Goal: Task Accomplishment & Management: Manage account settings

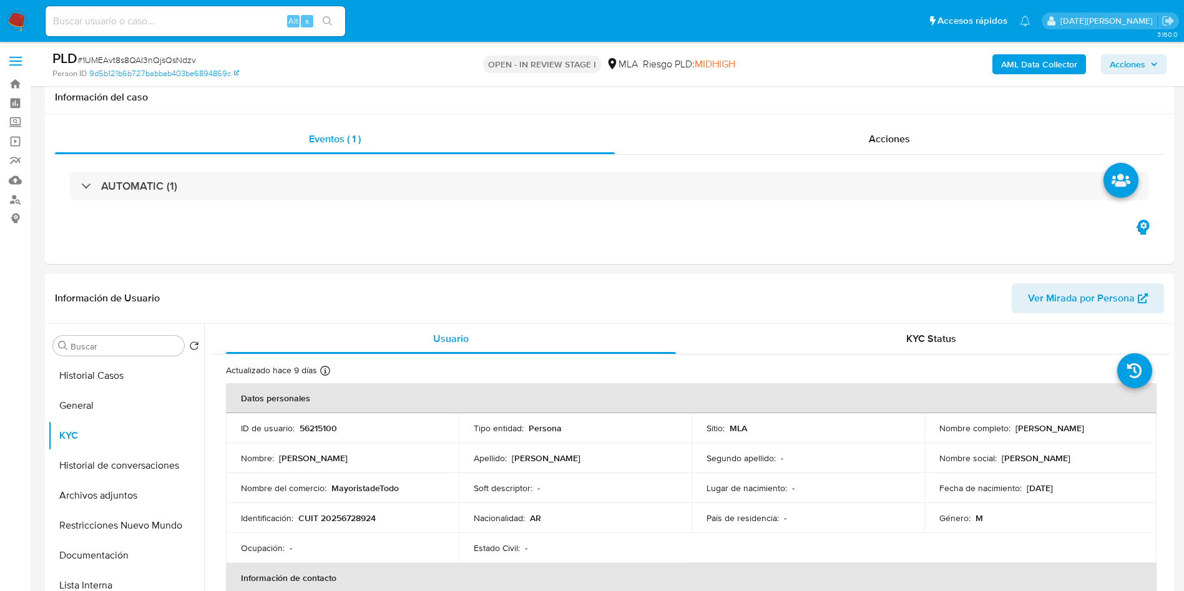
select select "10"
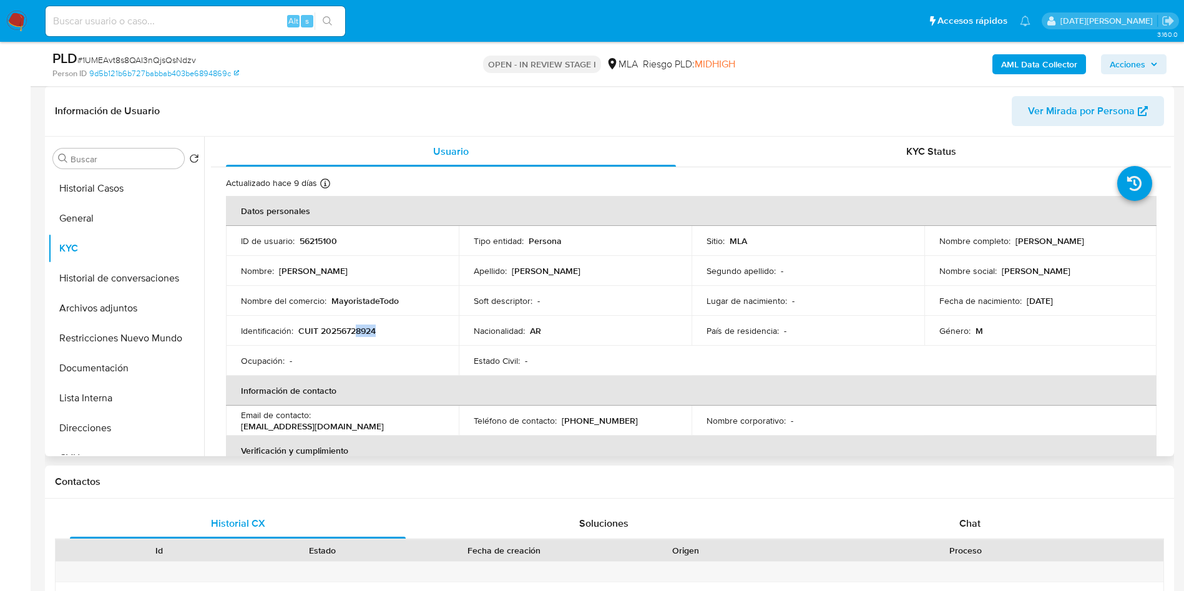
drag, startPoint x: 1011, startPoint y: 242, endPoint x: 1127, endPoint y: 241, distance: 116.1
click at [1127, 242] on div "Nombre completo : Claudio Ramon Olysinsky" at bounding box center [1041, 240] width 203 height 11
copy p "Claudio Ramon Olysinsky"
drag, startPoint x: 299, startPoint y: 335, endPoint x: 404, endPoint y: 334, distance: 104.9
click at [404, 334] on div "Identificación : CUIT 20256728924" at bounding box center [342, 330] width 203 height 11
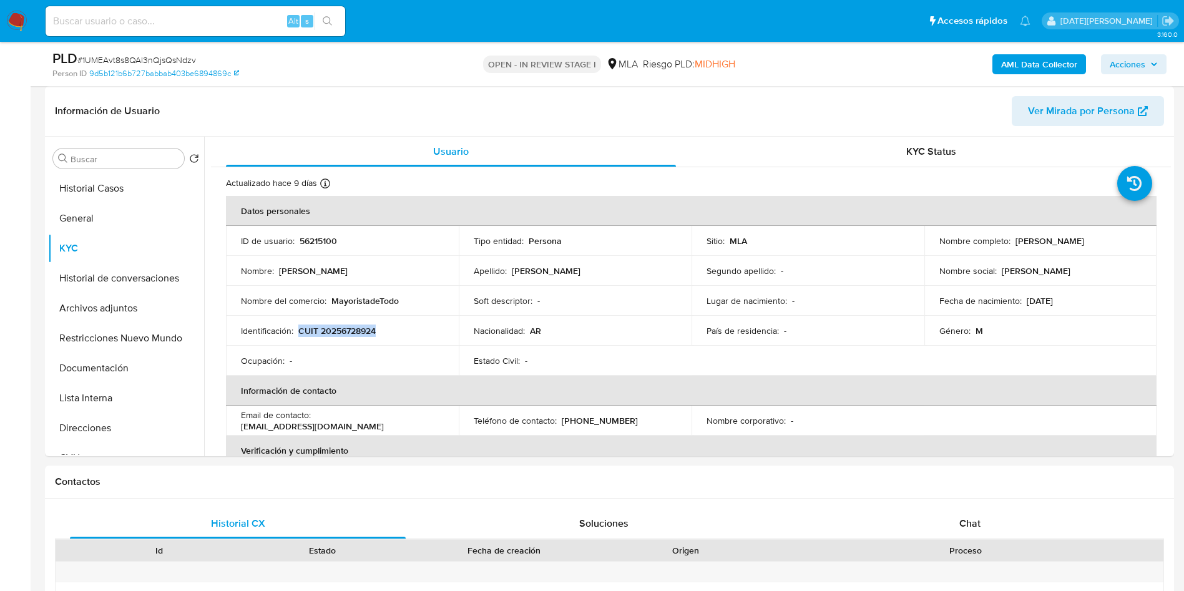
copy p "CUIT 20256728924"
click at [355, 325] on p "CUIT 20256728924" at bounding box center [336, 330] width 77 height 11
click at [356, 330] on p "CUIT 20256728924" at bounding box center [336, 330] width 77 height 11
click at [356, 331] on p "CUIT 20256728924" at bounding box center [336, 330] width 77 height 11
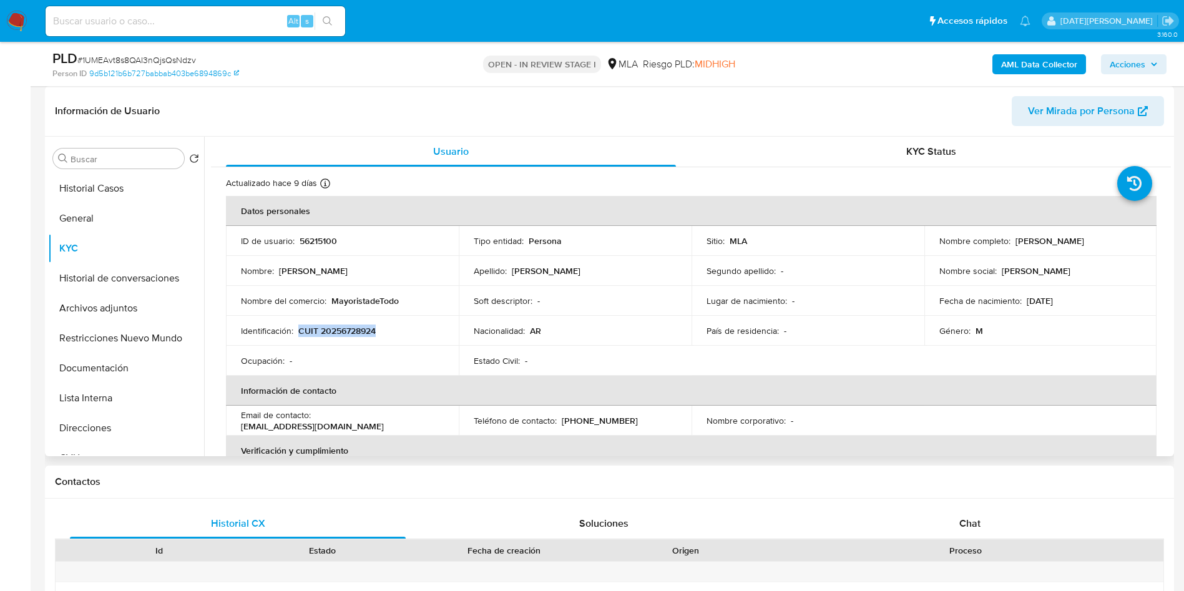
drag, startPoint x: 357, startPoint y: 331, endPoint x: 338, endPoint y: 333, distance: 18.8
click at [338, 333] on p "CUIT 20256728924" at bounding box center [336, 330] width 77 height 11
click at [333, 335] on p "CUIT 20256728924" at bounding box center [336, 330] width 77 height 11
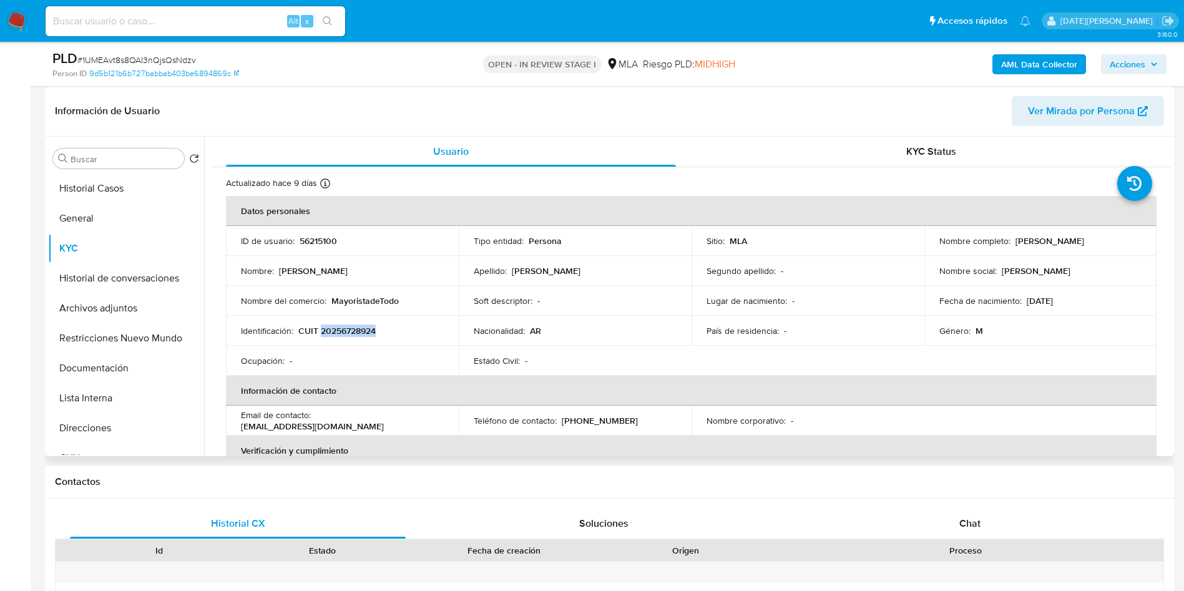
click at [354, 328] on p "CUIT 20256728924" at bounding box center [336, 330] width 77 height 11
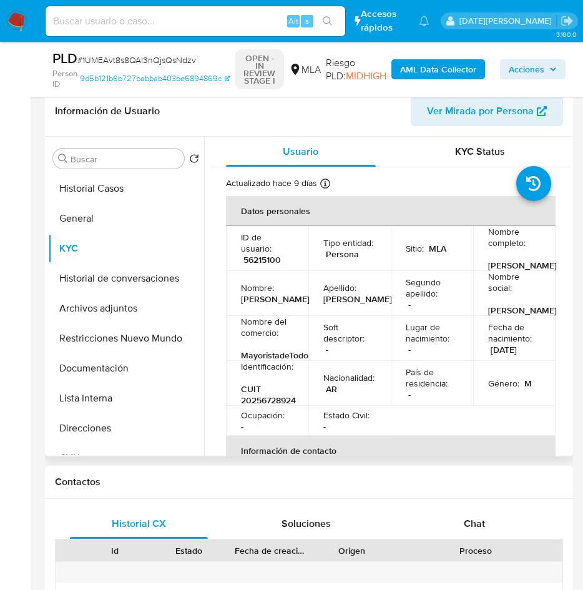
click at [258, 265] on p "56215100" at bounding box center [261, 259] width 37 height 11
copy p "56215100"
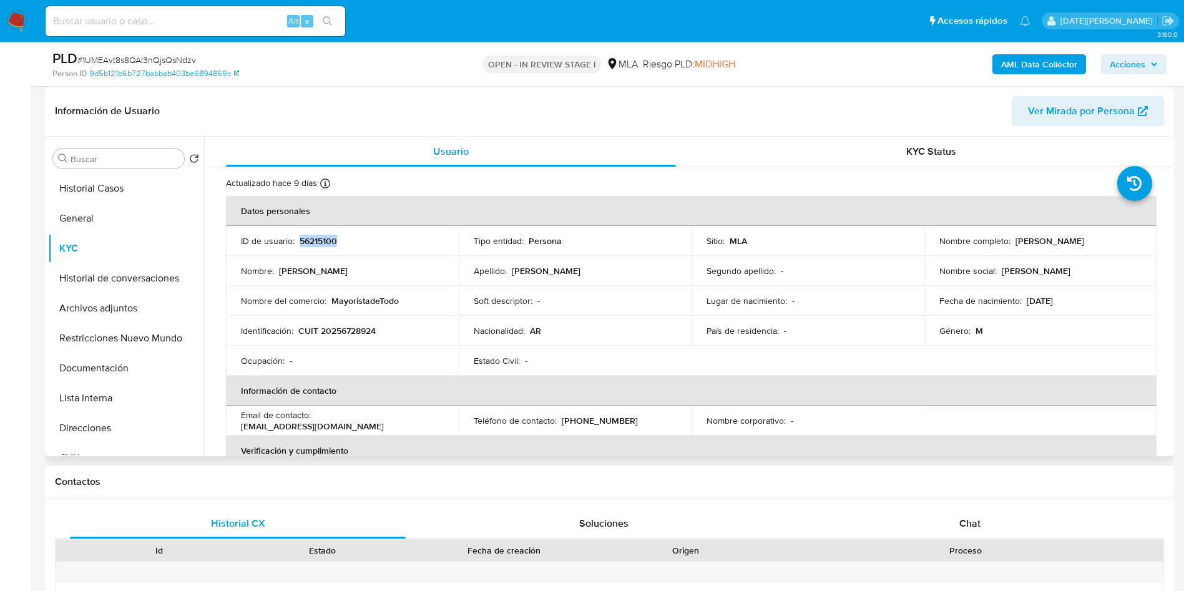
drag, startPoint x: 1012, startPoint y: 239, endPoint x: 1107, endPoint y: 244, distance: 95.0
click at [1125, 240] on div "Nombre completo : Claudio Ramon Olysinsky" at bounding box center [1041, 240] width 203 height 11
drag, startPoint x: 1081, startPoint y: 250, endPoint x: 1113, endPoint y: 237, distance: 34.4
click at [1117, 236] on div "Nombre completo : Claudio Ramon Olysinsky" at bounding box center [1041, 240] width 203 height 11
drag, startPoint x: 1014, startPoint y: 240, endPoint x: 1107, endPoint y: 240, distance: 93.6
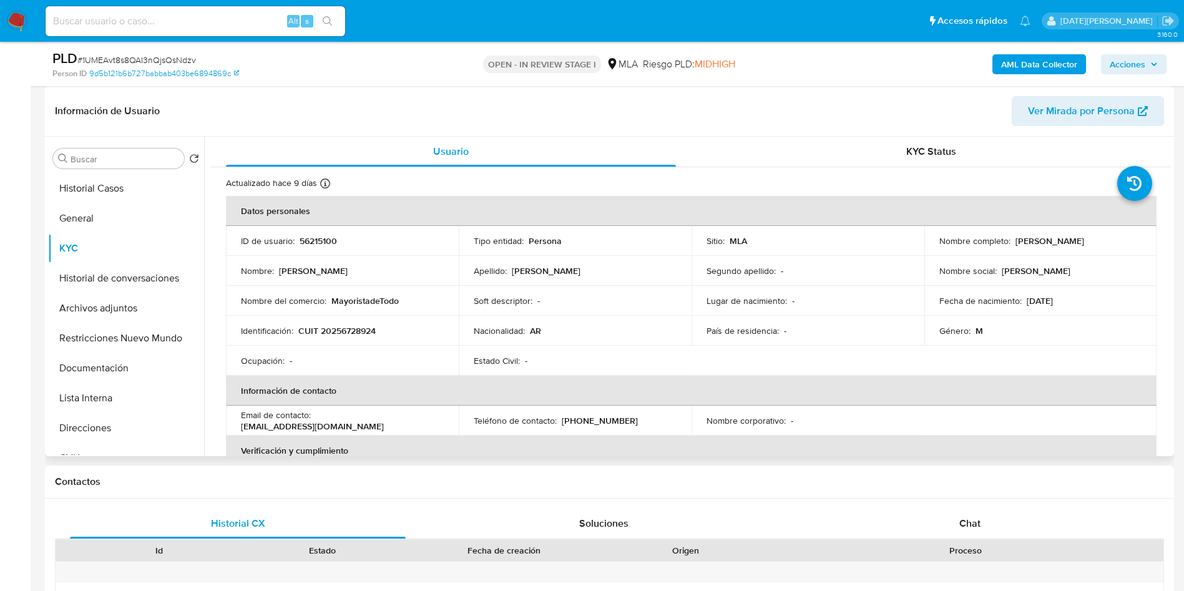
click at [1084, 240] on p "Claudio Ramon Olysinsky" at bounding box center [1050, 240] width 69 height 11
copy p "Claudio Ramon Olysinsky"
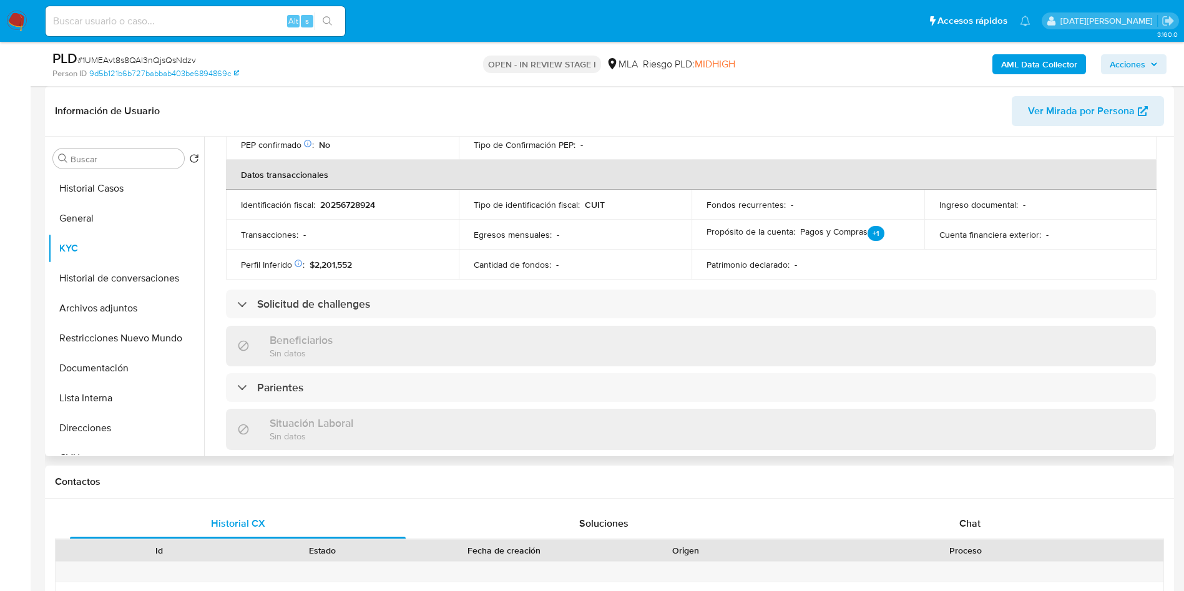
scroll to position [375, 0]
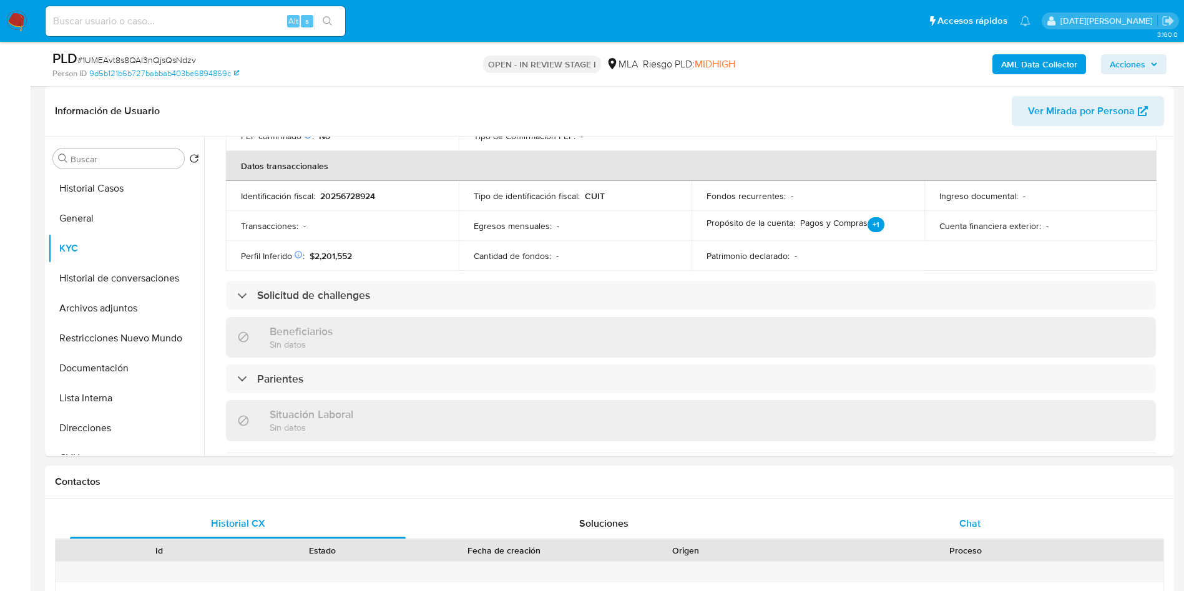
click at [996, 515] on div "Chat" at bounding box center [970, 524] width 336 height 30
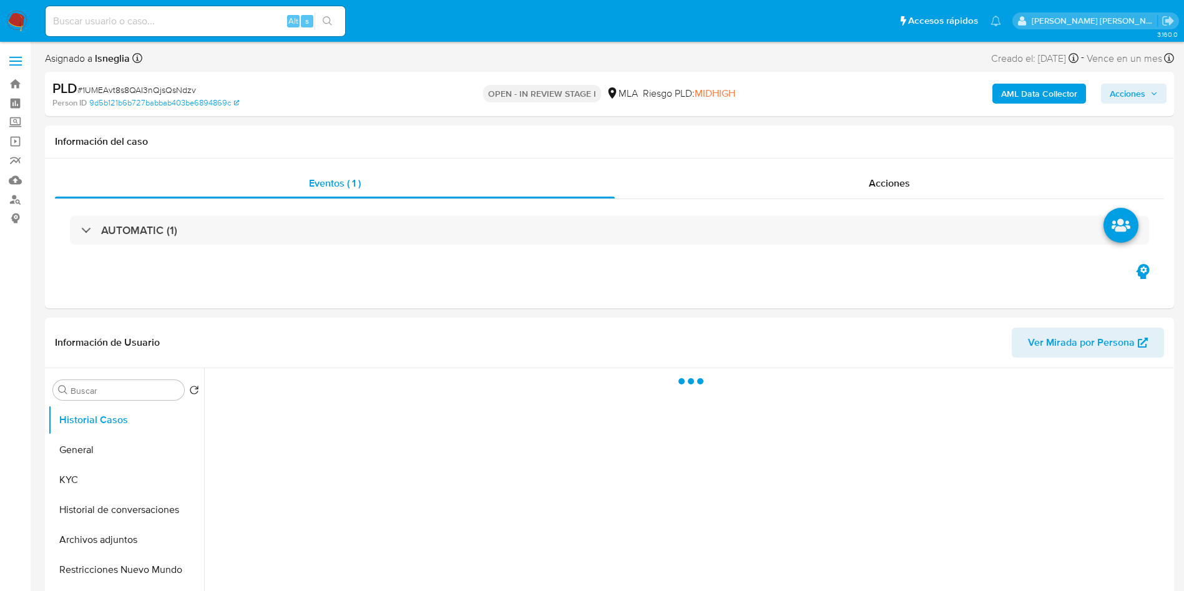
select select "10"
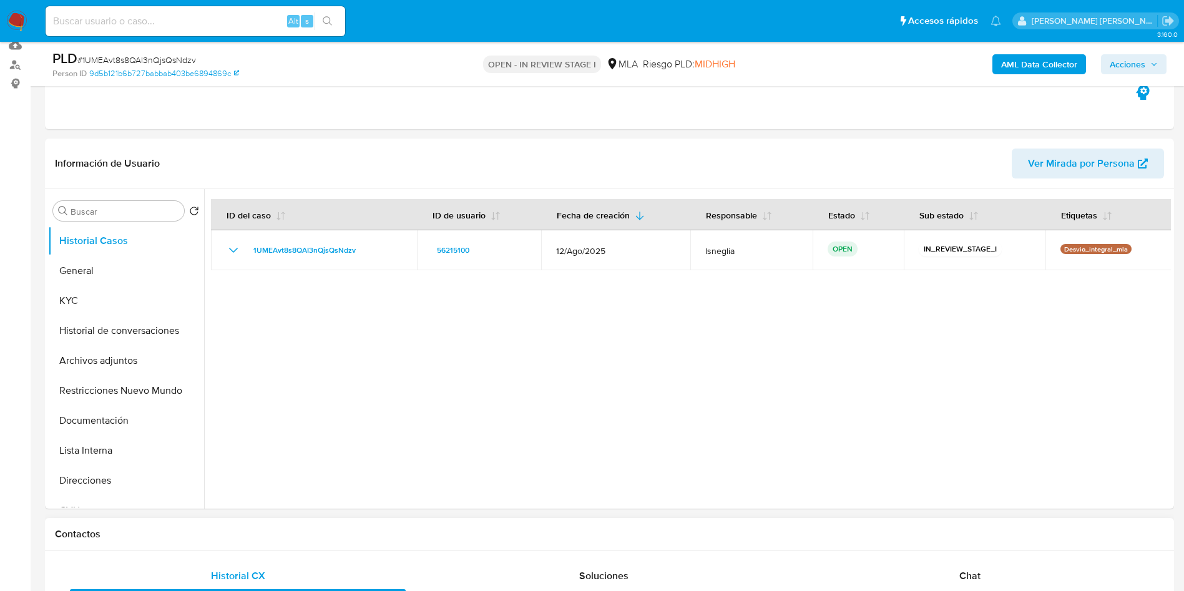
scroll to position [375, 0]
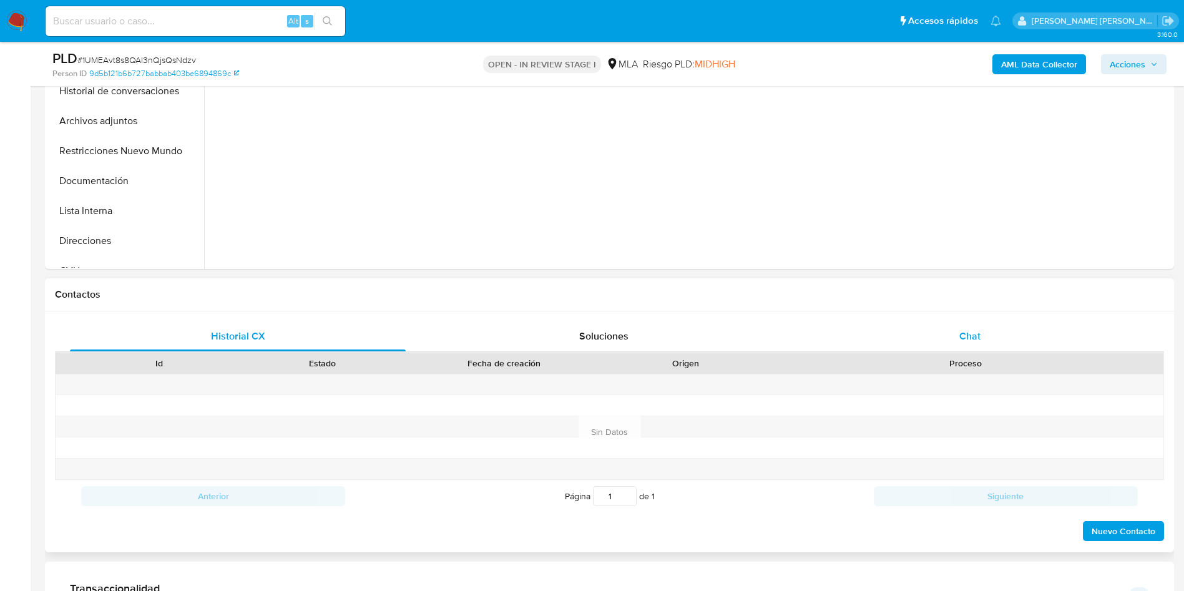
click at [991, 329] on div "Chat" at bounding box center [970, 336] width 336 height 30
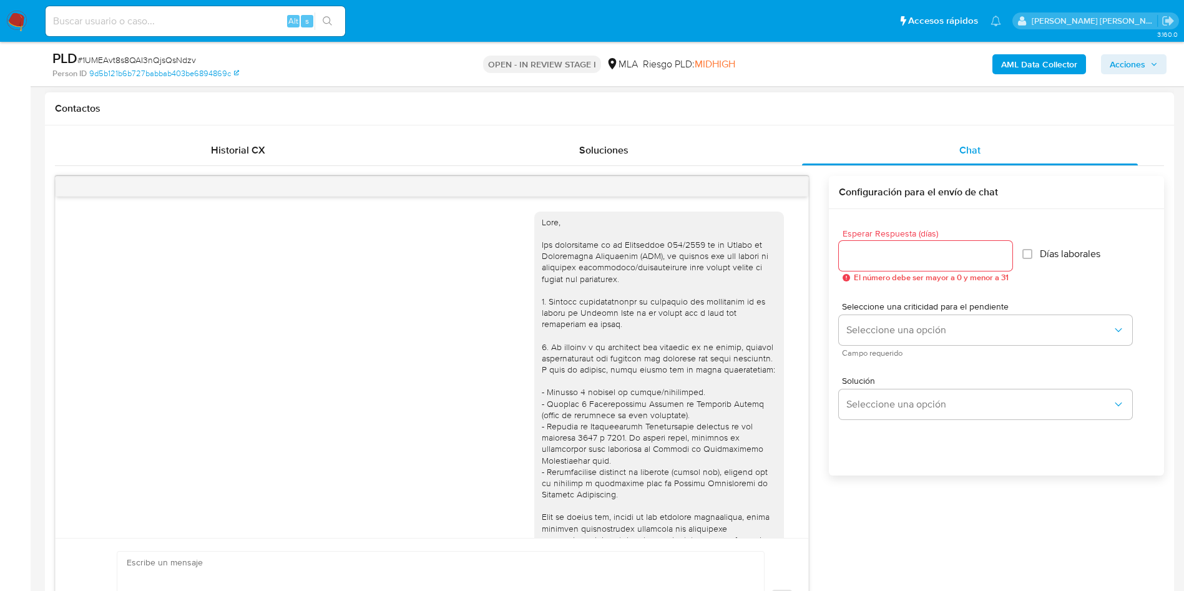
scroll to position [446, 0]
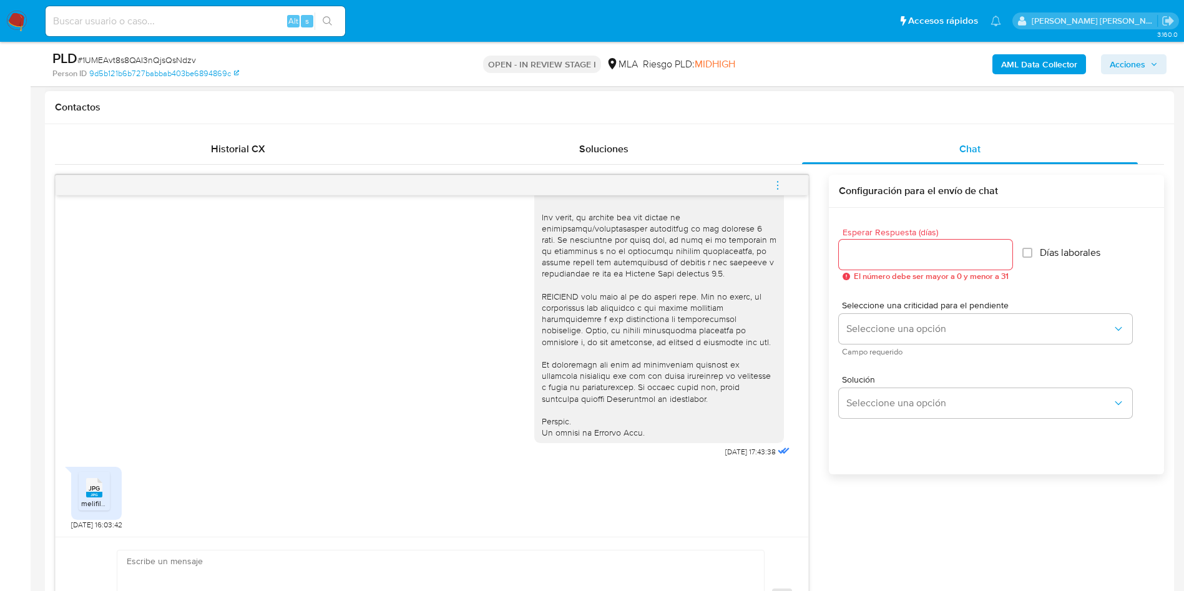
click at [79, 494] on li "JPG JPG melifile3126723773043610836.jpg" at bounding box center [94, 491] width 31 height 39
click at [278, 466] on div "JPG JPG melifile3126723773043610836.jpg 20/08/2025 16:03:42" at bounding box center [432, 495] width 722 height 69
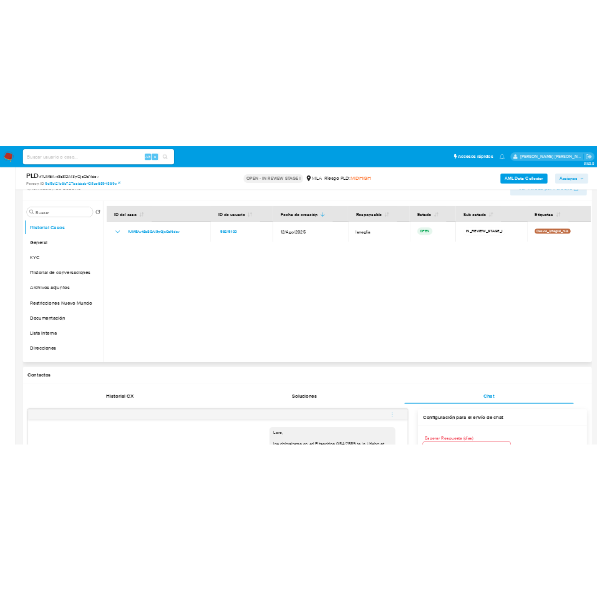
scroll to position [187, 0]
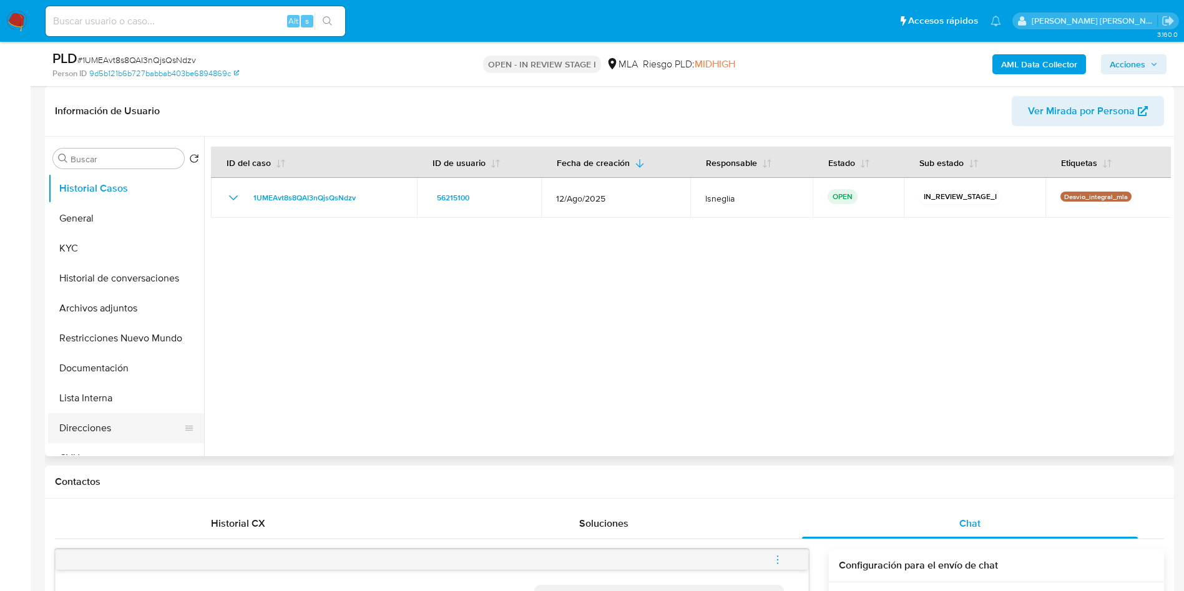
click at [106, 431] on button "Direcciones" at bounding box center [121, 428] width 146 height 30
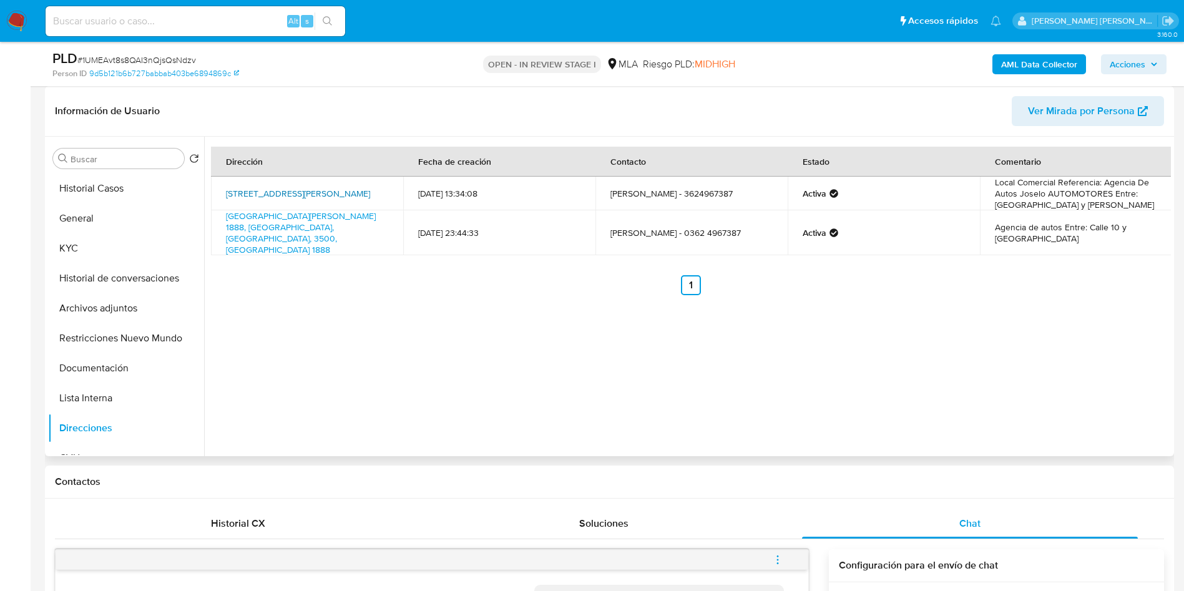
click at [278, 189] on link "Avenida Alvear 474, Resistencia, Chaco, 3500, Argentina 474" at bounding box center [298, 193] width 144 height 12
drag, startPoint x: 1101, startPoint y: 182, endPoint x: 1106, endPoint y: 193, distance: 12.6
click at [1107, 193] on td "Local Comercial Referencia: Agencia De Autos Joselo AUTOMOTORES Entre: Avenida …" at bounding box center [1076, 194] width 192 height 34
copy td "Agencia De Autos Joselo AUTOMOTORES"
drag, startPoint x: 220, startPoint y: 187, endPoint x: 322, endPoint y: 197, distance: 102.9
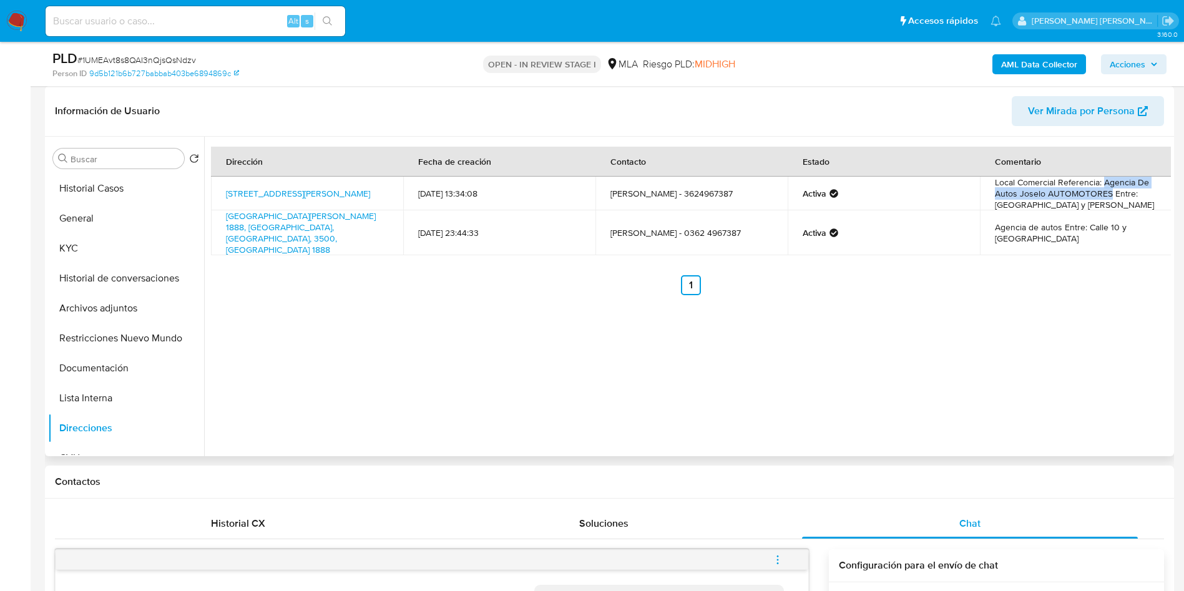
click at [322, 197] on td "Avenida Alvear 474, Resistencia, Chaco, 3500, Argentina 474" at bounding box center [307, 194] width 192 height 34
copy link "Avenida Alvear 474, Resistencia, Chaco, 3500, Argentina 474"
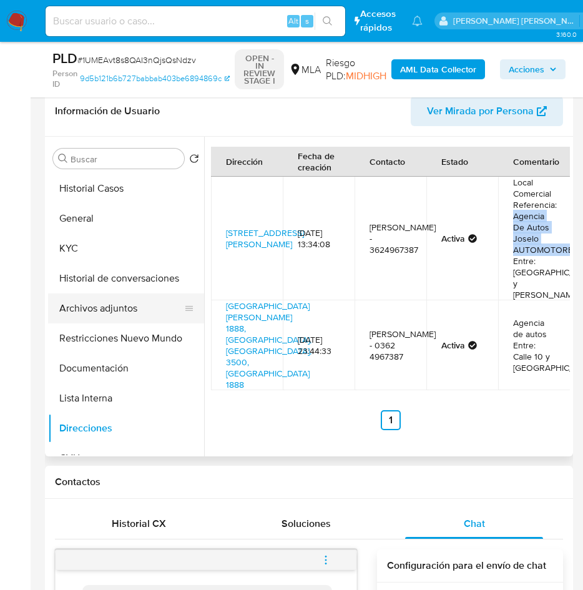
click at [86, 317] on button "Archivos adjuntos" at bounding box center [121, 308] width 146 height 30
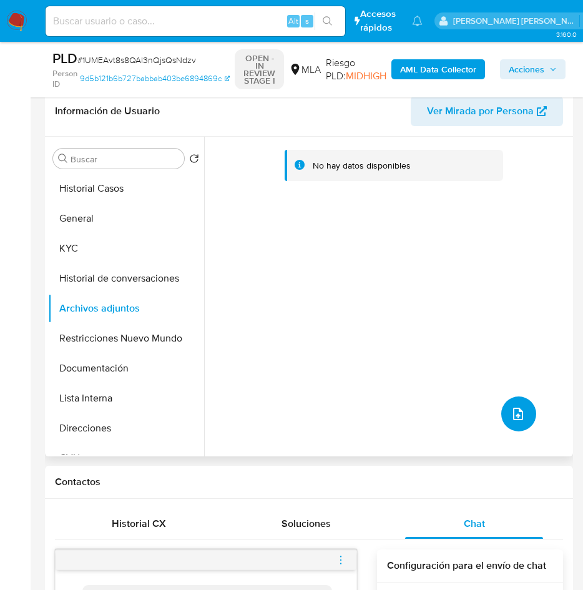
click at [519, 423] on button "upload-file" at bounding box center [518, 413] width 35 height 35
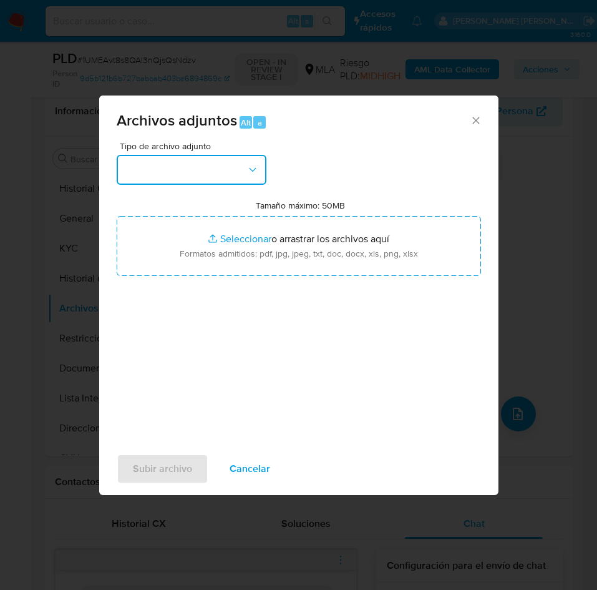
click at [231, 160] on button "button" at bounding box center [192, 170] width 150 height 30
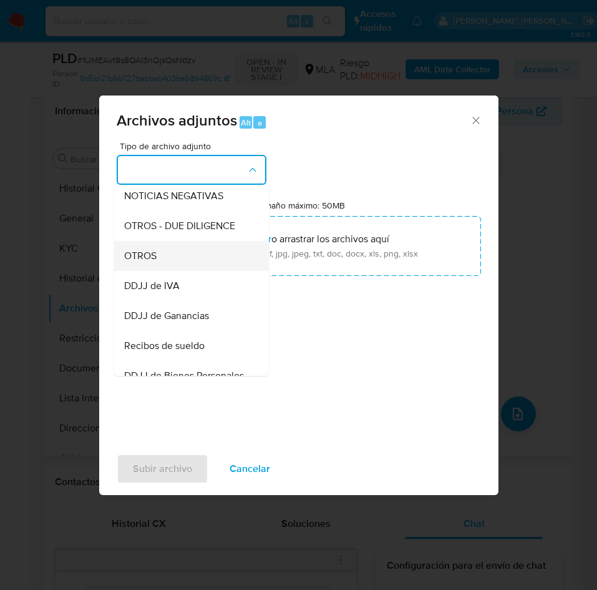
click at [164, 265] on div "OTROS" at bounding box center [187, 256] width 127 height 30
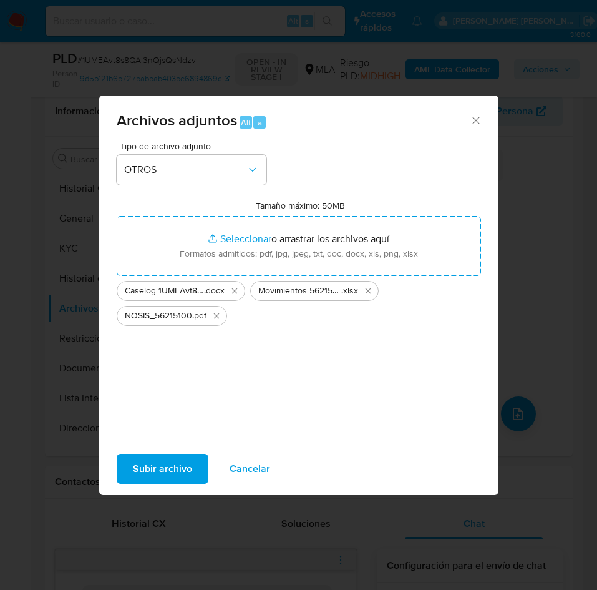
click at [174, 475] on span "Subir archivo" at bounding box center [162, 468] width 59 height 27
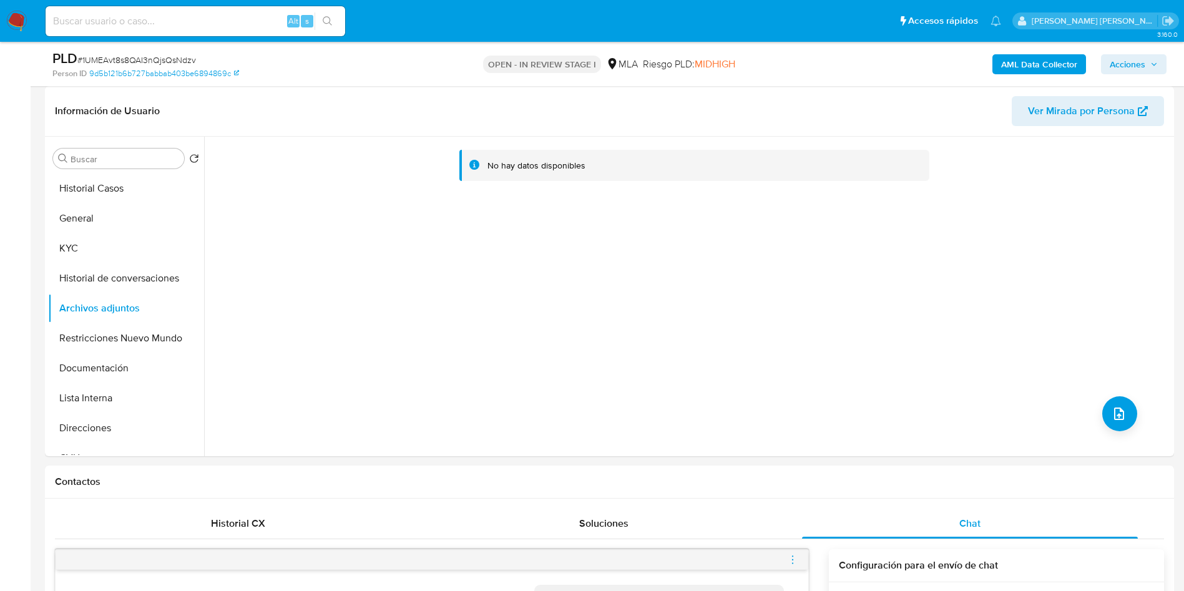
click at [1073, 69] on b "AML Data Collector" at bounding box center [1039, 64] width 76 height 20
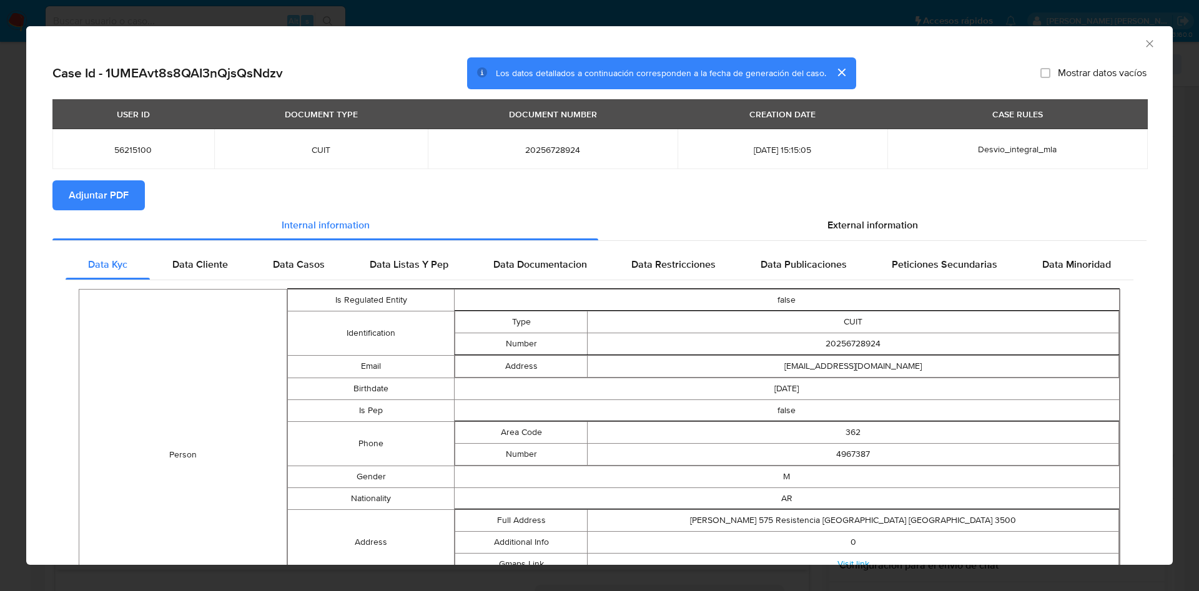
click at [93, 187] on span "Adjuntar PDF" at bounding box center [99, 195] width 60 height 27
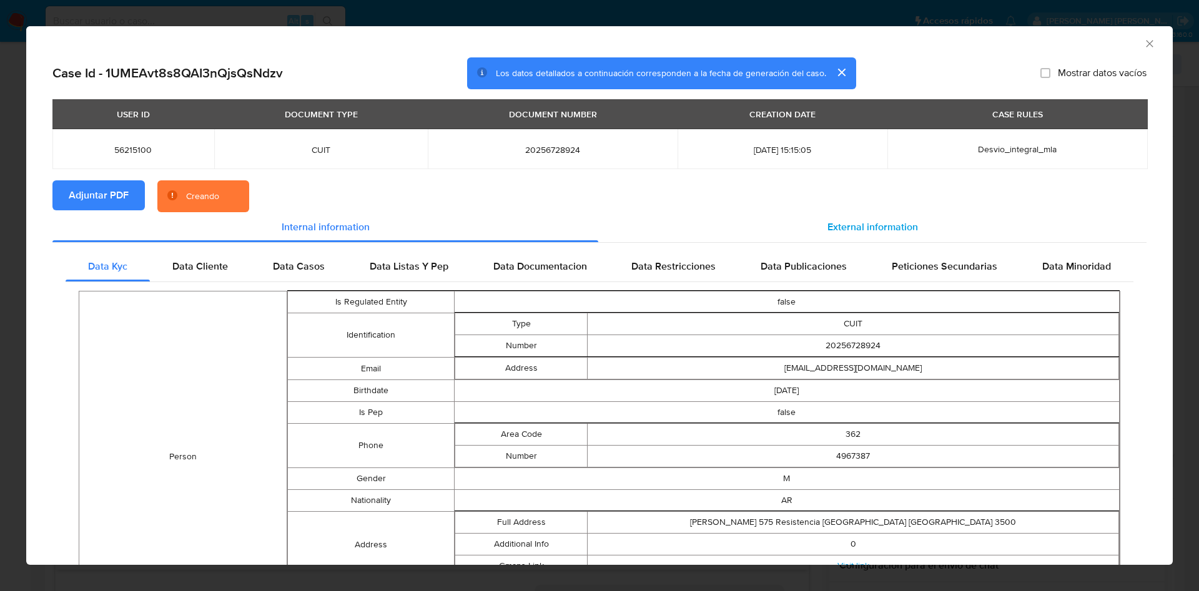
click at [892, 224] on span "External information" at bounding box center [872, 227] width 91 height 14
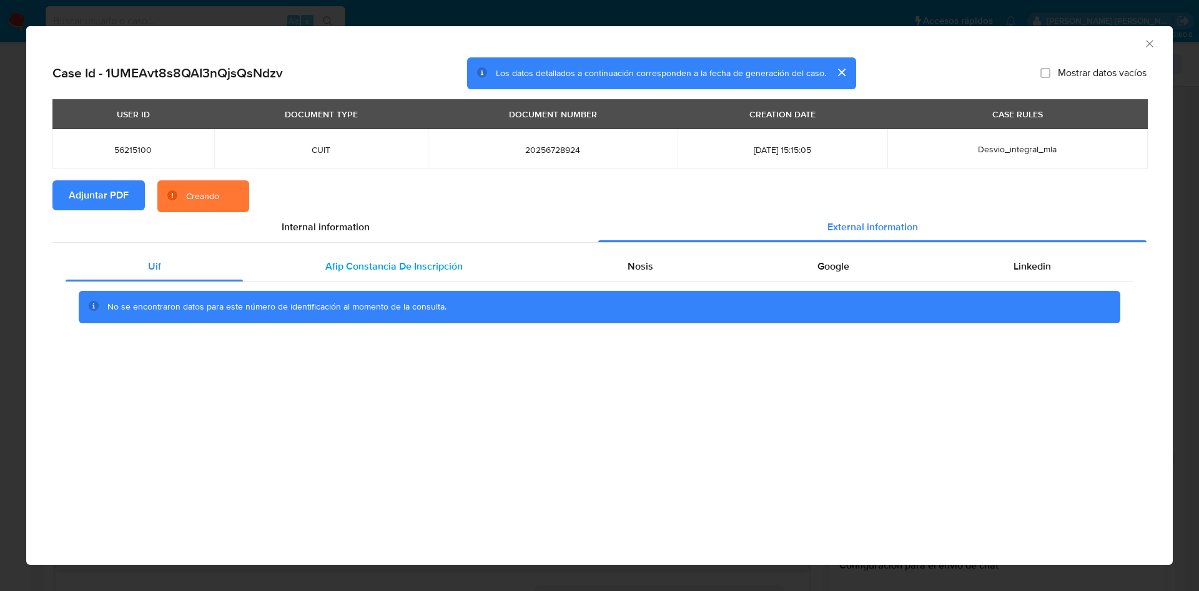
click at [350, 255] on div "Afip Constancia De Inscripción" at bounding box center [394, 267] width 302 height 30
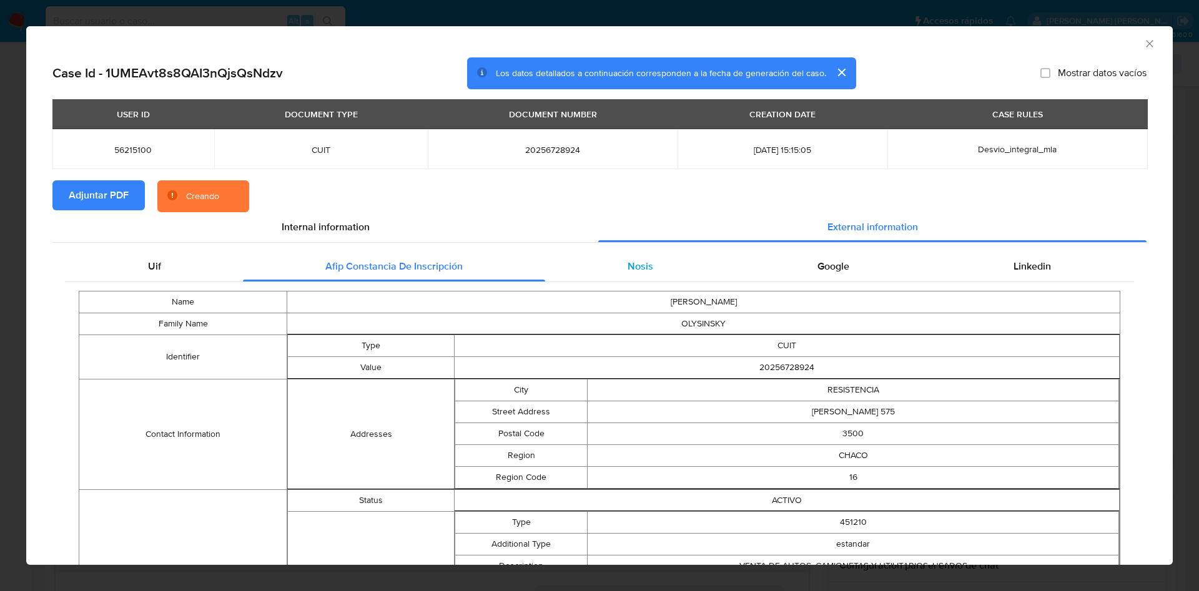
click at [655, 262] on div "Nosis" at bounding box center [640, 267] width 190 height 30
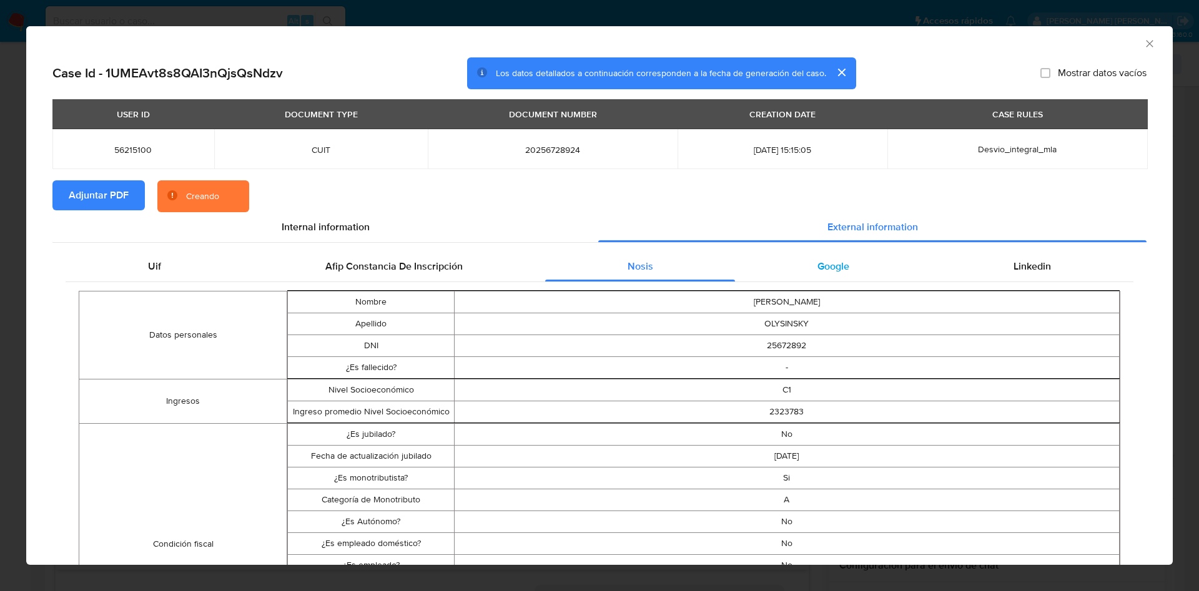
click at [879, 273] on div "Google" at bounding box center [833, 267] width 196 height 30
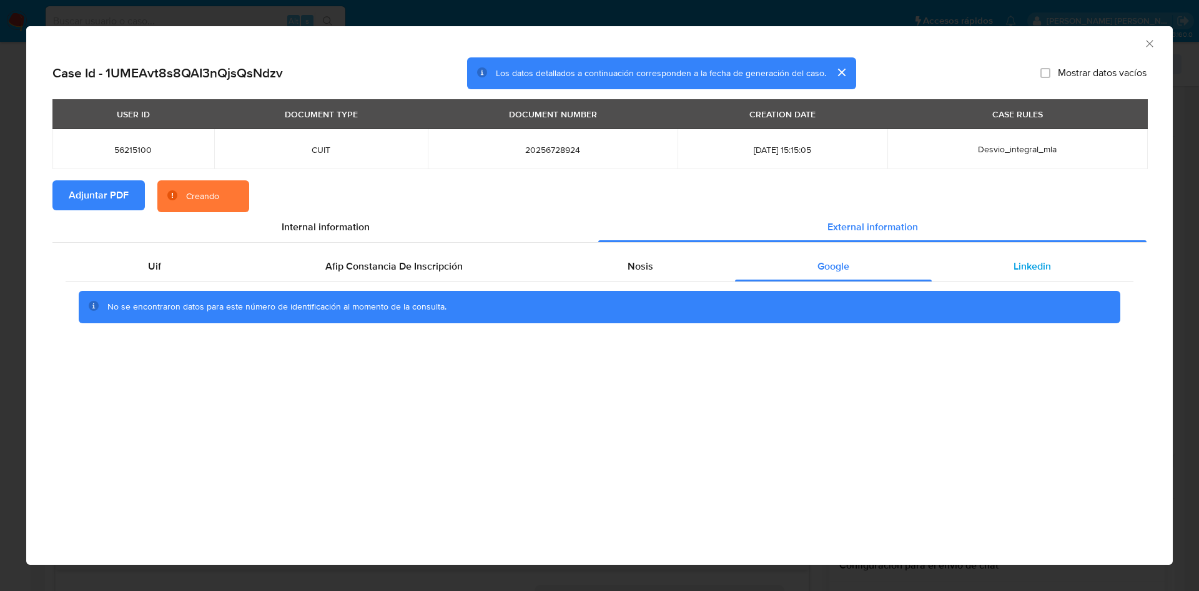
click at [1089, 271] on div "Linkedin" at bounding box center [1032, 267] width 202 height 30
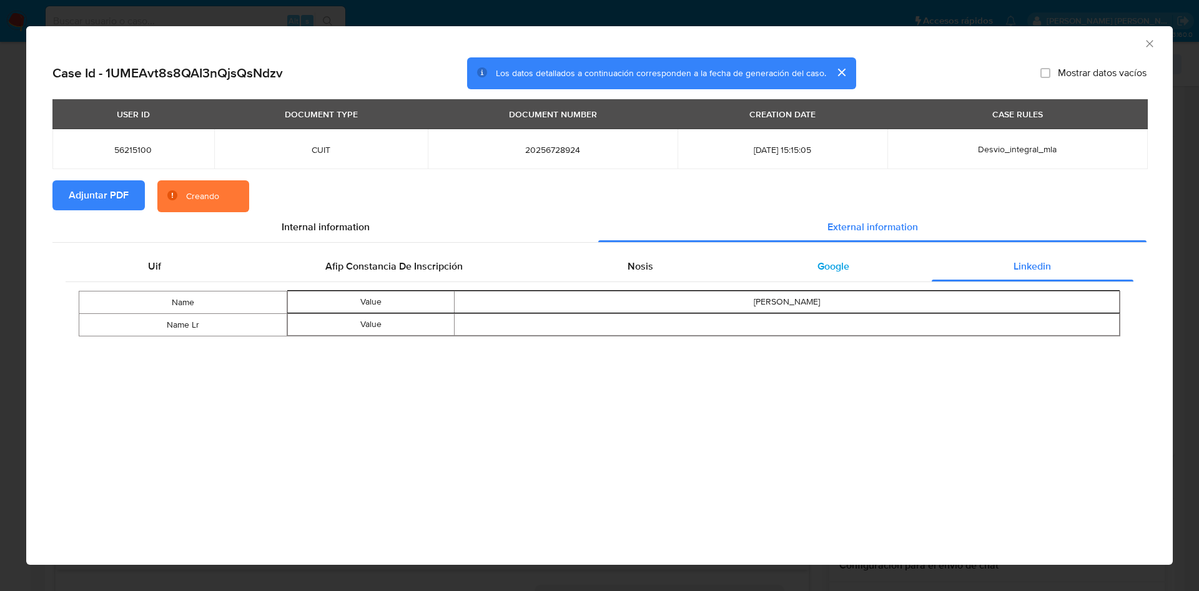
click at [834, 267] on span "Google" at bounding box center [833, 266] width 32 height 14
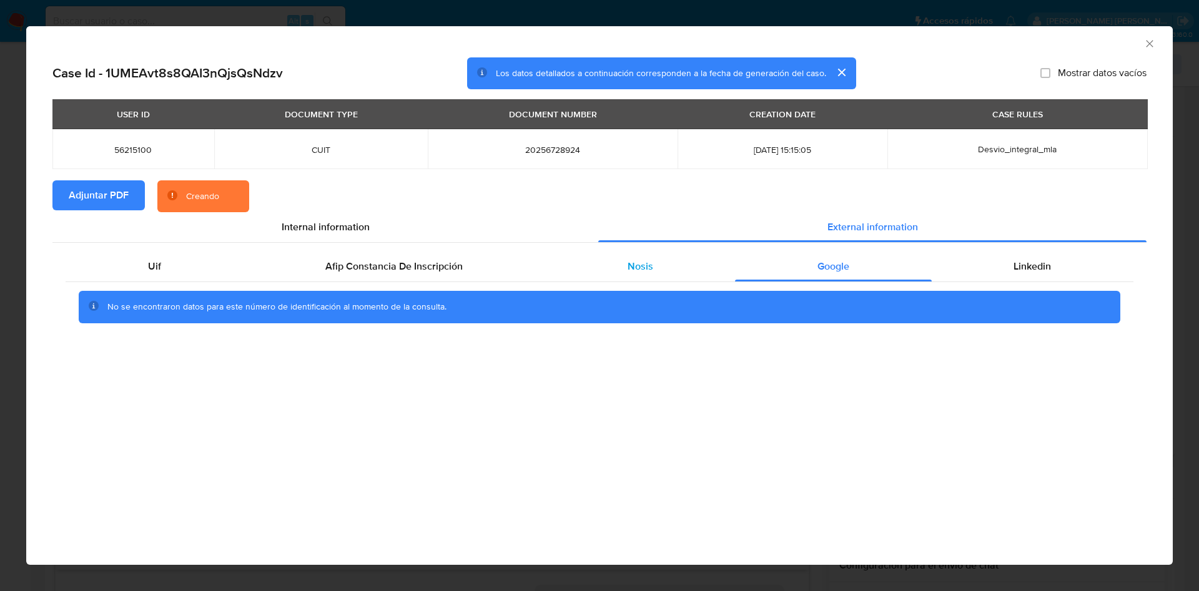
click at [618, 267] on div "Nosis" at bounding box center [640, 267] width 190 height 30
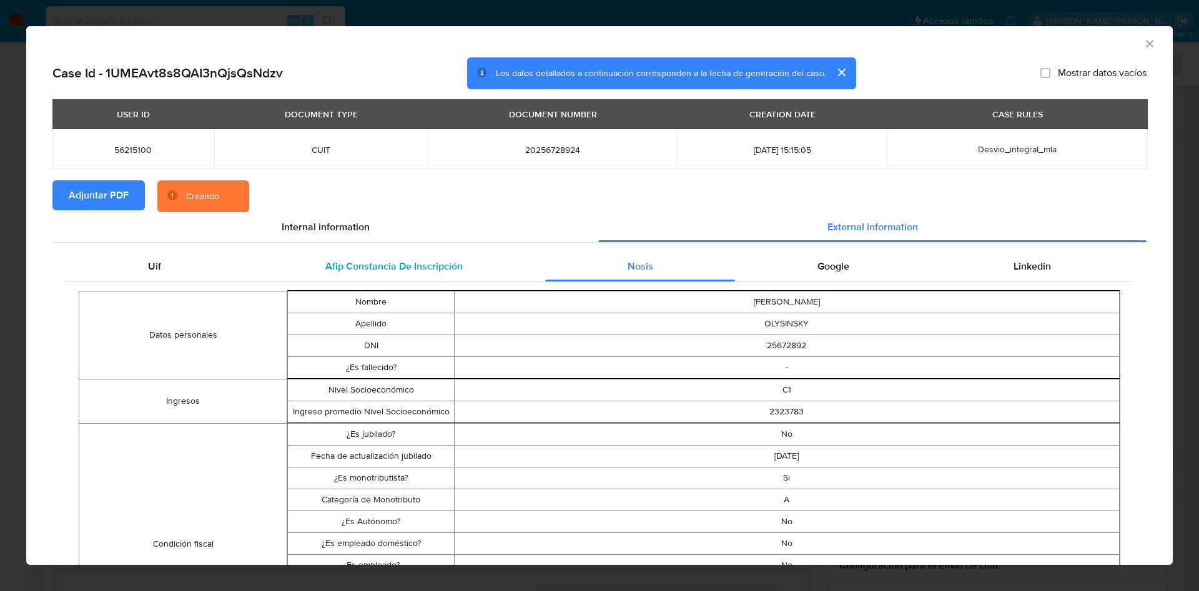
click at [440, 275] on div "Afip Constancia De Inscripción" at bounding box center [394, 267] width 302 height 30
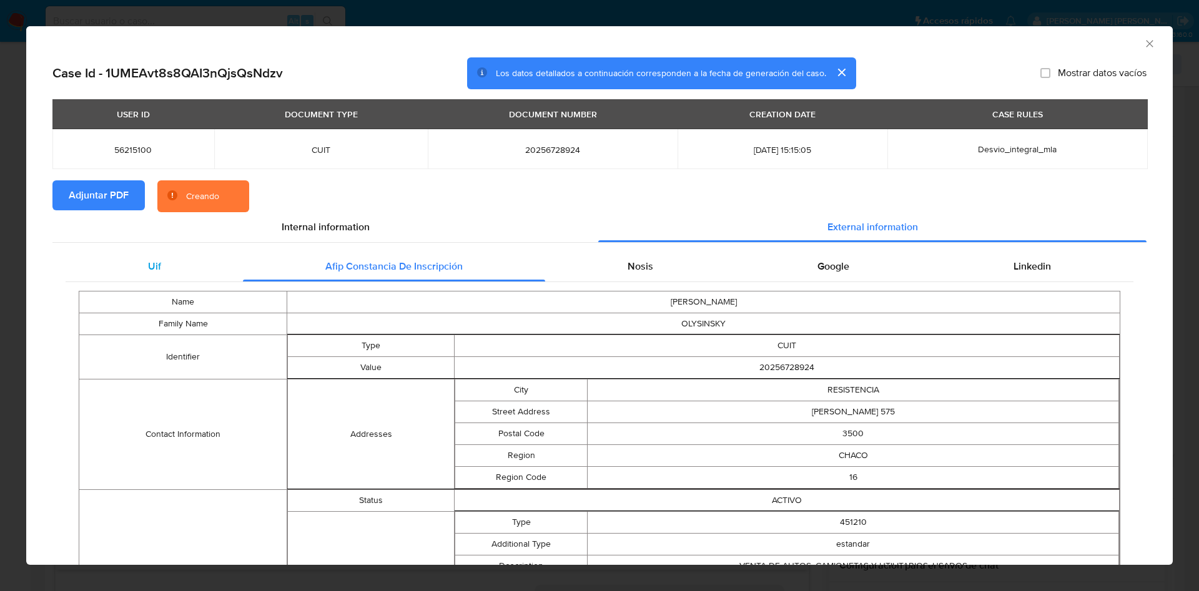
click at [129, 265] on div "Uif" at bounding box center [154, 267] width 177 height 30
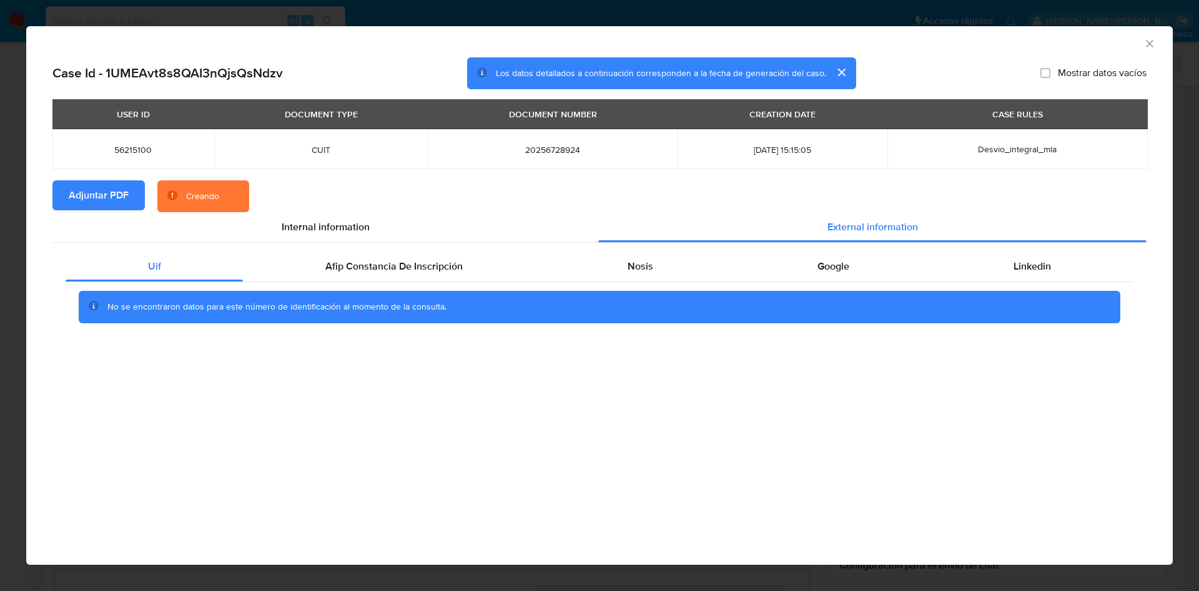
click at [340, 205] on section "Adjuntar PDF Creando" at bounding box center [599, 196] width 1094 height 32
click at [345, 224] on span "Internal information" at bounding box center [326, 227] width 88 height 14
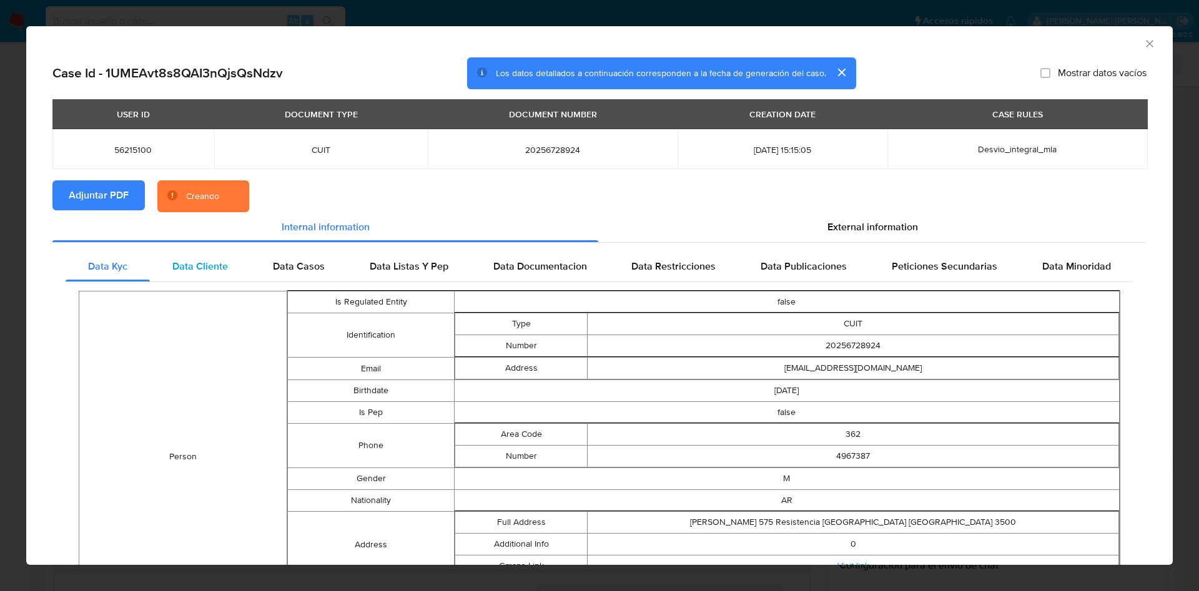
click at [233, 267] on div "Data Cliente" at bounding box center [200, 267] width 101 height 30
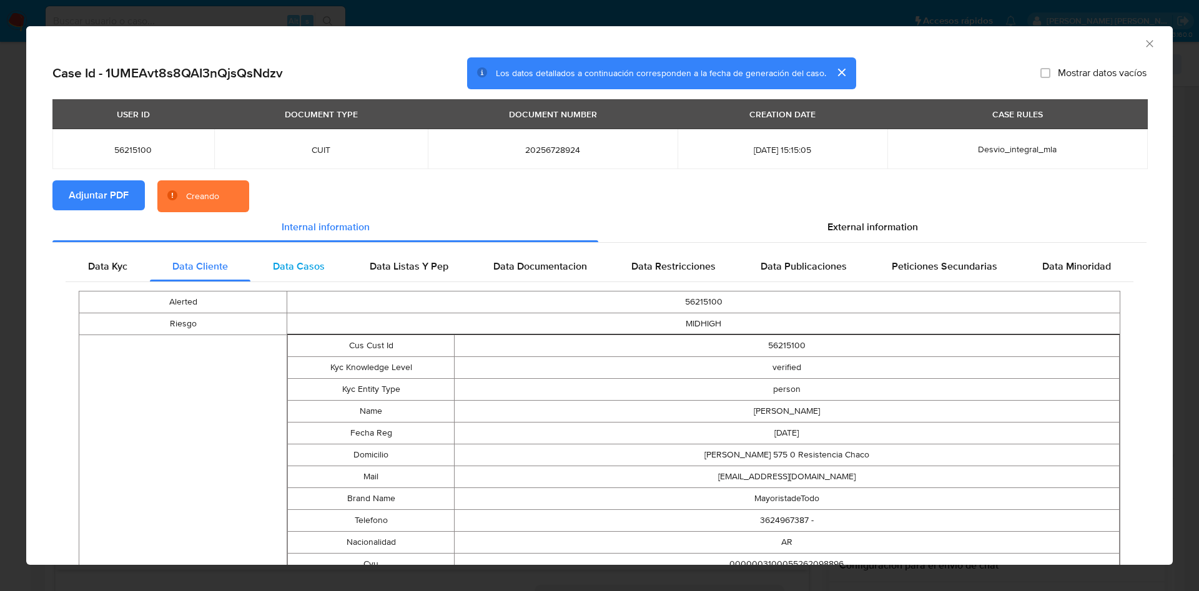
click at [296, 259] on span "Data Casos" at bounding box center [299, 266] width 52 height 14
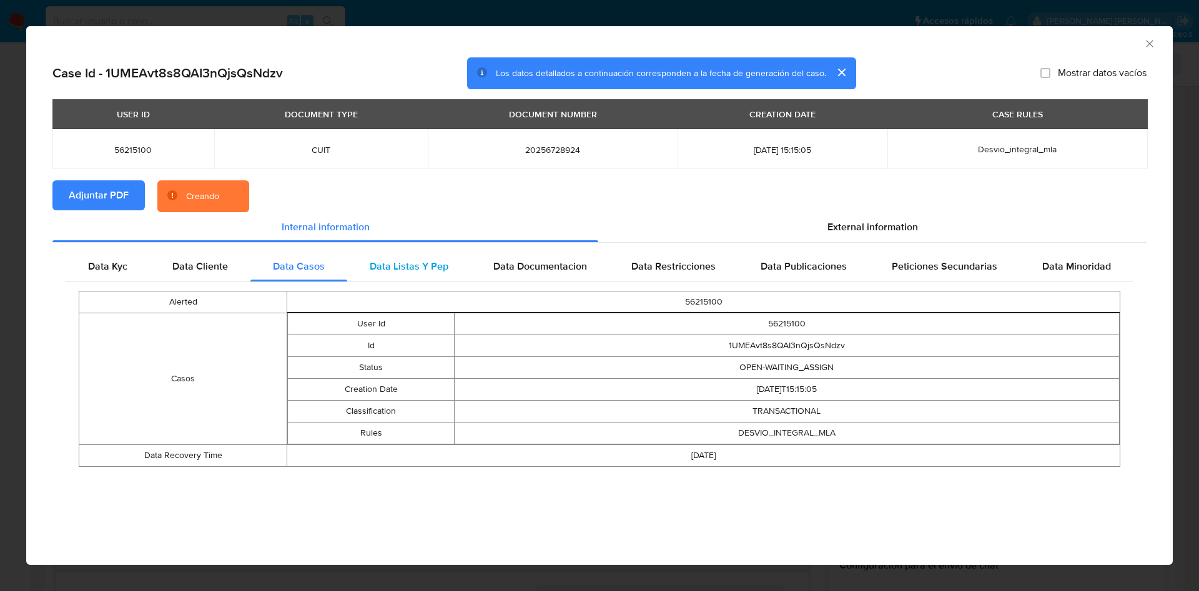
click at [388, 268] on span "Data Listas Y Pep" at bounding box center [409, 266] width 79 height 14
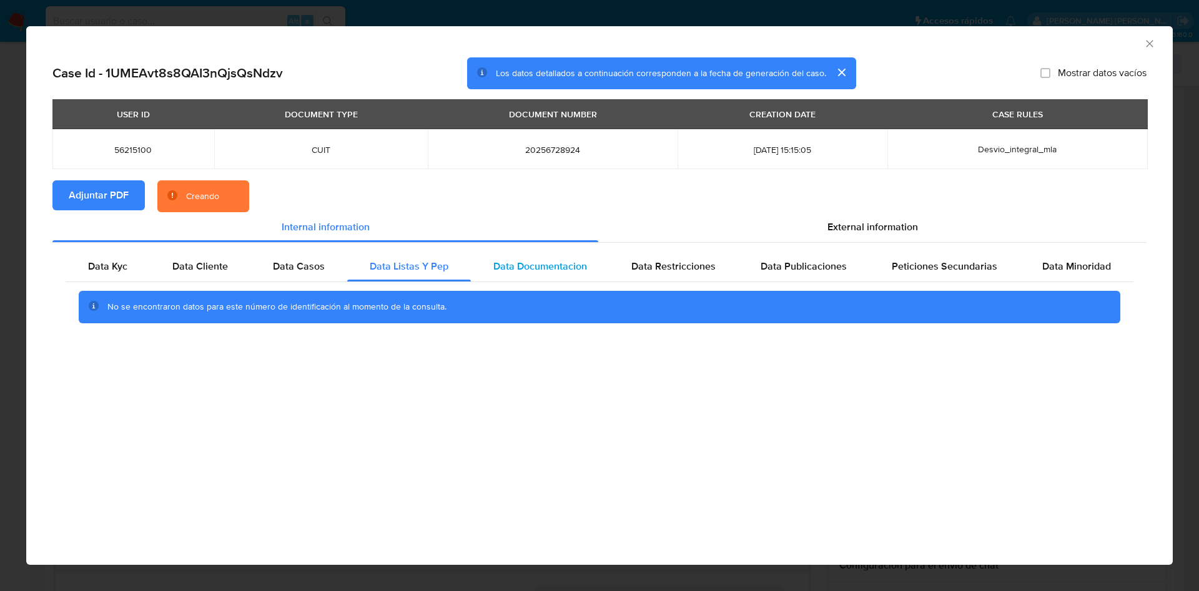
click at [547, 272] on span "Data Documentacion" at bounding box center [540, 266] width 94 height 14
click at [719, 272] on div "Data Restricciones" at bounding box center [673, 267] width 129 height 30
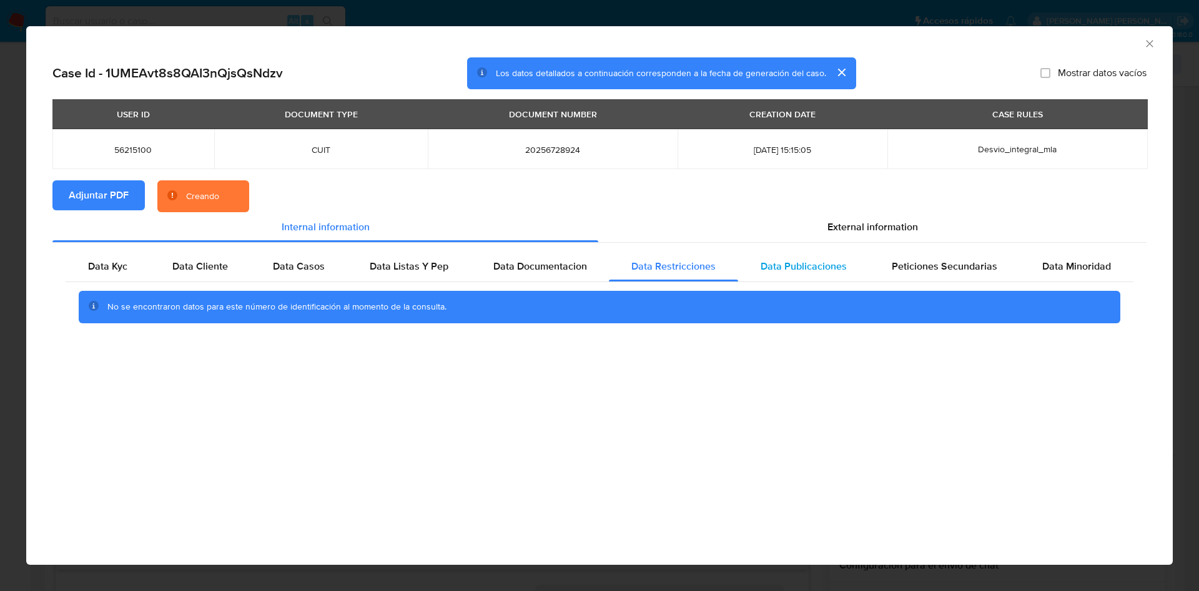
click at [847, 272] on span "Data Publicaciones" at bounding box center [803, 266] width 86 height 14
click at [947, 275] on div "Peticiones Secundarias" at bounding box center [944, 267] width 150 height 30
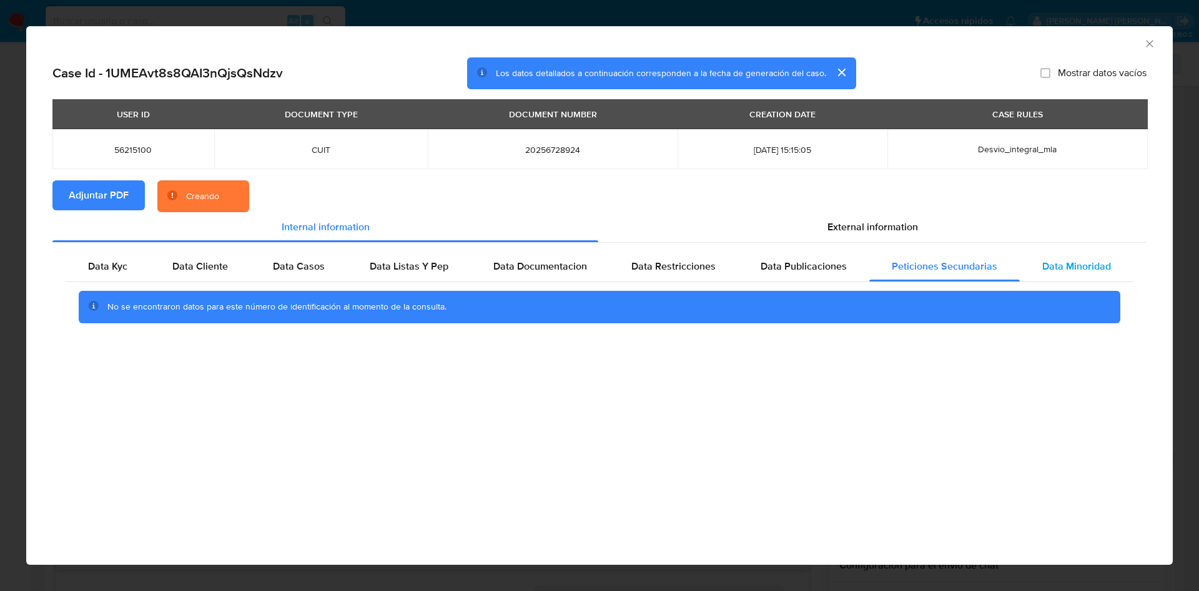
click at [1069, 273] on span "Data Minoridad" at bounding box center [1076, 266] width 69 height 14
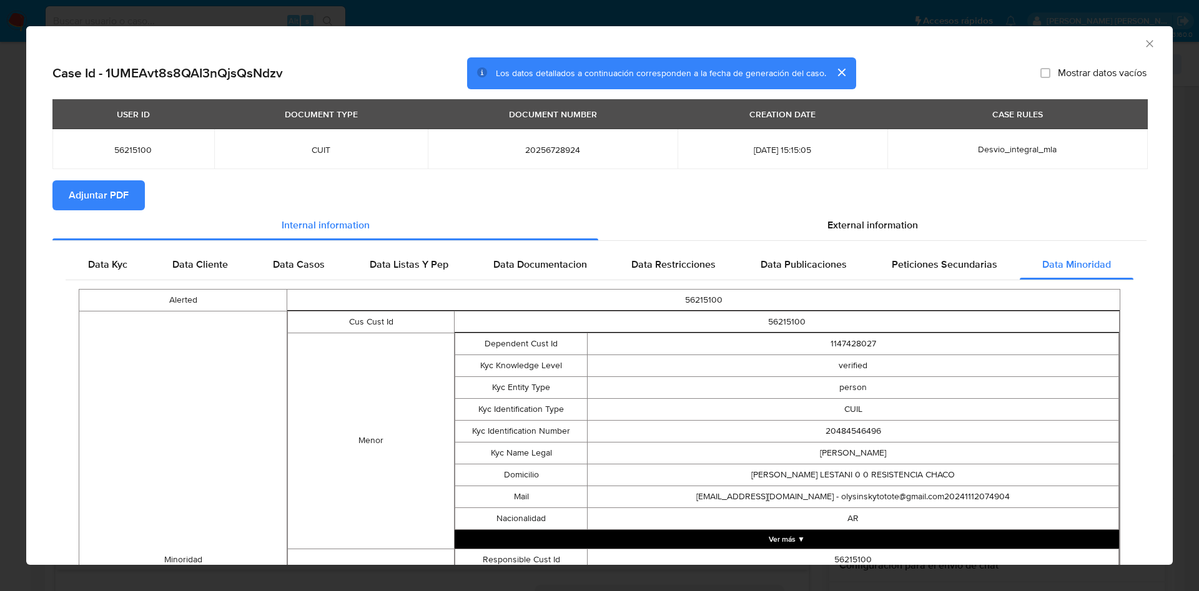
click at [1143, 44] on icon "Cerrar ventana" at bounding box center [1149, 43] width 12 height 12
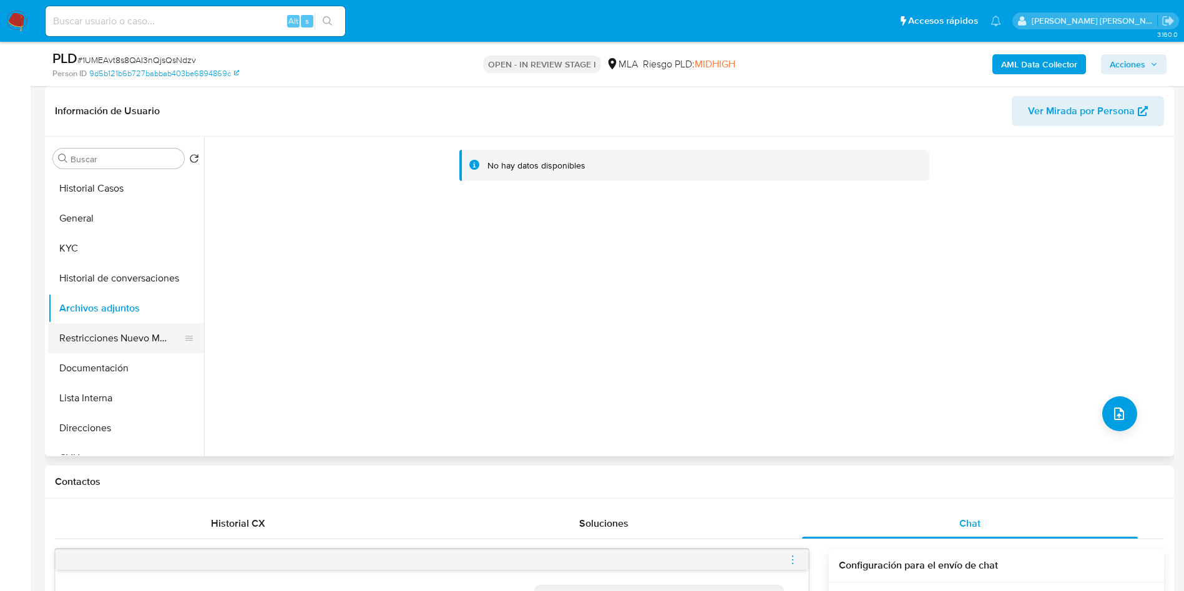
click at [114, 345] on button "Restricciones Nuevo Mundo" at bounding box center [121, 338] width 146 height 30
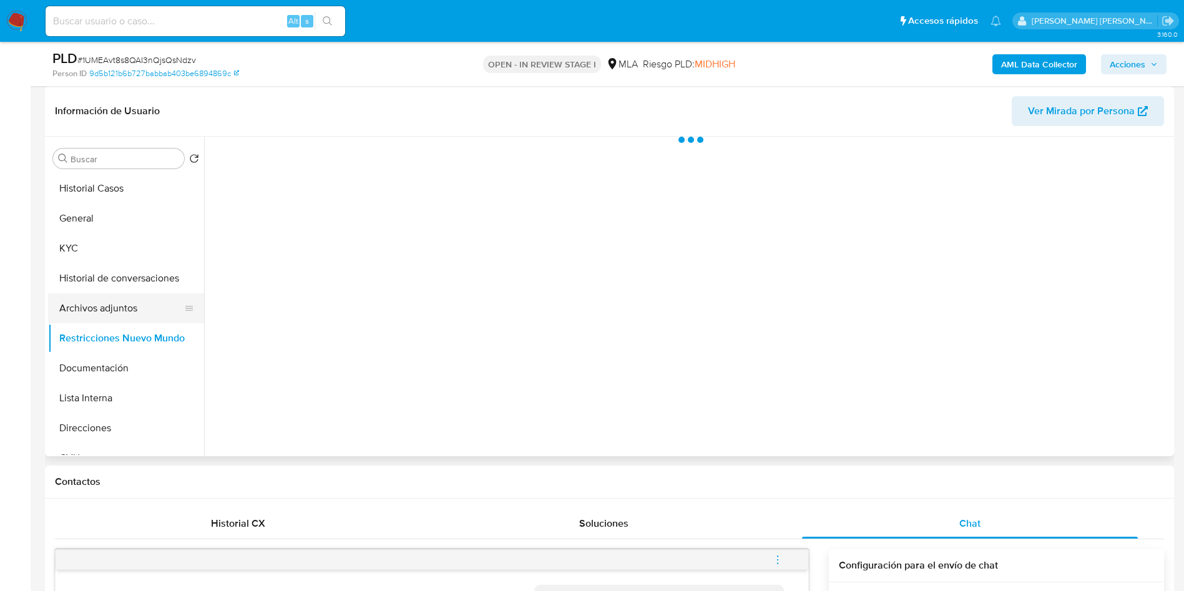
click at [115, 317] on button "Archivos adjuntos" at bounding box center [121, 308] width 146 height 30
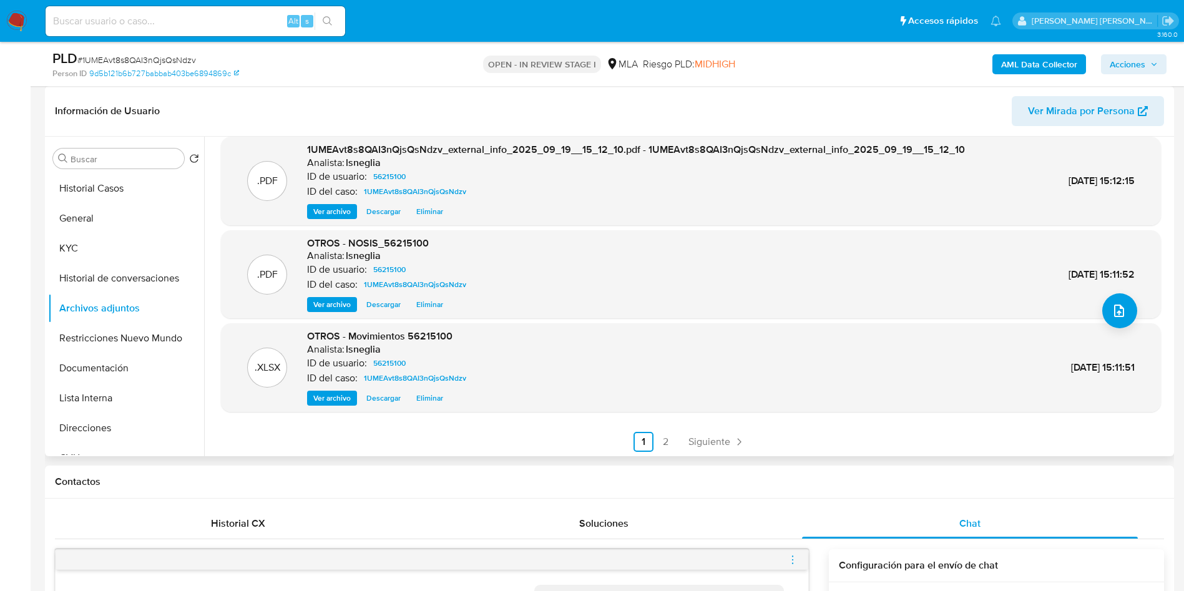
scroll to position [105, 0]
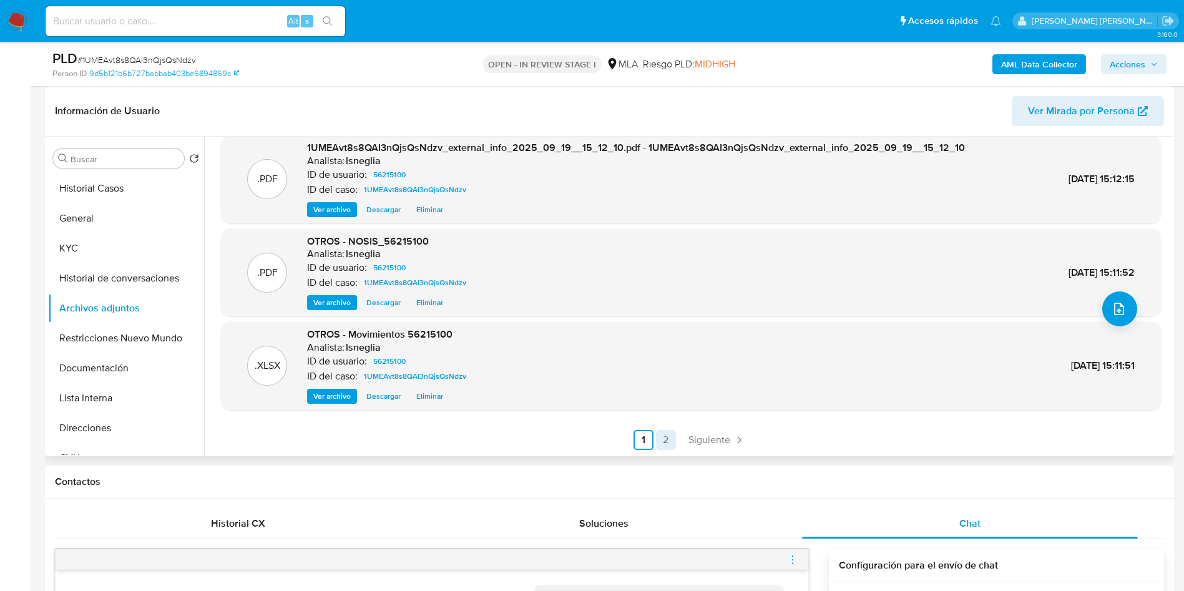
click at [662, 444] on link "2" at bounding box center [666, 440] width 20 height 20
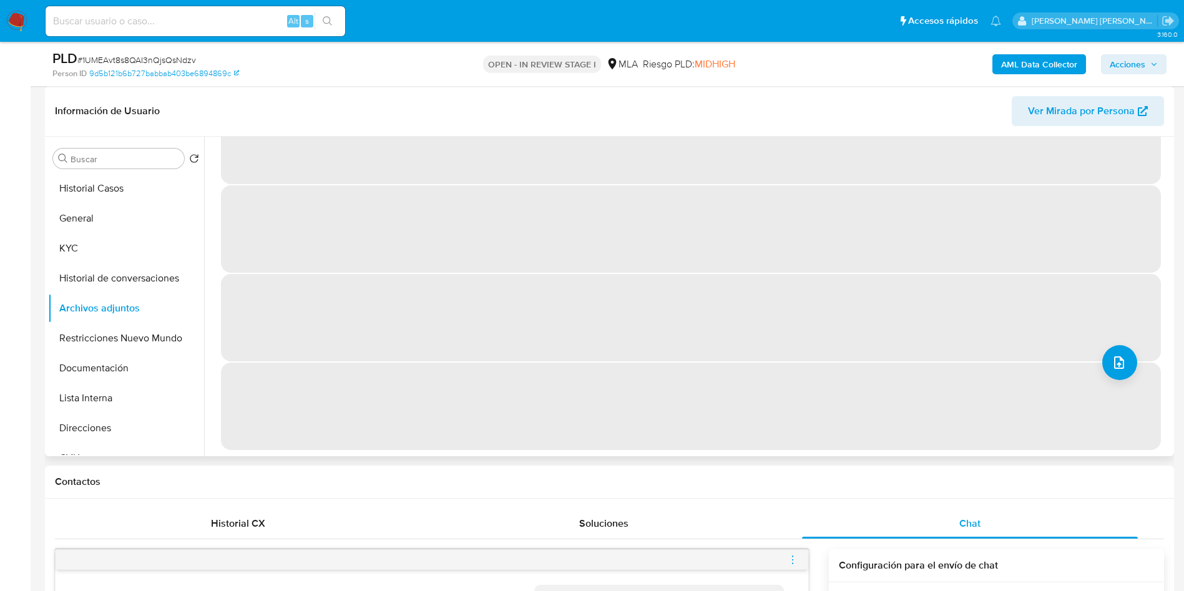
scroll to position [0, 0]
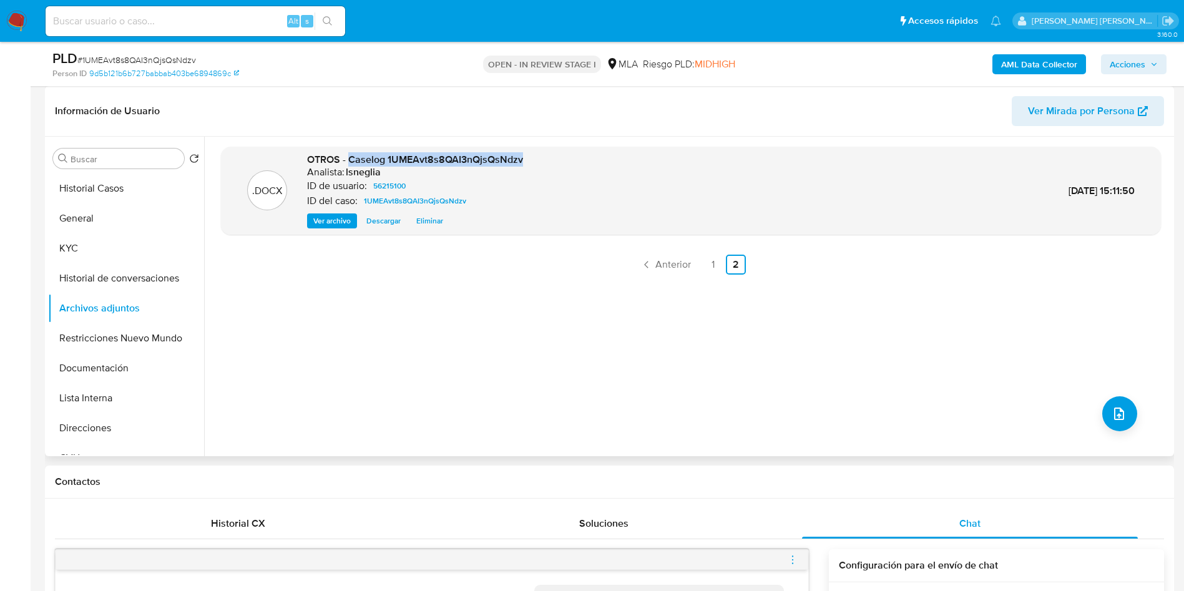
drag, startPoint x: 348, startPoint y: 160, endPoint x: 519, endPoint y: 157, distance: 171.7
click at [528, 157] on div ".DOCX OTROS - Caselog 1UMEAvt8s8QAI3nQjsQsNdzv Analista: lsneglia ID de usuario…" at bounding box center [691, 191] width 928 height 76
copy span "Caselog 1UMEAvt8s8QAI3nQjsQsNdzv"
click at [142, 189] on button "Historial Casos" at bounding box center [121, 189] width 146 height 30
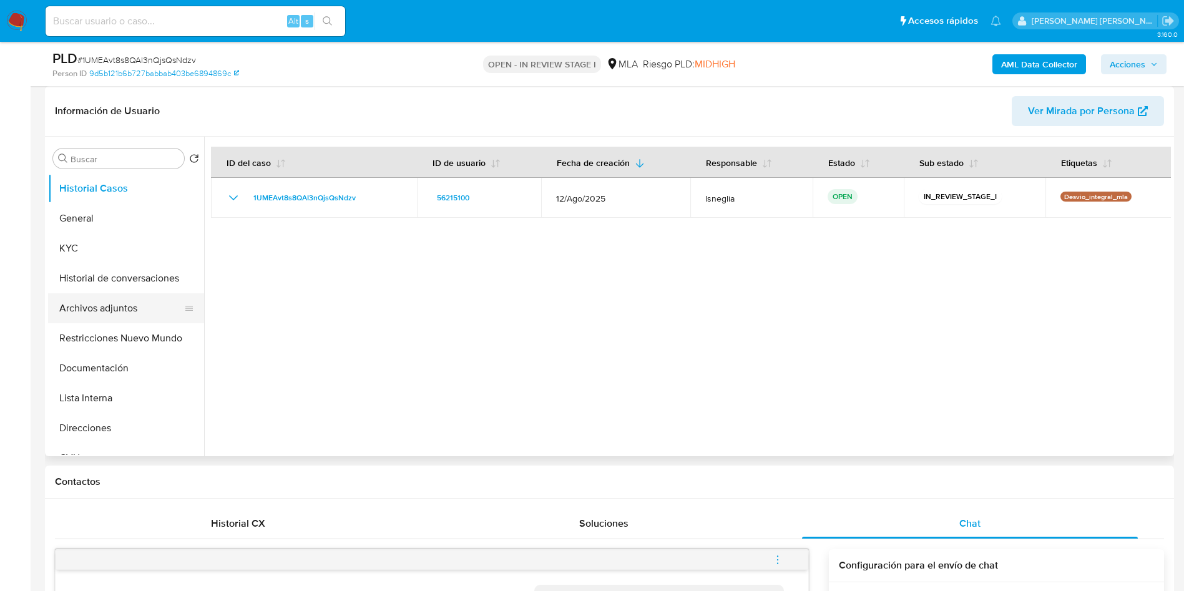
click at [104, 313] on button "Archivos adjuntos" at bounding box center [121, 308] width 146 height 30
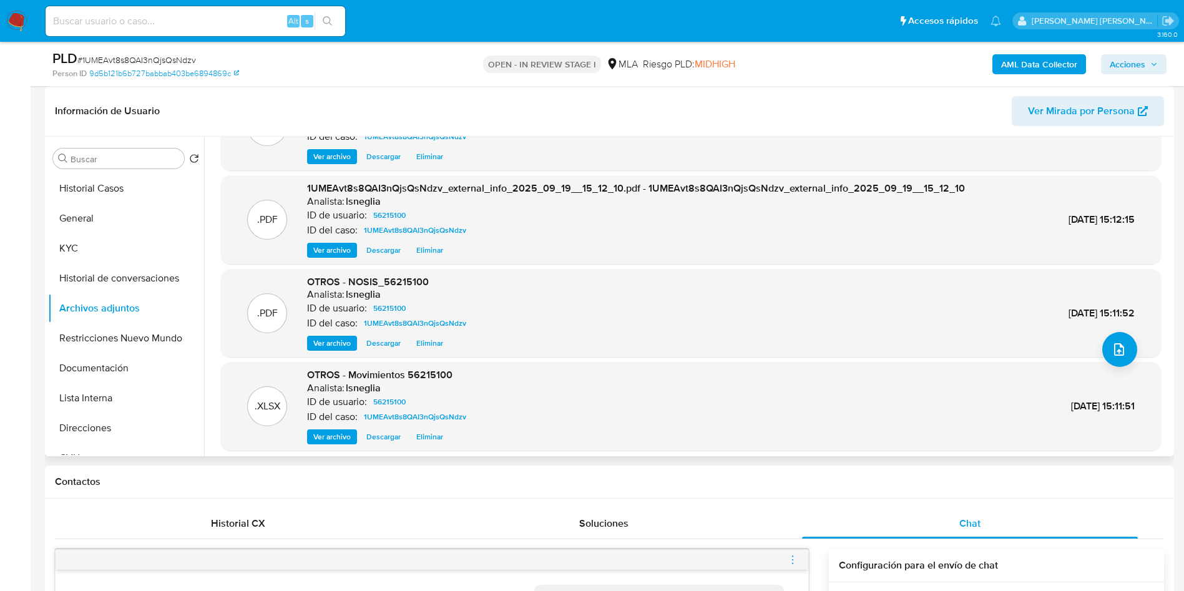
scroll to position [105, 0]
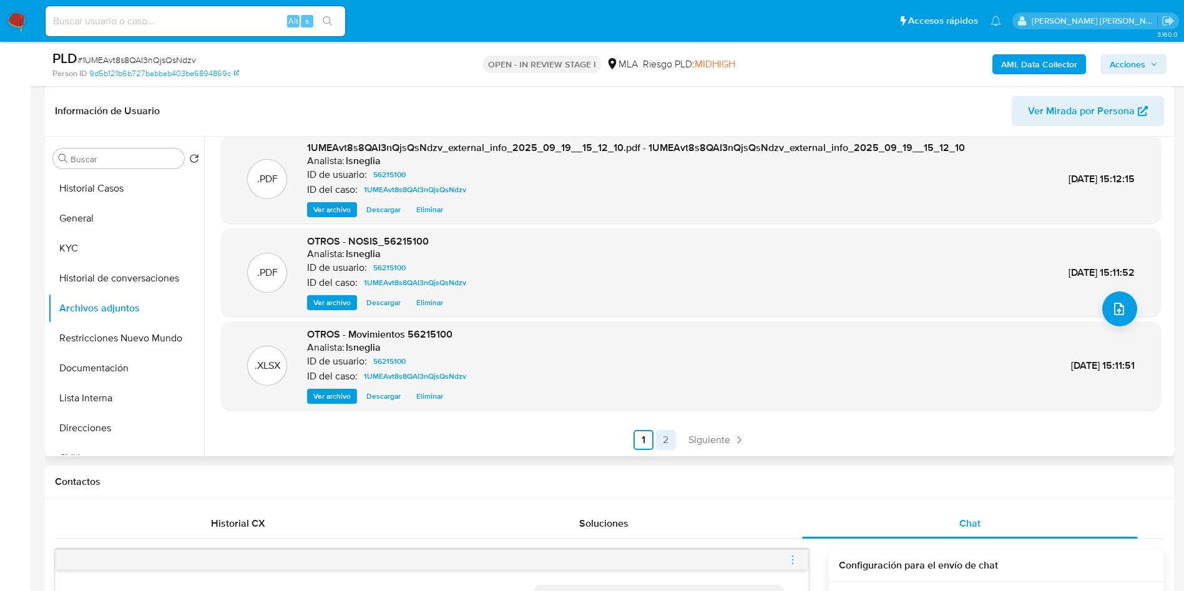
click at [665, 439] on link "2" at bounding box center [666, 440] width 20 height 20
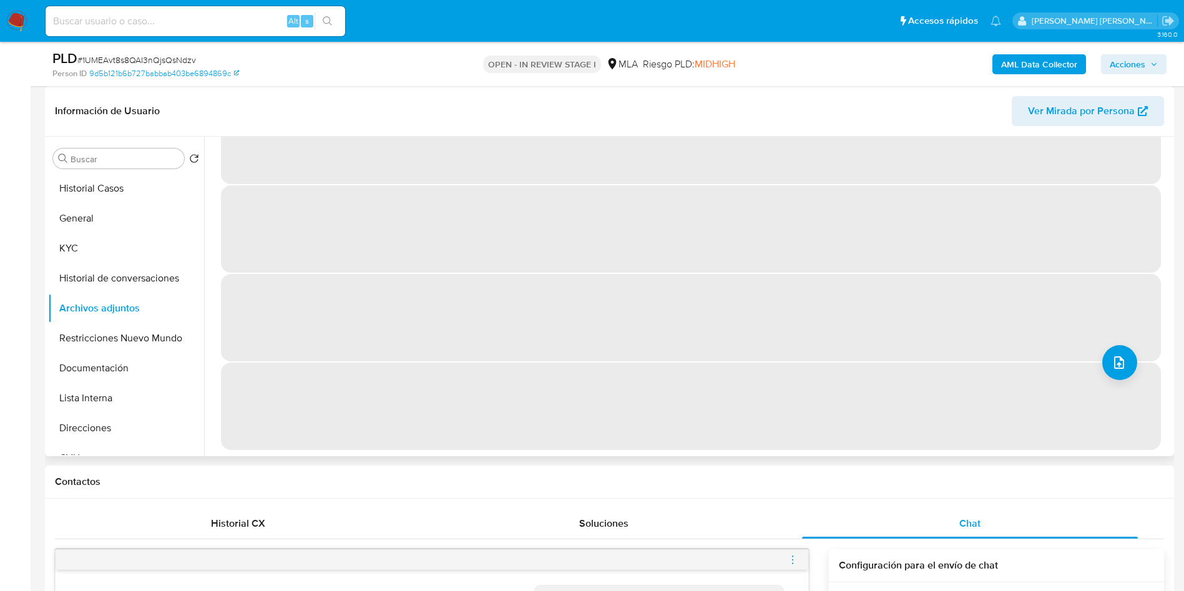
scroll to position [0, 0]
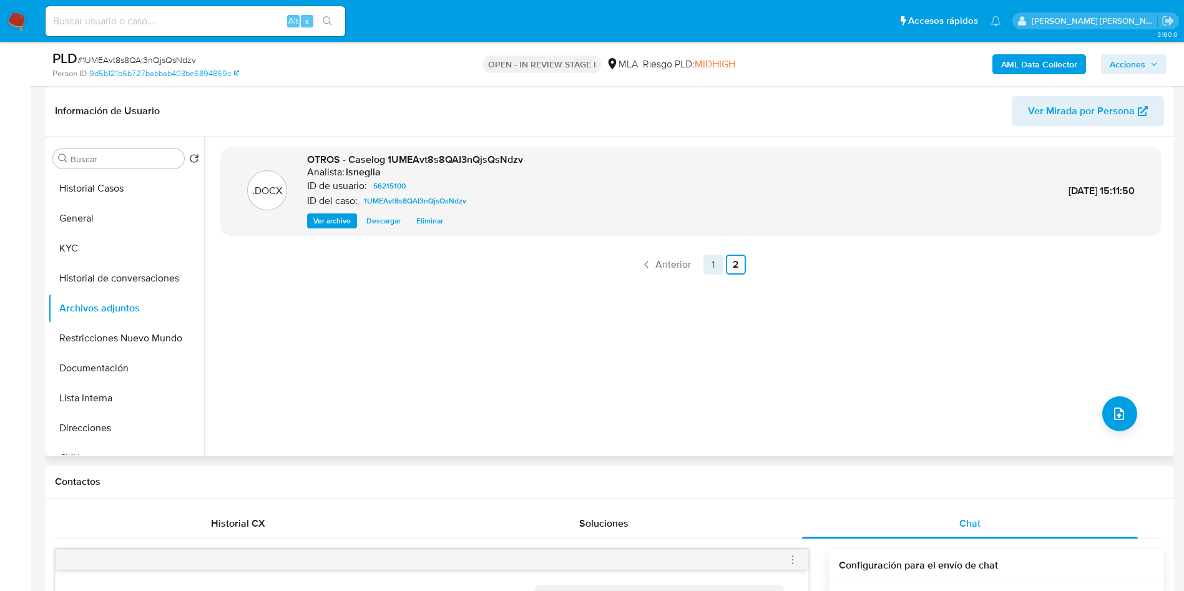
click at [715, 264] on link "1" at bounding box center [714, 265] width 20 height 20
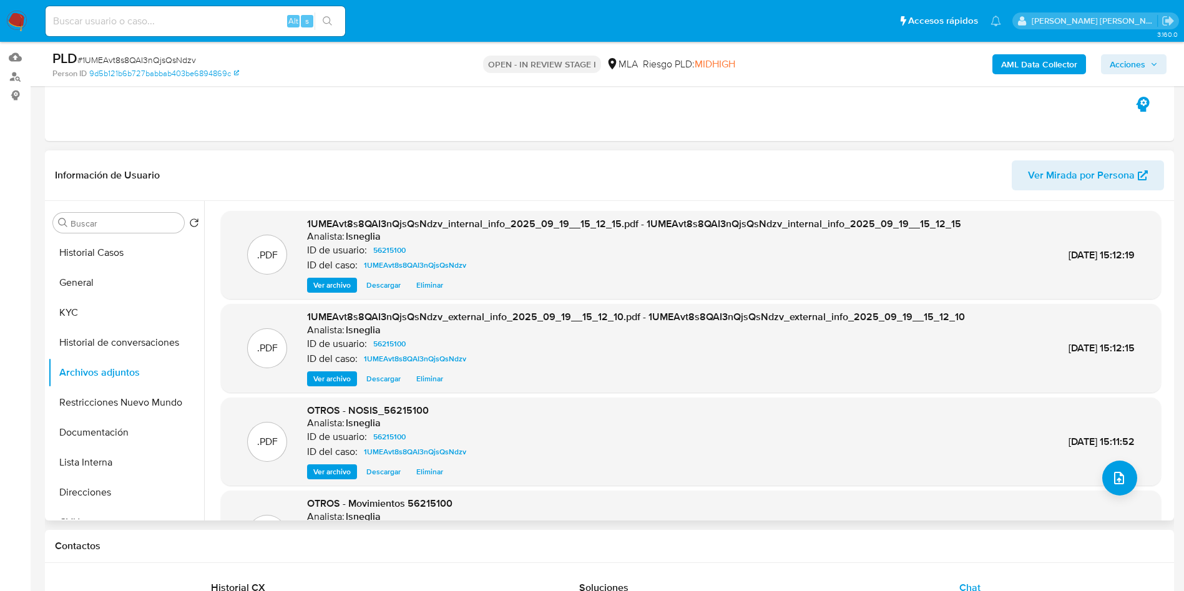
scroll to position [94, 0]
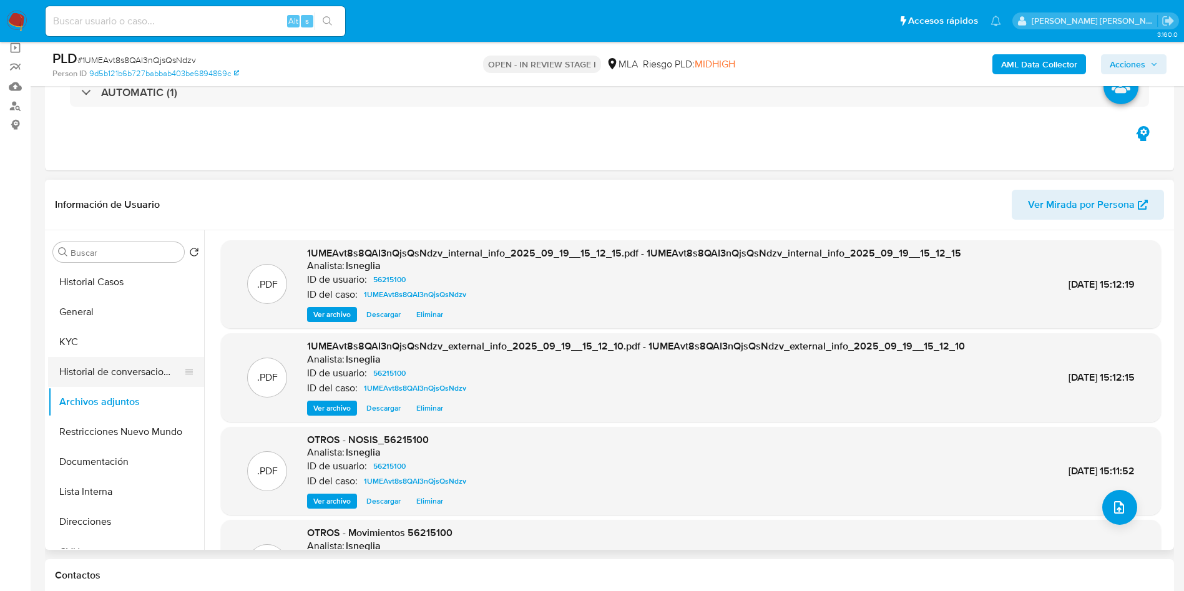
click at [142, 366] on button "Historial de conversaciones" at bounding box center [121, 372] width 146 height 30
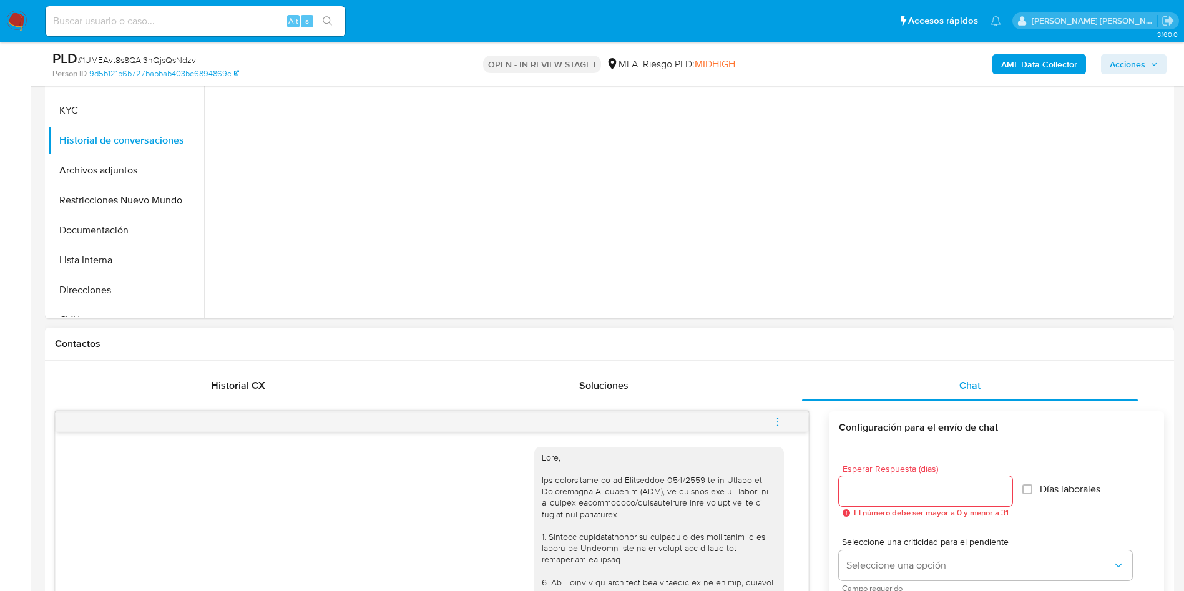
scroll to position [468, 0]
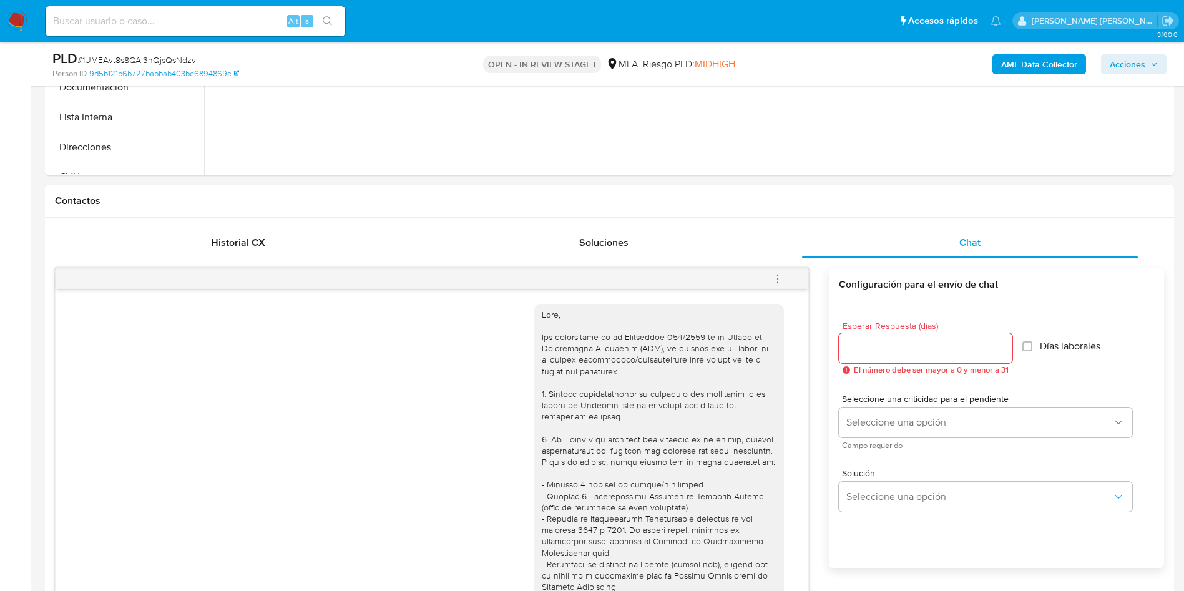
click at [775, 277] on icon "menu-action" at bounding box center [777, 278] width 11 height 11
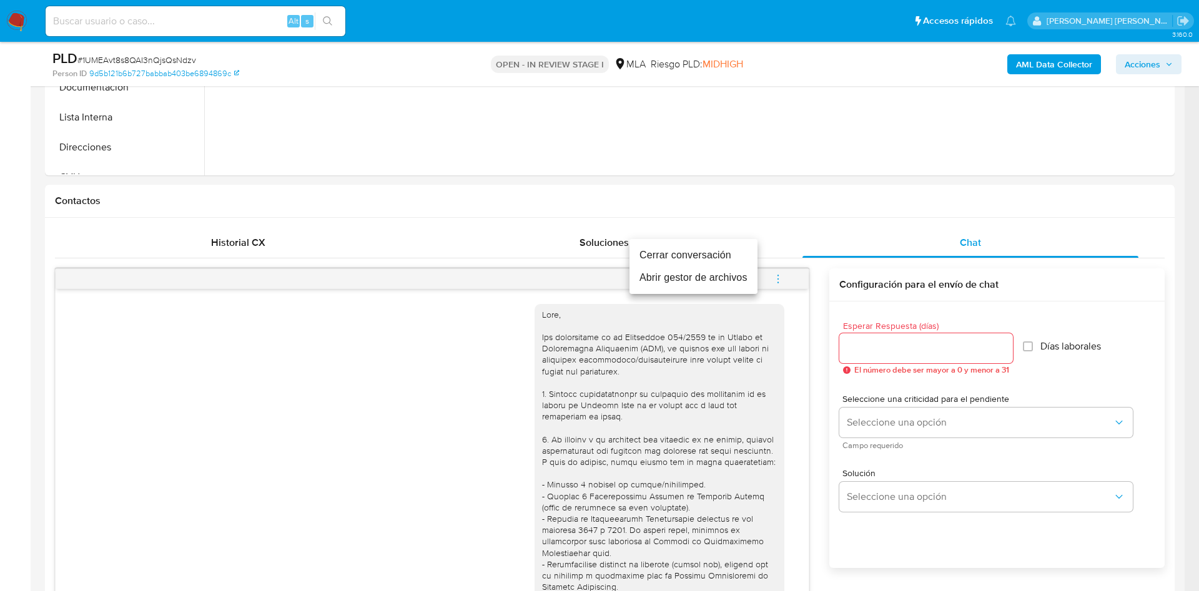
click at [707, 260] on li "Cerrar conversación" at bounding box center [693, 255] width 128 height 22
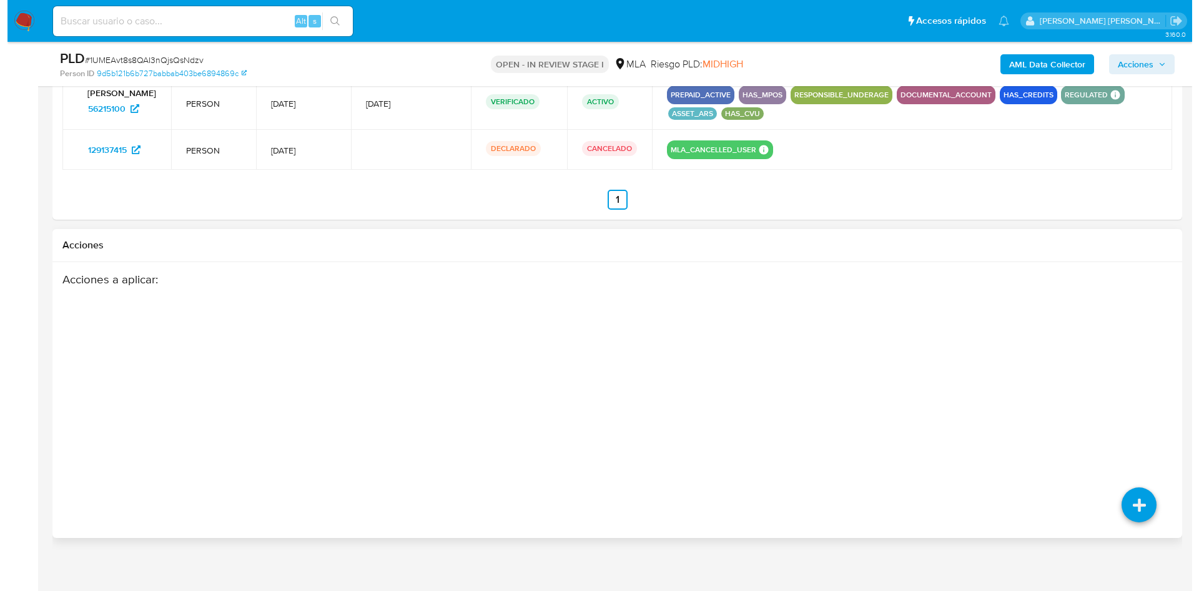
scroll to position [1976, 0]
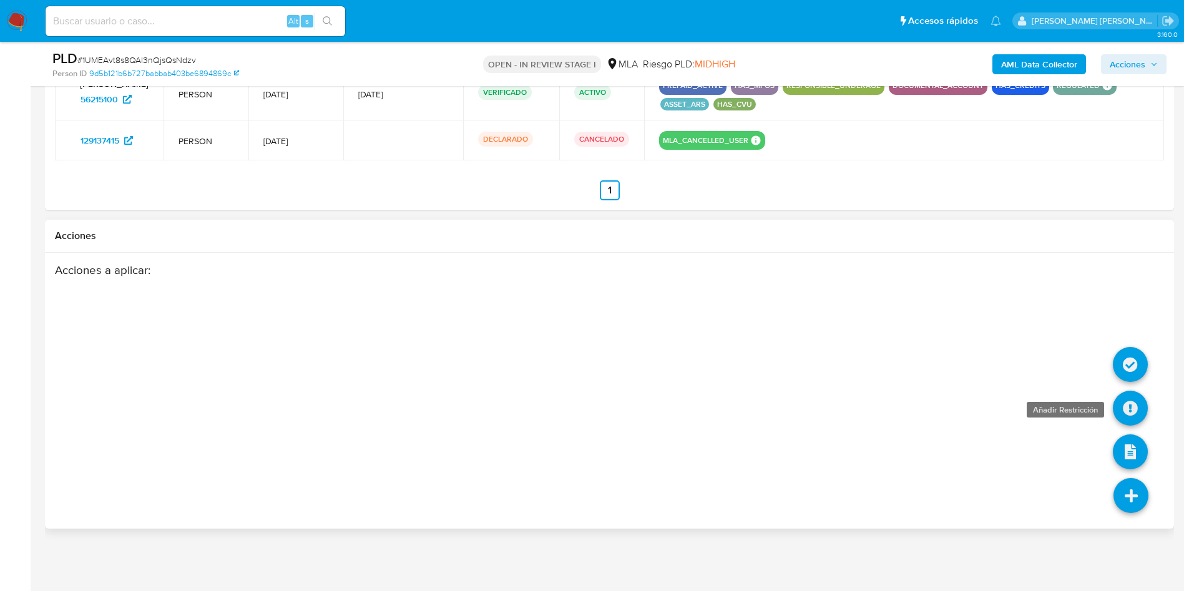
click at [1131, 410] on icon at bounding box center [1130, 408] width 35 height 35
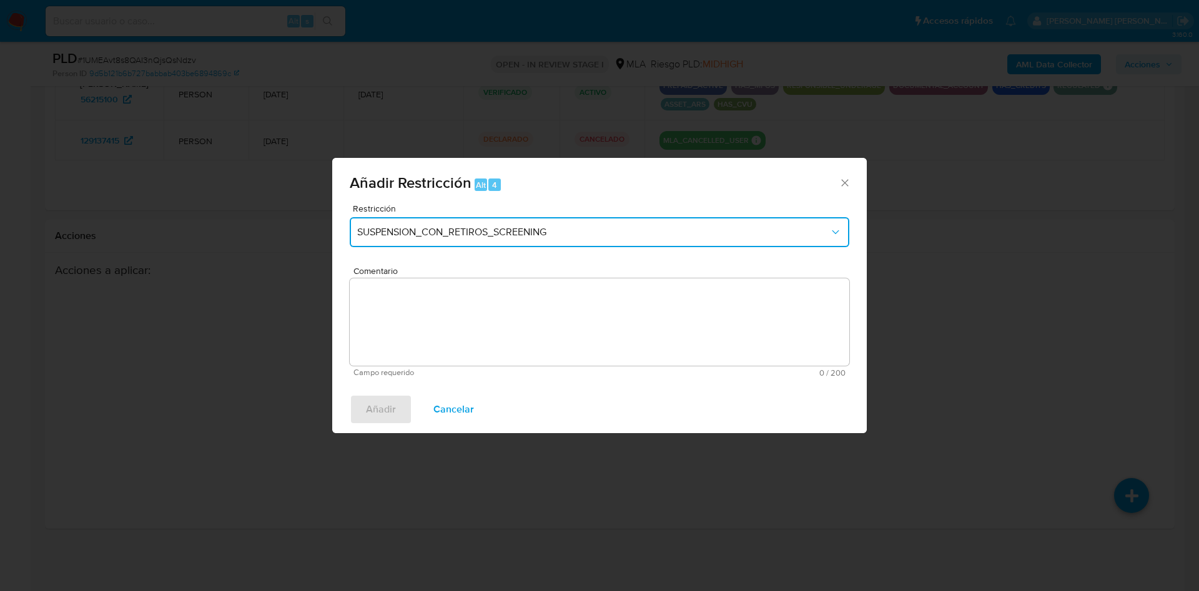
click at [544, 237] on span "SUSPENSION_CON_RETIROS_SCREENING" at bounding box center [593, 232] width 472 height 12
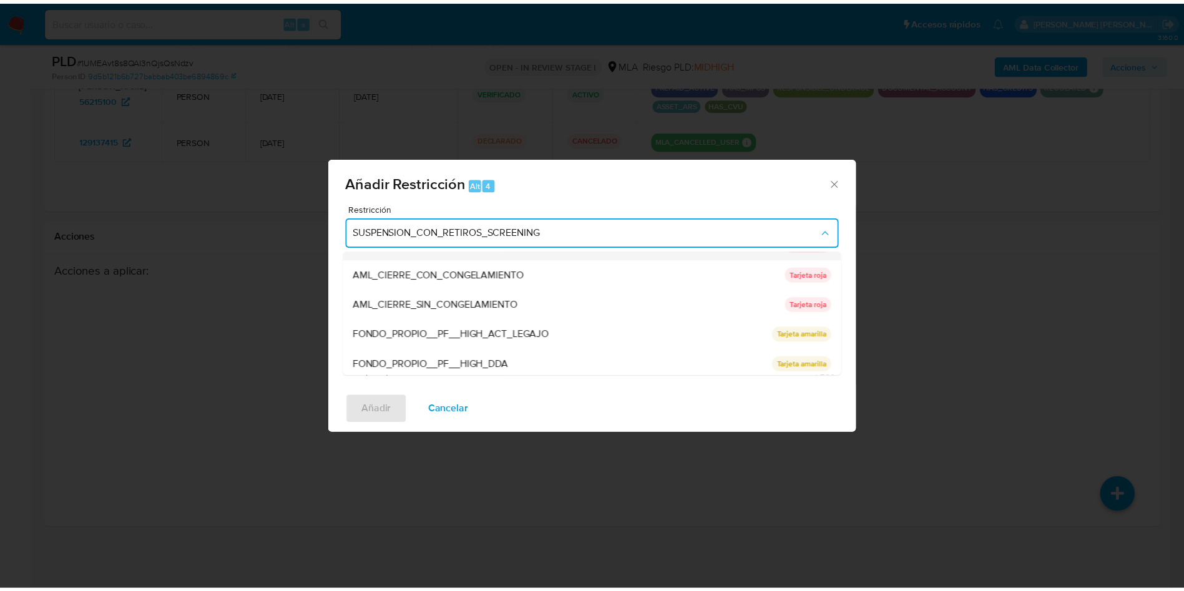
scroll to position [265, 0]
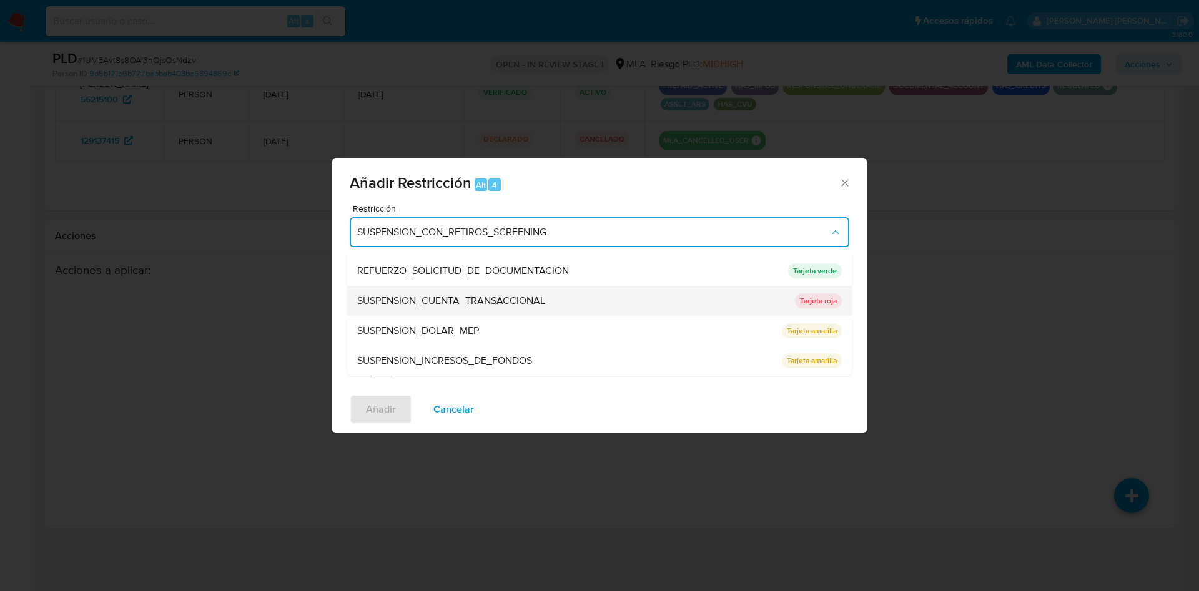
click at [504, 302] on span "SUSPENSION_CUENTA_TRANSACCIONAL" at bounding box center [451, 301] width 188 height 12
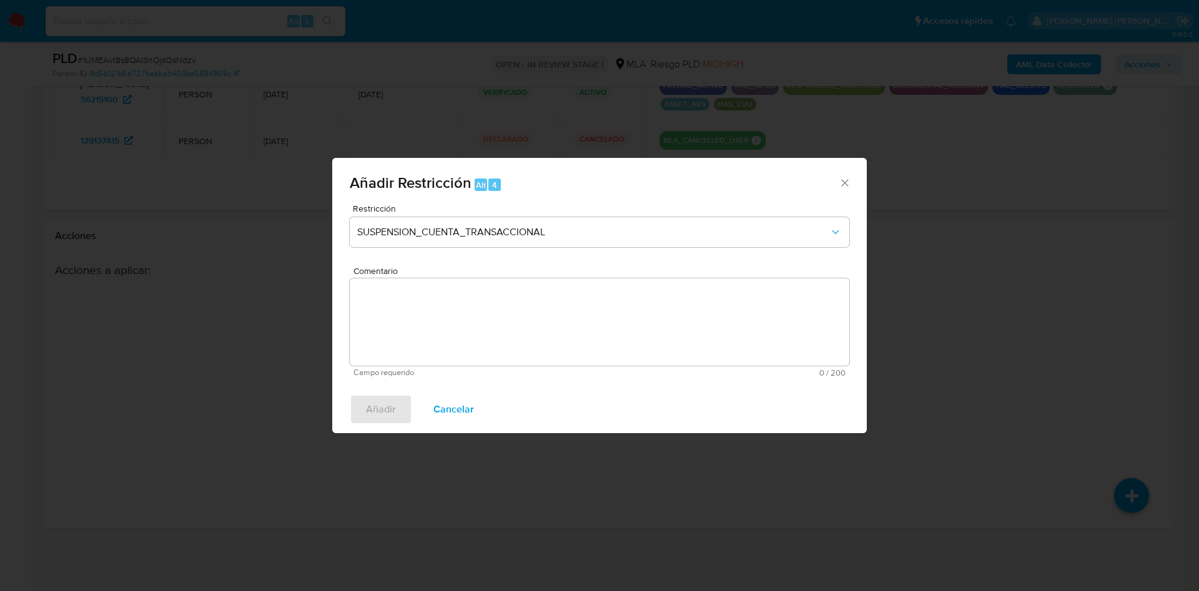
click at [473, 313] on textarea "Comentario" at bounding box center [599, 321] width 499 height 87
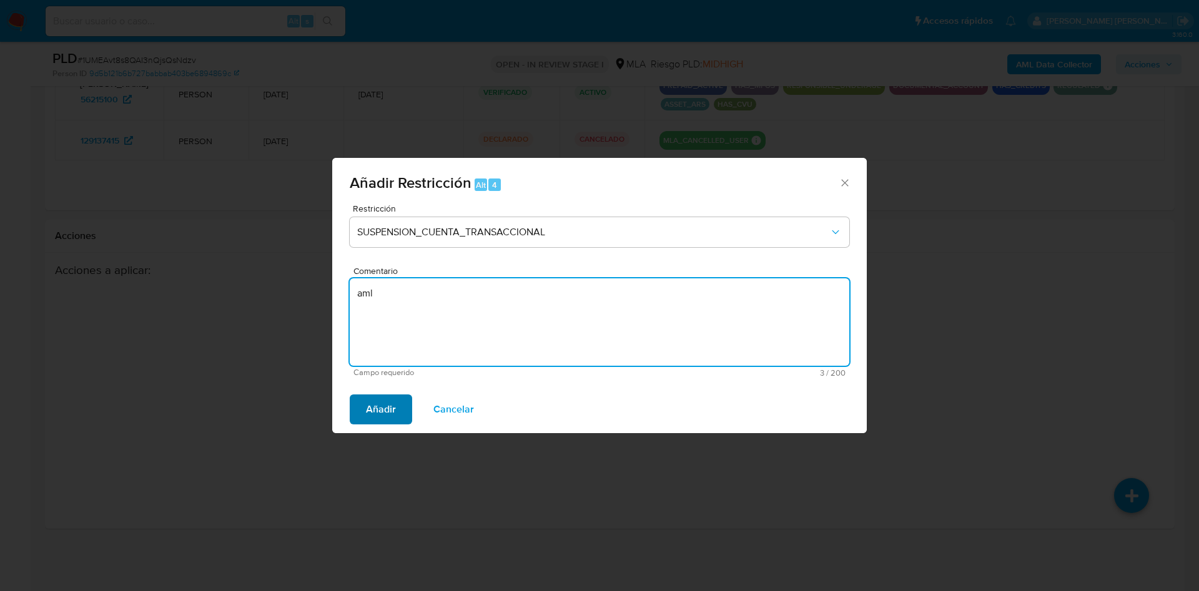
type textarea "aml"
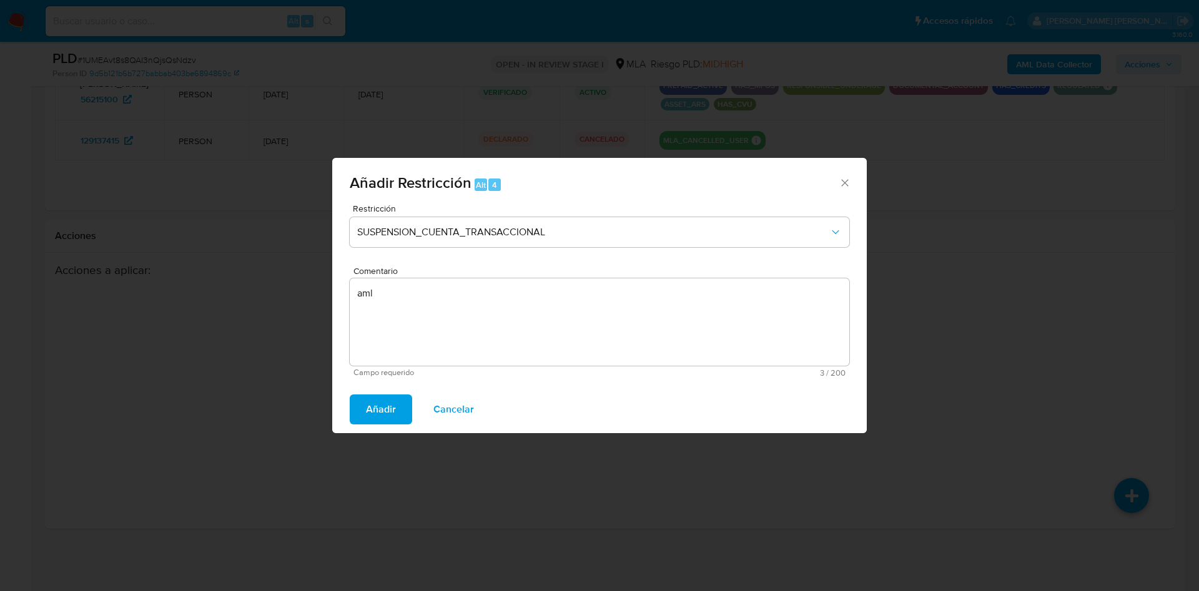
click at [383, 419] on span "Añadir" at bounding box center [381, 409] width 30 height 27
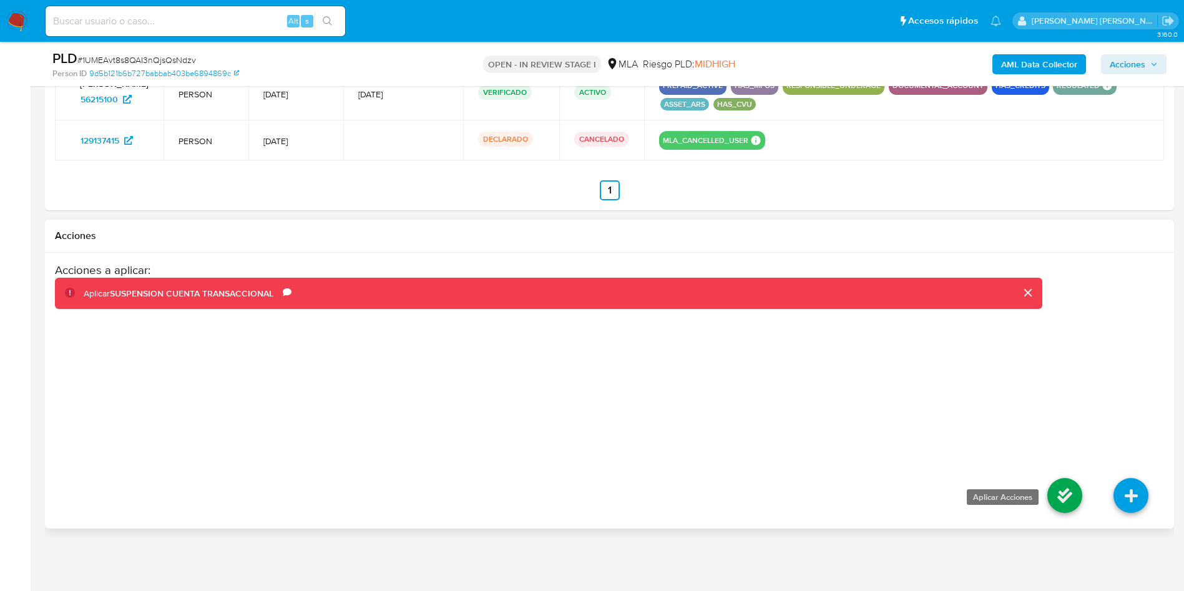
click at [1055, 496] on icon at bounding box center [1065, 495] width 35 height 35
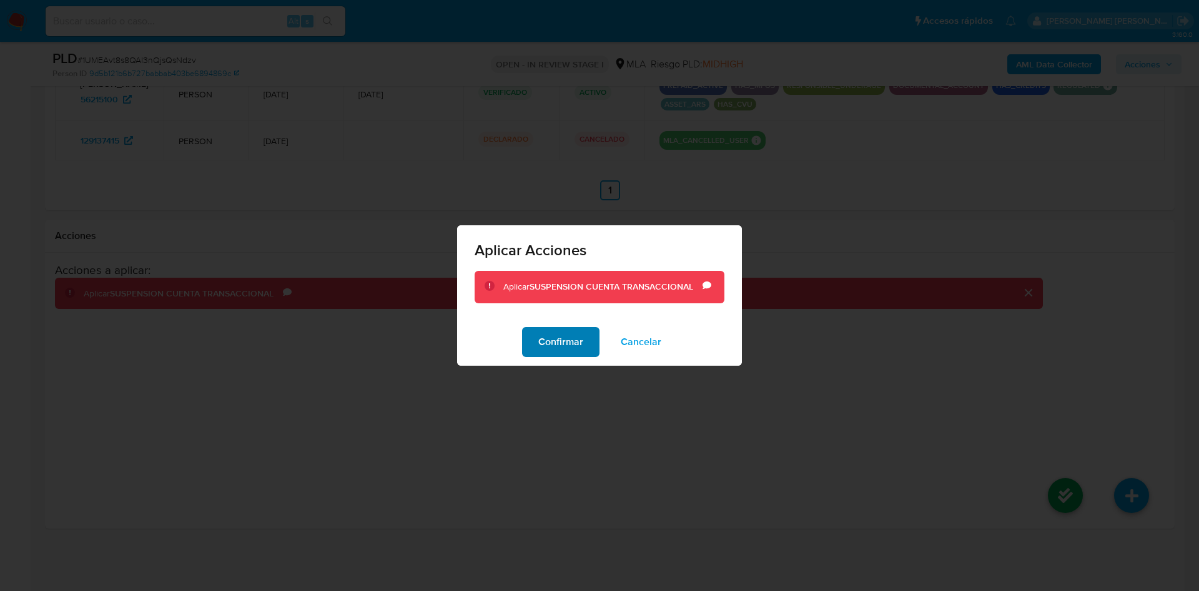
click at [566, 328] on span "Confirmar" at bounding box center [560, 341] width 45 height 27
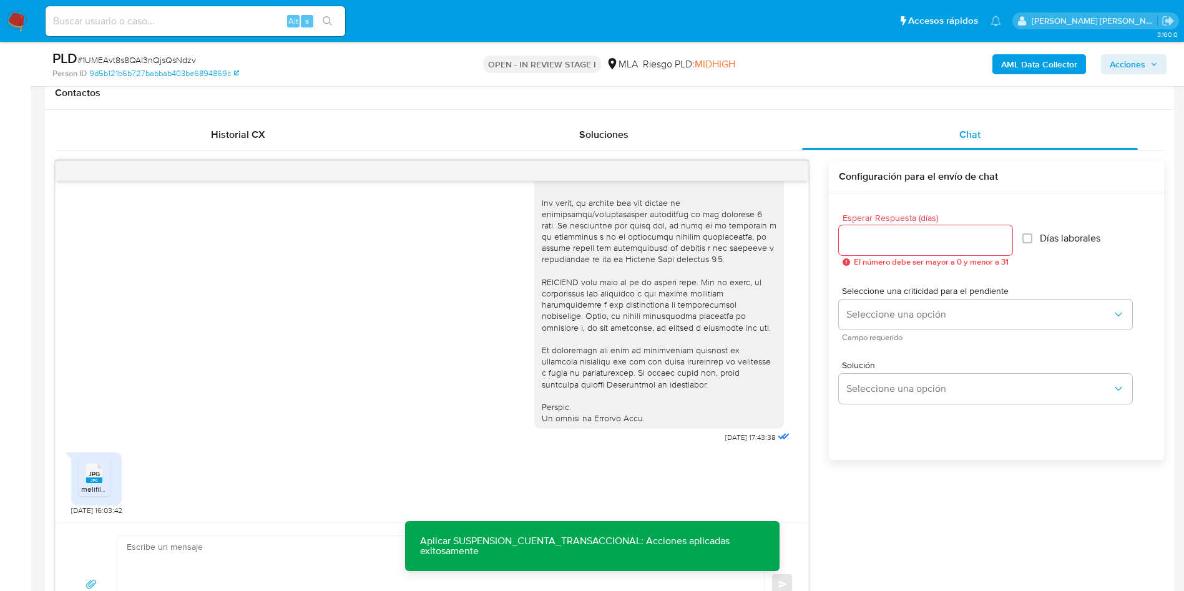
scroll to position [571, 0]
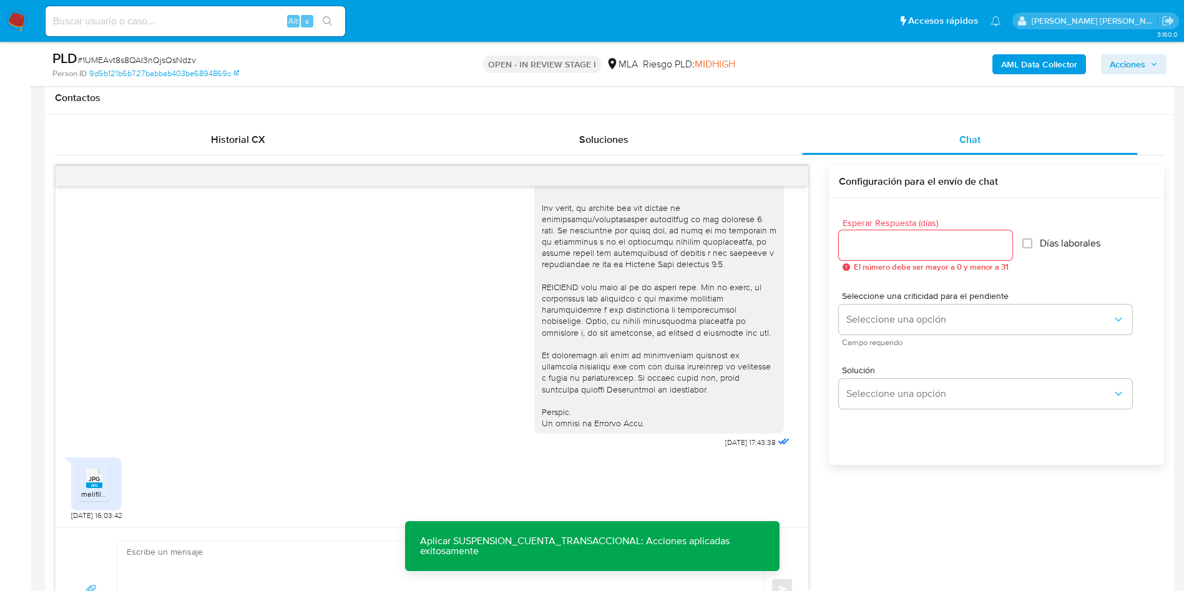
click at [175, 57] on span "# 1UMEAvt8s8QAI3nQjsQsNdzv" at bounding box center [136, 60] width 119 height 12
copy span "1UMEAvt8s8QAI3nQjsQsNdzv"
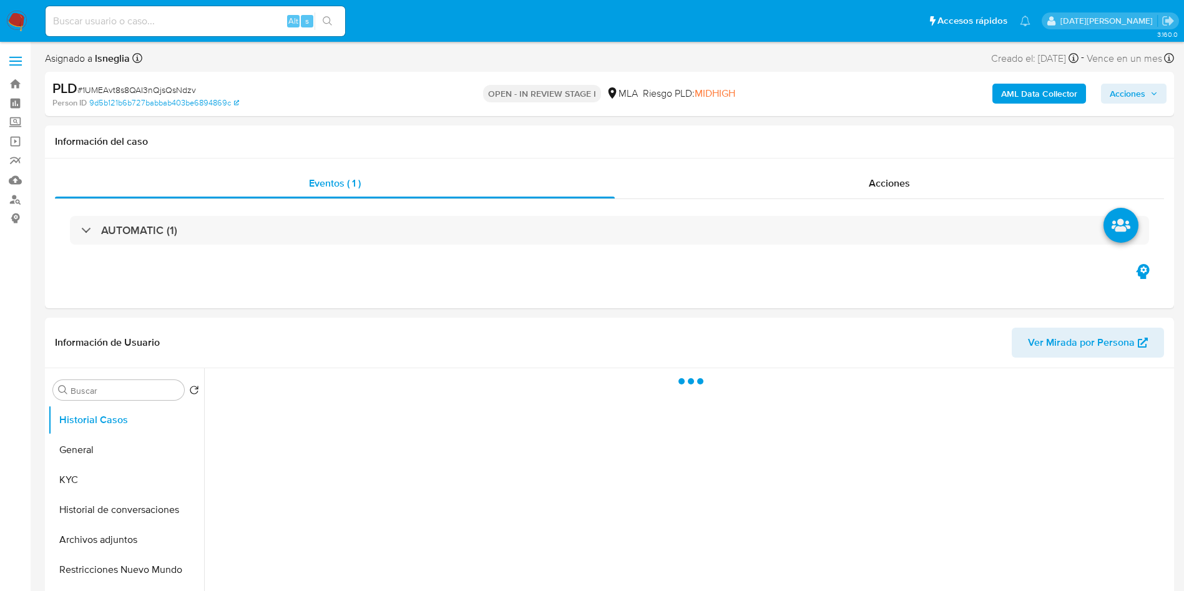
select select "10"
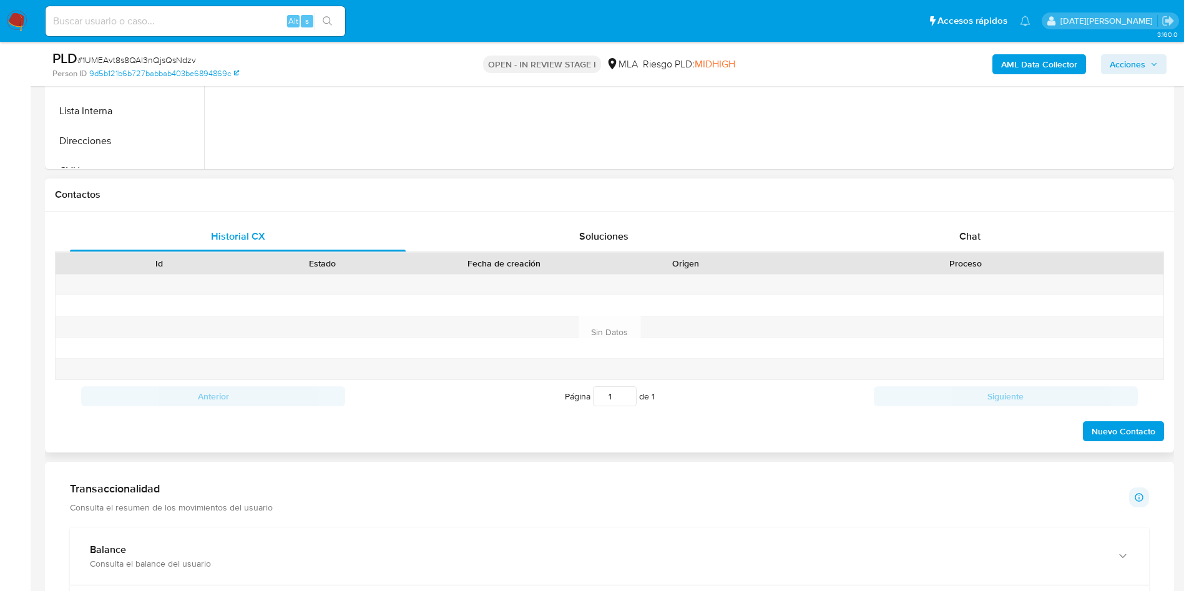
scroll to position [468, 0]
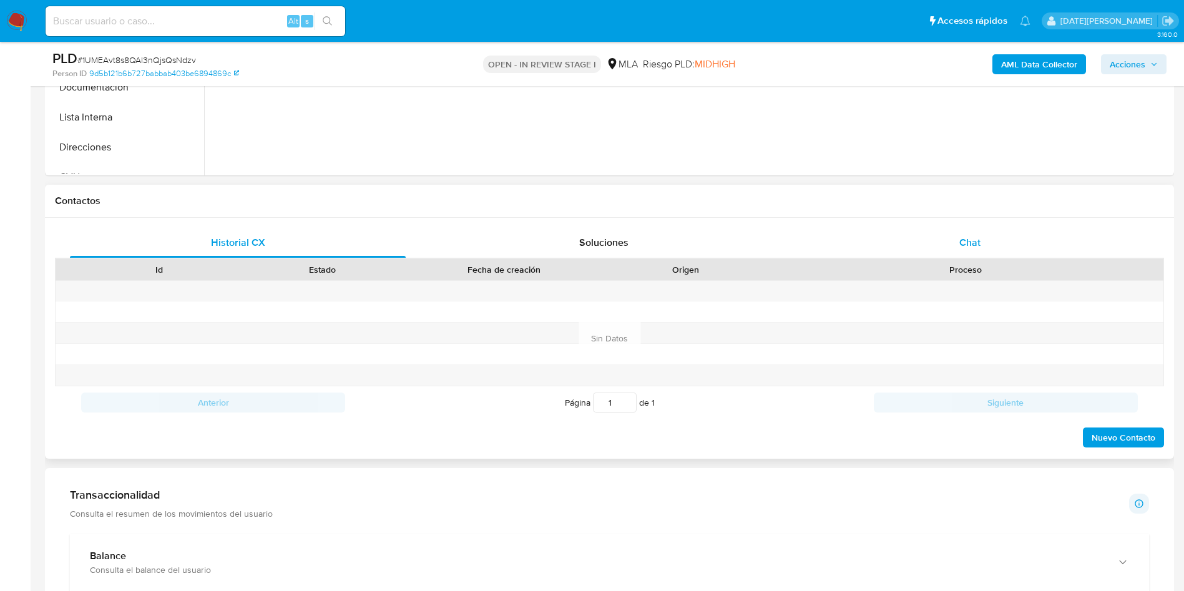
click at [999, 238] on div "Chat" at bounding box center [970, 243] width 336 height 30
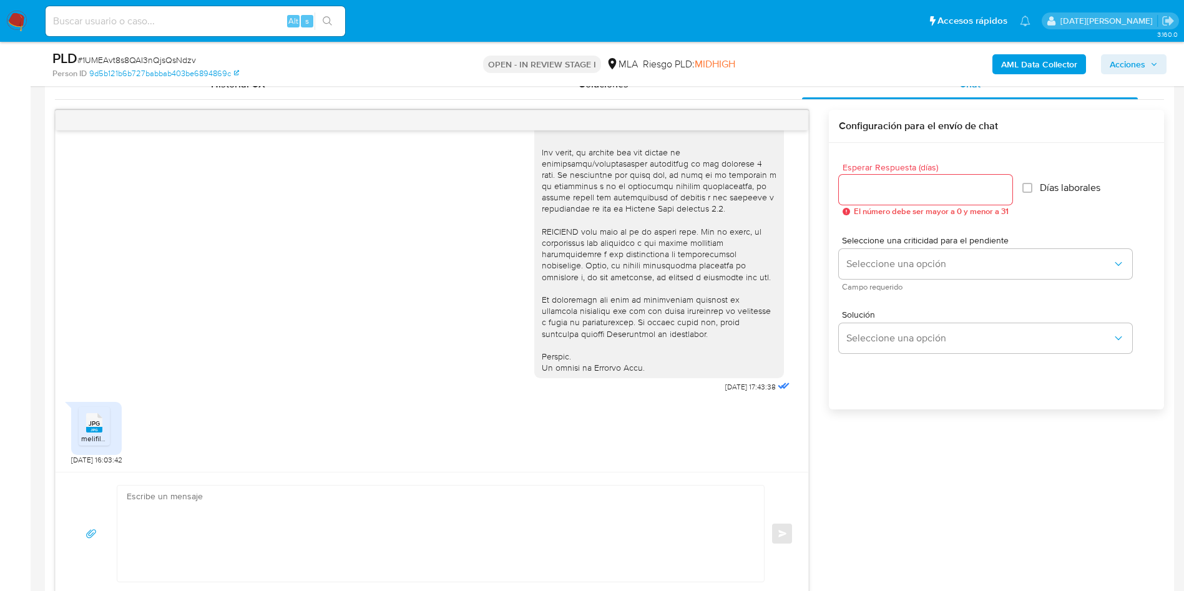
scroll to position [655, 0]
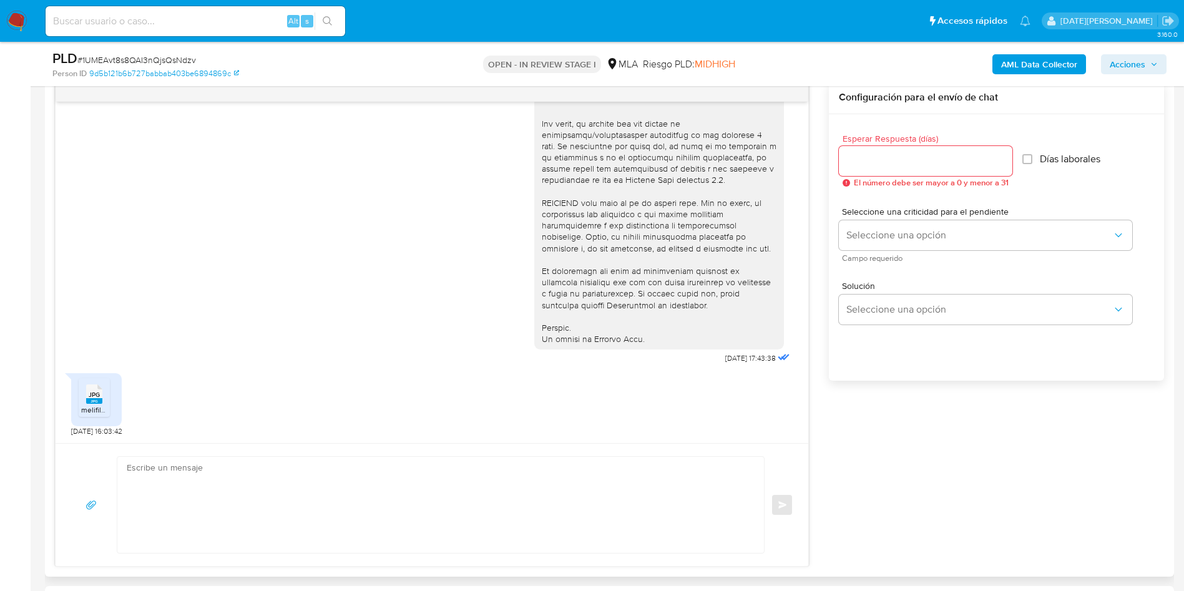
click at [375, 434] on div "JPG JPG melifile3126723773043610836.jpg 20/08/2025 16:03:42" at bounding box center [432, 401] width 722 height 69
click at [356, 479] on textarea at bounding box center [438, 505] width 622 height 96
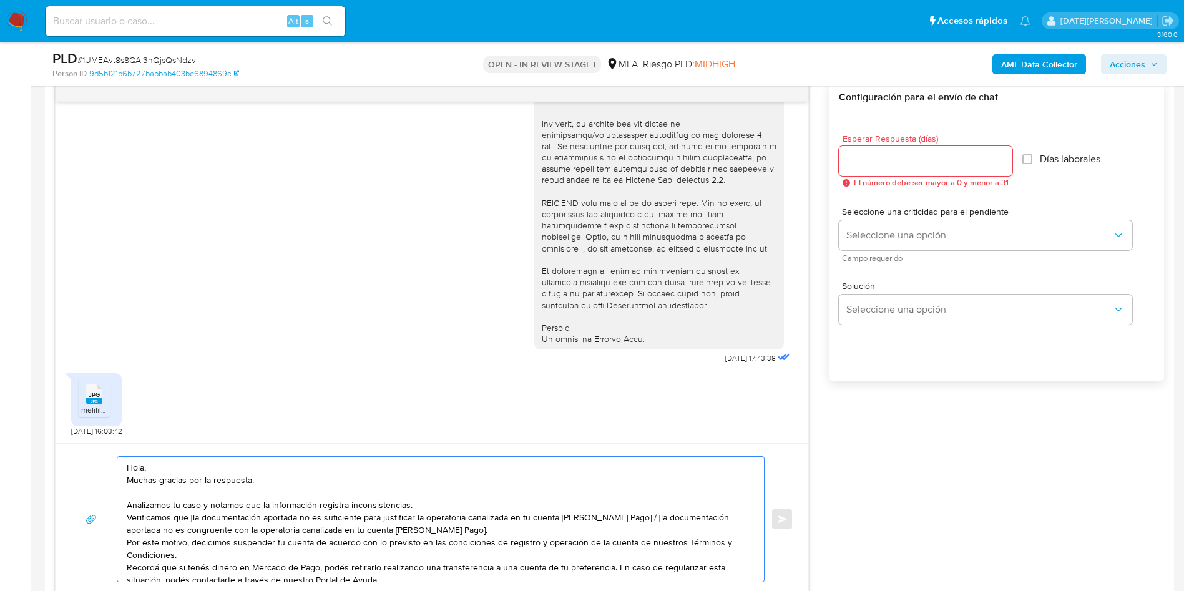
click at [233, 466] on textarea "Hola, Muchas gracias por la respuesta. Analizamos tu caso y notamos que la info…" at bounding box center [438, 519] width 622 height 125
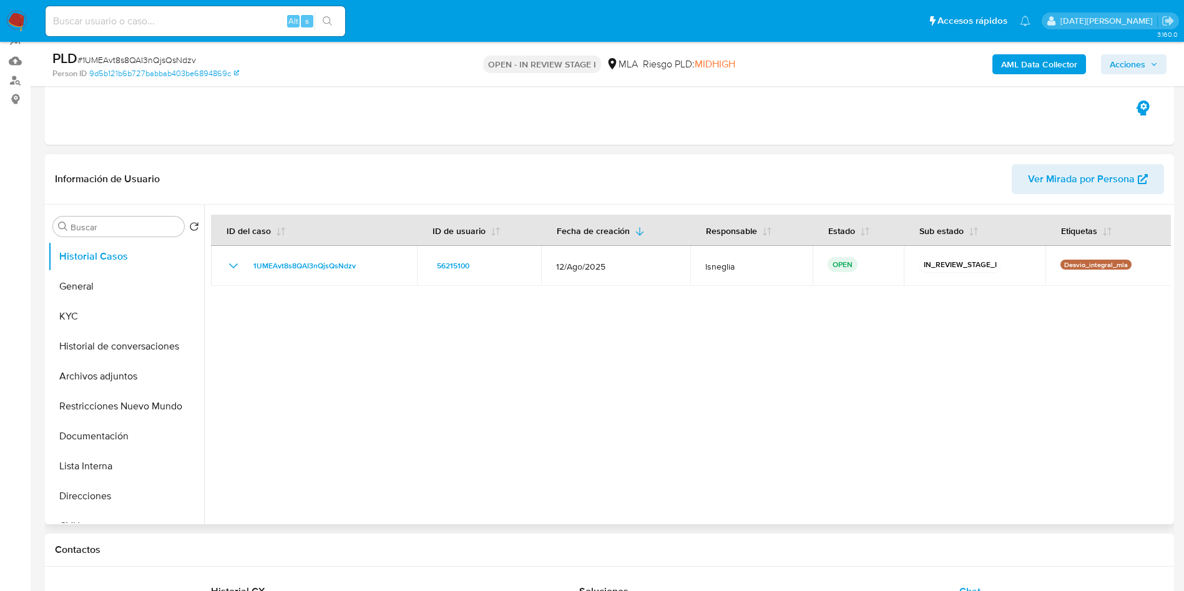
scroll to position [187, 0]
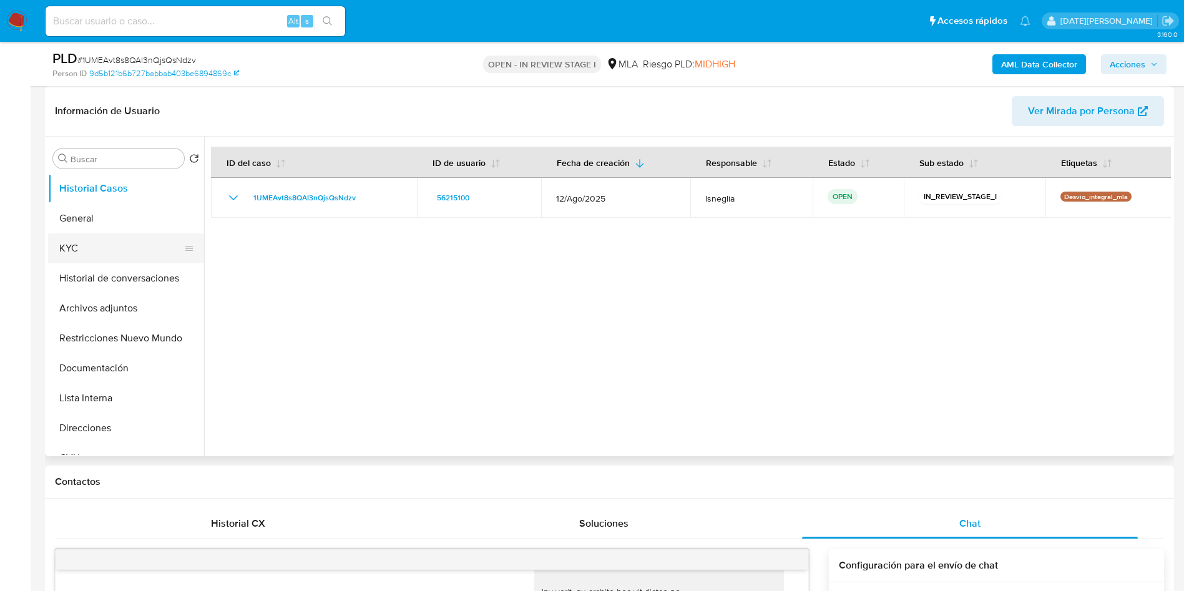
click at [87, 253] on button "KYC" at bounding box center [121, 248] width 146 height 30
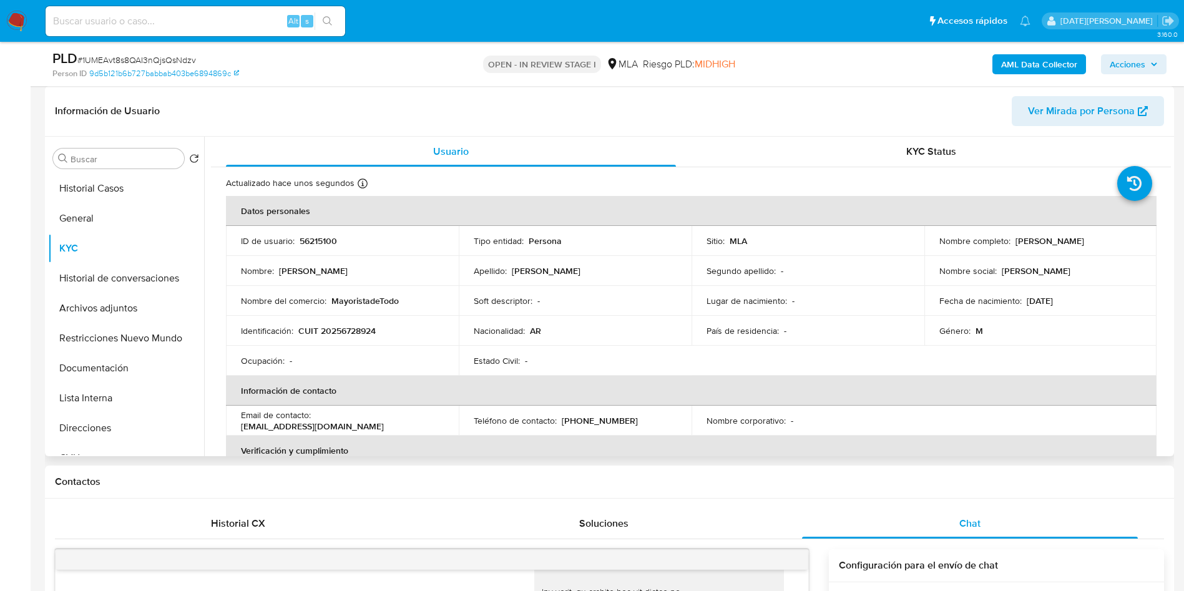
drag, startPoint x: 1011, startPoint y: 239, endPoint x: 1107, endPoint y: 241, distance: 95.5
click at [1084, 241] on p "Claudio Ramon Olysinsky" at bounding box center [1050, 240] width 69 height 11
drag, startPoint x: 1093, startPoint y: 240, endPoint x: 1116, endPoint y: 238, distance: 23.1
click at [1116, 238] on div "Nombre completo : Claudio Ramon Olysinsky" at bounding box center [1041, 240] width 203 height 11
drag, startPoint x: 1116, startPoint y: 240, endPoint x: 1024, endPoint y: 239, distance: 91.8
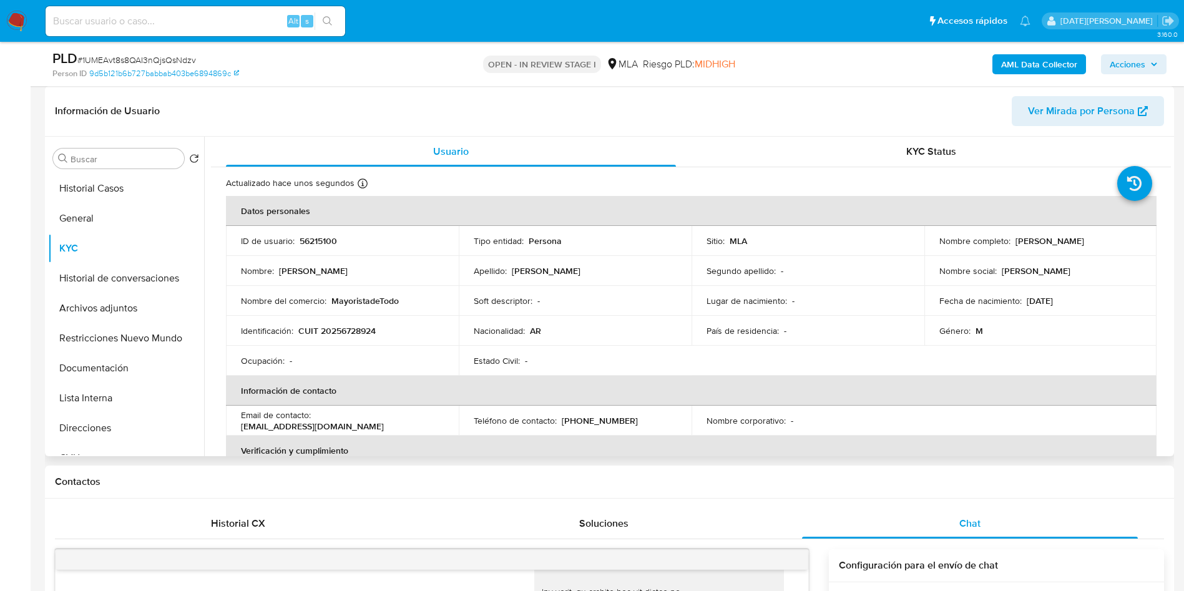
click at [1012, 240] on div "Nombre completo : Claudio Ramon Olysinsky" at bounding box center [1041, 240] width 203 height 11
copy p "Claudio Ramon Olysinsky"
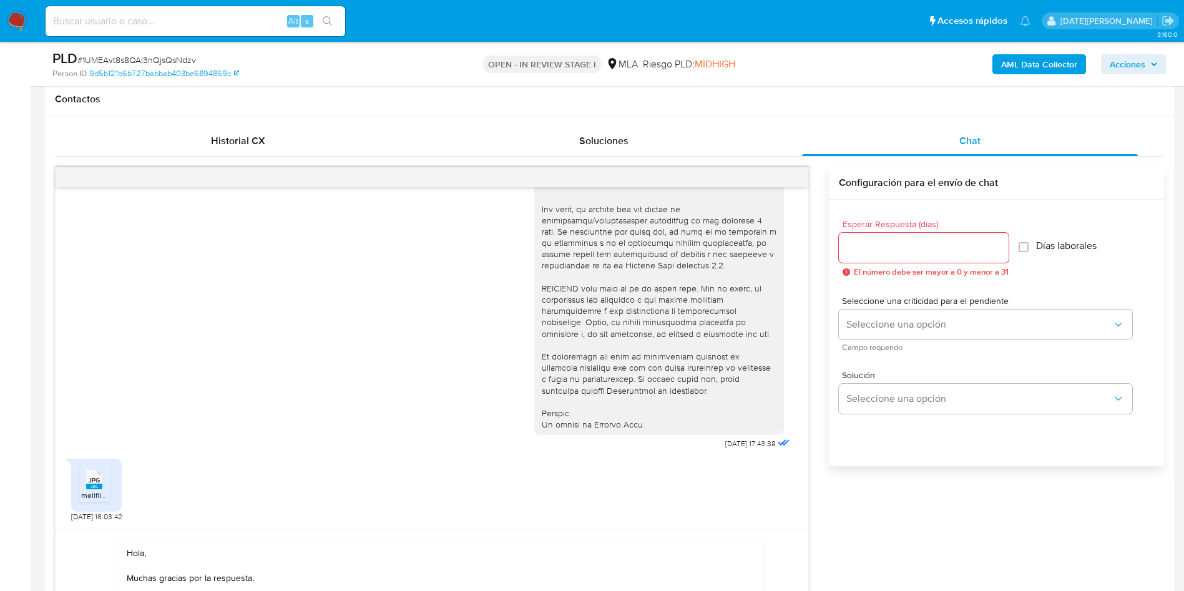
scroll to position [843, 0]
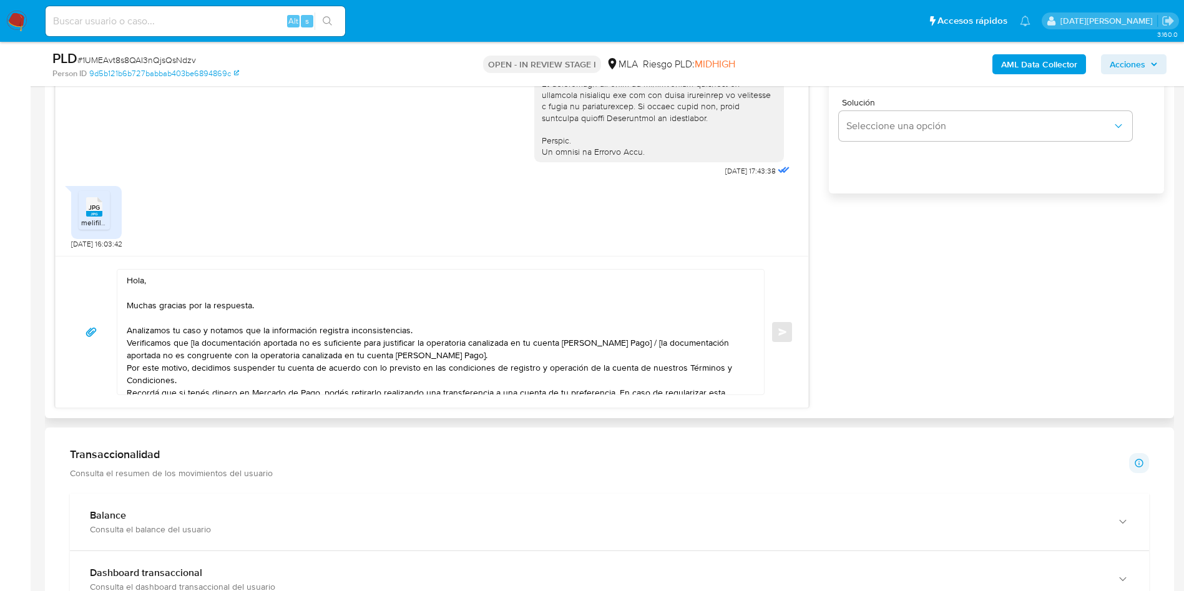
click at [337, 281] on textarea "Hola, Muchas gracias por la respuesta. Analizamos tu caso y notamos que la info…" at bounding box center [438, 332] width 622 height 125
paste textarea "Claudio Ramon Olysinsky"
click at [438, 323] on textarea "Hola, Claudio Ramon Olysinsky. Muchas gracias por la respuesta. Analizamos tu c…" at bounding box center [438, 332] width 622 height 125
click at [431, 336] on textarea "Hola, Claudio Ramon Olysinsky. Muchas gracias por la respuesta. Analizamos tu c…" at bounding box center [438, 332] width 622 height 125
click at [434, 329] on textarea "Hola, Claudio Ramon Olysinsky. Muchas gracias por la respuesta. Analizamos tu c…" at bounding box center [438, 332] width 622 height 125
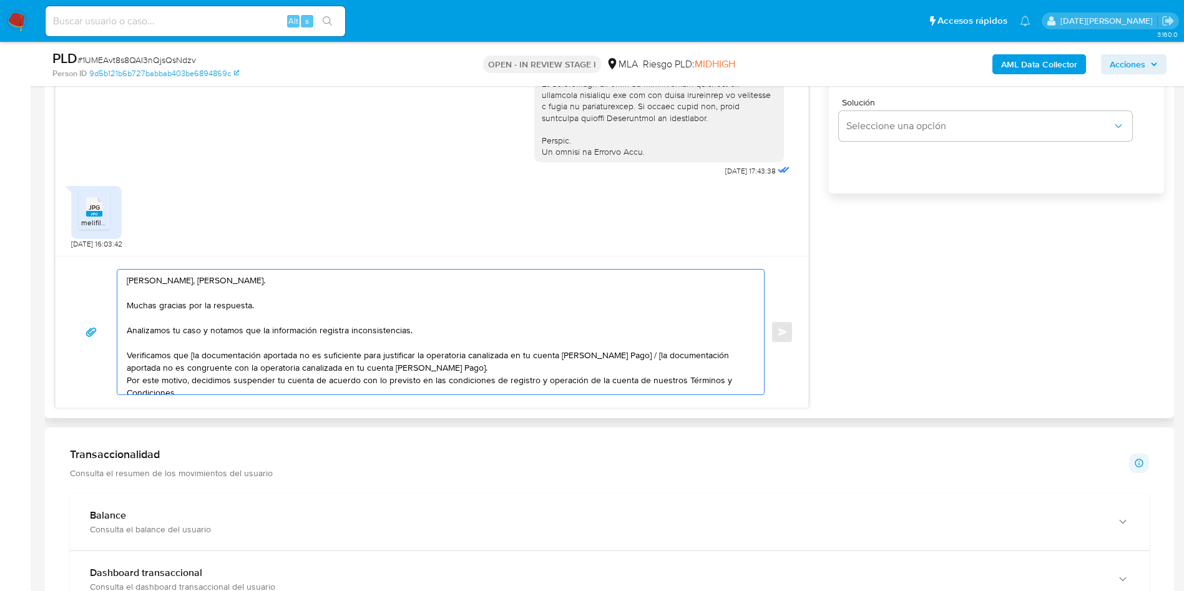
click at [252, 330] on textarea "Hola, Claudio Ramon Olysinsky. Muchas gracias por la respuesta. Analizamos tu c…" at bounding box center [438, 332] width 622 height 125
click at [190, 356] on textarea "Hola, Claudio Ramon Olysinsky. Muchas gracias por la respuesta. Analizamos tu c…" at bounding box center [438, 332] width 622 height 125
drag, startPoint x: 624, startPoint y: 354, endPoint x: 638, endPoint y: 367, distance: 19.0
click at [638, 367] on textarea "Hola, Claudio Ramon Olysinsky. Muchas gracias por la respuesta. Analizamos tu c…" at bounding box center [438, 332] width 622 height 125
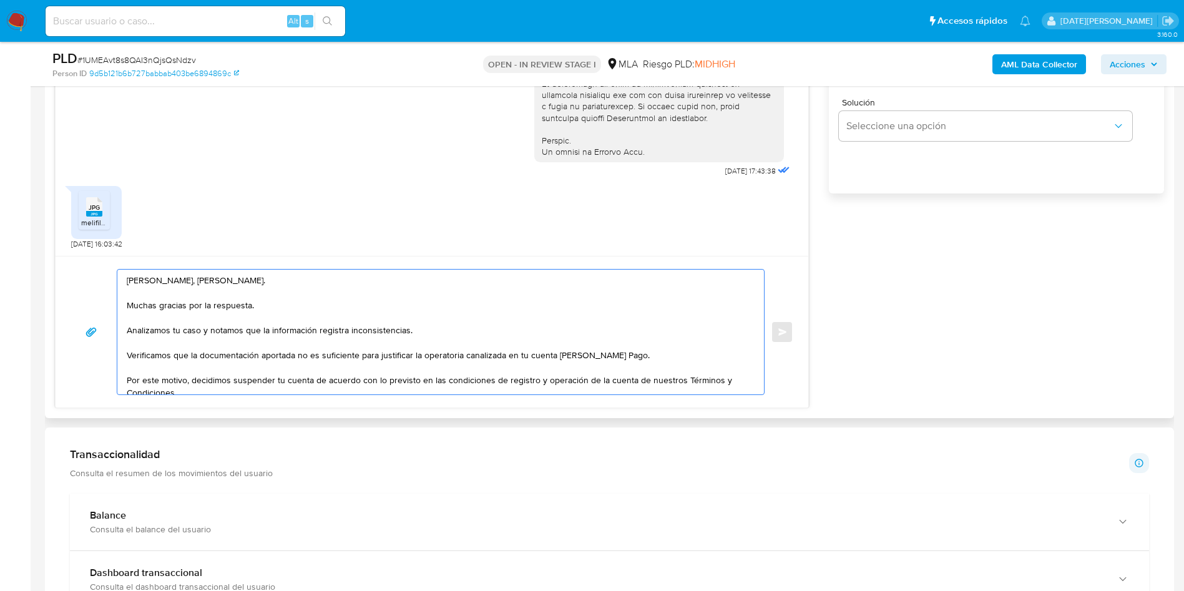
scroll to position [84, 0]
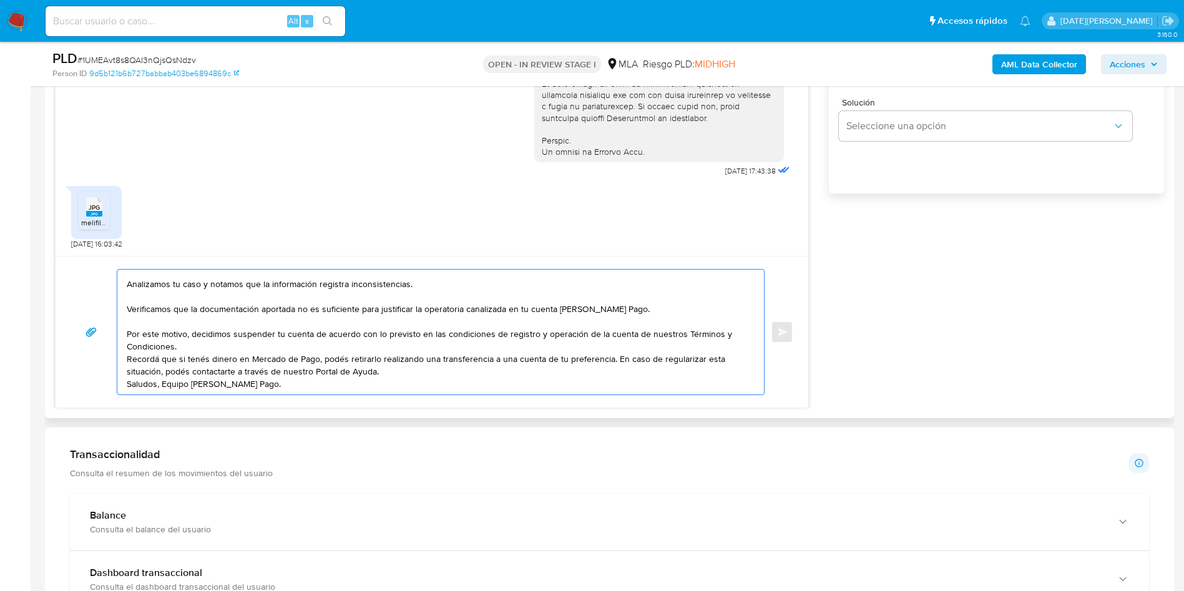
click at [217, 313] on textarea "Hola, Claudio Ramon Olysinsky. Muchas gracias por la respuesta. Analizamos tu c…" at bounding box center [438, 332] width 622 height 125
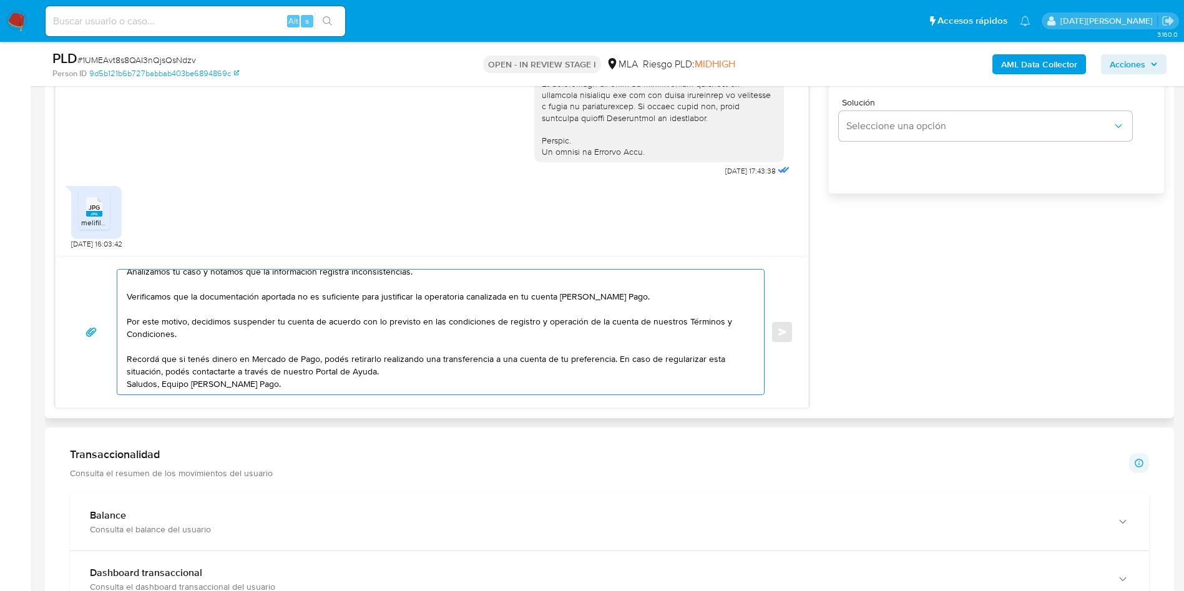
click at [412, 346] on textarea "Hola, Claudio Ramon Olysinsky. Muchas gracias por la respuesta. Analizamos tu c…" at bounding box center [438, 332] width 622 height 125
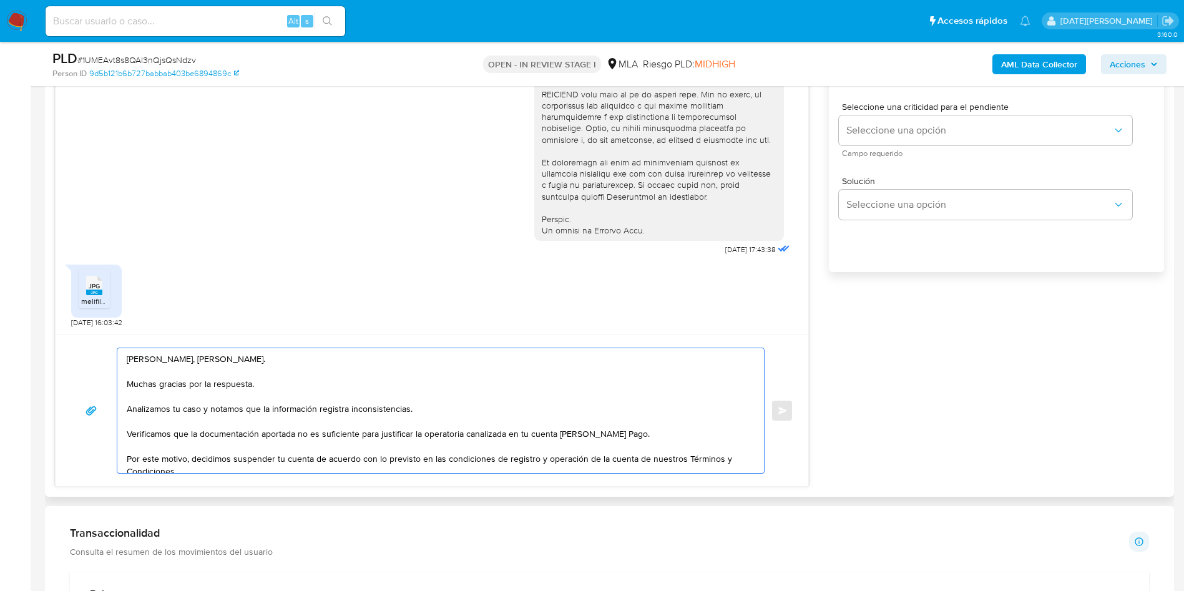
scroll to position [562, 0]
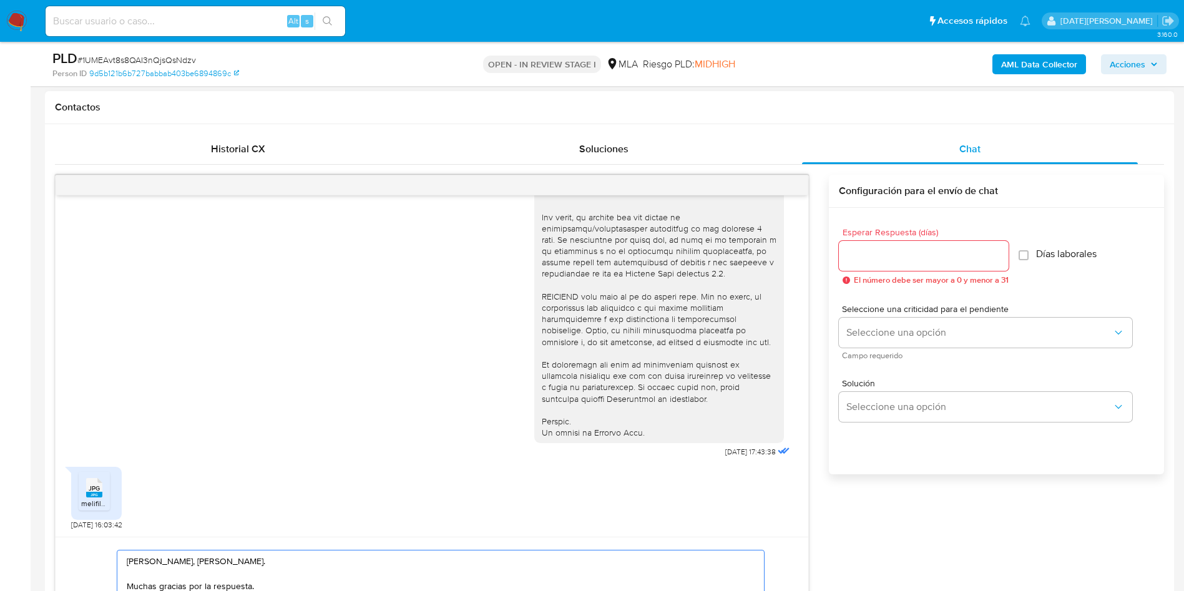
type textarea "Hola, Claudio Ramon Olysinsky. Muchas gracias por la respuesta. Analizamos tu c…"
click at [891, 263] on input "Esperar Respuesta (días)" at bounding box center [924, 256] width 170 height 16
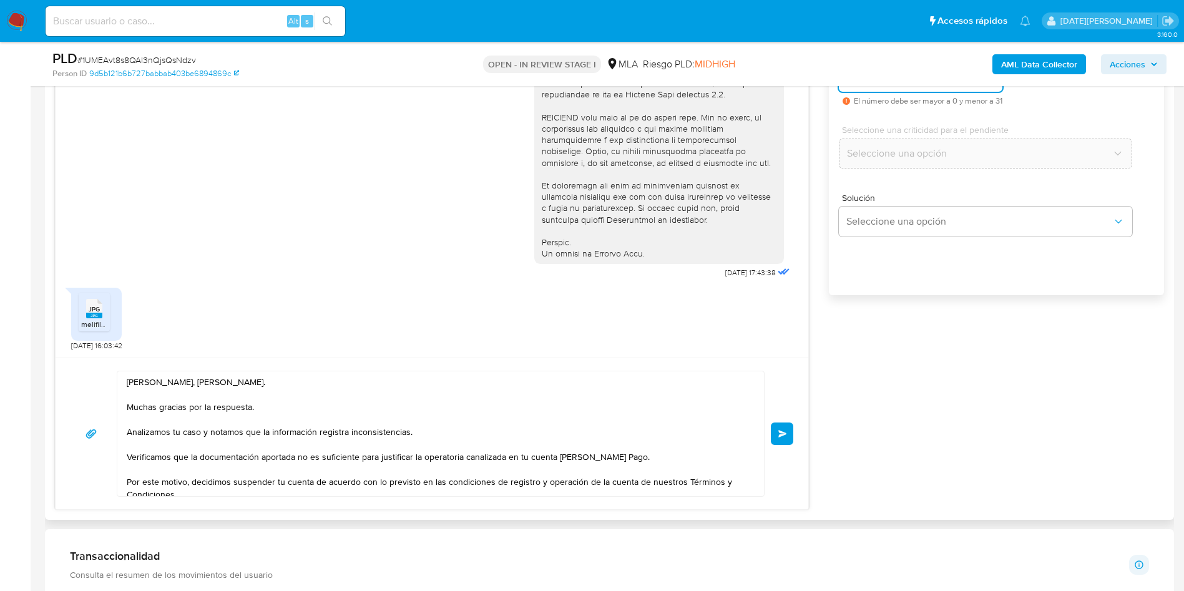
scroll to position [843, 0]
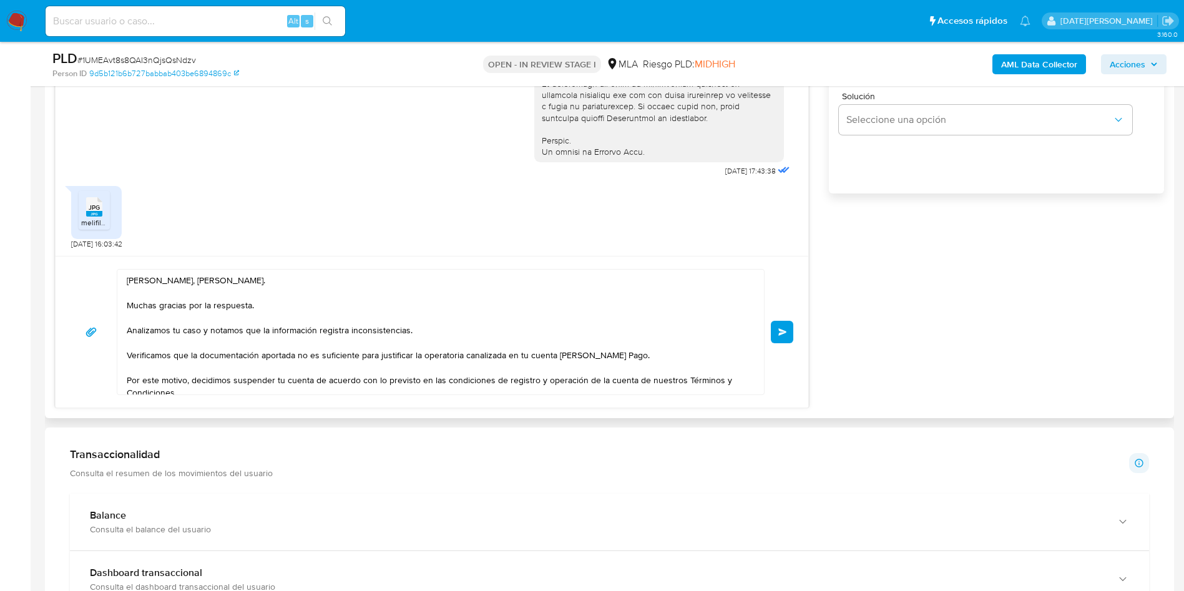
type input "0"
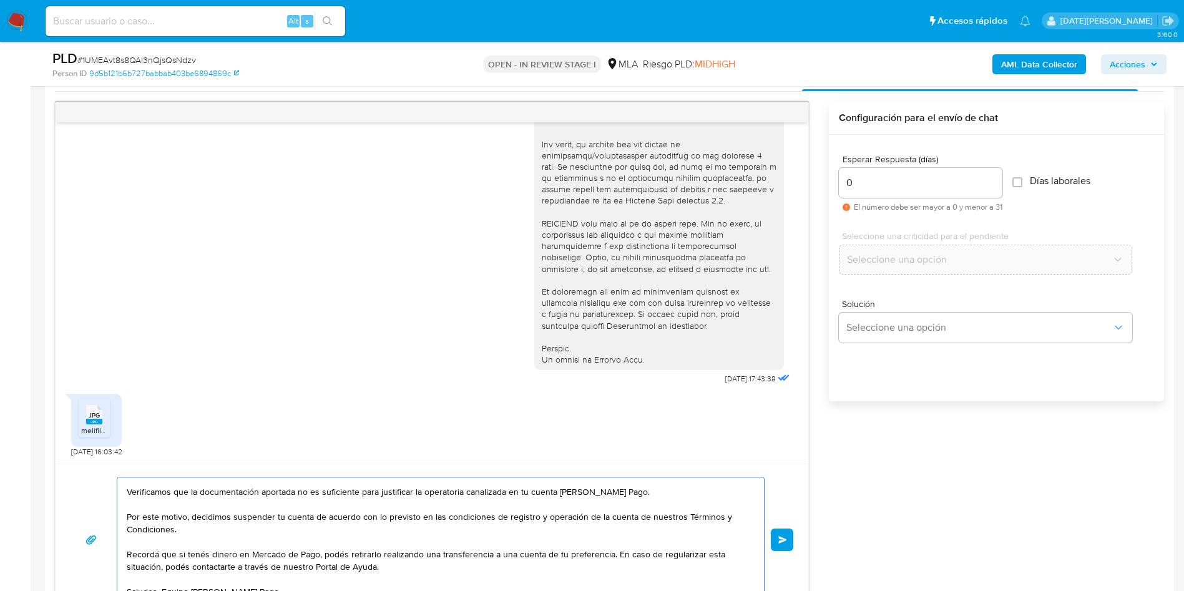
scroll to position [749, 0]
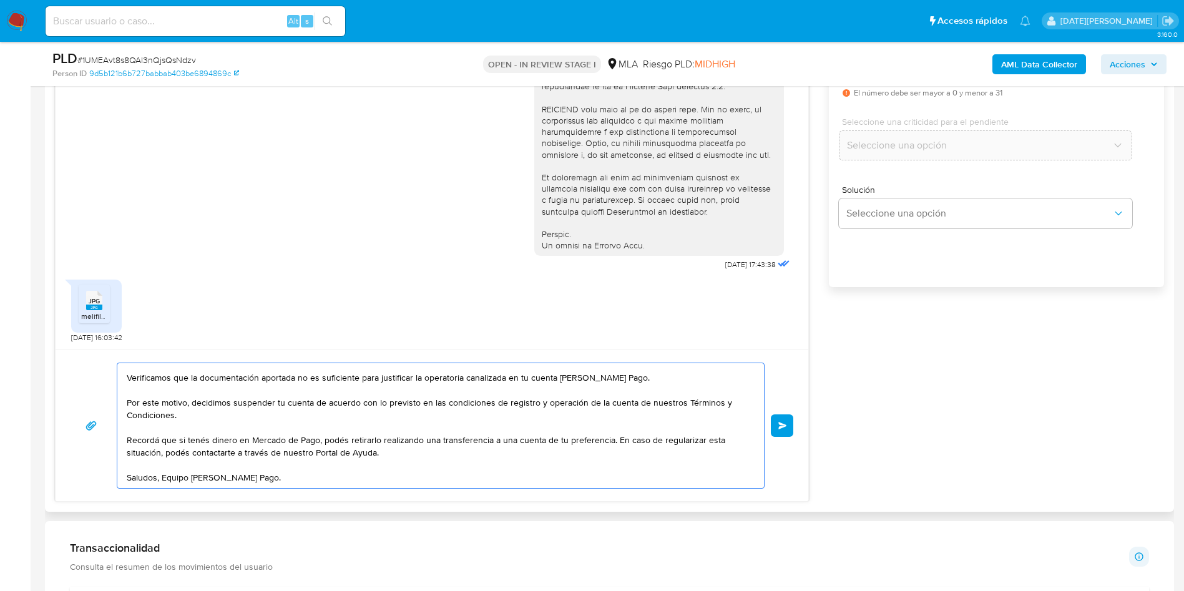
click at [784, 432] on button "Enviar" at bounding box center [782, 426] width 22 height 22
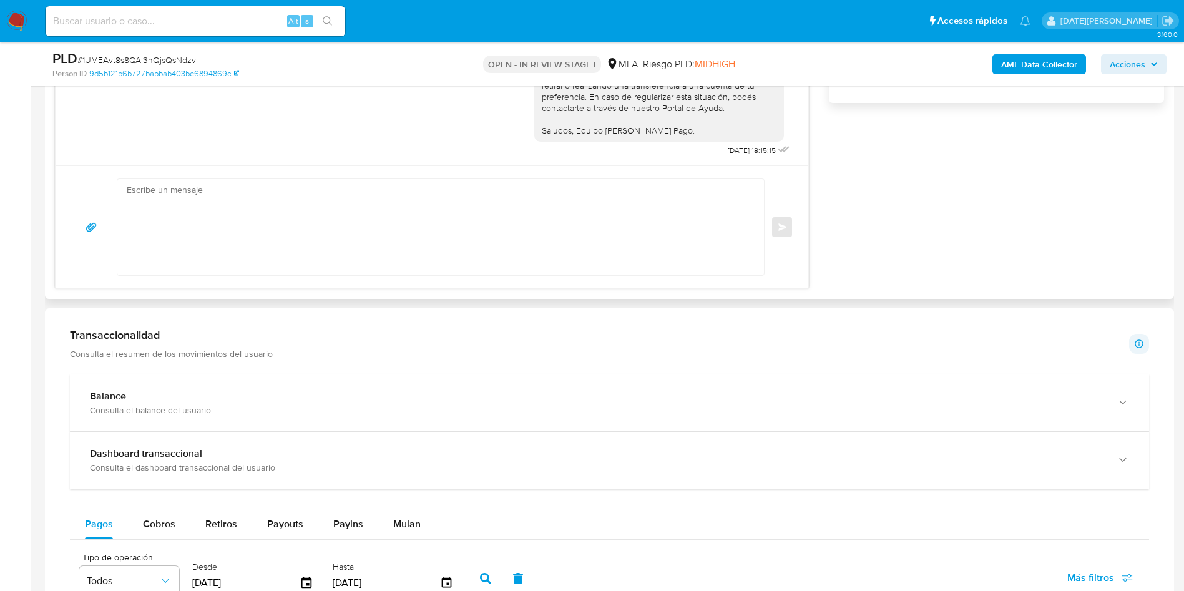
scroll to position [936, 0]
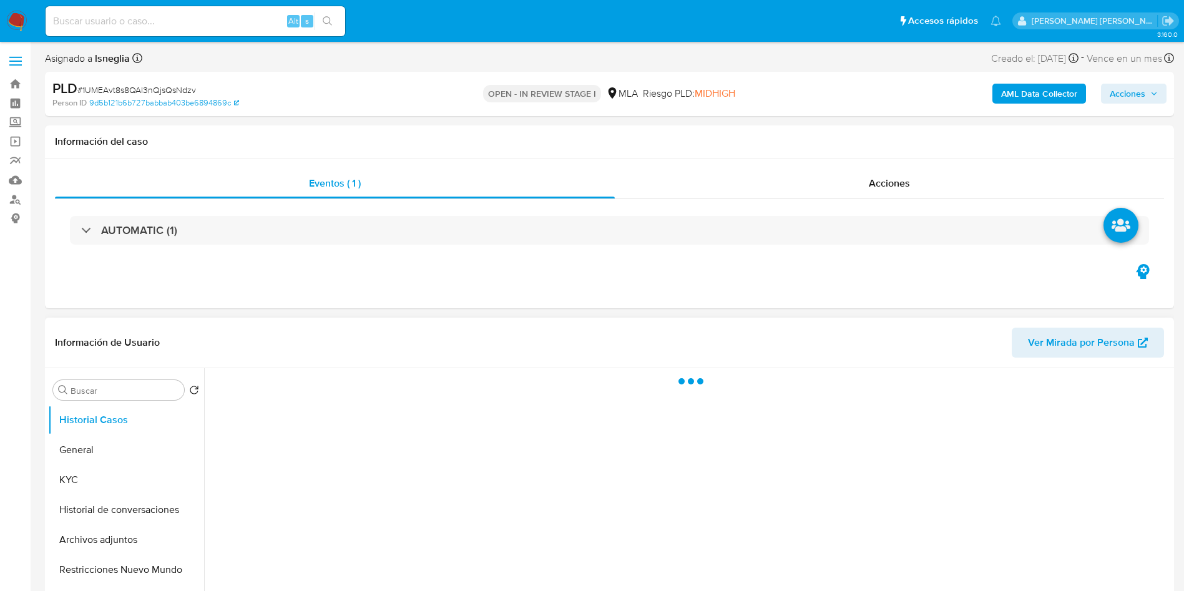
select select "10"
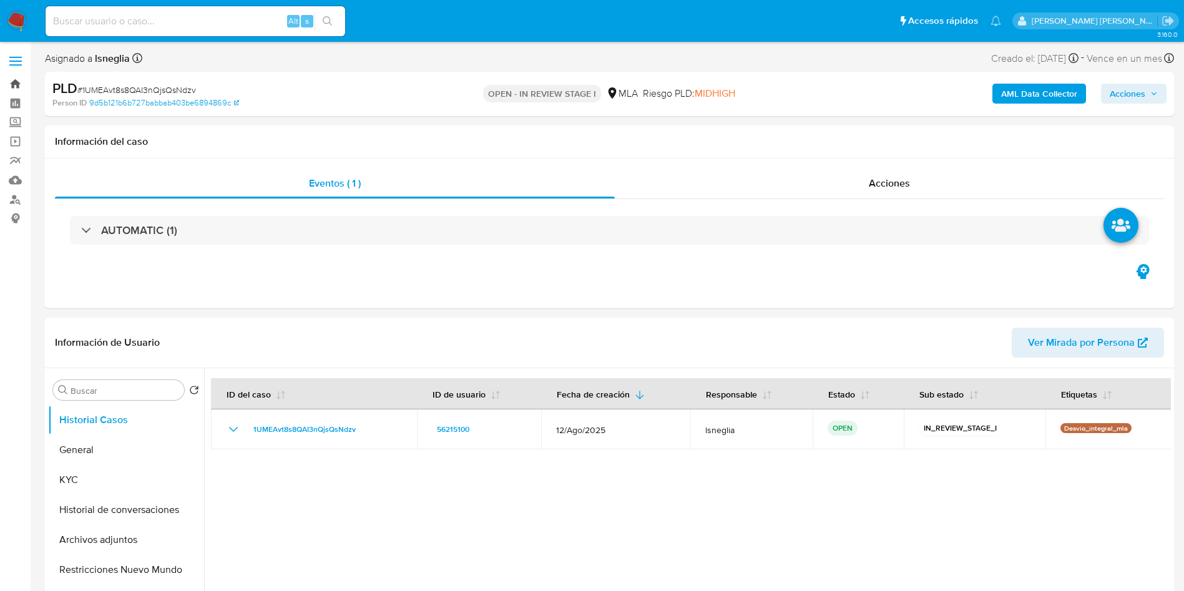
click at [17, 82] on link "Bandeja" at bounding box center [74, 83] width 149 height 19
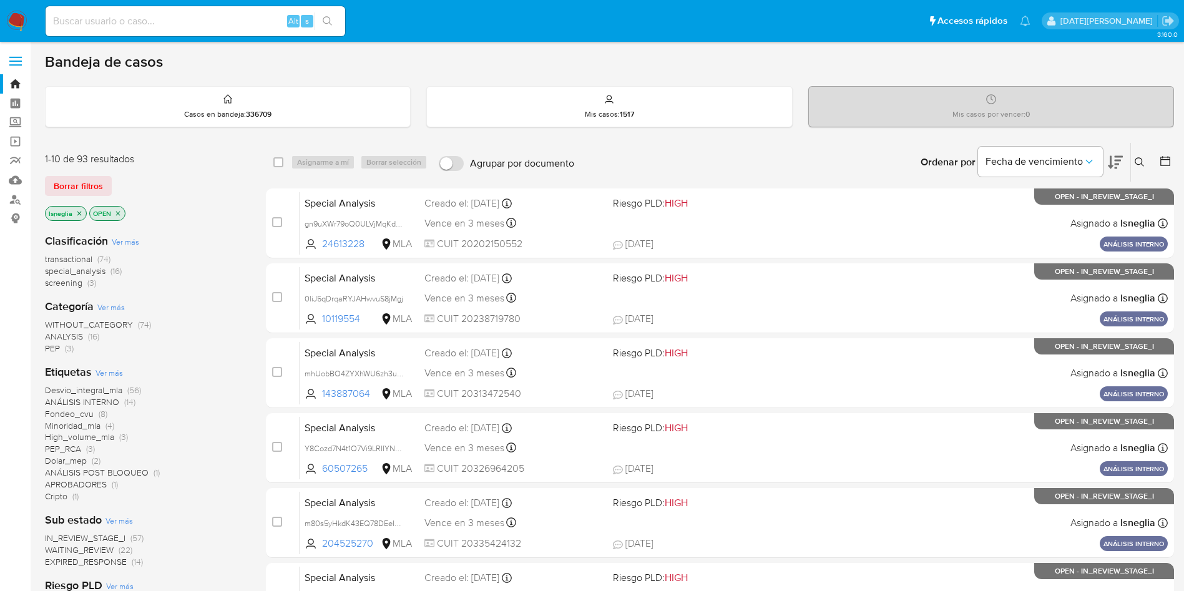
click at [1134, 164] on button at bounding box center [1141, 162] width 21 height 15
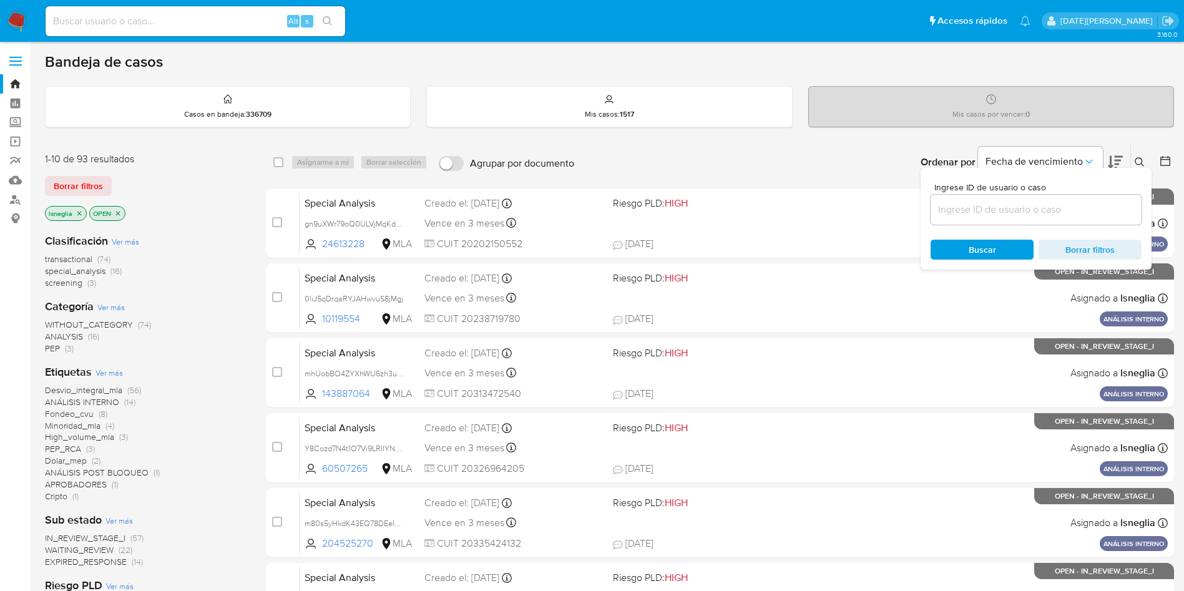
click at [974, 225] on div "Ingrese ID de usuario o caso Buscar Borrar filtros" at bounding box center [1036, 219] width 231 height 102
click at [976, 205] on input at bounding box center [1036, 210] width 211 height 16
paste input "1UMEAvt8s8QAI3nQjsQsNdzv"
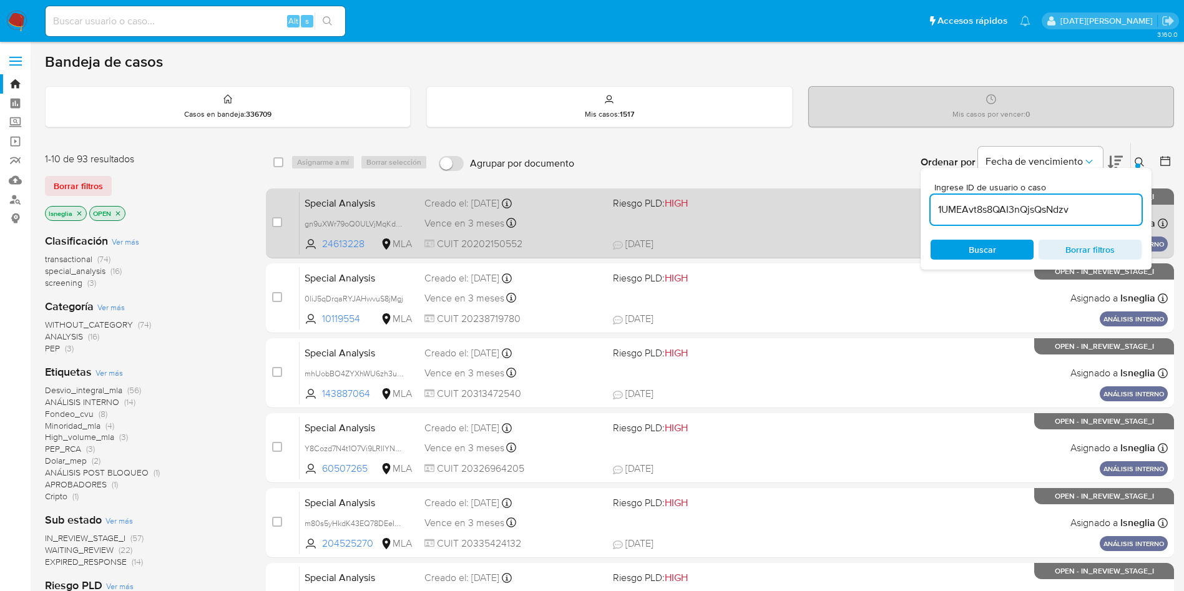
type input "1UMEAvt8s8QAI3nQjsQsNdzv"
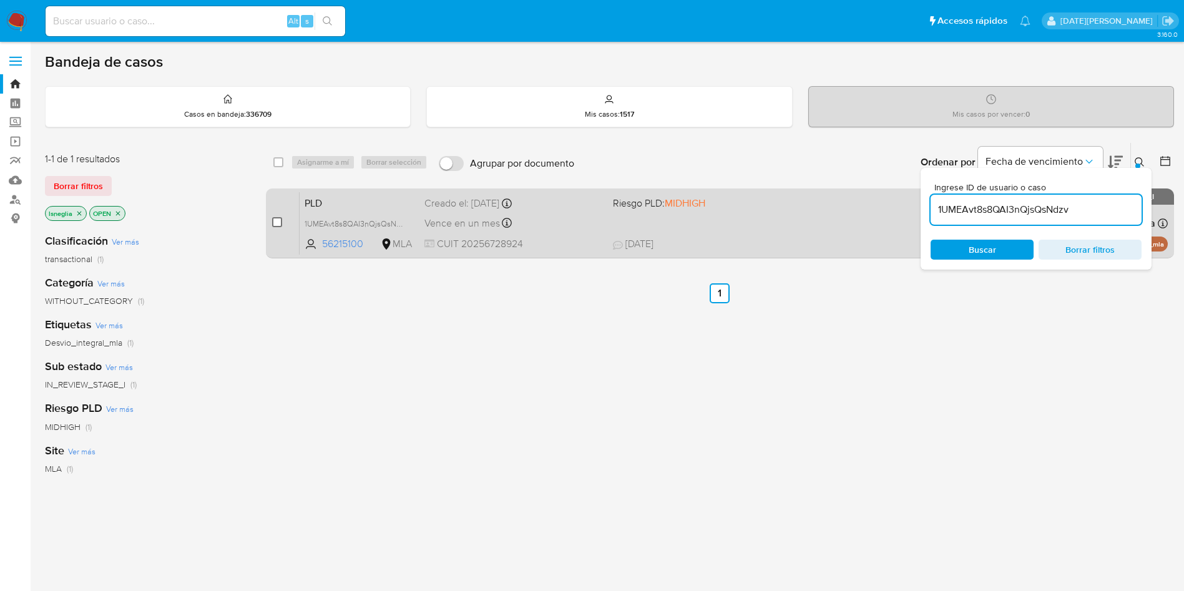
click at [274, 217] on input "checkbox" at bounding box center [277, 222] width 10 height 10
checkbox input "true"
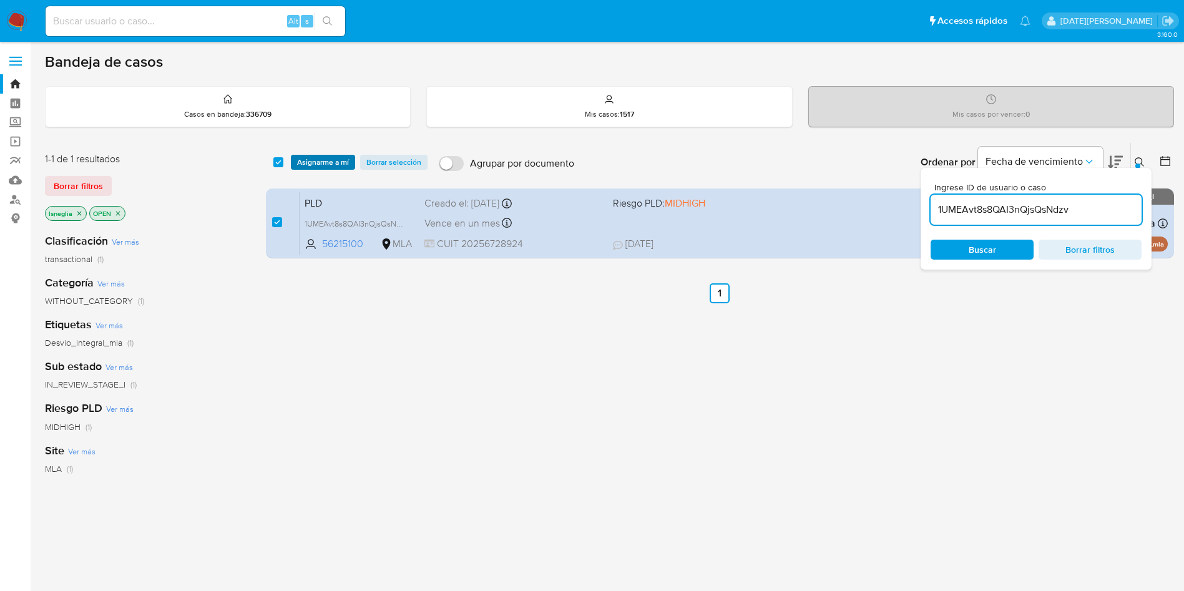
click at [324, 156] on span "Asignarme a mí" at bounding box center [323, 162] width 52 height 12
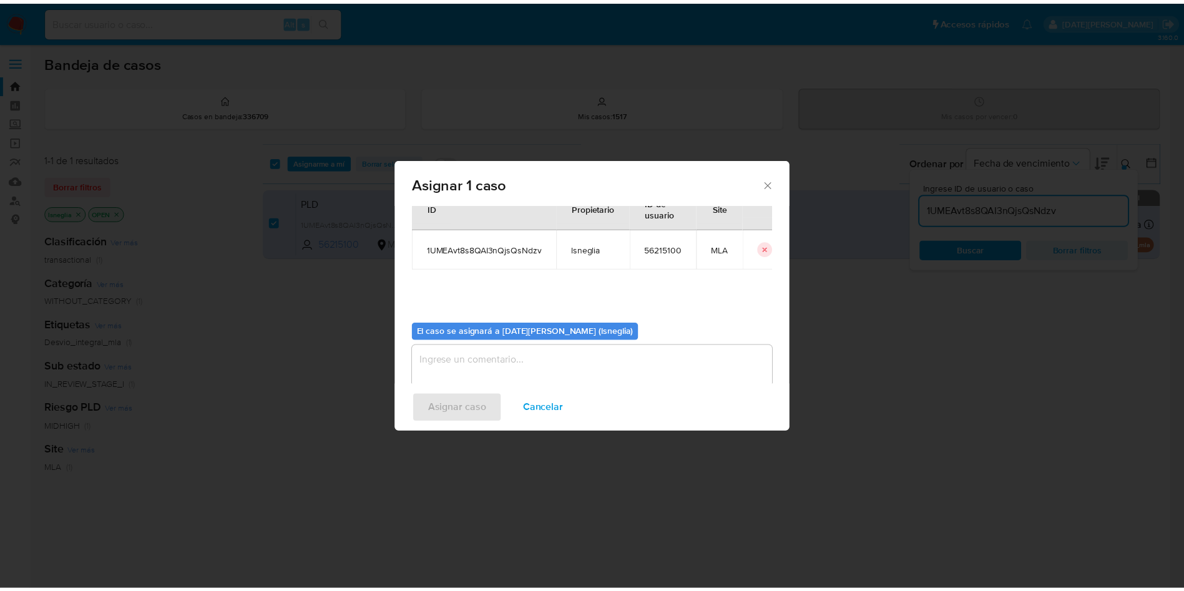
scroll to position [65, 0]
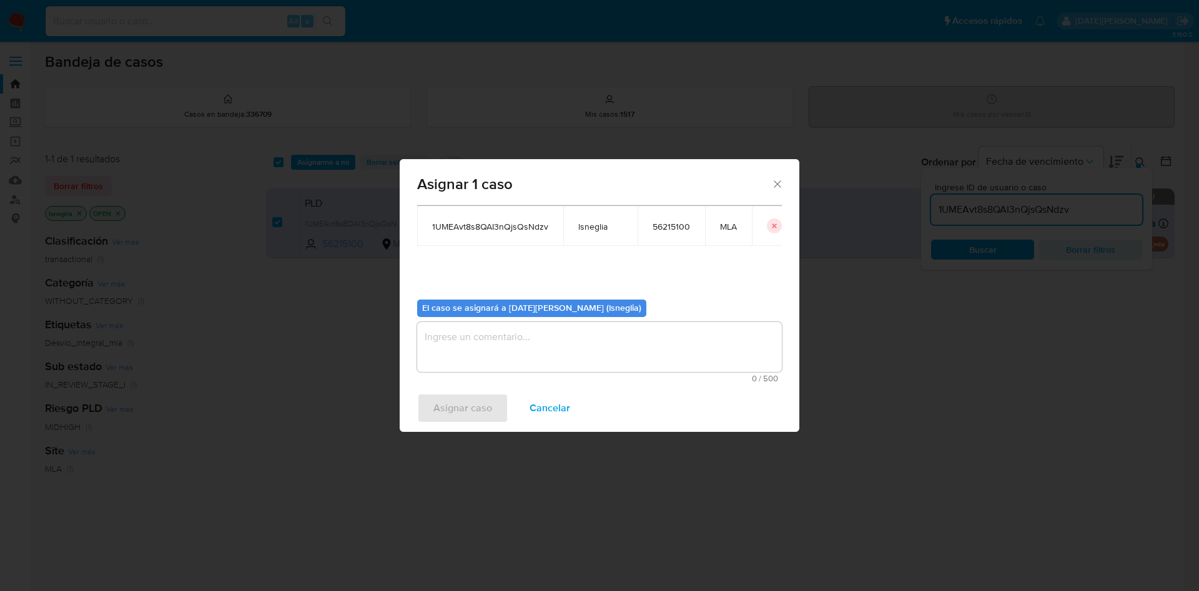
click at [535, 345] on textarea "assign-modal" at bounding box center [599, 347] width 365 height 50
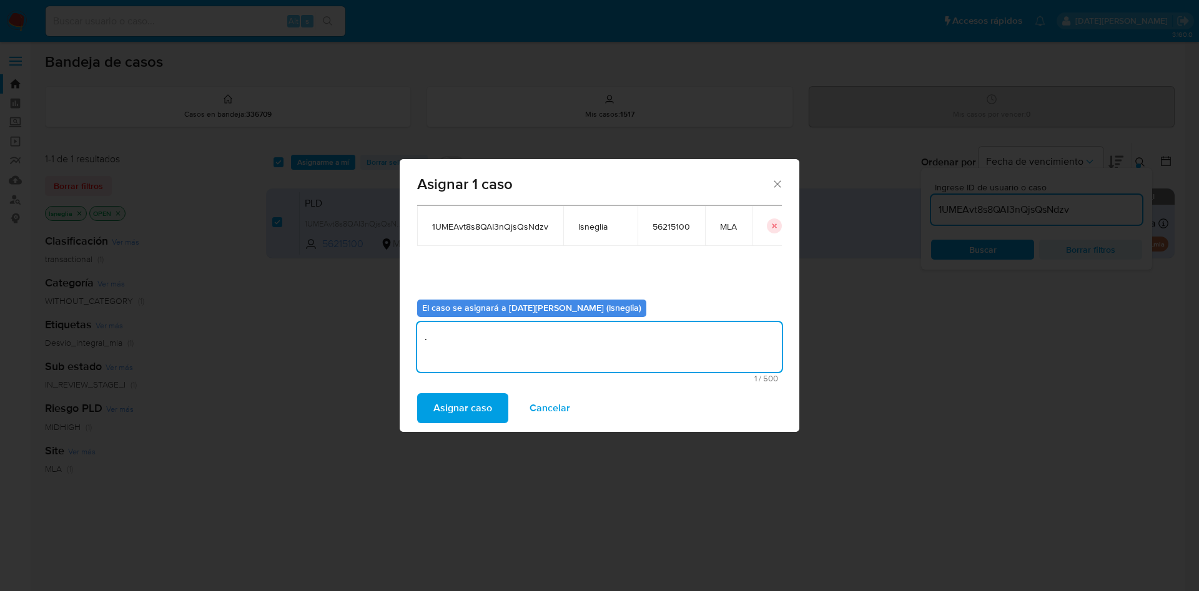
type textarea "."
click at [471, 410] on span "Asignar caso" at bounding box center [462, 408] width 59 height 27
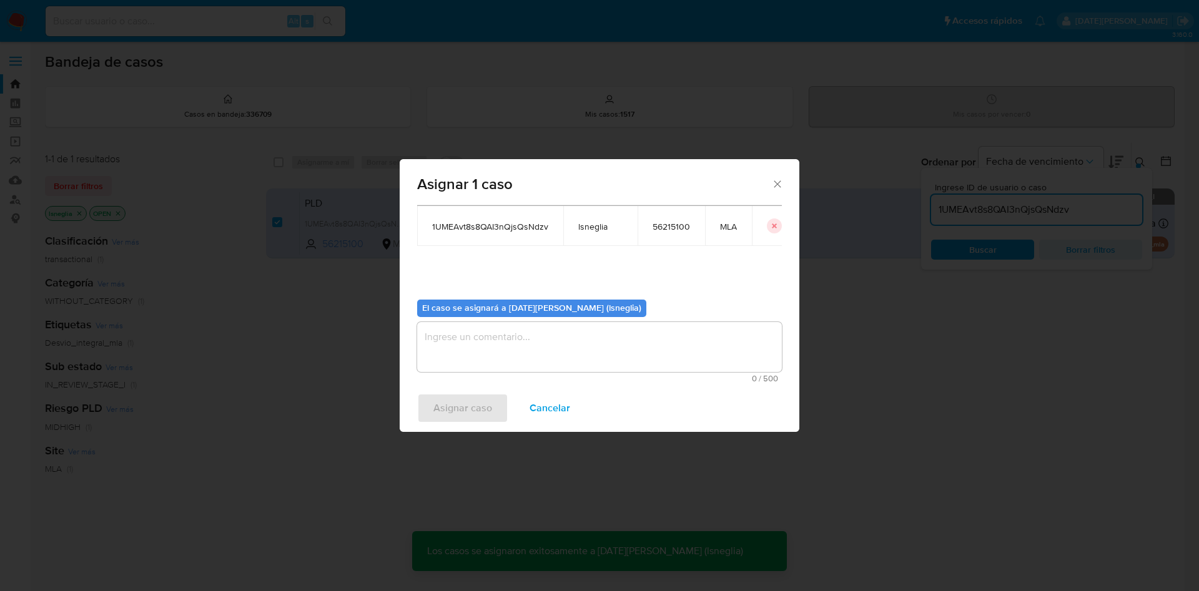
checkbox input "false"
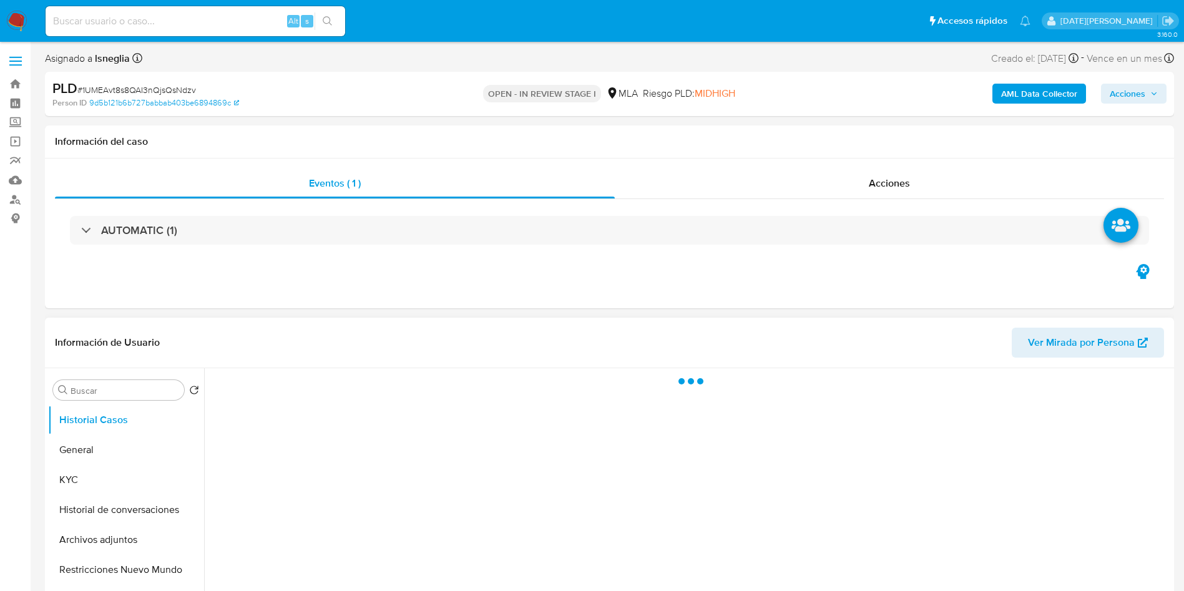
select select "10"
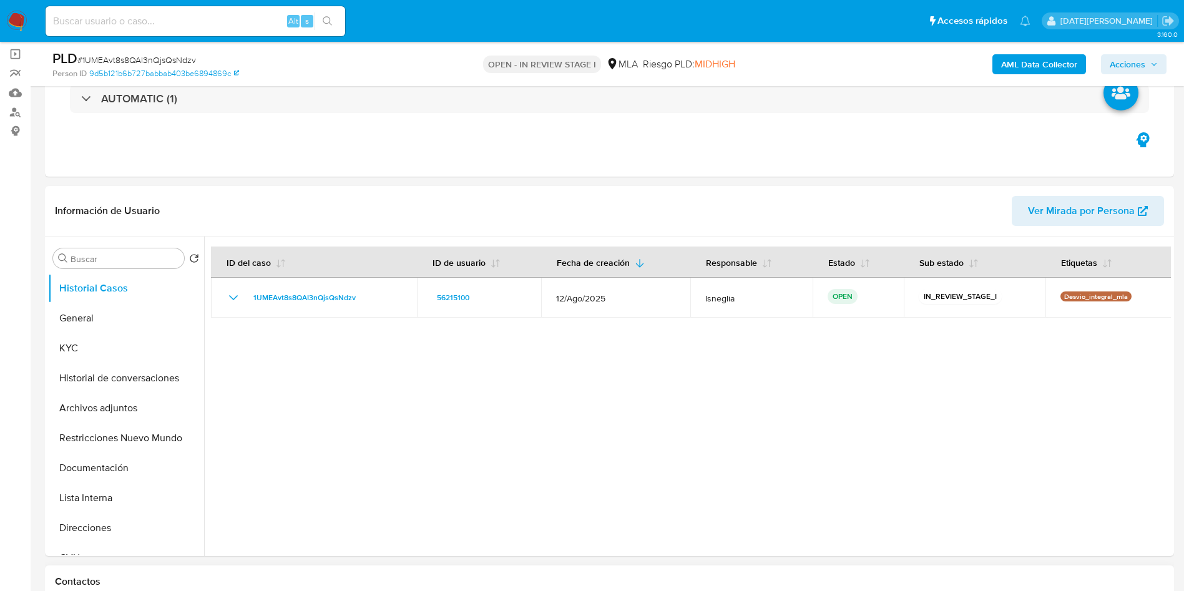
scroll to position [281, 0]
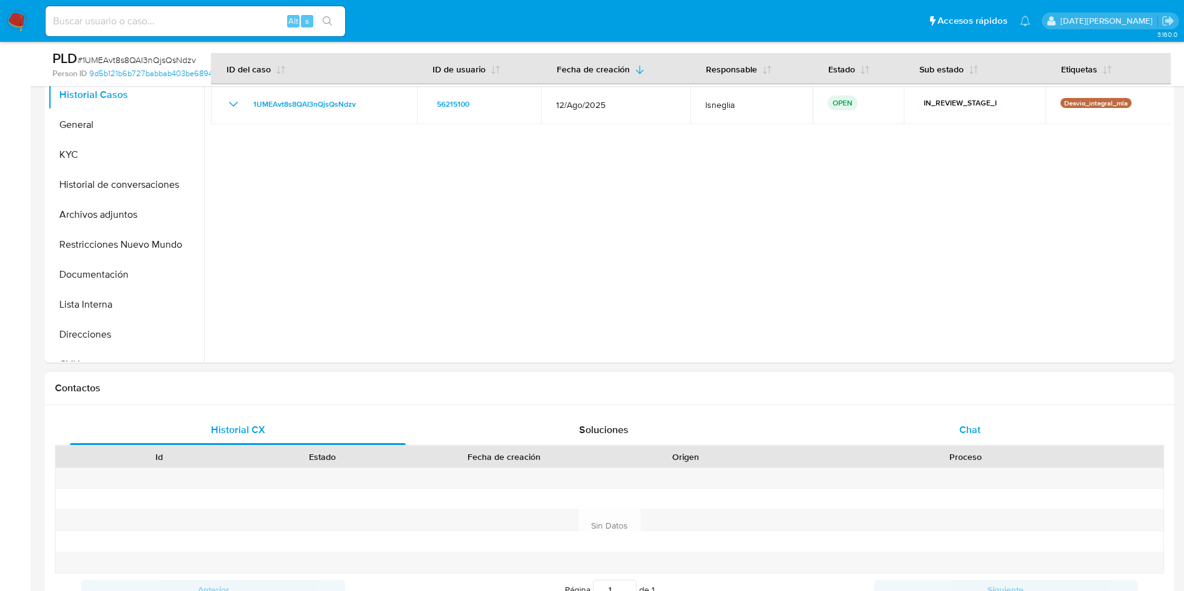
click at [972, 431] on span "Chat" at bounding box center [969, 430] width 21 height 14
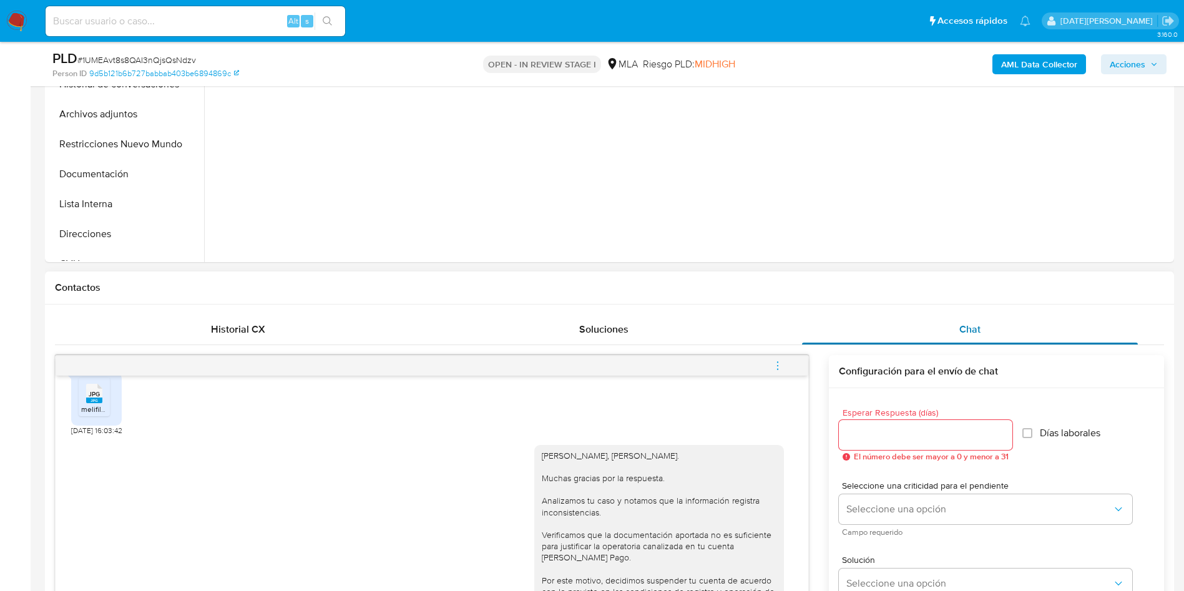
scroll to position [562, 0]
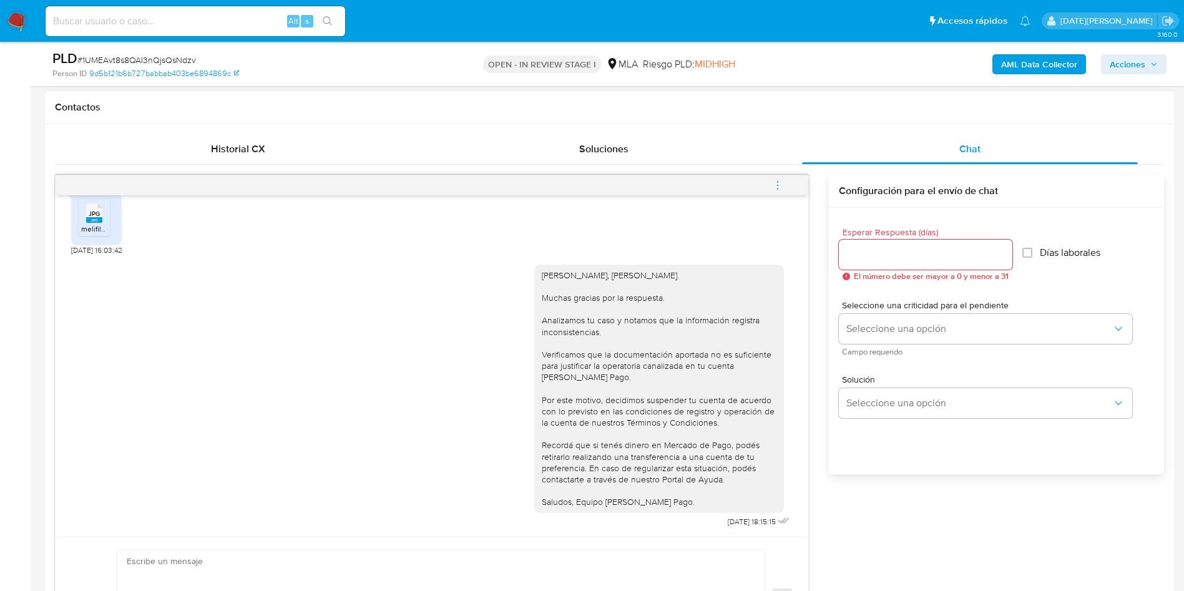
click at [784, 186] on button "menu-action" at bounding box center [777, 185] width 41 height 30
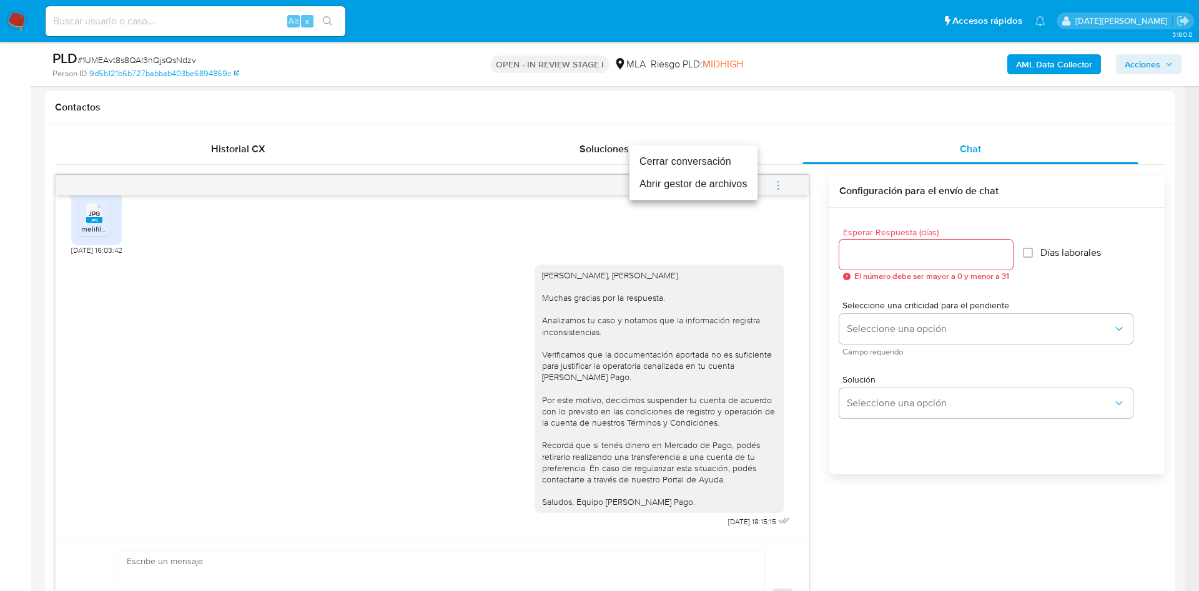
click at [671, 160] on li "Cerrar conversación" at bounding box center [693, 161] width 128 height 22
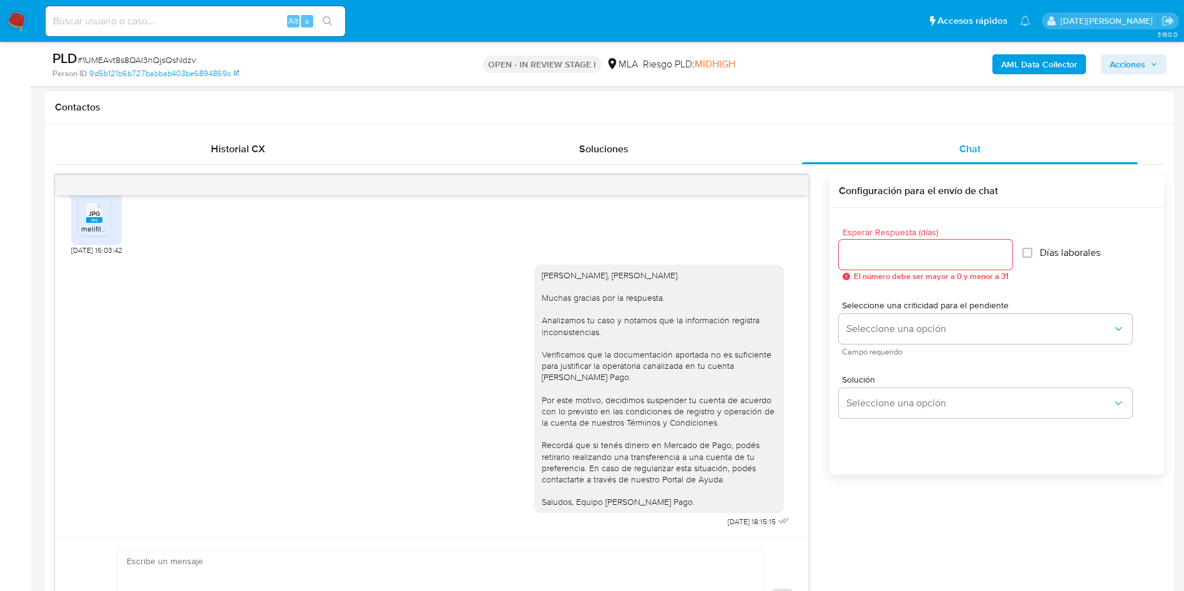
click at [412, 423] on div "[PERSON_NAME], [PERSON_NAME]. Muchas gracias por la respuesta. Analizamos tu ca…" at bounding box center [432, 393] width 722 height 275
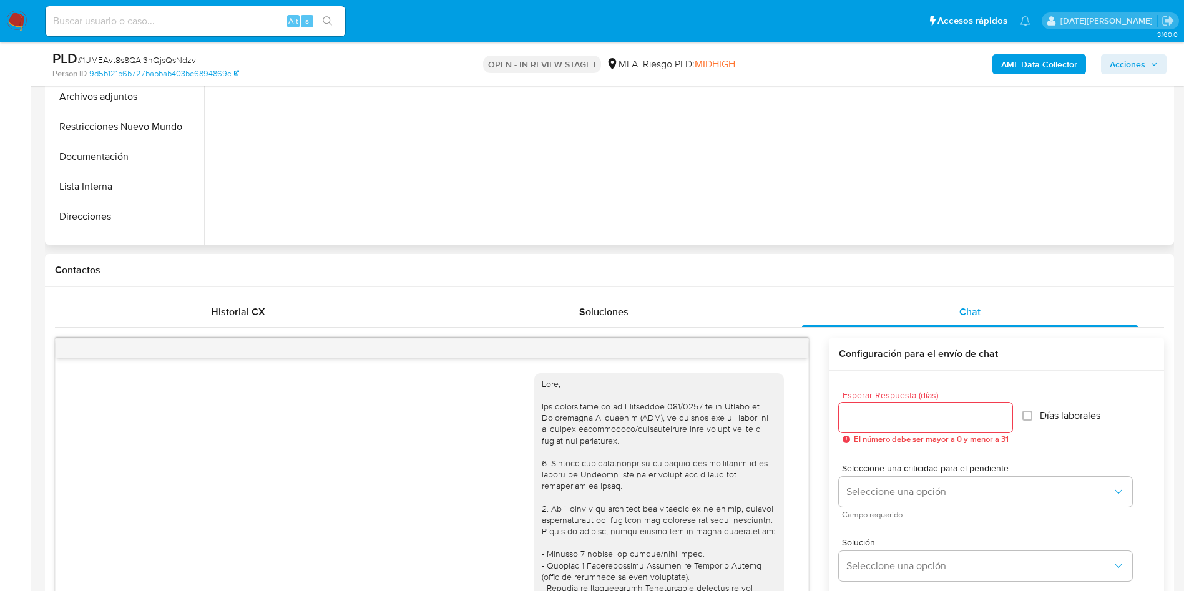
scroll to position [187, 0]
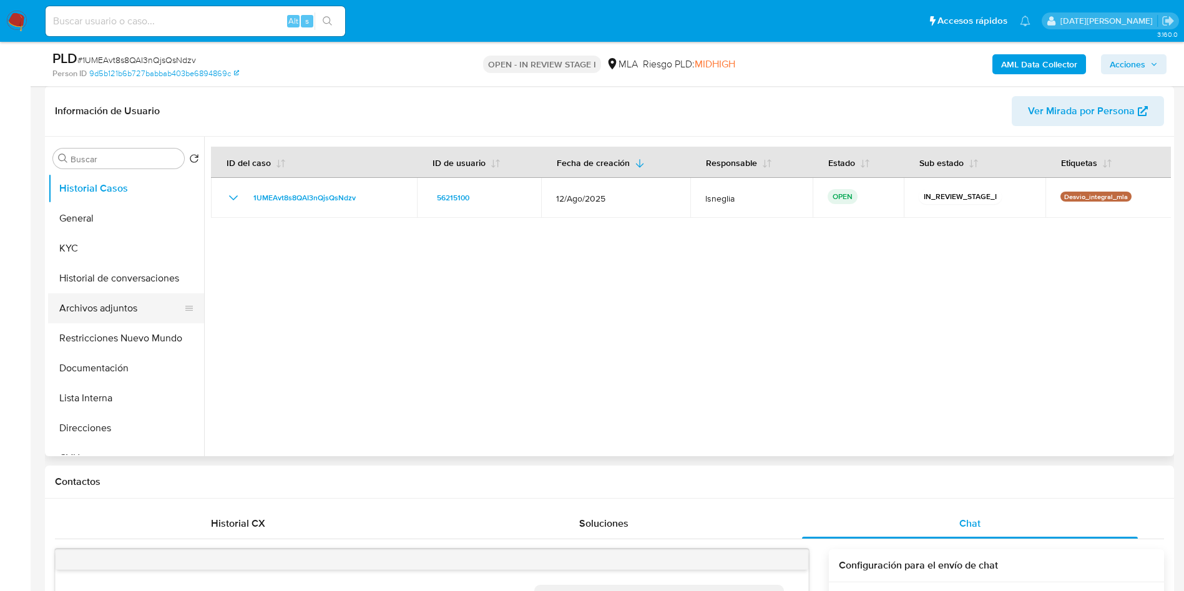
click at [116, 308] on button "Archivos adjuntos" at bounding box center [121, 308] width 146 height 30
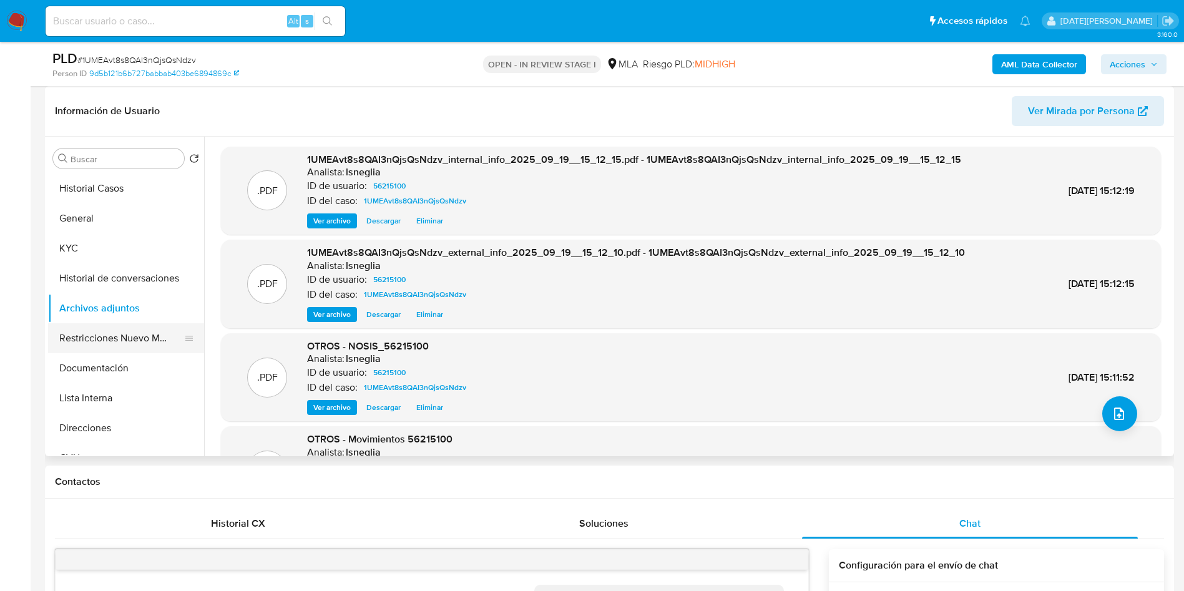
click at [102, 337] on button "Restricciones Nuevo Mundo" at bounding box center [121, 338] width 146 height 30
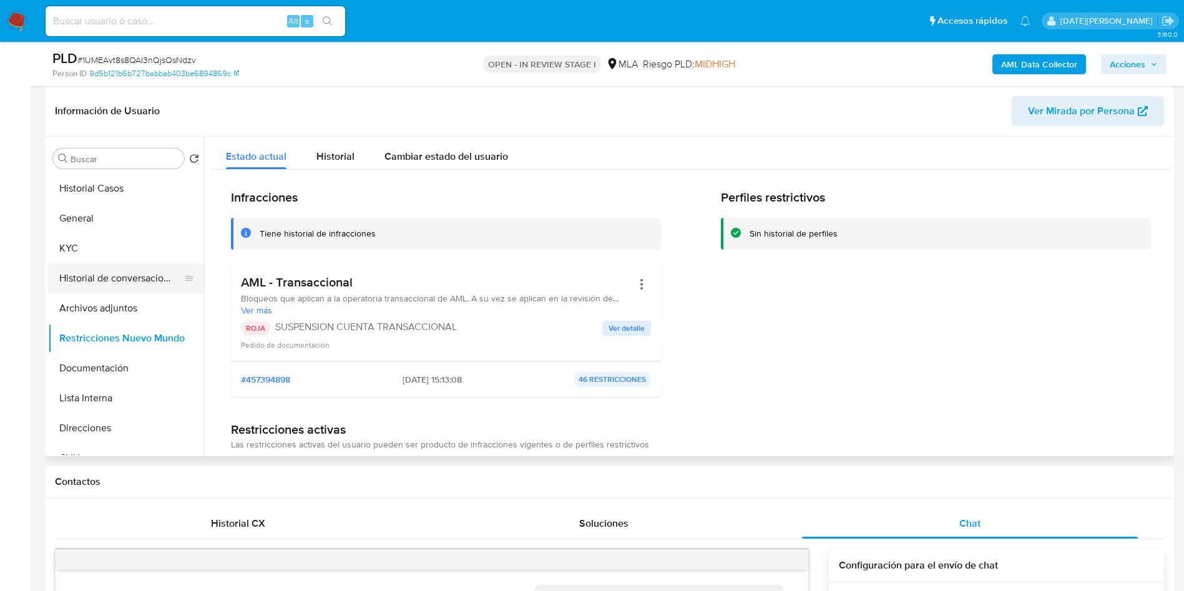
click at [129, 287] on button "Historial de conversaciones" at bounding box center [121, 278] width 146 height 30
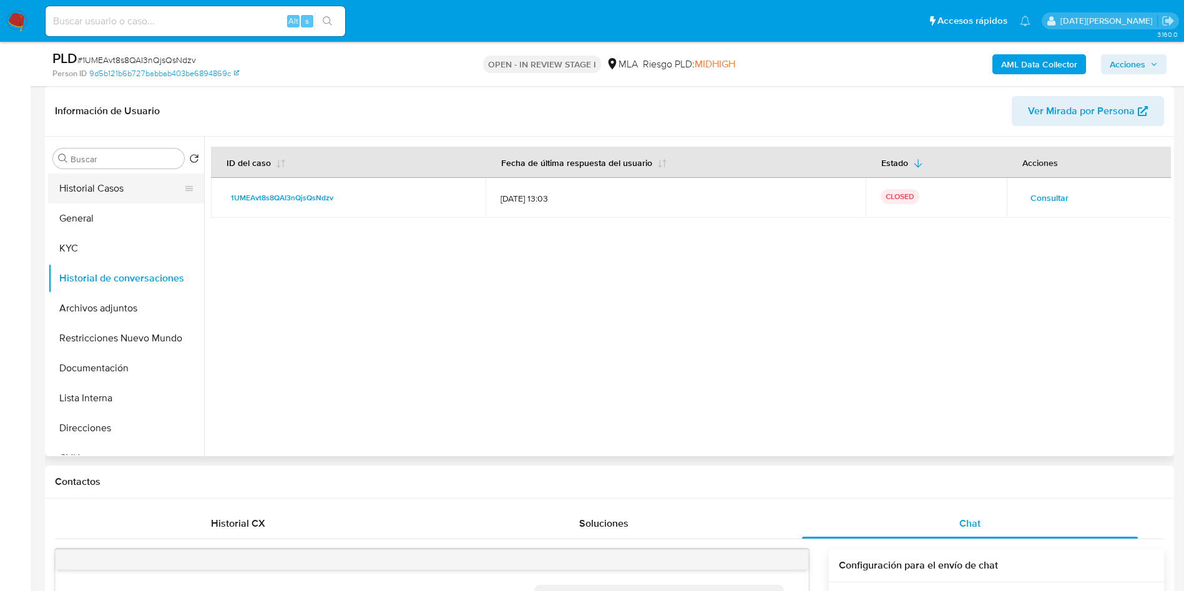
click at [113, 195] on button "Historial Casos" at bounding box center [121, 189] width 146 height 30
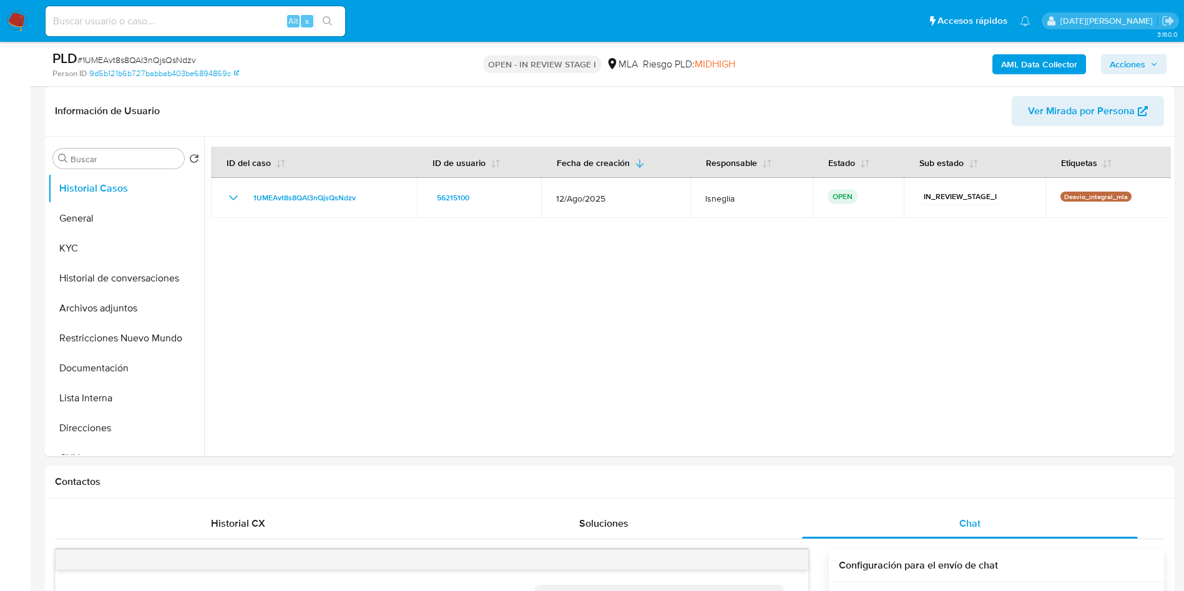
click at [1152, 63] on icon "button" at bounding box center [1154, 63] width 5 height 3
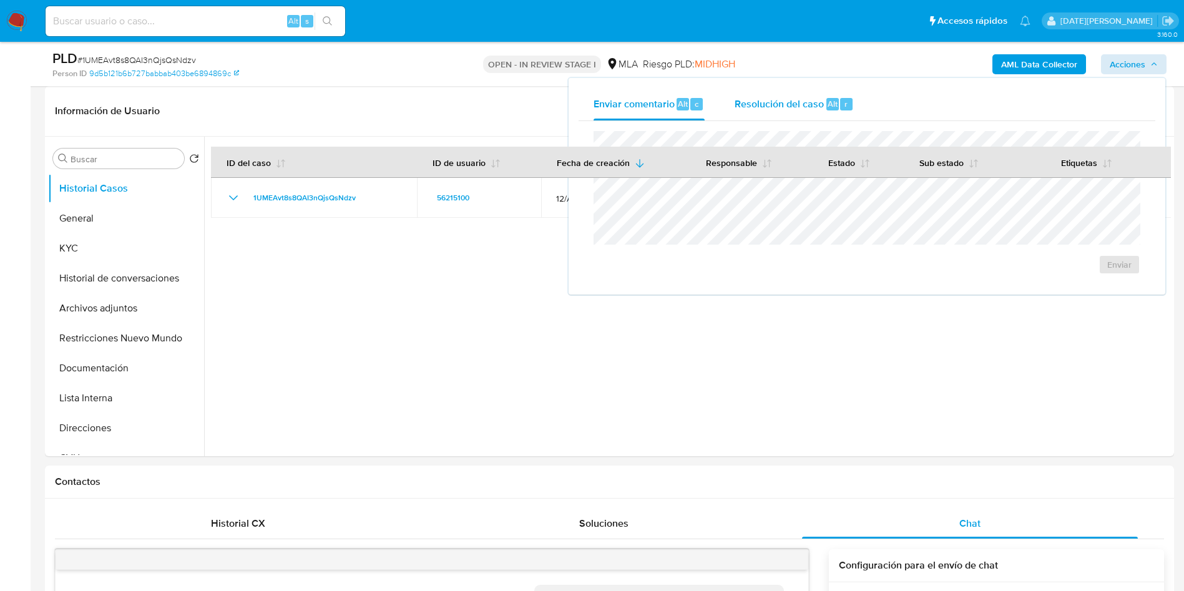
click at [811, 109] on span "Resolución del caso" at bounding box center [779, 103] width 89 height 14
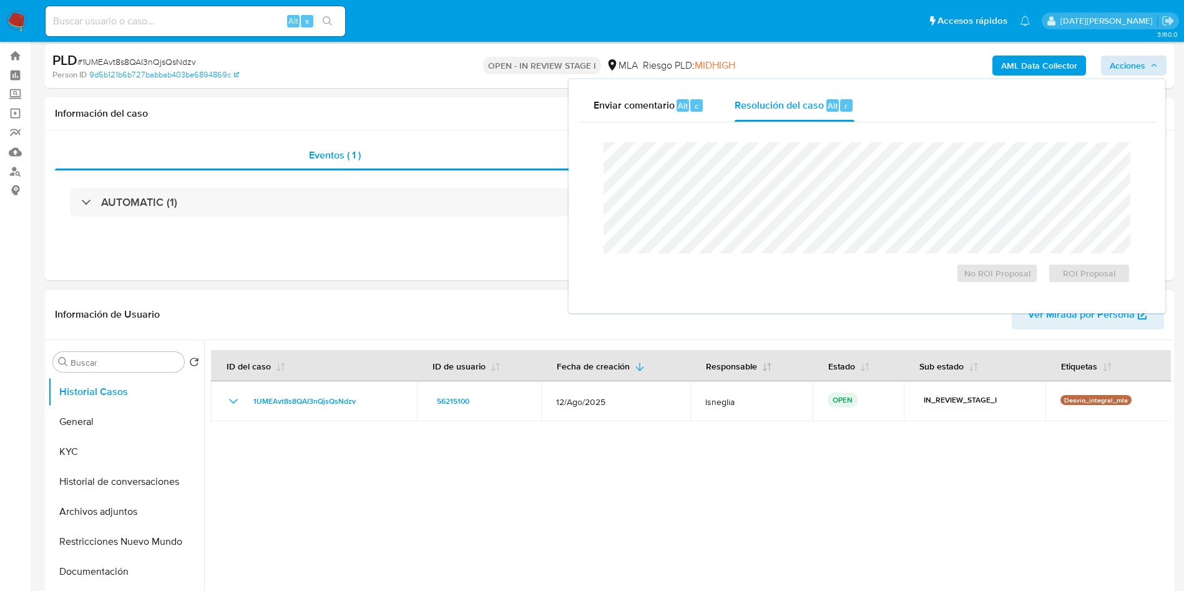
scroll to position [0, 0]
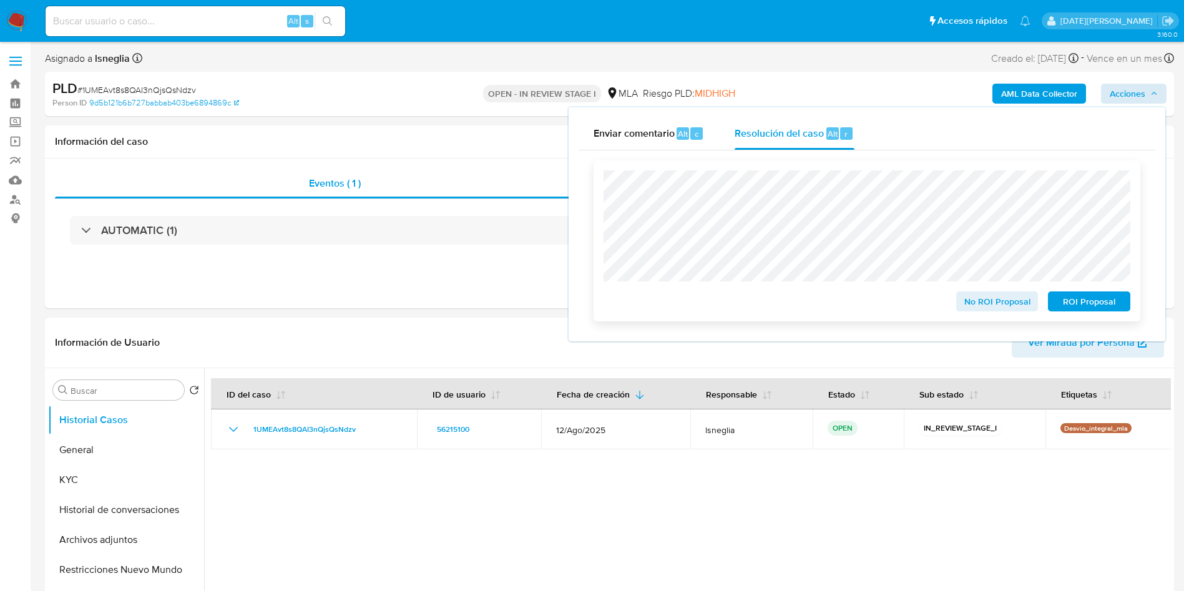
click at [1096, 306] on span "ROI Proposal" at bounding box center [1089, 301] width 65 height 17
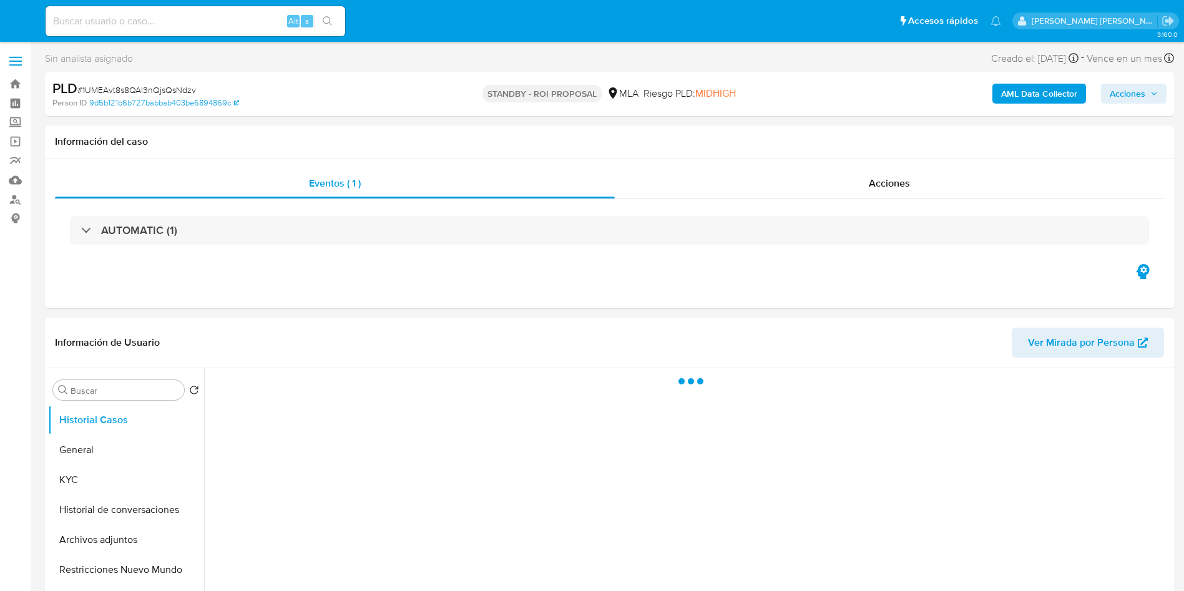
select select "10"
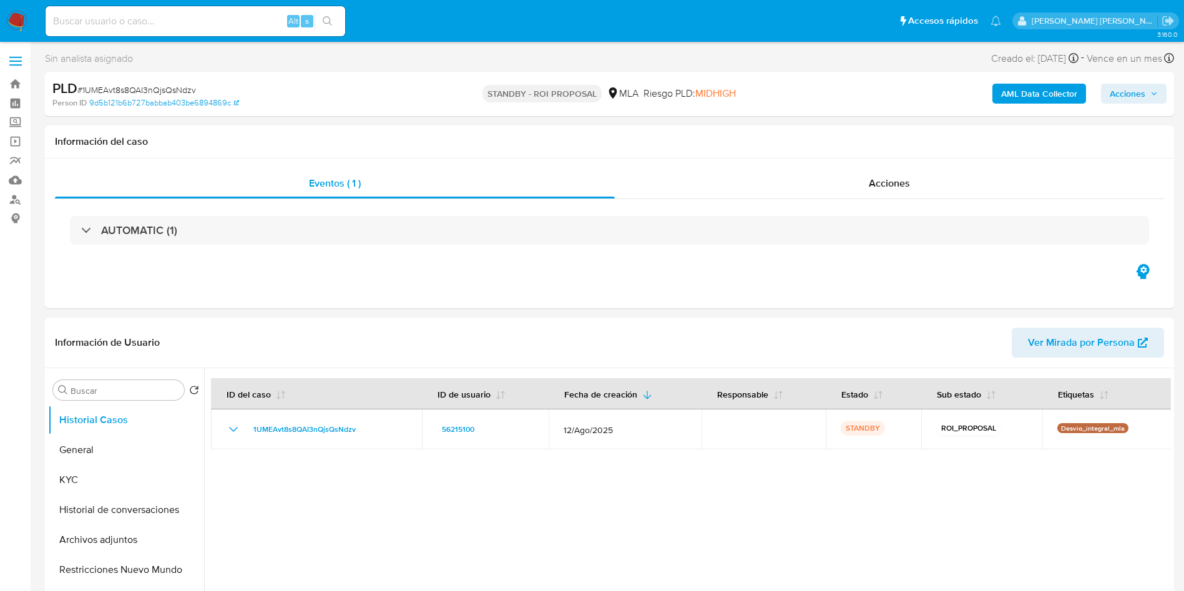
click at [167, 24] on input at bounding box center [196, 21] width 300 height 16
paste input "VHcxdWVZrl1YbaaqChz4q4YD"
type input "VHcxdWVZrl1YbaaqChz4q4YD"
click at [335, 12] on button "search-icon" at bounding box center [328, 20] width 26 height 17
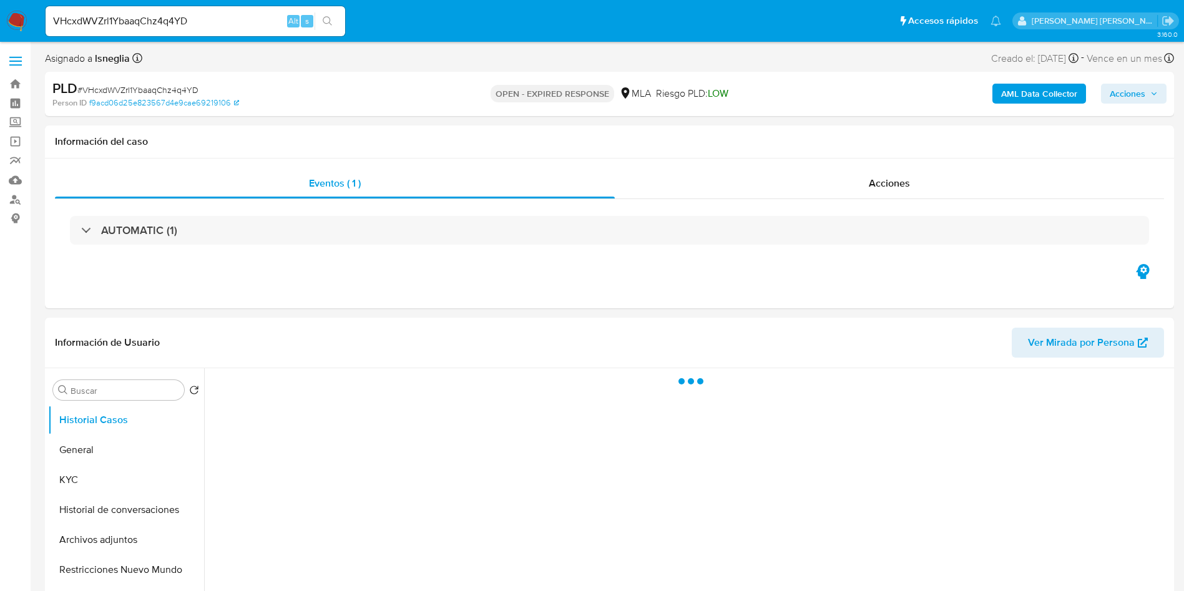
select select "10"
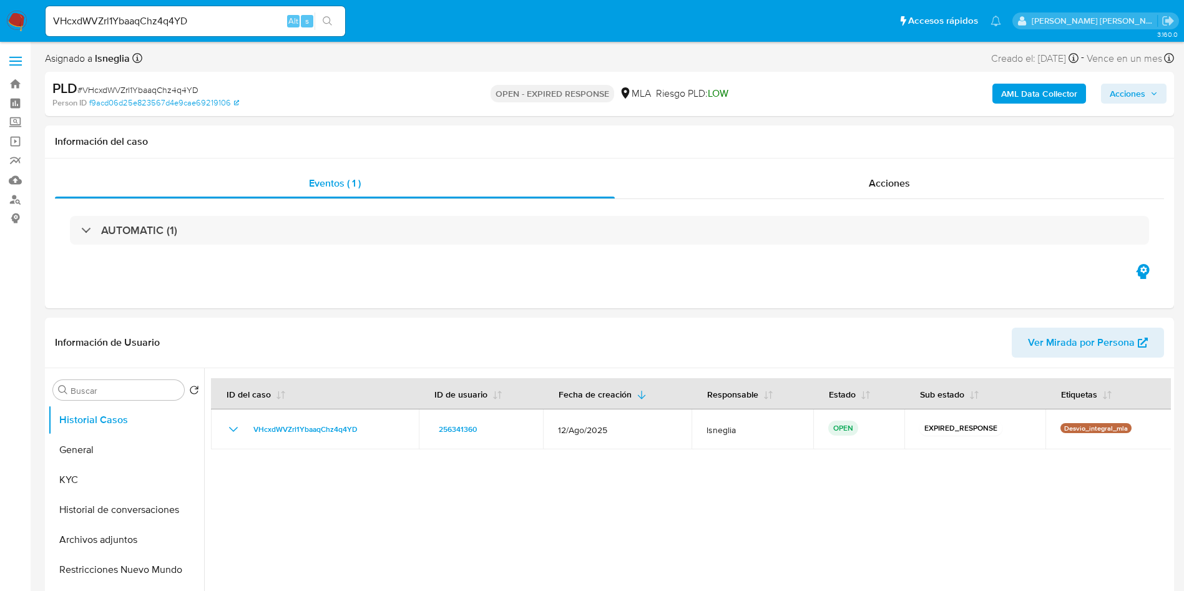
click at [159, 91] on span "# VHcxdWVZrl1YbaaqChz4q4YD" at bounding box center [137, 90] width 121 height 12
copy span "VHcxdWVZrl1YbaaqChz4q4YD"
click at [12, 19] on img at bounding box center [16, 21] width 21 height 21
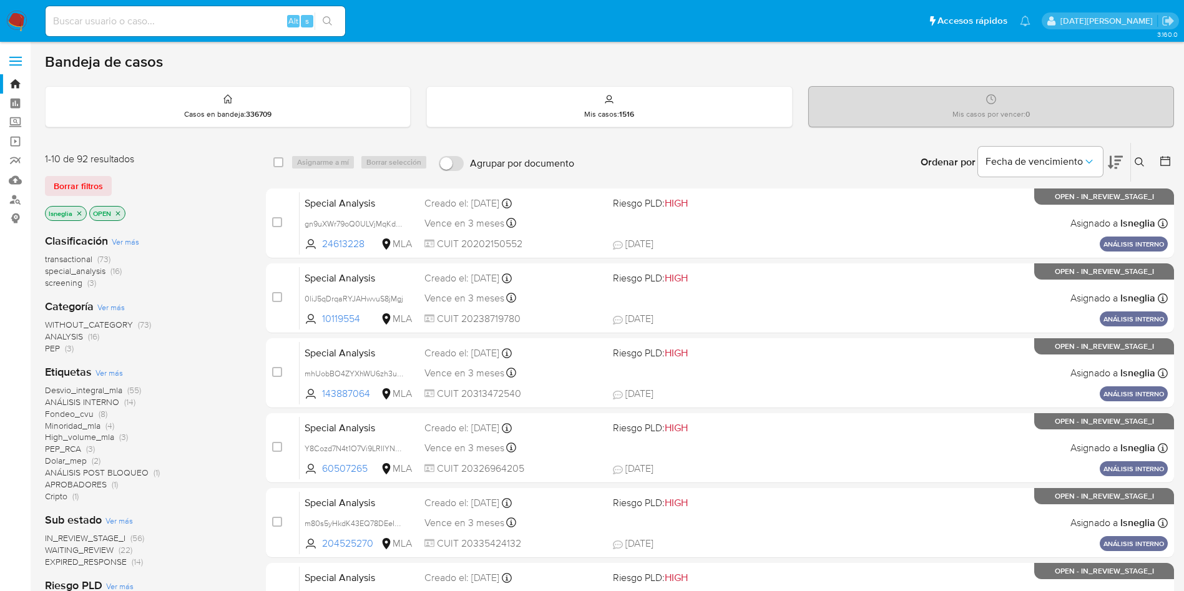
click at [1141, 159] on icon at bounding box center [1139, 161] width 9 height 9
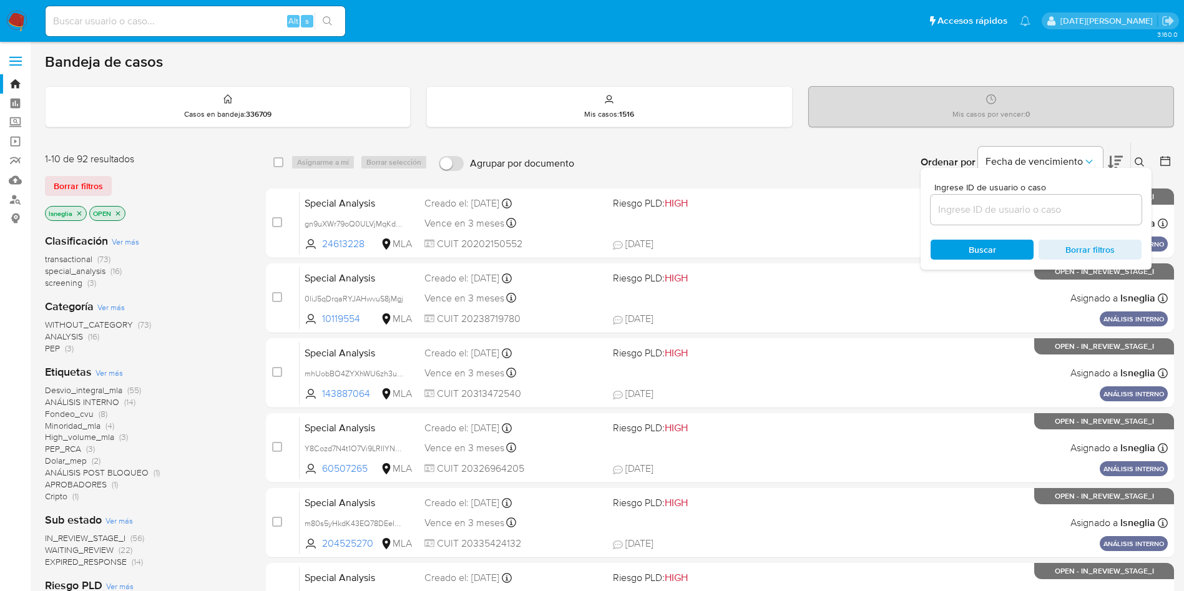
click at [980, 213] on input at bounding box center [1036, 210] width 211 height 16
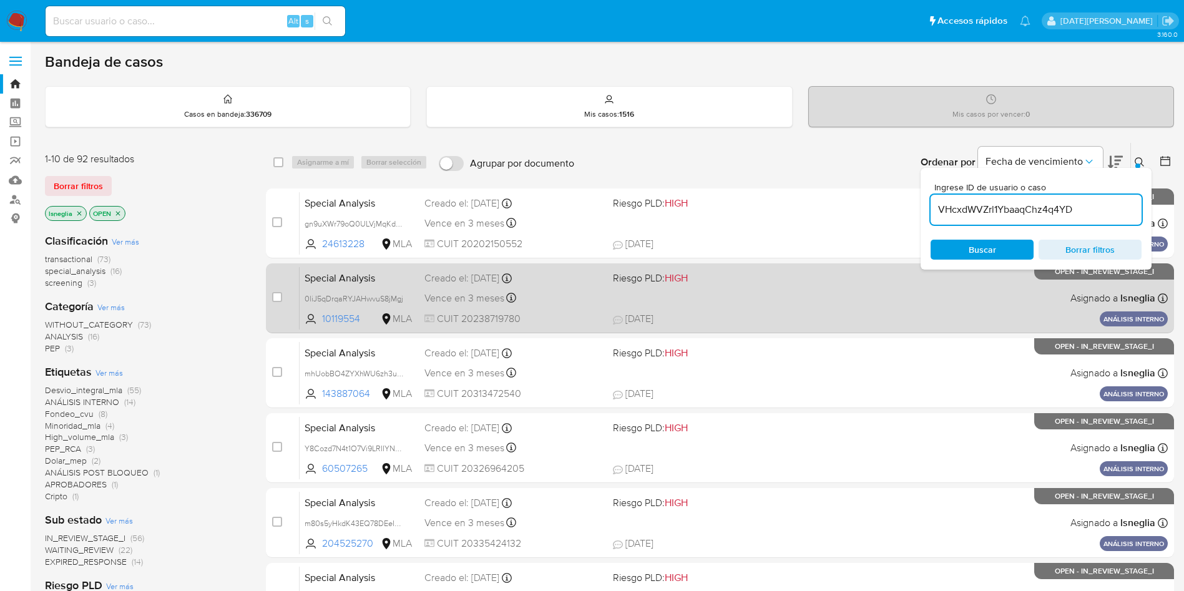
type input "VHcxdWVZrl1YbaaqChz4q4YD"
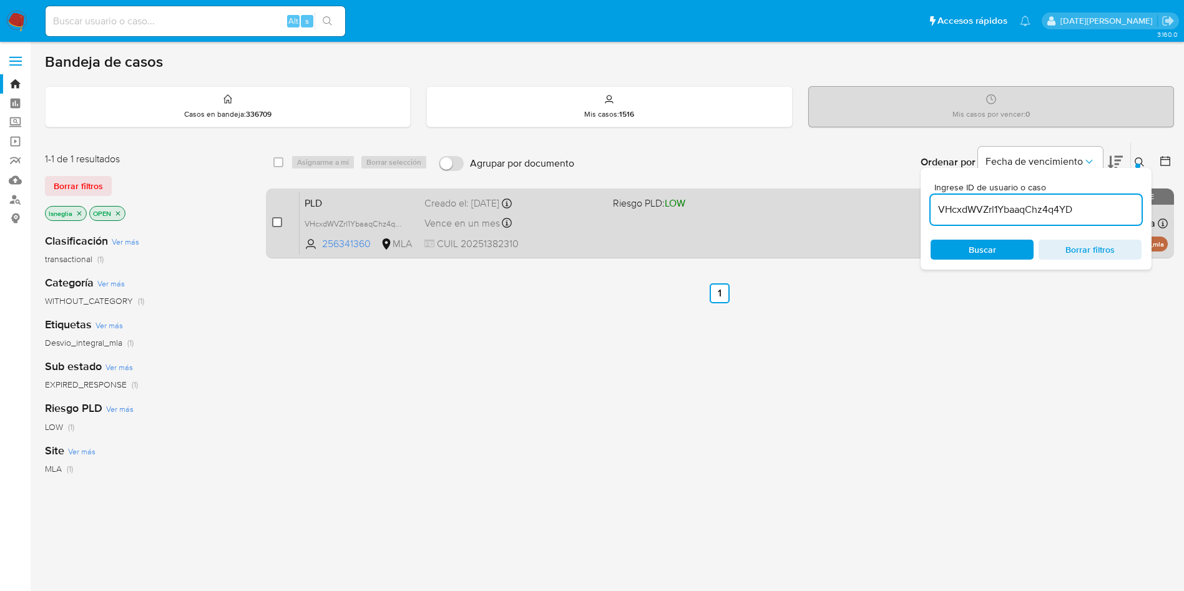
click at [275, 220] on input "checkbox" at bounding box center [277, 222] width 10 height 10
checkbox input "true"
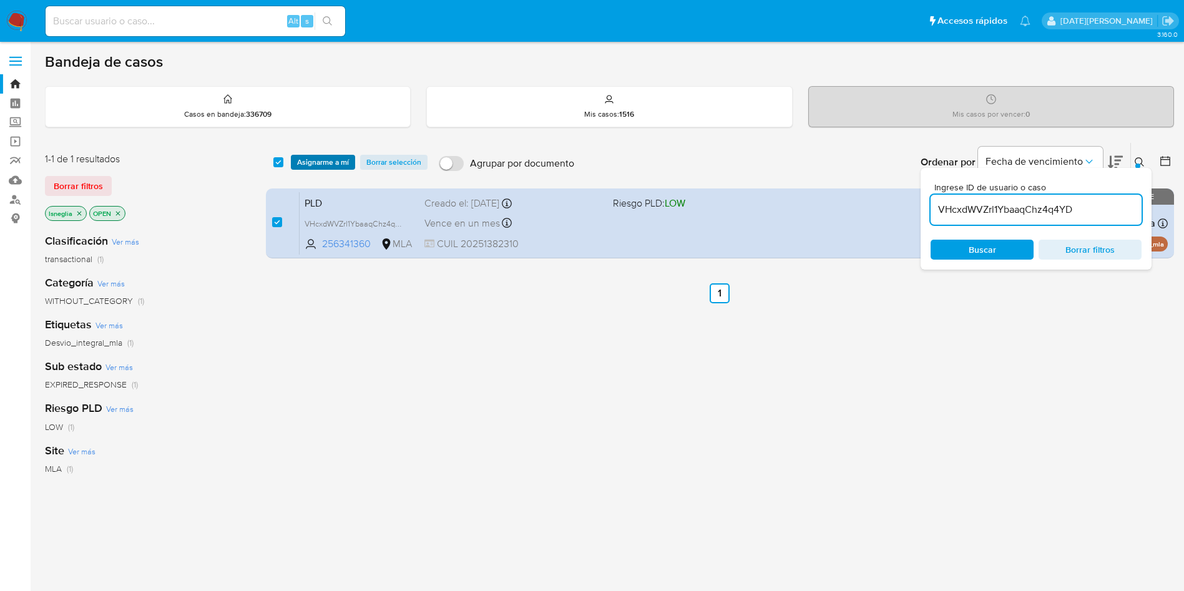
click at [324, 156] on span "Asignarme a mí" at bounding box center [323, 162] width 52 height 12
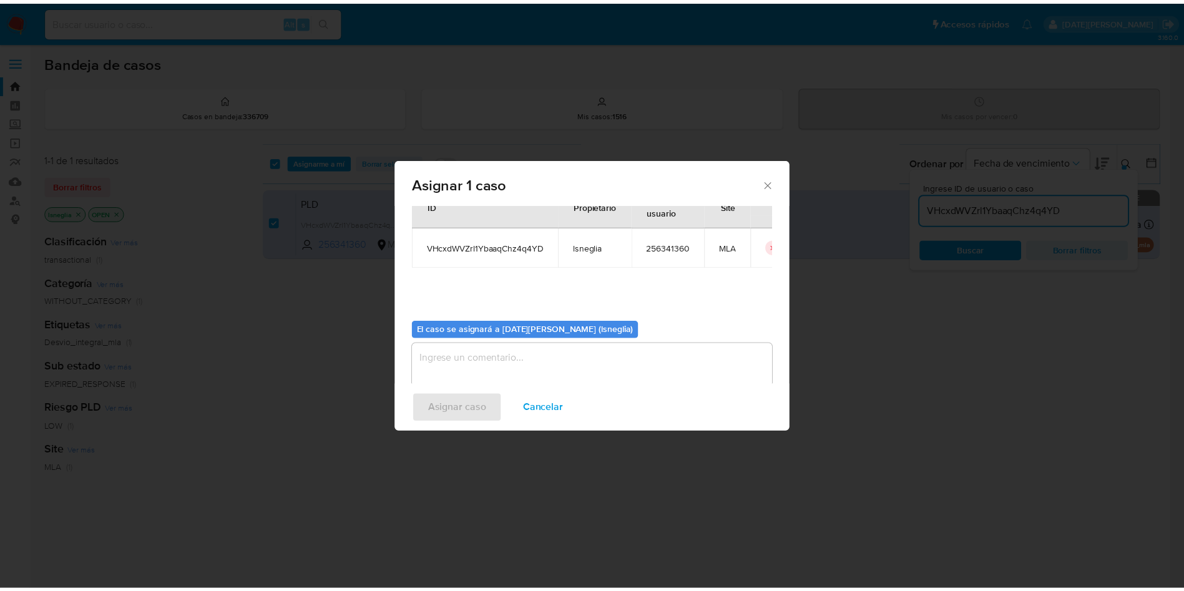
scroll to position [65, 0]
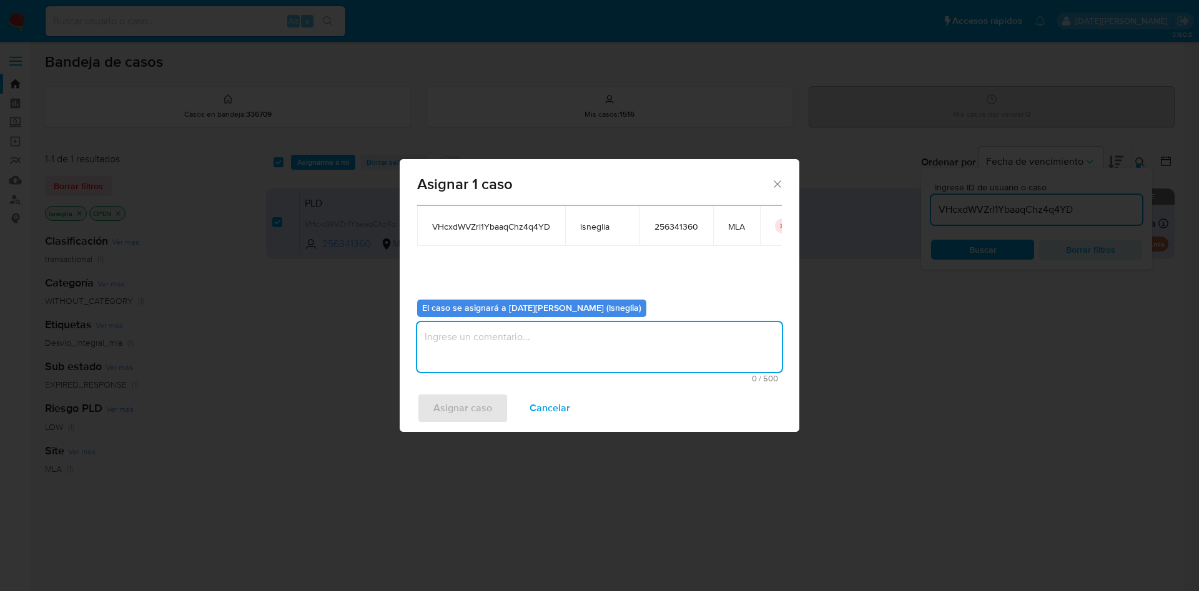
click at [498, 349] on textarea "assign-modal" at bounding box center [599, 347] width 365 height 50
type textarea "."
click at [474, 404] on span "Asignar caso" at bounding box center [462, 408] width 59 height 27
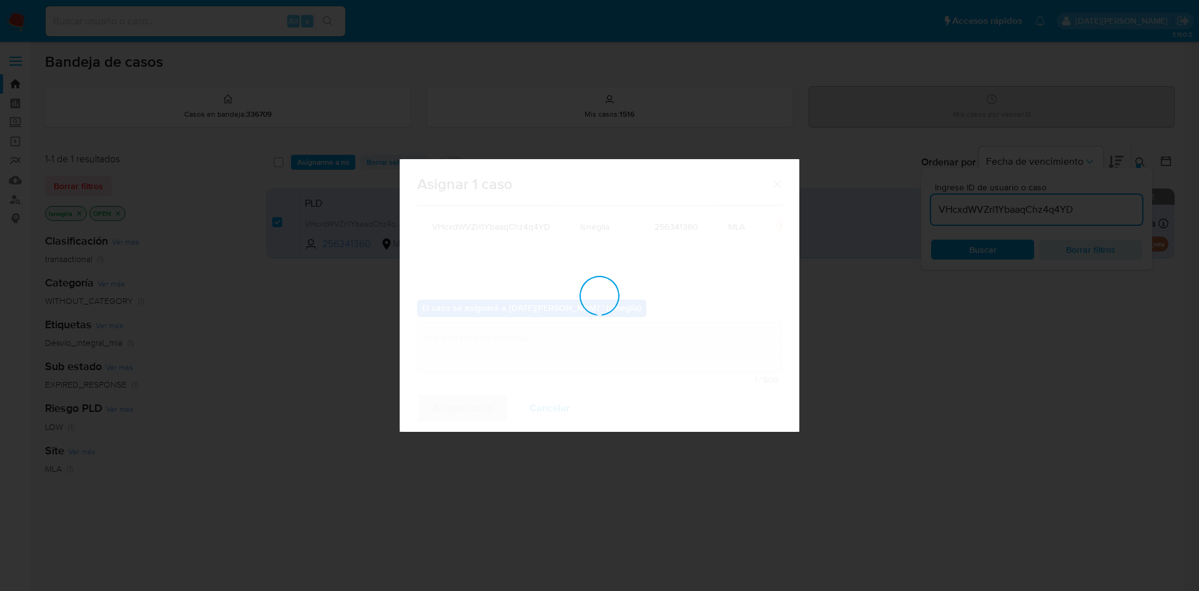
checkbox input "false"
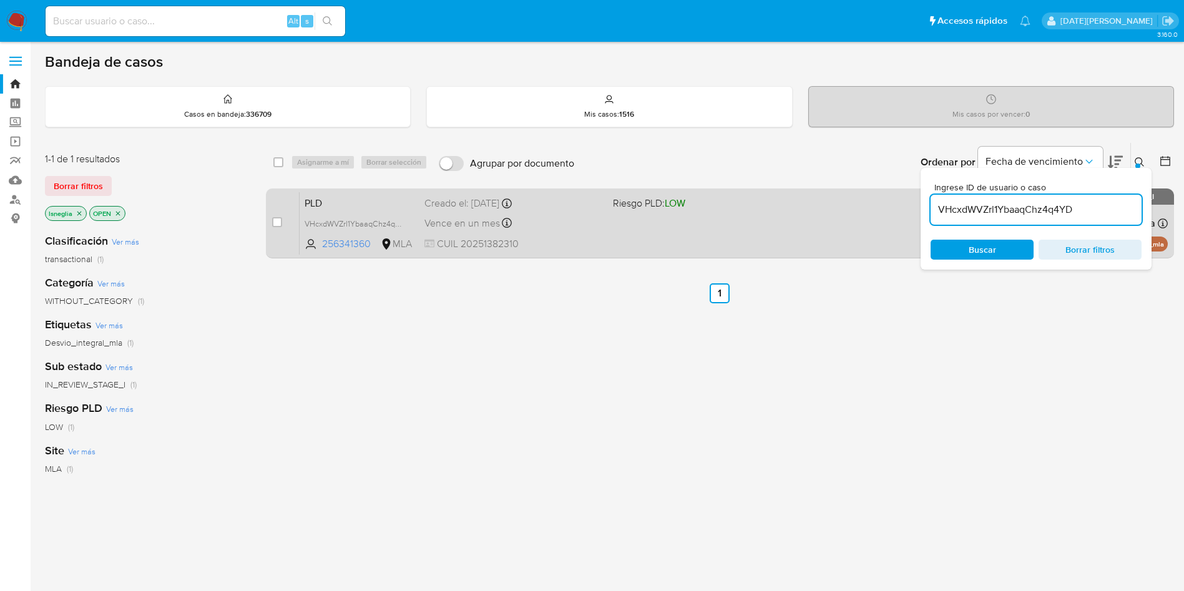
click at [354, 212] on div "PLD VHcxdWVZrl1YbaaqChz4q4YD 256341360 MLA Riesgo PLD: LOW Creado el: 12/08/202…" at bounding box center [734, 223] width 868 height 63
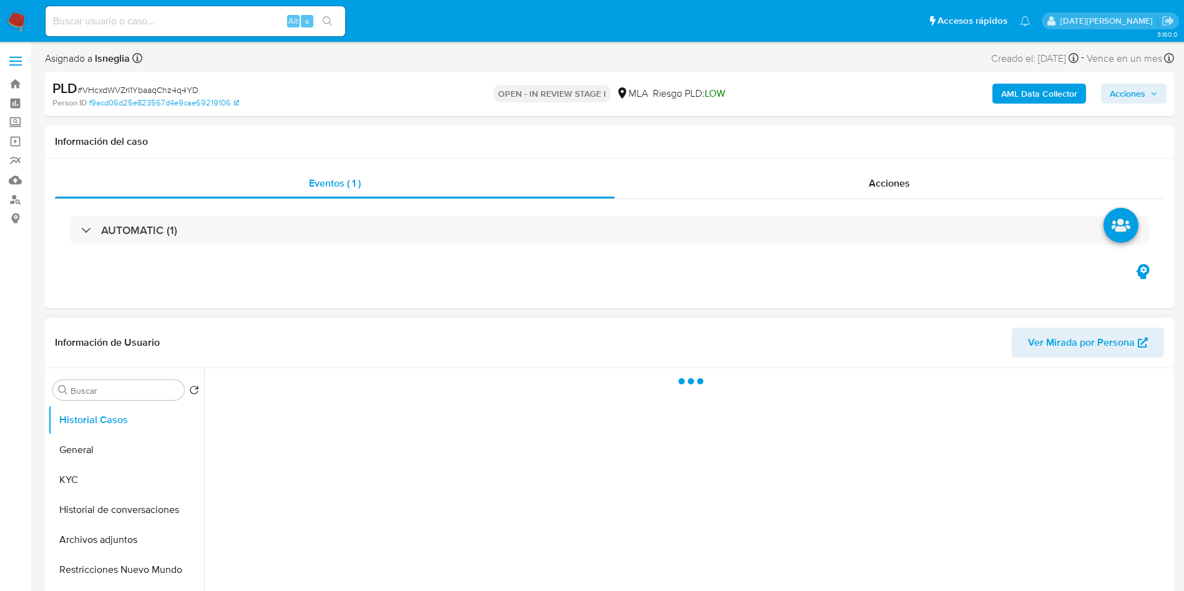
select select "10"
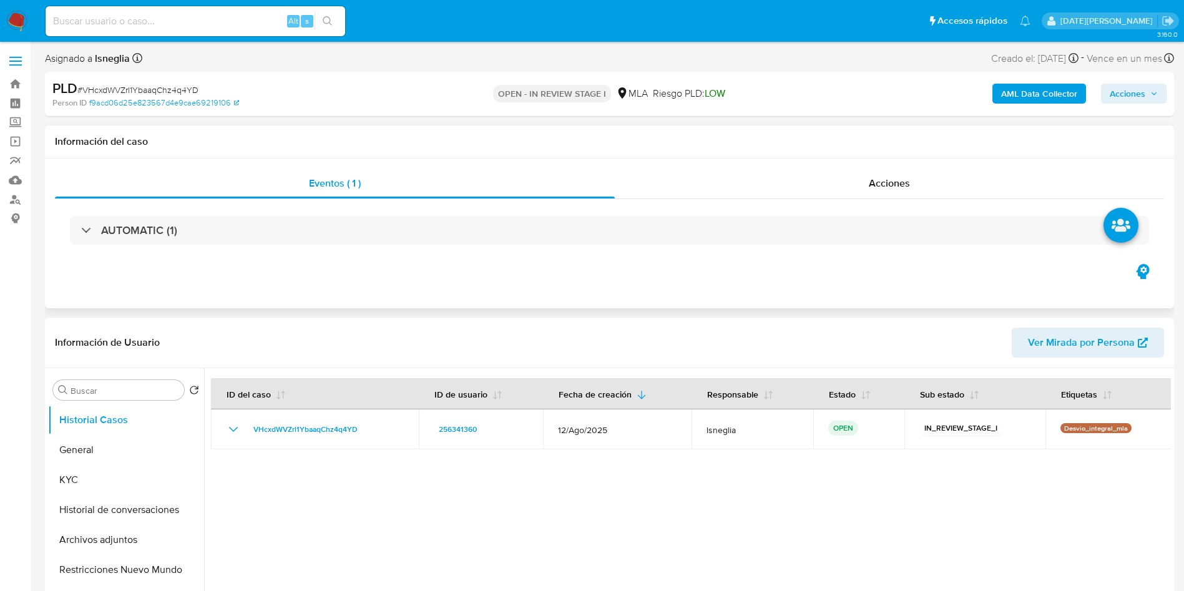
click at [400, 272] on div "Eventos ( 1 ) Acciones AUTOMATIC (1)" at bounding box center [609, 234] width 1129 height 150
click at [74, 448] on button "General" at bounding box center [121, 450] width 146 height 30
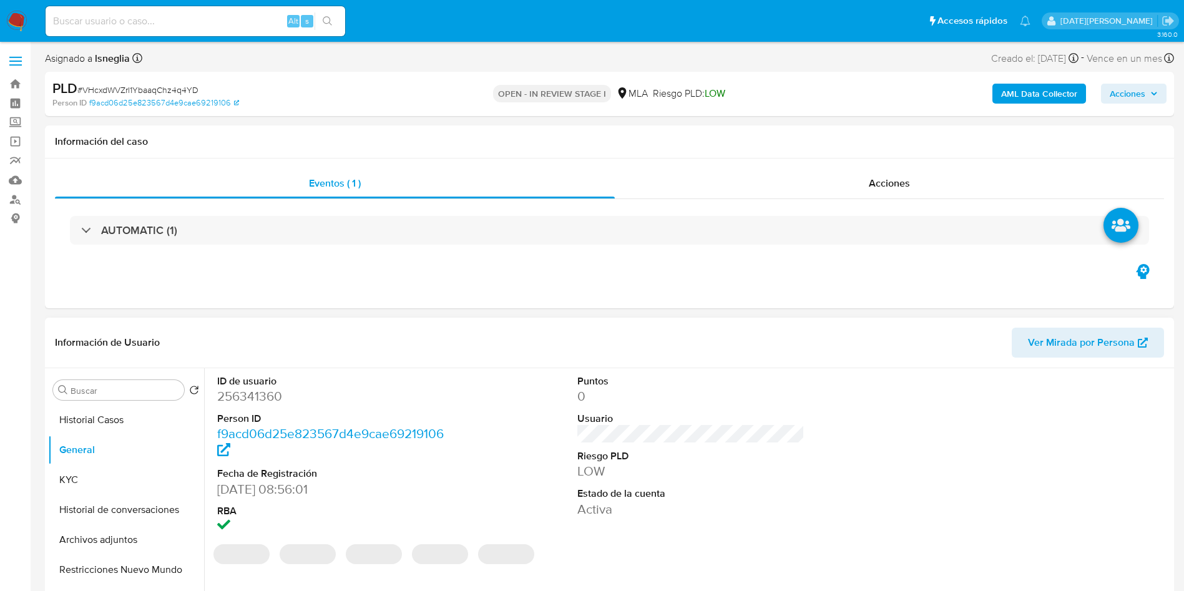
click at [252, 395] on dd "256341360" at bounding box center [331, 396] width 228 height 17
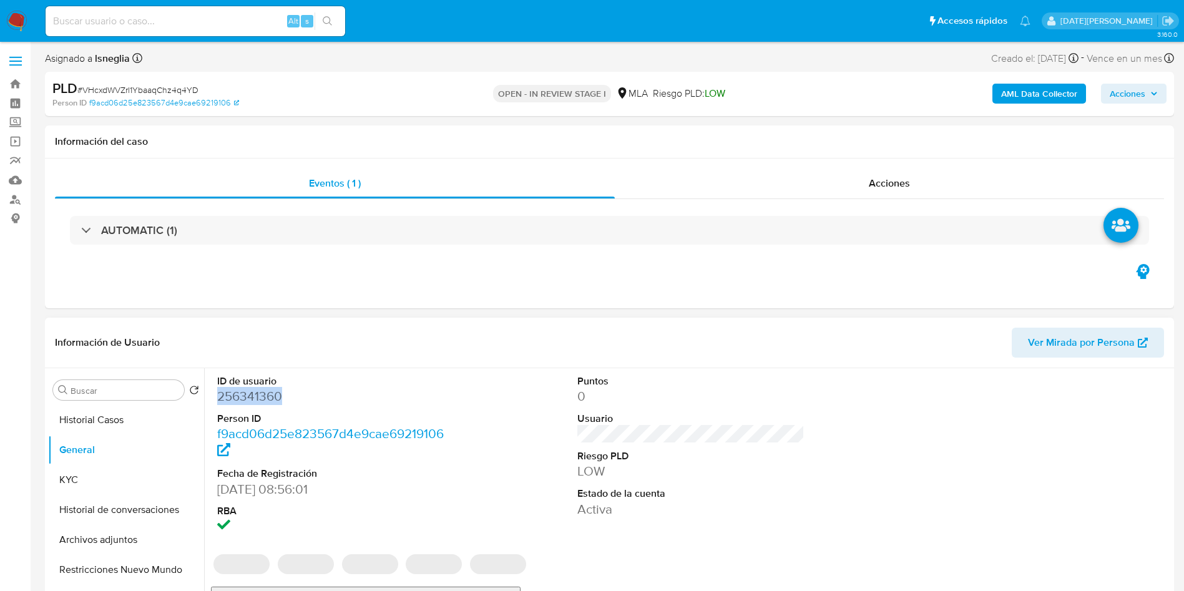
copy dd "256341360"
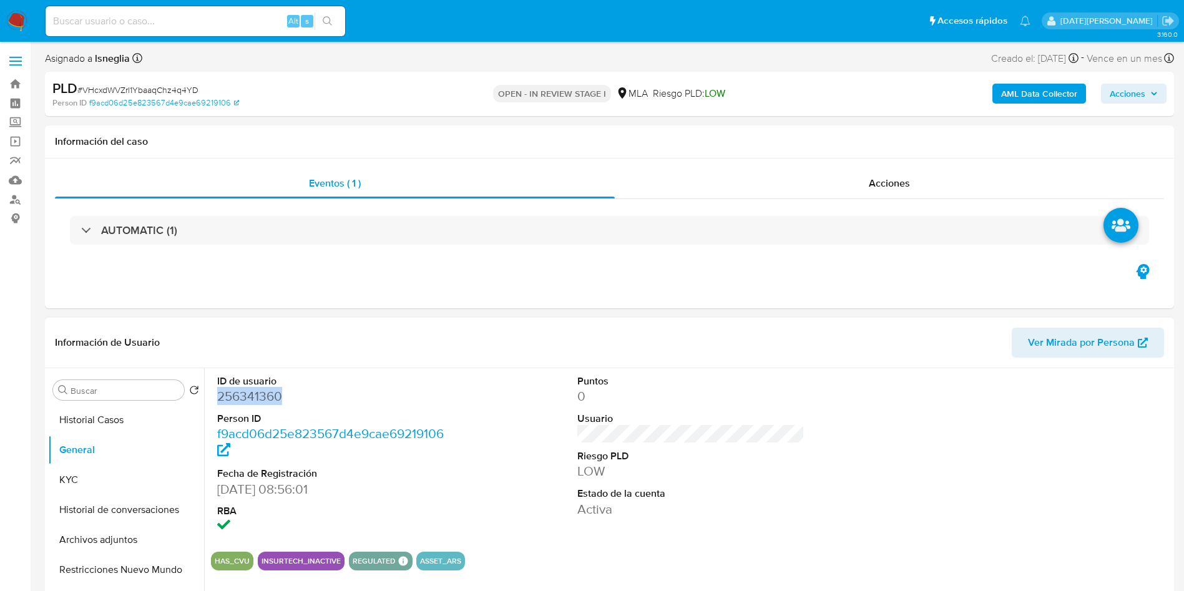
copy dd "256341360"
click at [124, 17] on input at bounding box center [196, 21] width 300 height 16
click at [230, 390] on dd "256341360" at bounding box center [331, 396] width 228 height 17
copy dd "256341360"
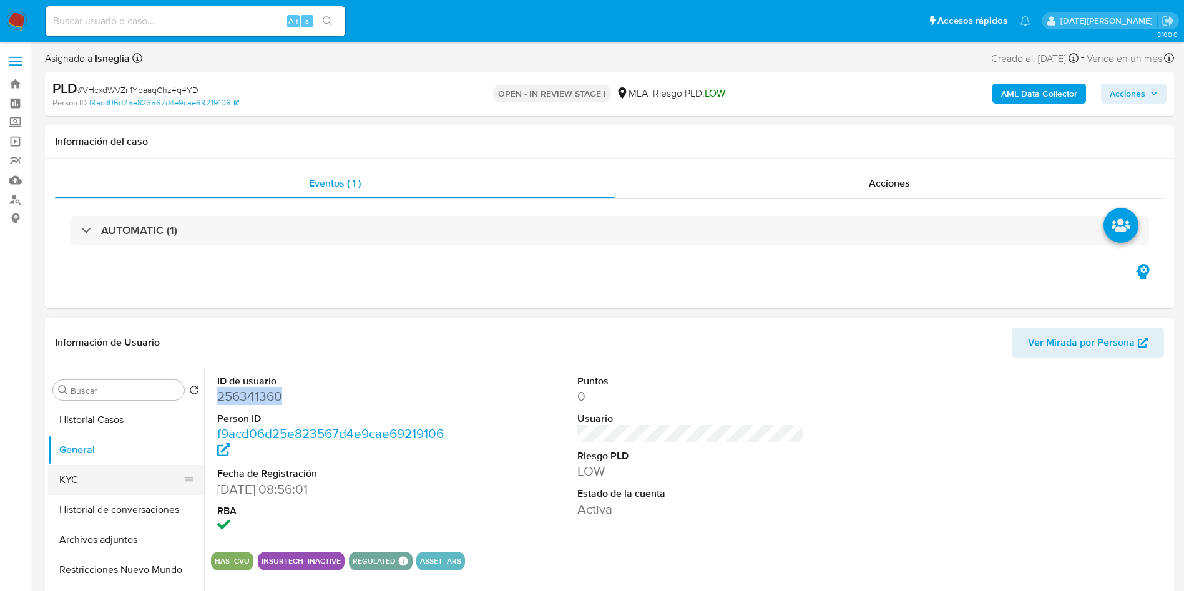
click at [127, 492] on button "KYC" at bounding box center [121, 480] width 146 height 30
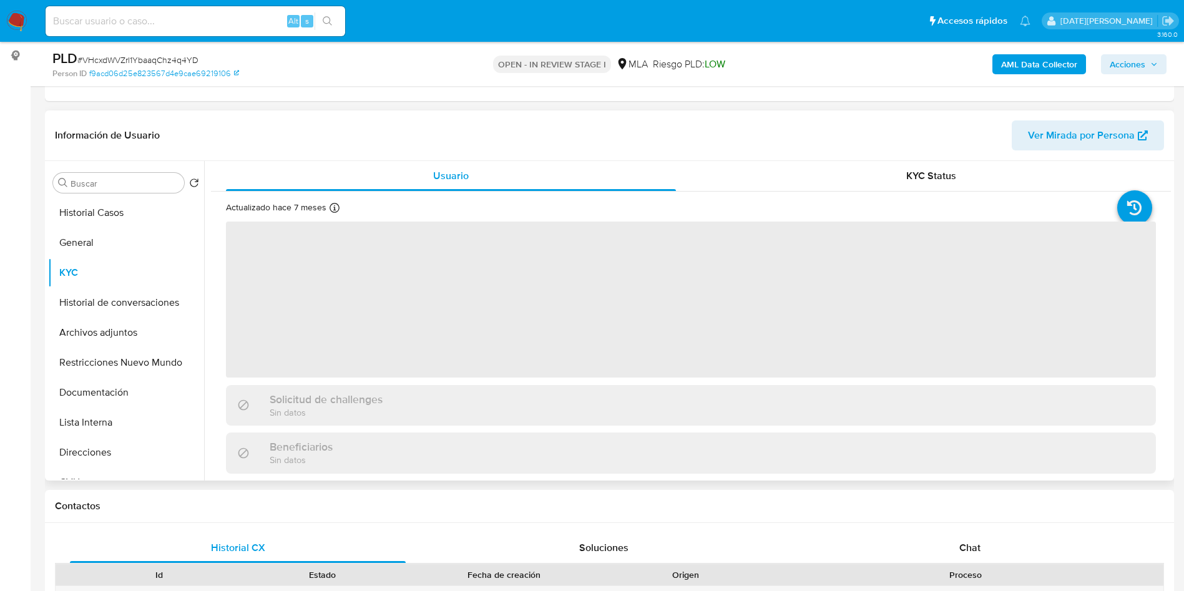
scroll to position [187, 0]
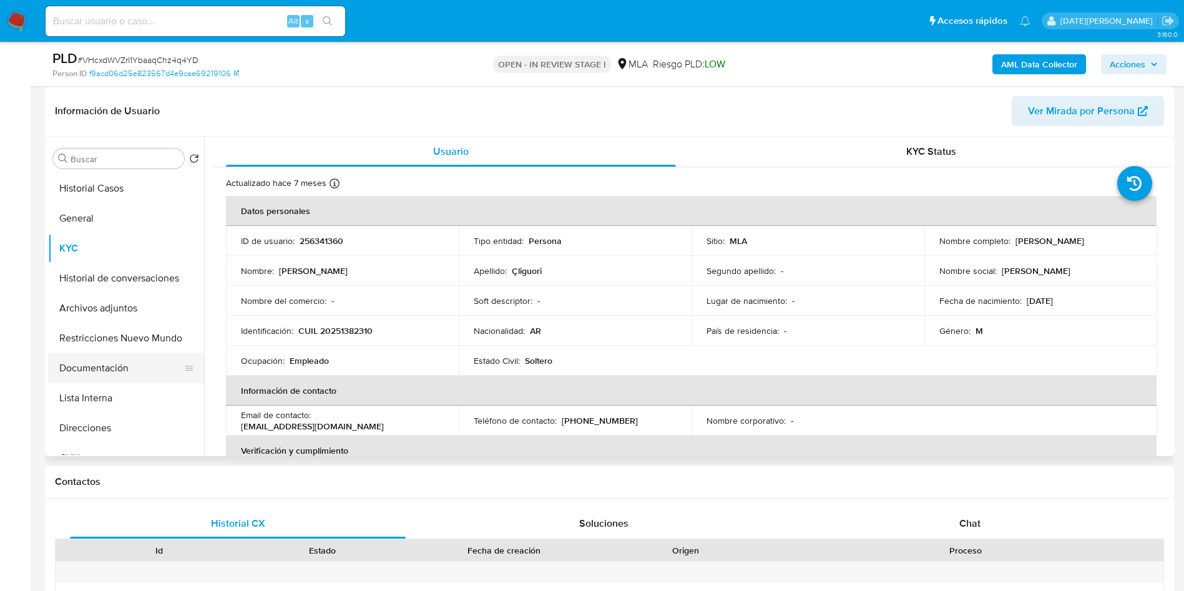
click at [134, 360] on button "Documentación" at bounding box center [121, 368] width 146 height 30
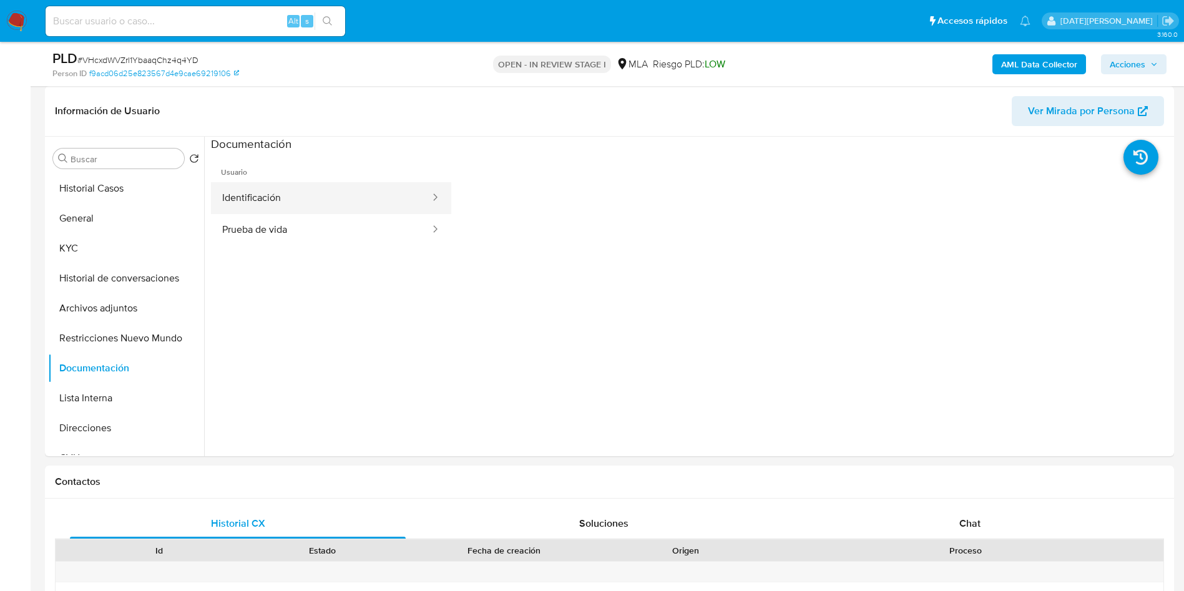
click at [329, 202] on button "Identificación" at bounding box center [321, 198] width 220 height 32
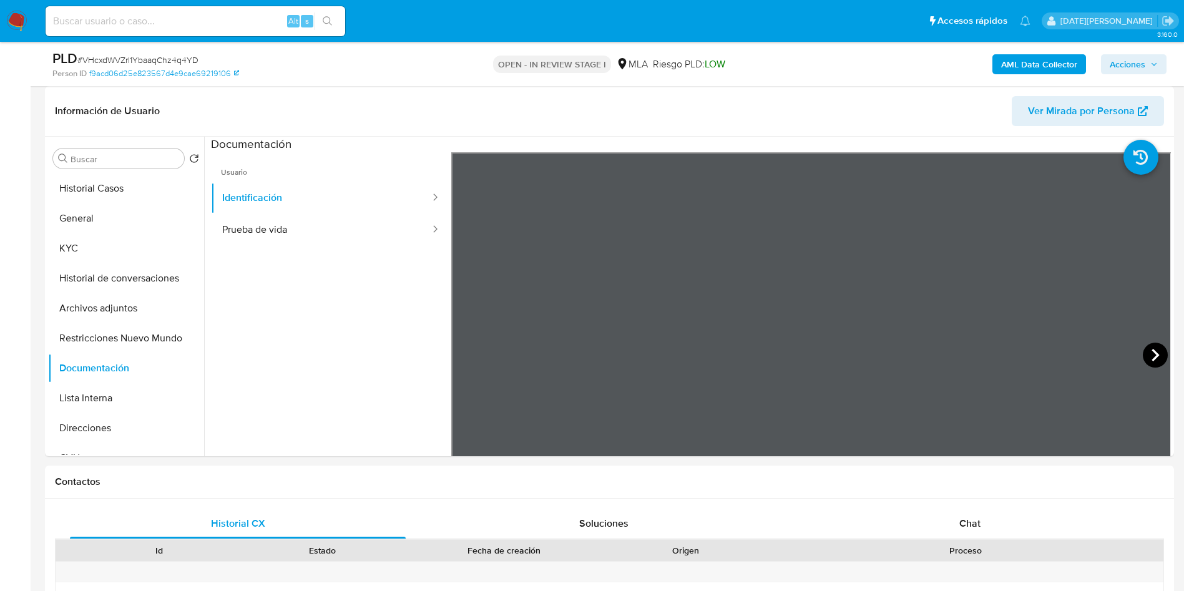
click at [1152, 355] on icon at bounding box center [1155, 355] width 7 height 12
click at [469, 355] on icon at bounding box center [466, 355] width 25 height 25
click at [91, 233] on button "KYC" at bounding box center [121, 248] width 146 height 30
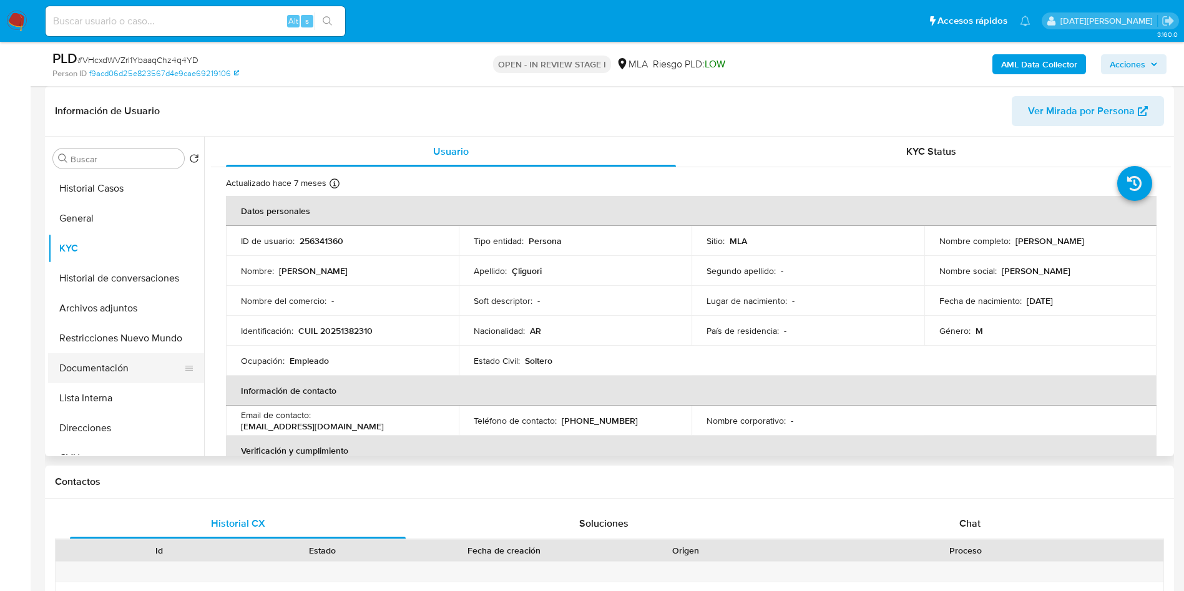
click at [98, 363] on button "Documentación" at bounding box center [121, 368] width 146 height 30
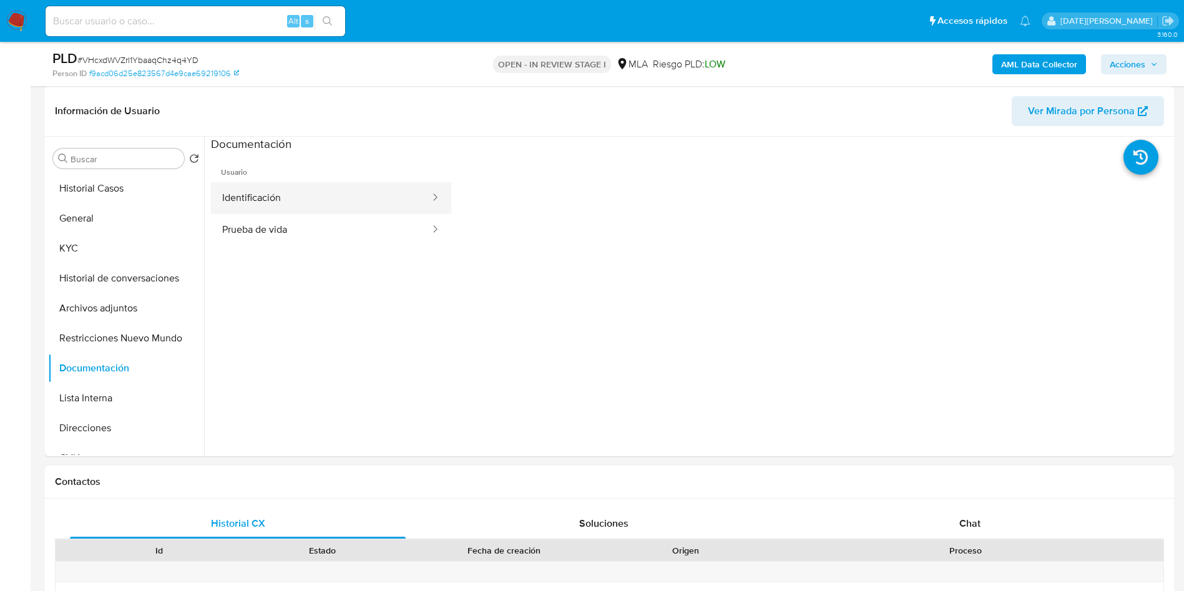
click at [264, 204] on button "Identificación" at bounding box center [321, 198] width 220 height 32
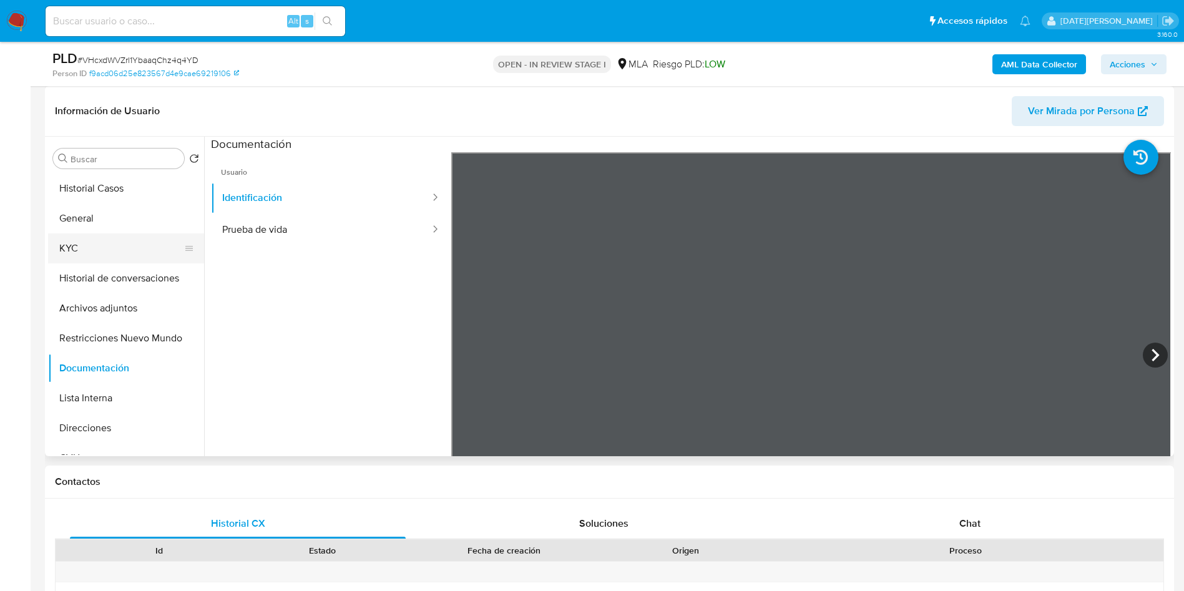
click at [95, 240] on button "KYC" at bounding box center [121, 248] width 146 height 30
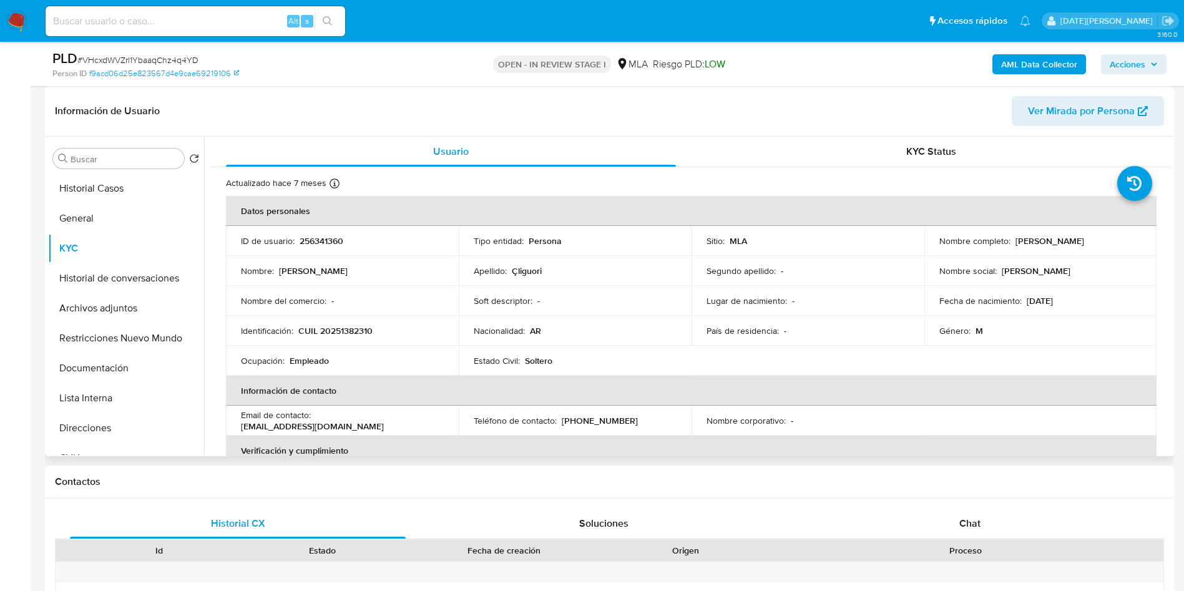
click at [368, 331] on p "CUIL 20251382310" at bounding box center [335, 330] width 74 height 11
copy p "20251382310"
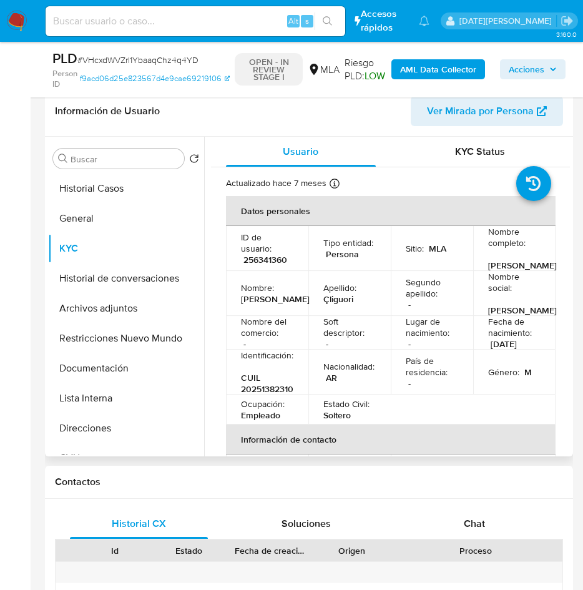
click at [273, 265] on p "256341360" at bounding box center [265, 259] width 44 height 11
copy p "256341360"
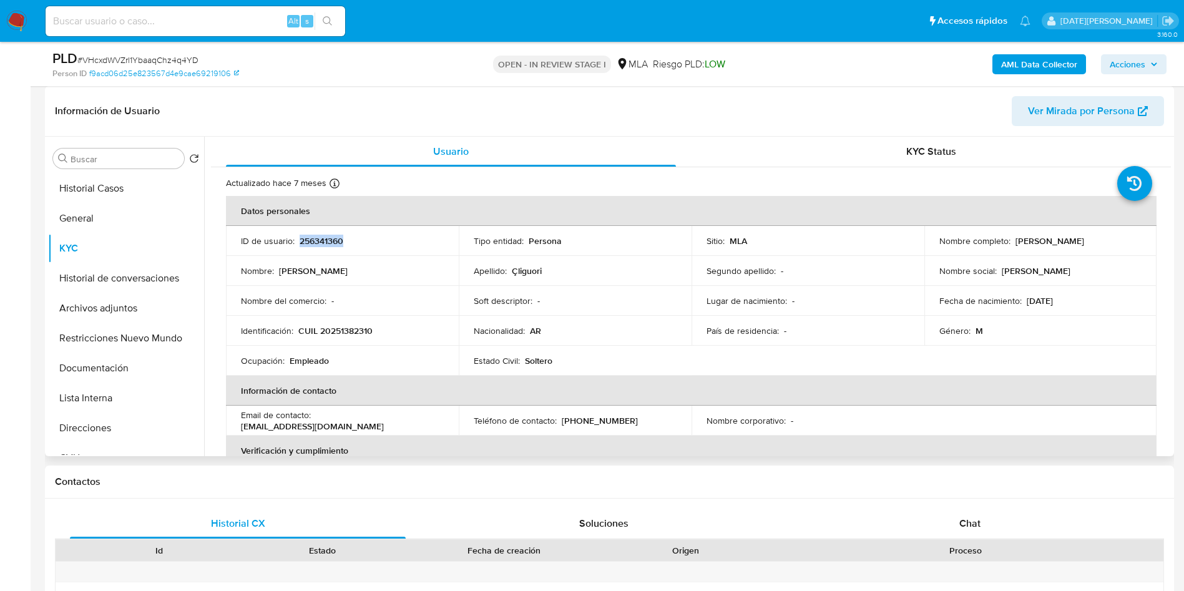
drag, startPoint x: 1012, startPoint y: 240, endPoint x: 1106, endPoint y: 240, distance: 93.6
click at [1106, 240] on div "Nombre completo : Cristian Adrian Çliguori" at bounding box center [1041, 240] width 203 height 11
copy p "Cristian Adrian Çliguori"
drag, startPoint x: 299, startPoint y: 330, endPoint x: 389, endPoint y: 310, distance: 92.2
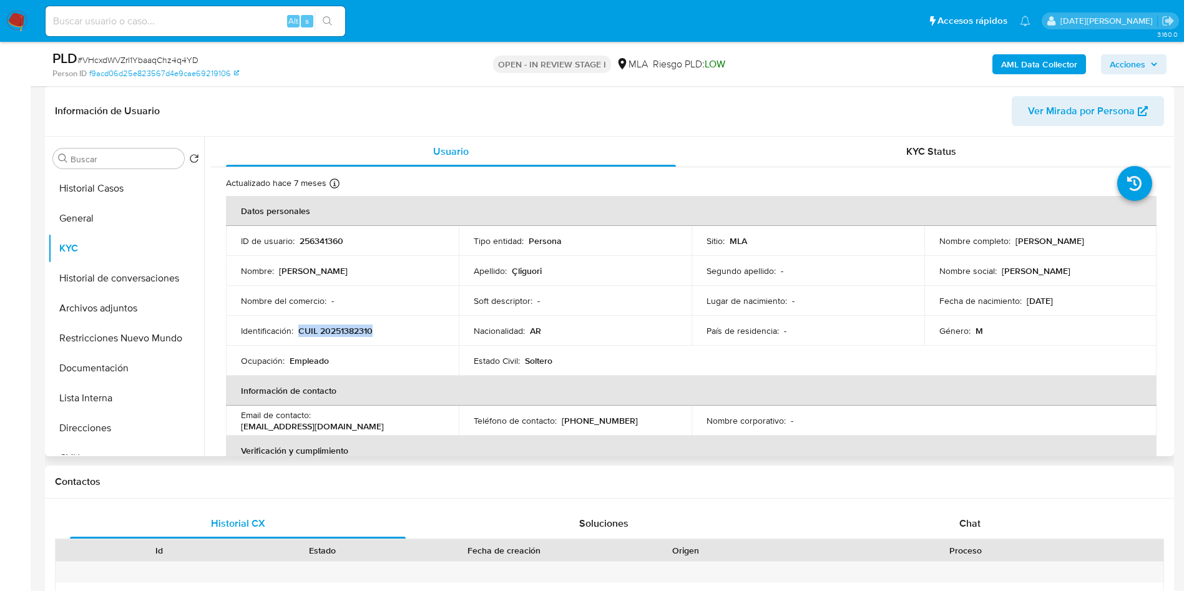
click at [400, 322] on td "Identificación : CUIL 20251382310" at bounding box center [342, 331] width 233 height 30
copy p "CUIL 20251382310"
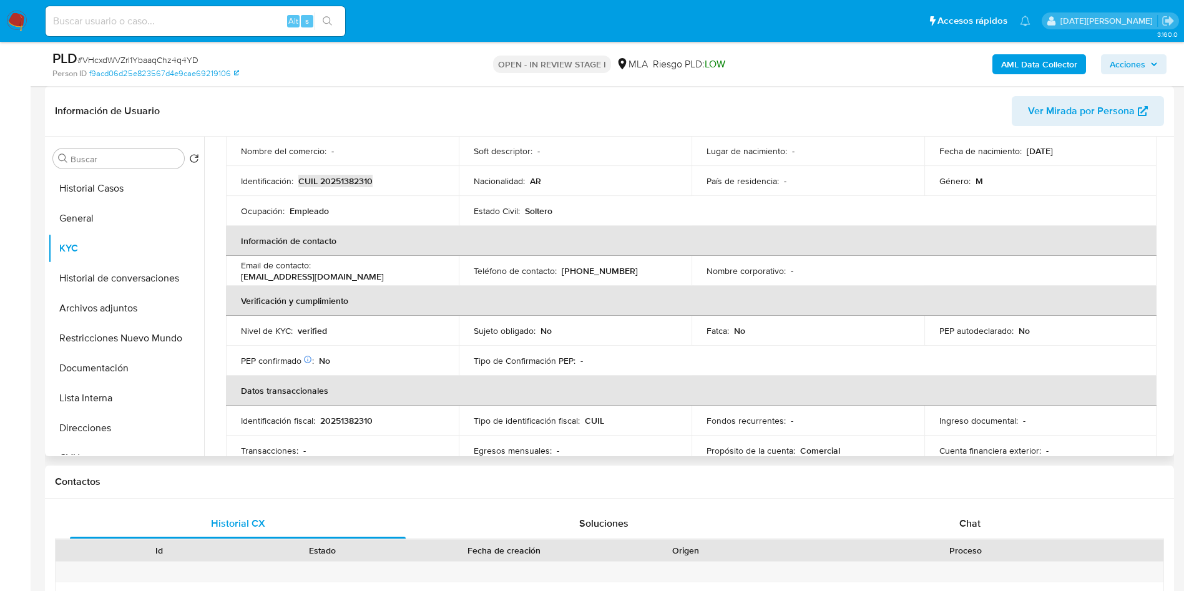
scroll to position [375, 0]
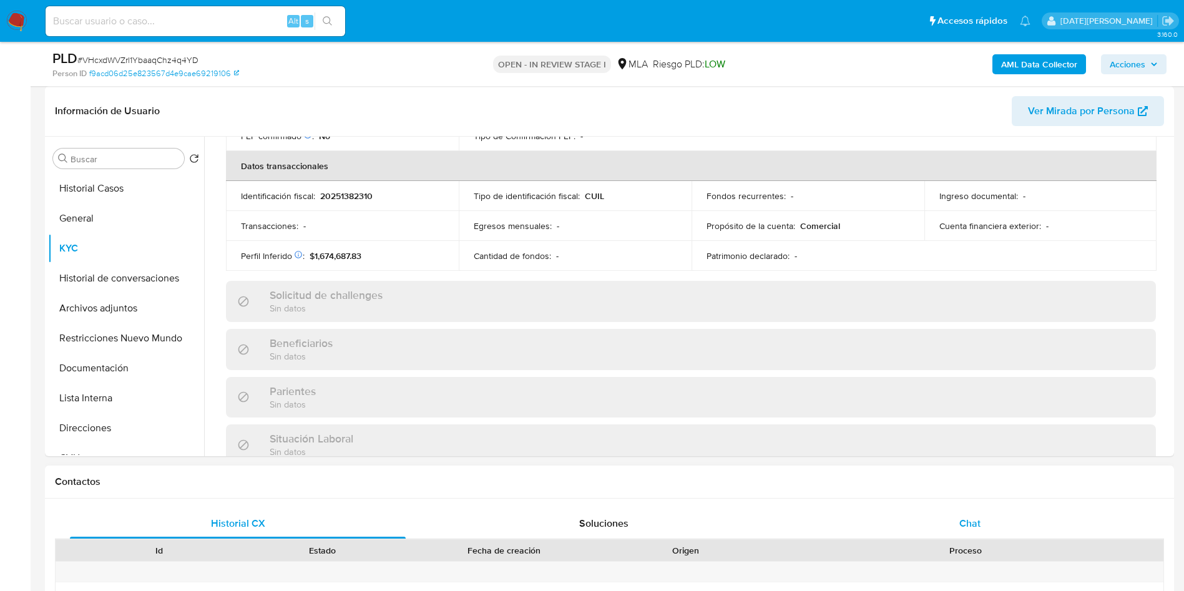
click at [986, 537] on div "Chat" at bounding box center [970, 524] width 336 height 30
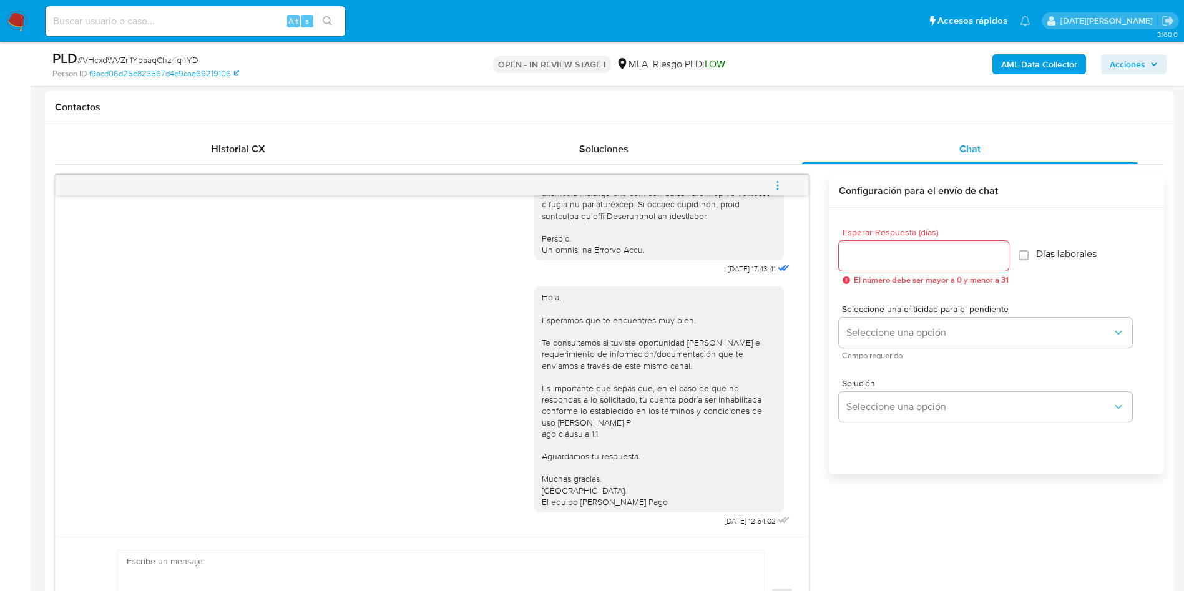
scroll to position [640, 0]
drag, startPoint x: 695, startPoint y: 258, endPoint x: 735, endPoint y: 260, distance: 40.6
copy span "18/08/2025"
click at [712, 403] on div "Hola, Esperamos que te encuentres muy bien. Te consultamos si tuviste oportunid…" at bounding box center [659, 400] width 235 height 216
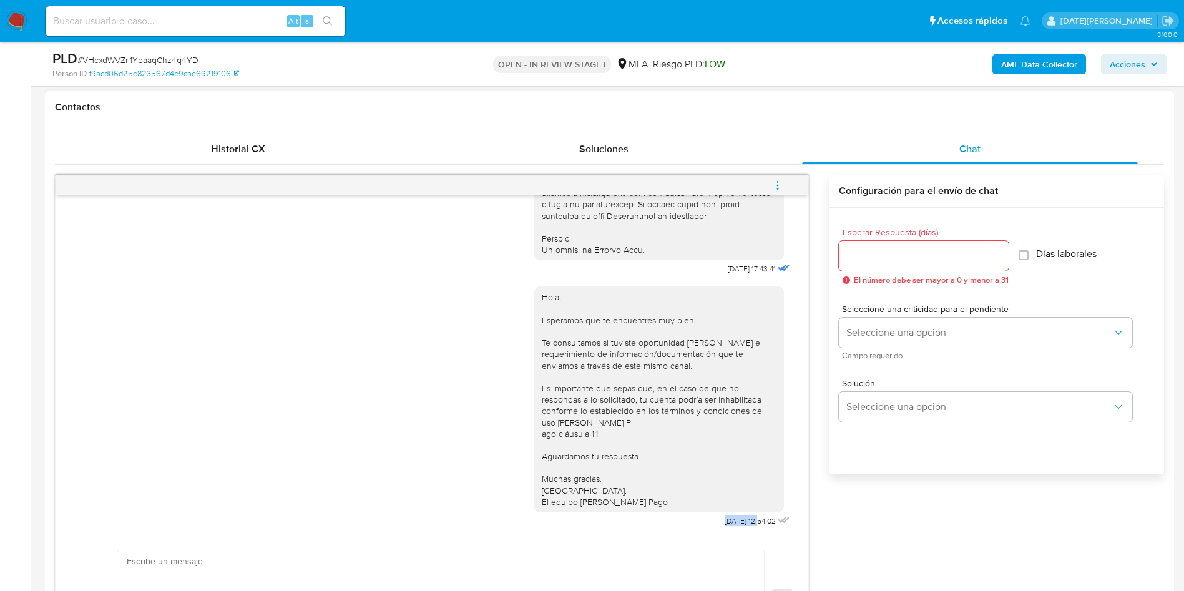
drag, startPoint x: 692, startPoint y: 522, endPoint x: 732, endPoint y: 521, distance: 40.6
click at [732, 521] on div "Hola, Esperamos que te encuentres muy bien. Te consultamos si tuviste oportunid…" at bounding box center [663, 404] width 258 height 252
copy span "22/08/2025"
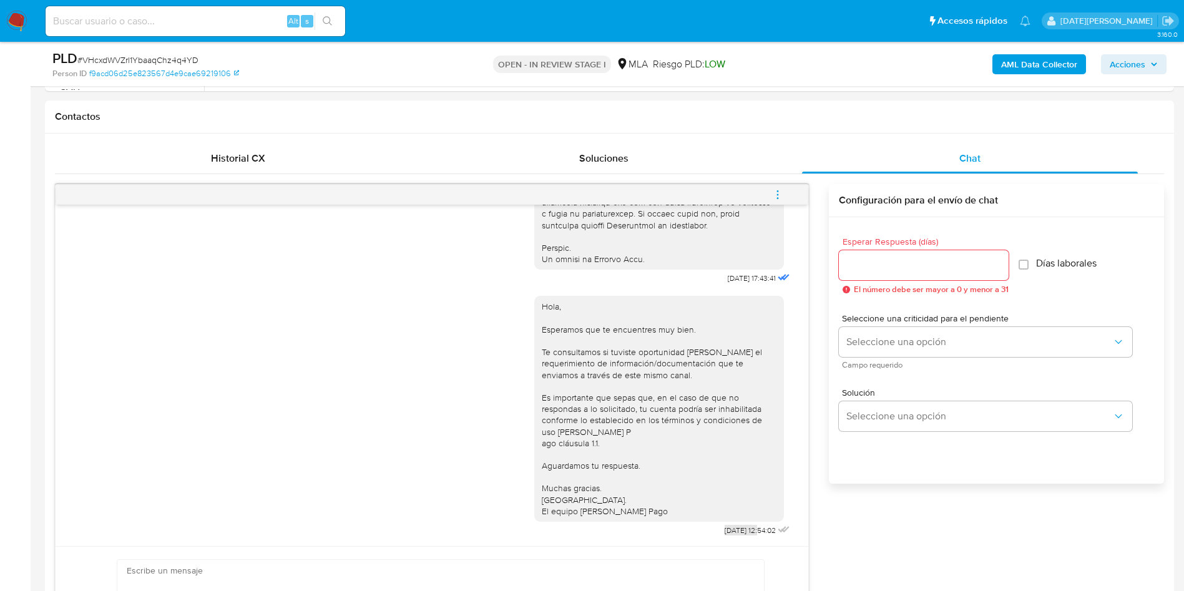
scroll to position [468, 0]
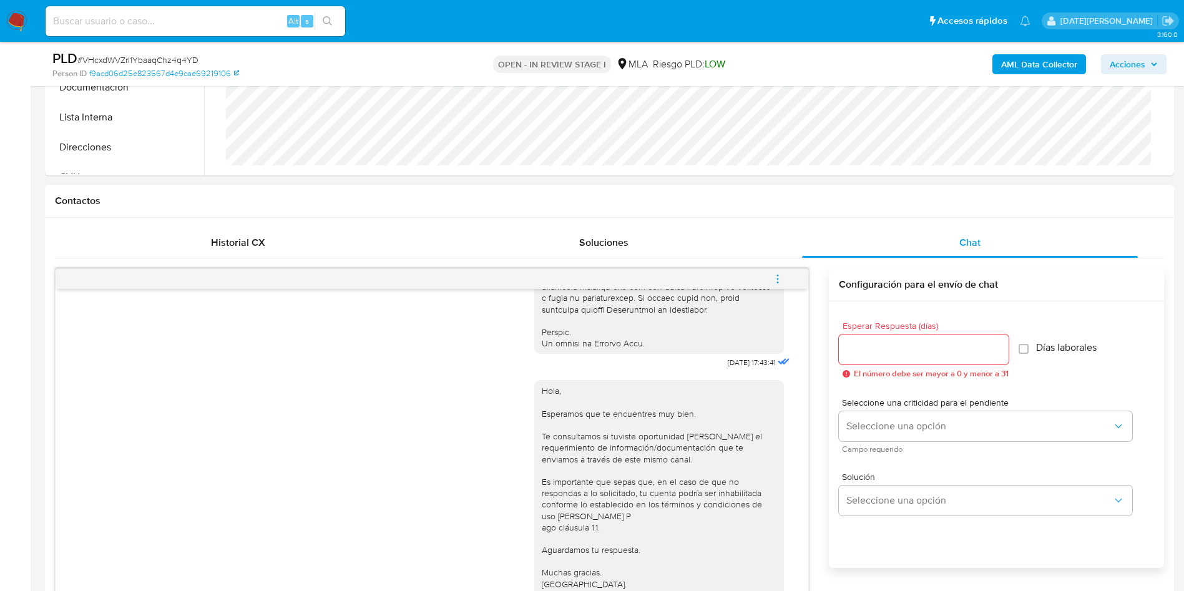
click at [775, 276] on icon "menu-action" at bounding box center [777, 278] width 11 height 11
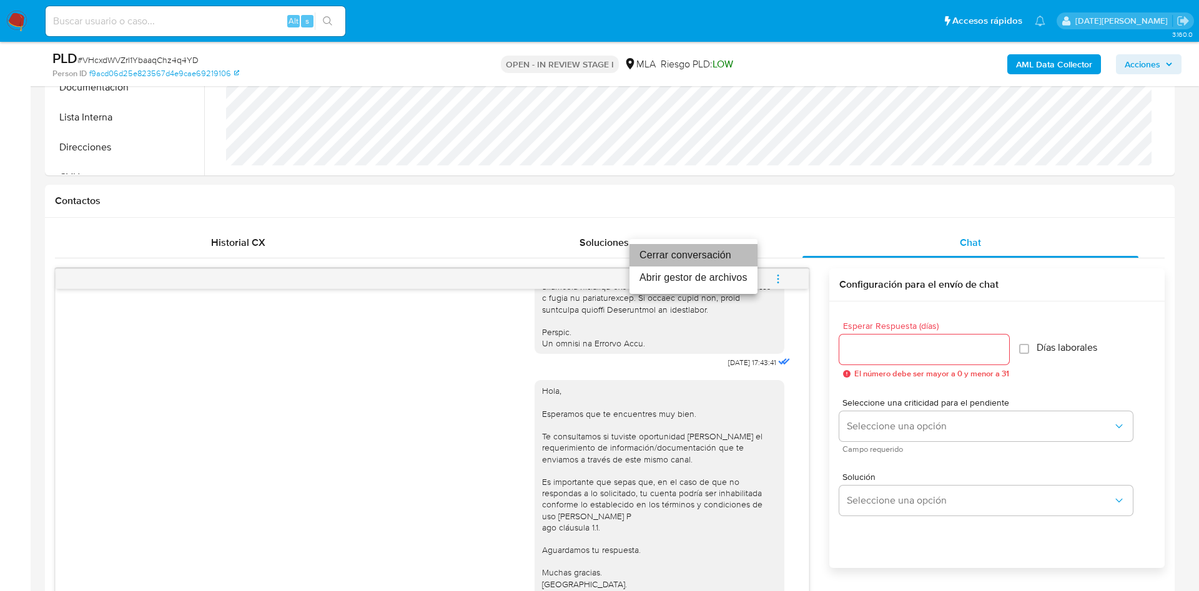
click at [694, 254] on li "Cerrar conversación" at bounding box center [693, 255] width 128 height 22
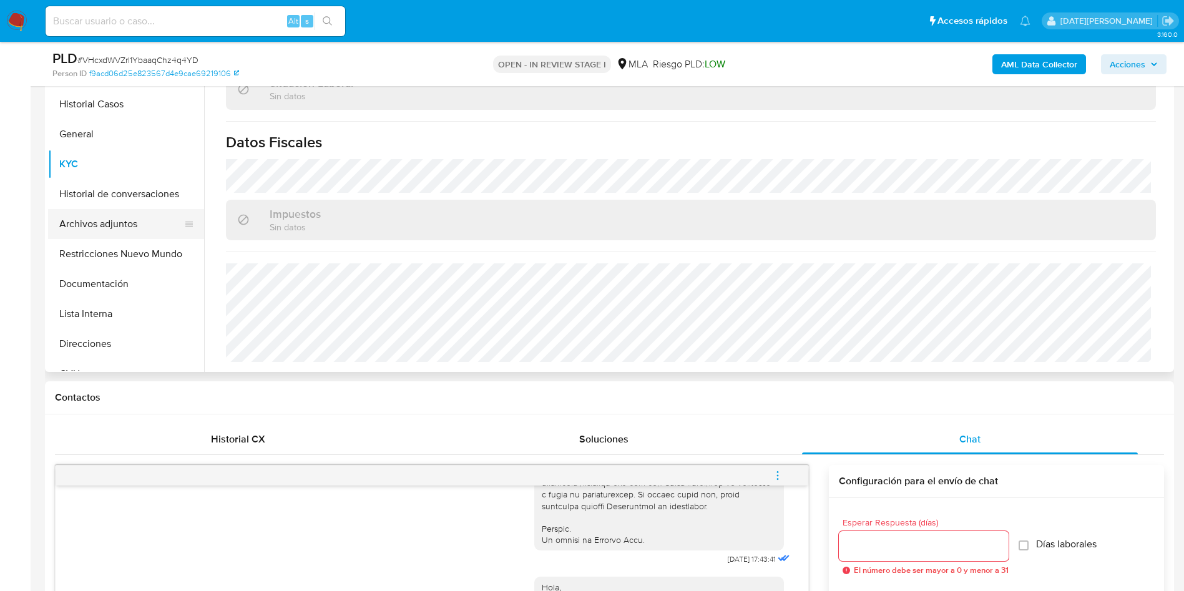
scroll to position [187, 0]
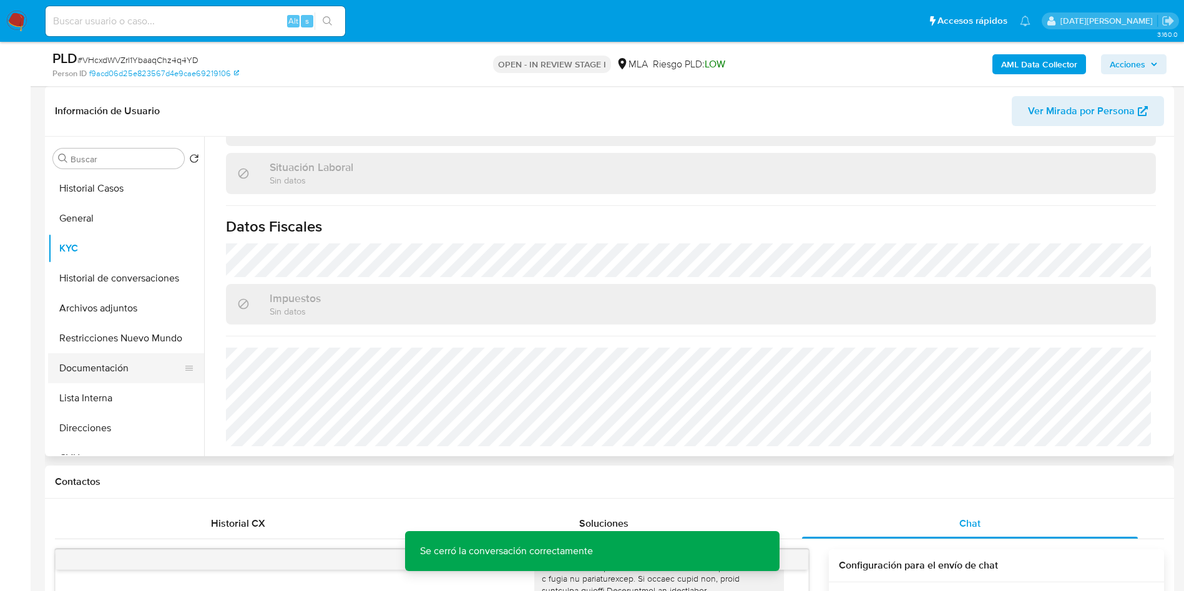
click at [94, 363] on button "Documentación" at bounding box center [121, 368] width 146 height 30
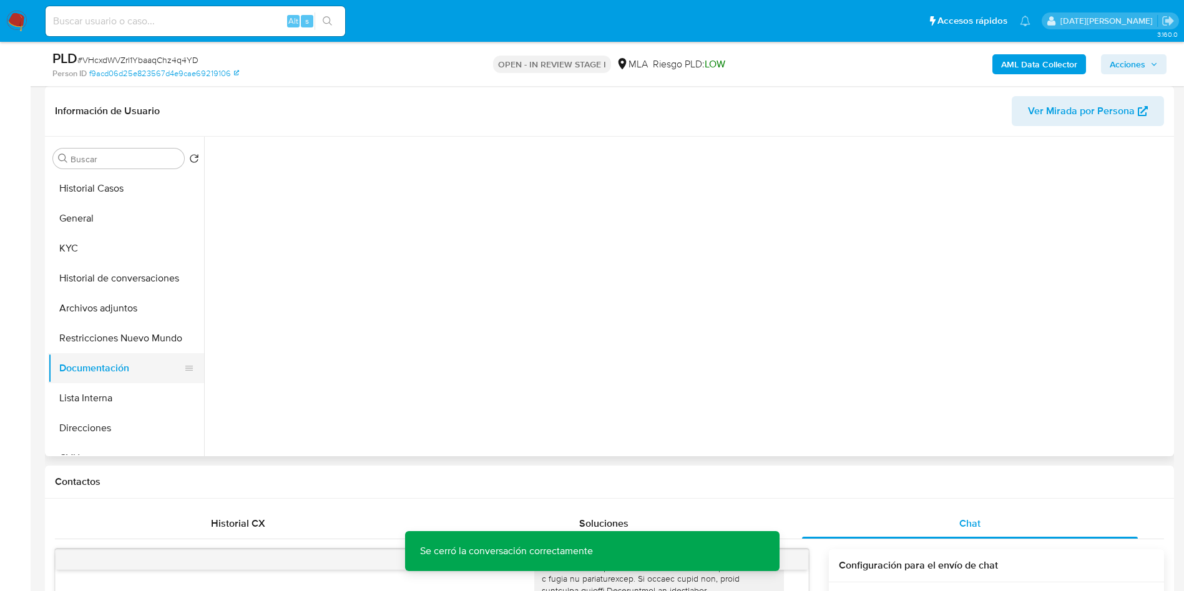
scroll to position [0, 0]
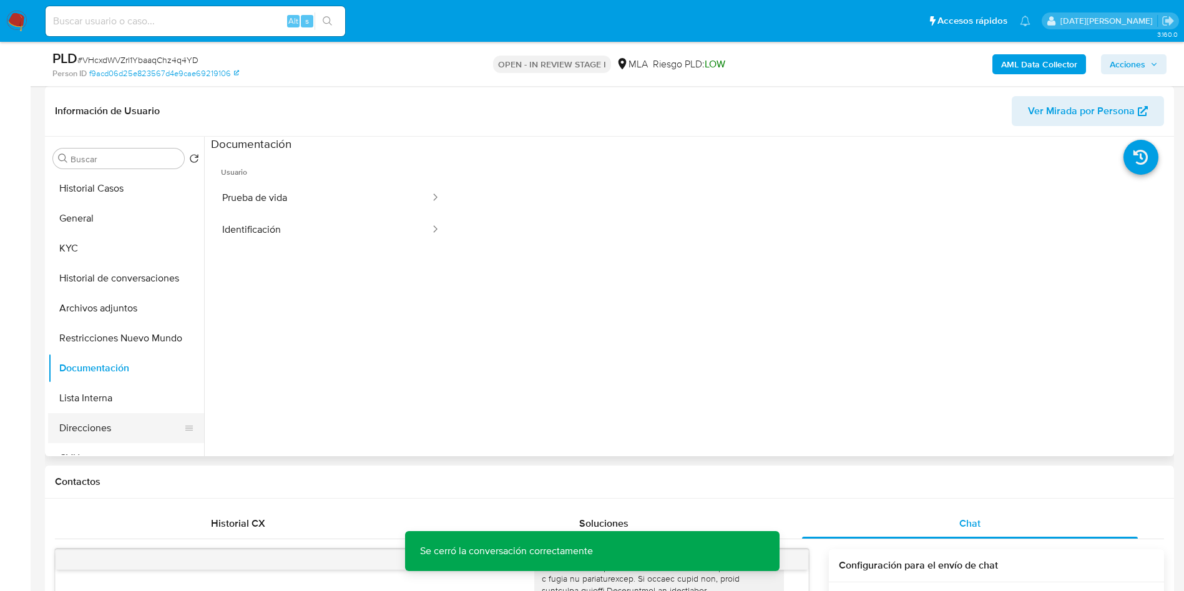
click at [84, 413] on button "Direcciones" at bounding box center [121, 428] width 146 height 30
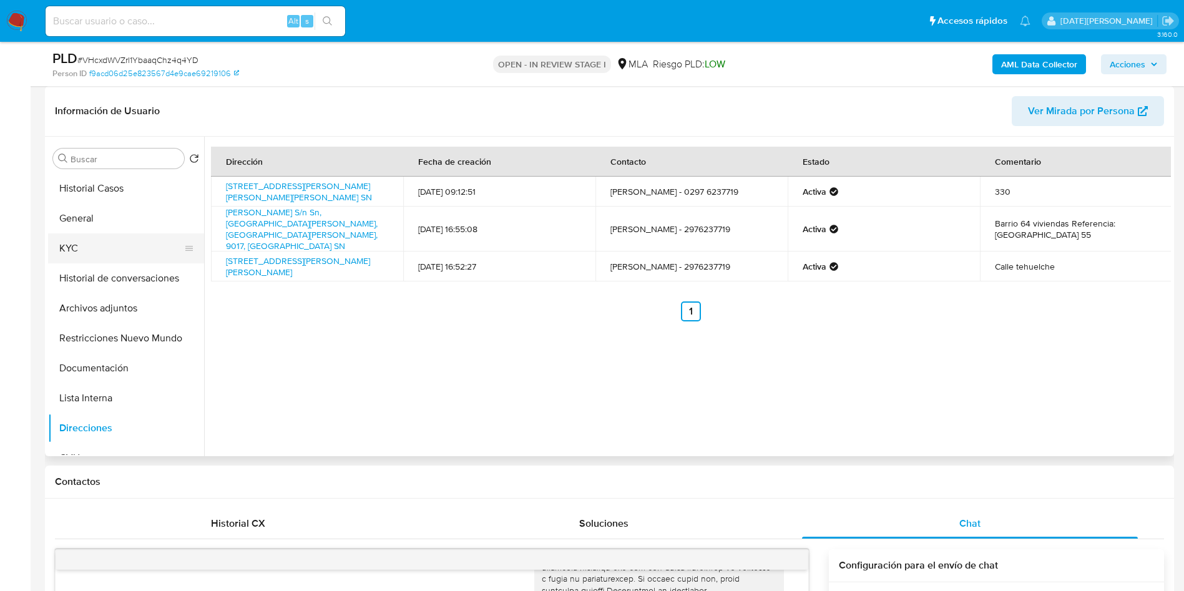
click at [72, 253] on button "KYC" at bounding box center [121, 248] width 146 height 30
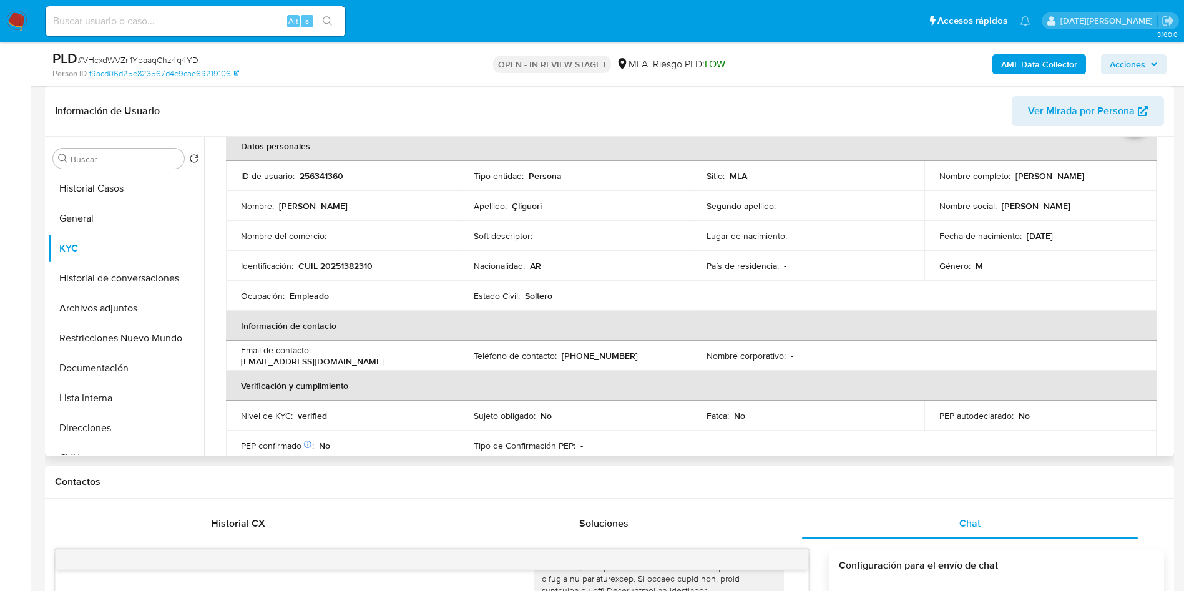
scroll to position [94, 0]
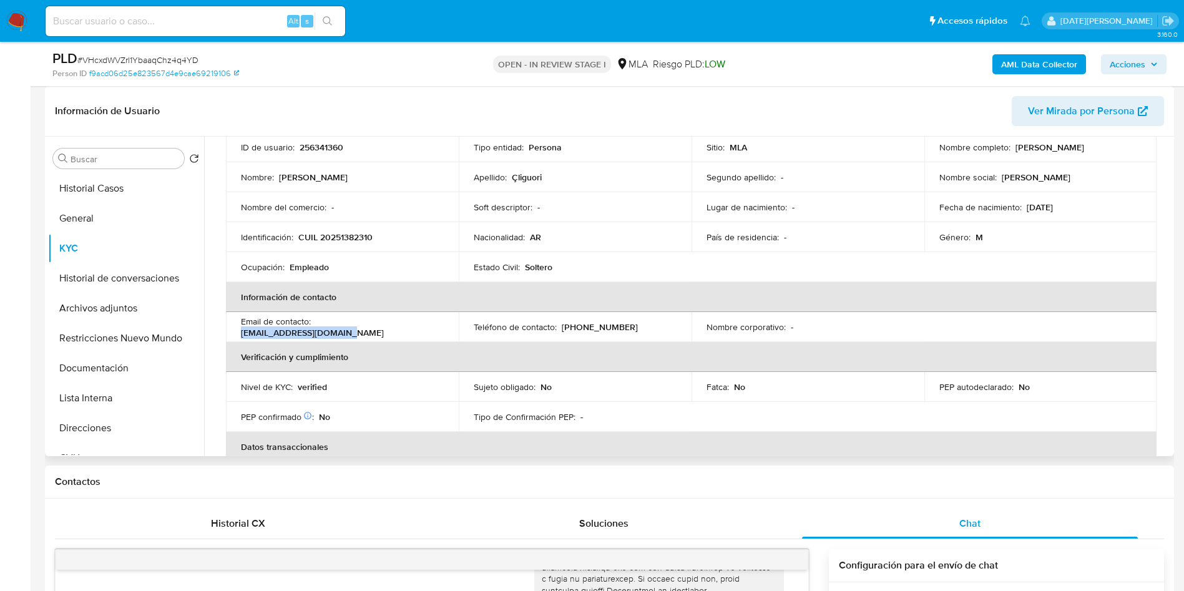
drag, startPoint x: 315, startPoint y: 324, endPoint x: 426, endPoint y: 328, distance: 111.2
click at [426, 328] on div "Email de contacto : chuaveliguori@gmail.com" at bounding box center [342, 327] width 203 height 22
drag, startPoint x: 559, startPoint y: 327, endPoint x: 649, endPoint y: 327, distance: 89.3
click at [649, 327] on div "Teléfono de contacto : (297) 6237719" at bounding box center [575, 326] width 203 height 11
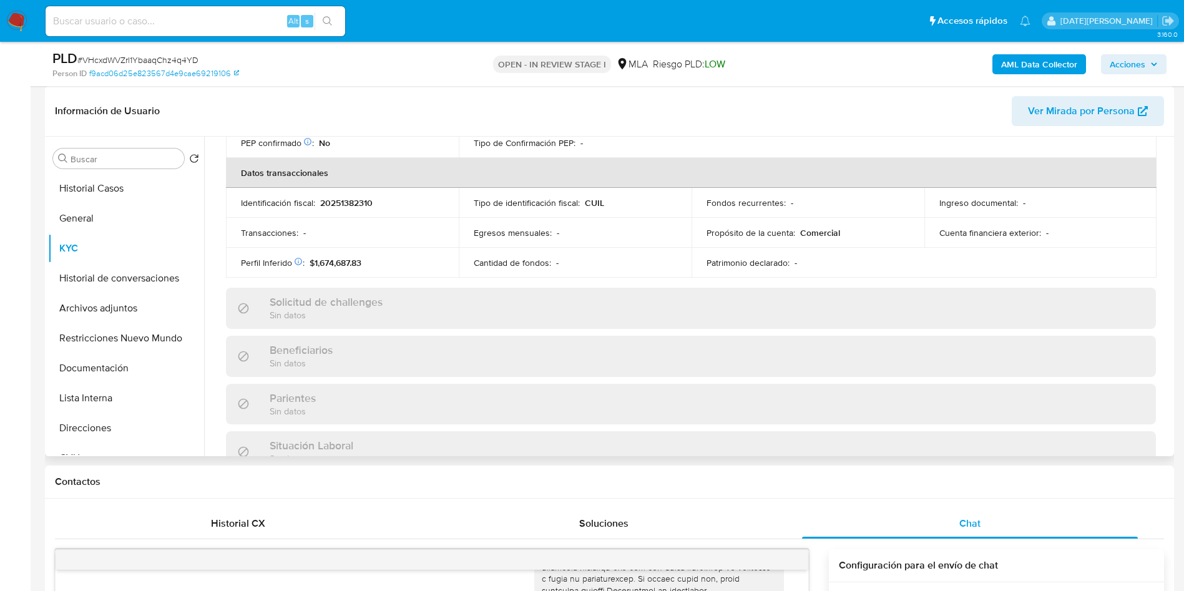
scroll to position [375, 0]
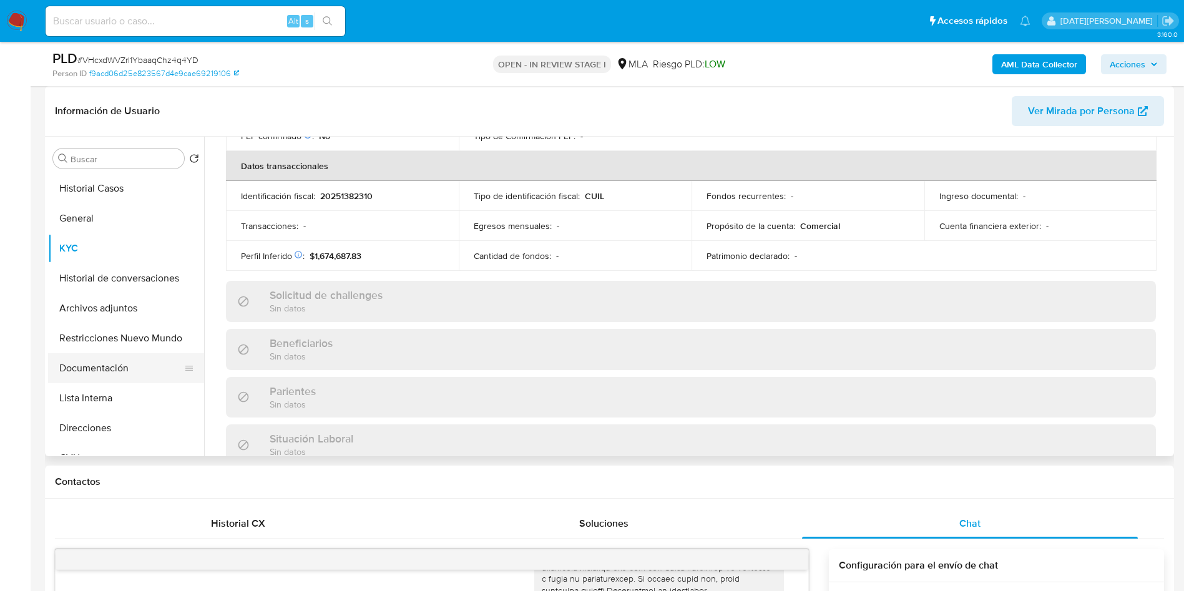
click at [117, 374] on button "Documentación" at bounding box center [121, 368] width 146 height 30
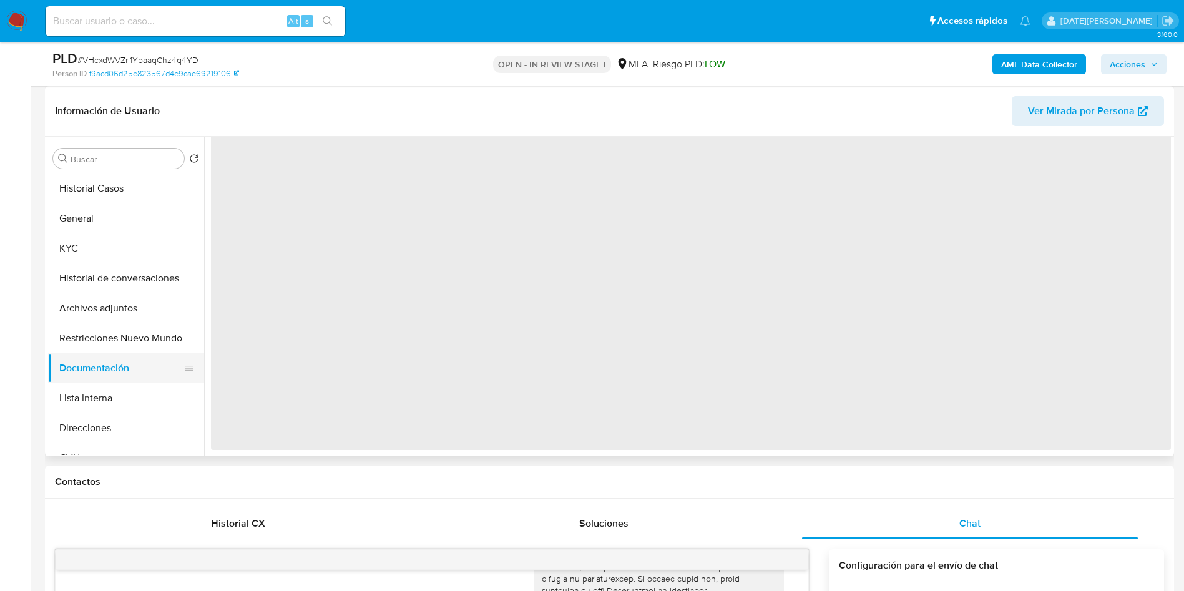
scroll to position [0, 0]
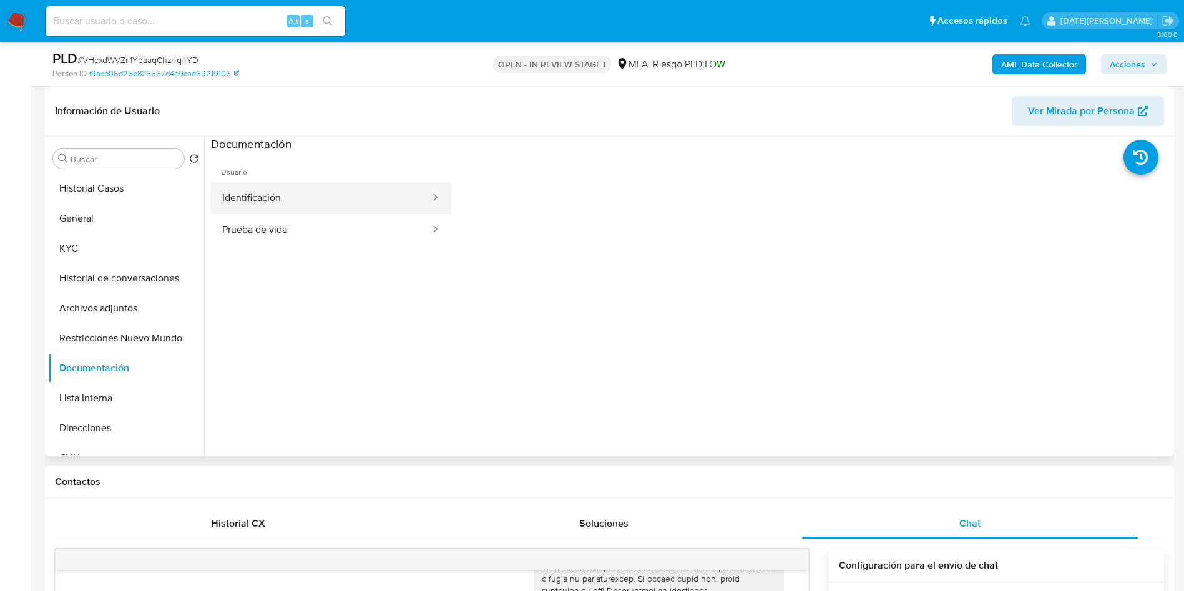
click at [288, 205] on button "Identificación" at bounding box center [321, 198] width 220 height 32
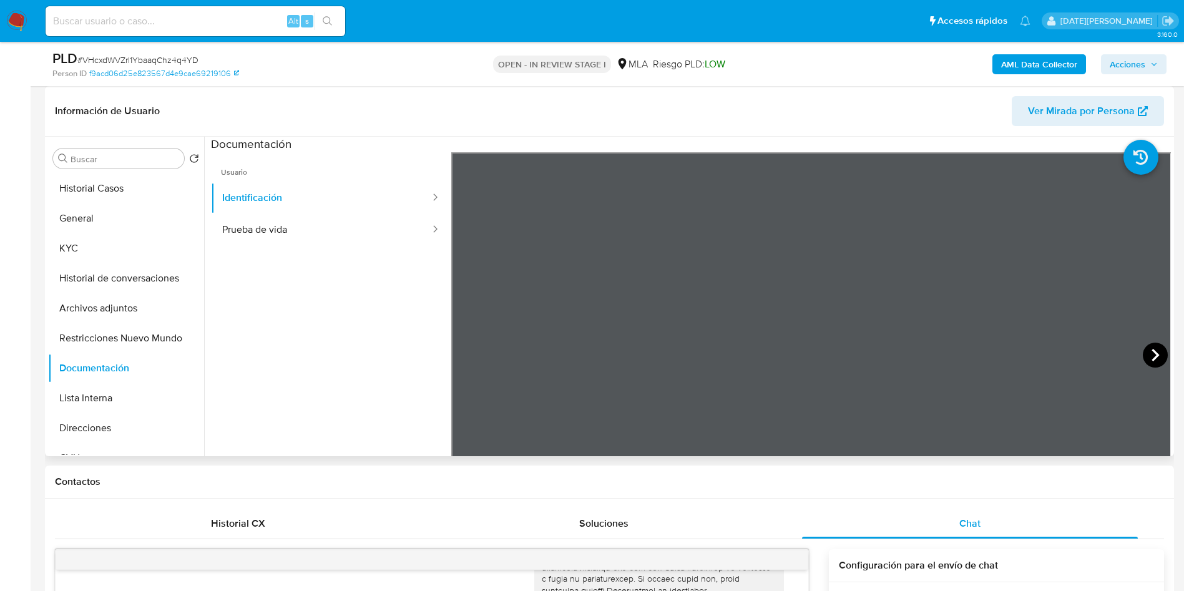
click at [1143, 349] on icon at bounding box center [1155, 355] width 25 height 25
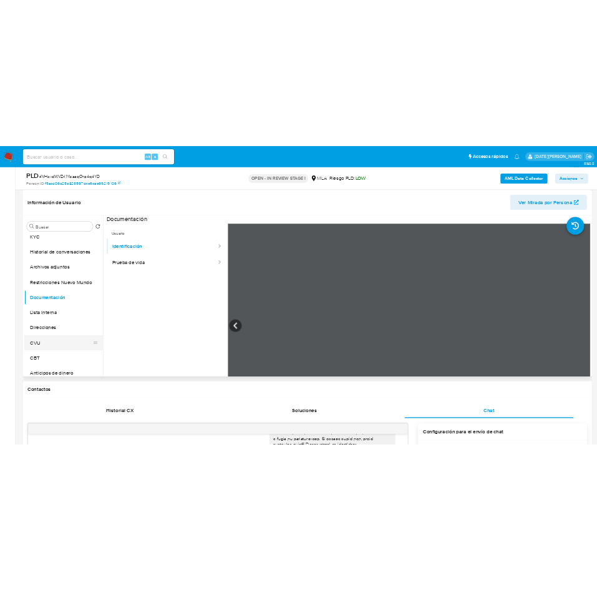
scroll to position [94, 0]
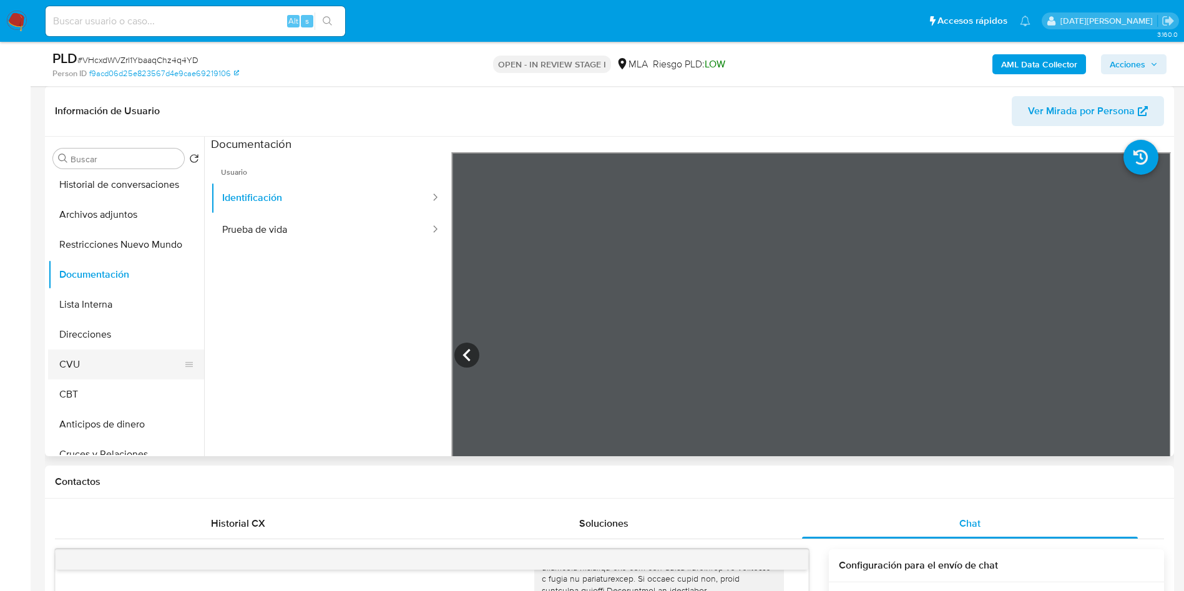
click at [89, 370] on button "CVU" at bounding box center [121, 365] width 146 height 30
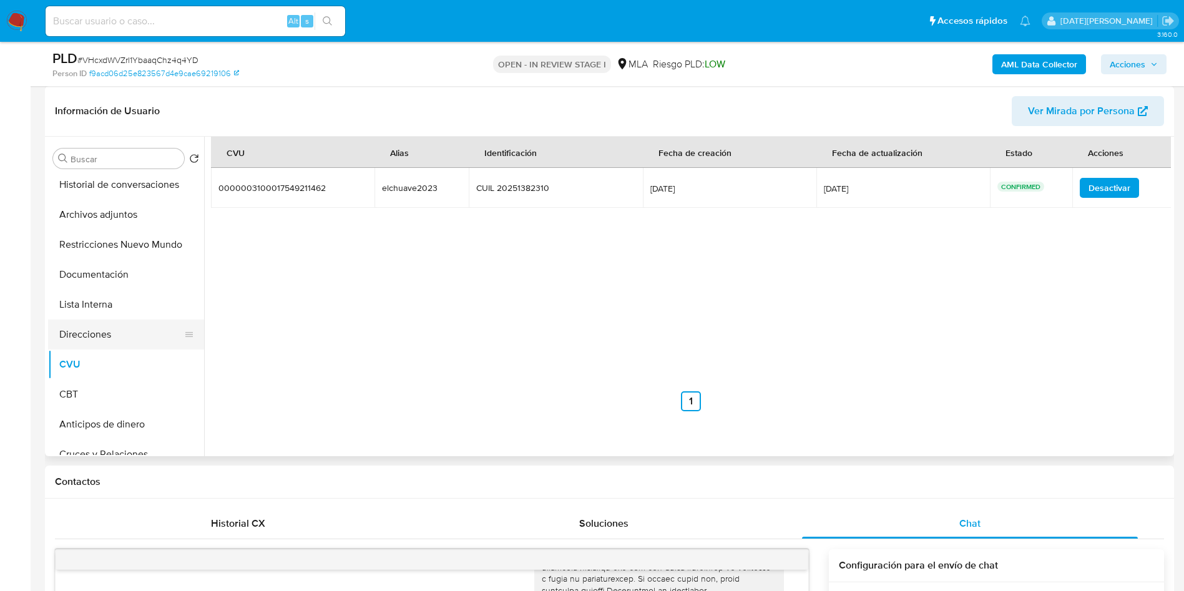
click at [83, 340] on button "Direcciones" at bounding box center [121, 335] width 146 height 30
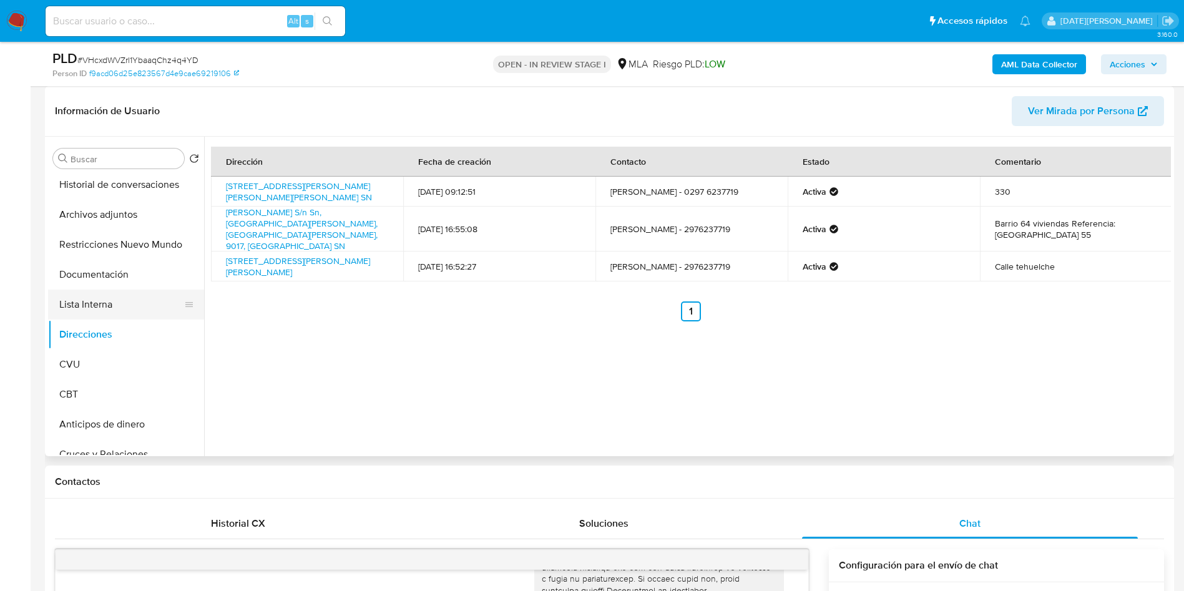
click at [113, 312] on button "Lista Interna" at bounding box center [121, 305] width 146 height 30
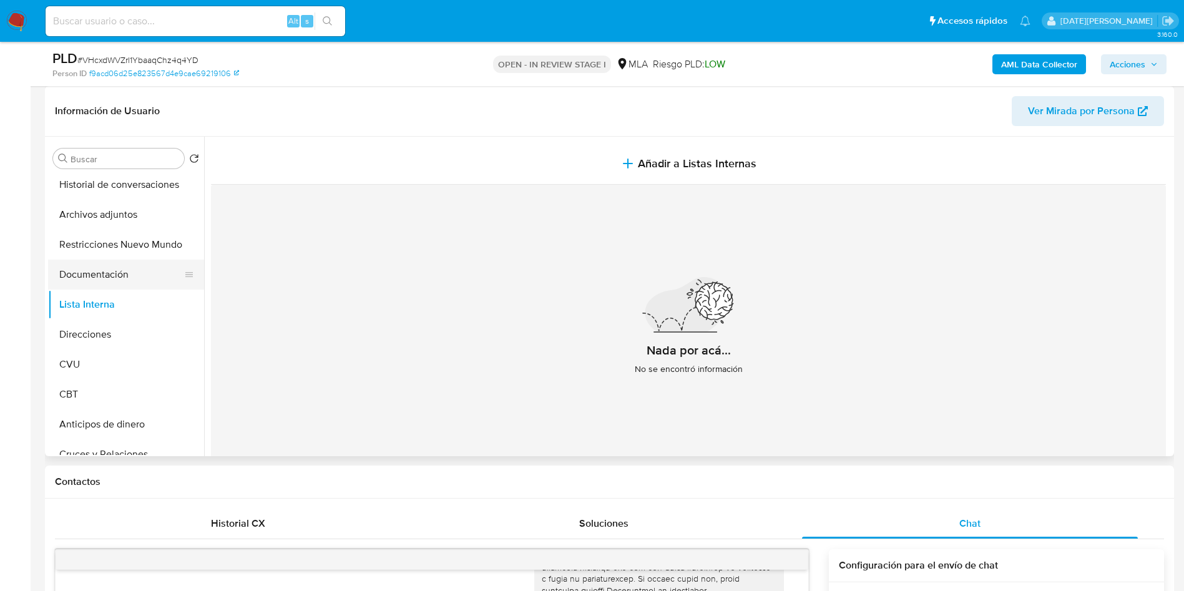
click at [130, 279] on button "Documentación" at bounding box center [121, 275] width 146 height 30
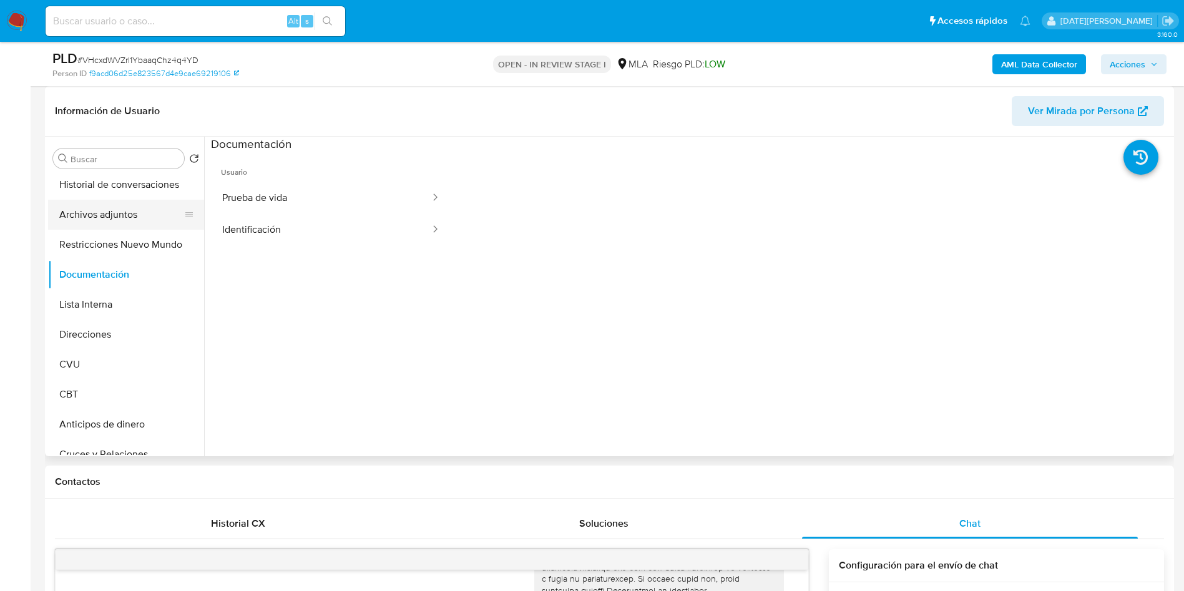
drag, startPoint x: 127, startPoint y: 208, endPoint x: 161, endPoint y: 216, distance: 35.3
click at [127, 208] on button "Archivos adjuntos" at bounding box center [121, 215] width 146 height 30
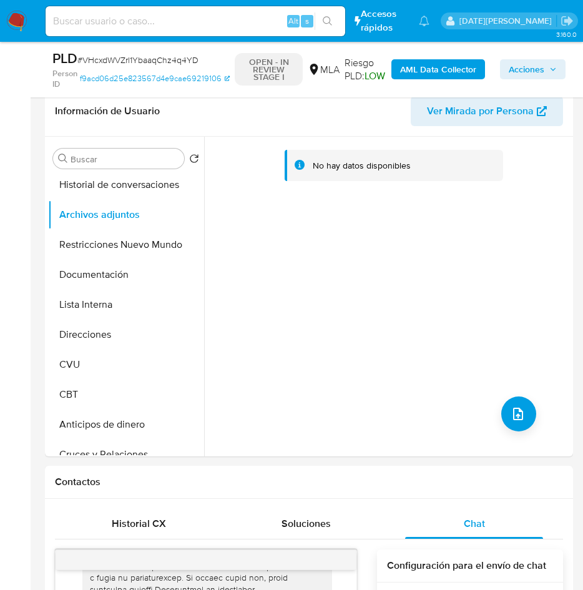
click at [428, 68] on b "AML Data Collector" at bounding box center [438, 69] width 76 height 20
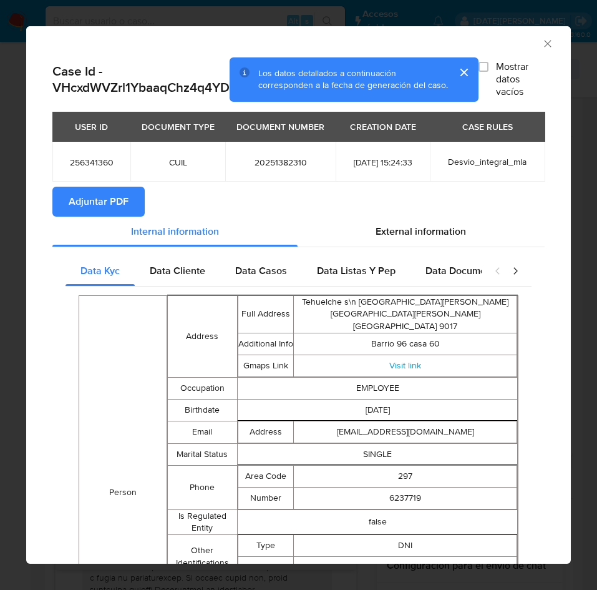
click at [106, 215] on span "Adjuntar PDF" at bounding box center [99, 201] width 60 height 27
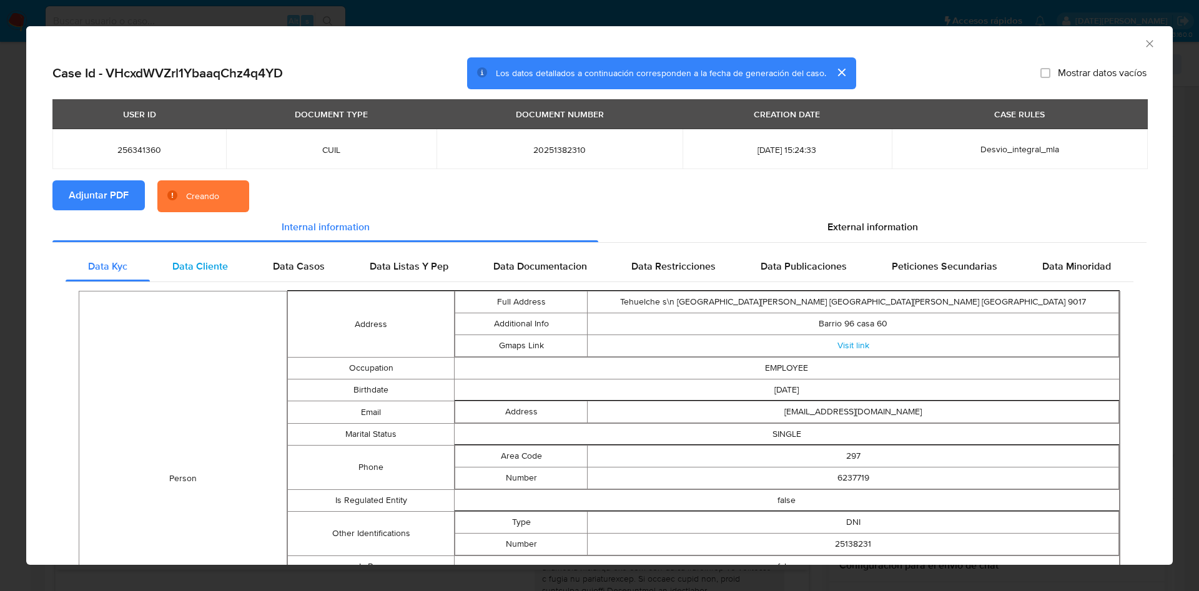
click at [167, 264] on div "Data Cliente" at bounding box center [200, 267] width 101 height 30
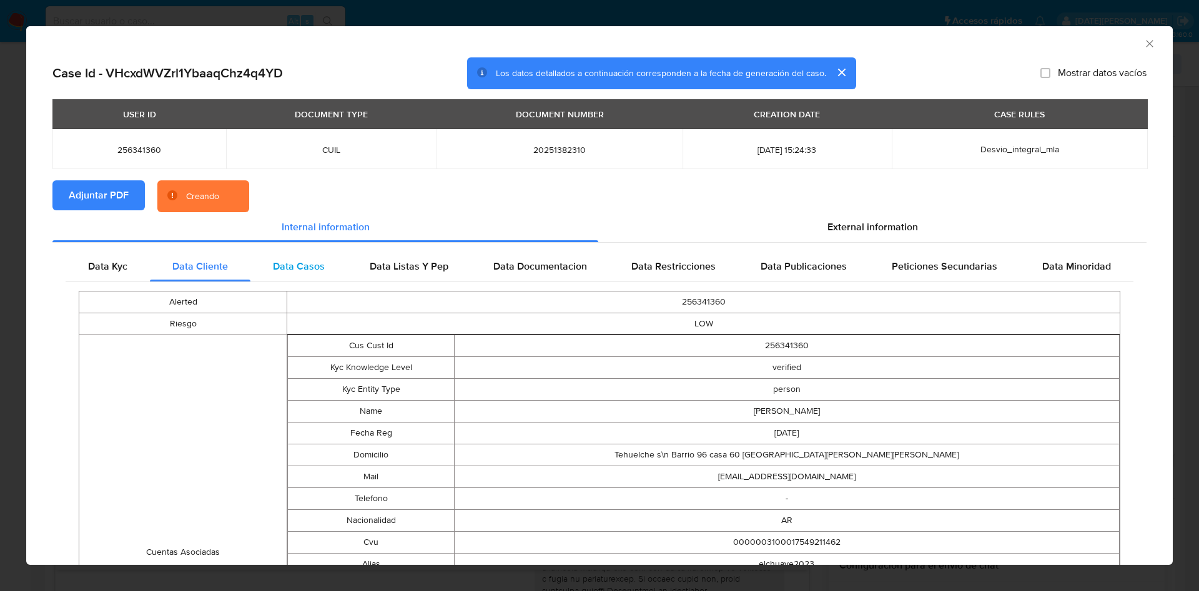
click at [296, 268] on span "Data Casos" at bounding box center [299, 266] width 52 height 14
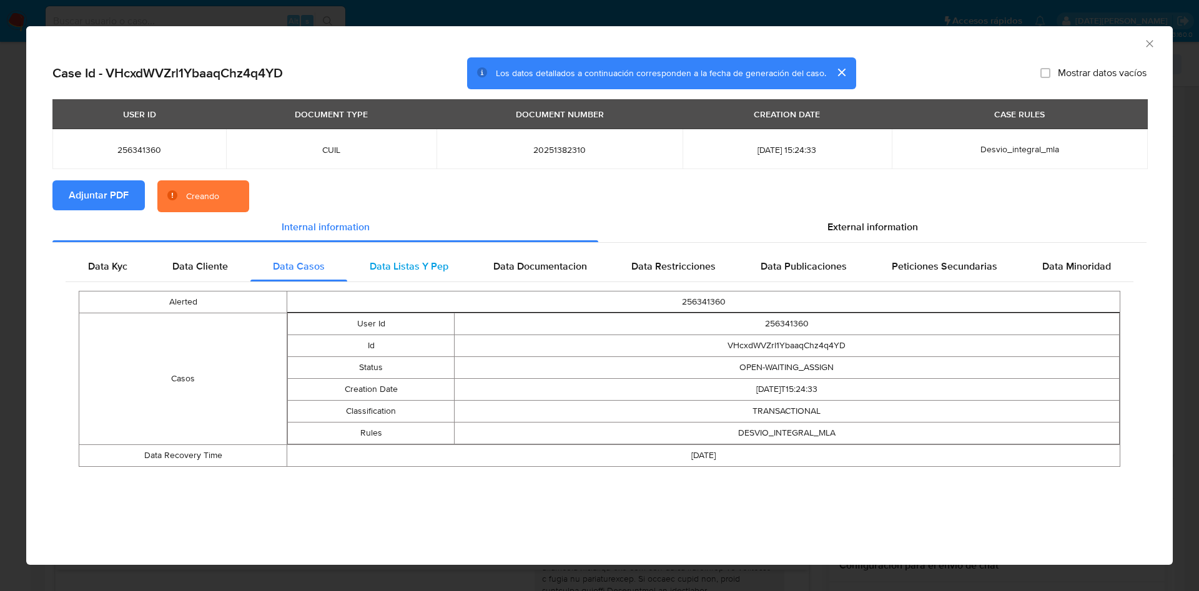
click at [402, 266] on span "Data Listas Y Pep" at bounding box center [409, 266] width 79 height 14
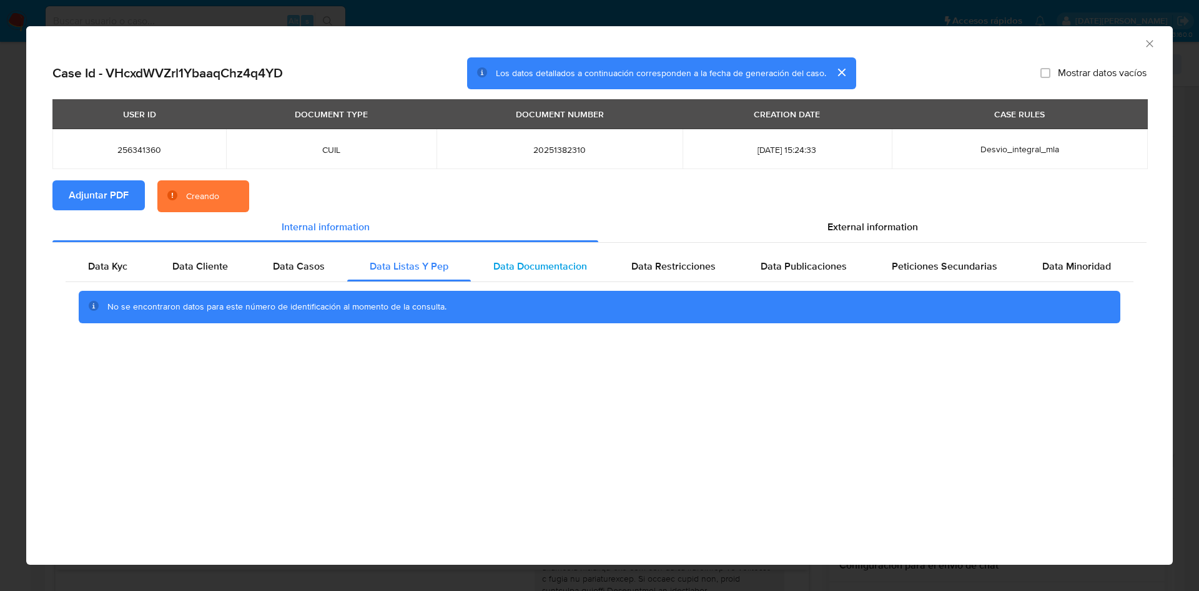
click at [524, 265] on span "Data Documentacion" at bounding box center [540, 266] width 94 height 14
click at [677, 263] on span "Data Restricciones" at bounding box center [673, 266] width 84 height 14
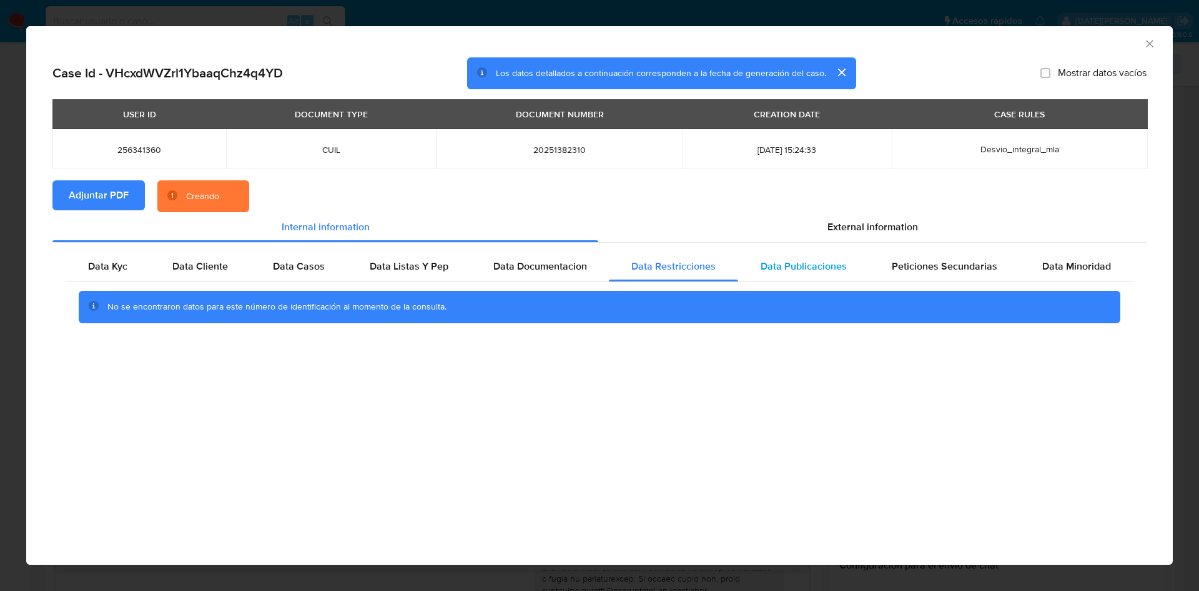
click at [812, 260] on span "Data Publicaciones" at bounding box center [803, 266] width 86 height 14
click at [915, 267] on span "Peticiones Secundarias" at bounding box center [944, 266] width 106 height 14
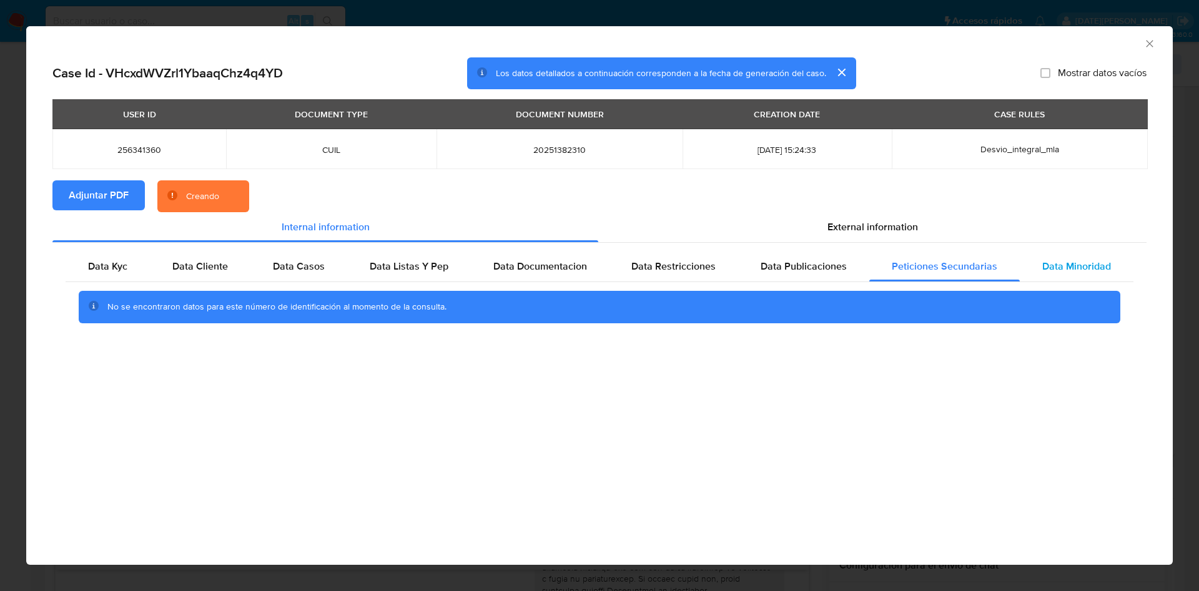
click at [1068, 263] on span "Data Minoridad" at bounding box center [1076, 266] width 69 height 14
click at [940, 227] on div "External information" at bounding box center [872, 227] width 548 height 30
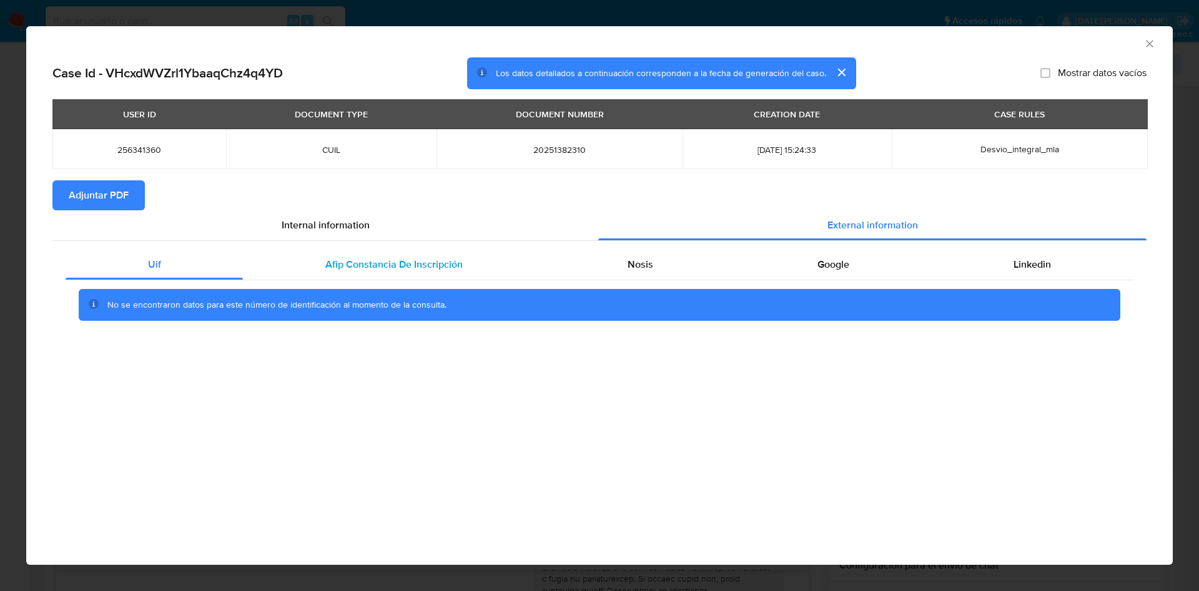
click at [397, 262] on span "Afip Constancia De Inscripción" at bounding box center [393, 264] width 137 height 14
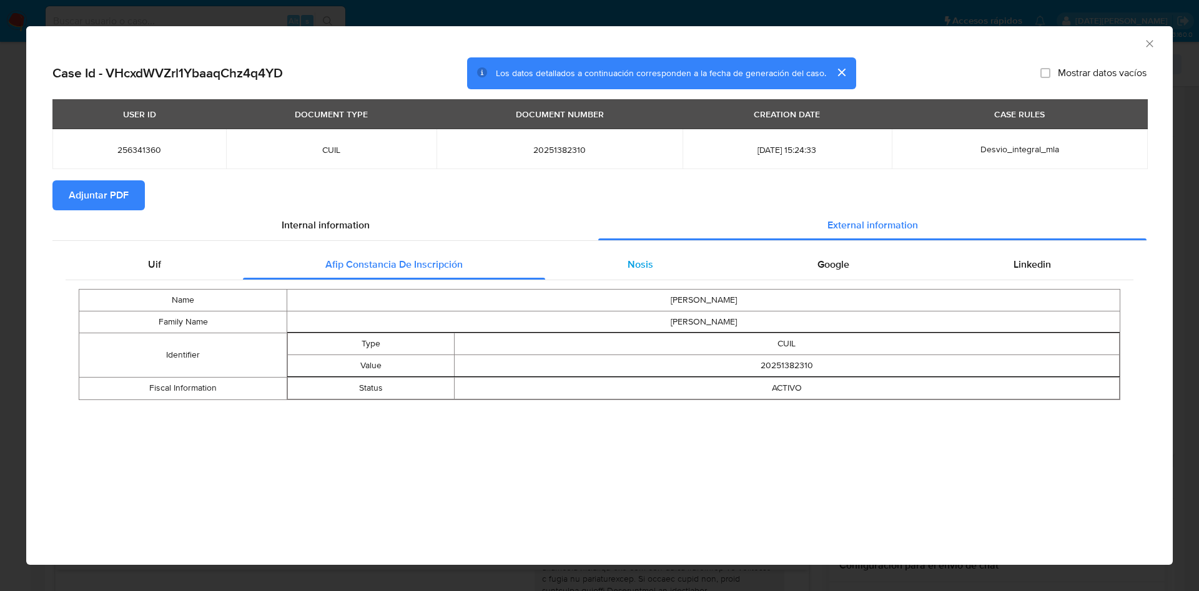
click at [617, 269] on div "Nosis" at bounding box center [640, 265] width 190 height 30
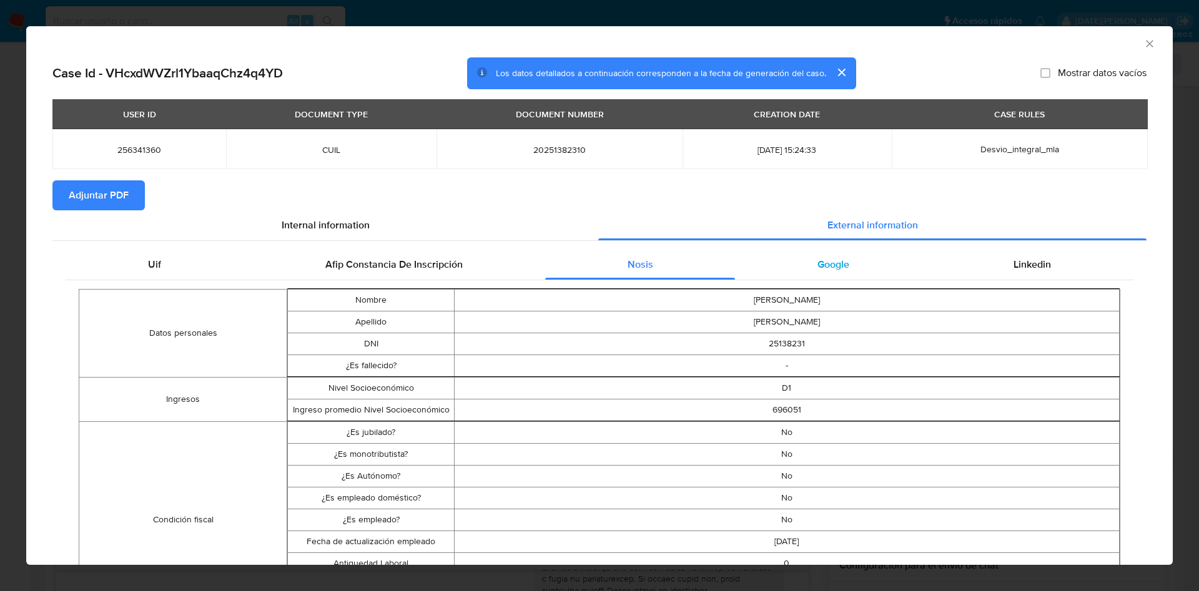
click at [832, 258] on span "Google" at bounding box center [833, 264] width 32 height 14
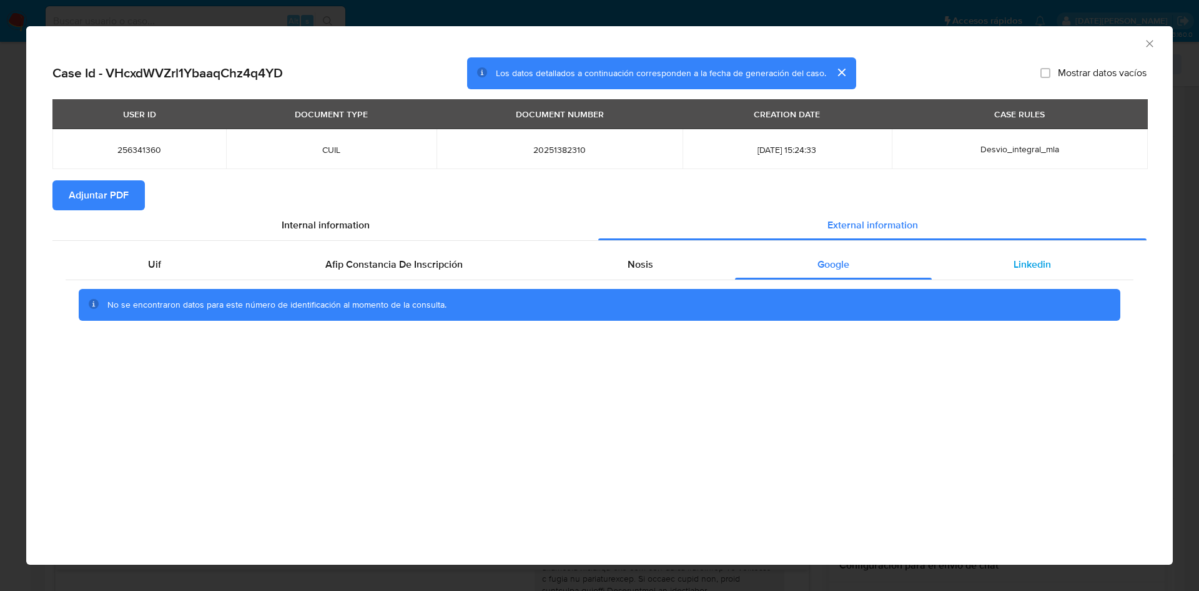
click at [1025, 255] on div "Linkedin" at bounding box center [1032, 265] width 202 height 30
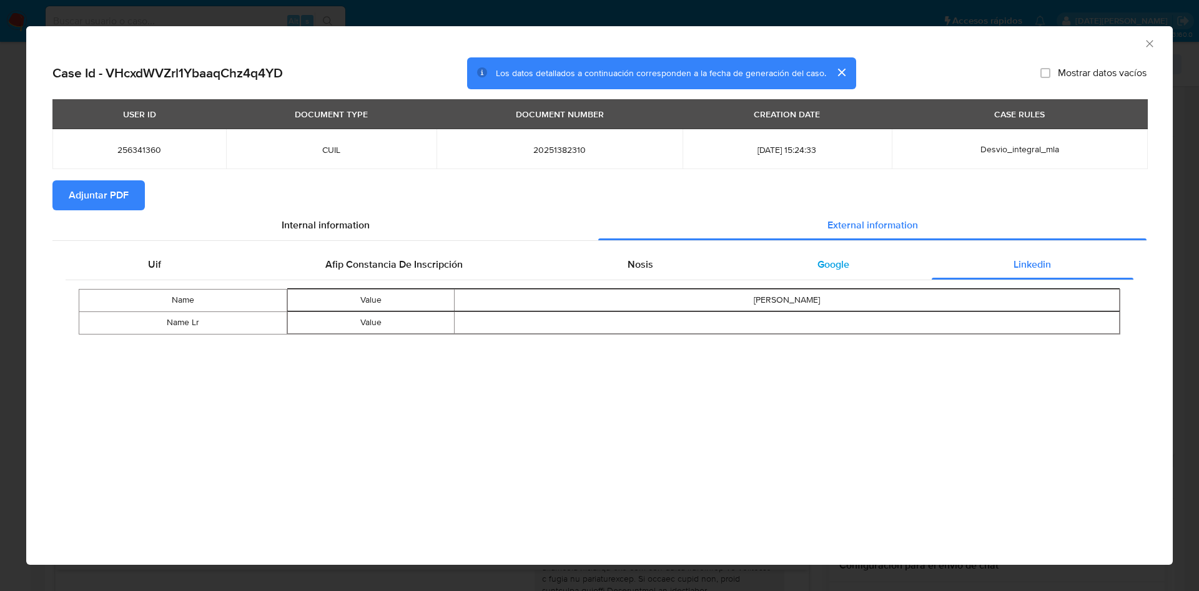
click at [837, 263] on span "Google" at bounding box center [833, 264] width 32 height 14
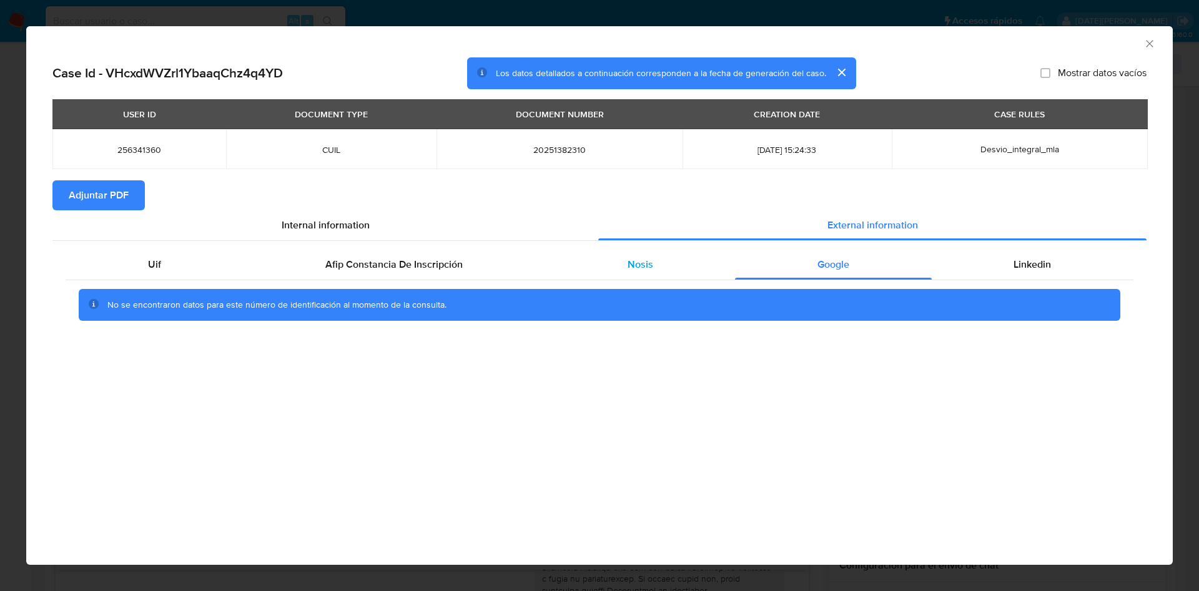
drag, startPoint x: 647, startPoint y: 263, endPoint x: 583, endPoint y: 265, distance: 64.3
click at [646, 263] on span "Nosis" at bounding box center [640, 264] width 26 height 14
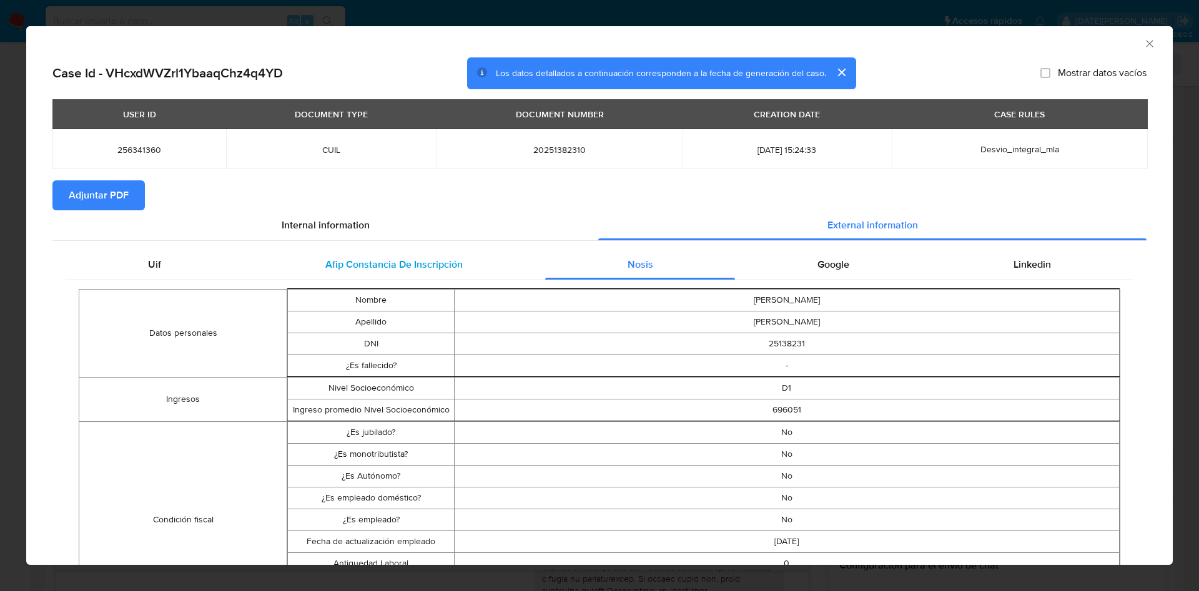
drag, startPoint x: 431, startPoint y: 257, endPoint x: 267, endPoint y: 261, distance: 164.2
click at [428, 257] on span "Afip Constancia De Inscripción" at bounding box center [393, 264] width 137 height 14
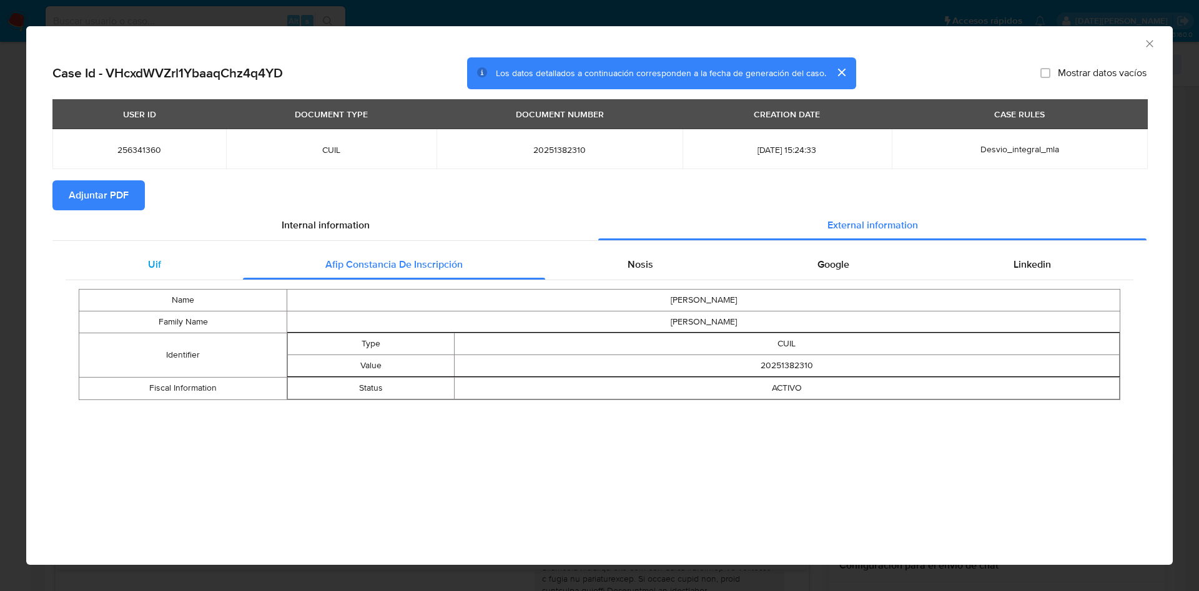
click at [178, 262] on div "Uif" at bounding box center [154, 265] width 177 height 30
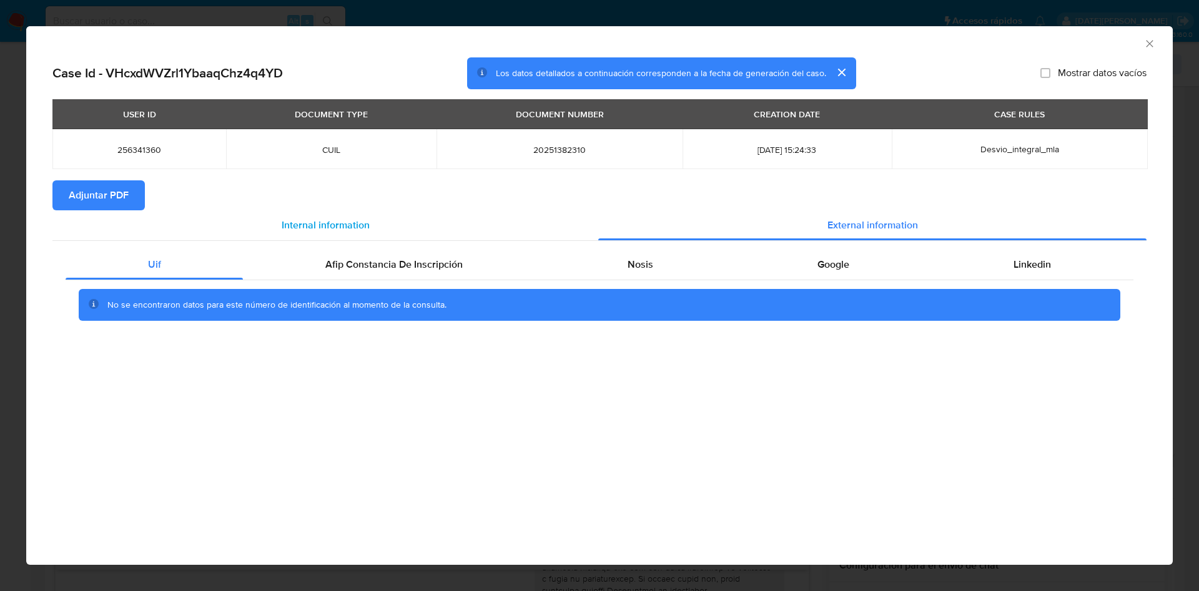
click at [270, 225] on div "Internal information" at bounding box center [325, 225] width 546 height 30
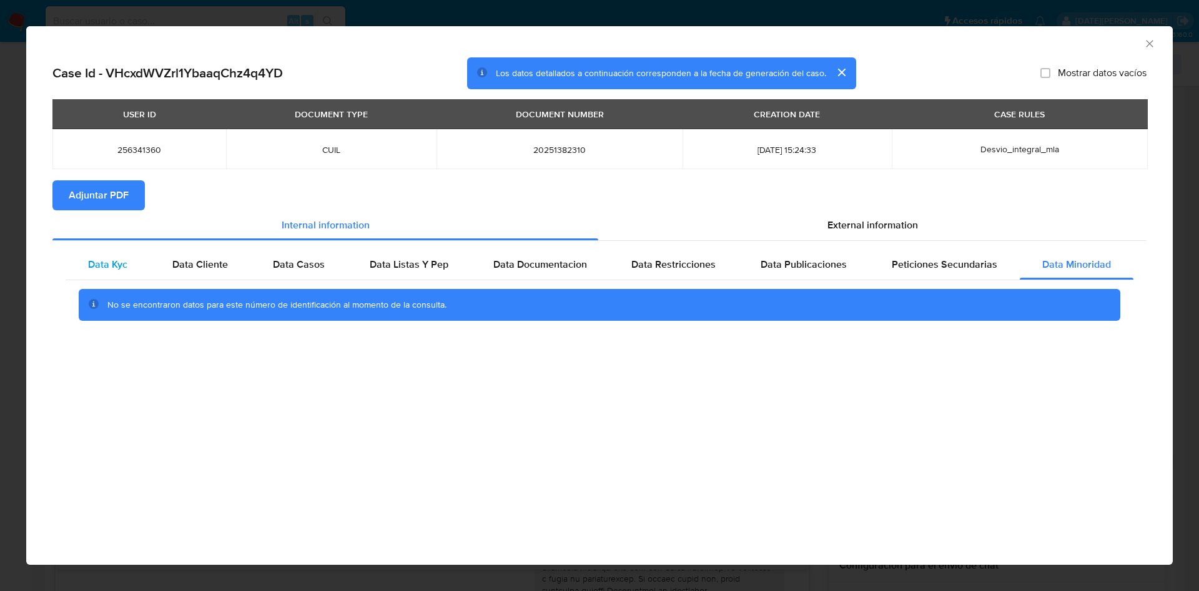
click at [123, 268] on span "Data Kyc" at bounding box center [107, 264] width 39 height 14
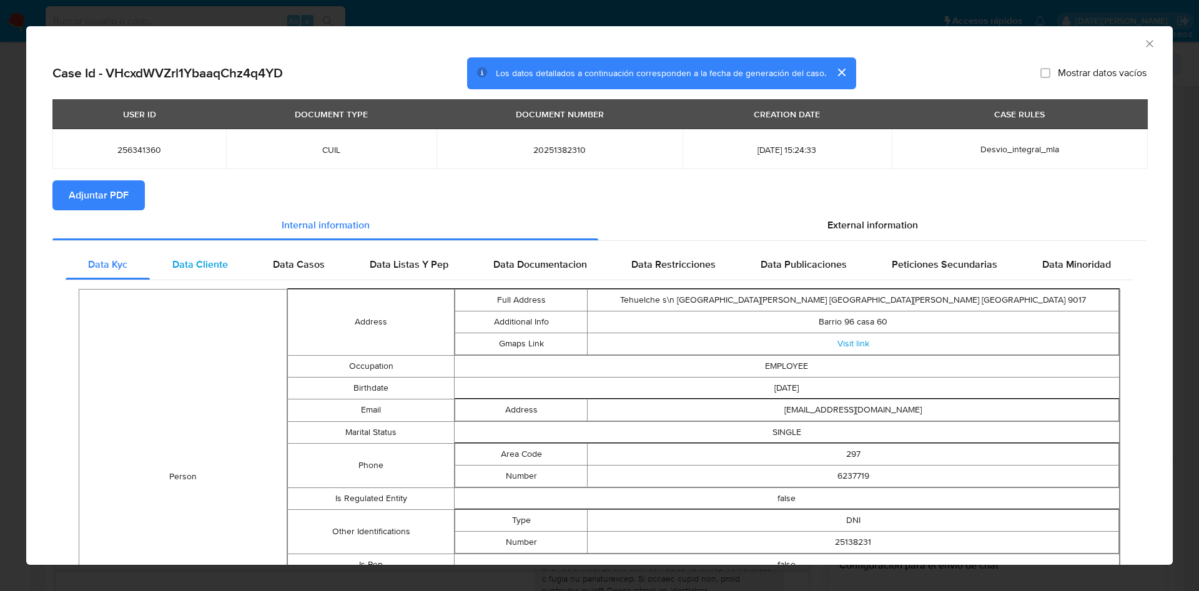
click at [181, 268] on span "Data Cliente" at bounding box center [200, 264] width 56 height 14
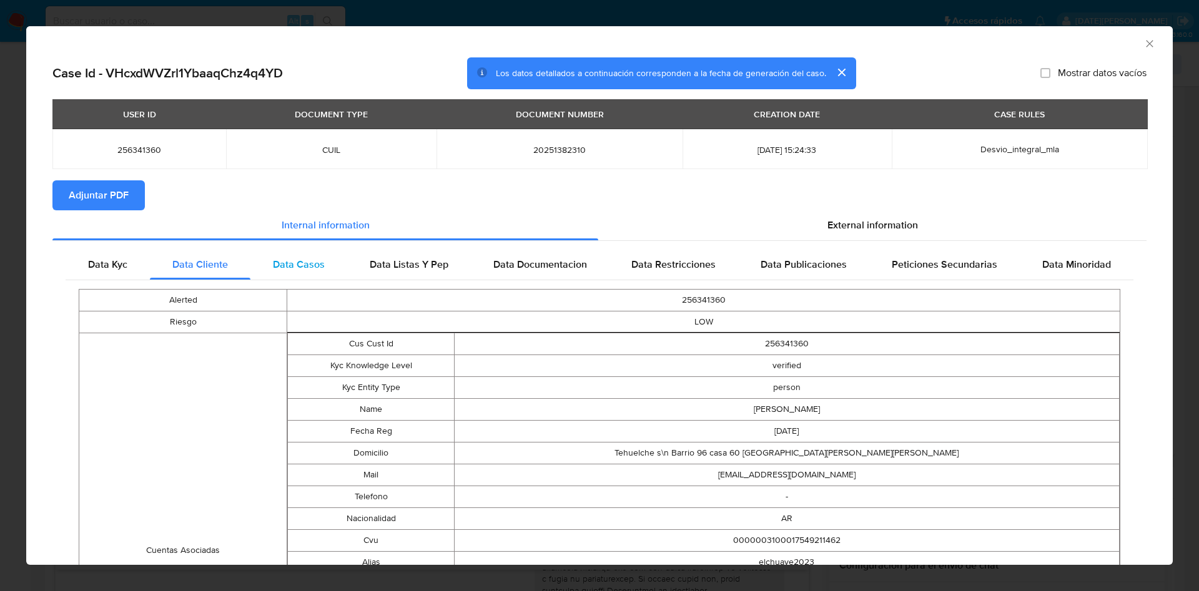
drag, startPoint x: 271, startPoint y: 268, endPoint x: 302, endPoint y: 268, distance: 31.2
click at [273, 268] on span "Data Casos" at bounding box center [299, 264] width 52 height 14
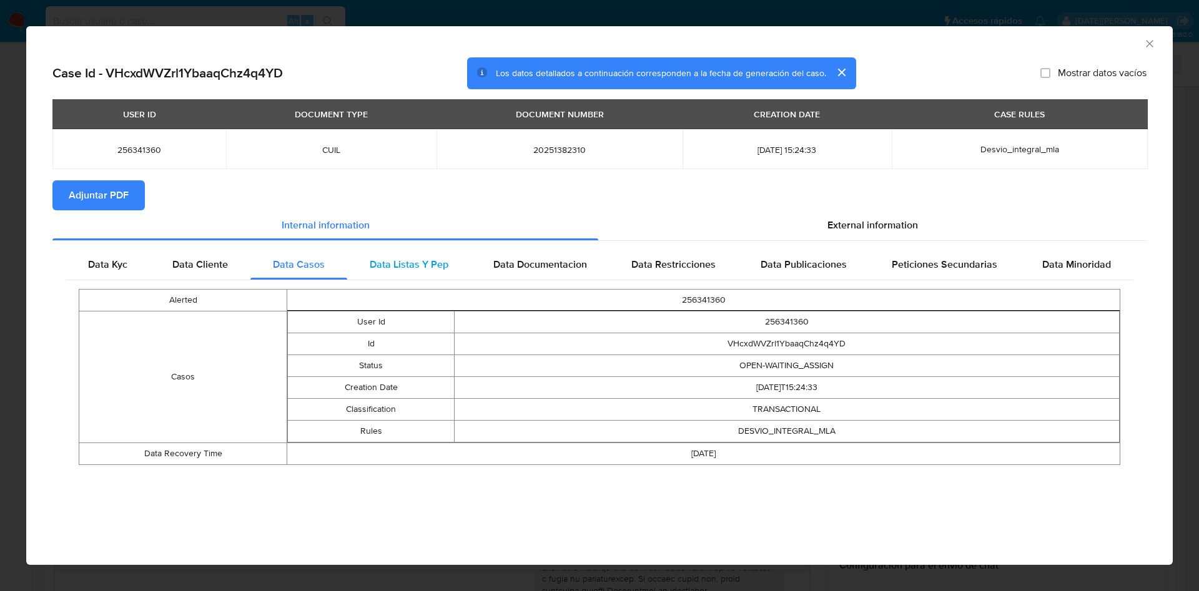
click at [376, 268] on span "Data Listas Y Pep" at bounding box center [409, 264] width 79 height 14
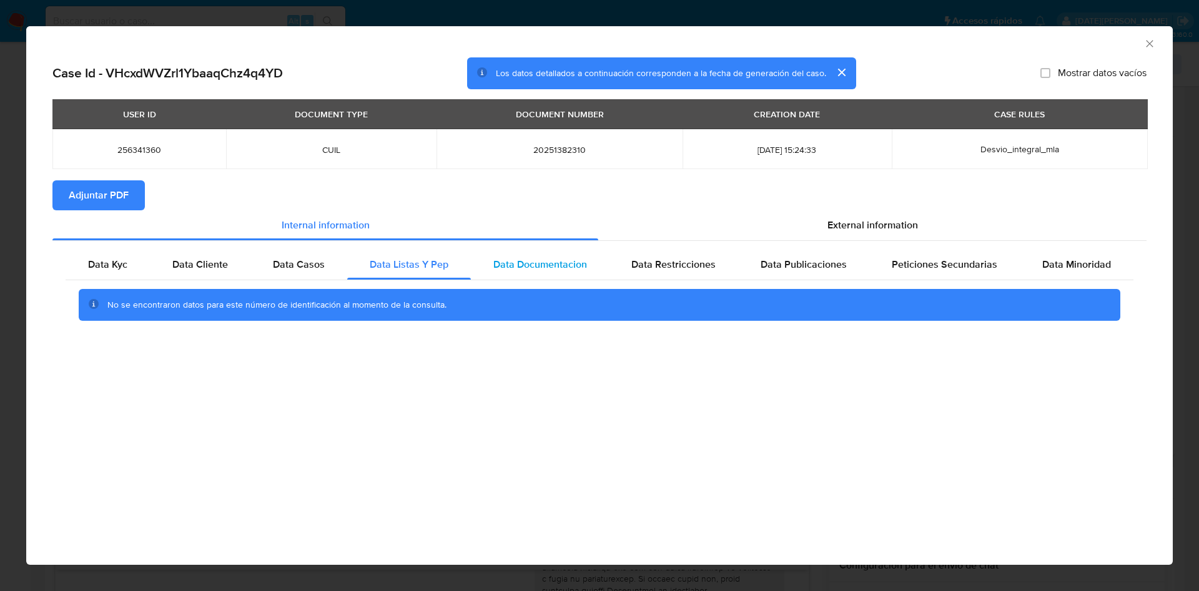
click at [537, 268] on span "Data Documentacion" at bounding box center [540, 264] width 94 height 14
click at [659, 267] on span "Data Restricciones" at bounding box center [673, 264] width 84 height 14
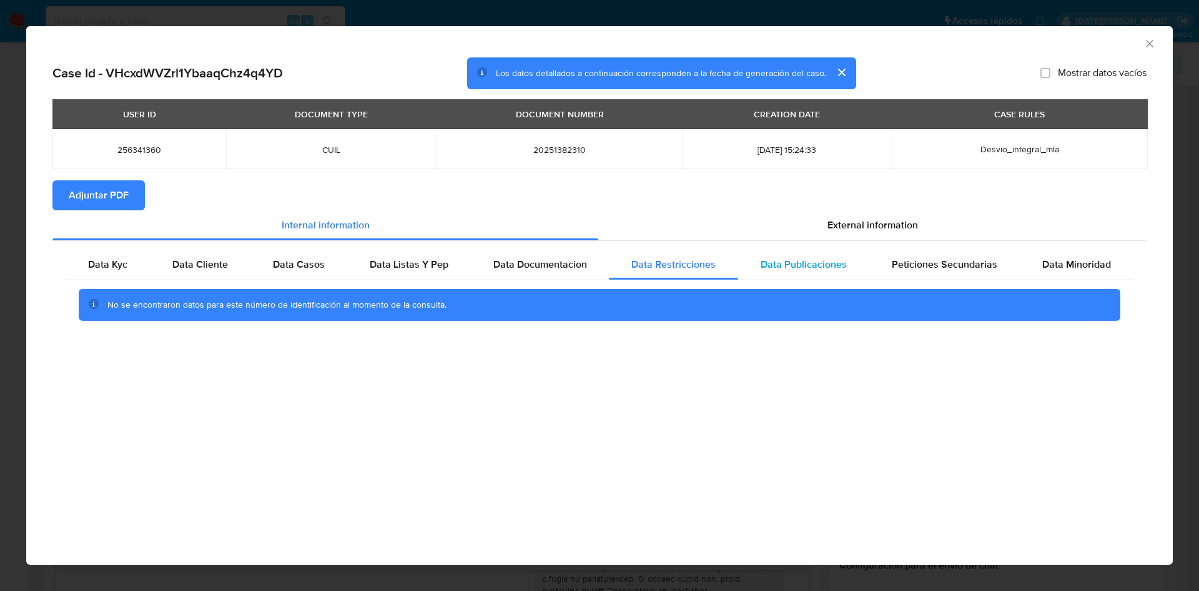
click at [784, 269] on span "Data Publicaciones" at bounding box center [803, 264] width 86 height 14
click at [918, 273] on div "Peticiones Secundarias" at bounding box center [944, 265] width 150 height 30
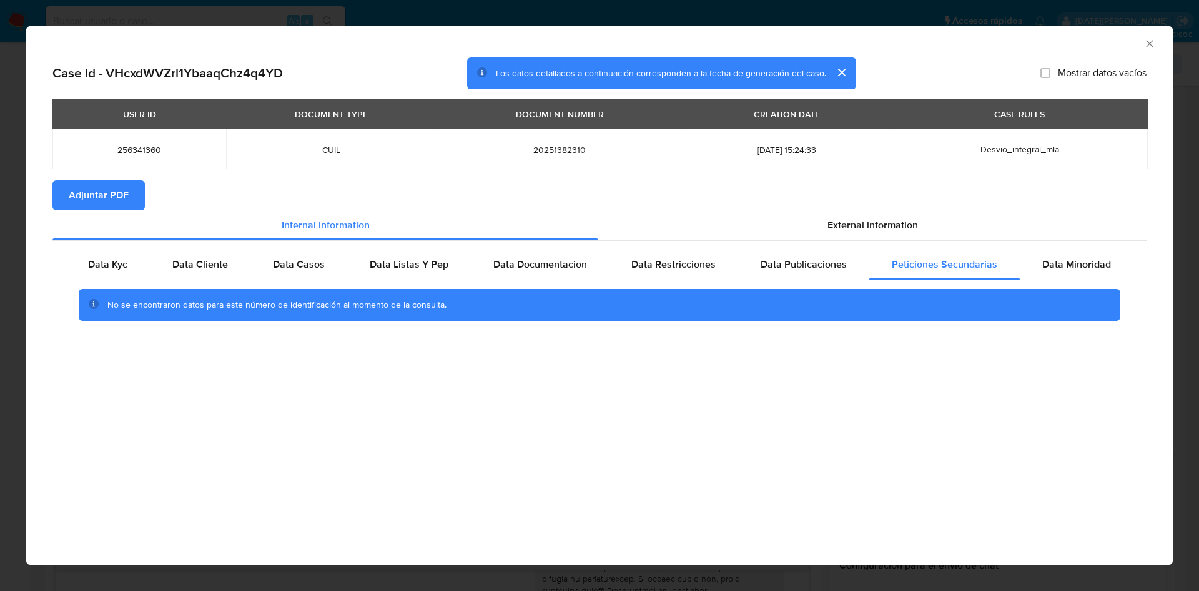
click at [1056, 283] on div "No se encontraron datos para este número de identificación al momento de la con…" at bounding box center [599, 305] width 1067 height 50
click at [1056, 277] on div "Data Minoridad" at bounding box center [1076, 265] width 114 height 30
click at [1150, 42] on icon "Cerrar ventana" at bounding box center [1149, 43] width 12 height 12
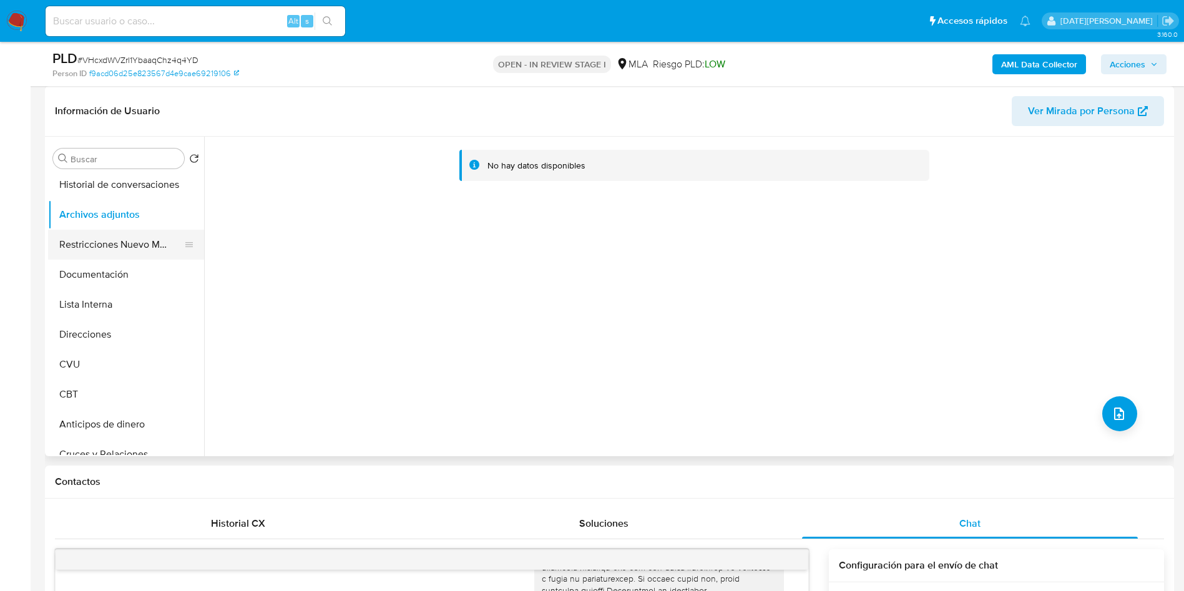
click at [127, 254] on button "Restricciones Nuevo Mundo" at bounding box center [121, 245] width 146 height 30
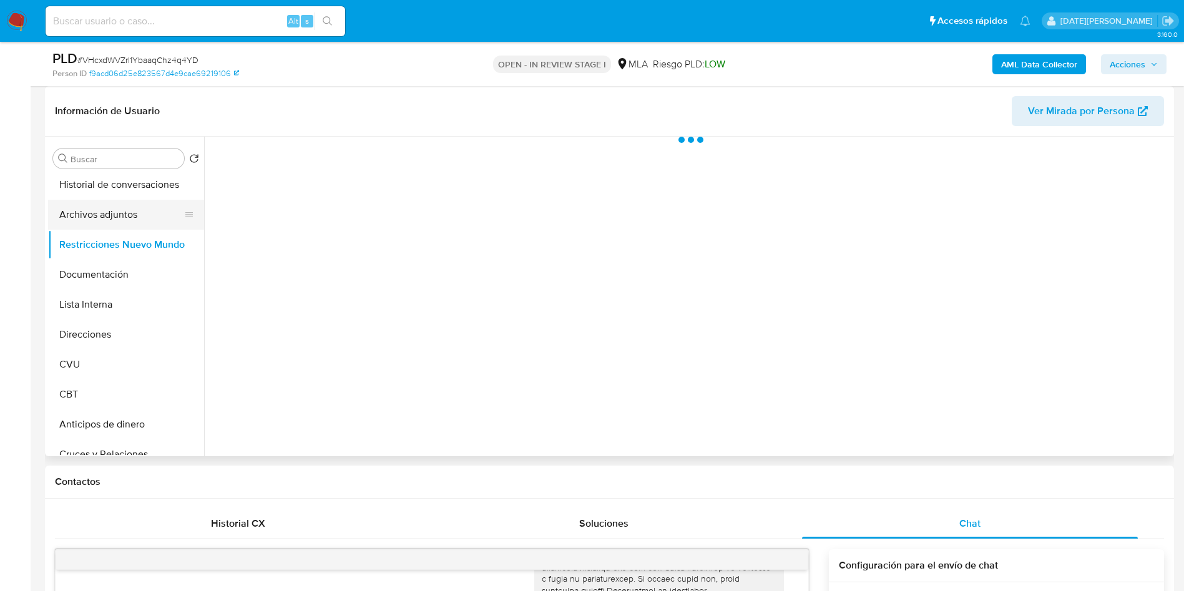
click at [113, 220] on button "Archivos adjuntos" at bounding box center [121, 215] width 146 height 30
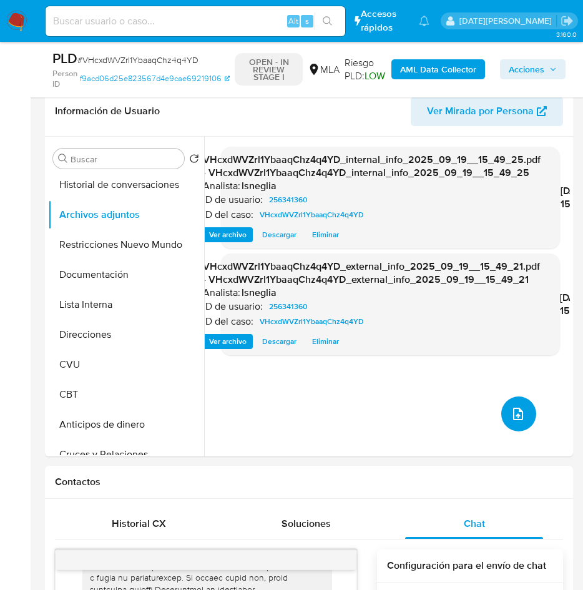
click at [511, 412] on icon "upload-file" at bounding box center [518, 413] width 15 height 15
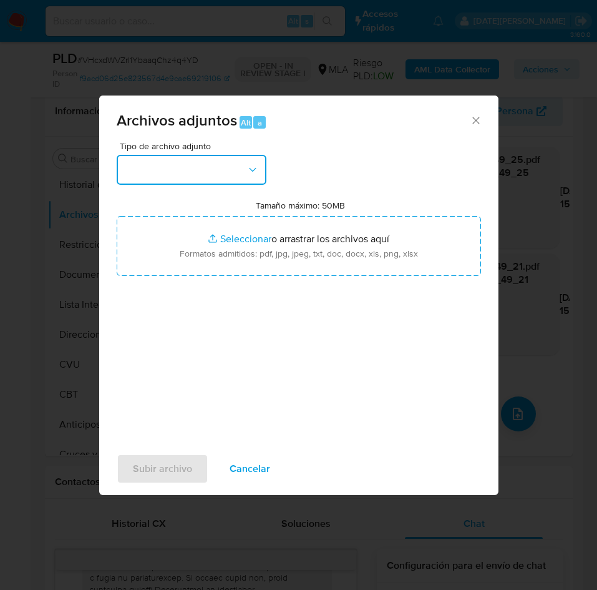
drag, startPoint x: 209, startPoint y: 174, endPoint x: 209, endPoint y: 184, distance: 9.4
click at [209, 174] on button "button" at bounding box center [192, 170] width 150 height 30
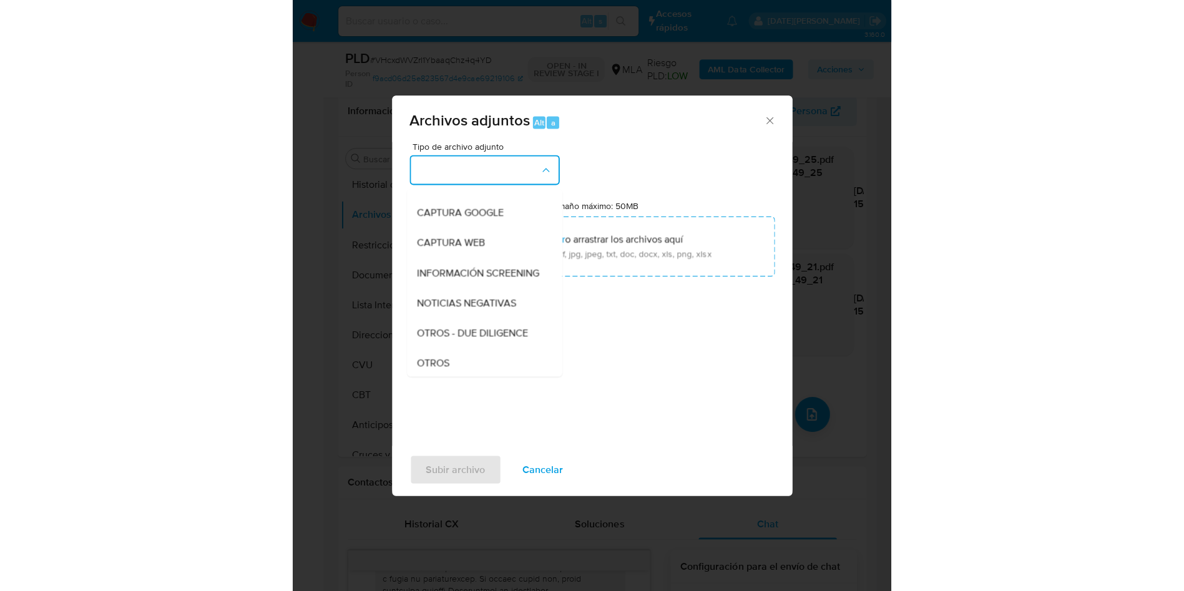
scroll to position [187, 0]
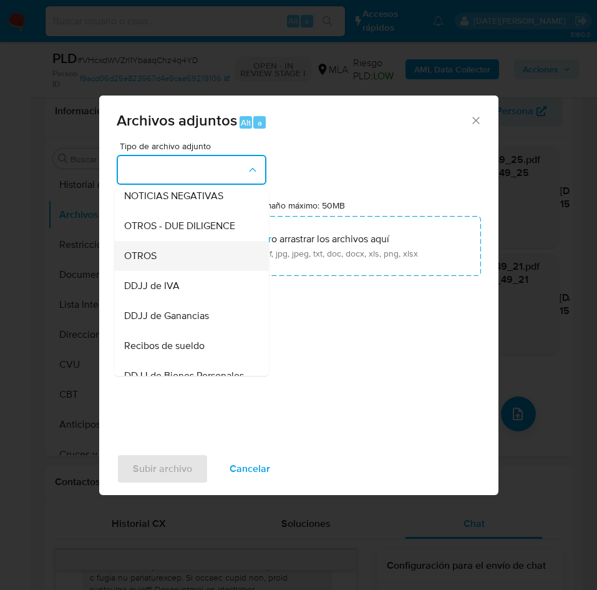
click at [157, 270] on div "OTROS" at bounding box center [187, 256] width 127 height 30
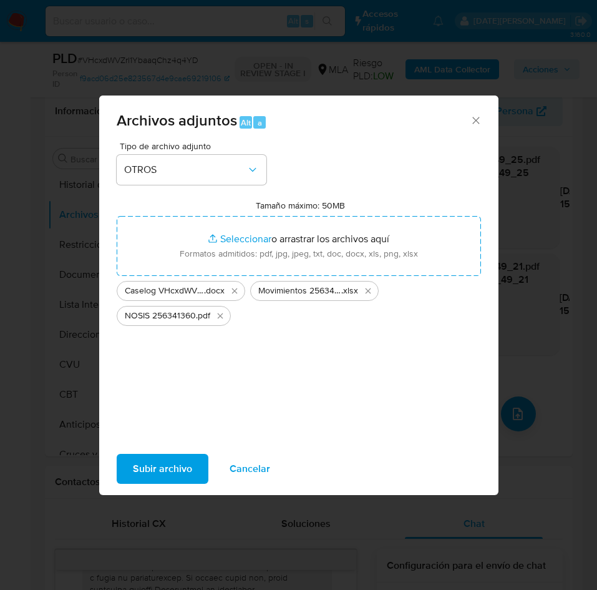
click at [142, 462] on span "Subir archivo" at bounding box center [162, 468] width 59 height 27
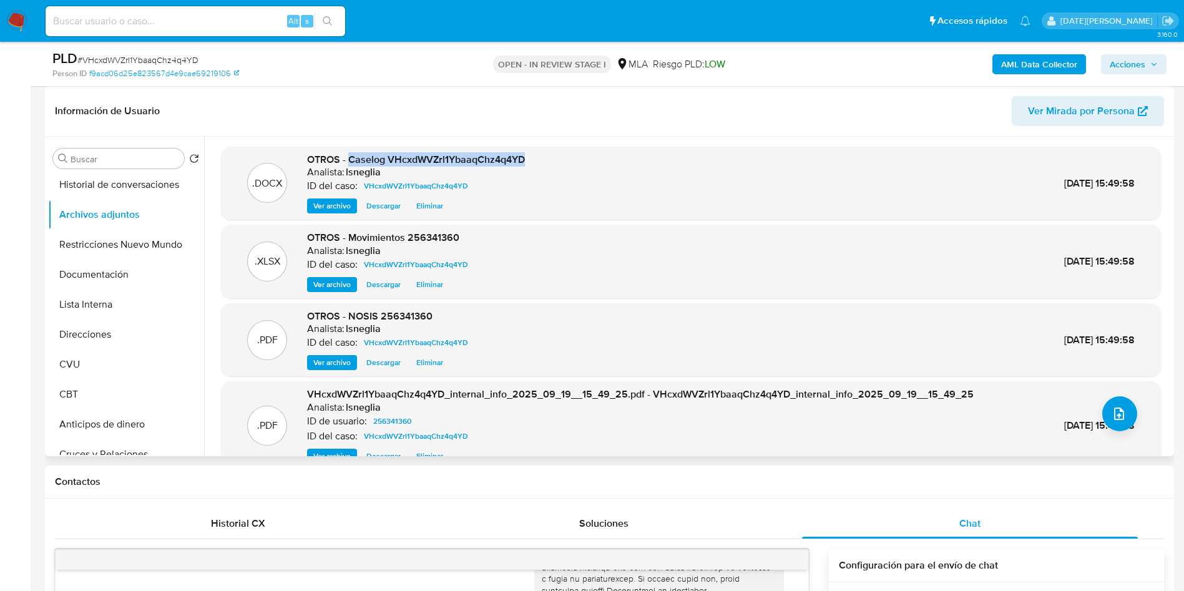
drag, startPoint x: 351, startPoint y: 160, endPoint x: 553, endPoint y: 152, distance: 202.4
click at [553, 153] on div ".DOCX OTROS - Caselog VHcxdWVZrl1YbaaqChz4q4YD Analista: lsneglia ID del caso: …" at bounding box center [691, 183] width 928 height 61
click at [99, 248] on button "Restricciones Nuevo Mundo" at bounding box center [121, 245] width 146 height 30
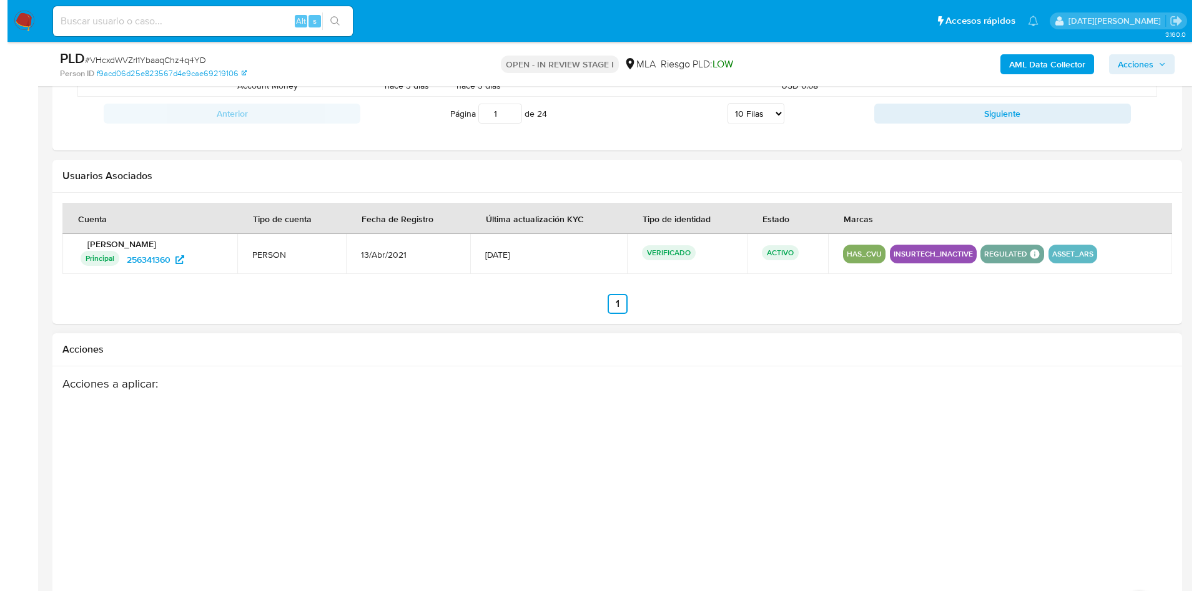
scroll to position [1873, 0]
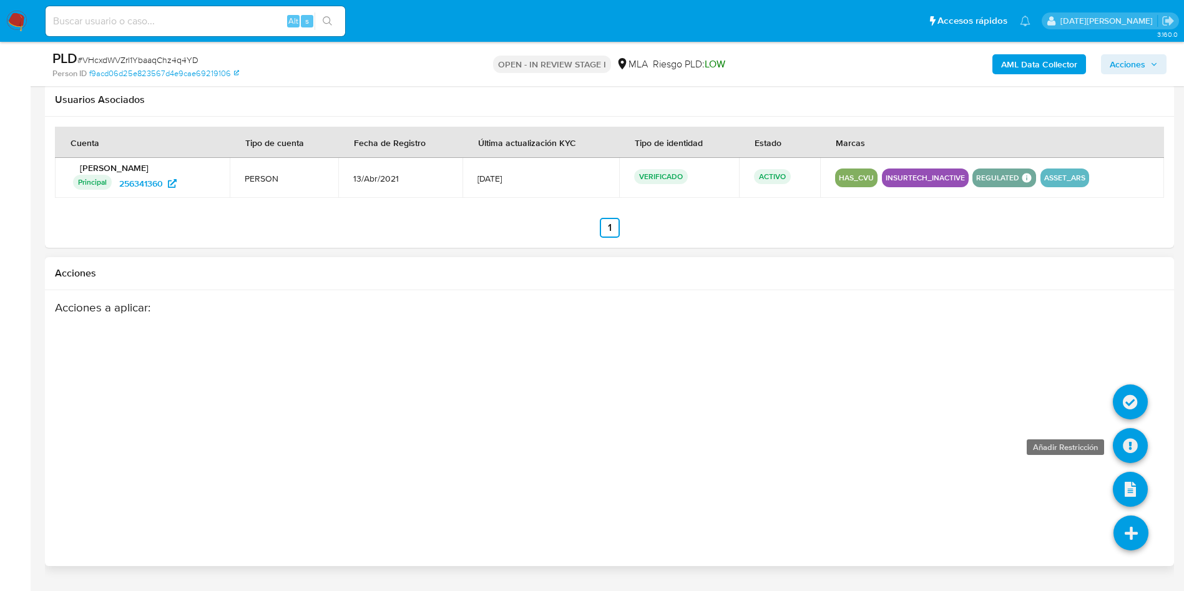
click at [1138, 437] on icon at bounding box center [1130, 445] width 35 height 35
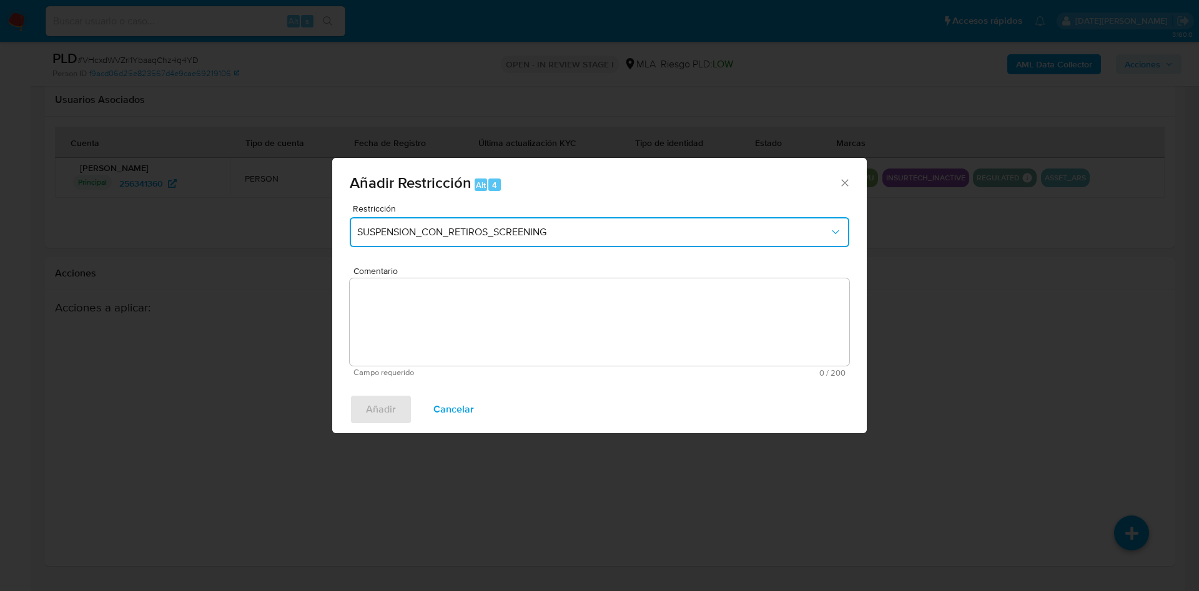
click at [471, 242] on button "SUSPENSION_CON_RETIROS_SCREENING" at bounding box center [599, 232] width 499 height 30
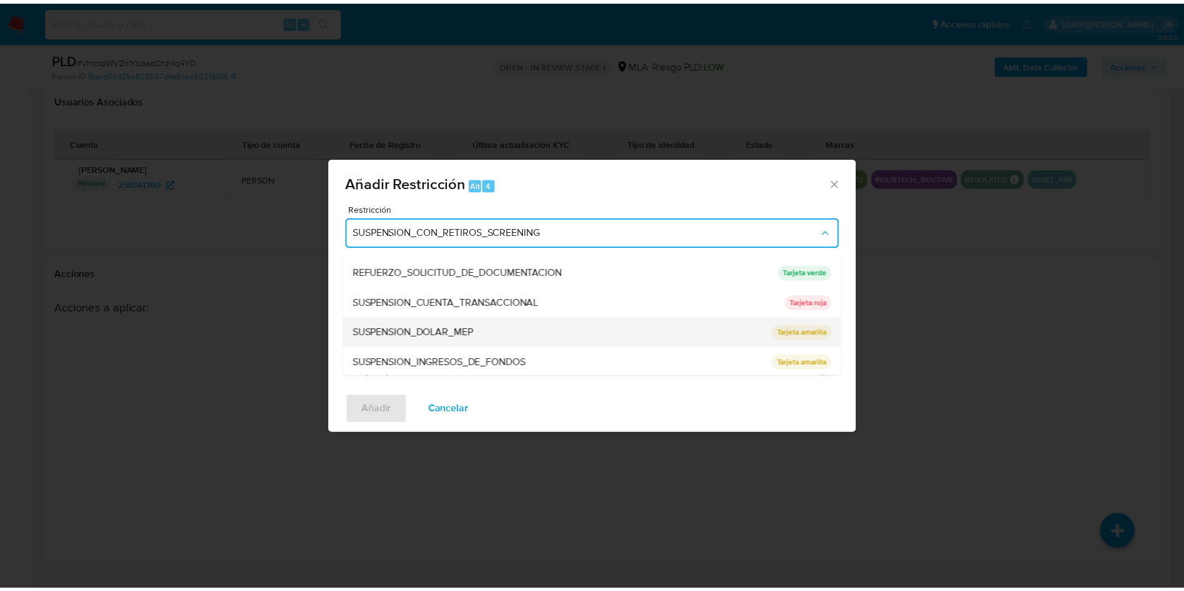
scroll to position [265, 0]
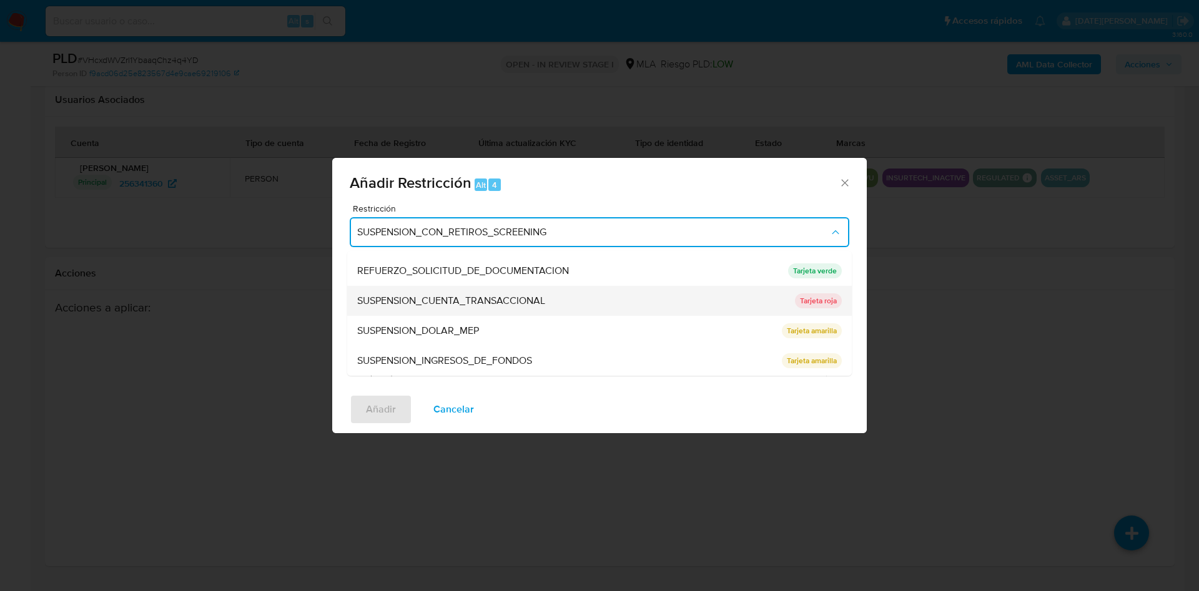
click at [459, 298] on span "SUSPENSION_CUENTA_TRANSACCIONAL" at bounding box center [451, 301] width 188 height 12
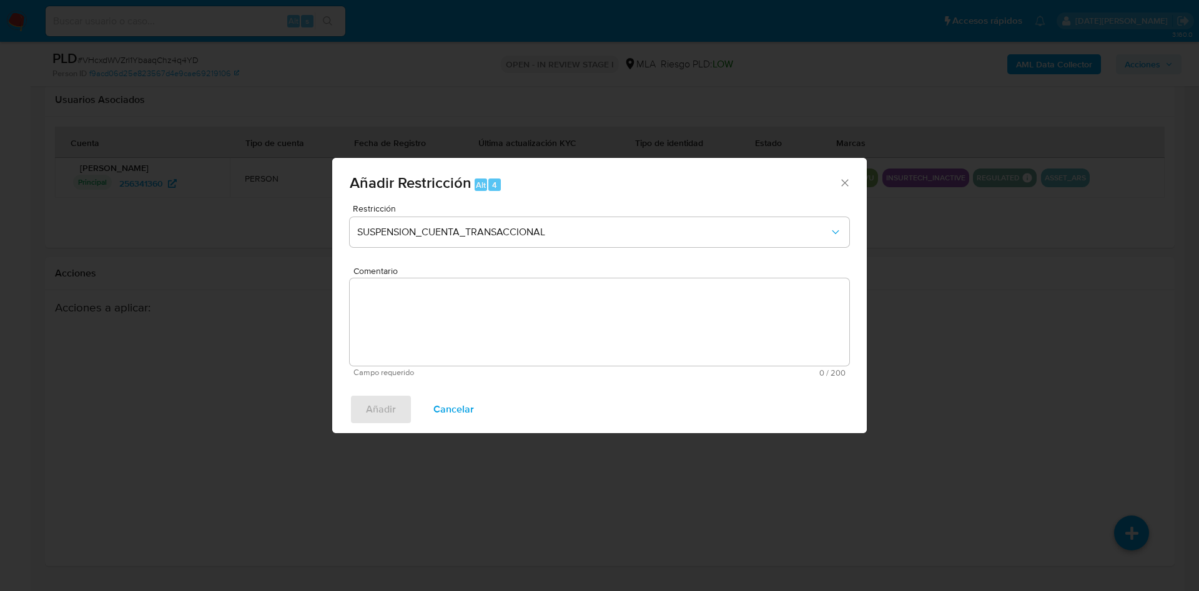
click at [410, 317] on textarea "Comentario" at bounding box center [599, 321] width 499 height 87
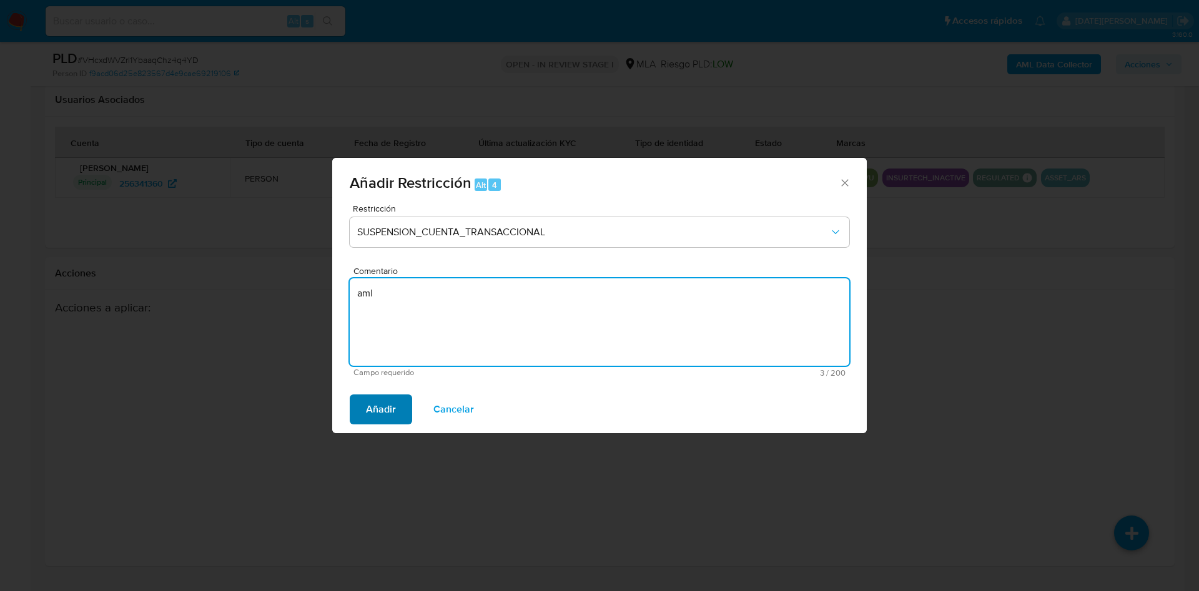
type textarea "aml"
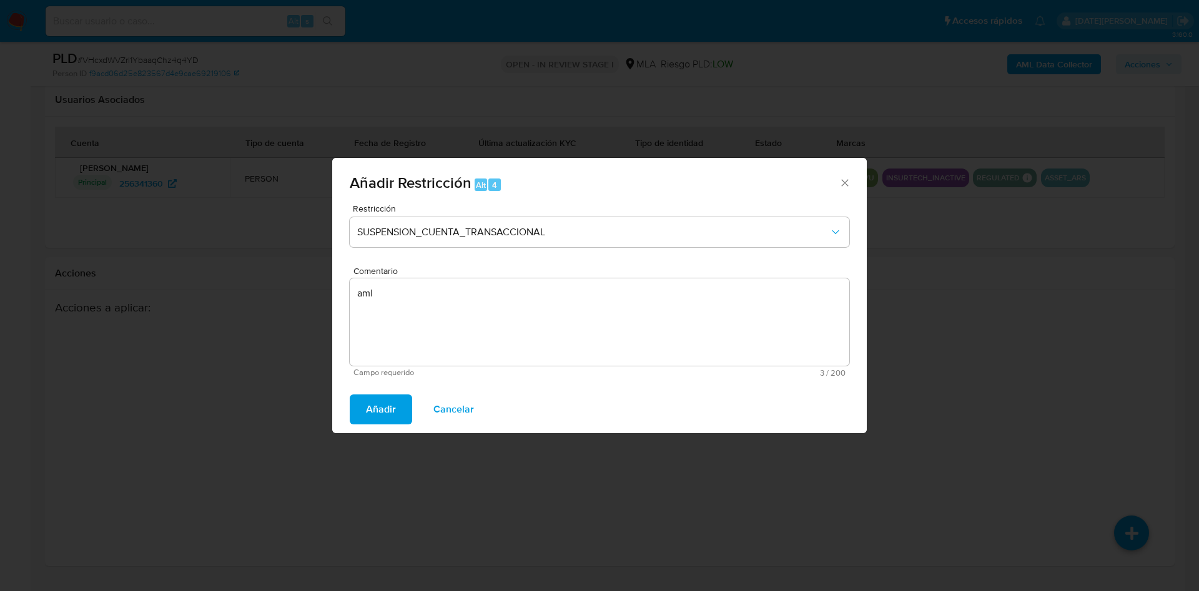
click at [380, 403] on span "Añadir" at bounding box center [381, 409] width 30 height 27
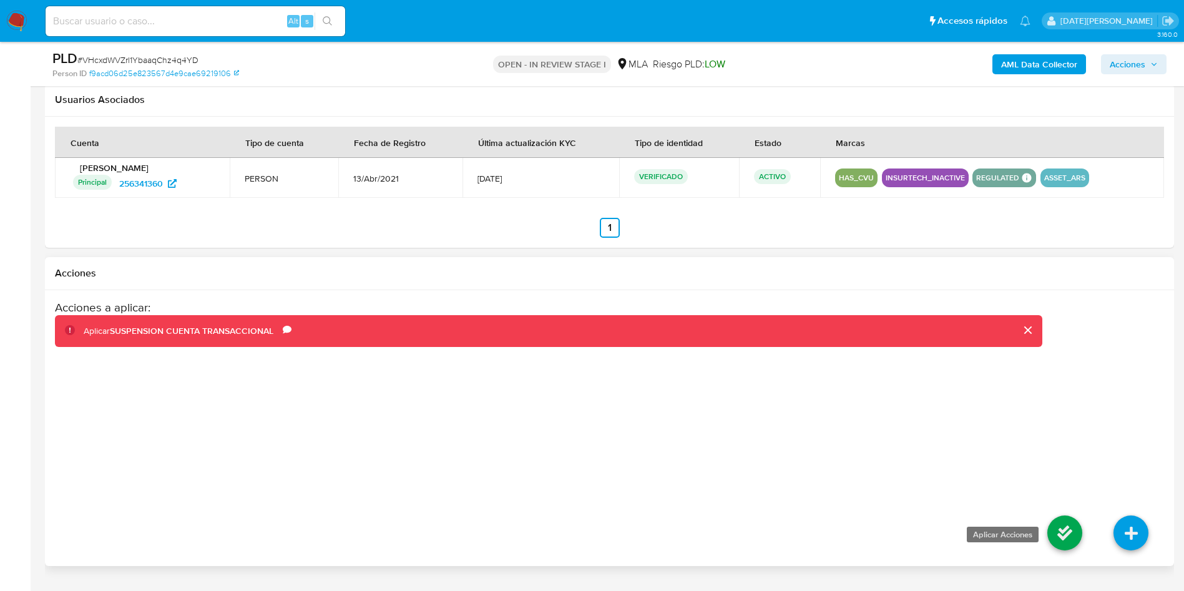
click at [1064, 526] on icon at bounding box center [1065, 533] width 35 height 35
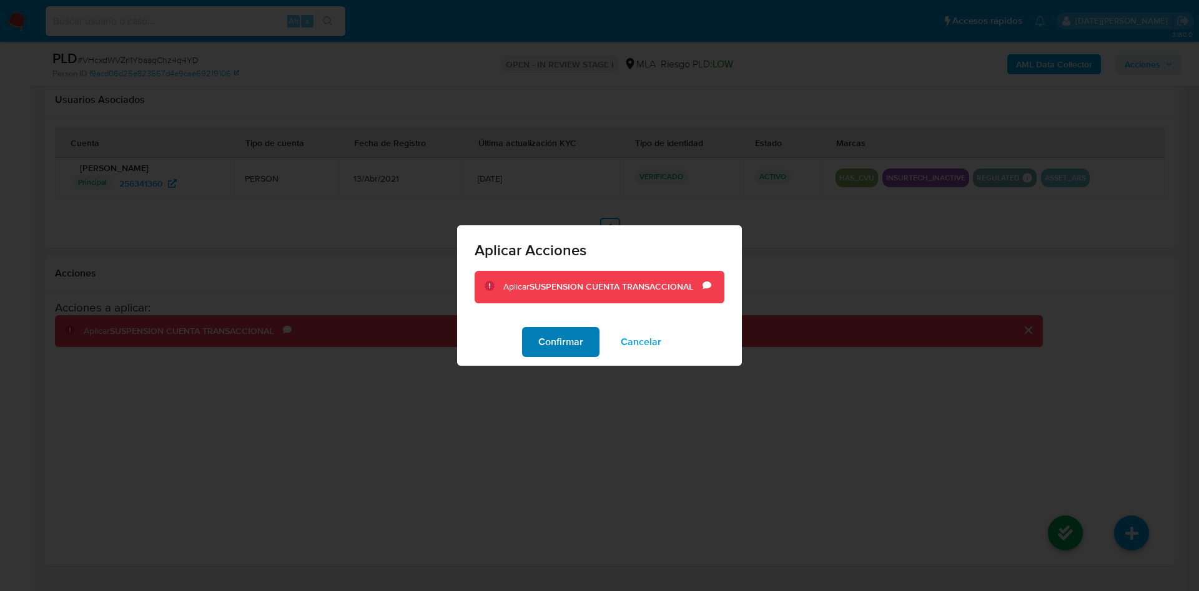
click at [534, 330] on button "Confirmar" at bounding box center [560, 342] width 77 height 30
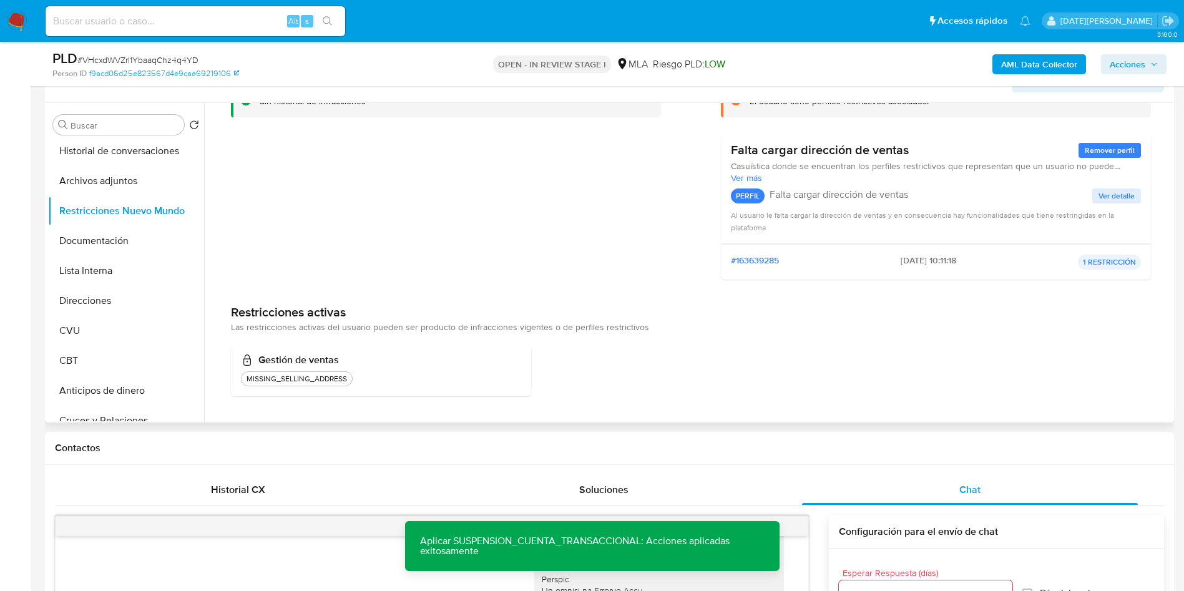
scroll to position [94, 0]
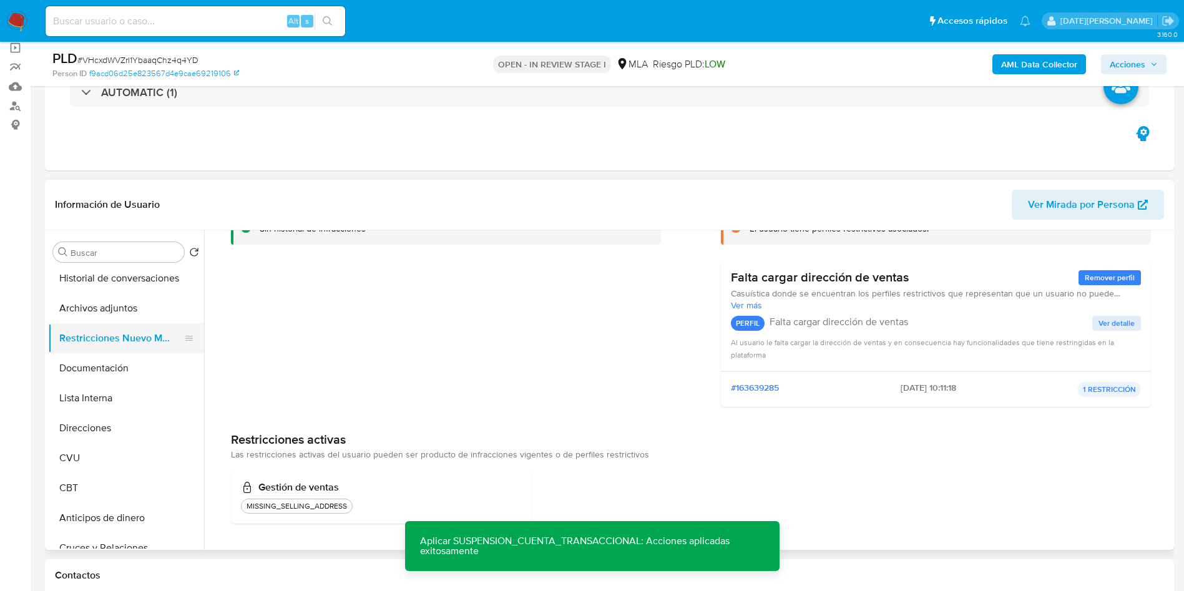
drag, startPoint x: 111, startPoint y: 361, endPoint x: 113, endPoint y: 350, distance: 12.0
click at [114, 361] on button "Documentación" at bounding box center [126, 368] width 156 height 30
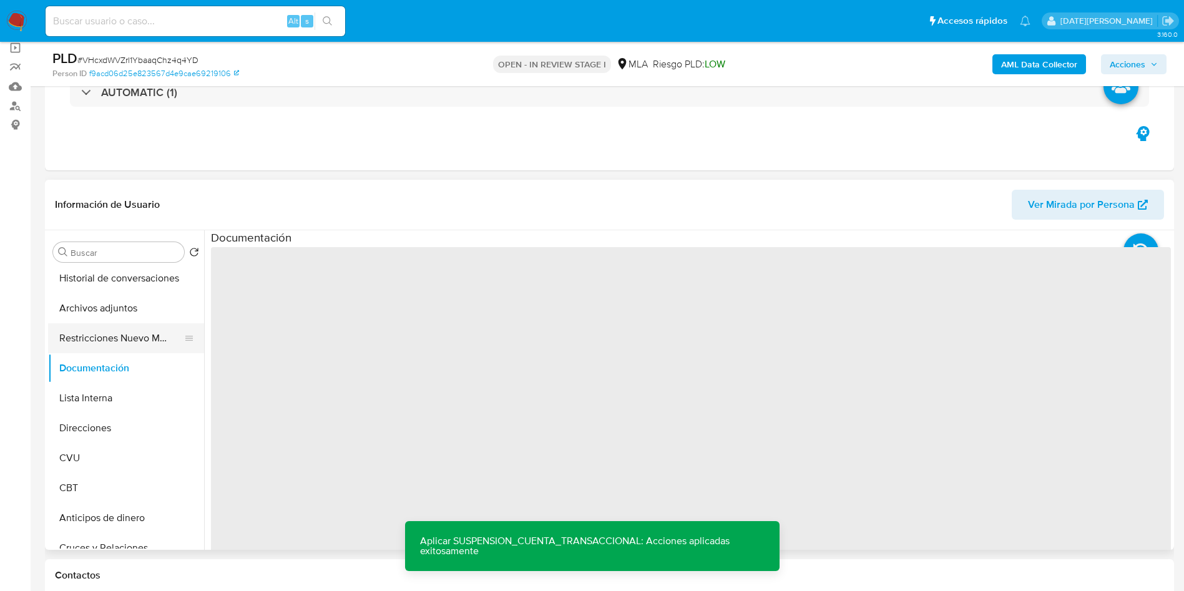
click at [111, 339] on button "Restricciones Nuevo Mundo" at bounding box center [121, 338] width 146 height 30
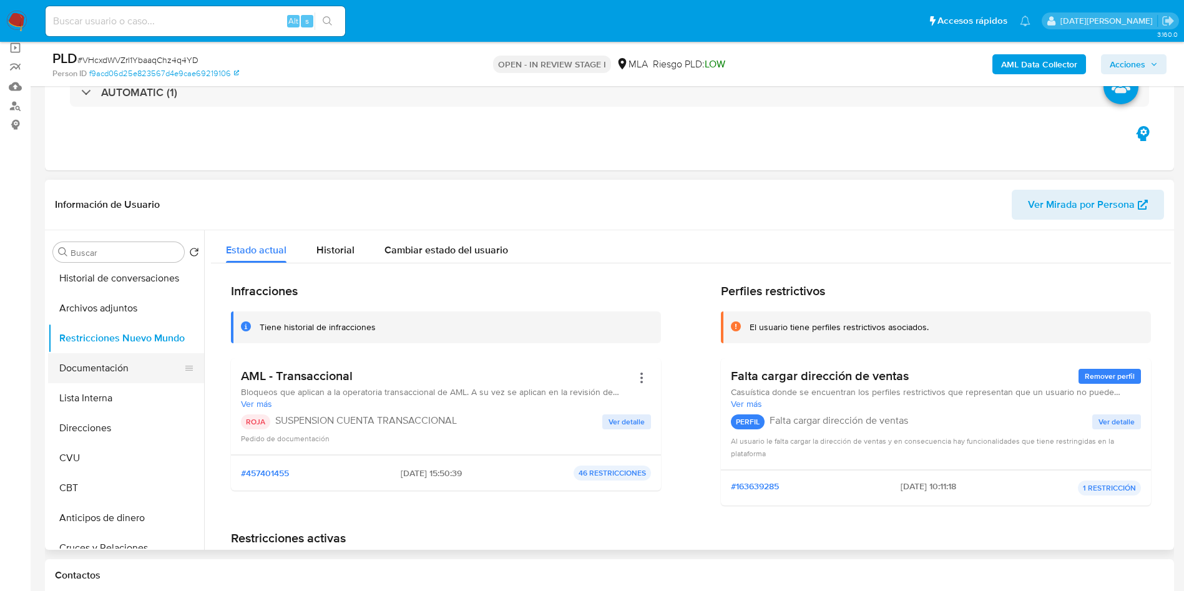
click at [104, 372] on button "Documentación" at bounding box center [121, 368] width 146 height 30
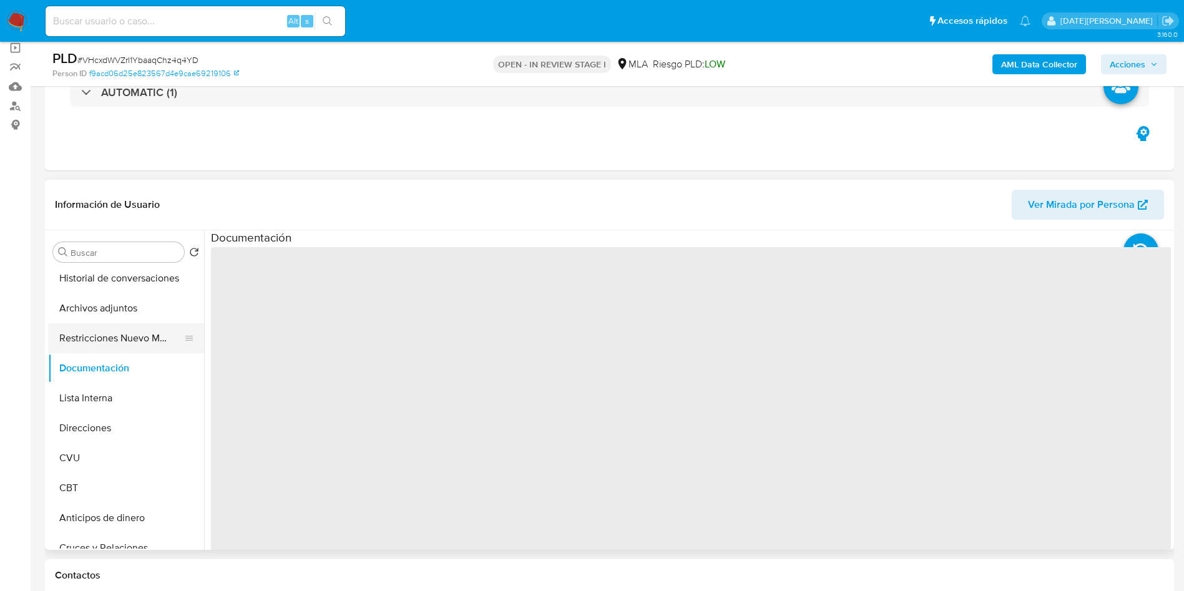
click at [106, 345] on button "Restricciones Nuevo Mundo" at bounding box center [121, 338] width 146 height 30
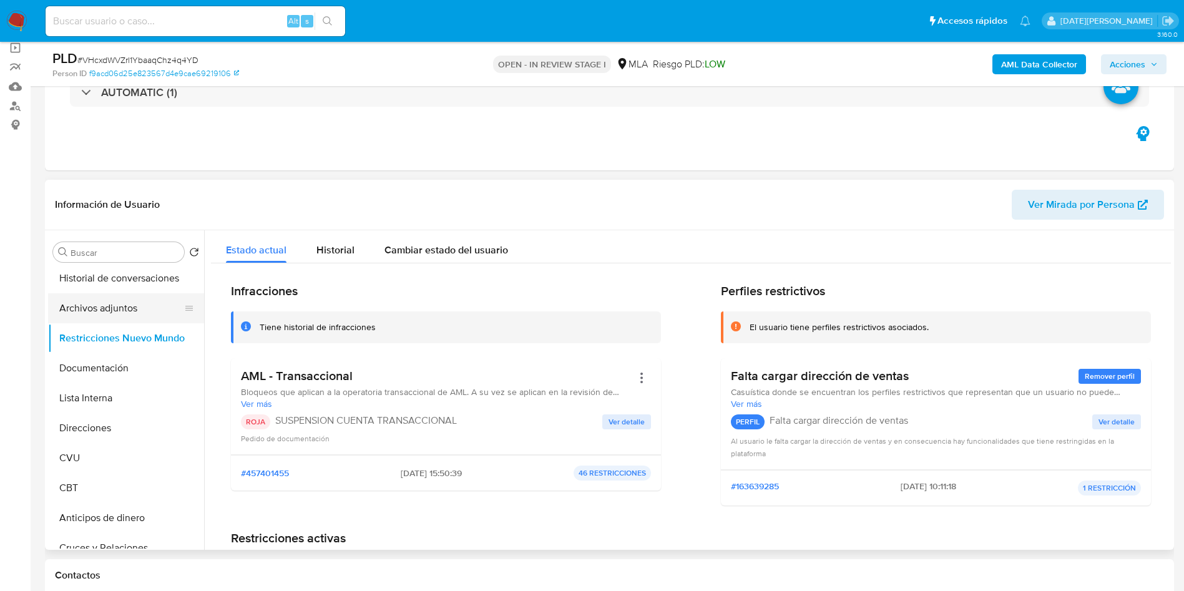
click at [130, 310] on button "Archivos adjuntos" at bounding box center [121, 308] width 146 height 30
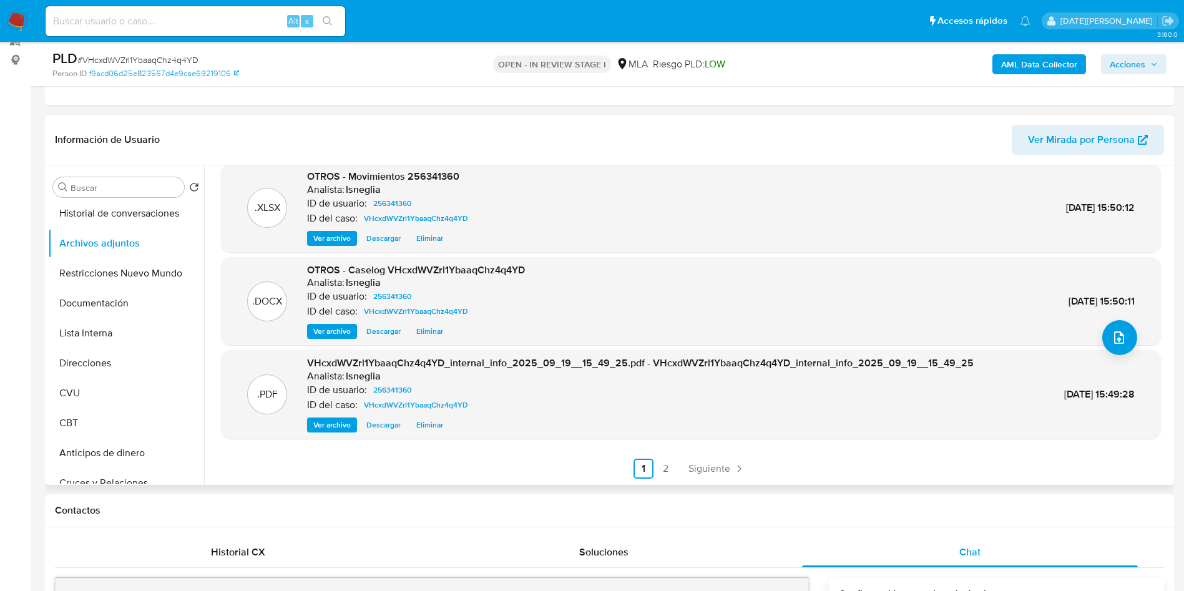
scroll to position [187, 0]
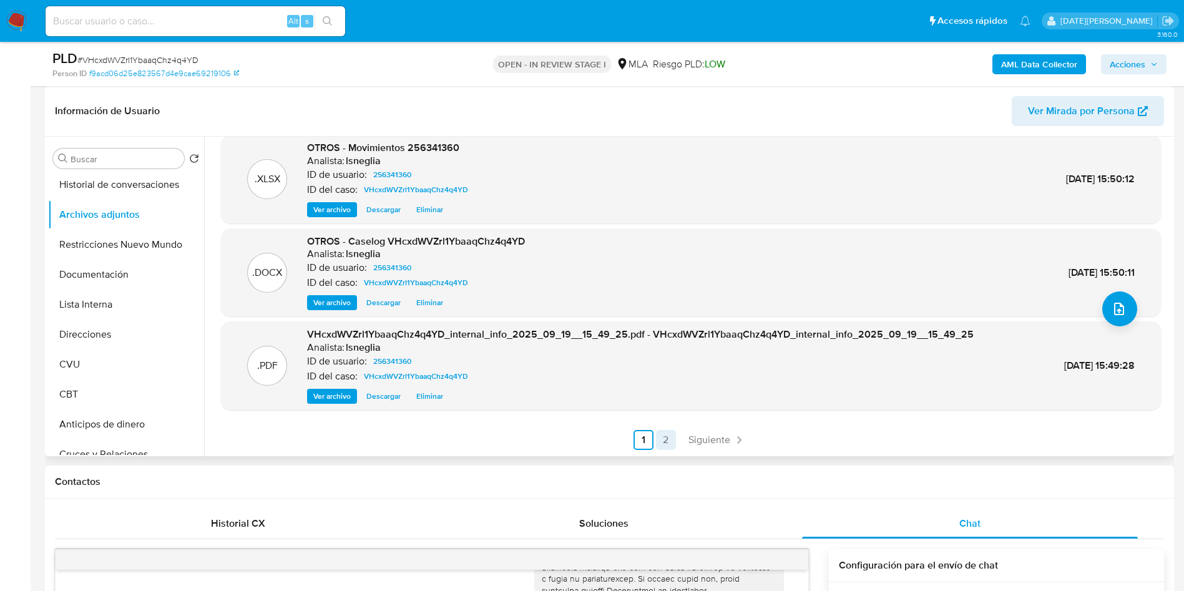
click at [666, 439] on link "2" at bounding box center [666, 440] width 20 height 20
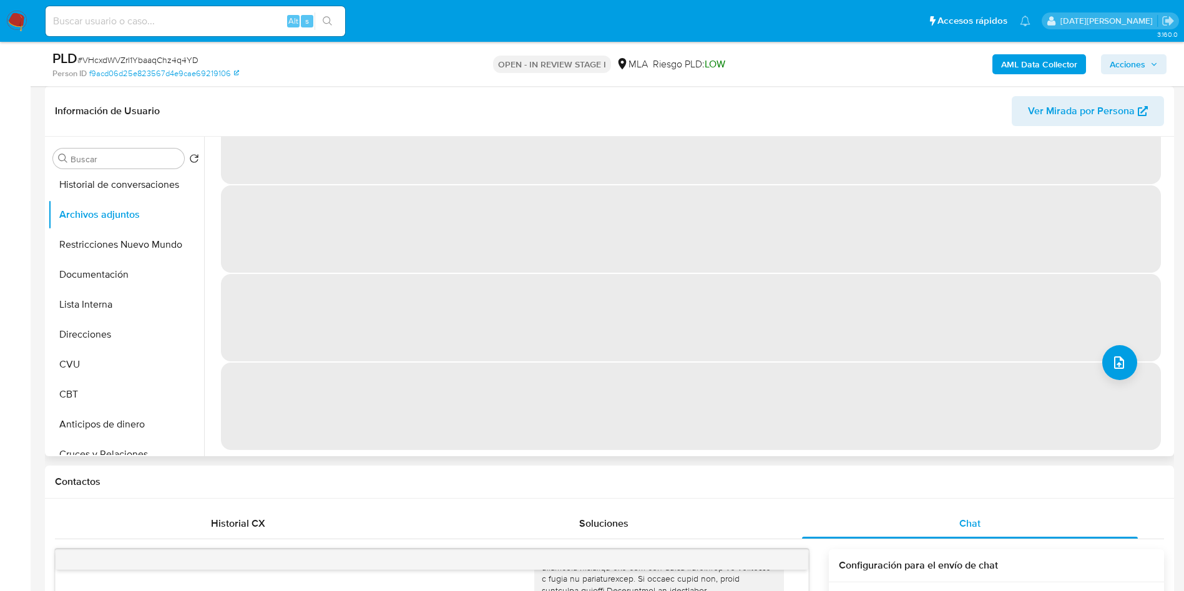
scroll to position [0, 0]
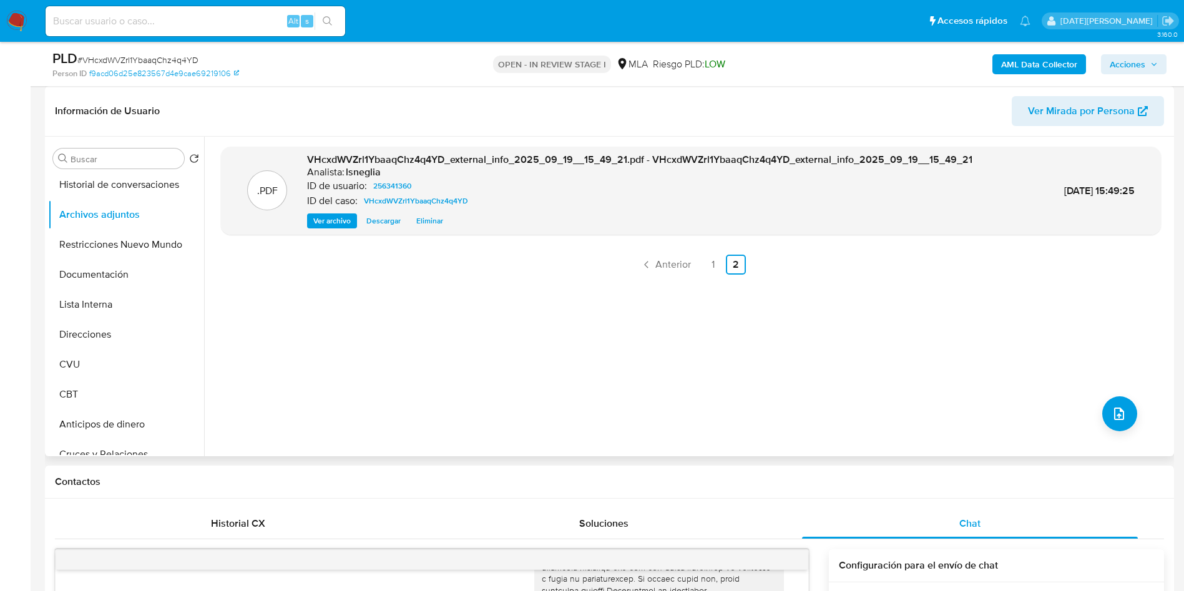
click at [708, 267] on link "1" at bounding box center [714, 265] width 20 height 20
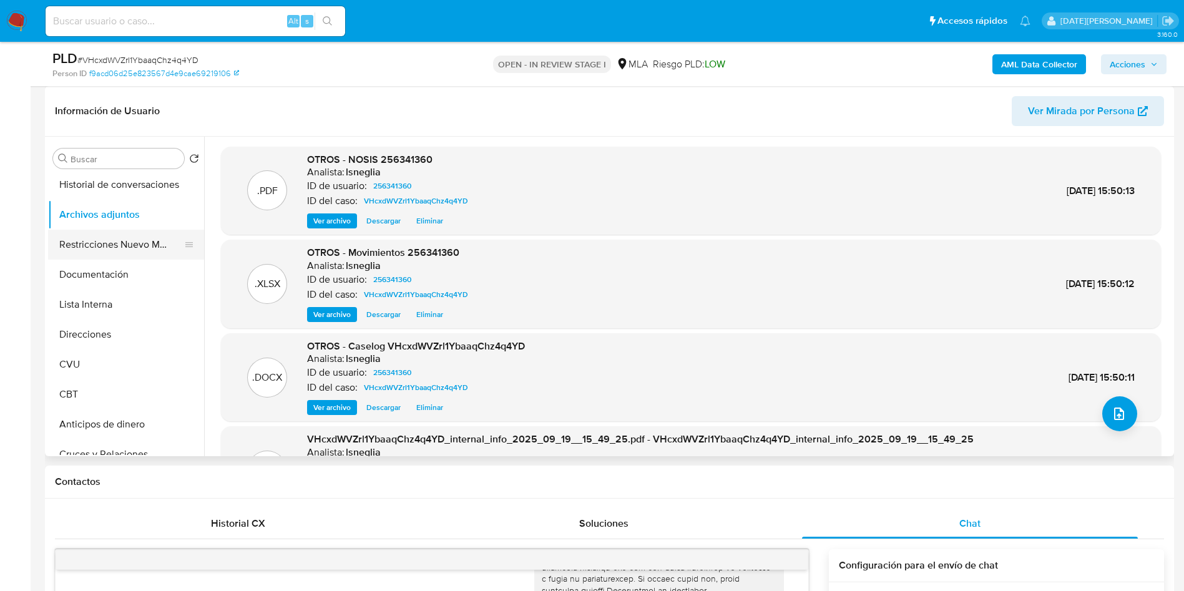
click at [102, 236] on button "Restricciones Nuevo Mundo" at bounding box center [121, 245] width 146 height 30
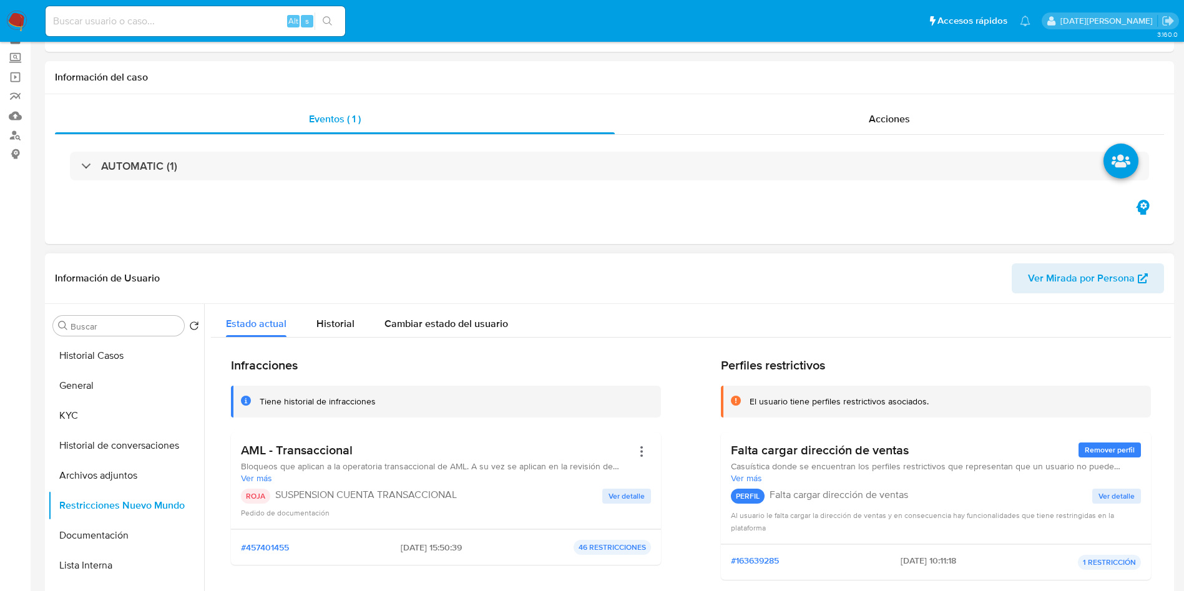
scroll to position [94, 0]
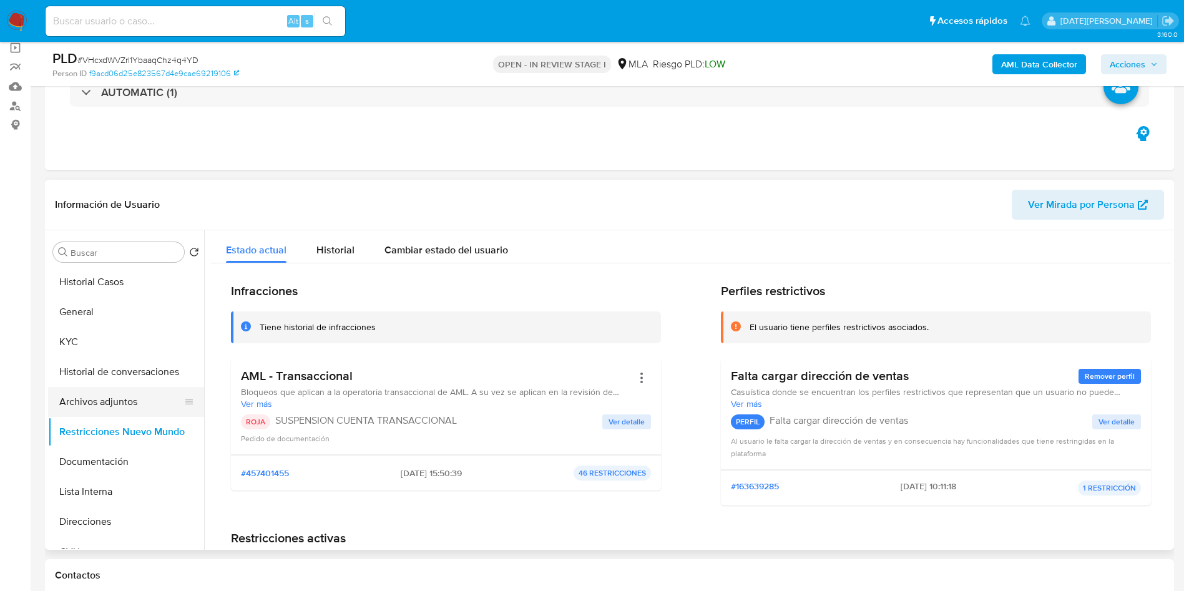
click at [127, 412] on button "Archivos adjuntos" at bounding box center [121, 402] width 146 height 30
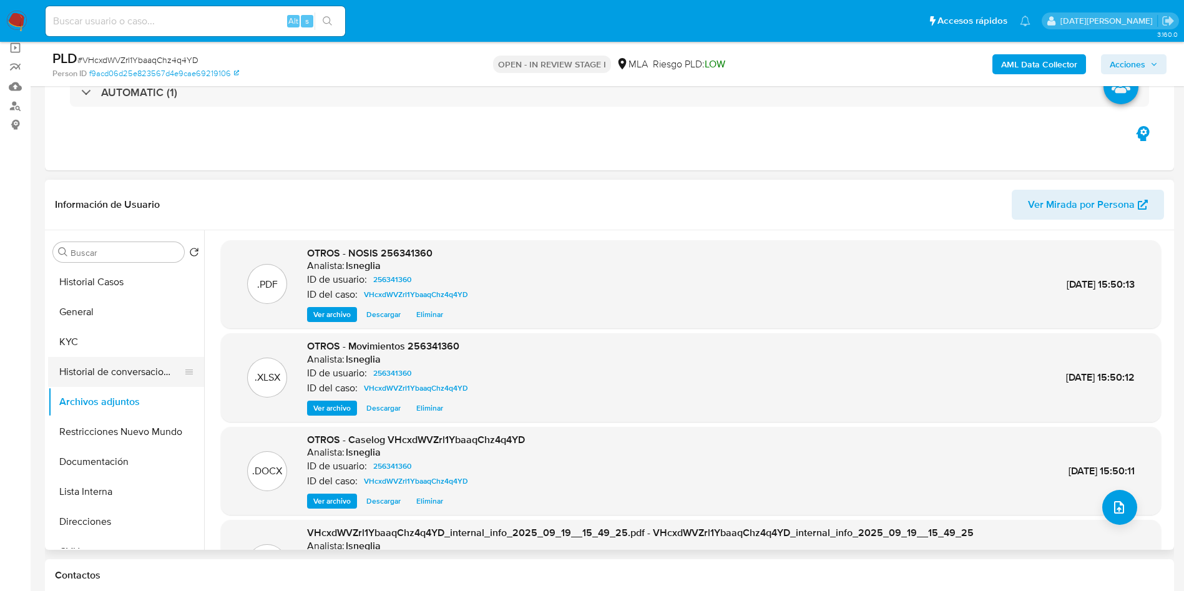
click at [116, 369] on button "Historial de conversaciones" at bounding box center [121, 372] width 146 height 30
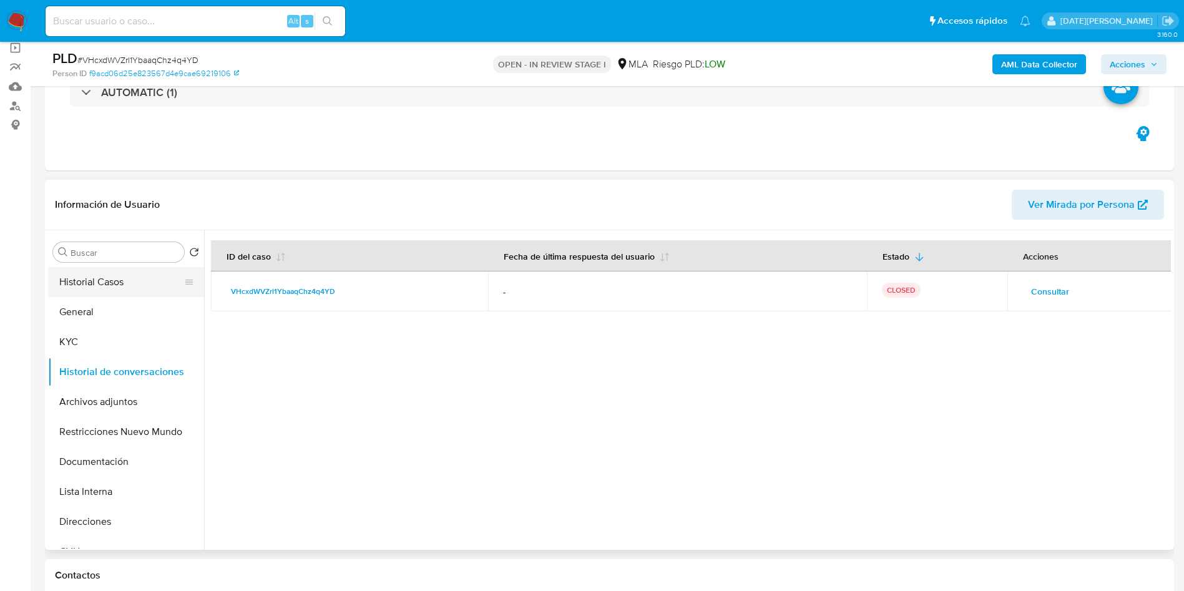
click at [114, 268] on button "Historial Casos" at bounding box center [121, 282] width 146 height 30
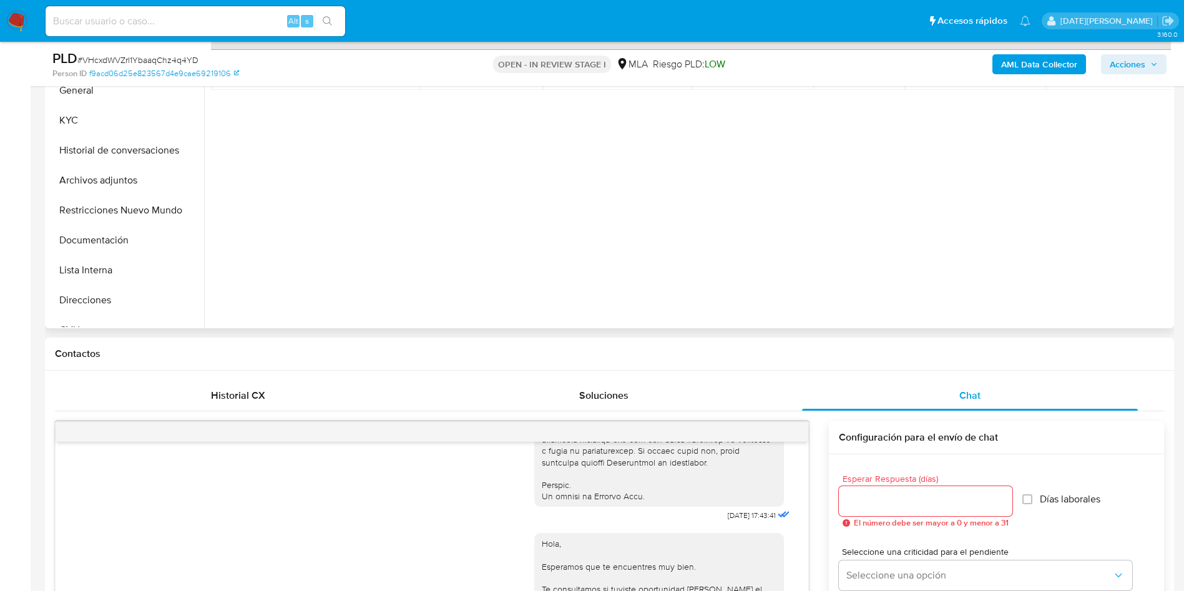
scroll to position [187, 0]
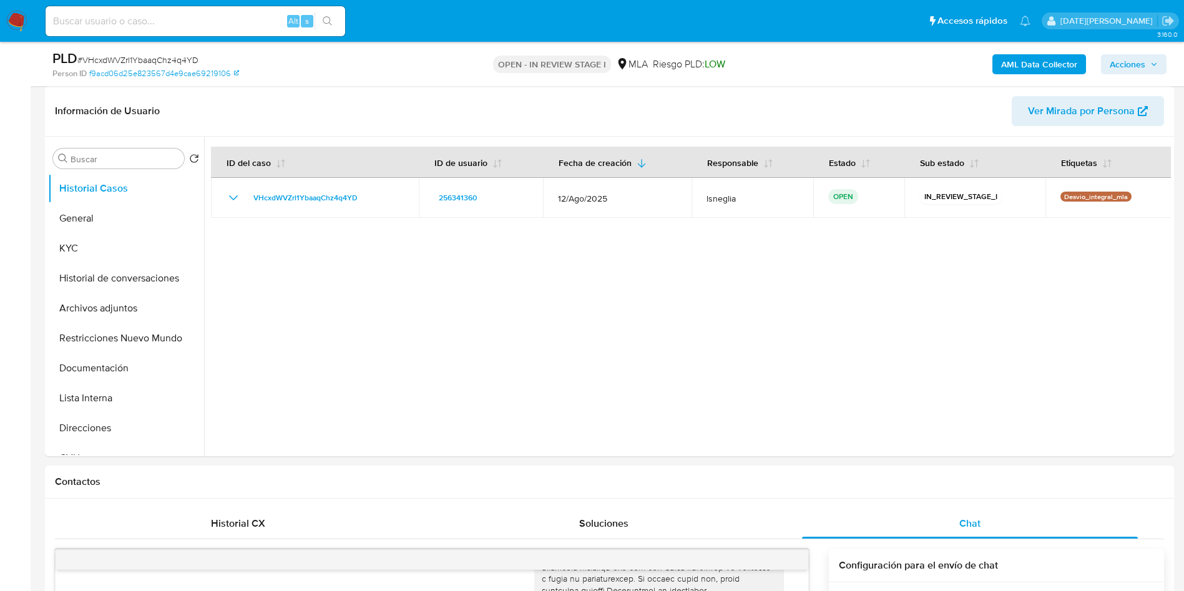
click at [1145, 65] on span "Acciones" at bounding box center [1128, 64] width 36 height 20
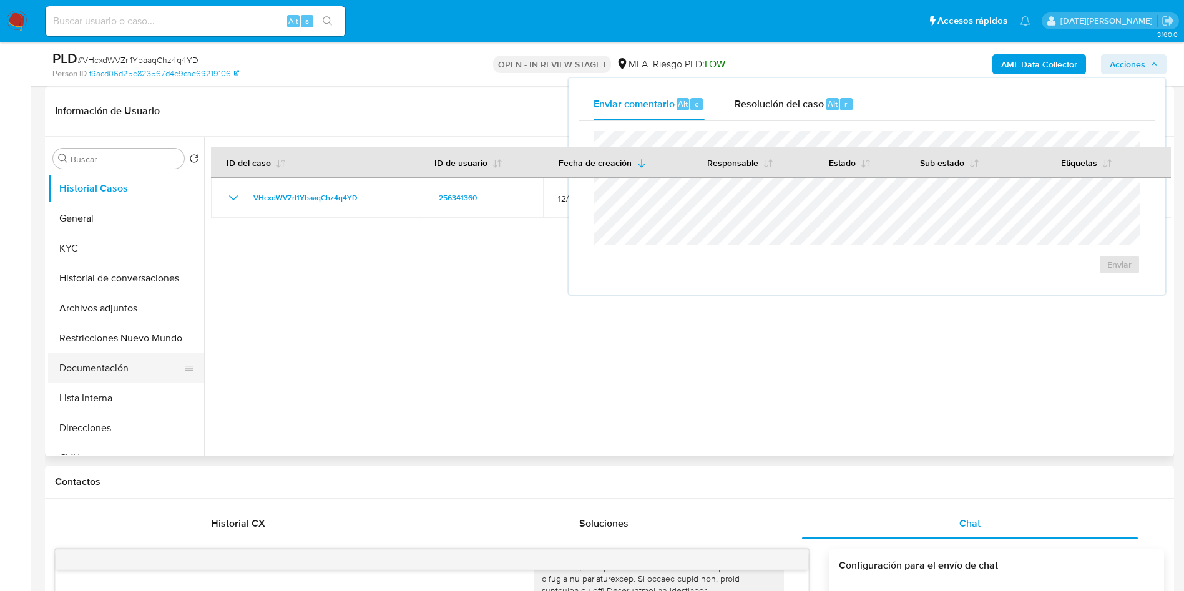
click at [124, 365] on button "Documentación" at bounding box center [121, 368] width 146 height 30
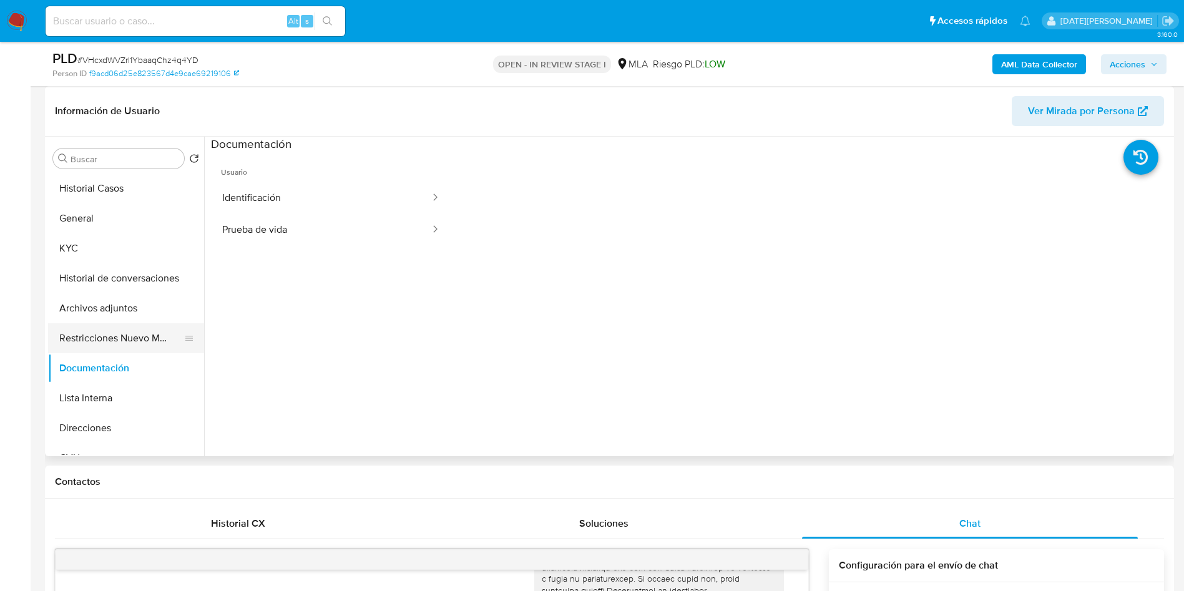
click at [120, 333] on button "Restricciones Nuevo Mundo" at bounding box center [121, 338] width 146 height 30
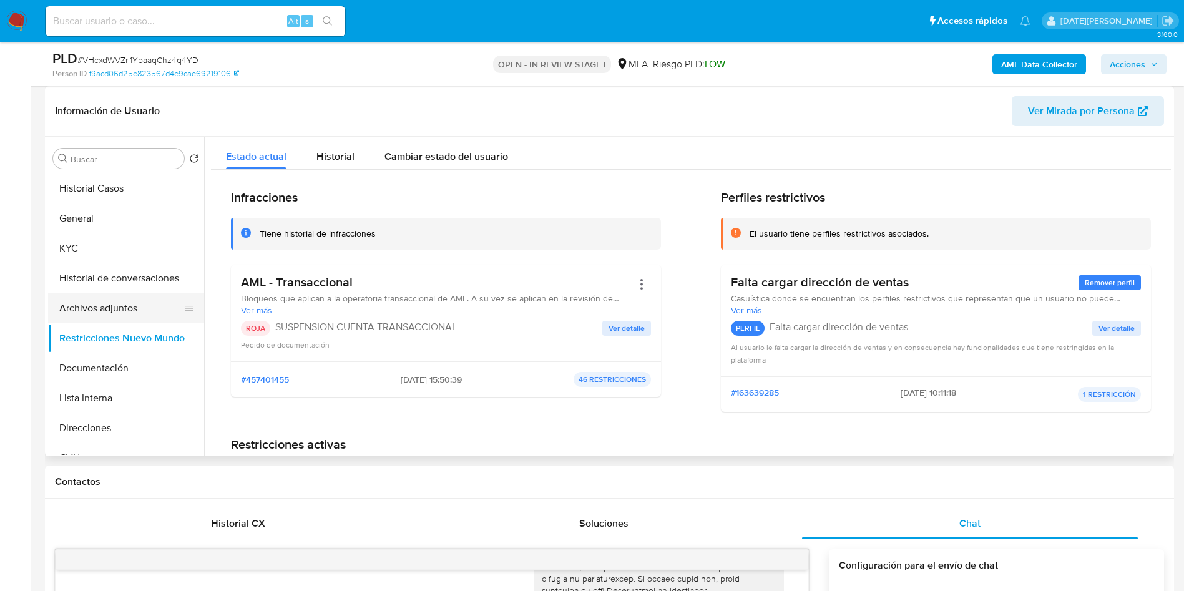
click at [123, 314] on button "Archivos adjuntos" at bounding box center [121, 308] width 146 height 30
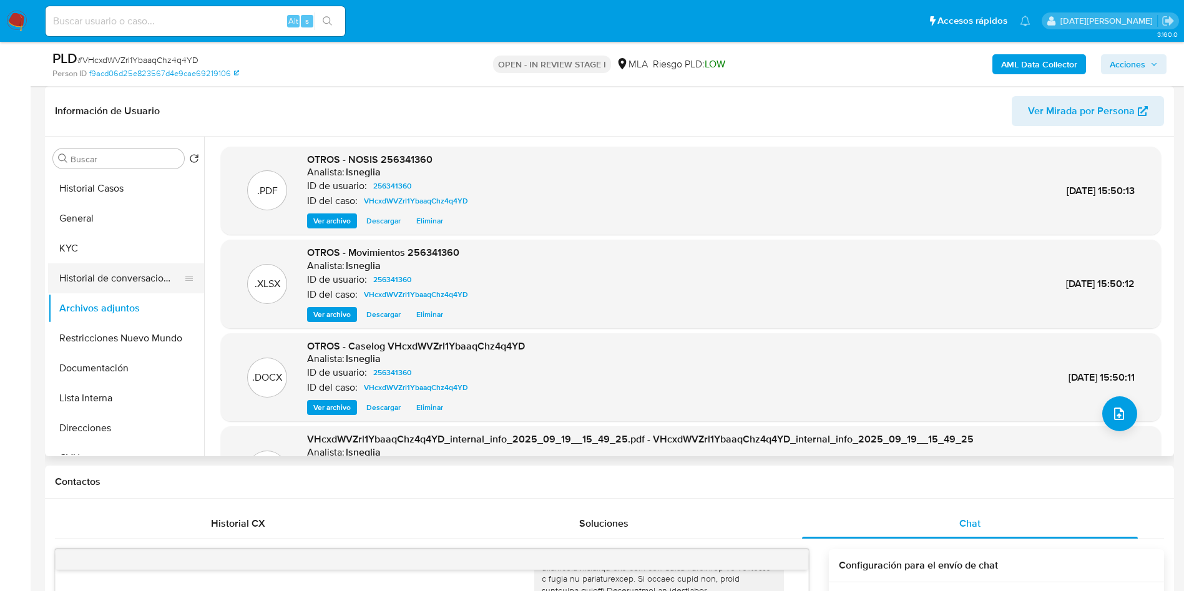
click at [132, 272] on button "Historial de conversaciones" at bounding box center [121, 278] width 146 height 30
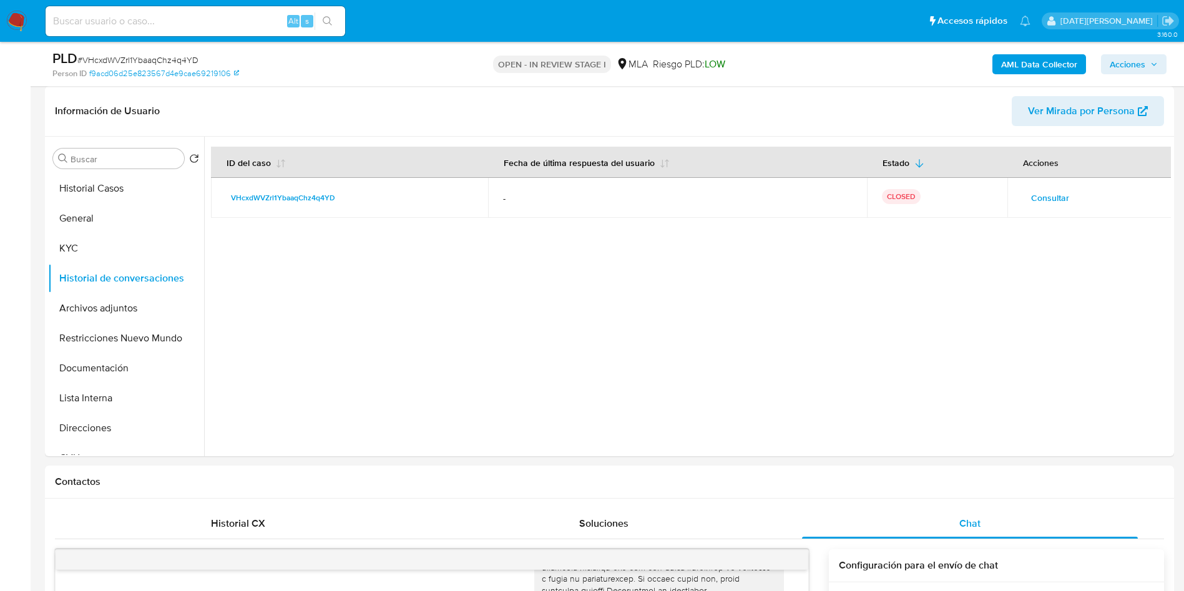
click at [1145, 61] on span "Acciones" at bounding box center [1128, 64] width 36 height 20
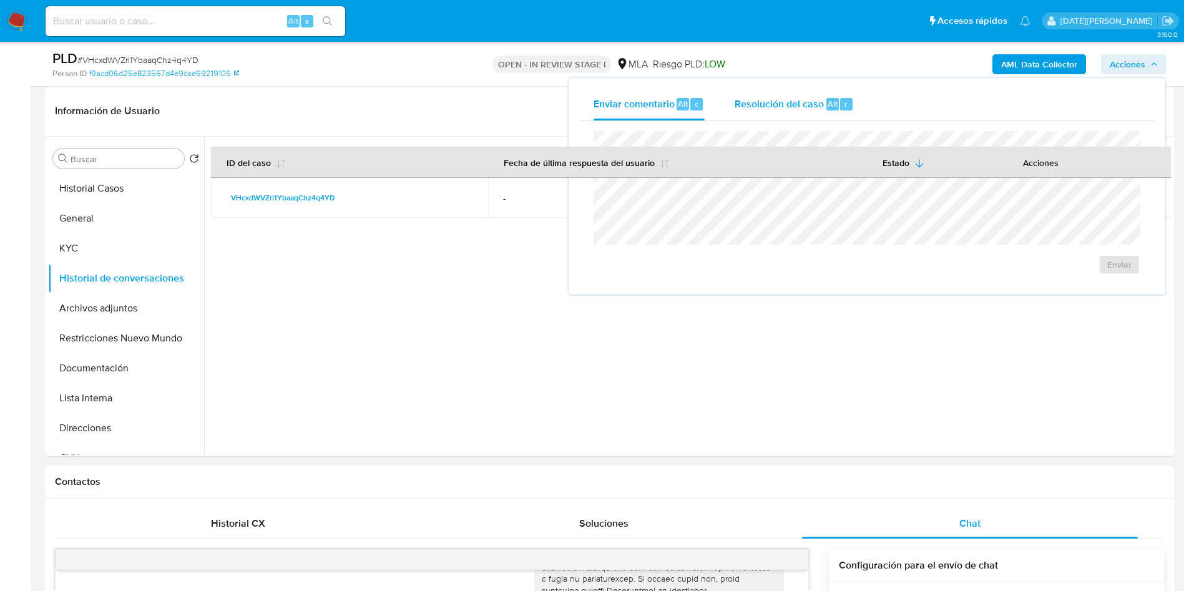
click at [810, 99] on span "Resolución del caso" at bounding box center [779, 103] width 89 height 14
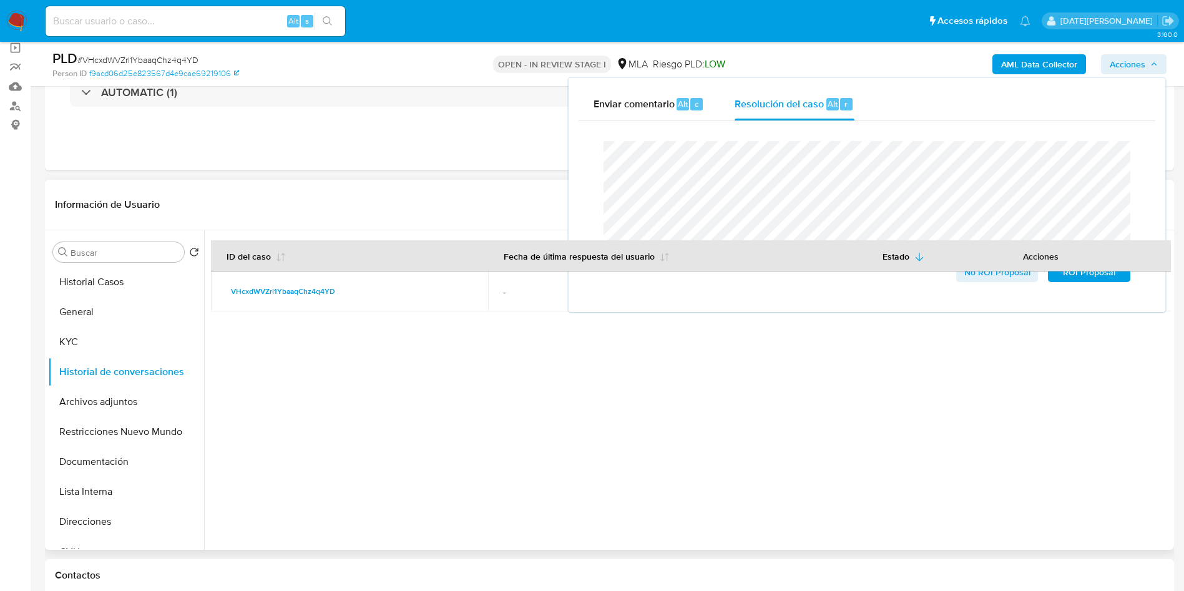
scroll to position [0, 0]
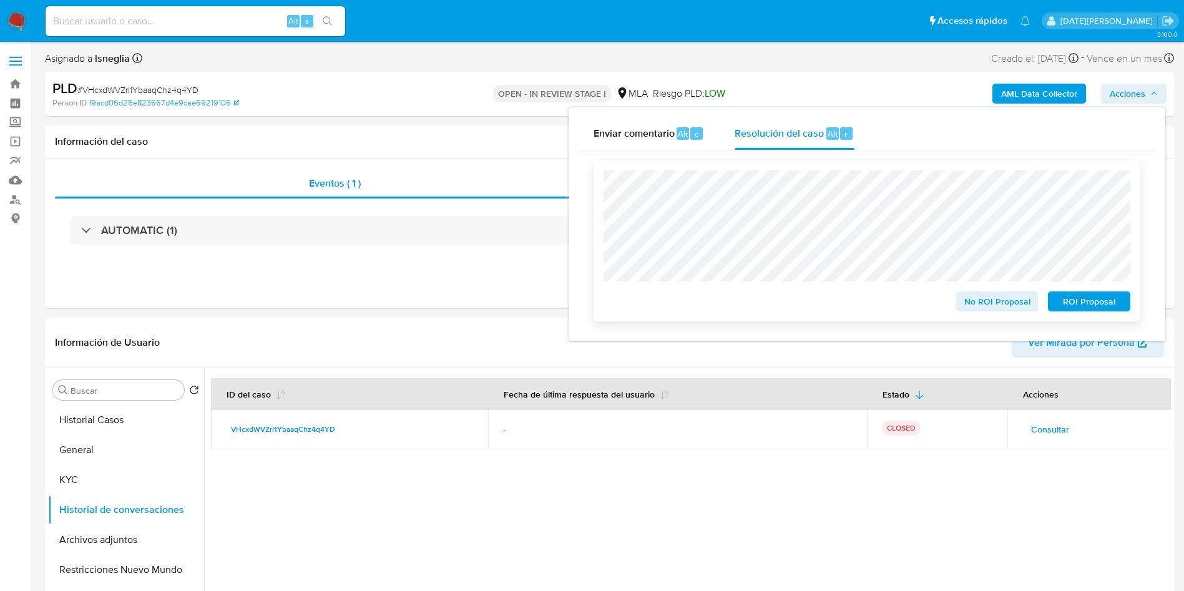
click at [1081, 308] on span "ROI Proposal" at bounding box center [1089, 301] width 65 height 17
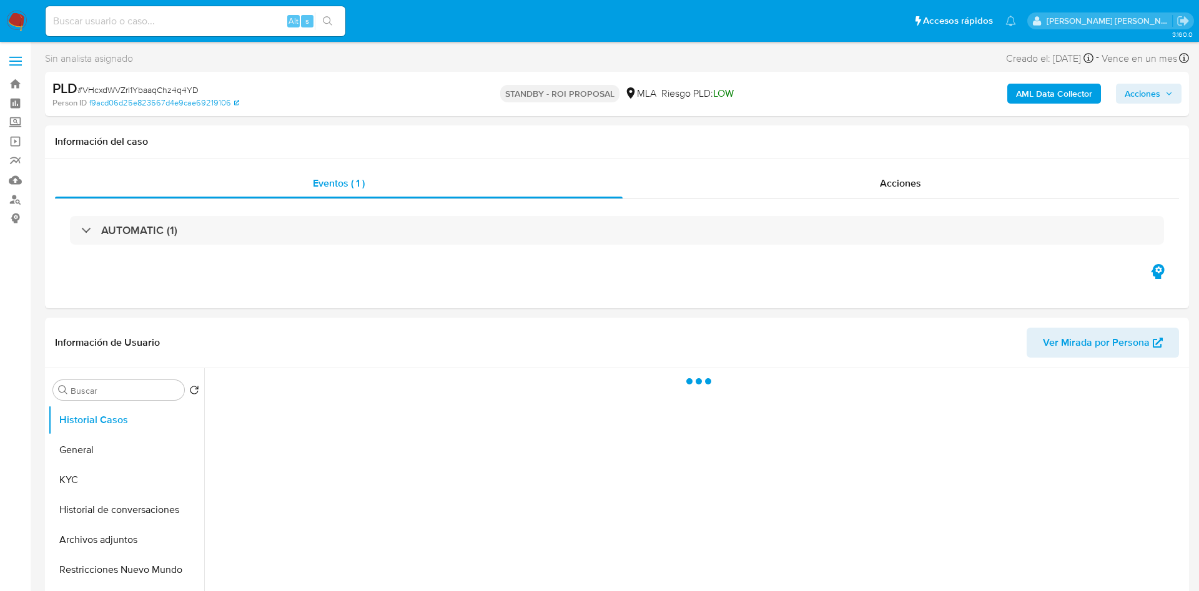
select select "10"
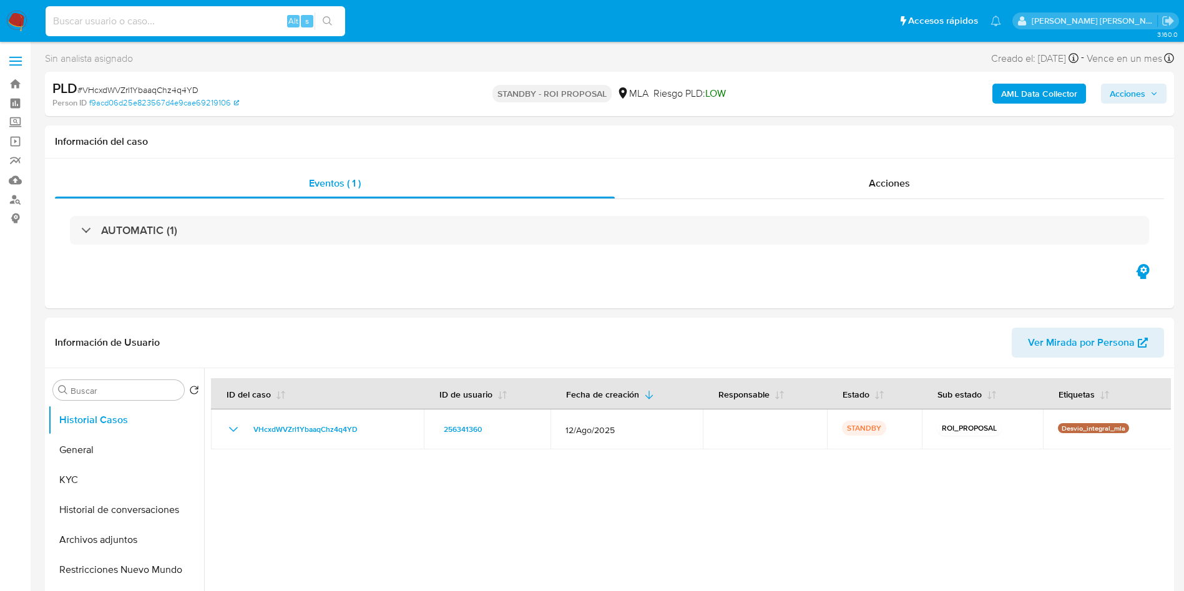
click at [153, 17] on input at bounding box center [196, 21] width 300 height 16
paste input "pqHuIFUYZytqpU9pc1IAiDEY"
type input "pqHuIFUYZytqpU9pc1IAiDEY"
click at [321, 14] on button "search-icon" at bounding box center [328, 20] width 26 height 17
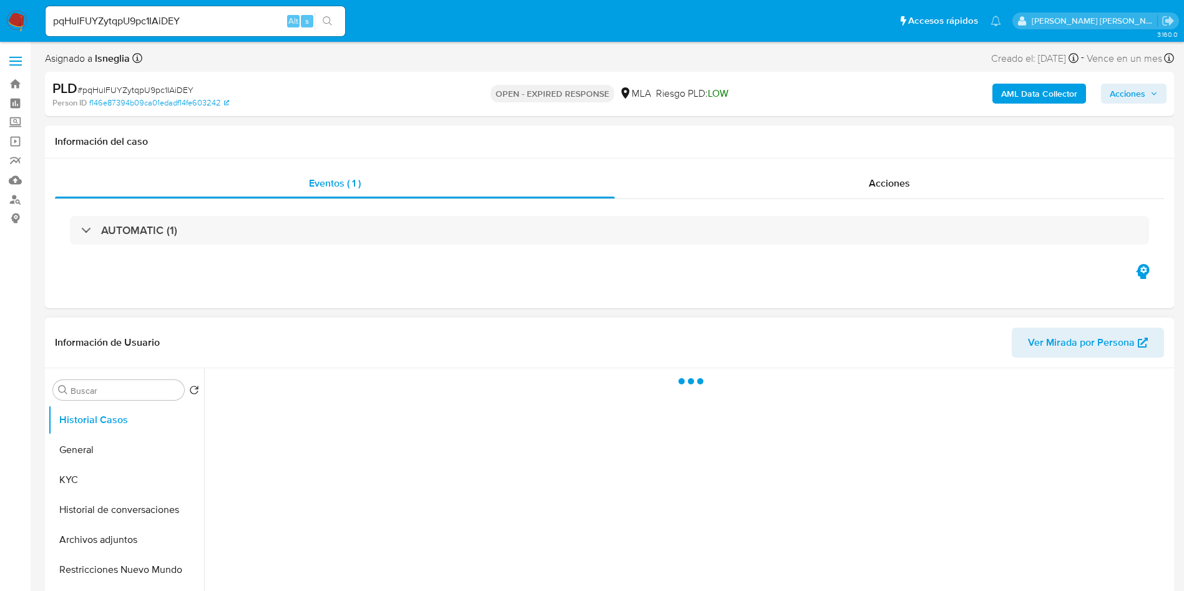
select select "10"
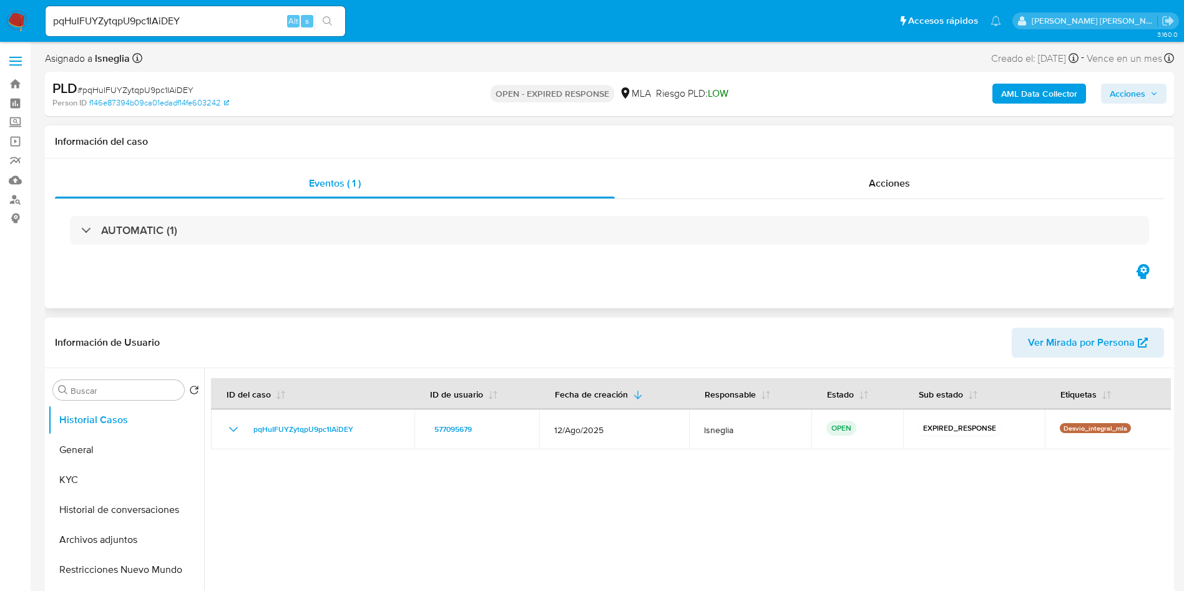
click at [459, 212] on div "AUTOMATIC (1)" at bounding box center [609, 230] width 1109 height 62
click at [142, 81] on div "PLD # pqHuIFUYZytqpU9pc1IAiDEY" at bounding box center [235, 88] width 367 height 19
copy span "pqHuIFUYZytqpU9pc1IAiDEY"
click at [25, 26] on img at bounding box center [16, 21] width 21 height 21
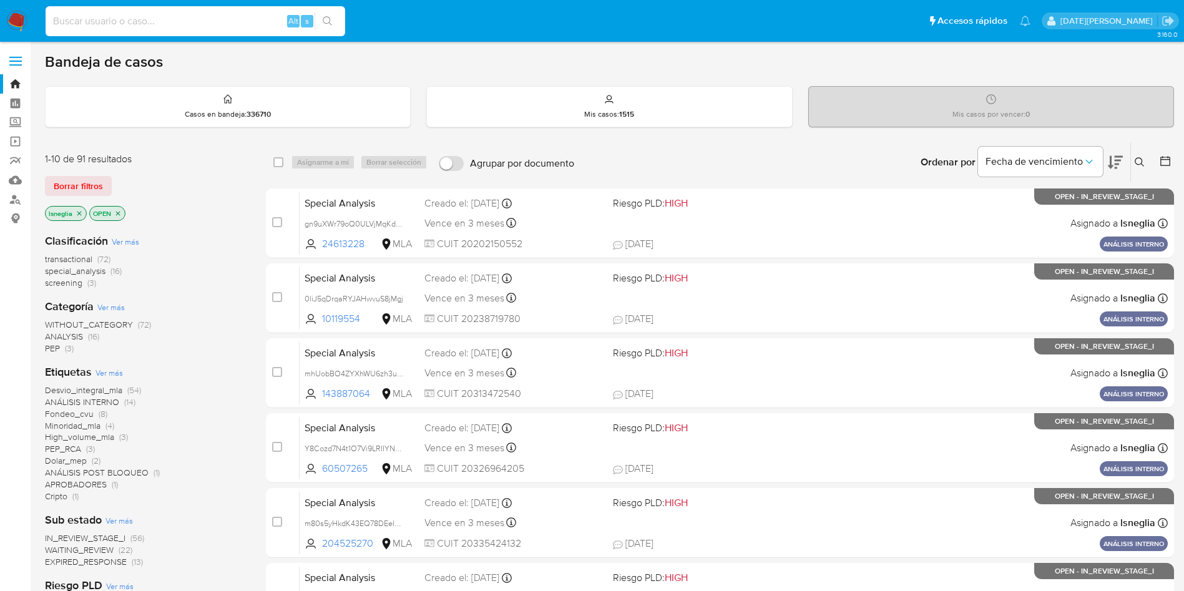
click at [213, 17] on input at bounding box center [196, 21] width 300 height 16
paste input "pqHuIFUYZytqpU9pc1IAiDEY"
type input "pqHuIFUYZytqpU9pc1IAiDEY"
click at [334, 19] on button "search-icon" at bounding box center [328, 20] width 26 height 17
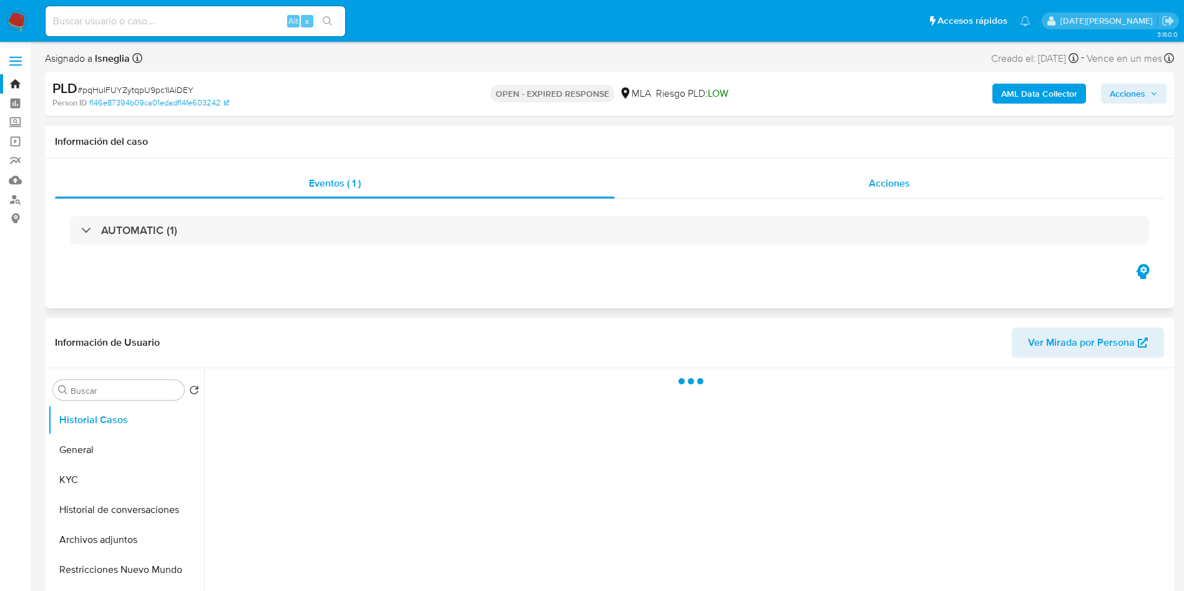
select select "10"
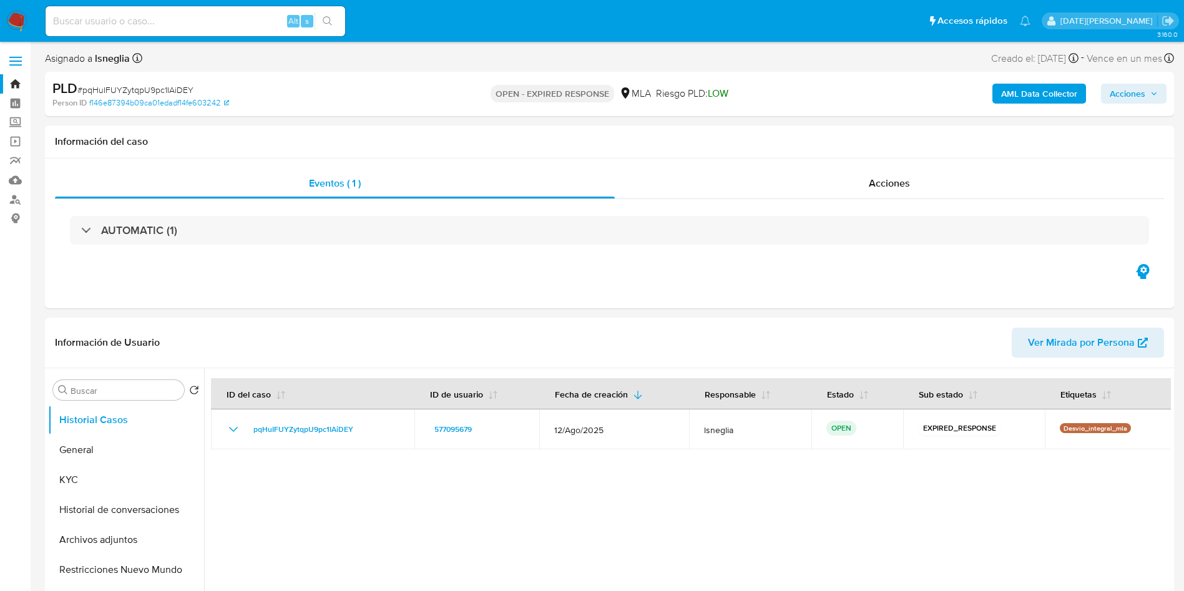
click at [12, 12] on img at bounding box center [16, 21] width 21 height 21
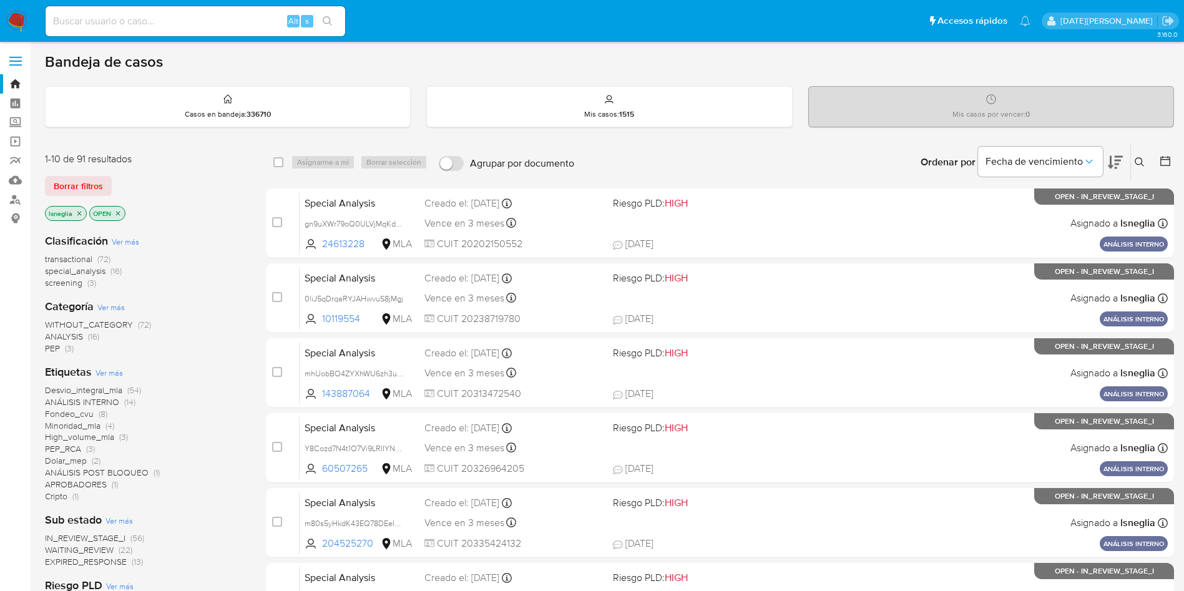
click at [1143, 161] on icon at bounding box center [1140, 162] width 10 height 10
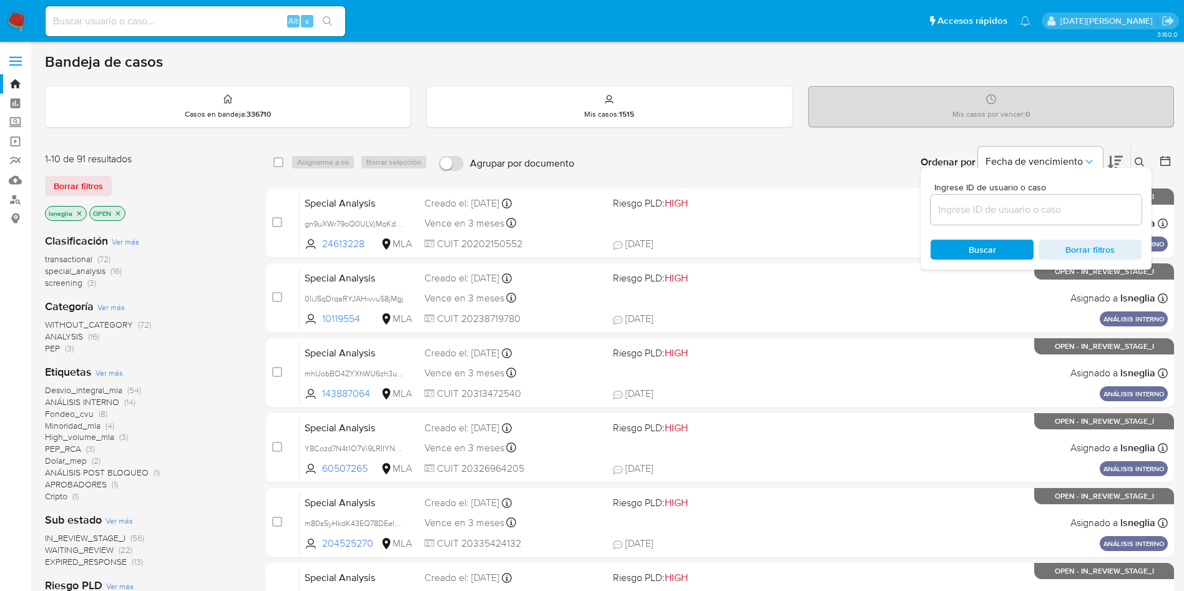
click at [1031, 208] on input at bounding box center [1036, 210] width 211 height 16
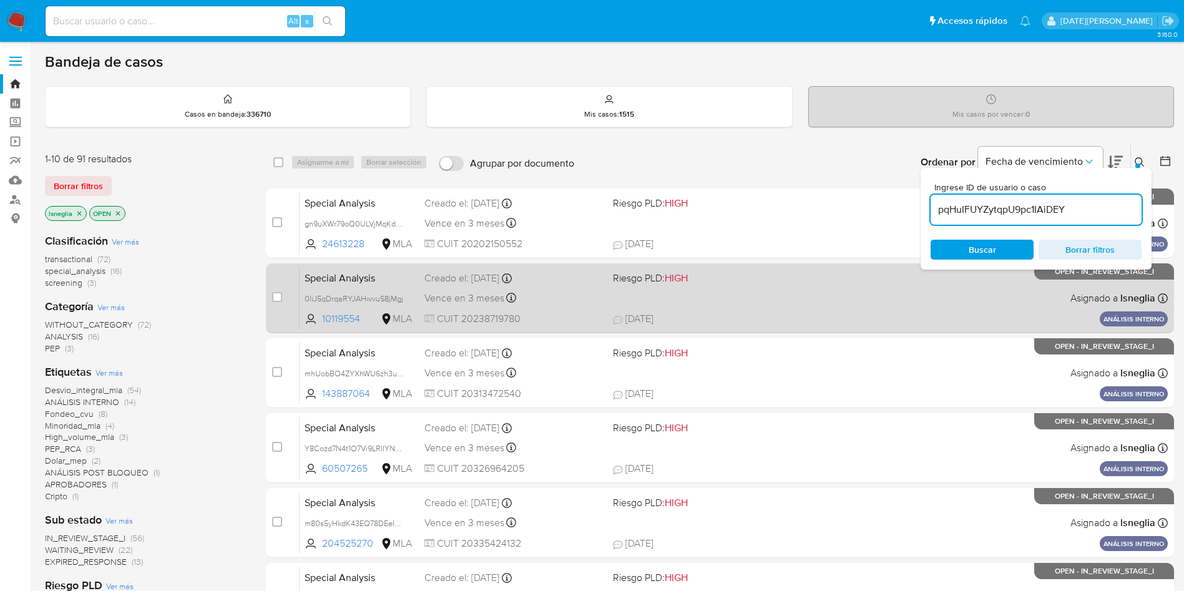
type input "pqHuIFUYZytqpU9pc1IAiDEY"
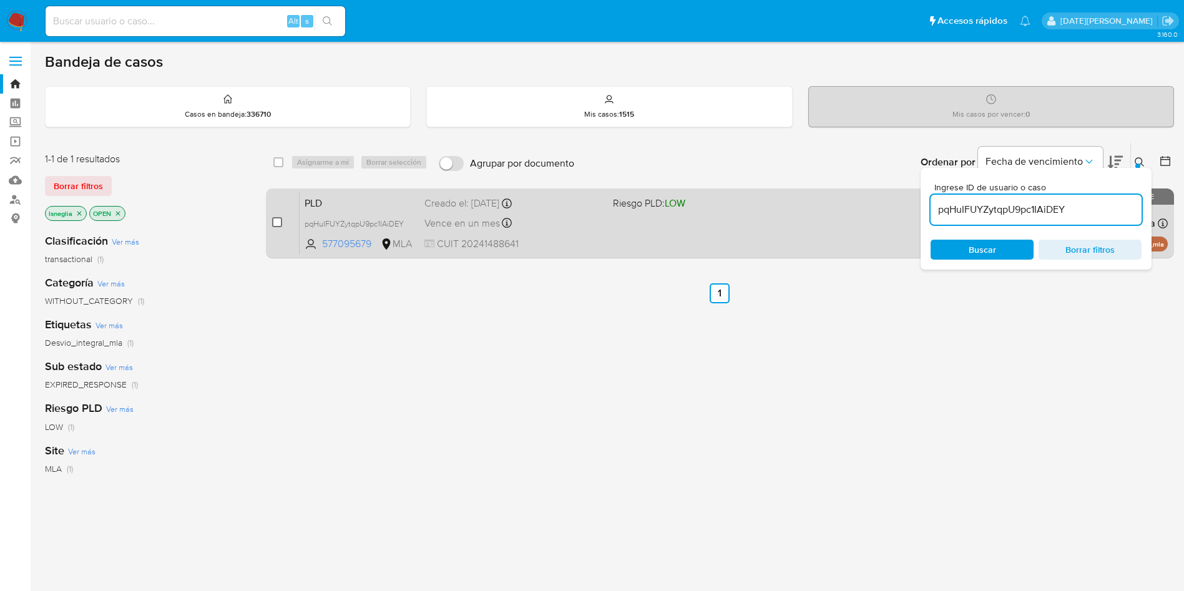
click at [277, 223] on input "checkbox" at bounding box center [277, 222] width 10 height 10
checkbox input "true"
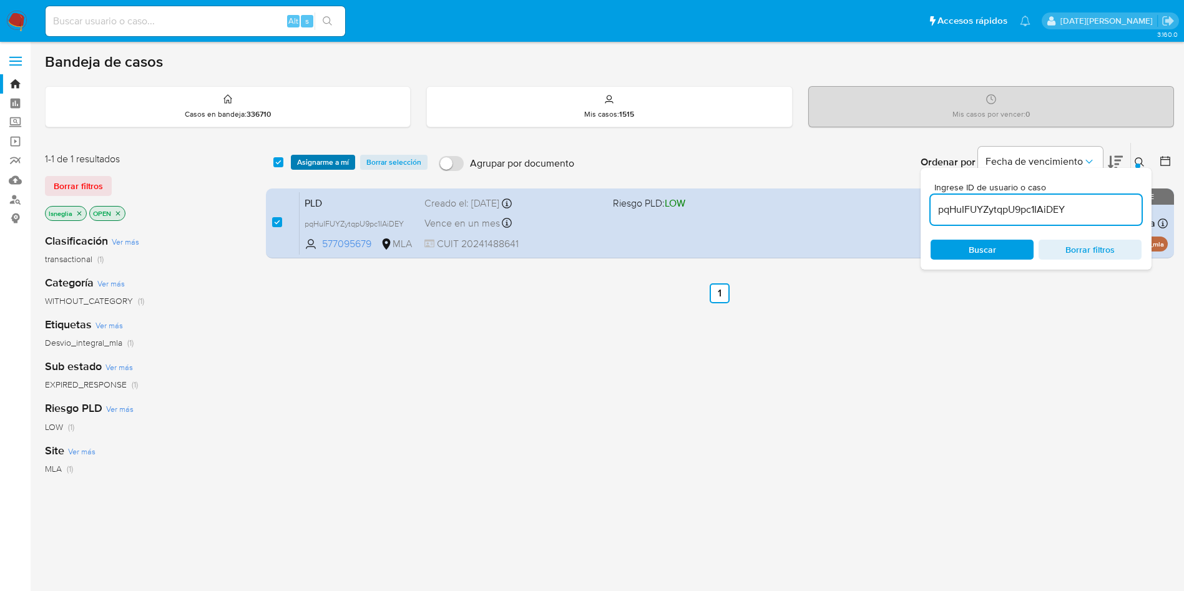
click at [333, 160] on span "Asignarme a mí" at bounding box center [323, 162] width 52 height 12
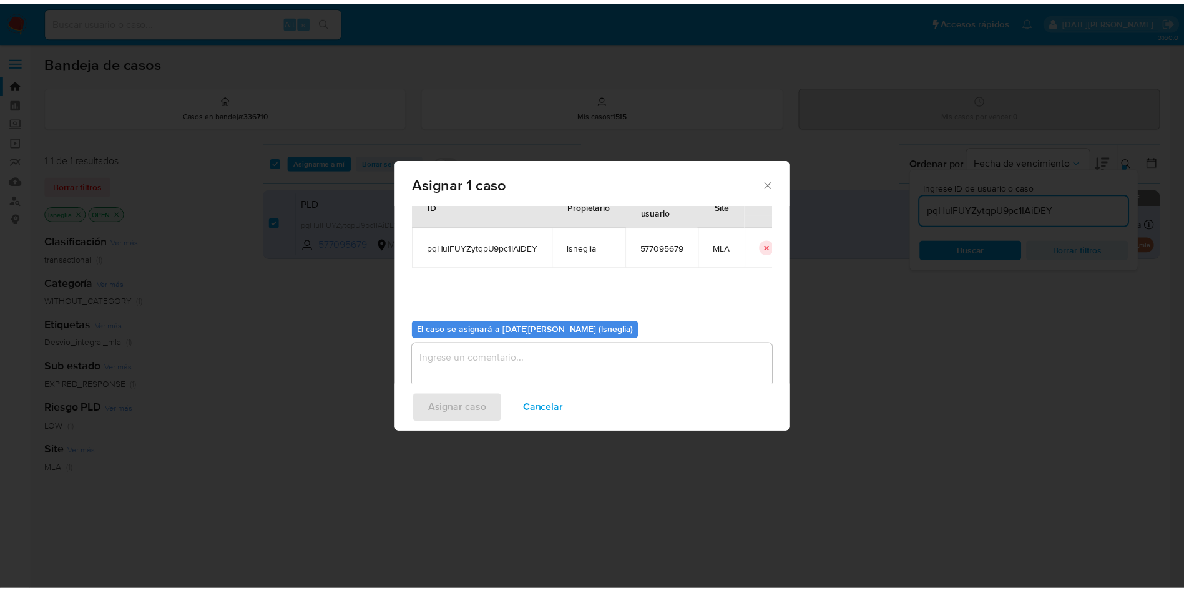
scroll to position [65, 0]
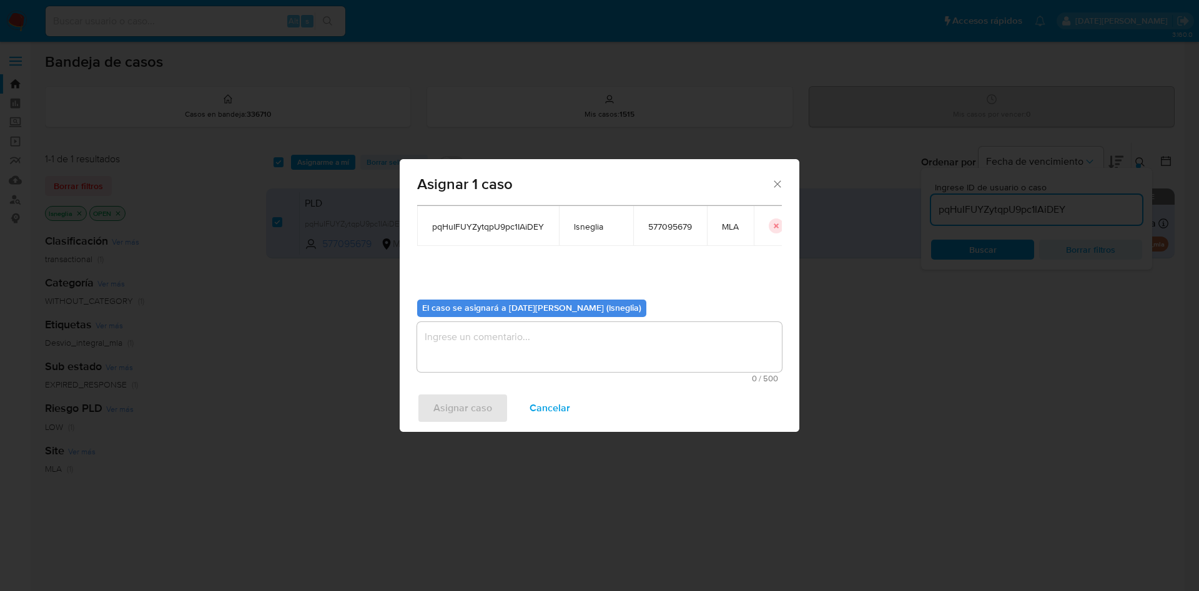
click at [525, 358] on textarea "assign-modal" at bounding box center [599, 347] width 365 height 50
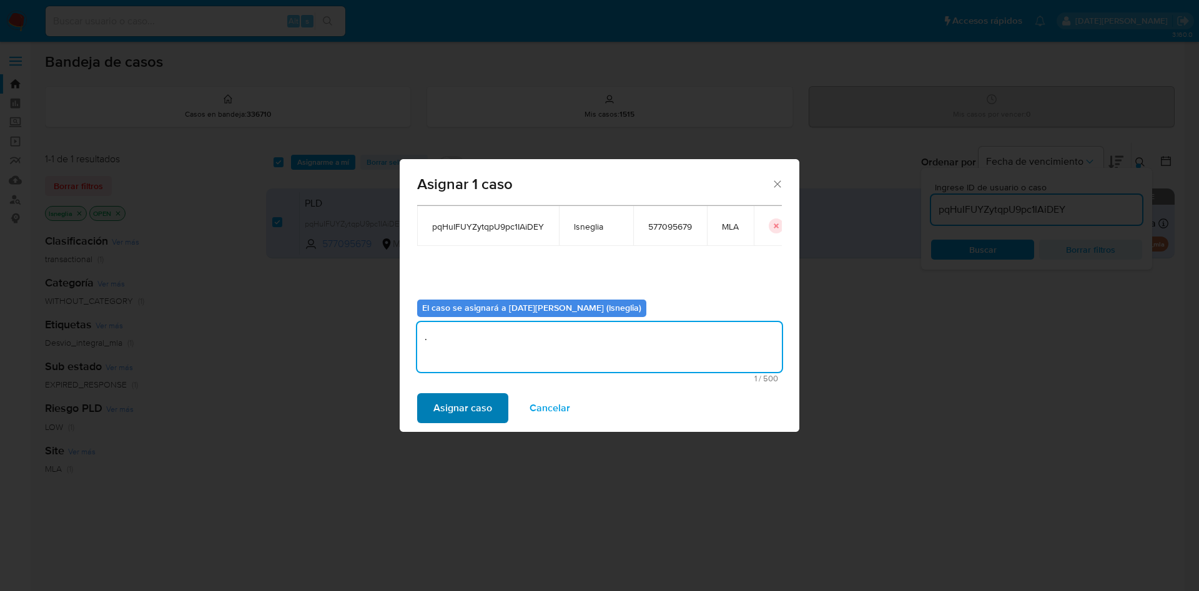
type textarea "."
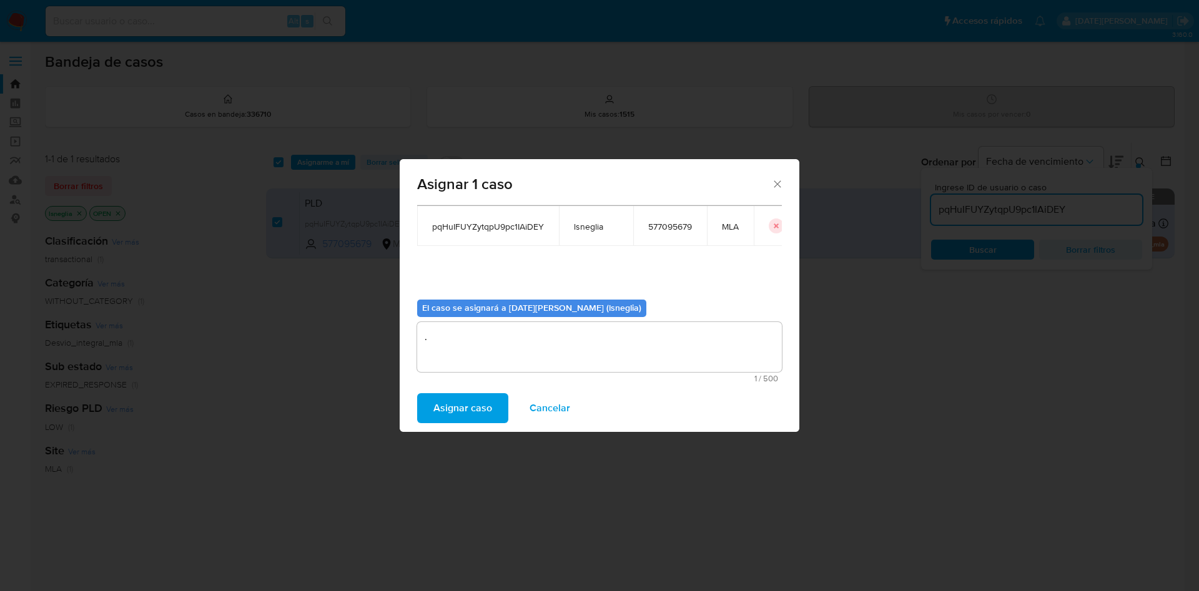
click at [469, 407] on span "Asignar caso" at bounding box center [462, 408] width 59 height 27
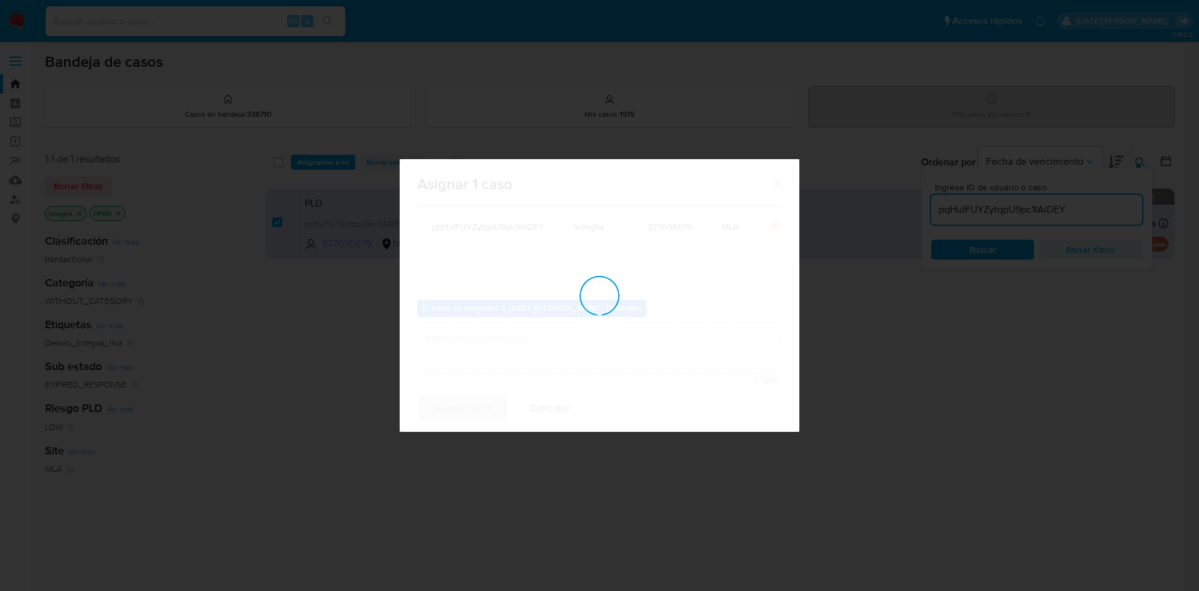
checkbox input "false"
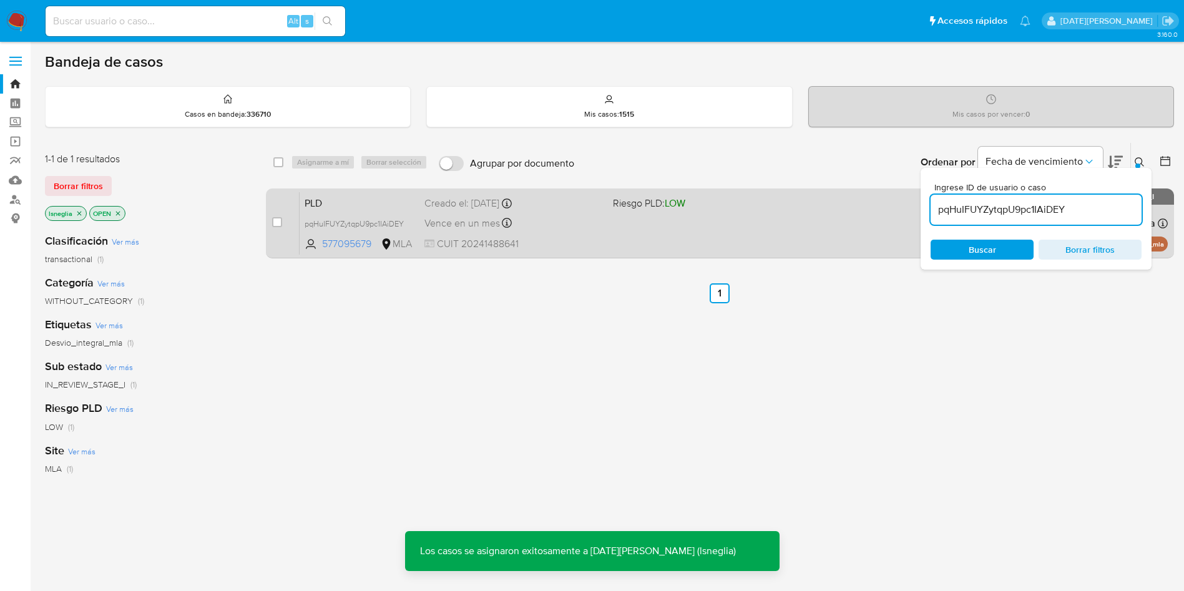
click at [332, 201] on span "PLD" at bounding box center [360, 202] width 110 height 16
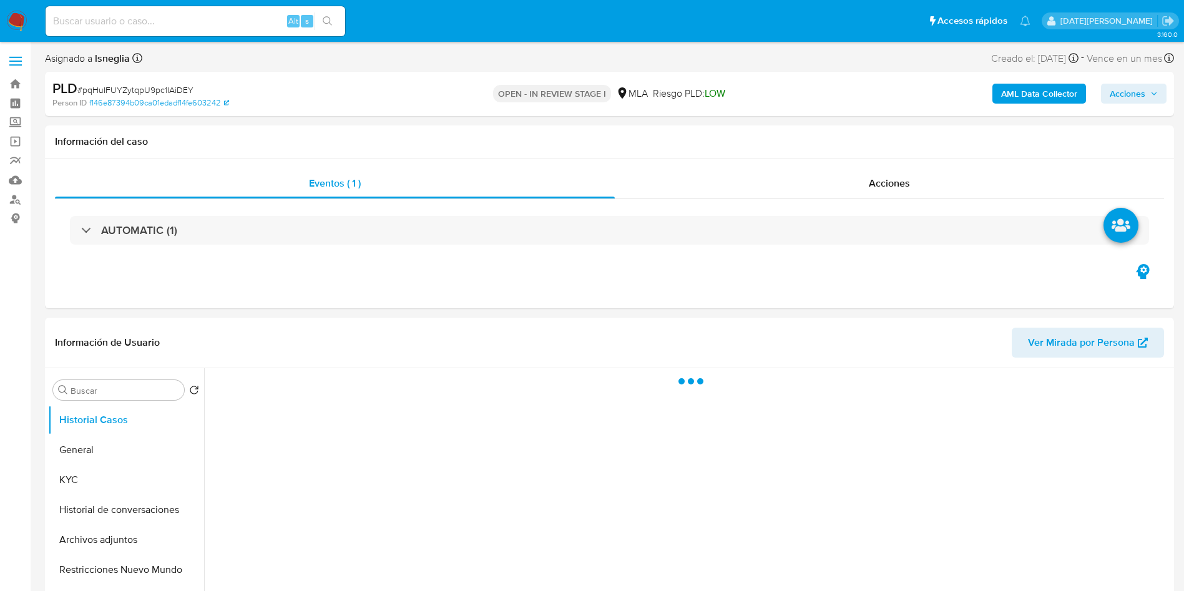
select select "10"
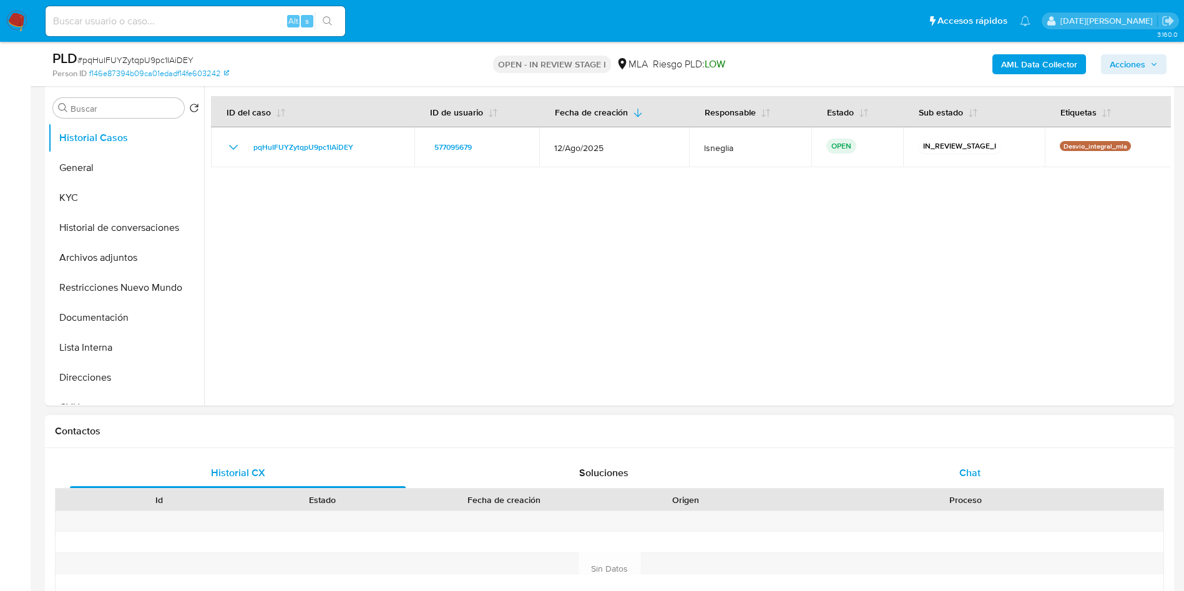
scroll to position [281, 0]
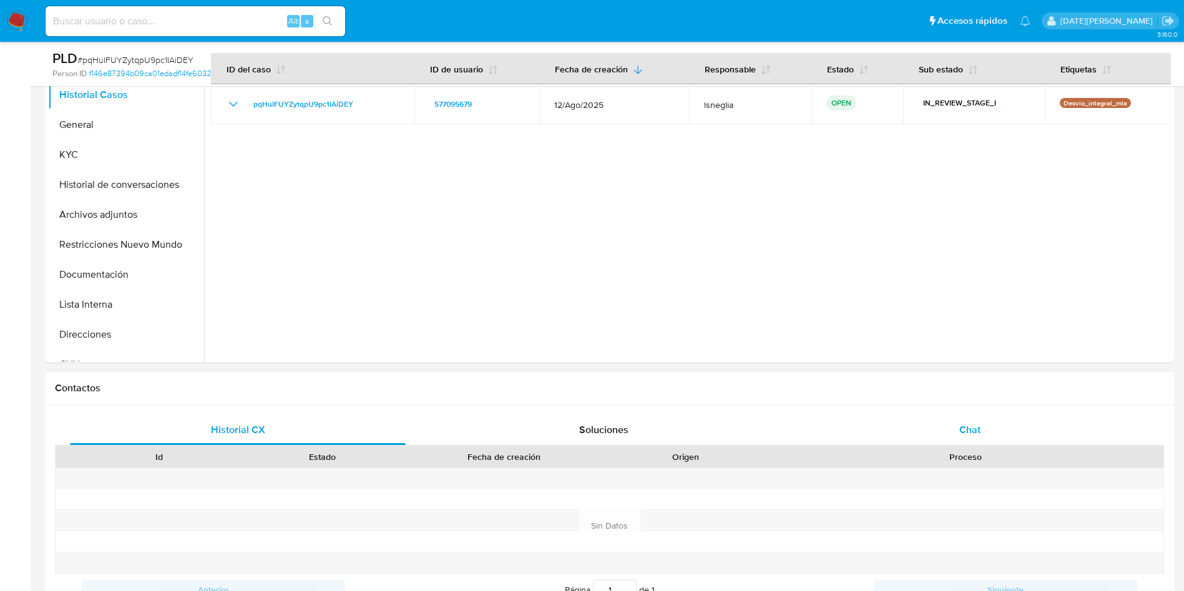
click at [988, 427] on div "Chat" at bounding box center [970, 430] width 336 height 30
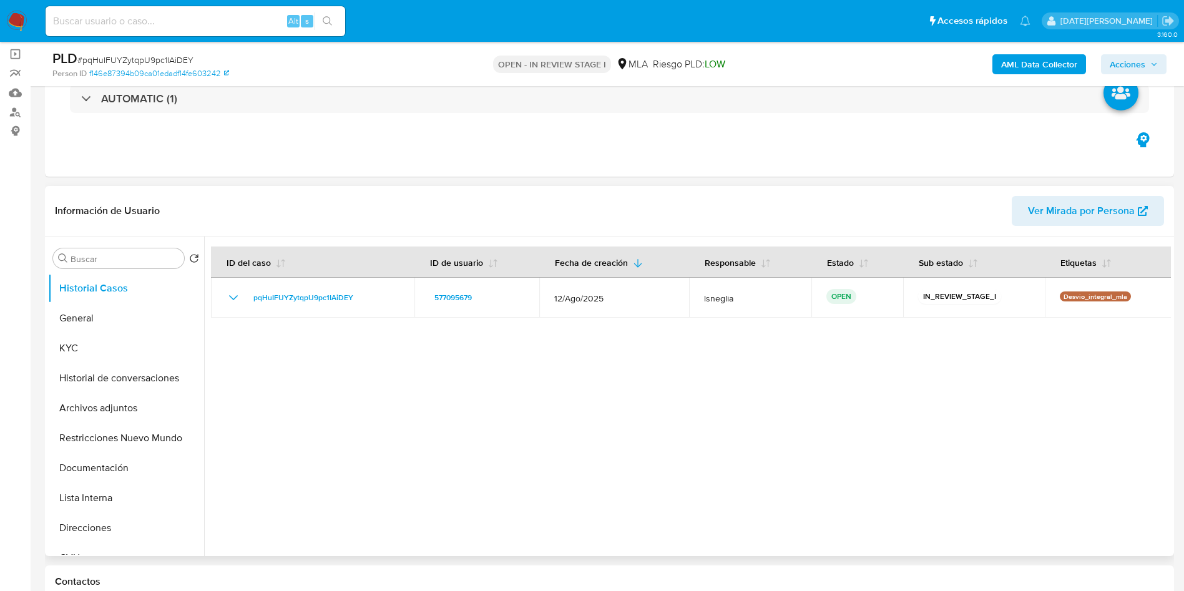
scroll to position [187, 0]
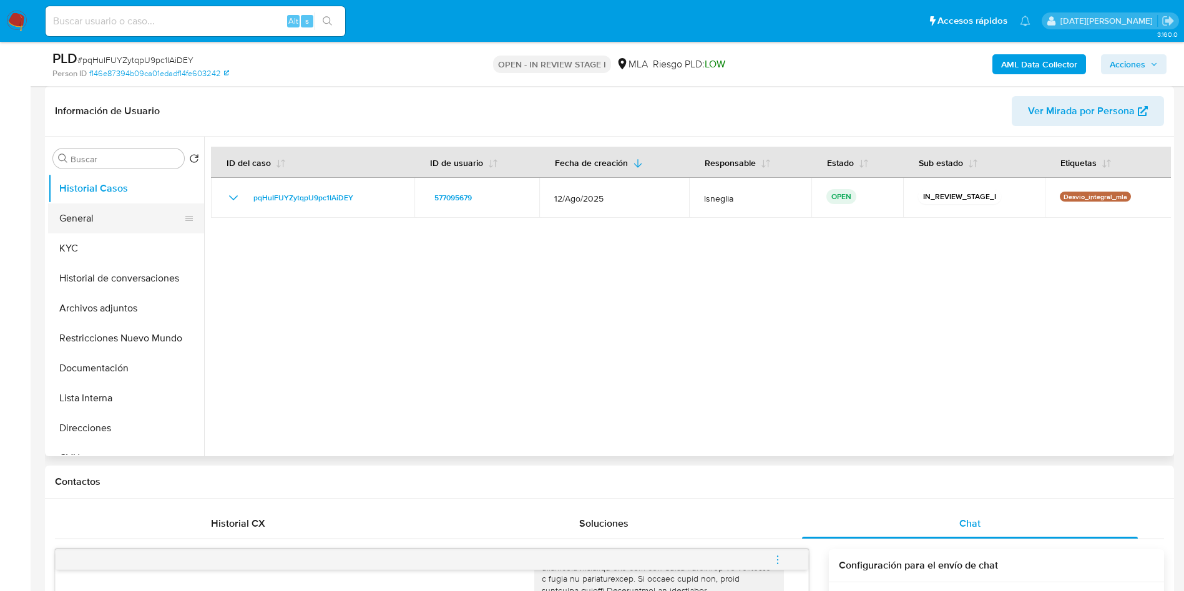
click at [77, 213] on button "General" at bounding box center [121, 219] width 146 height 30
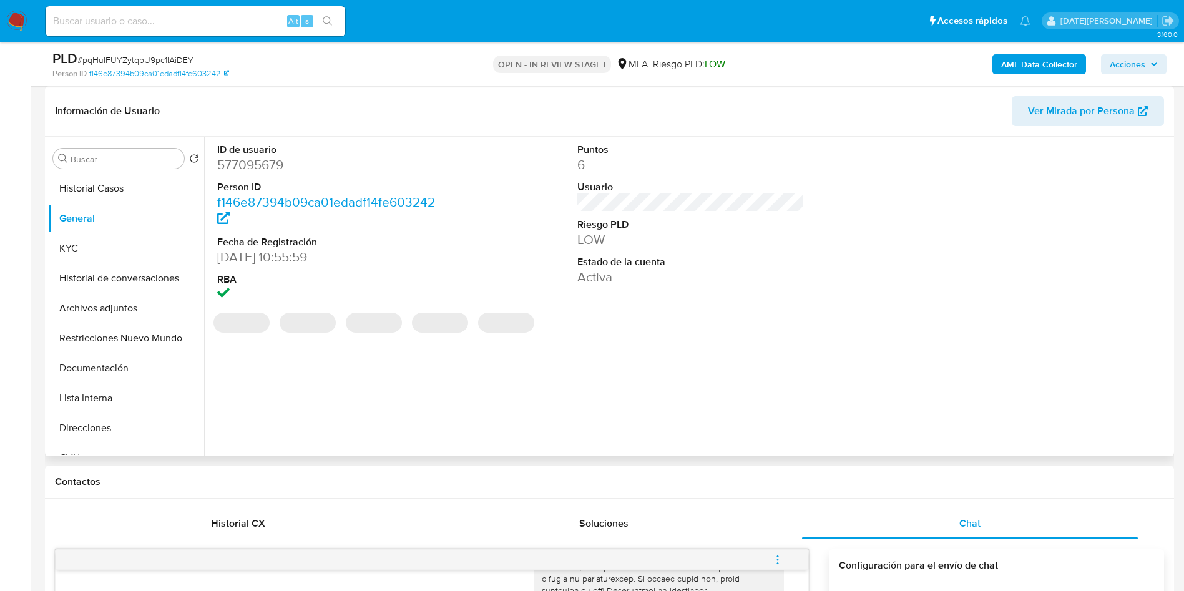
click at [252, 165] on dd "577095679" at bounding box center [331, 164] width 228 height 17
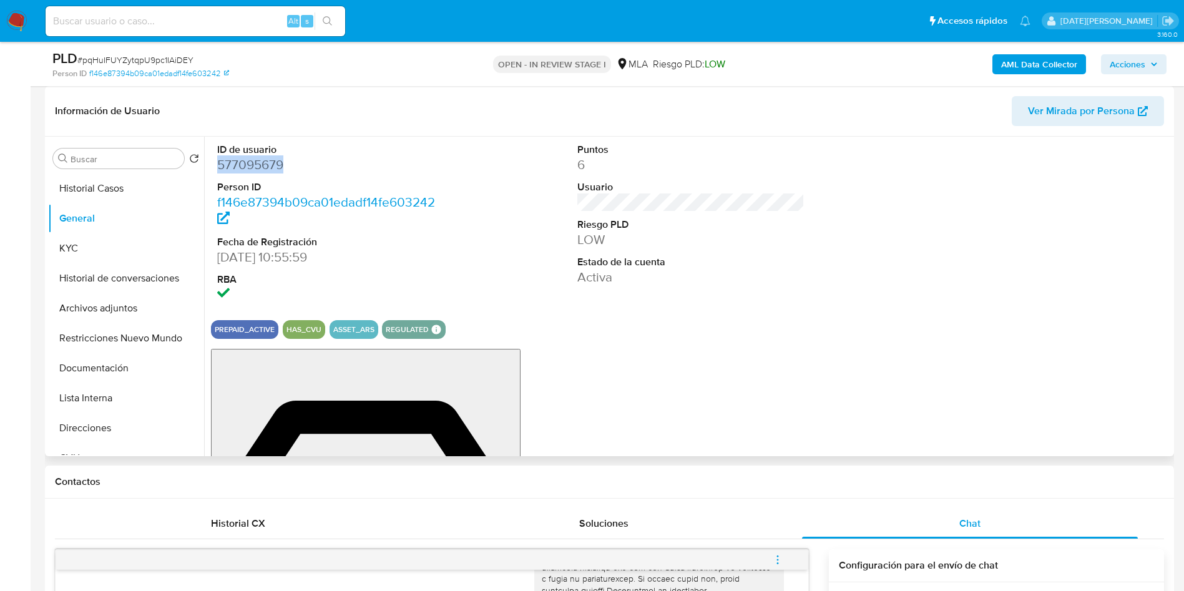
copy dd "577095679"
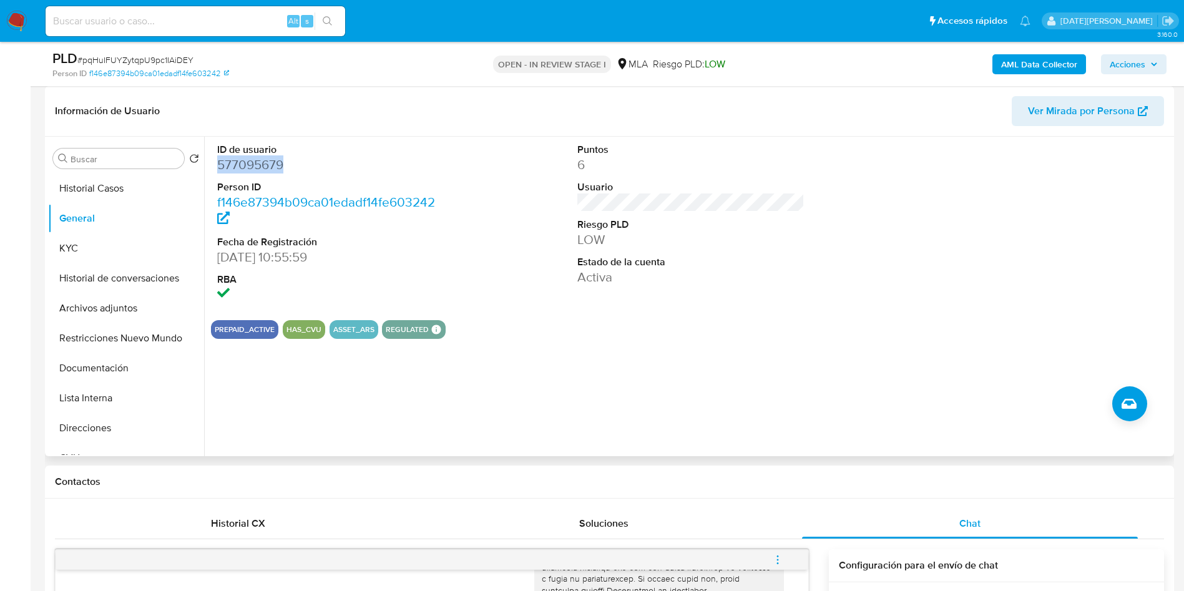
click at [260, 162] on dd "577095679" at bounding box center [331, 164] width 228 height 17
click at [526, 140] on div "ID de usuario 577095679 Person ID f146e87394b09ca01edadf14fe603242 Fecha de Reg…" at bounding box center [691, 224] width 960 height 174
click at [257, 159] on dd "577095679" at bounding box center [331, 164] width 228 height 17
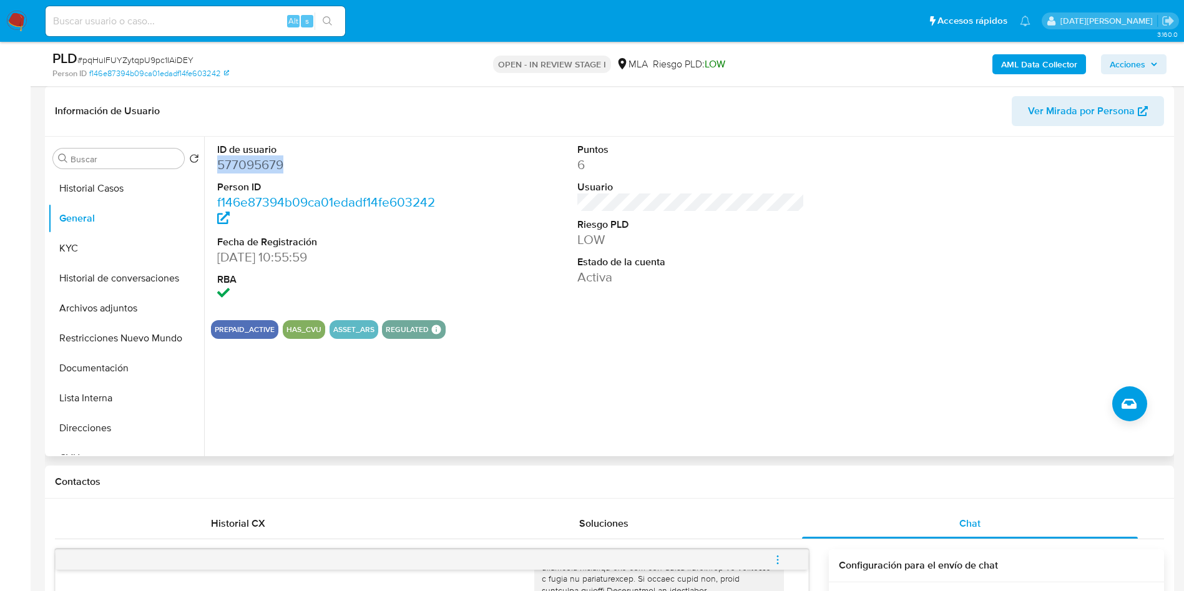
copy dd "577095679"
click at [73, 252] on button "KYC" at bounding box center [121, 248] width 146 height 30
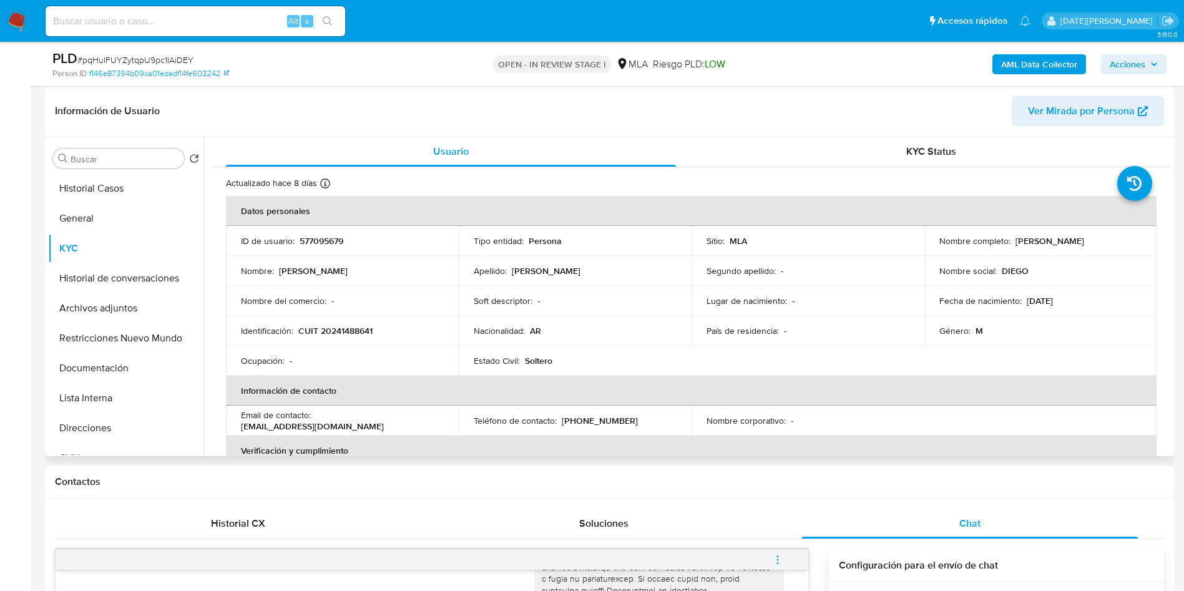
drag, startPoint x: 1009, startPoint y: 243, endPoint x: 1116, endPoint y: 242, distance: 106.1
click at [1116, 242] on div "Nombre completo : Diego Ricardo Gomes" at bounding box center [1041, 240] width 203 height 11
copy div "Diego Ricardo Gomes"
drag, startPoint x: 298, startPoint y: 331, endPoint x: 380, endPoint y: 331, distance: 81.2
click at [380, 331] on div "Identificación : CUIT 20241488641" at bounding box center [342, 330] width 203 height 11
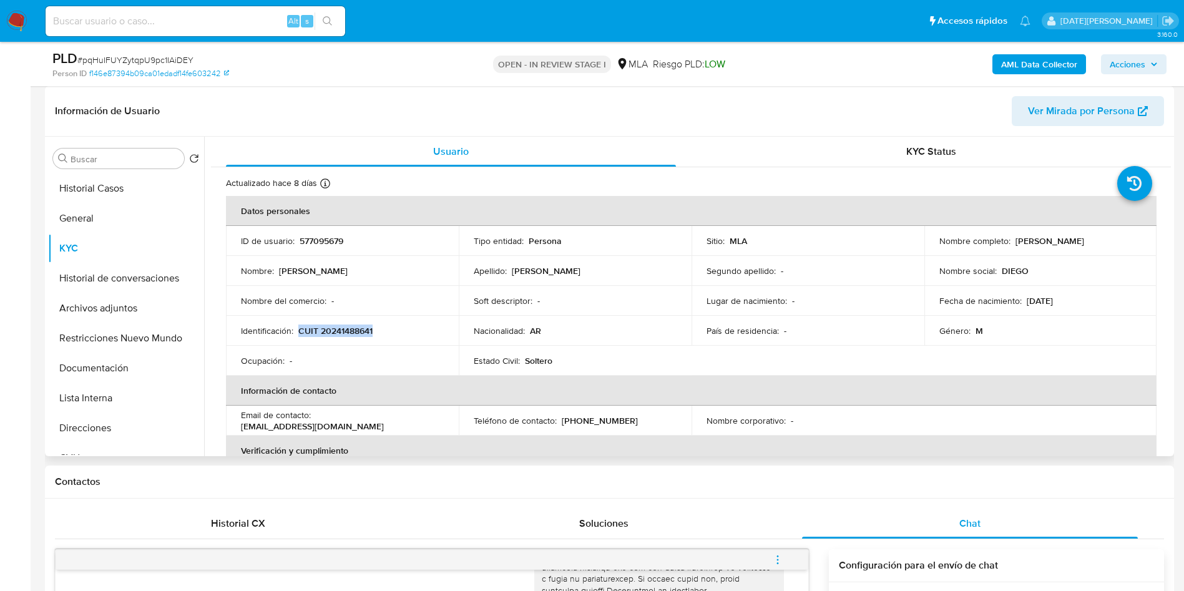
copy p "CUIT 20241488641"
click at [86, 424] on button "Direcciones" at bounding box center [121, 428] width 146 height 30
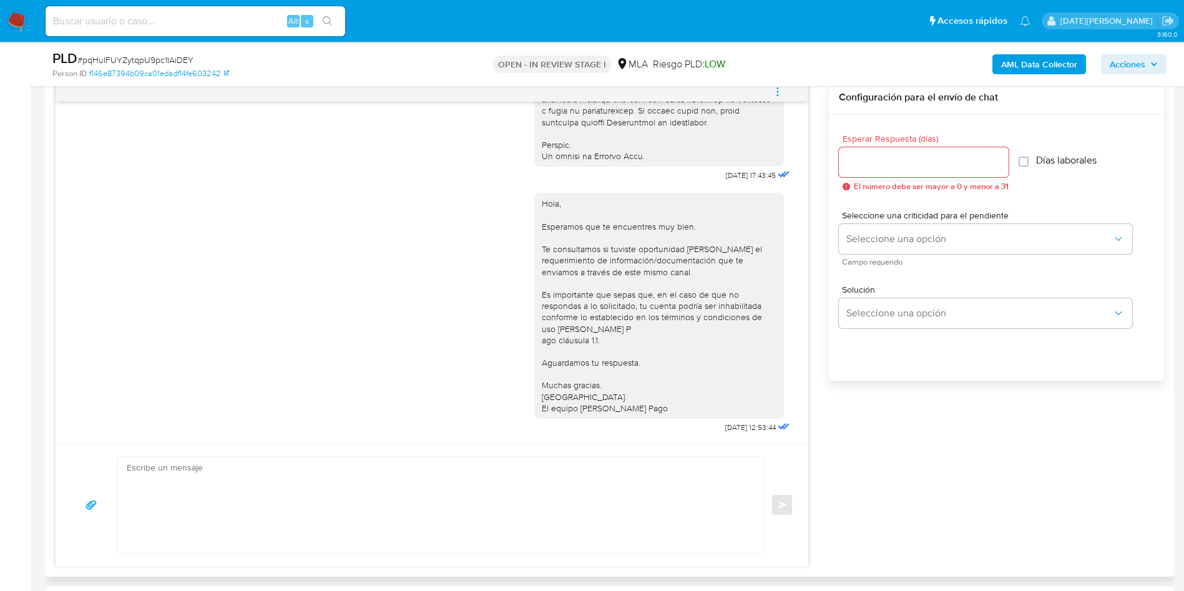
scroll to position [640, 0]
click at [428, 522] on textarea at bounding box center [438, 505] width 622 height 96
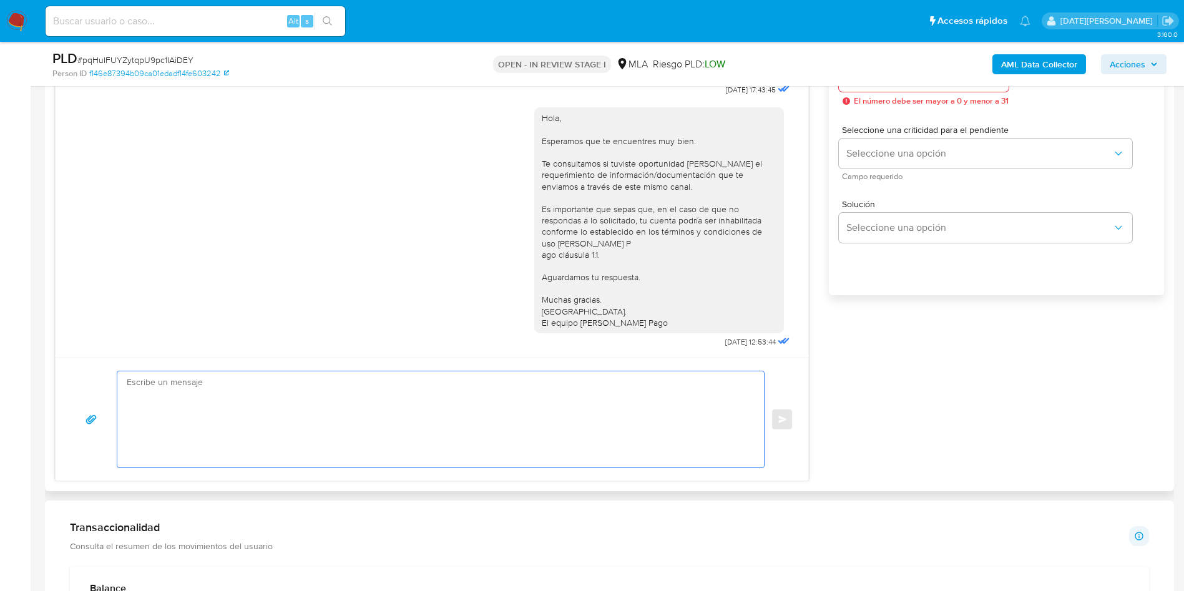
scroll to position [843, 0]
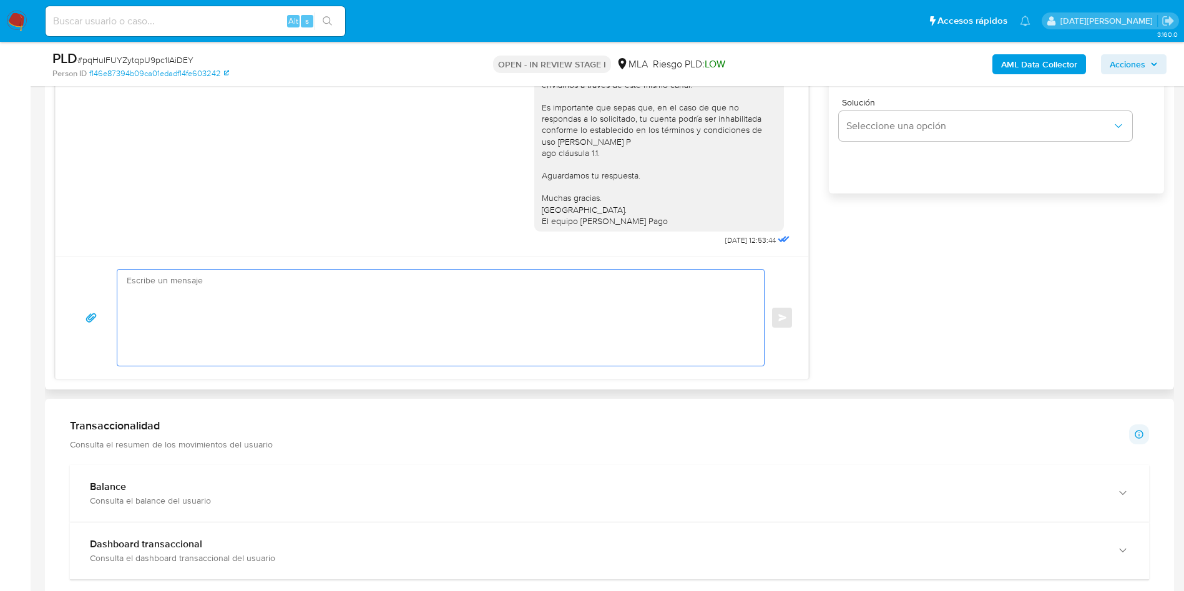
click at [555, 302] on textarea at bounding box center [438, 318] width 622 height 96
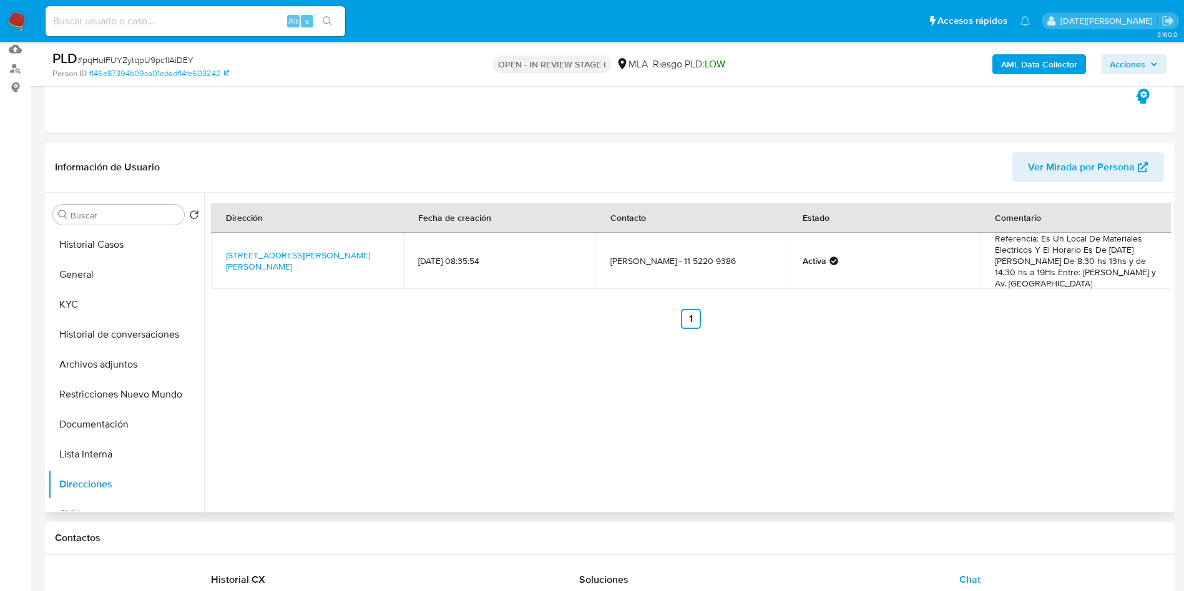
scroll to position [187, 0]
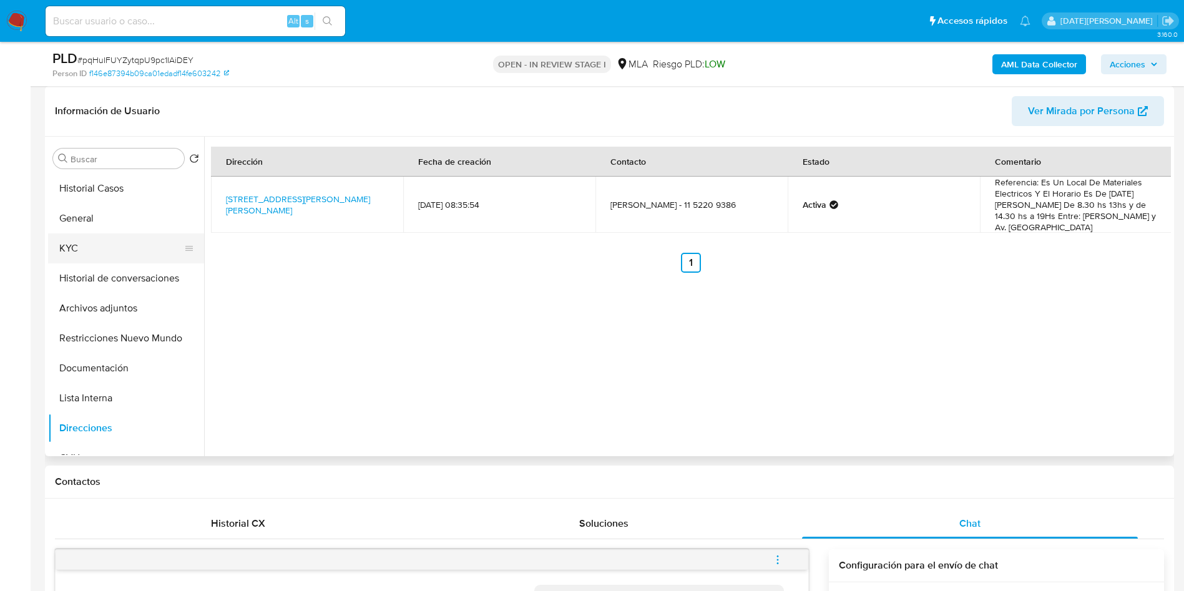
click at [72, 243] on button "KYC" at bounding box center [121, 248] width 146 height 30
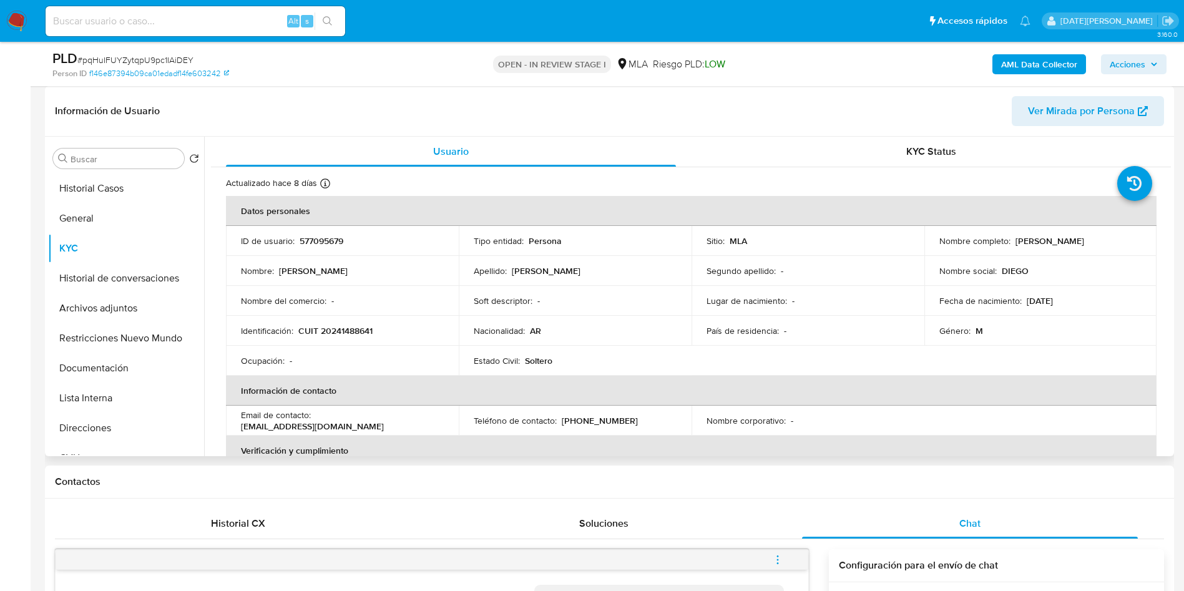
drag, startPoint x: 1013, startPoint y: 238, endPoint x: 1110, endPoint y: 242, distance: 97.5
click at [1110, 242] on div "Nombre completo : Diego Ricardo Gomes" at bounding box center [1041, 240] width 203 height 11
copy p "Diego Ricardo Gomes"
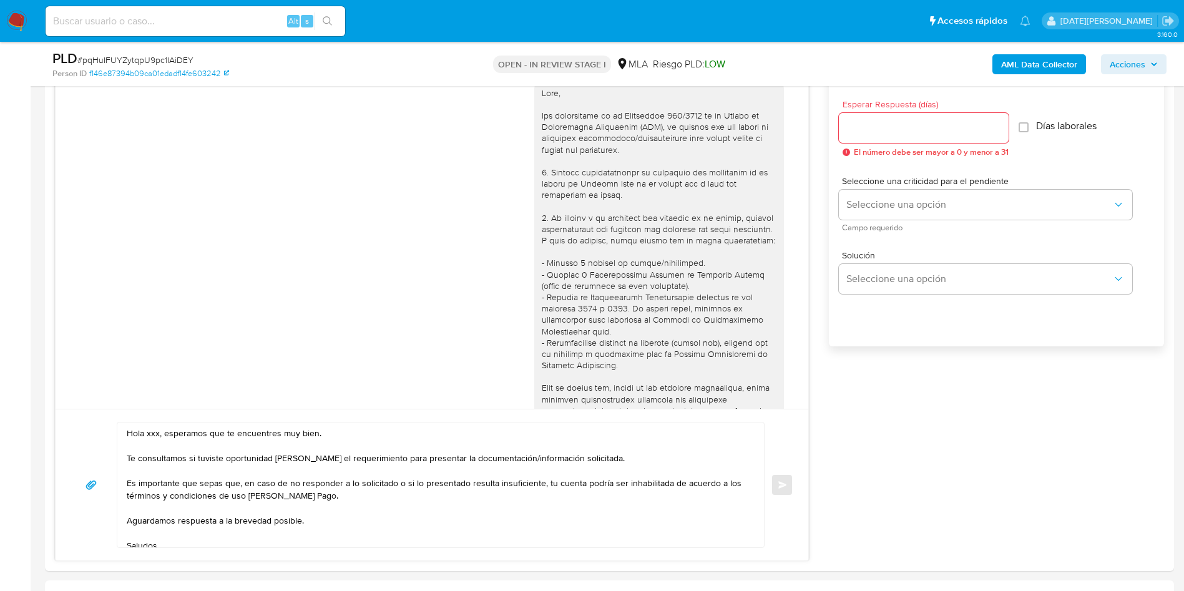
scroll to position [843, 0]
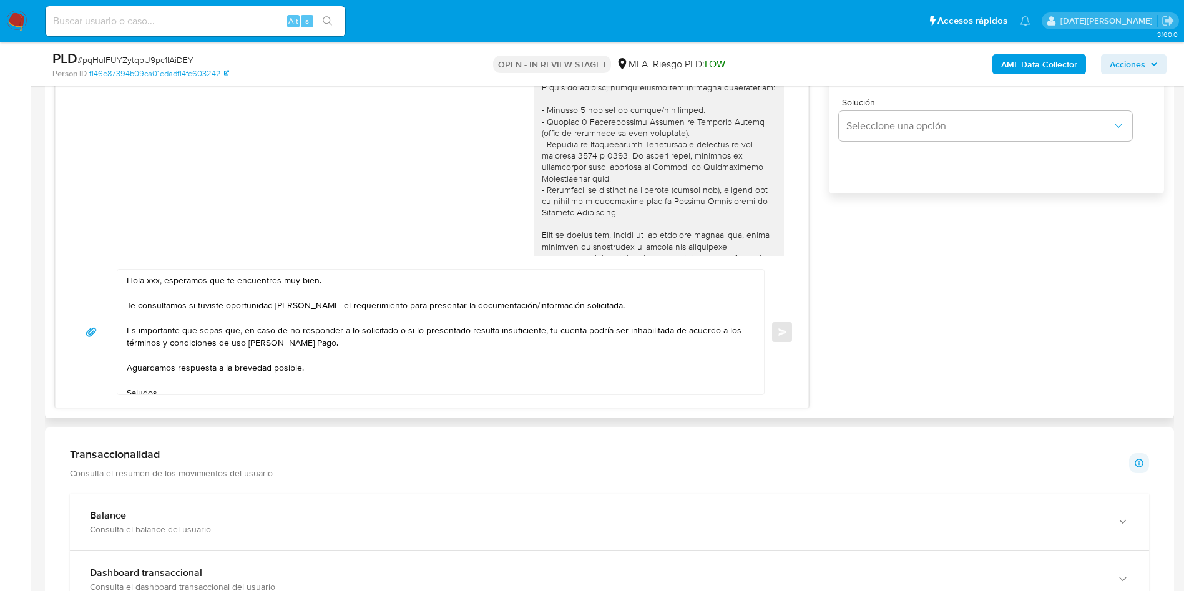
click at [151, 280] on textarea "Hola xxx, esperamos que te encuentres muy bien. Te consultamos si tuviste oport…" at bounding box center [438, 332] width 622 height 125
paste textarea "Diego Ricardo Gomes"
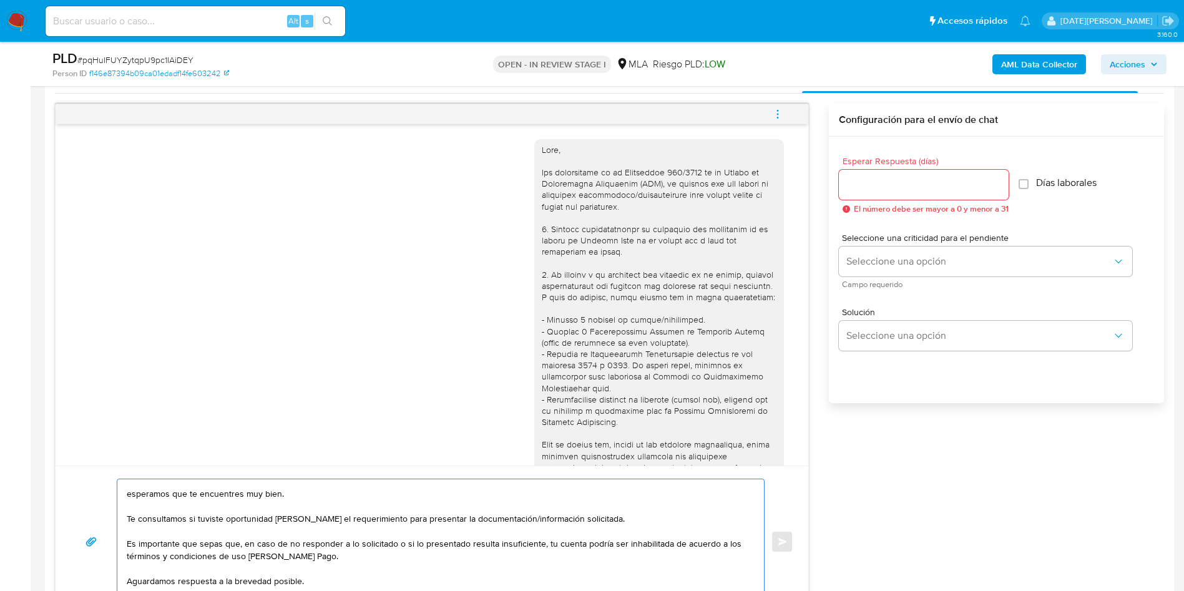
scroll to position [0, 0]
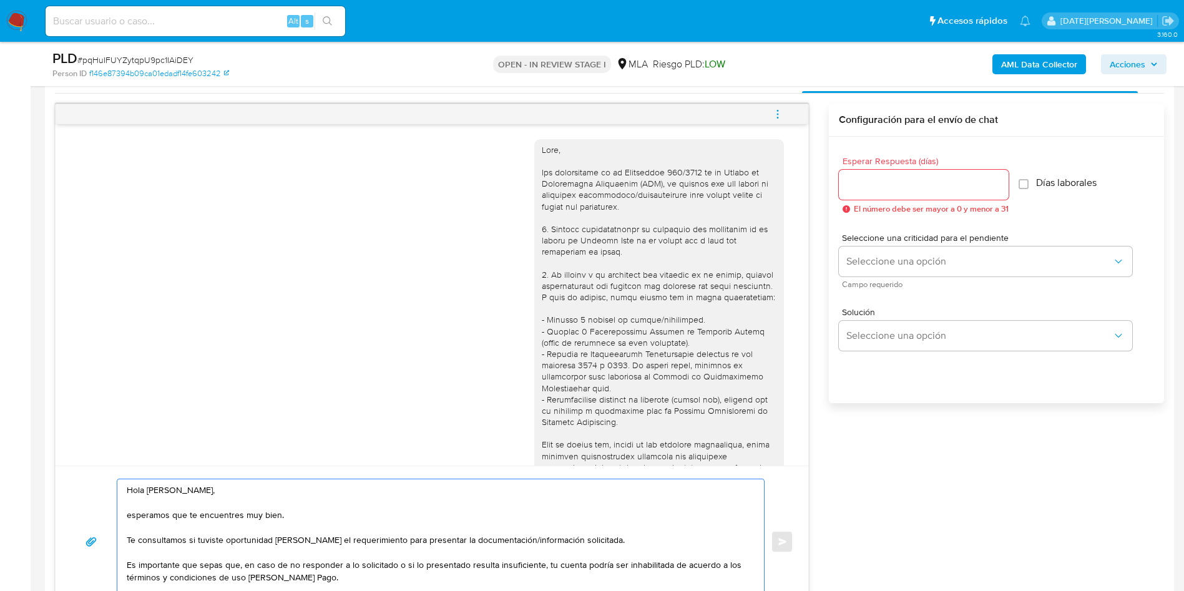
click at [131, 514] on textarea "Hola Diego Ricardo Gomes, esperamos que te encuentres muy bien. Te consultamos …" at bounding box center [438, 541] width 622 height 125
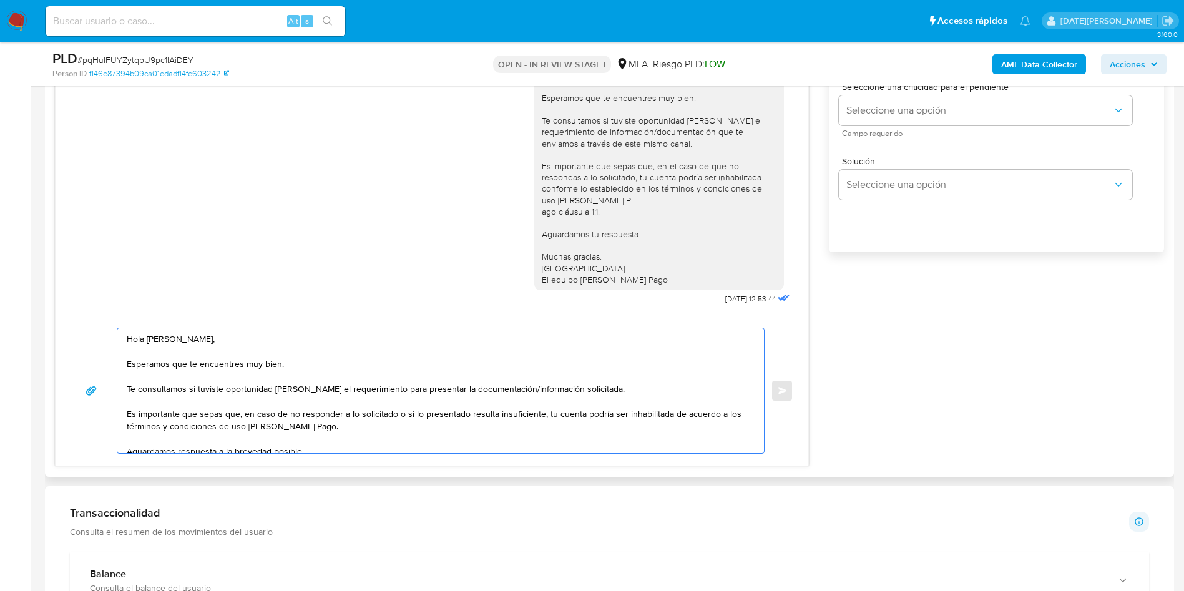
scroll to position [914, 0]
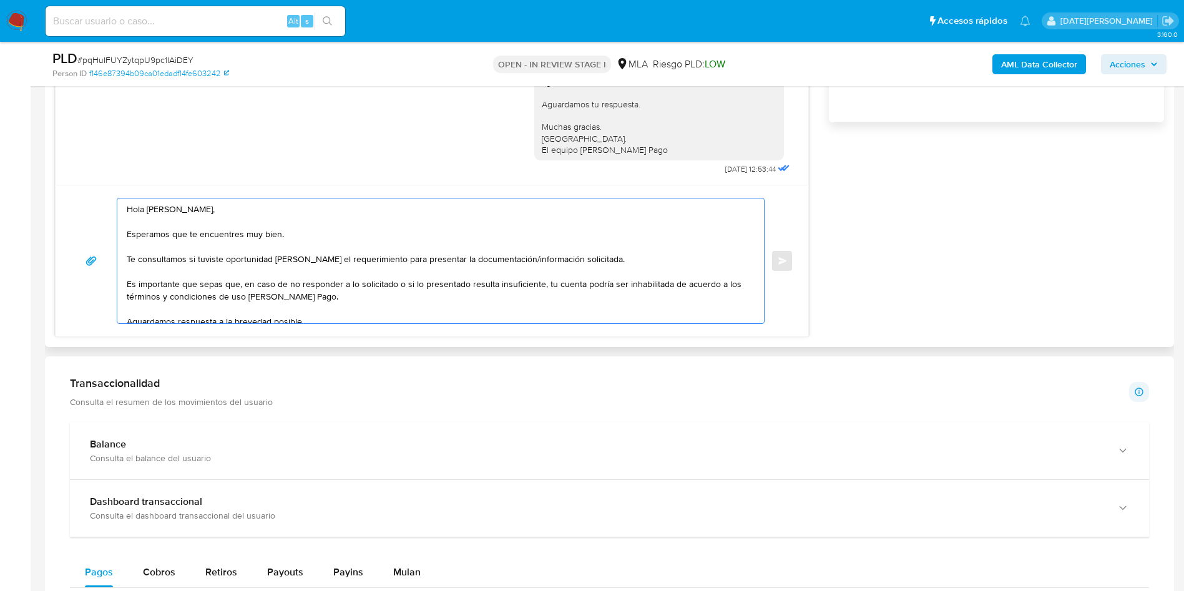
click at [601, 257] on textarea "Hola Diego Ricardo Gomes, Esperamos que te encuentres muy bien. Te consultamos …" at bounding box center [438, 261] width 622 height 125
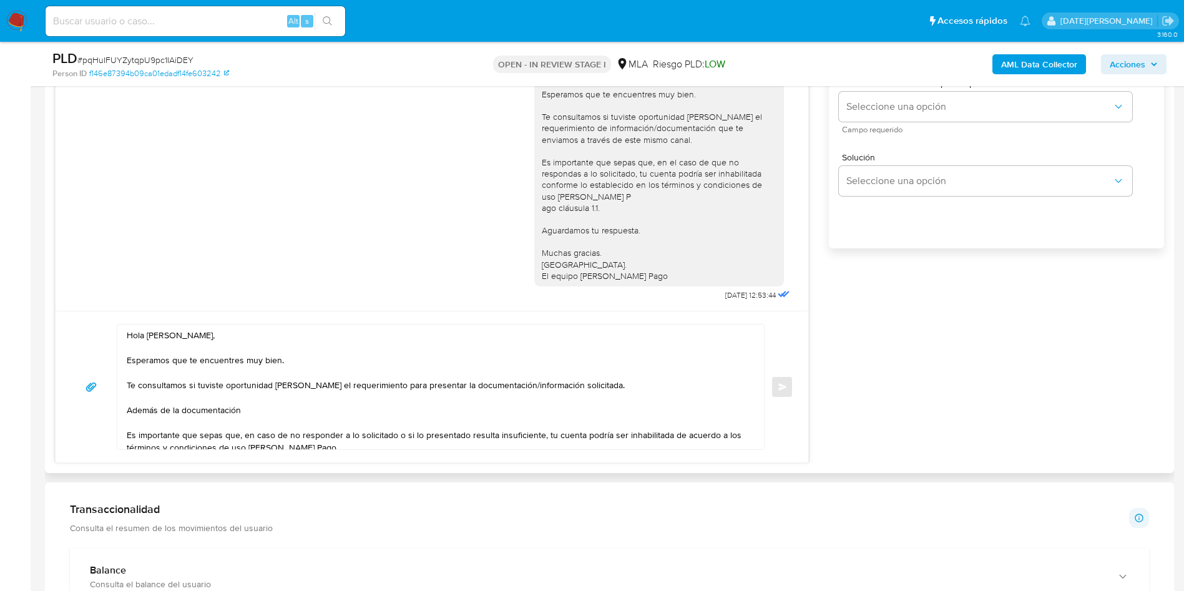
scroll to position [803, 0]
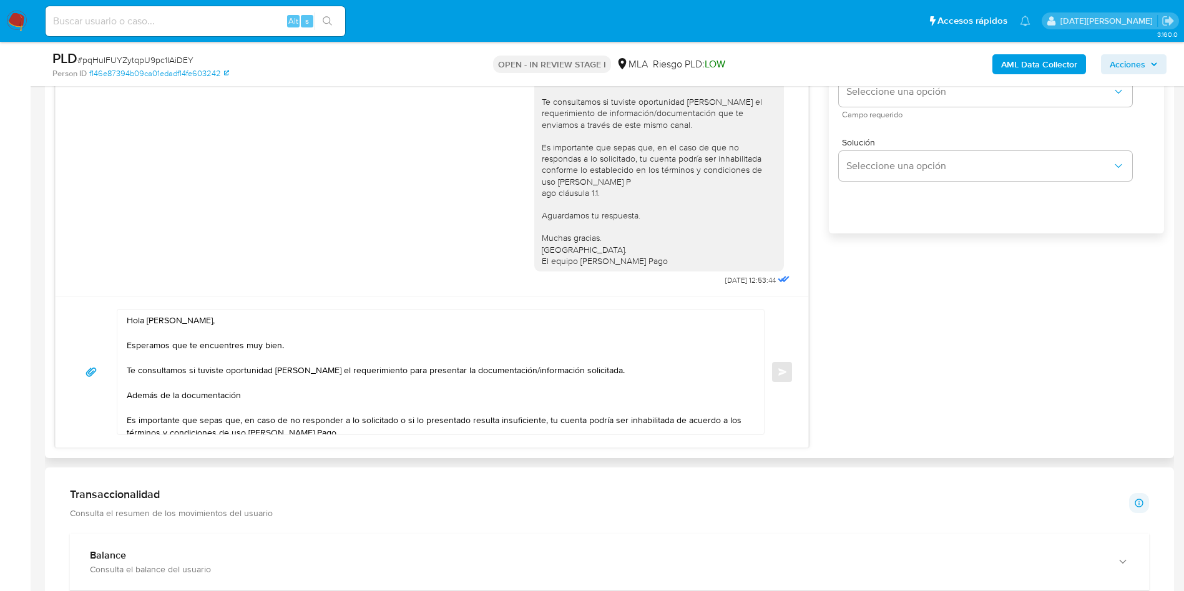
click at [322, 350] on textarea "Hola Diego Ricardo Gomes, Esperamos que te encuentres muy bien. Te consultamos …" at bounding box center [438, 372] width 622 height 125
click at [300, 394] on textarea "Hola Diego Ricardo Gomes, Esperamos que te encuentres muy bien. Te consultamos …" at bounding box center [438, 372] width 622 height 125
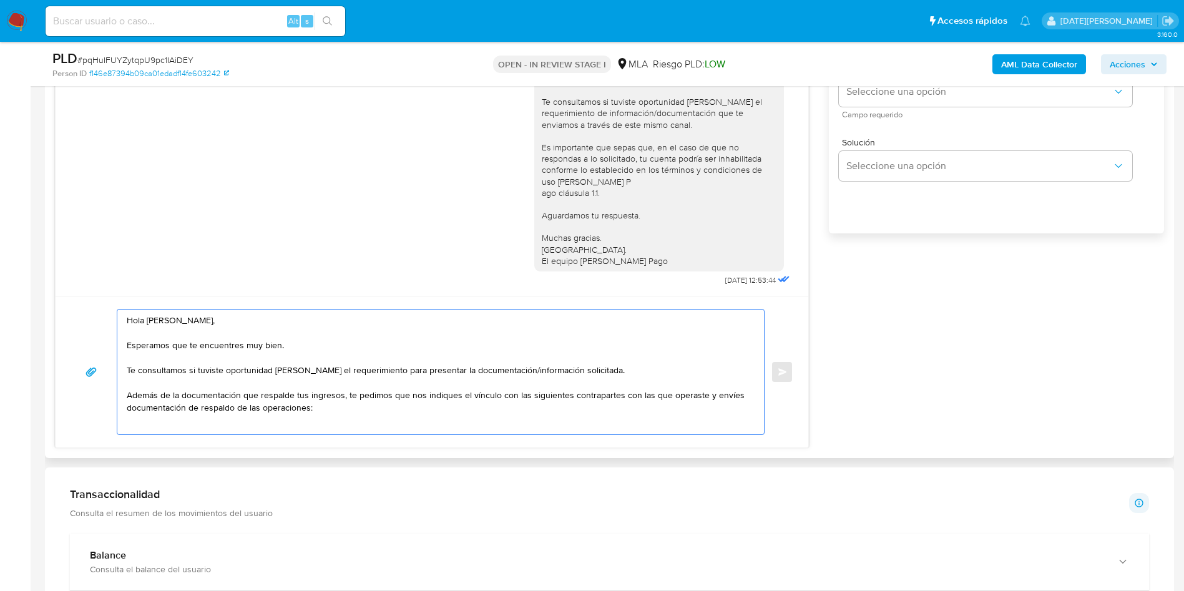
scroll to position [4, 0]
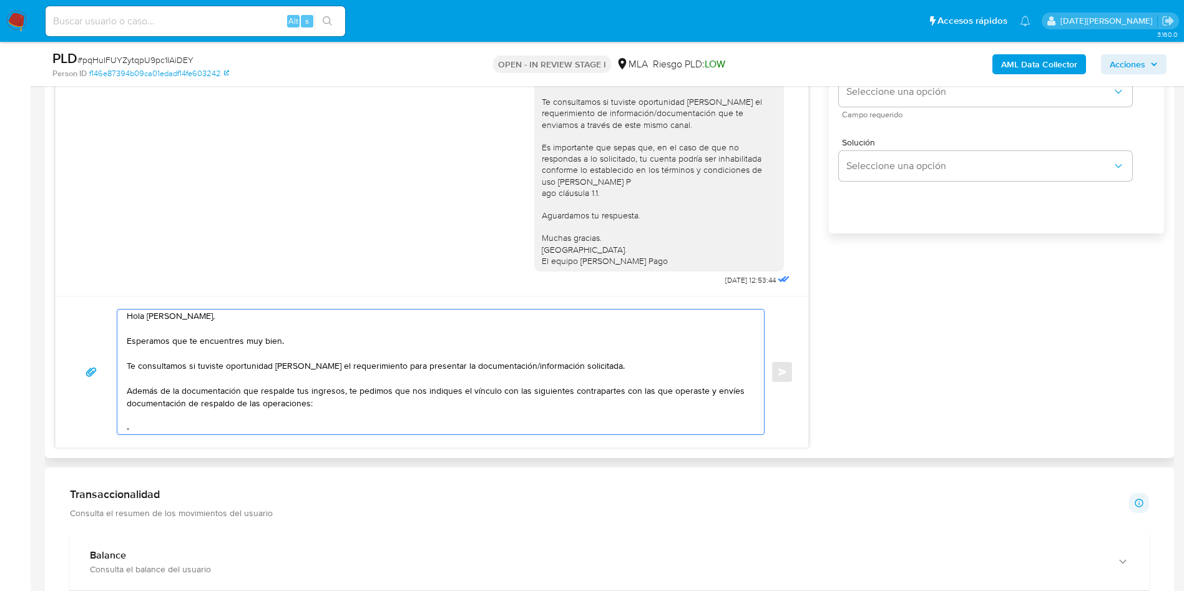
paste textarea "[PERSON_NAME] de Los Angeles Sigales"
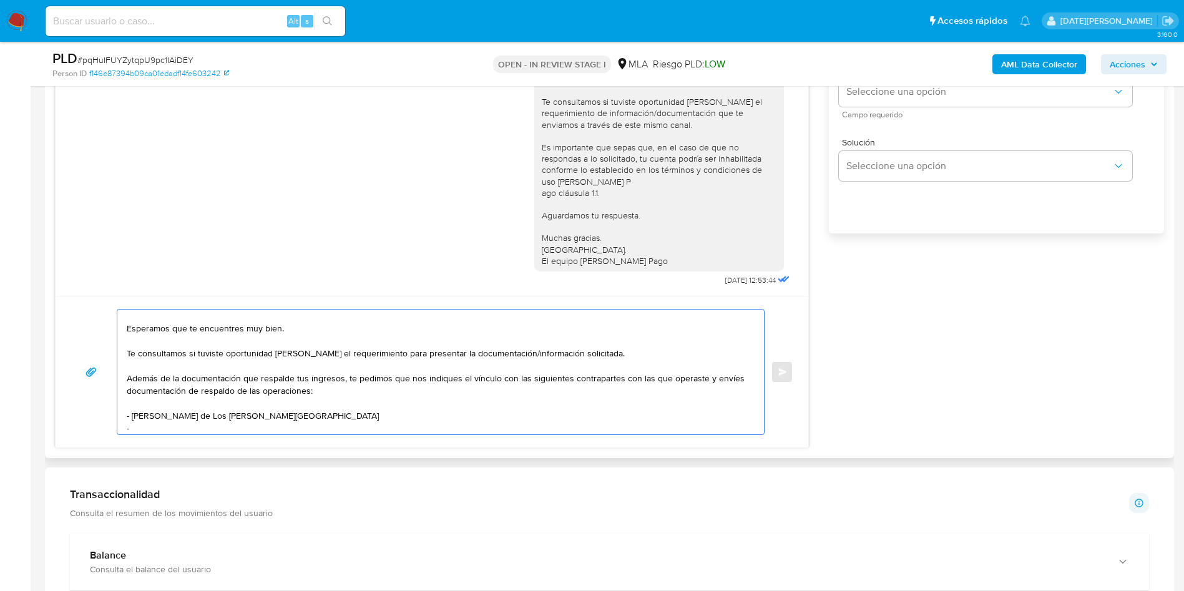
scroll to position [110, 0]
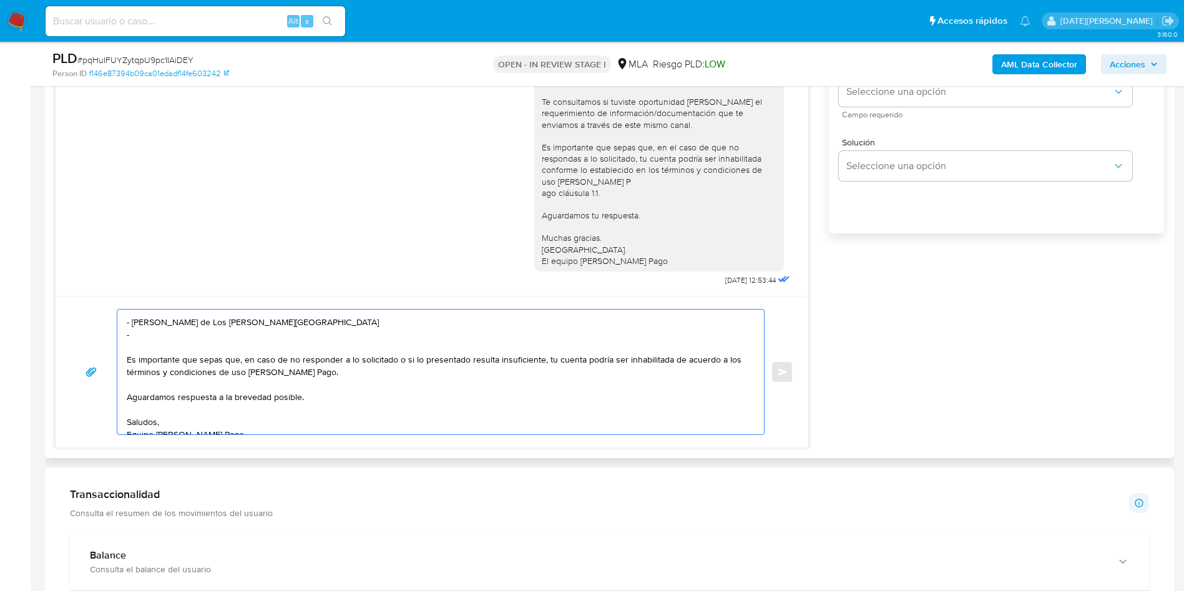
click at [155, 336] on textarea "Hola Diego Ricardo Gomes, Esperamos que te encuentres muy bien. Te consultamos …" at bounding box center [438, 372] width 622 height 125
paste textarea "Constructora Juantom Srl"
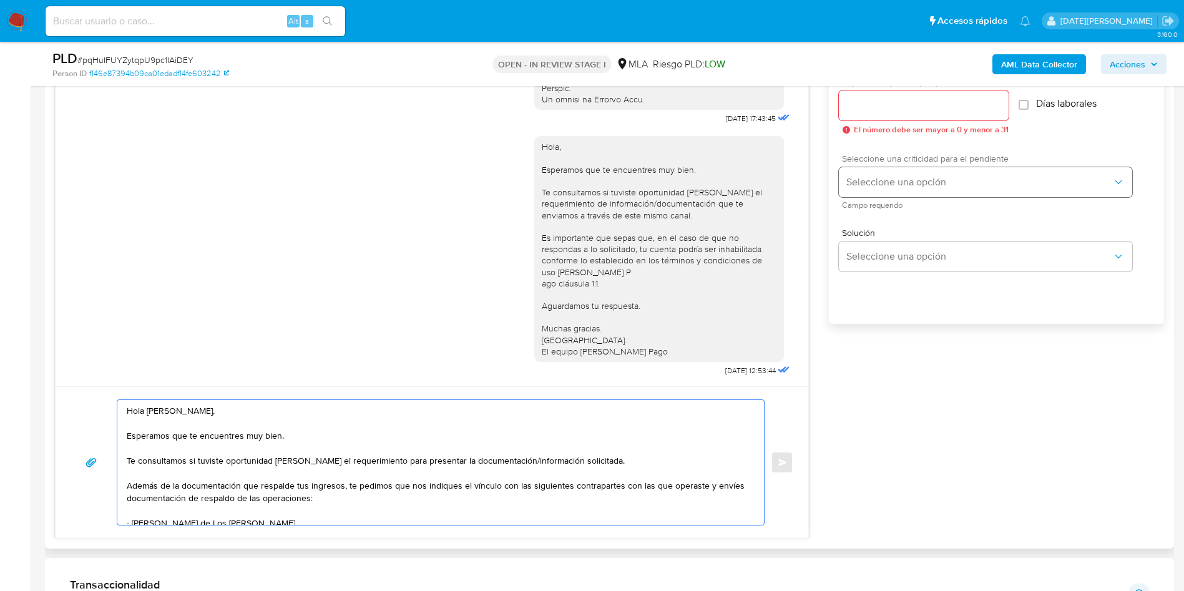
scroll to position [709, 0]
type textarea "Hola Diego Ricardo Gomes, Esperamos que te encuentres muy bien. Te consultamos …"
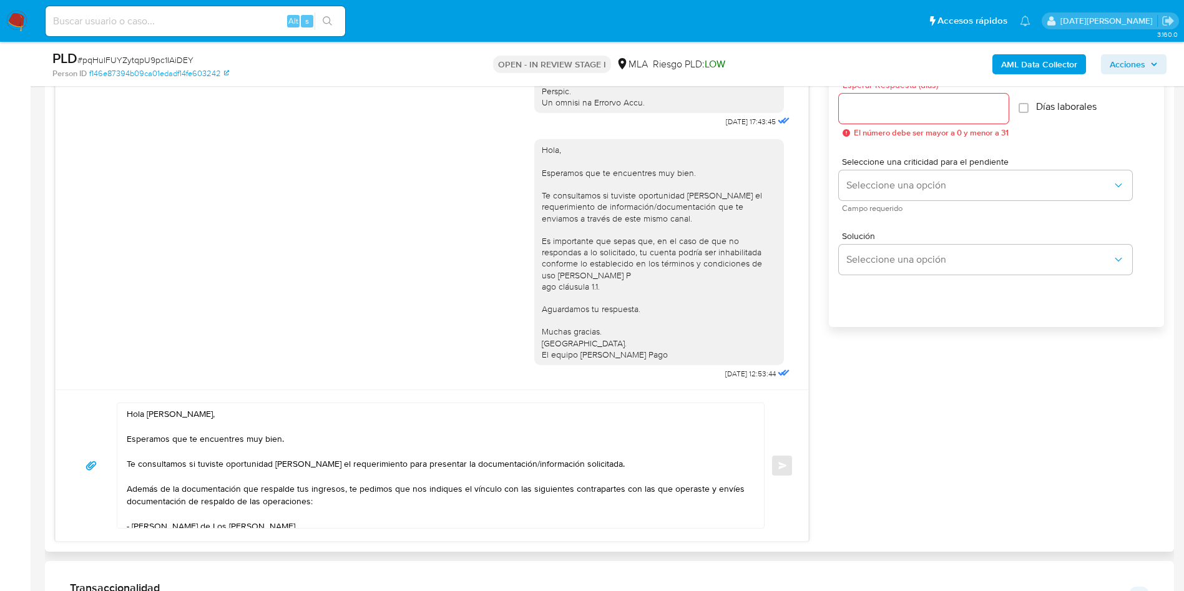
click at [907, 125] on div "Esperar Respuesta (días) El número debe ser mayor a 0 y menor a 31" at bounding box center [924, 109] width 170 height 57
click at [901, 116] on input "Esperar Respuesta (días)" at bounding box center [924, 109] width 170 height 16
type input "3"
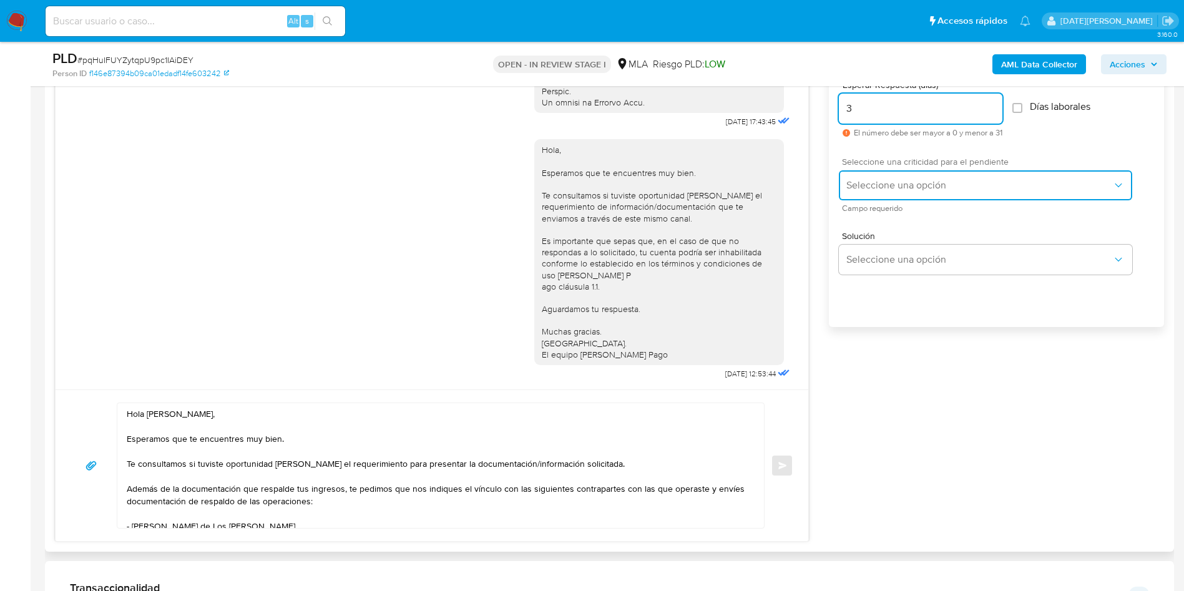
click at [894, 176] on button "Seleccione una opción" at bounding box center [985, 185] width 293 height 30
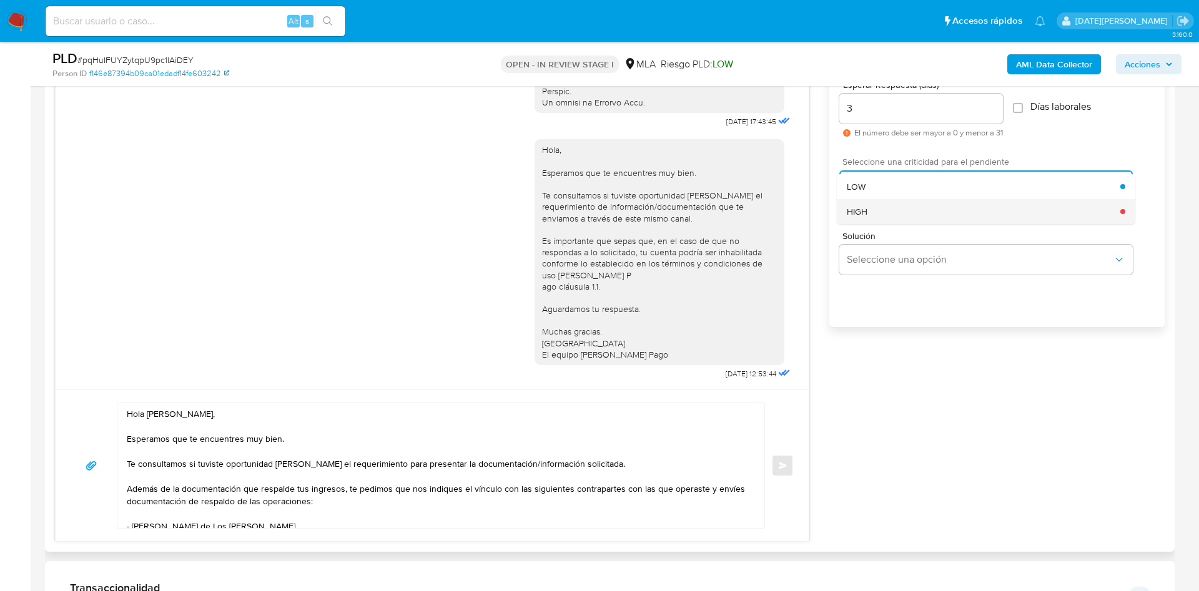
click at [881, 206] on div "HIGH" at bounding box center [983, 211] width 273 height 25
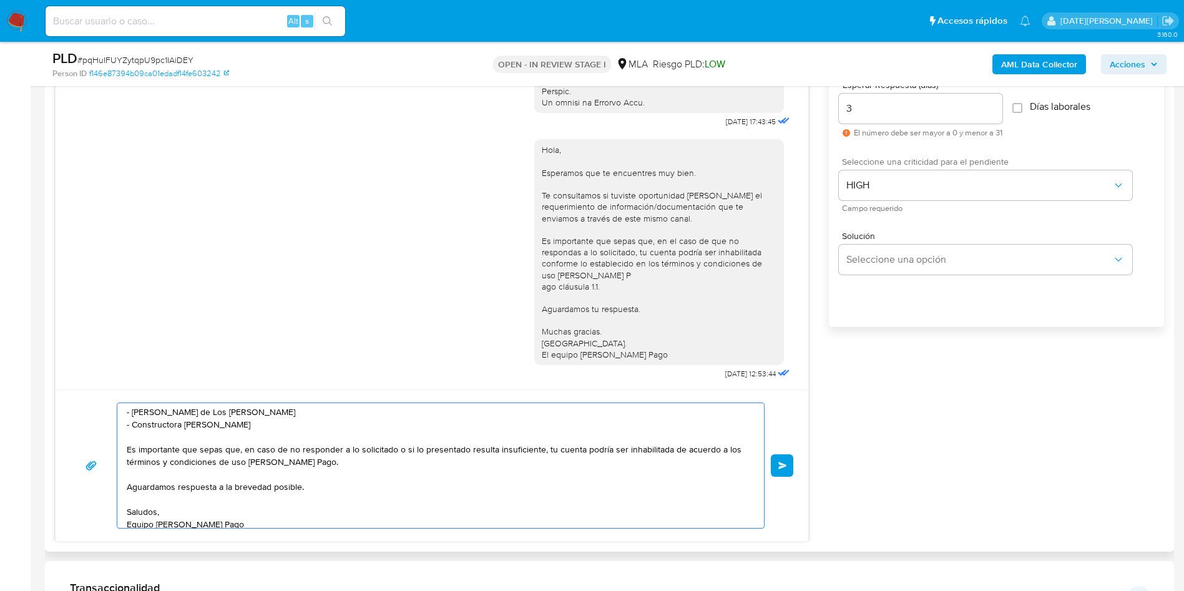
scroll to position [121, 0]
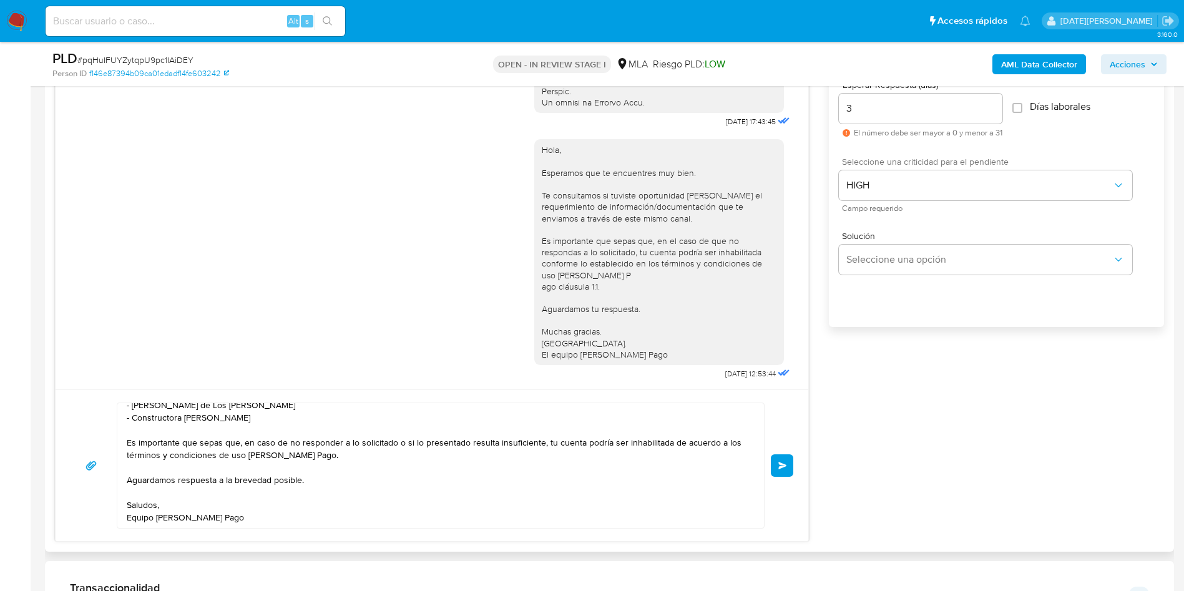
click at [781, 466] on span "Enviar" at bounding box center [782, 465] width 9 height 7
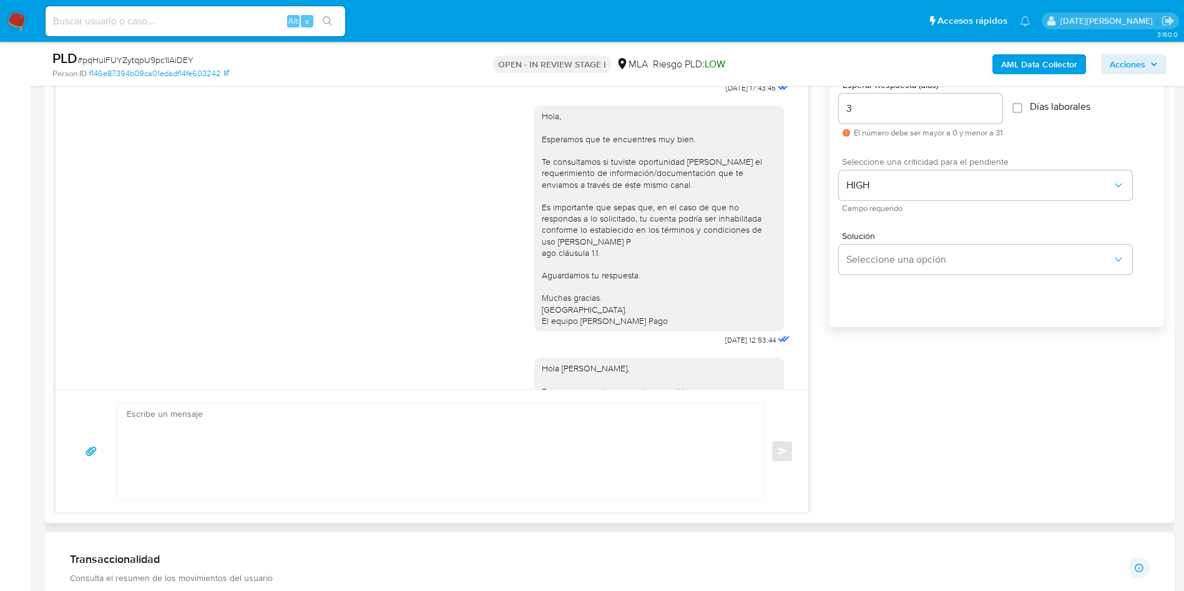
scroll to position [961, 0]
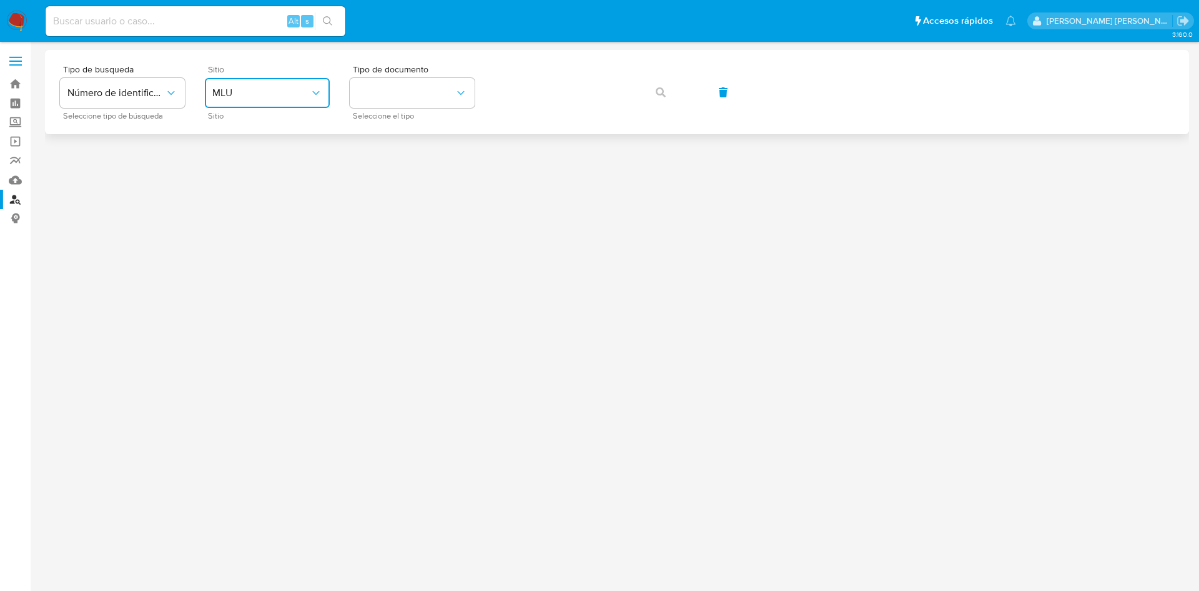
click at [279, 94] on span "MLU" at bounding box center [260, 93] width 97 height 12
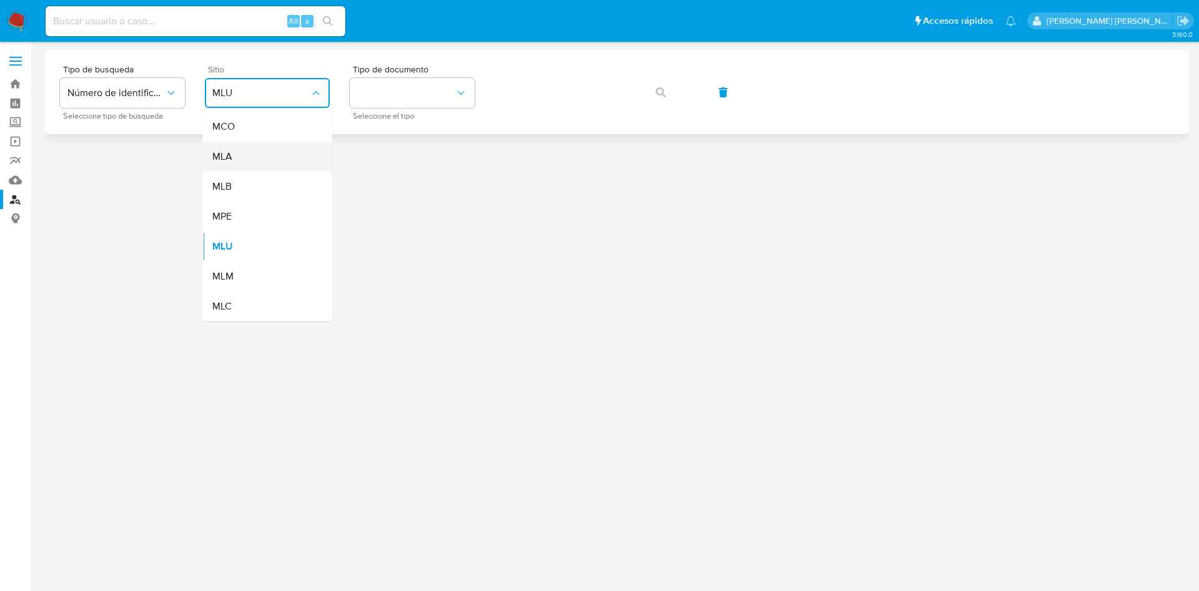
click at [285, 154] on div "MLA" at bounding box center [263, 157] width 102 height 30
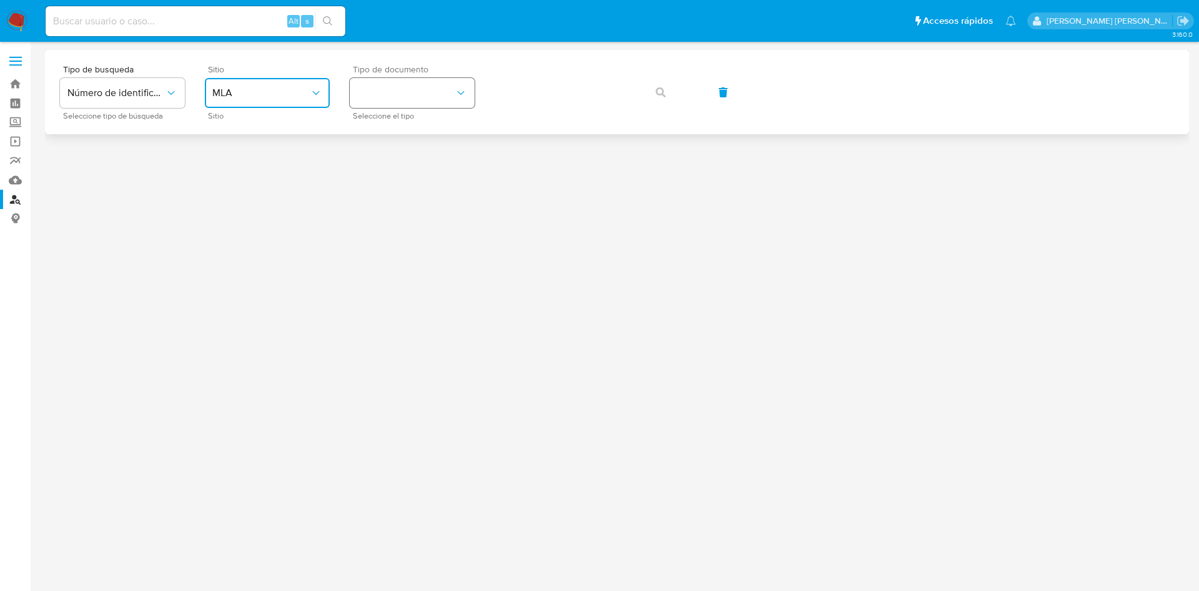
click at [400, 95] on button "identificationType" at bounding box center [412, 93] width 125 height 30
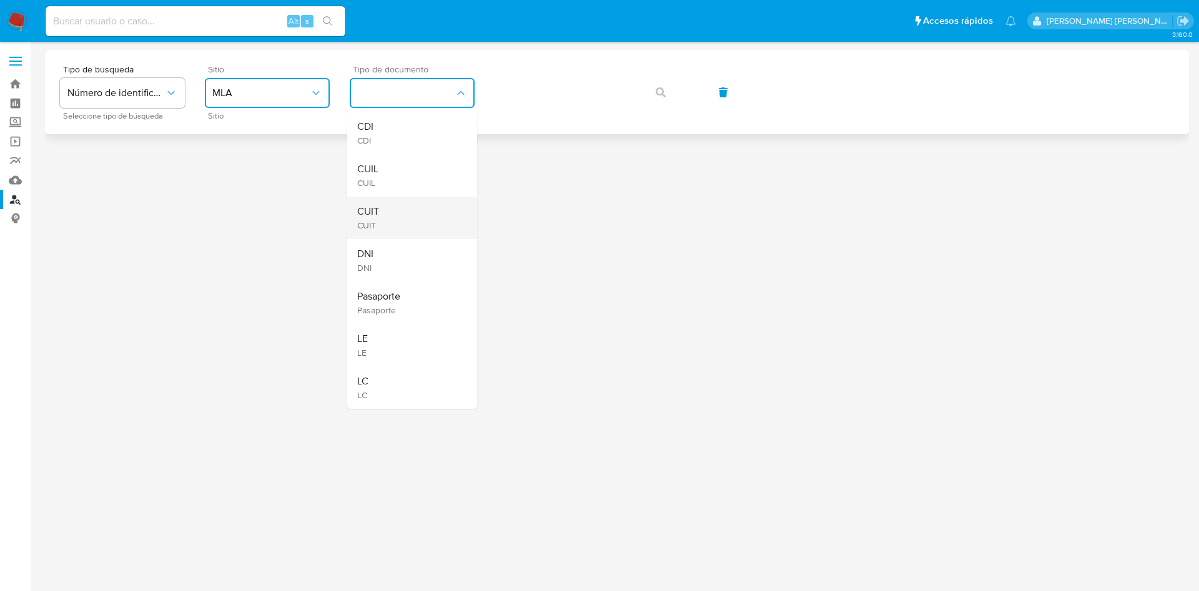
click at [420, 212] on div "CUIT CUIT" at bounding box center [408, 218] width 102 height 42
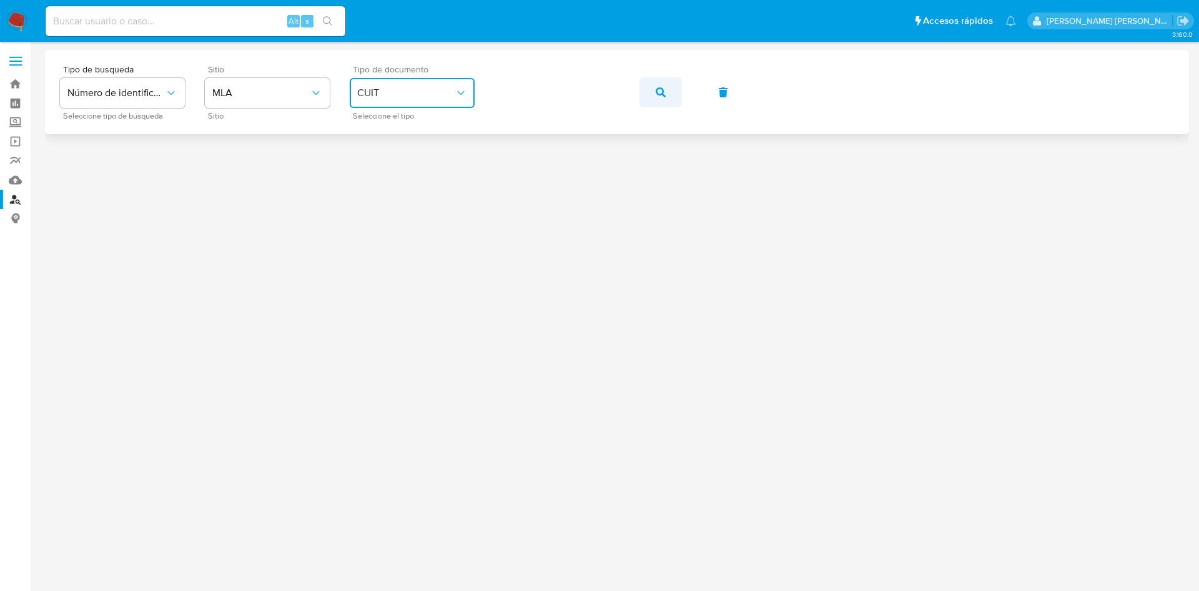
click at [664, 91] on icon "button" at bounding box center [660, 92] width 10 height 10
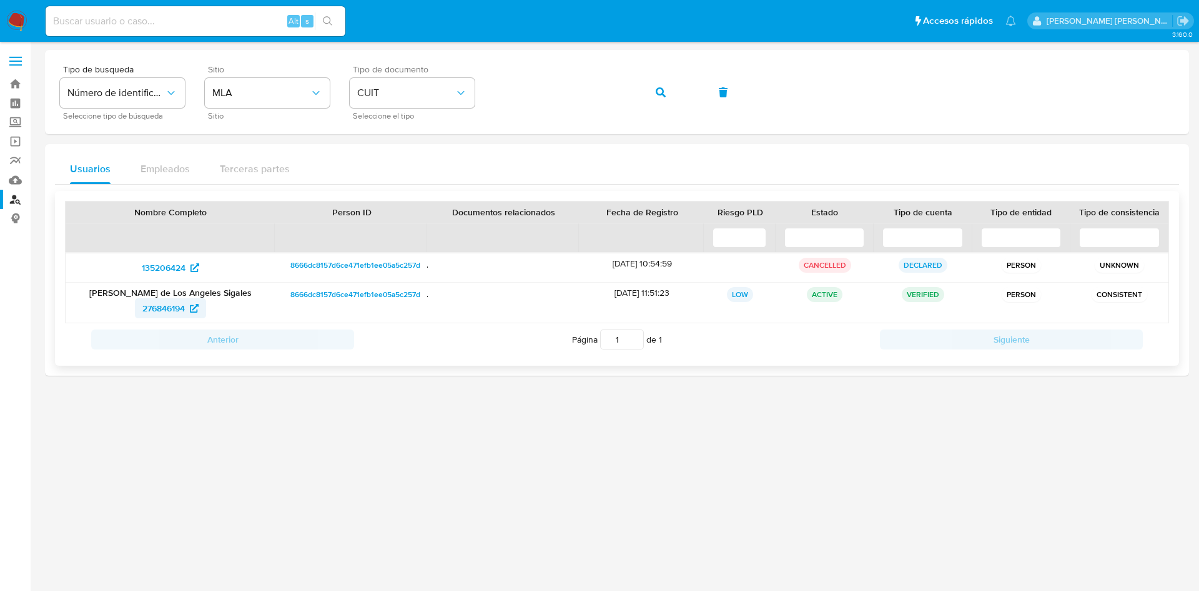
click at [178, 305] on span "276846194" at bounding box center [163, 308] width 42 height 20
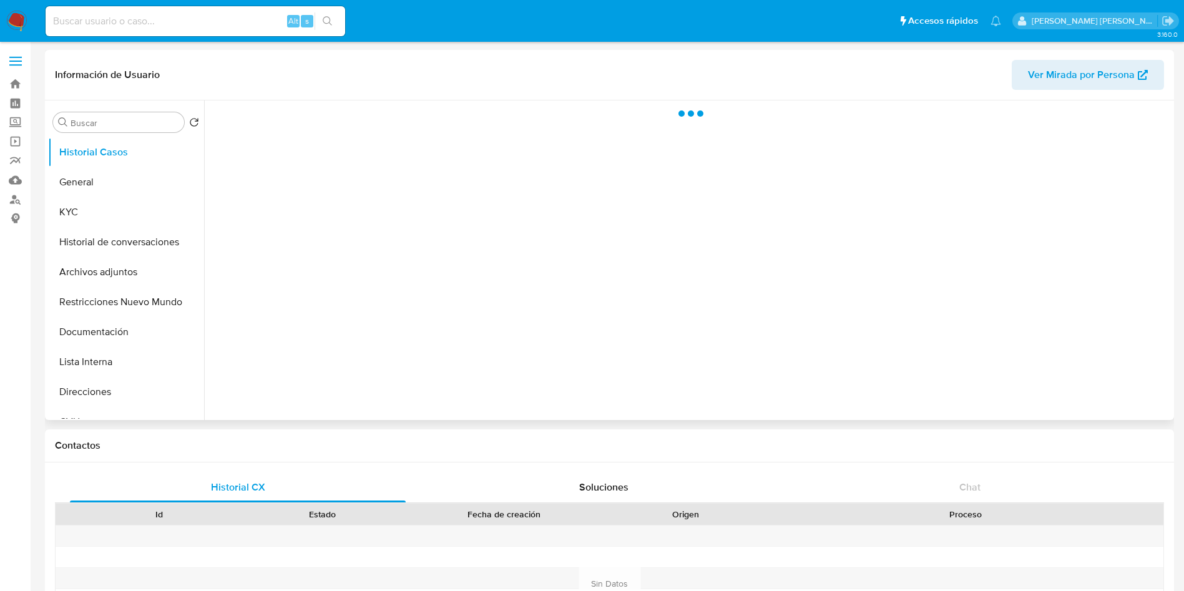
select select "10"
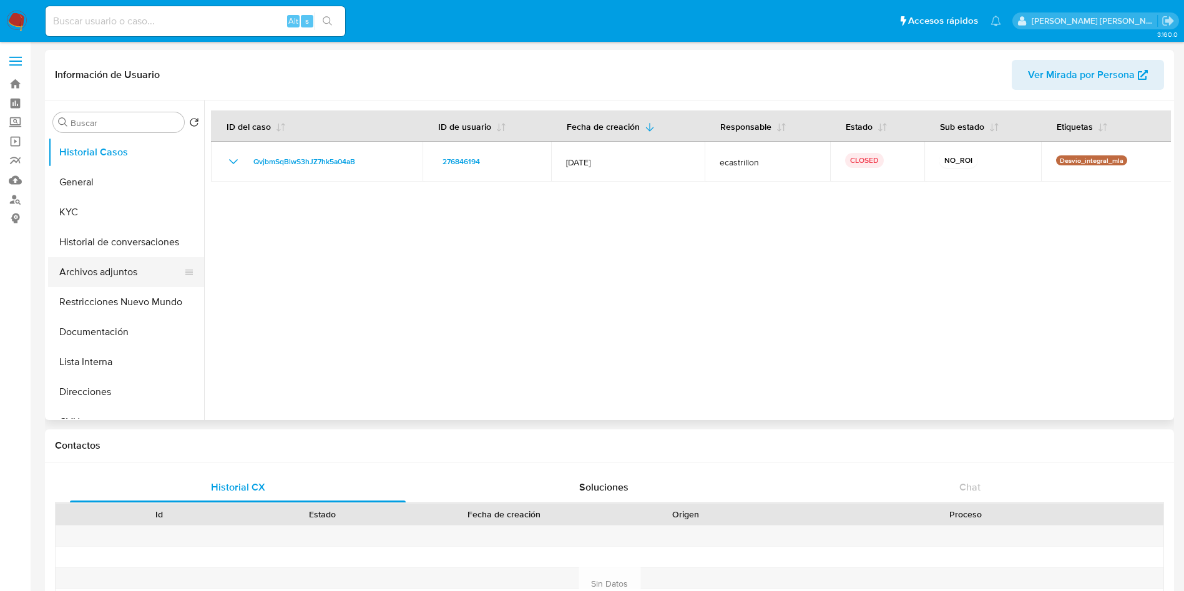
click at [81, 272] on button "Archivos adjuntos" at bounding box center [121, 272] width 146 height 30
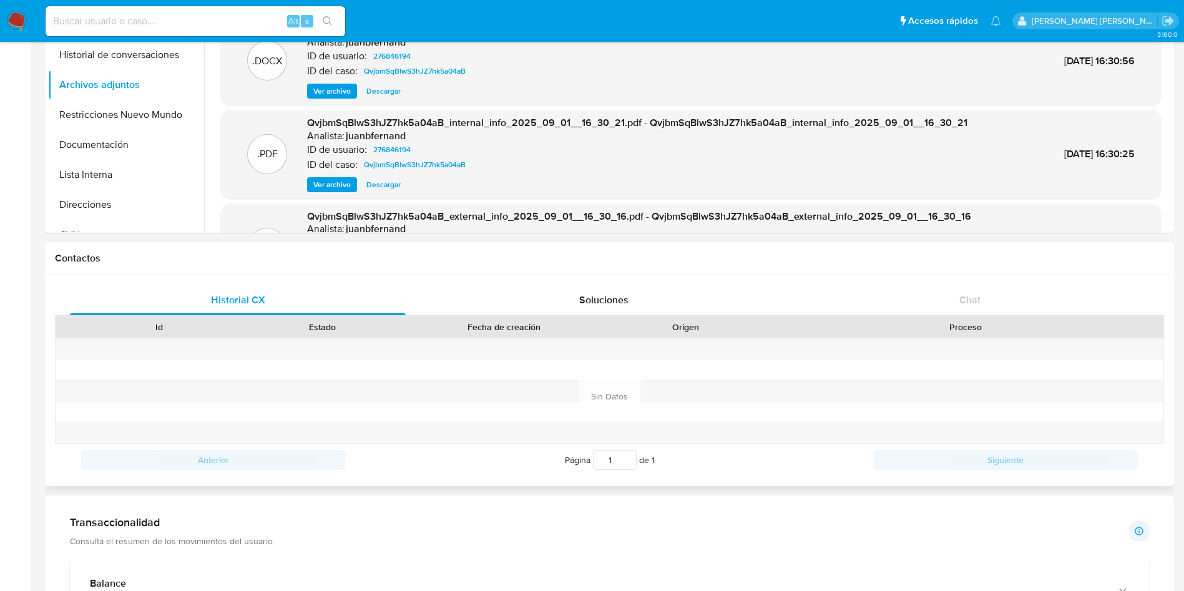
click at [461, 255] on h1 "Contactos" at bounding box center [609, 258] width 1109 height 12
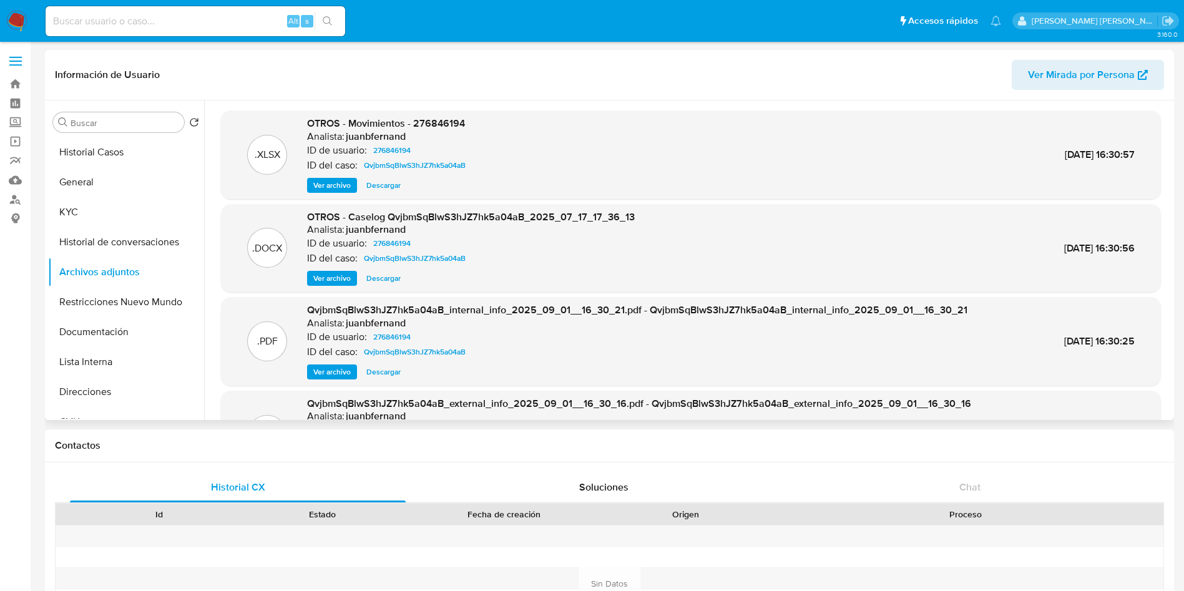
click at [337, 280] on span "Ver archivo" at bounding box center [331, 278] width 37 height 12
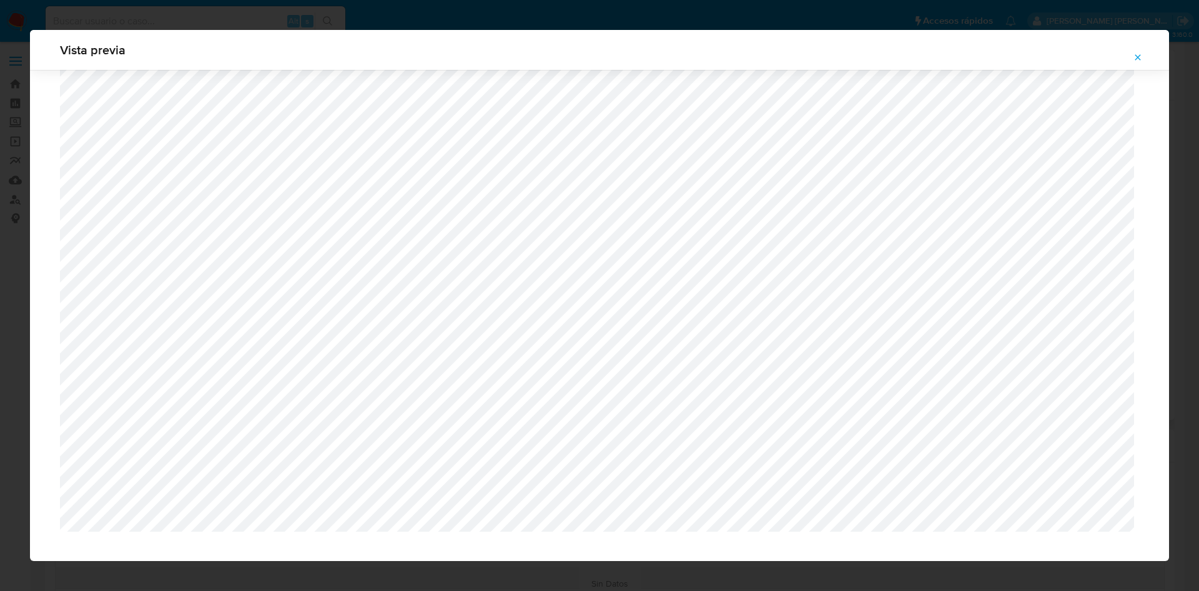
scroll to position [912, 0]
click at [1142, 61] on button "Attachment preview" at bounding box center [1137, 57] width 27 height 20
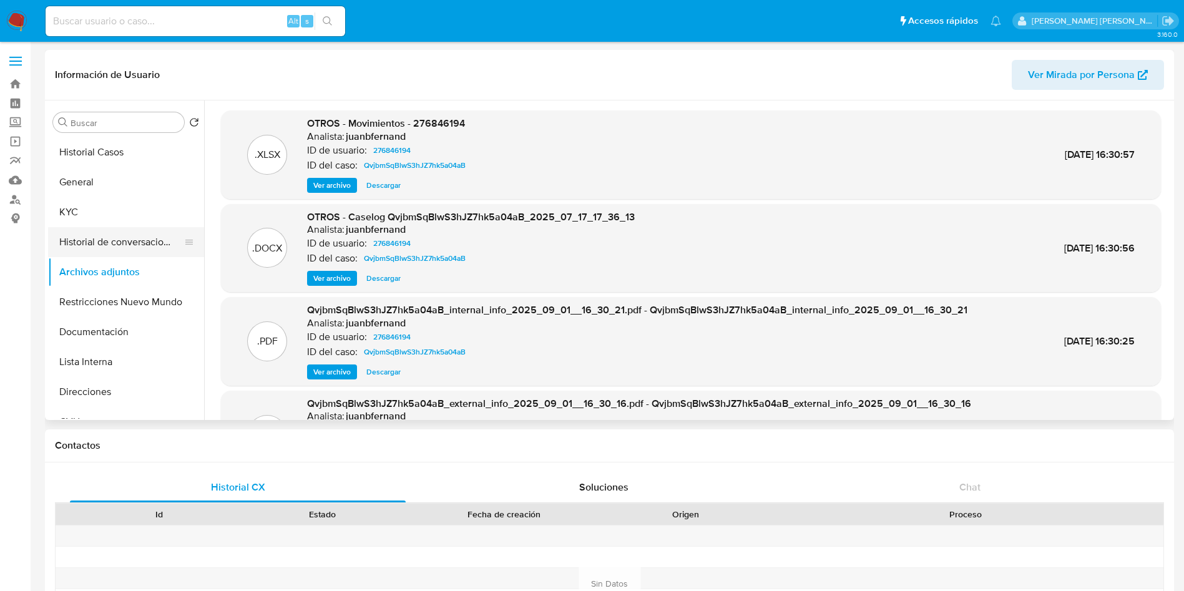
click at [130, 246] on button "Historial de conversaciones" at bounding box center [121, 242] width 146 height 30
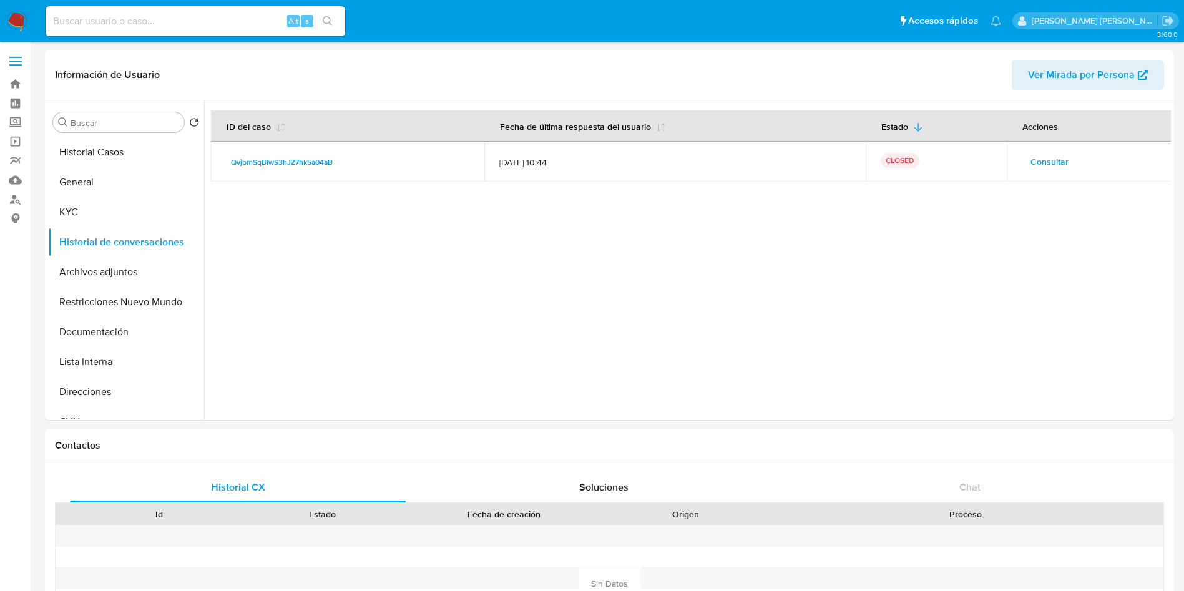
click at [1059, 160] on span "Consultar" at bounding box center [1050, 161] width 38 height 17
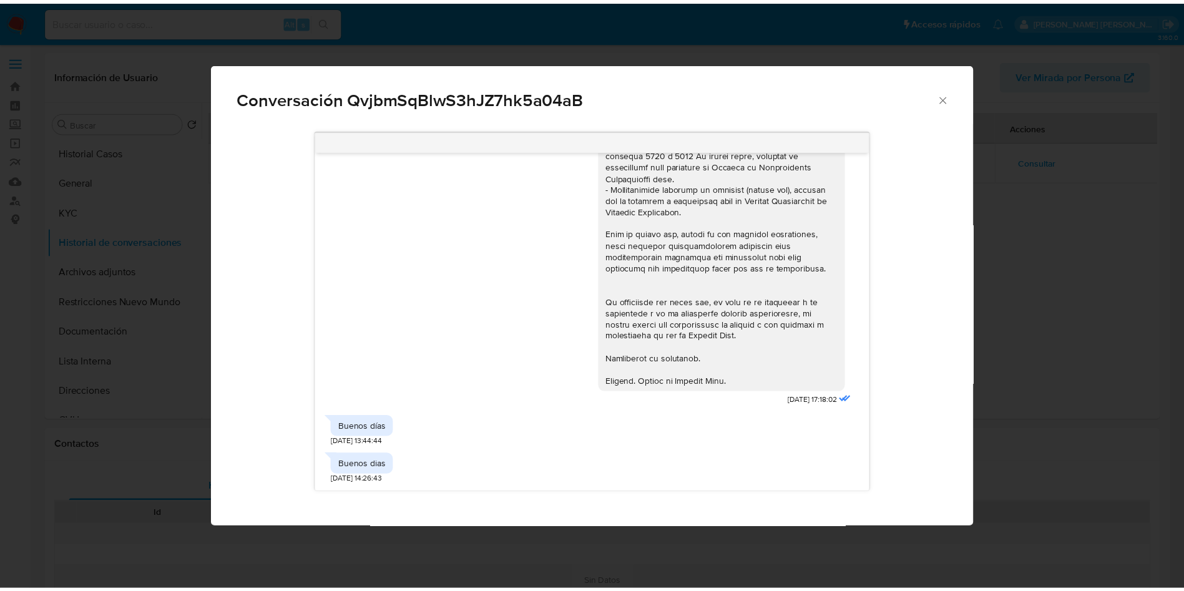
scroll to position [1345, 0]
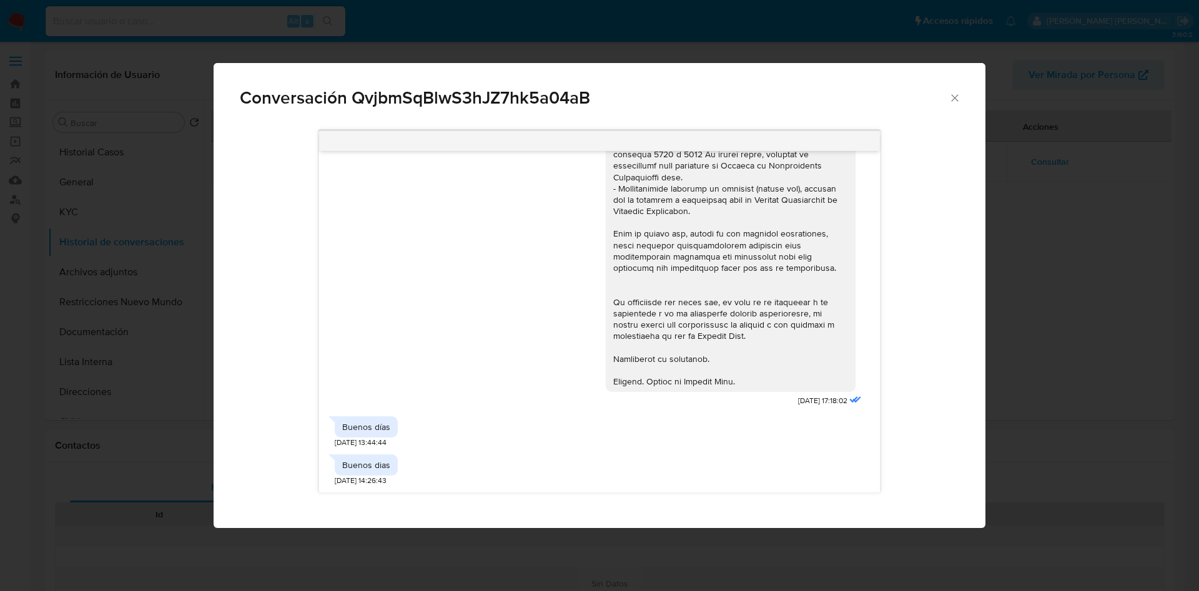
click at [952, 96] on icon "Cerrar" at bounding box center [954, 97] width 7 height 7
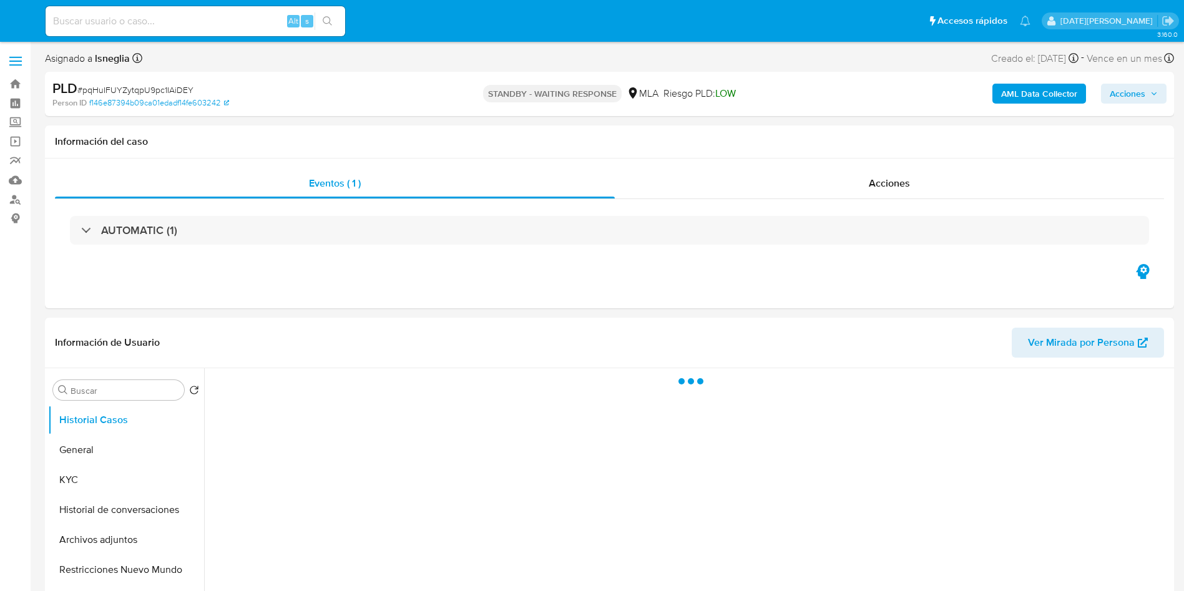
select select "10"
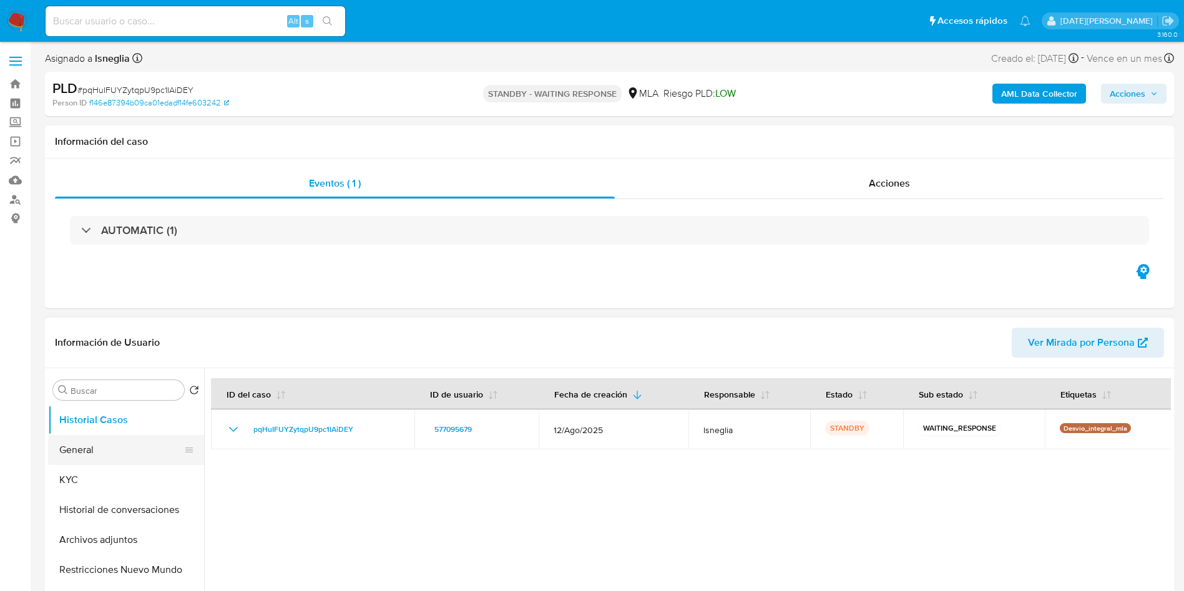
click at [129, 461] on button "General" at bounding box center [121, 450] width 146 height 30
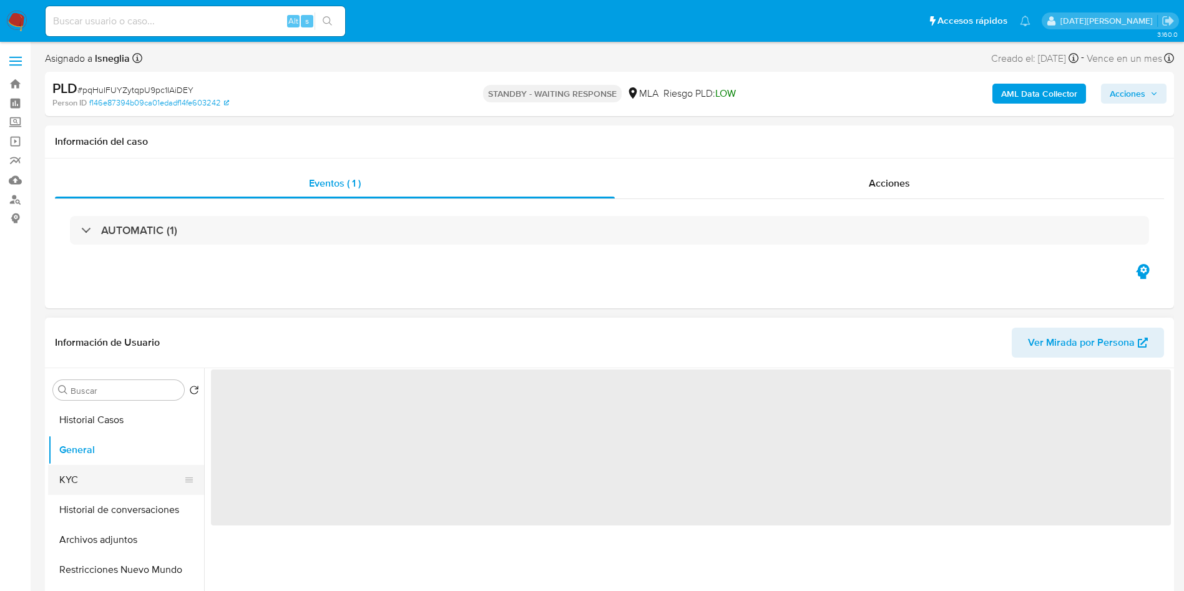
click at [117, 480] on button "KYC" at bounding box center [121, 480] width 146 height 30
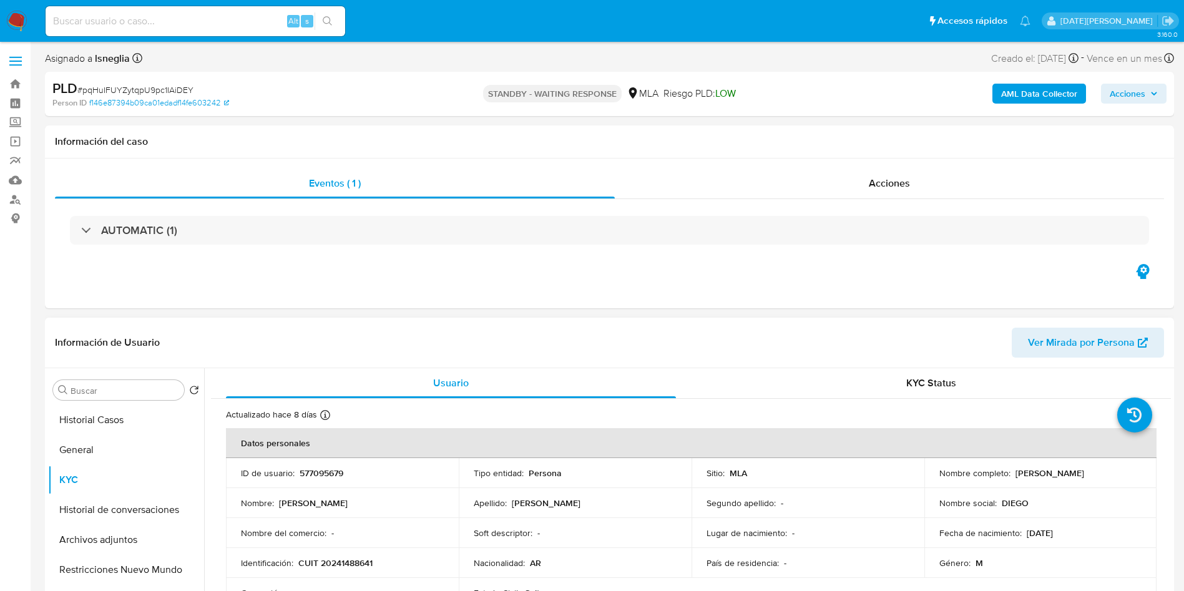
drag, startPoint x: 458, startPoint y: 510, endPoint x: 441, endPoint y: 521, distance: 20.3
click at [459, 510] on td "Apellido : [PERSON_NAME]" at bounding box center [575, 503] width 233 height 30
click at [343, 560] on p "CUIT 20241488641" at bounding box center [335, 562] width 74 height 11
copy p "20241488641"
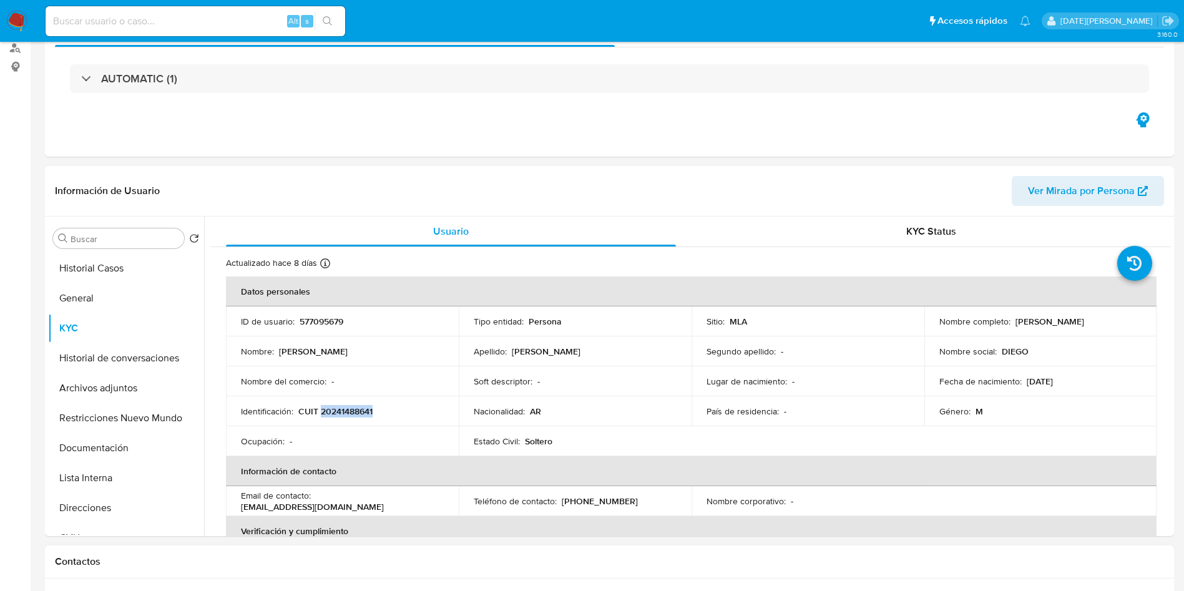
scroll to position [468, 0]
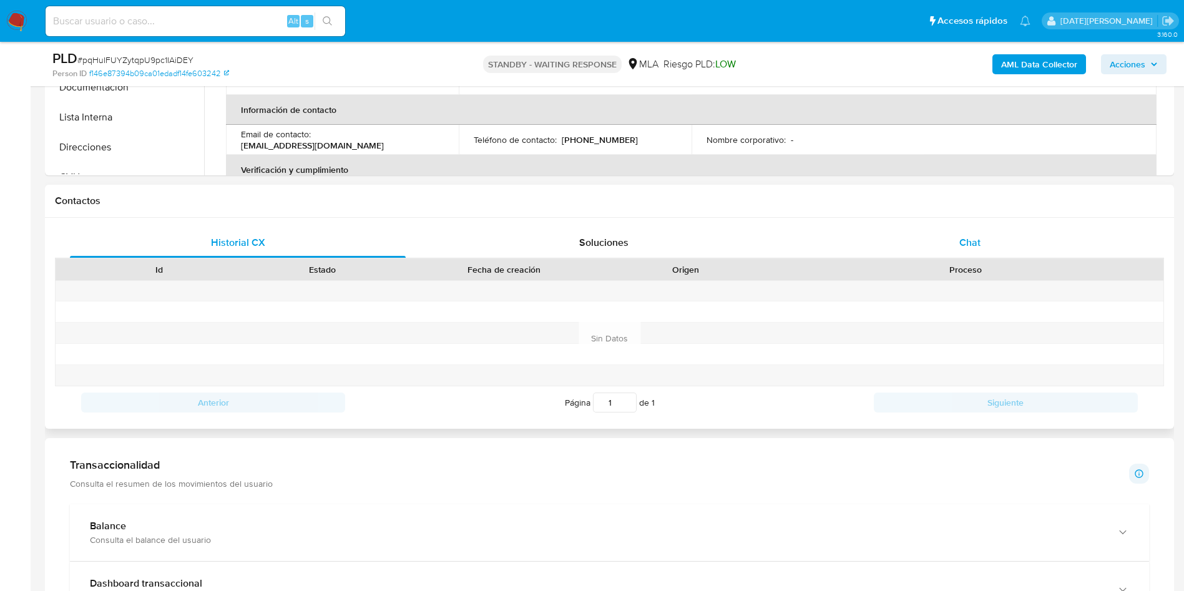
click at [973, 237] on span "Chat" at bounding box center [969, 242] width 21 height 14
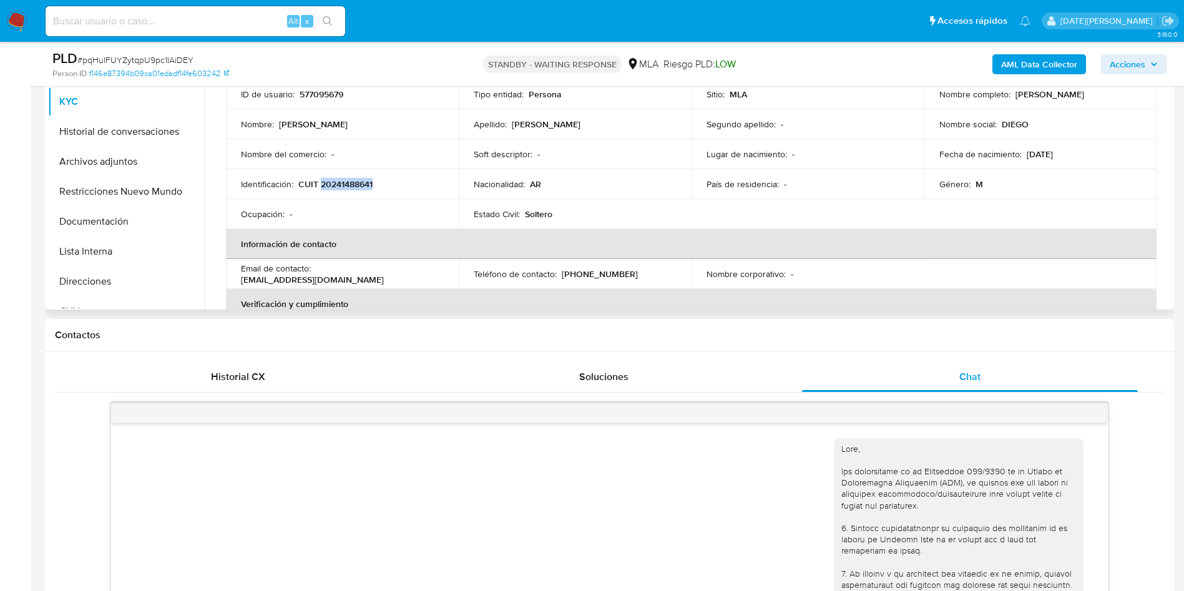
scroll to position [187, 0]
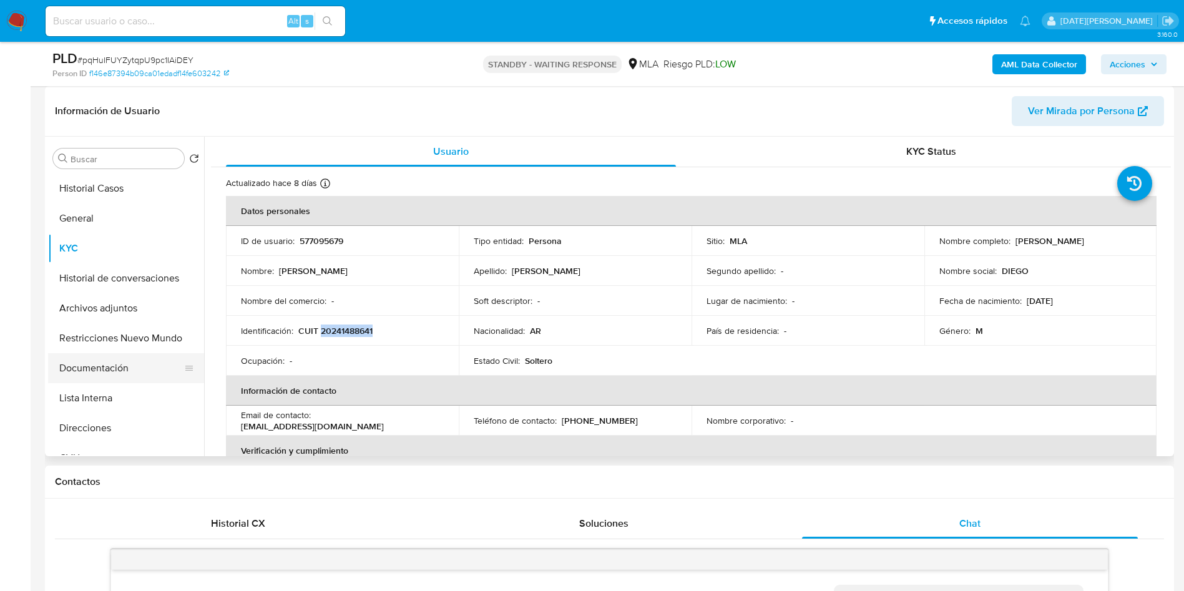
click at [112, 372] on button "Documentación" at bounding box center [121, 368] width 146 height 30
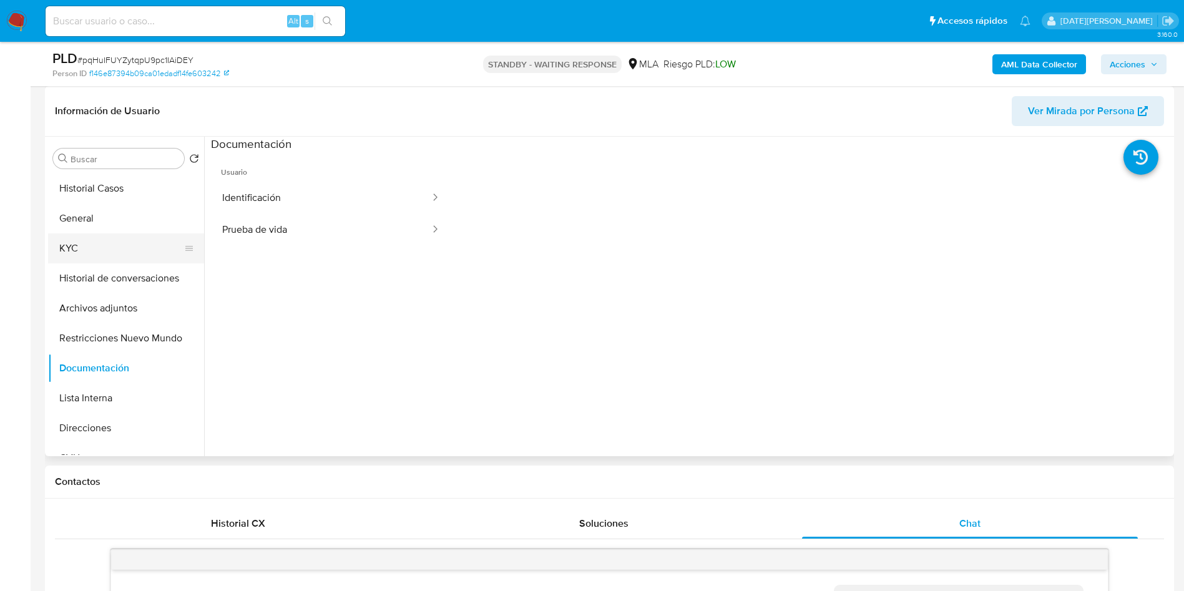
click at [69, 243] on button "KYC" at bounding box center [121, 248] width 146 height 30
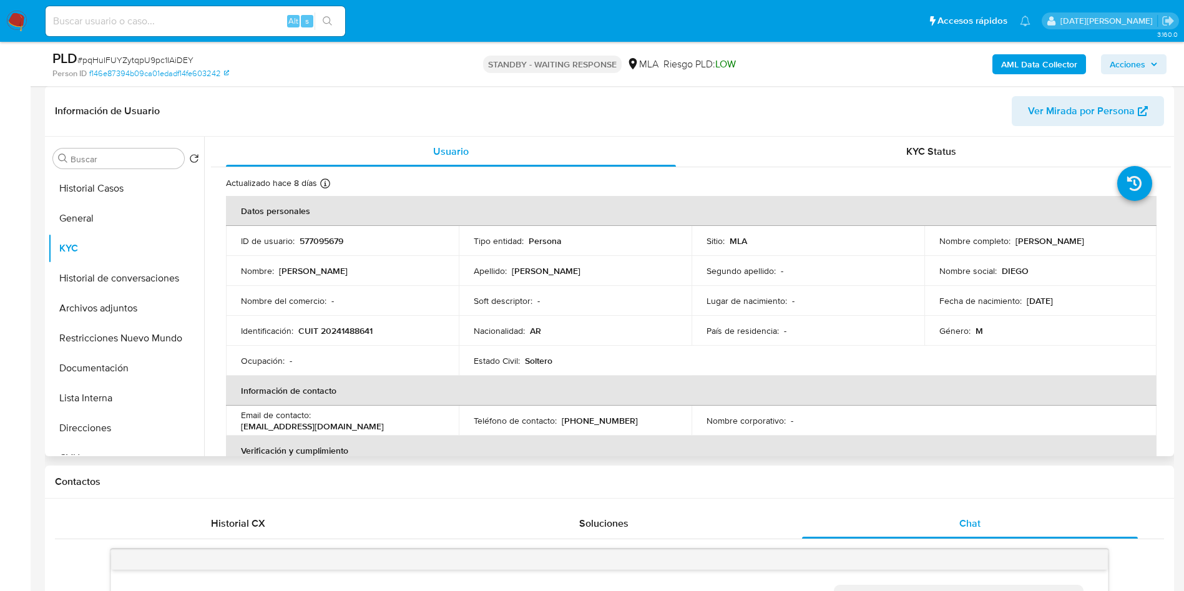
drag, startPoint x: 1013, startPoint y: 242, endPoint x: 1103, endPoint y: 238, distance: 90.6
click at [1103, 238] on div "Nombre completo : Diego Ricardo Gomes" at bounding box center [1041, 240] width 203 height 11
copy p "Diego Ricardo Gomes"
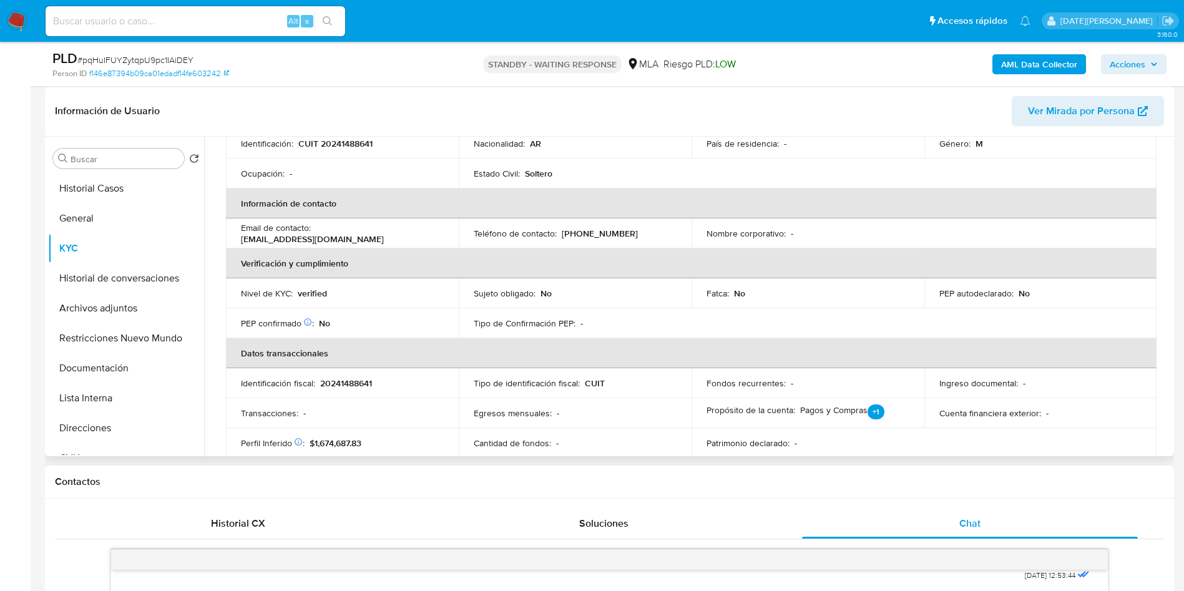
click at [351, 386] on p "20241488641" at bounding box center [346, 383] width 52 height 11
copy p "20241488641"
click at [355, 378] on p "20241488641" at bounding box center [346, 383] width 52 height 11
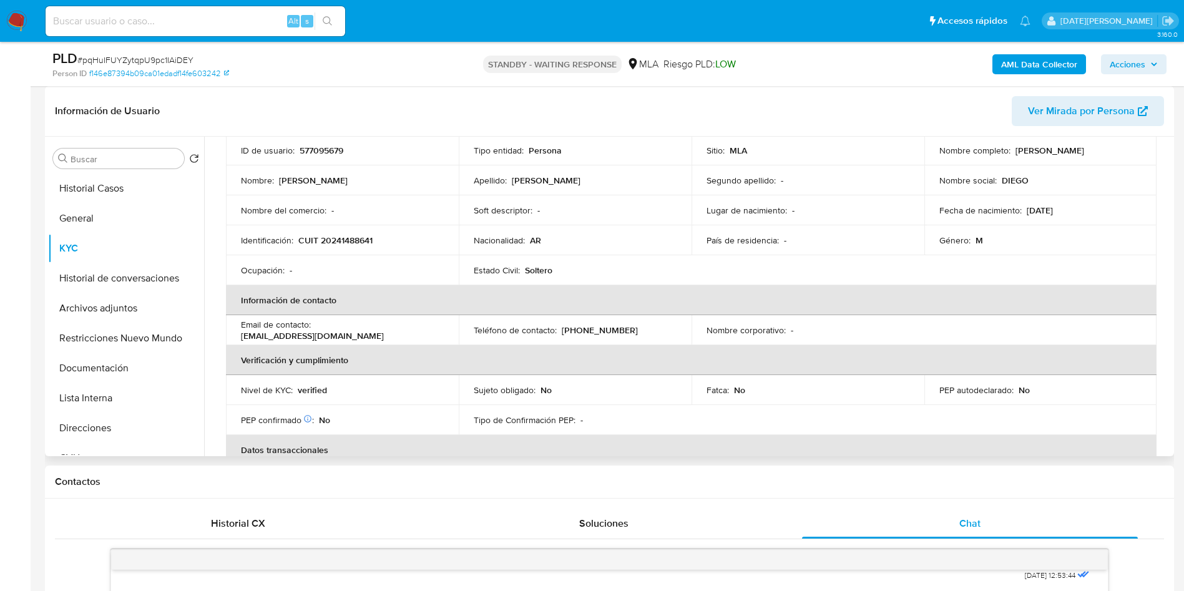
scroll to position [0, 0]
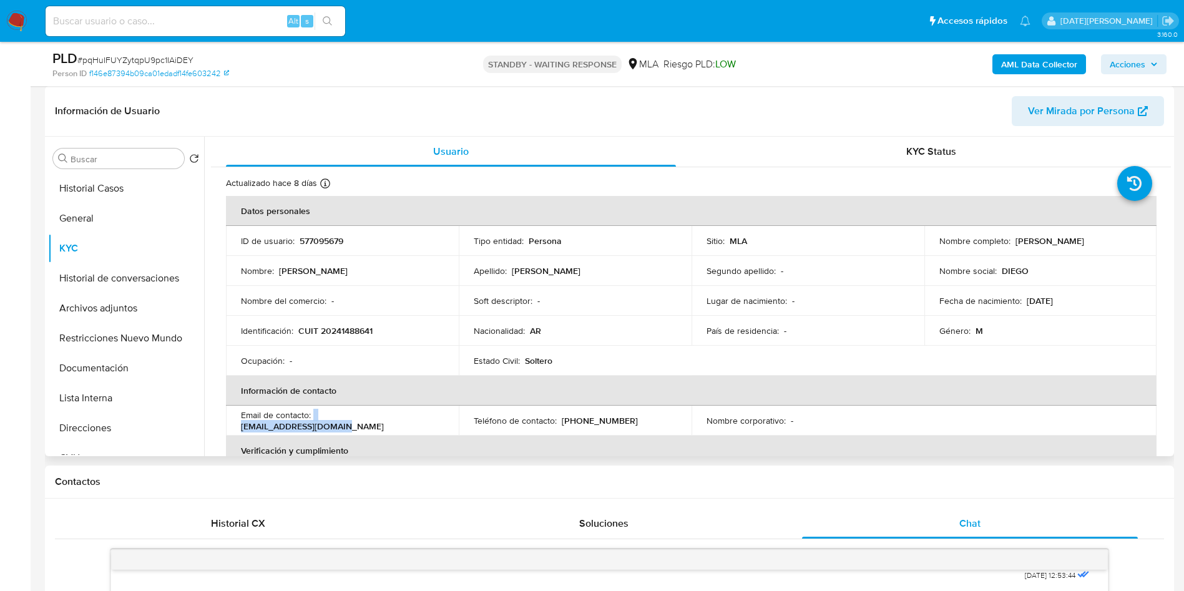
drag, startPoint x: 313, startPoint y: 420, endPoint x: 438, endPoint y: 430, distance: 124.6
click at [438, 430] on td "Email de contacto : gomesdiegote@gmail.com" at bounding box center [342, 421] width 233 height 30
copy div "gomesdiegote@gmail.com"
drag, startPoint x: 559, startPoint y: 418, endPoint x: 632, endPoint y: 421, distance: 73.7
click at [632, 421] on div "Teléfono de contacto : (11) 52209386" at bounding box center [575, 420] width 203 height 11
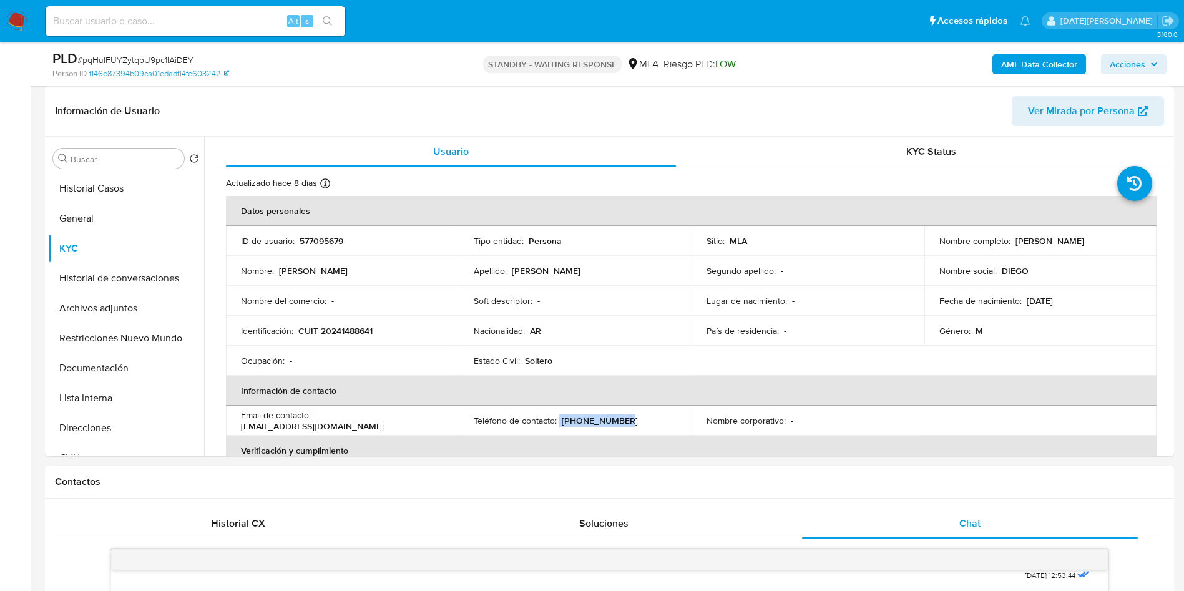
copy div "(11) 52209386"
click at [92, 383] on button "Lista Interna" at bounding box center [121, 398] width 146 height 30
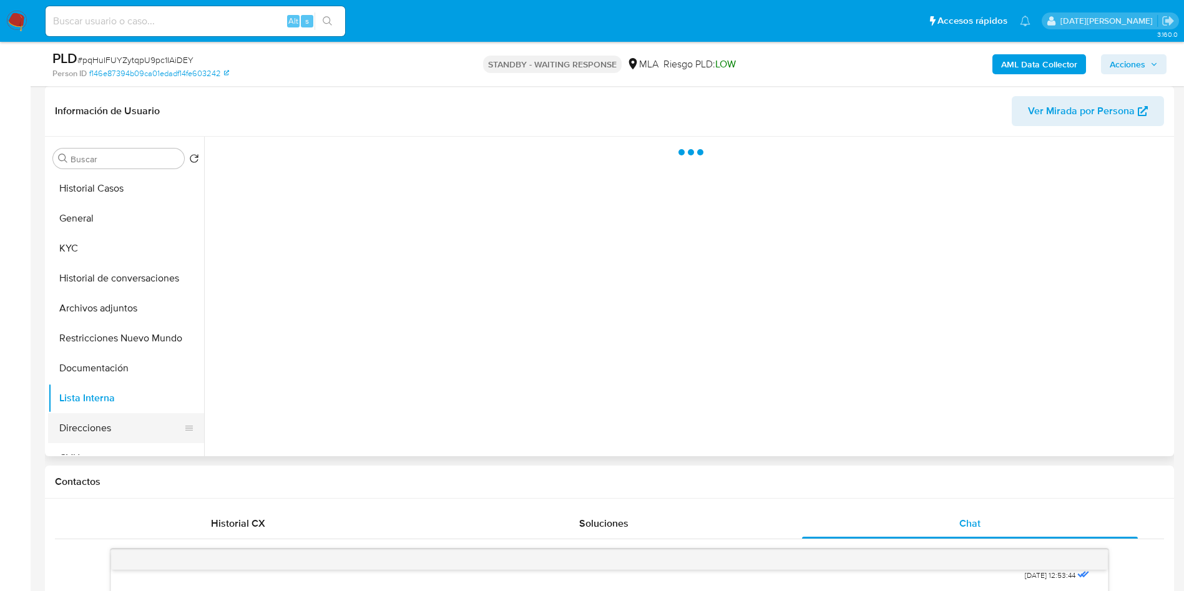
click at [97, 421] on button "Direcciones" at bounding box center [121, 428] width 146 height 30
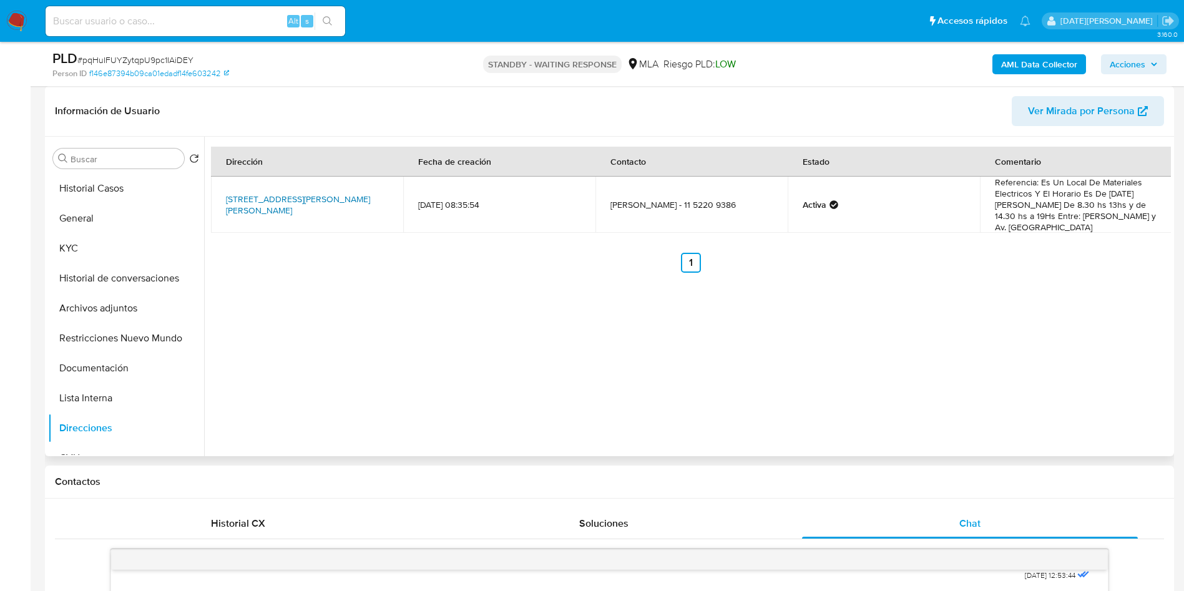
click at [295, 193] on link "Calle Carlos Pellegrini 796, General Rodríguez, Buenos Aires, 1748, Argentina 7…" at bounding box center [298, 205] width 144 height 24
drag, startPoint x: 1049, startPoint y: 182, endPoint x: 1026, endPoint y: 195, distance: 25.7
click at [1026, 195] on td "Referencia: Es Un Local De Materiales Electricos Y El Horario Es De Lunes A Sab…" at bounding box center [1076, 205] width 192 height 56
copy td "Un Local De Materiales Electricos"
drag, startPoint x: 222, startPoint y: 185, endPoint x: 270, endPoint y: 212, distance: 55.1
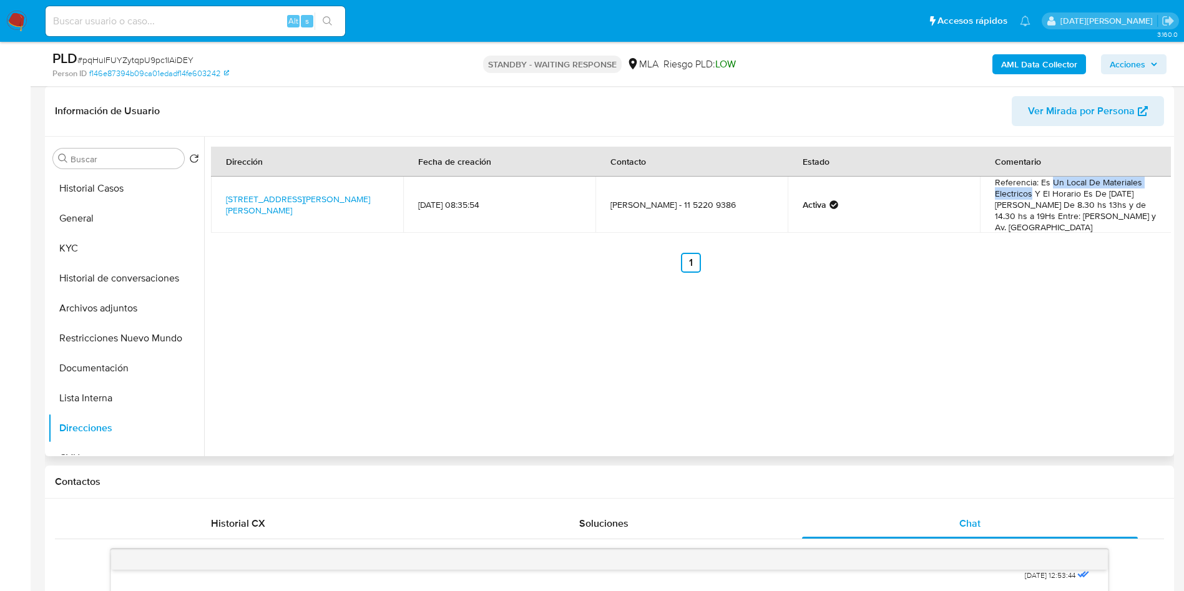
click at [270, 212] on td "Calle Carlos Pellegrini 796, General Rodríguez, Buenos Aires, 1748, Argentina 7…" at bounding box center [307, 205] width 192 height 56
copy link "Calle Carlos Pellegrini 796, General Rodríguez, Buenos Aires, 1748, Argentina 7…"
click at [140, 21] on input at bounding box center [196, 21] width 300 height 16
paste input "736At6tNDtiS7mpgEHQjly0U"
type input "736At6tNDtiS7mpgEHQjly0U"
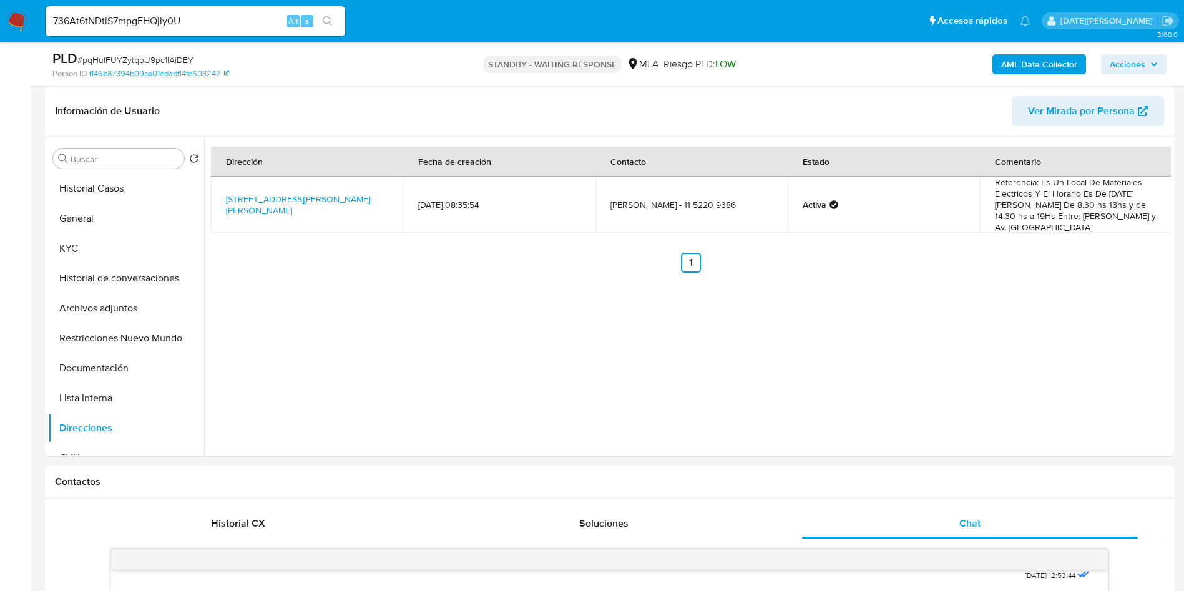
click at [332, 19] on icon "search-icon" at bounding box center [328, 21] width 10 height 10
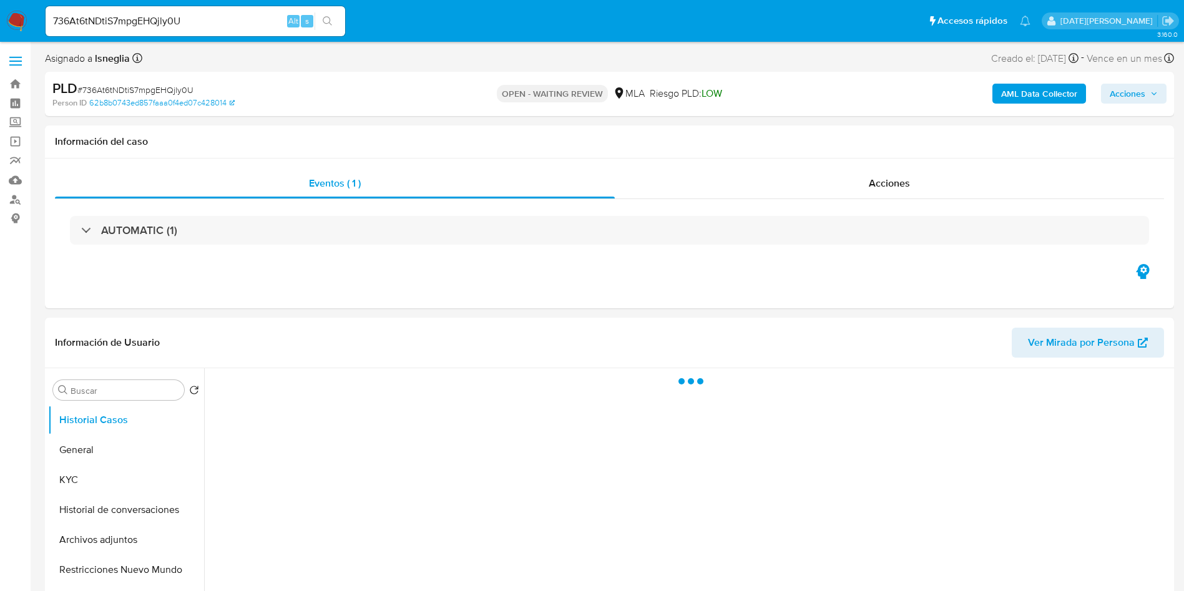
select select "10"
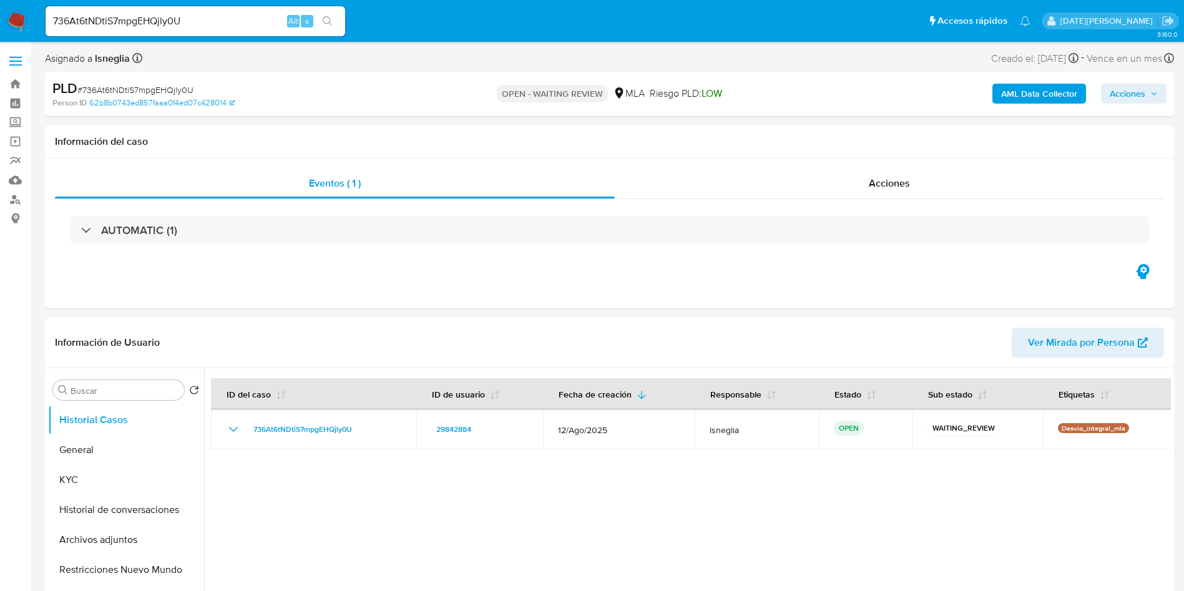
click at [131, 22] on input "736At6tNDtiS7mpgEHQjly0U" at bounding box center [196, 21] width 300 height 16
click at [329, 19] on icon "search-icon" at bounding box center [328, 21] width 10 height 10
click at [150, 87] on span "# 736At6tNDtiS7mpgEHQjly0U" at bounding box center [135, 90] width 116 height 12
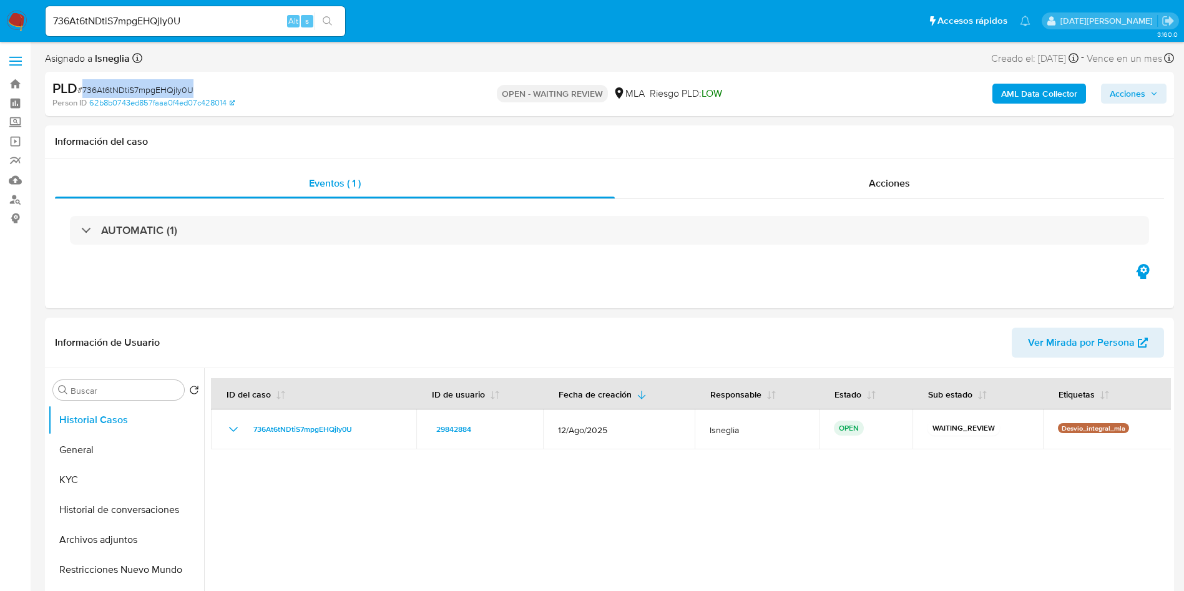
copy span "736At6tNDtiS7mpgEHQjly0U"
click at [21, 16] on img at bounding box center [16, 21] width 21 height 21
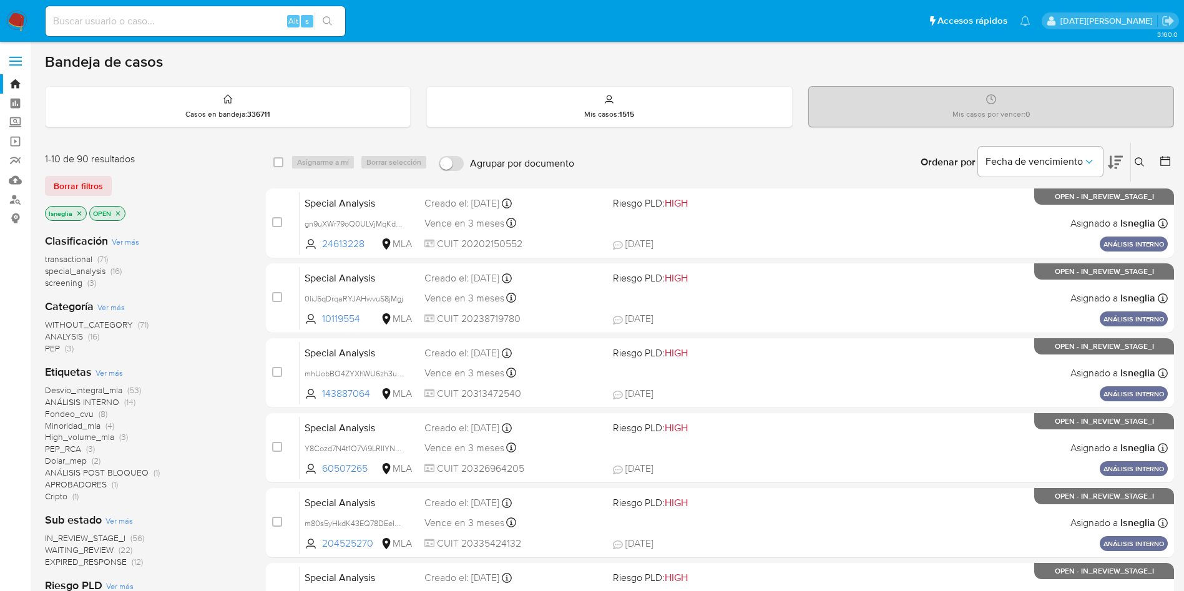
click at [1170, 155] on icon at bounding box center [1165, 161] width 12 height 12
click at [1162, 165] on icon at bounding box center [1165, 161] width 12 height 12
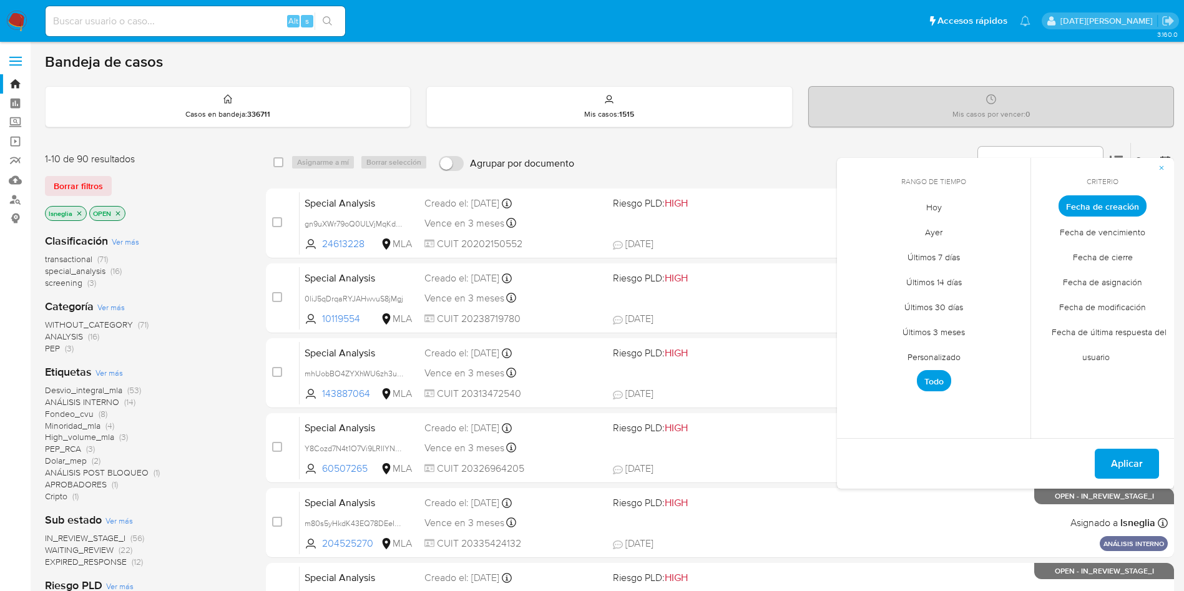
click at [945, 360] on span "Personalizado" at bounding box center [934, 357] width 79 height 26
click at [852, 234] on icon "Mes anterior" at bounding box center [856, 229] width 15 height 15
click at [855, 229] on icon "Mes anterior" at bounding box center [856, 229] width 15 height 15
click at [884, 277] on button "1" at bounding box center [884, 275] width 20 height 20
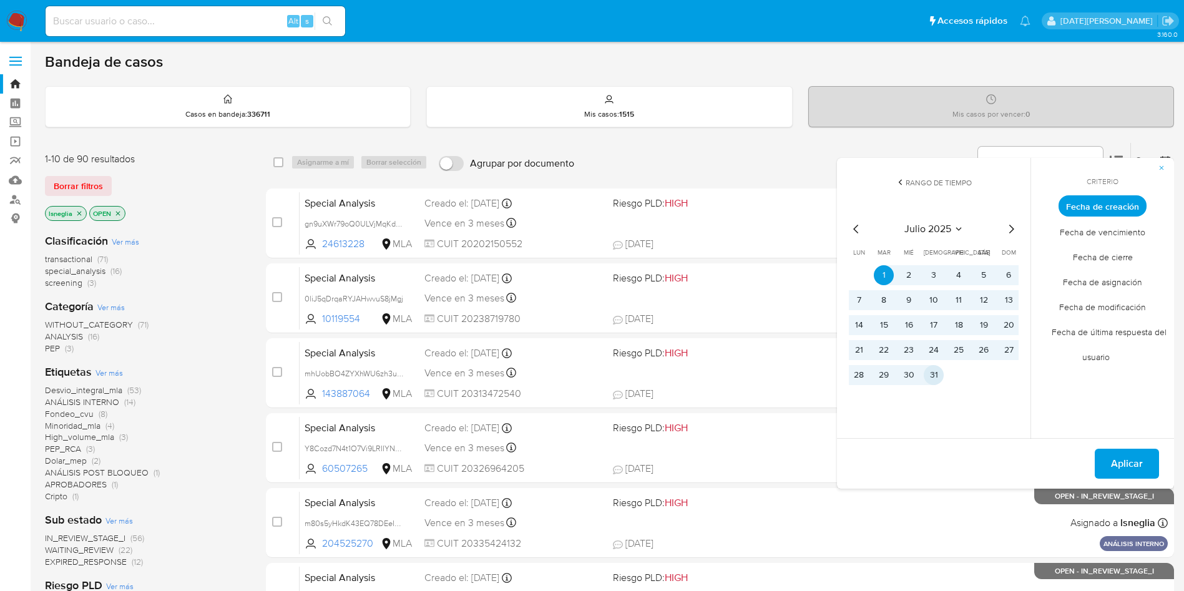
click at [938, 373] on button "31" at bounding box center [934, 375] width 20 height 20
click at [1136, 465] on span "Aplicar" at bounding box center [1127, 463] width 32 height 27
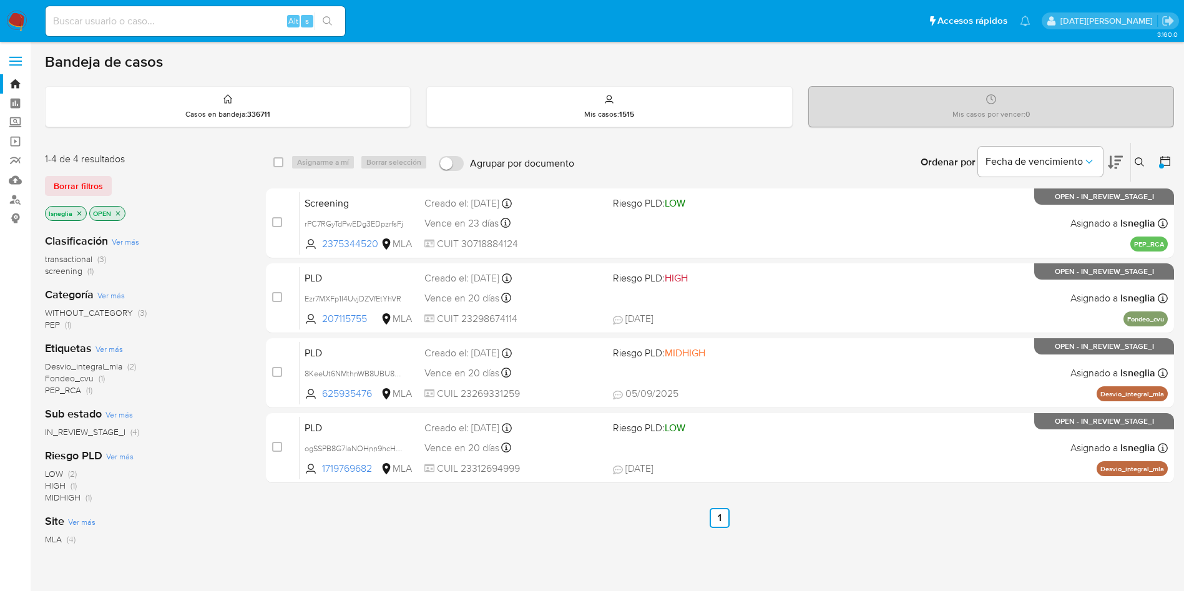
click at [80, 213] on icon "close-filter" at bounding box center [79, 213] width 7 height 7
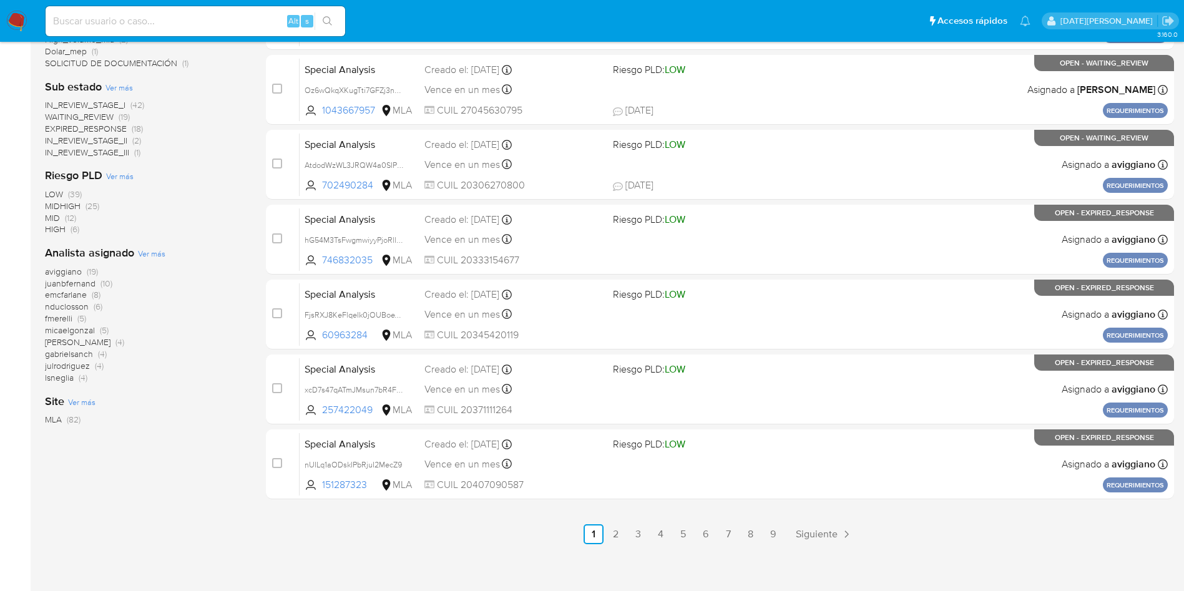
scroll to position [439, 0]
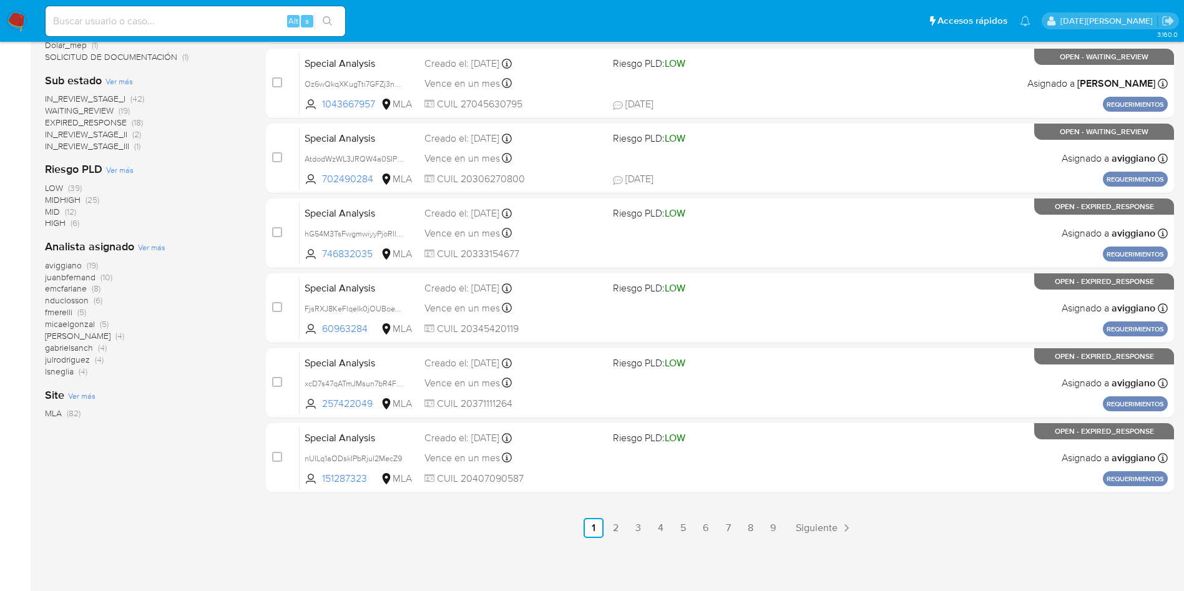
click at [157, 248] on span "Ver más" at bounding box center [151, 247] width 27 height 11
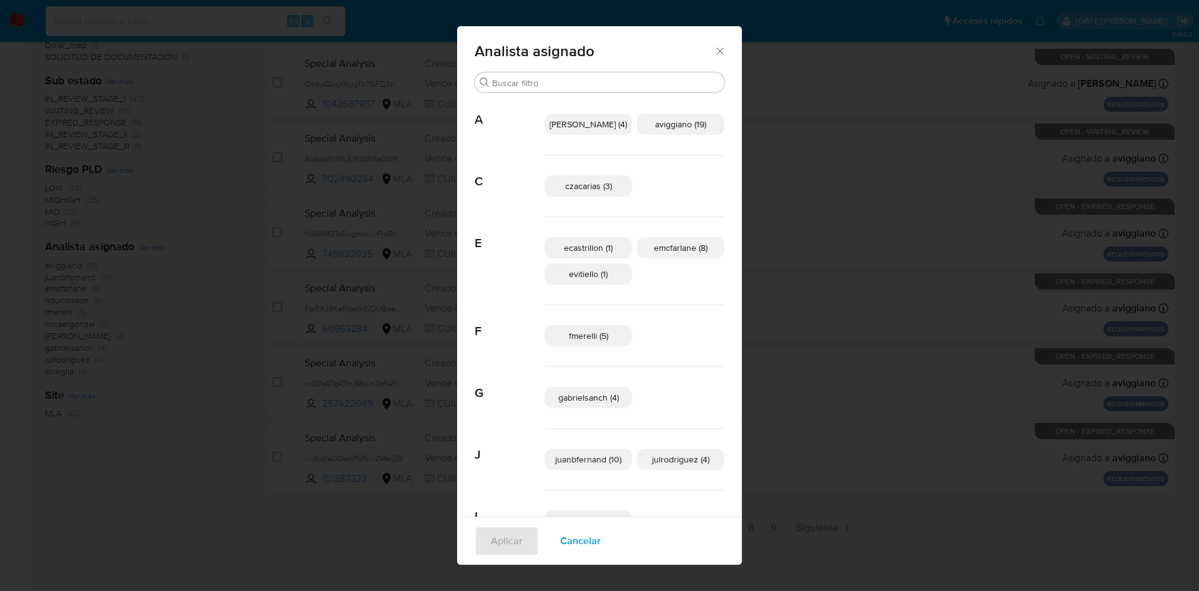
click at [716, 50] on icon "Cerrar" at bounding box center [719, 50] width 7 height 7
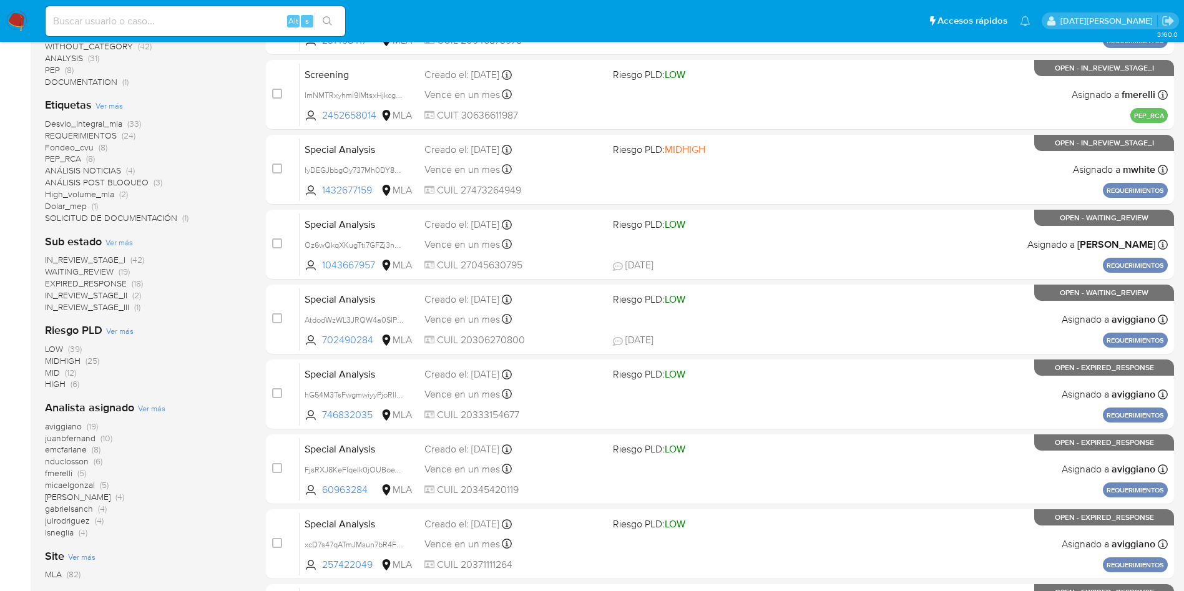
scroll to position [281, 0]
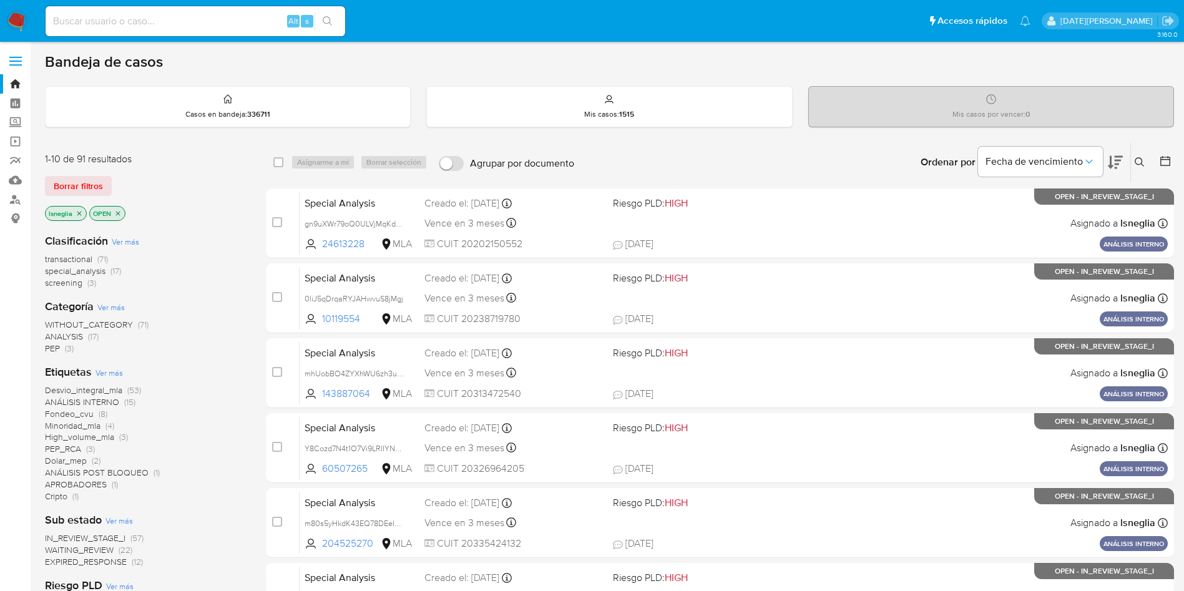
click at [1143, 158] on icon at bounding box center [1140, 162] width 10 height 10
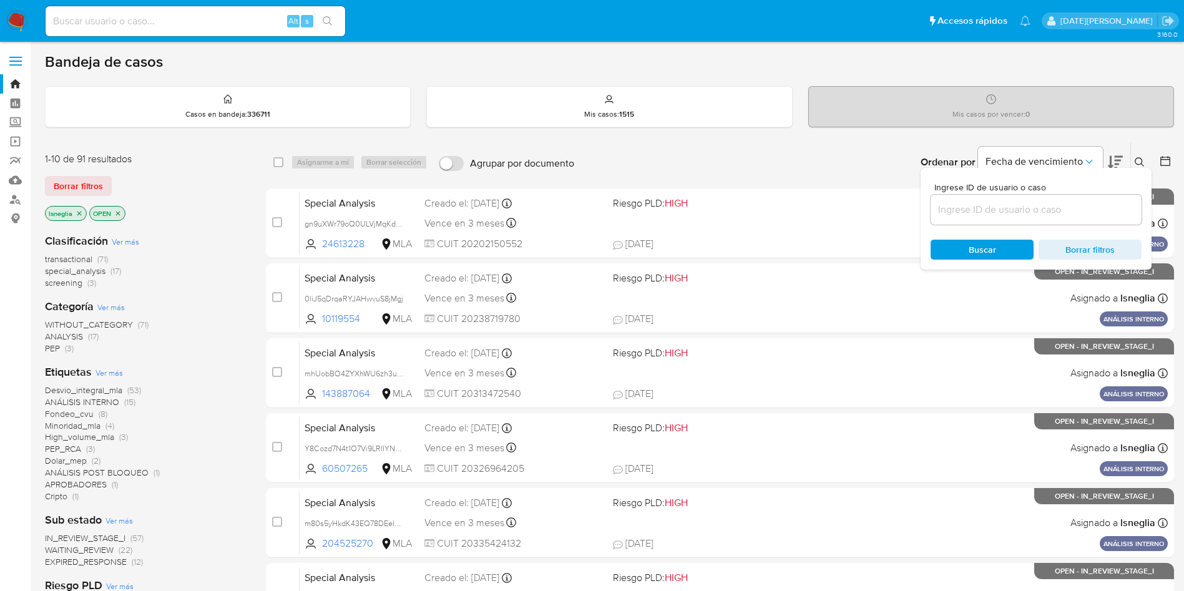
click at [994, 207] on input at bounding box center [1036, 210] width 211 height 16
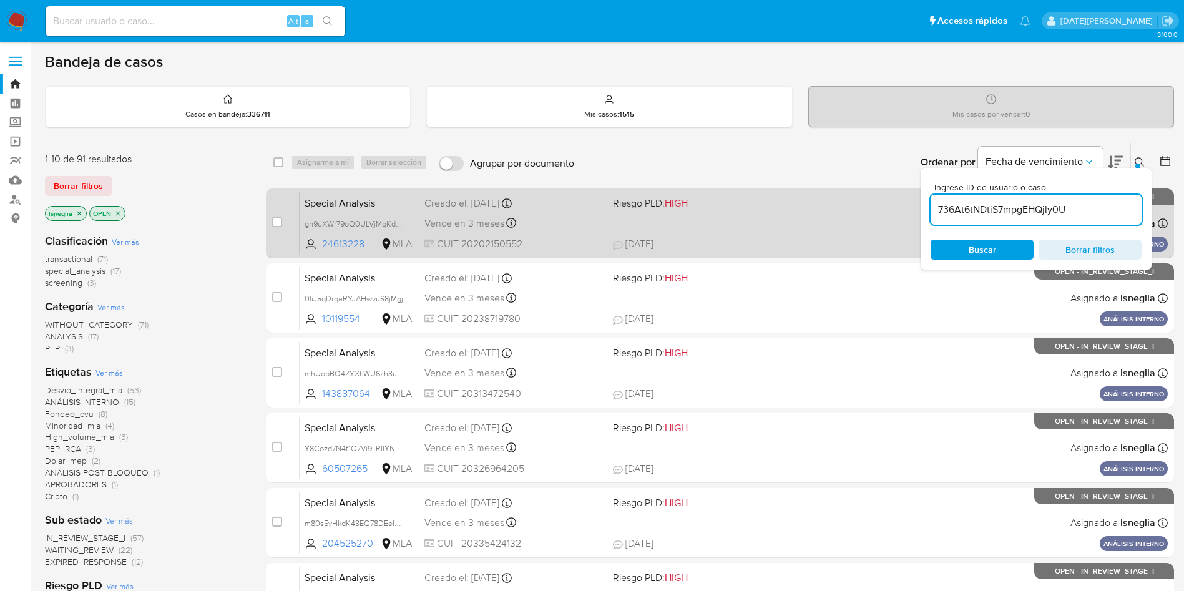
type input "736At6tNDtiS7mpgEHQjly0U"
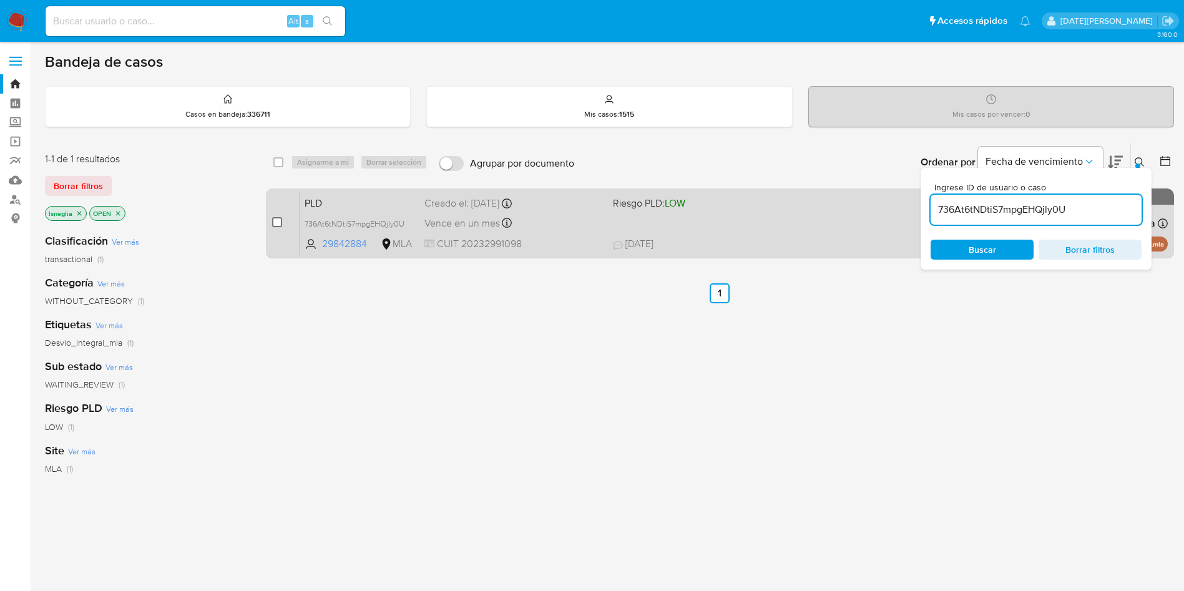
click at [275, 222] on input "checkbox" at bounding box center [277, 222] width 10 height 10
checkbox input "true"
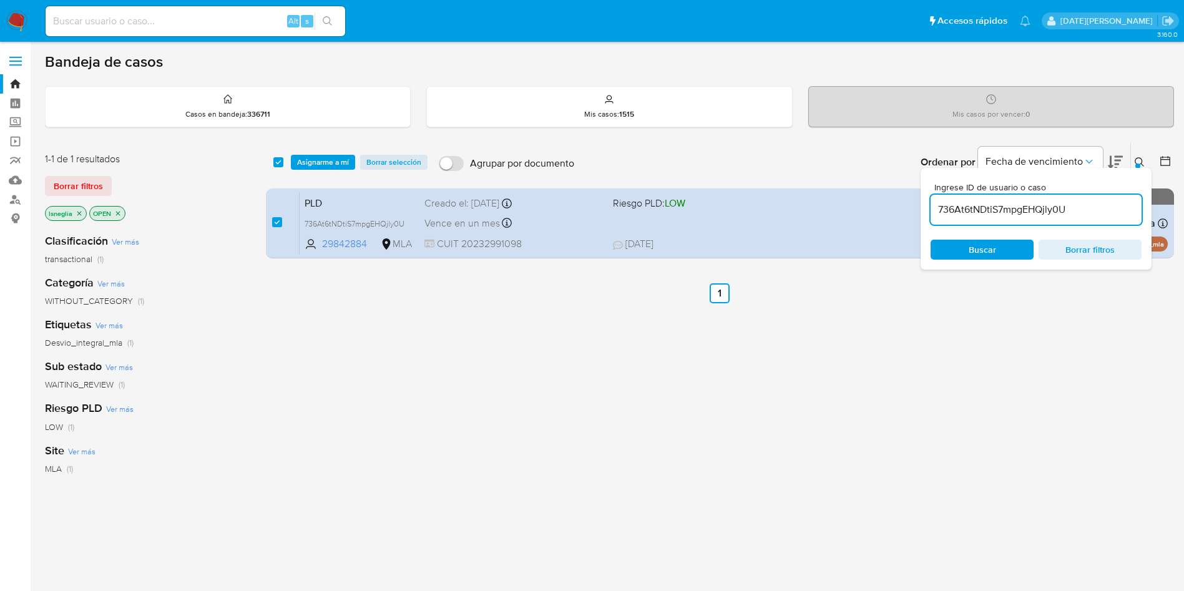
click at [333, 154] on div "select-all-cases-checkbox Asignarme a mí Borrar selección Agrupar por documento…" at bounding box center [720, 162] width 908 height 39
click at [327, 159] on span "Asignarme a mí" at bounding box center [323, 162] width 52 height 12
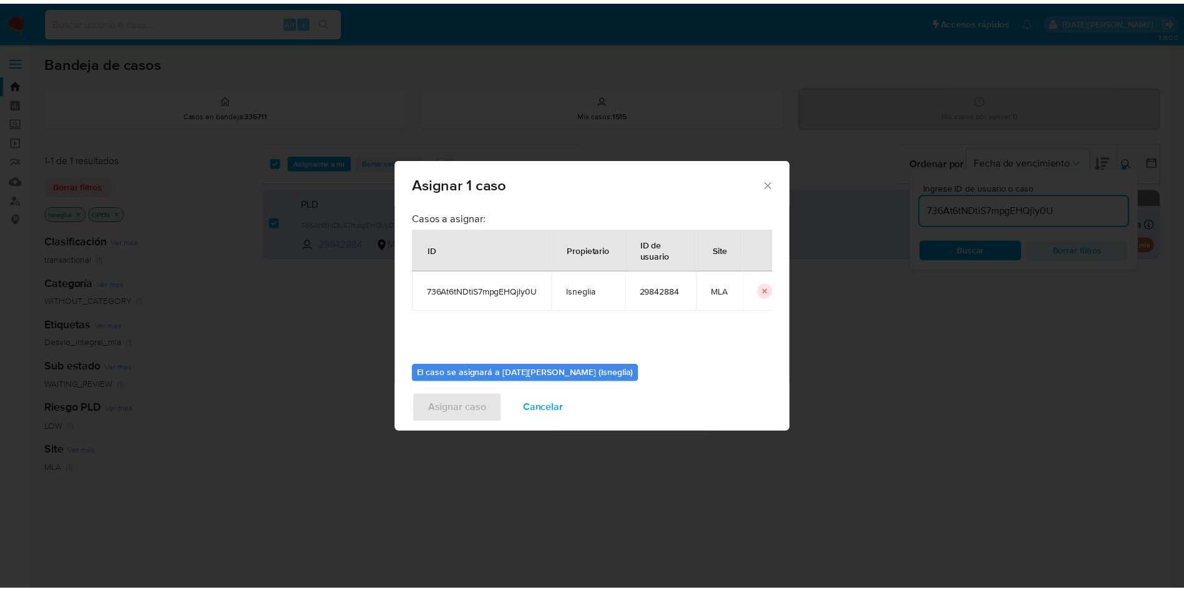
scroll to position [65, 0]
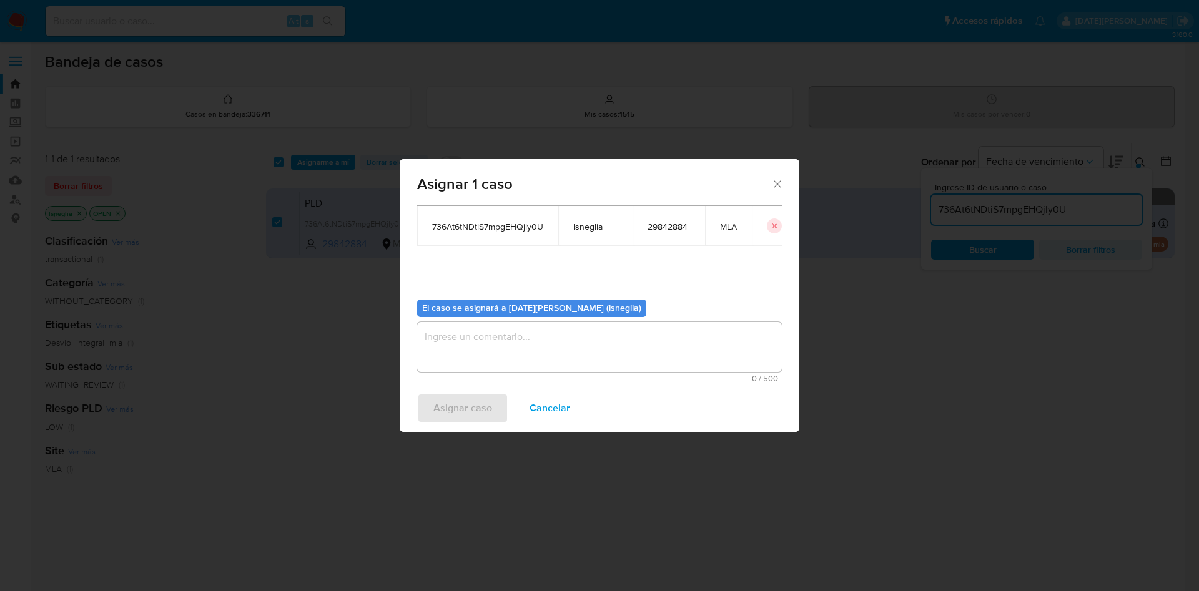
click at [495, 342] on textarea "assign-modal" at bounding box center [599, 347] width 365 height 50
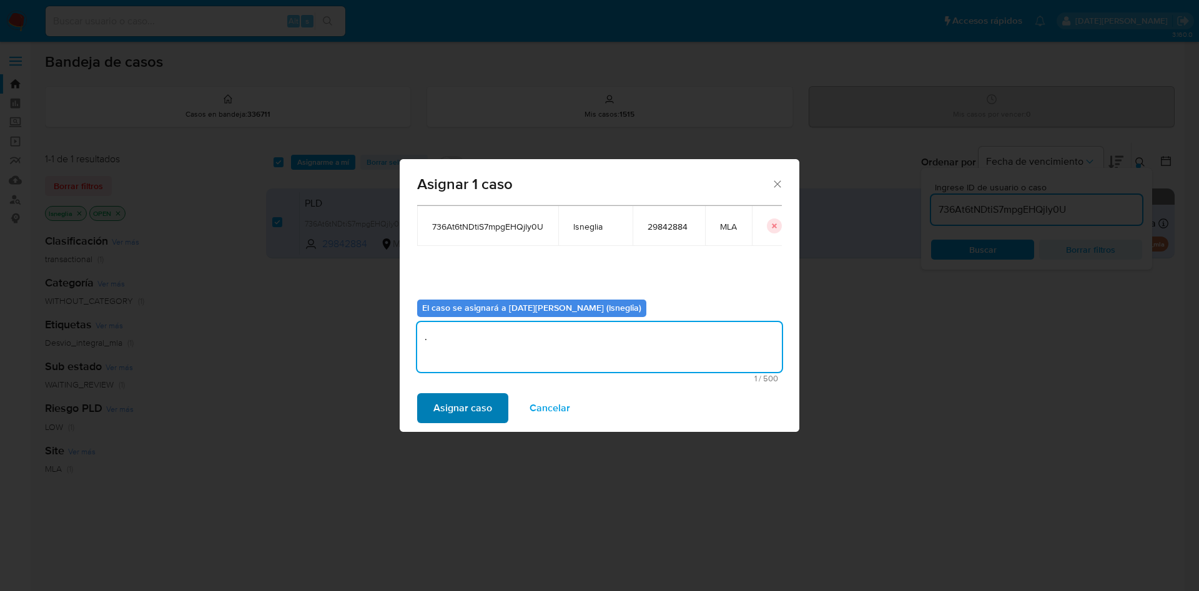
type textarea "."
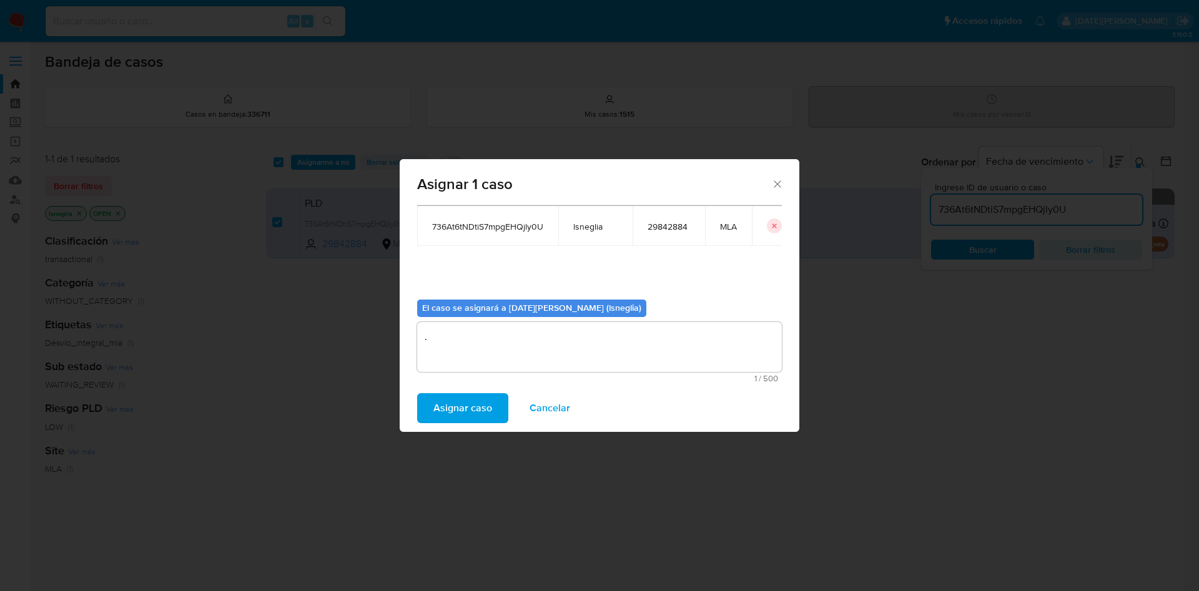
click at [450, 411] on span "Asignar caso" at bounding box center [462, 408] width 59 height 27
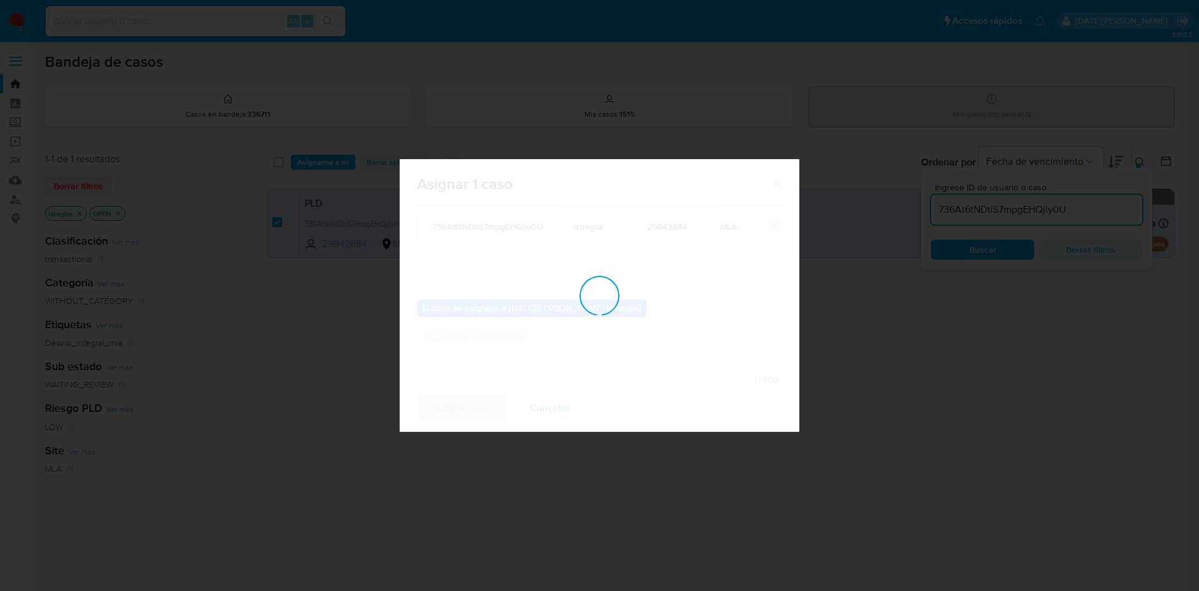
checkbox input "false"
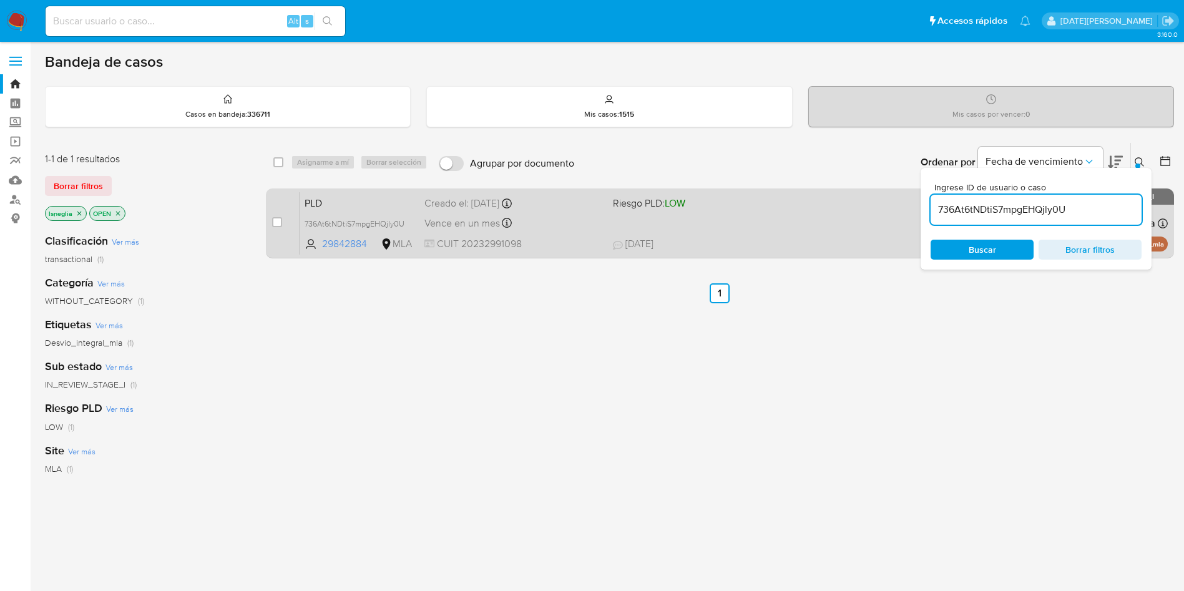
click at [335, 194] on span "PLD" at bounding box center [360, 202] width 110 height 16
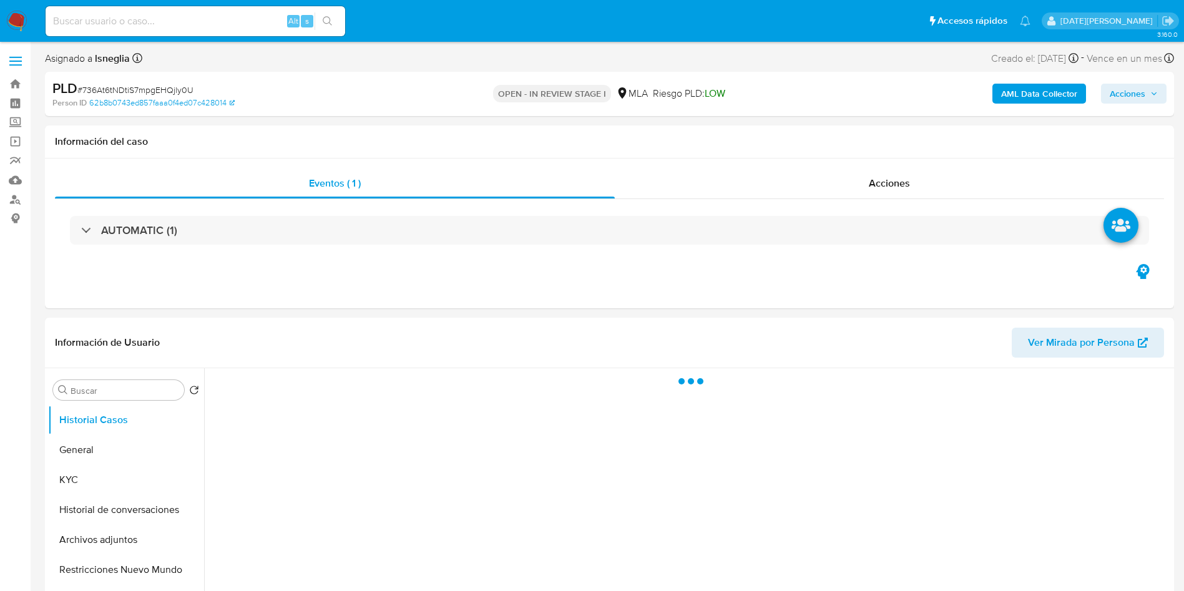
select select "10"
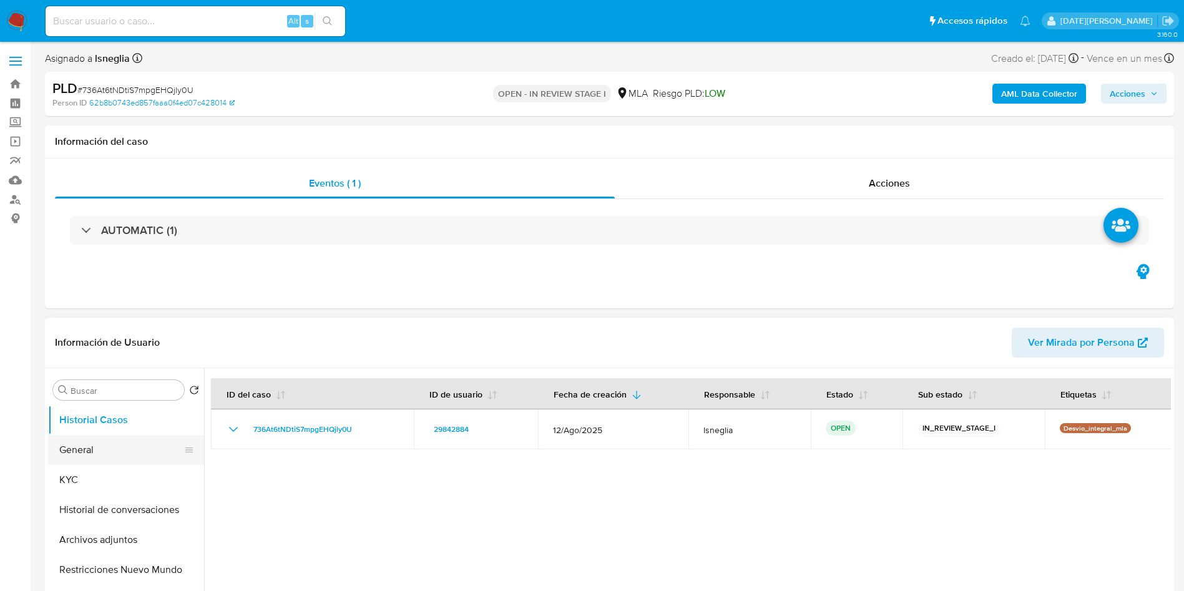
click at [109, 455] on button "General" at bounding box center [121, 450] width 146 height 30
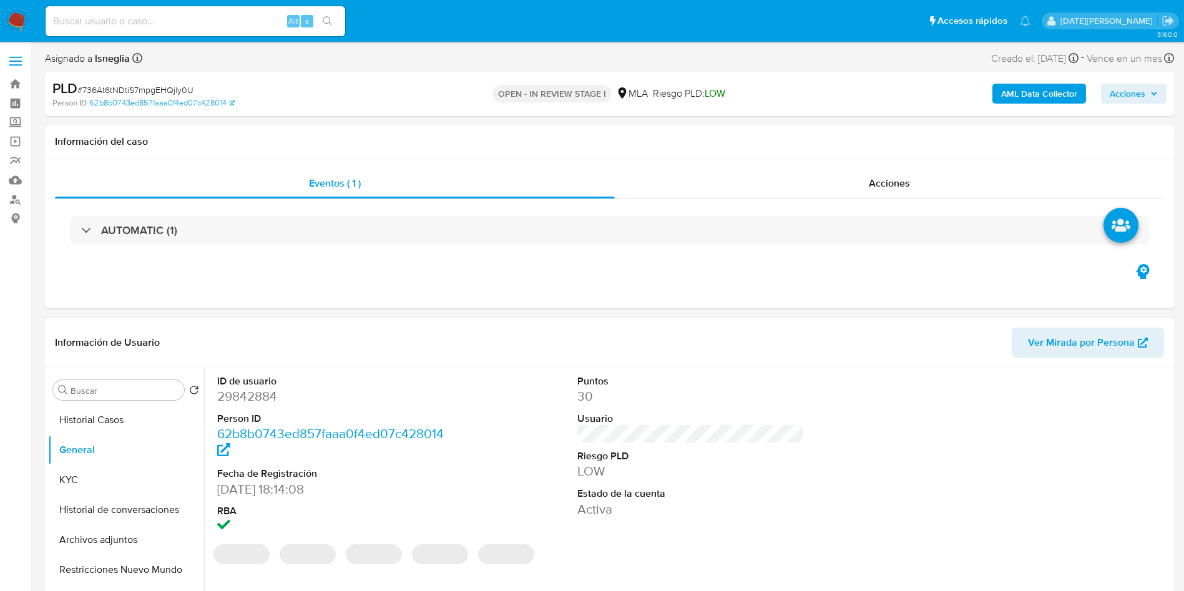
click at [260, 395] on dd "29842884" at bounding box center [331, 396] width 228 height 17
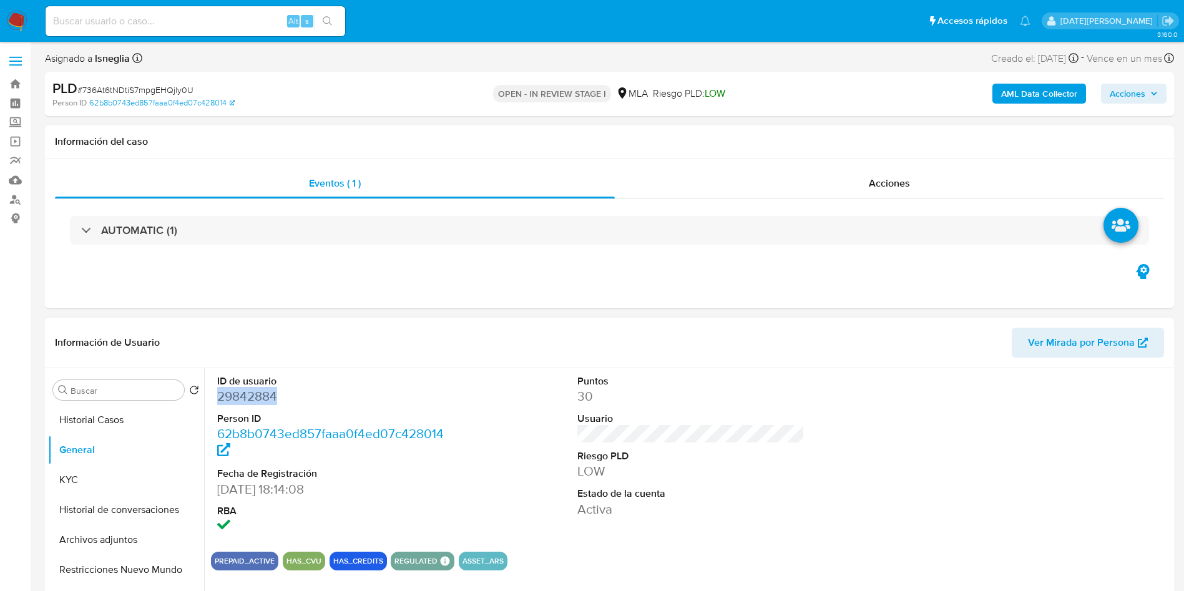
copy dd "29842884"
click at [250, 392] on dd "29842884" at bounding box center [331, 396] width 228 height 17
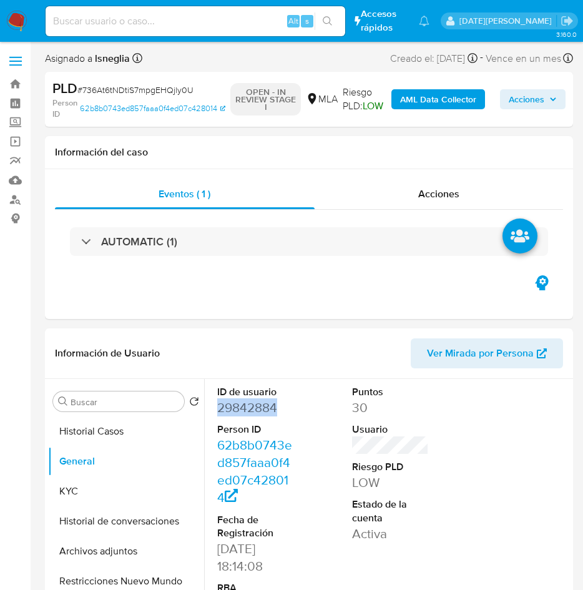
click at [325, 58] on div "Asignado a lsneglia Asignado el: [DATE] 14:17:42 Creado el: [DATE] Creado el: […" at bounding box center [309, 61] width 528 height 22
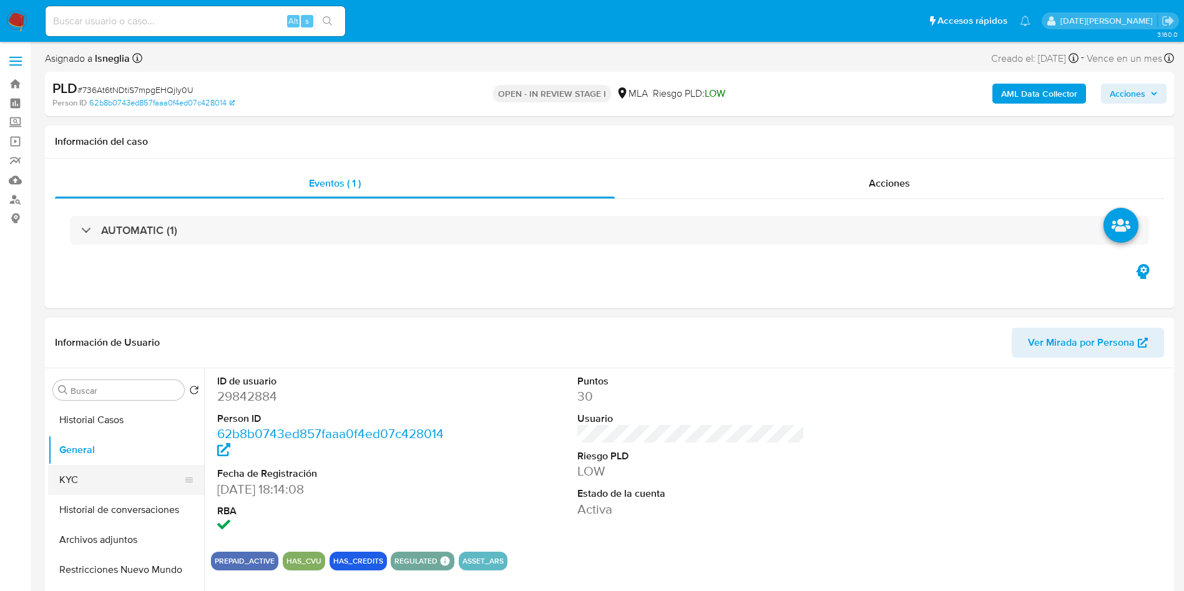
click at [79, 481] on button "KYC" at bounding box center [121, 480] width 146 height 30
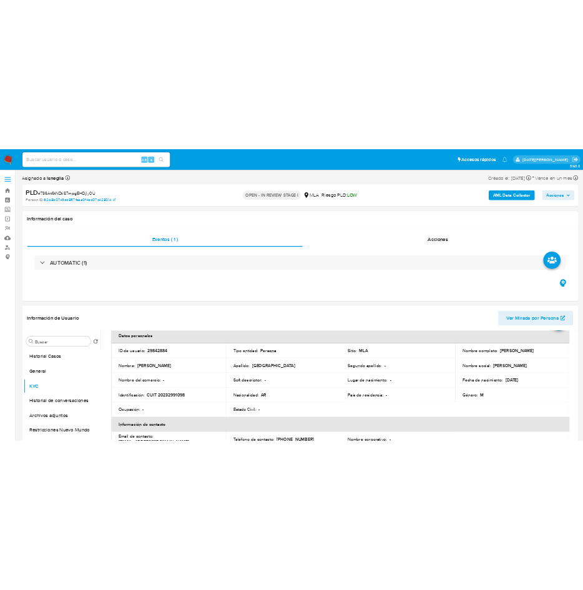
scroll to position [94, 0]
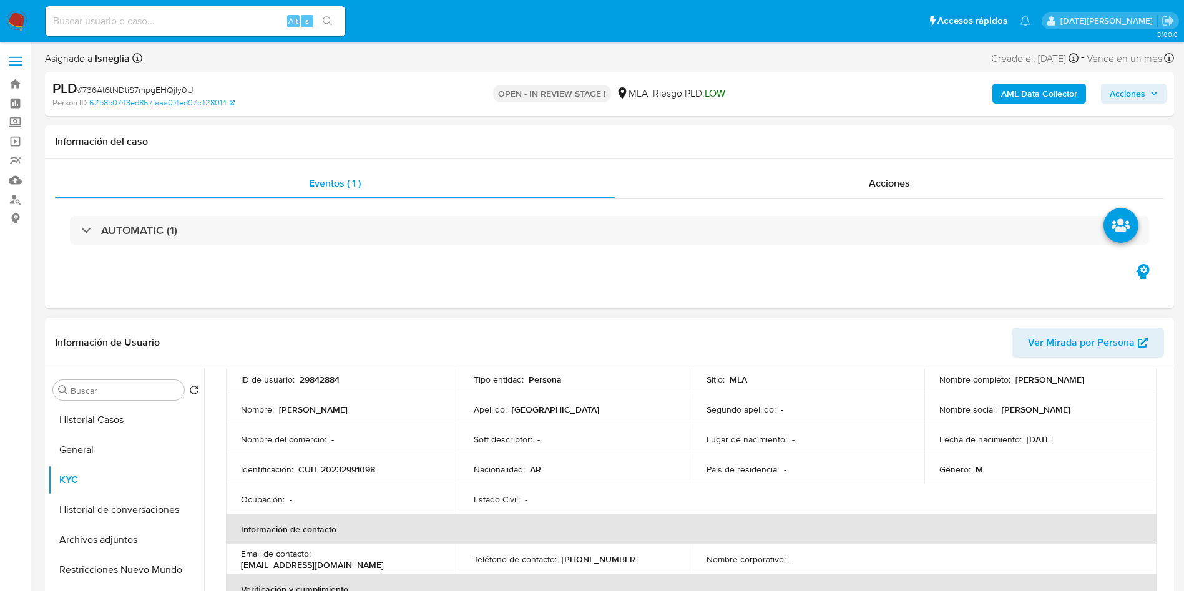
click at [348, 468] on p "CUIT 20232991098" at bounding box center [336, 469] width 77 height 11
copy p "20232991098"
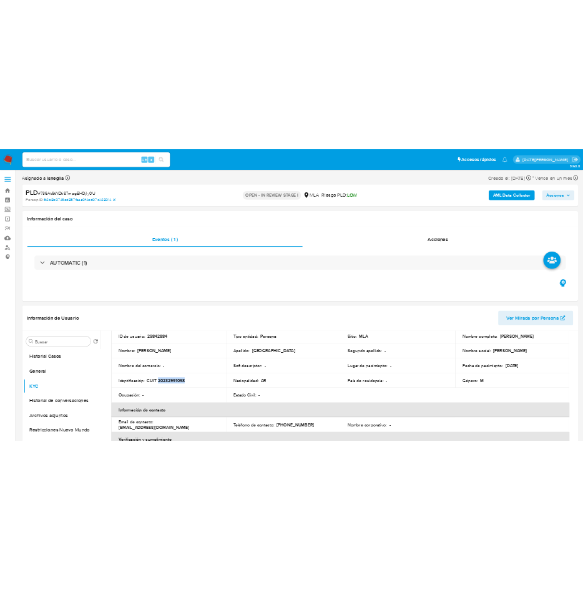
scroll to position [101, 0]
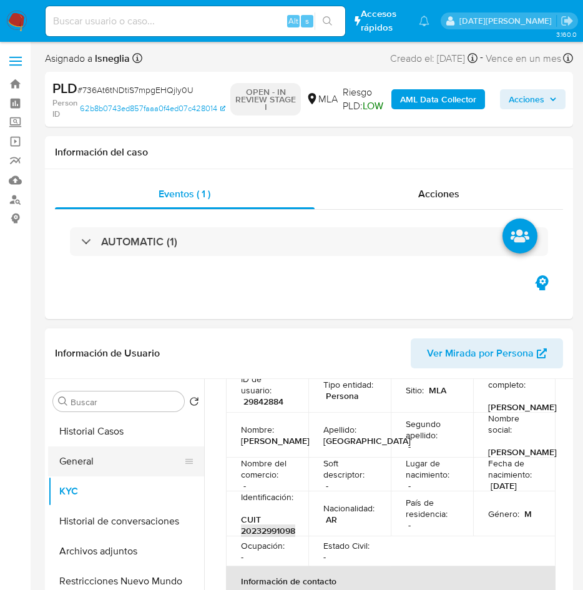
click at [74, 457] on button "General" at bounding box center [121, 461] width 146 height 30
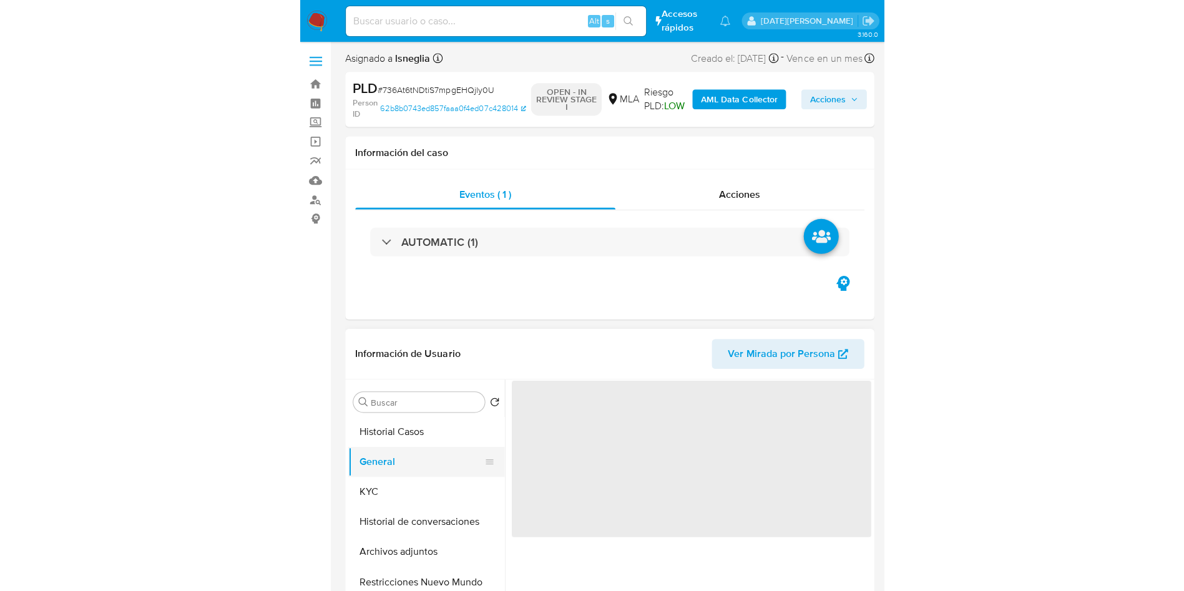
scroll to position [0, 0]
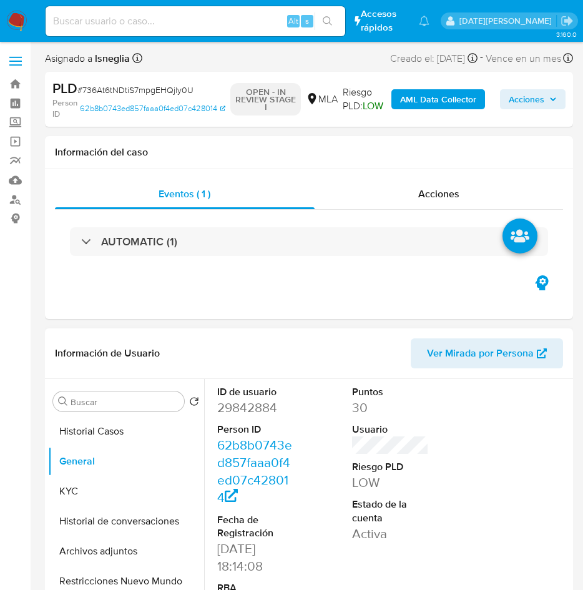
click at [255, 410] on dd "29842884" at bounding box center [255, 407] width 77 height 17
copy dd "29842884"
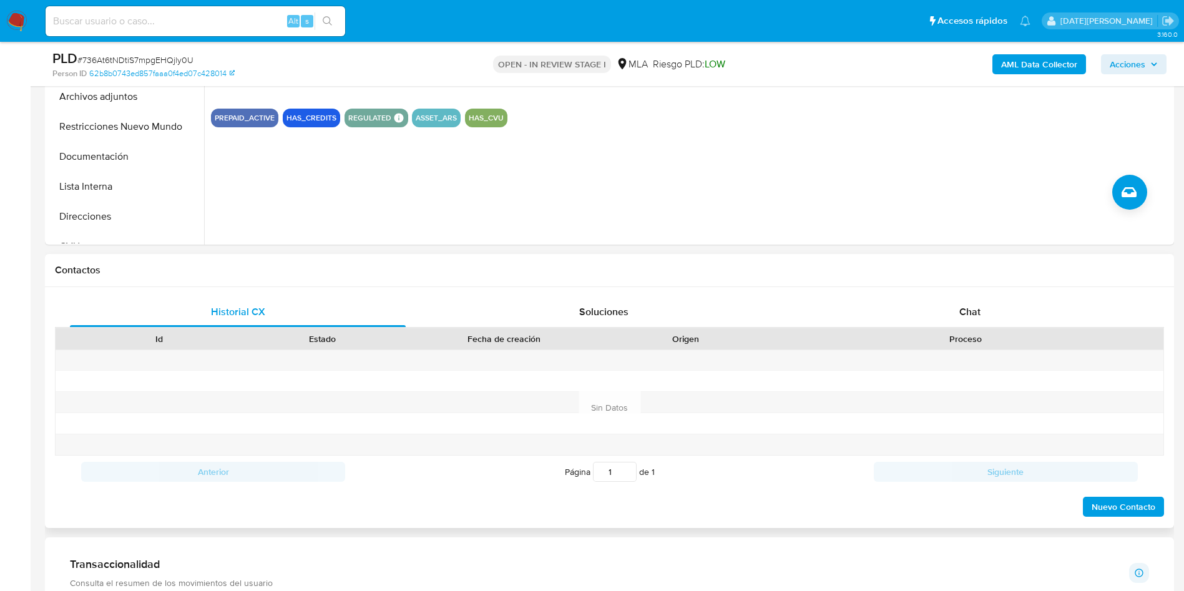
scroll to position [375, 0]
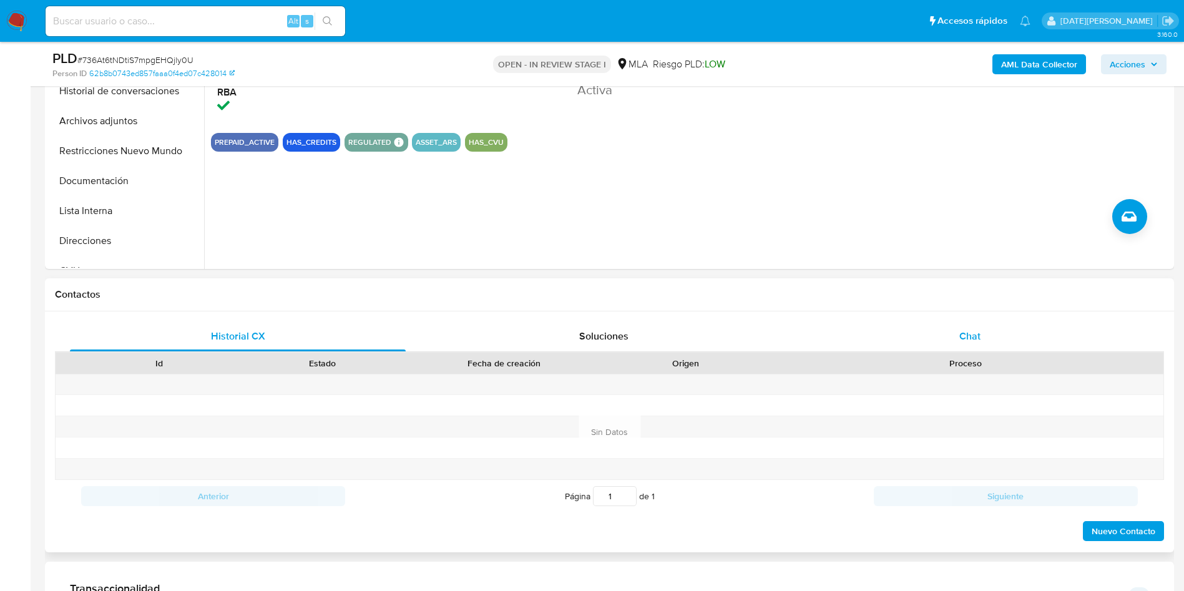
click at [970, 329] on span "Chat" at bounding box center [969, 336] width 21 height 14
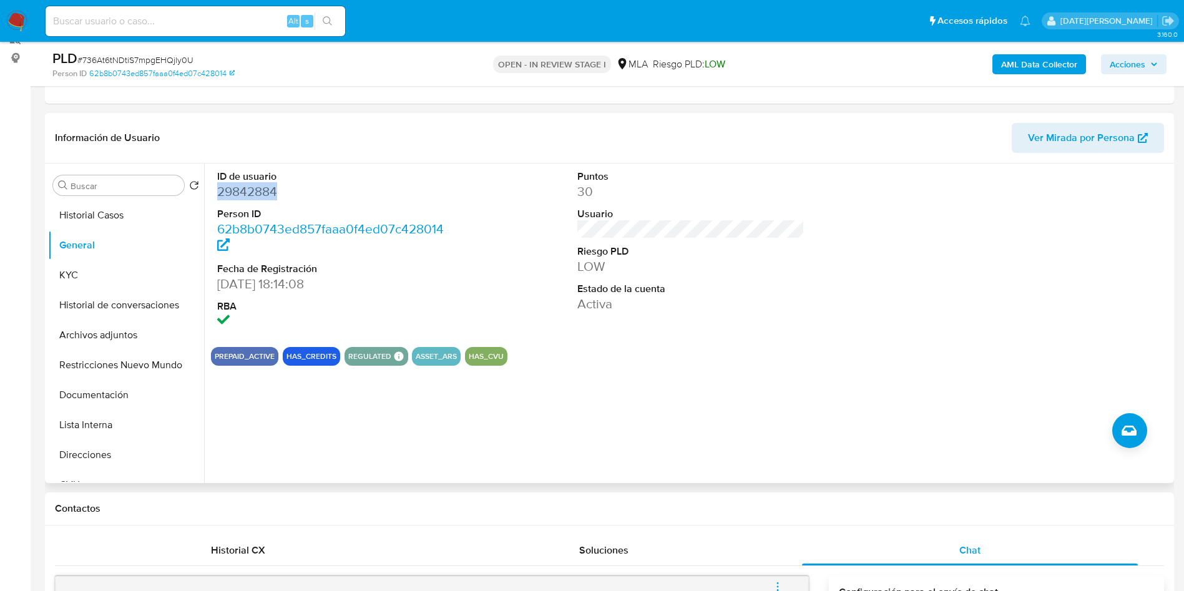
scroll to position [0, 0]
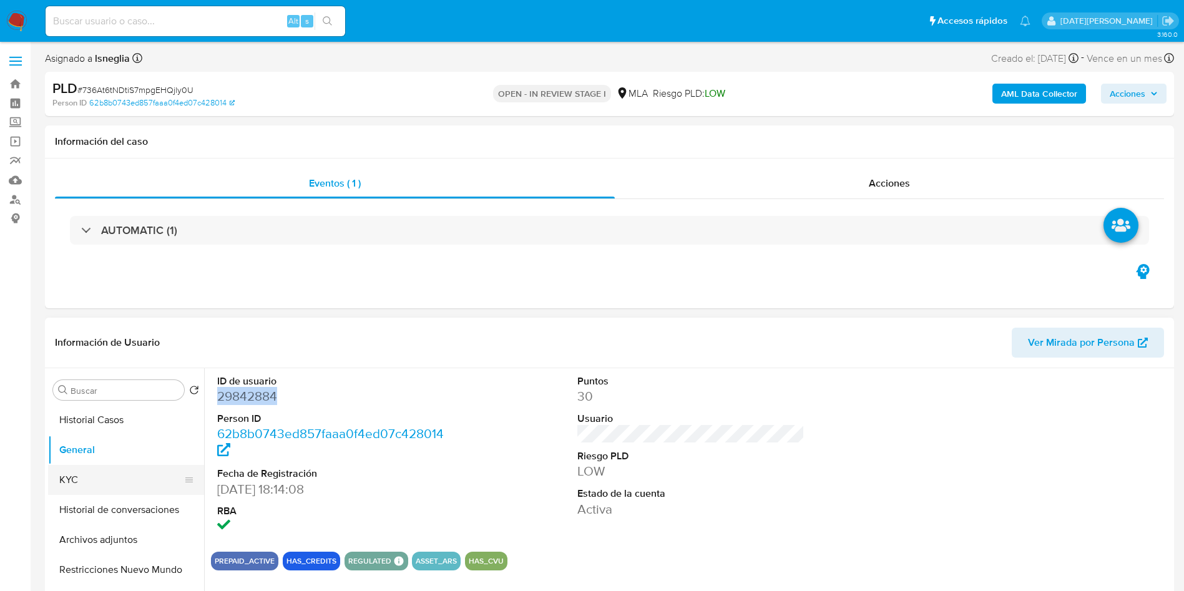
click at [62, 479] on button "KYC" at bounding box center [121, 480] width 146 height 30
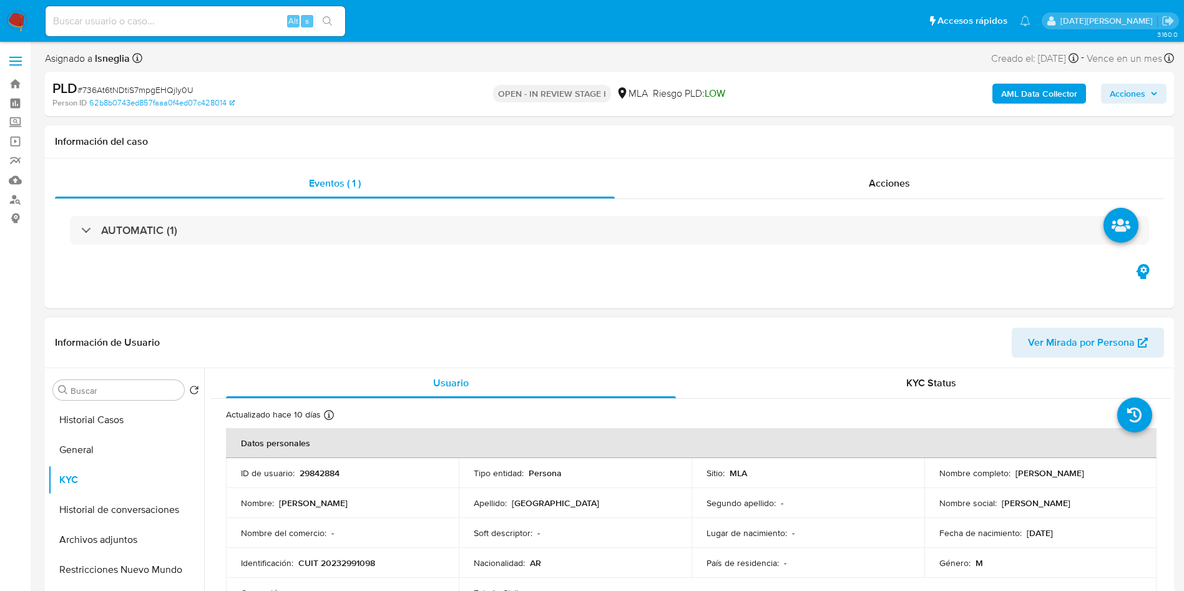
drag, startPoint x: 1014, startPoint y: 474, endPoint x: 1113, endPoint y: 474, distance: 99.3
click at [1113, 474] on div "Nombre completo : [PERSON_NAME]" at bounding box center [1041, 473] width 203 height 11
copy p "[PERSON_NAME]"
drag, startPoint x: 299, startPoint y: 564, endPoint x: 380, endPoint y: 566, distance: 80.6
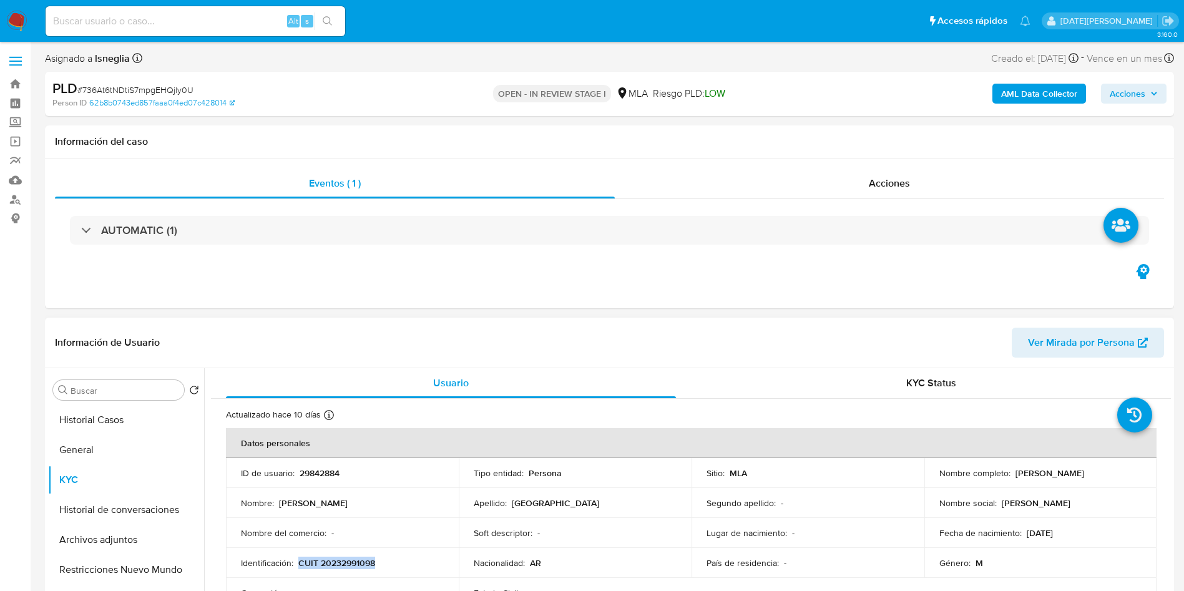
click at [380, 566] on div "Identificación : CUIT 20232991098" at bounding box center [342, 562] width 203 height 11
copy p "CUIT 20232991098"
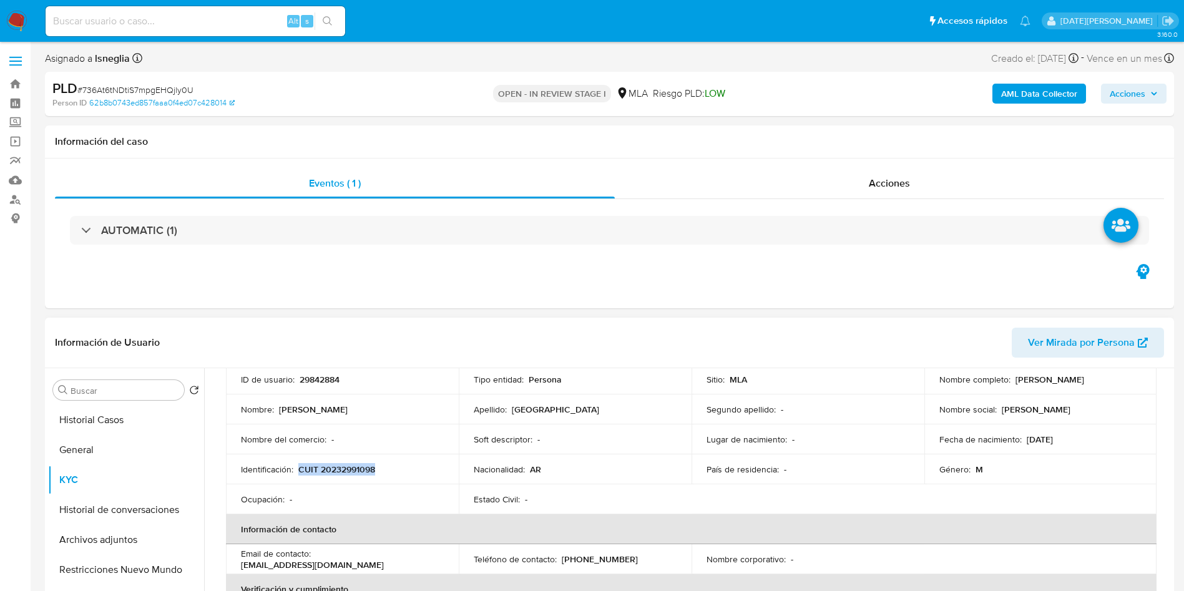
click at [343, 471] on p "CUIT 20232991098" at bounding box center [336, 469] width 77 height 11
drag, startPoint x: 1012, startPoint y: 381, endPoint x: 1103, endPoint y: 382, distance: 91.2
click at [1103, 382] on div "Nombre completo : [PERSON_NAME]" at bounding box center [1041, 379] width 203 height 11
copy p "[PERSON_NAME]"
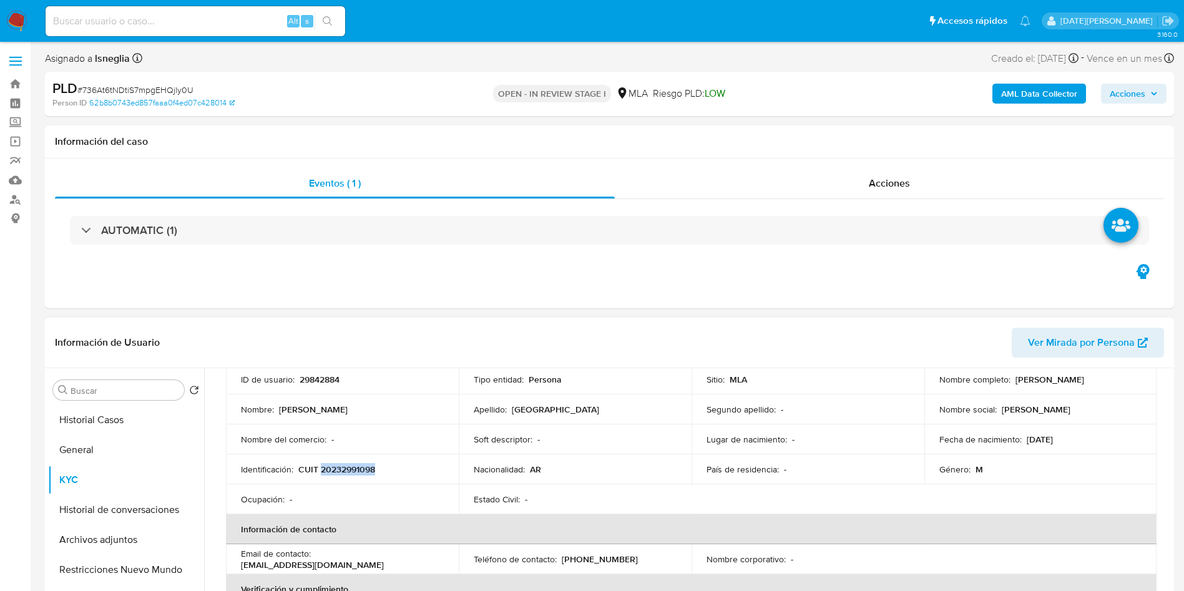
copy p "[PERSON_NAME]"
click at [341, 470] on p "CUIT 20232991098" at bounding box center [336, 469] width 77 height 11
copy p "20232991098"
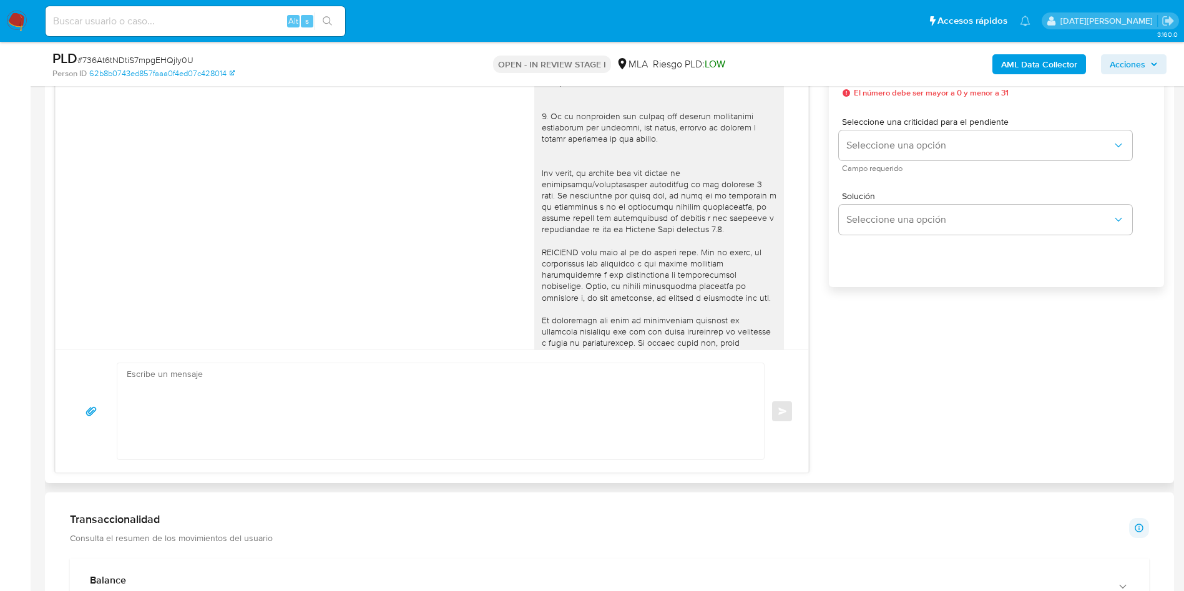
scroll to position [712, 0]
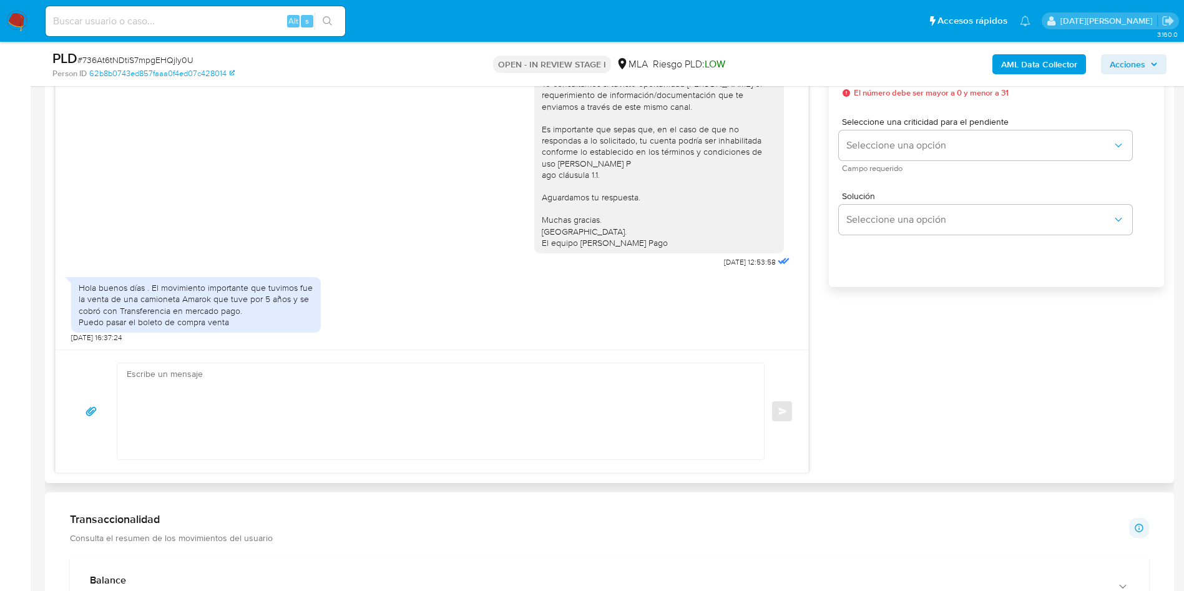
click at [156, 305] on div "Hola buenos días . El movimiento importante que tuvimos fue la venta de una cam…" at bounding box center [196, 305] width 235 height 46
click at [192, 313] on div "Hola buenos días . El movimiento importante que tuvimos fue la venta de una cam…" at bounding box center [196, 305] width 235 height 46
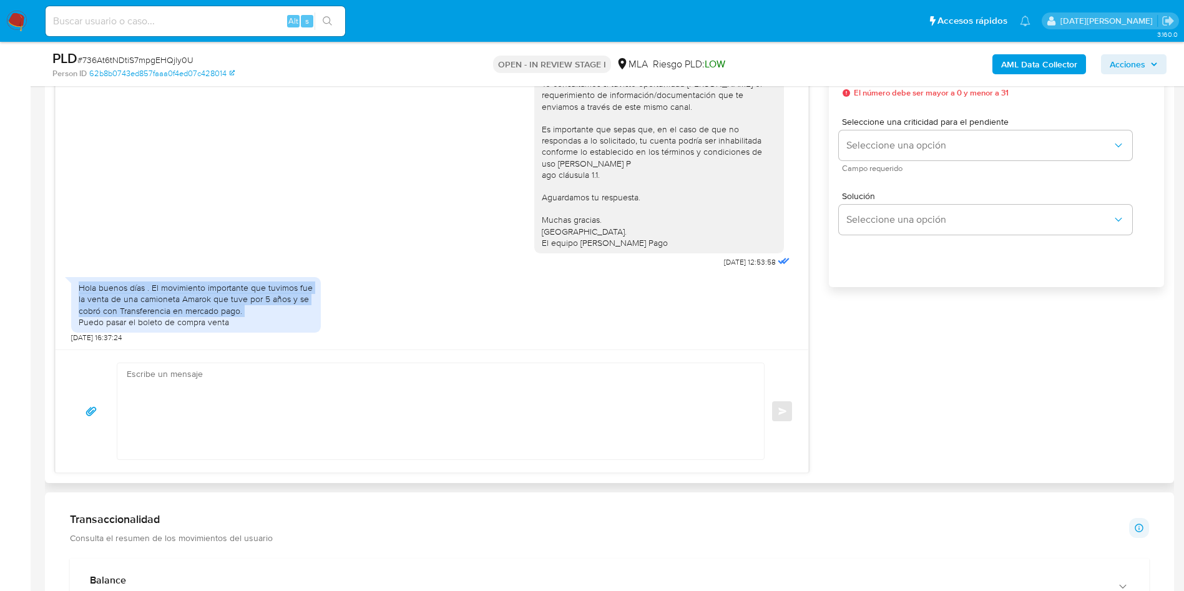
click at [192, 313] on div "Hola buenos días . El movimiento importante que tuvimos fue la venta de una cam…" at bounding box center [196, 305] width 235 height 46
click at [242, 308] on div "Hola buenos días . El movimiento importante que tuvimos fue la venta de una cam…" at bounding box center [196, 305] width 235 height 46
drag, startPoint x: 152, startPoint y: 290, endPoint x: 256, endPoint y: 310, distance: 105.7
click at [256, 310] on div "Hola buenos días . El movimiento importante que tuvimos fue la venta de una cam…" at bounding box center [196, 305] width 235 height 46
copy div "El movimiento importante que tuvimos fue la venta de una camioneta Amarok que t…"
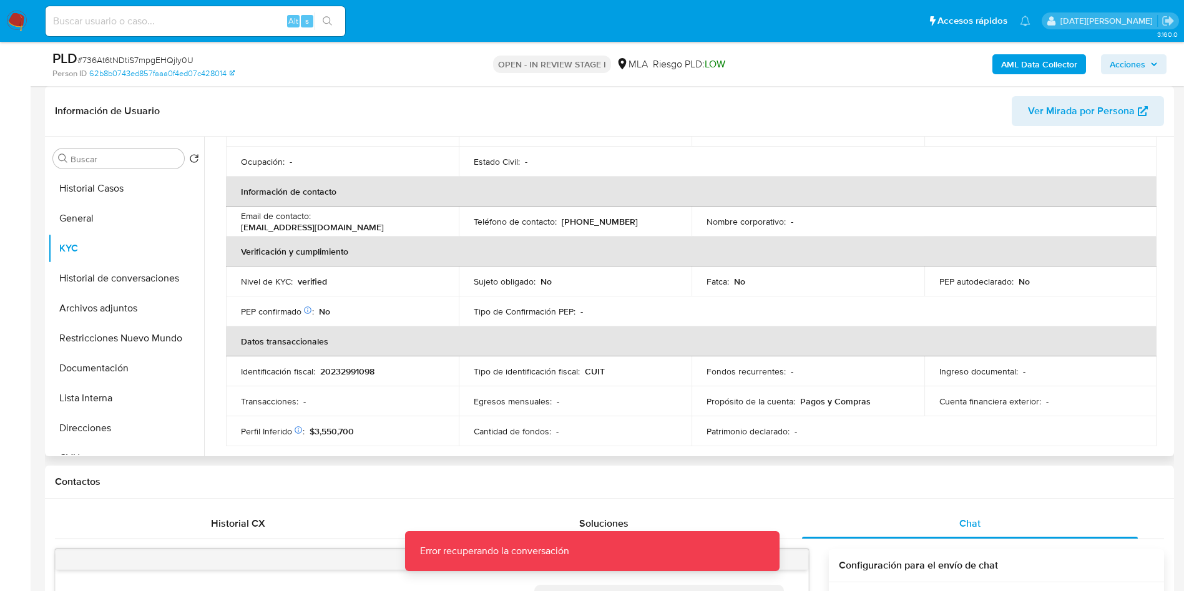
scroll to position [94, 0]
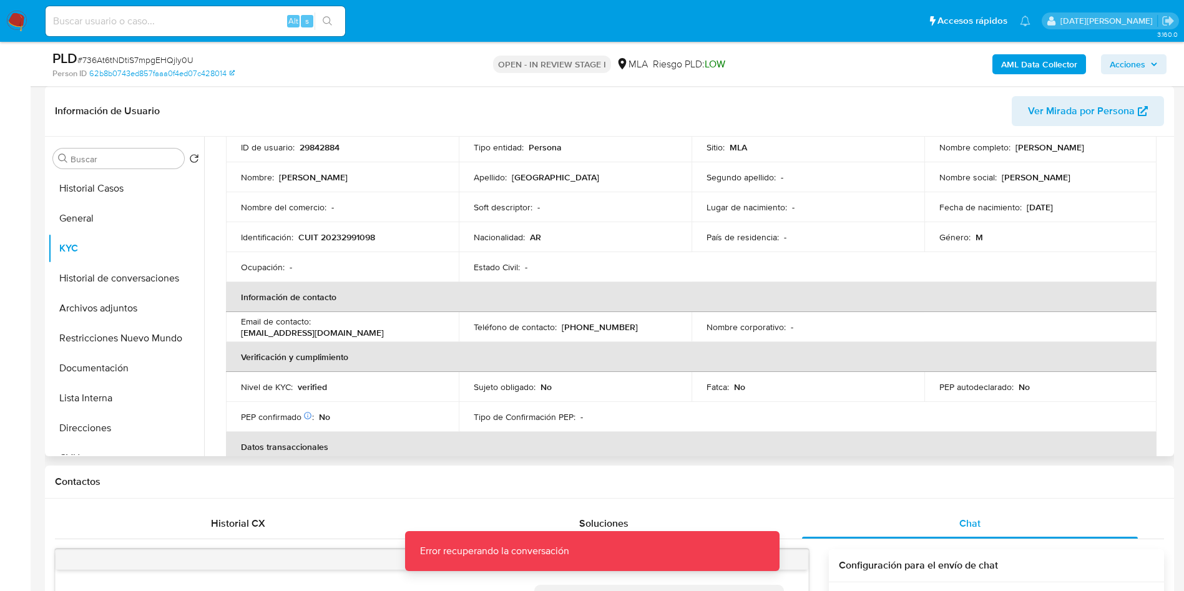
click at [342, 237] on p "CUIT 20232991098" at bounding box center [336, 237] width 77 height 11
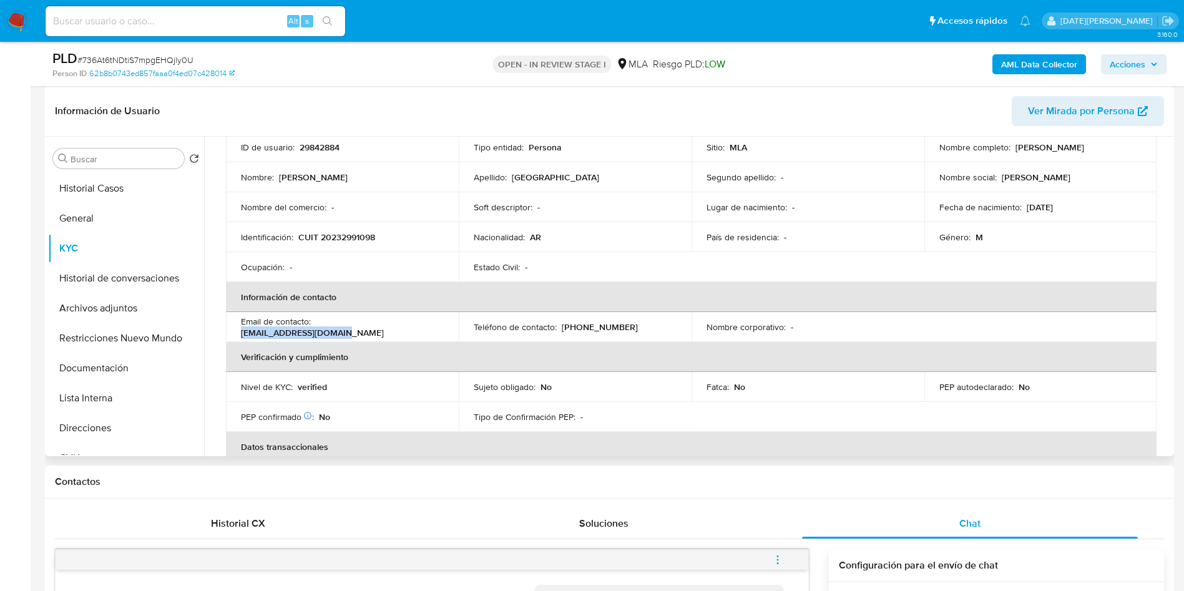
drag, startPoint x: 317, startPoint y: 326, endPoint x: 423, endPoint y: 328, distance: 106.1
click at [423, 328] on div "Email de contacto : djm.grupoadc@gmail.com" at bounding box center [342, 327] width 203 height 22
drag, startPoint x: 561, startPoint y: 326, endPoint x: 640, endPoint y: 333, distance: 80.3
click at [640, 333] on td "Teléfono de contacto : (11) 76086955" at bounding box center [575, 327] width 233 height 30
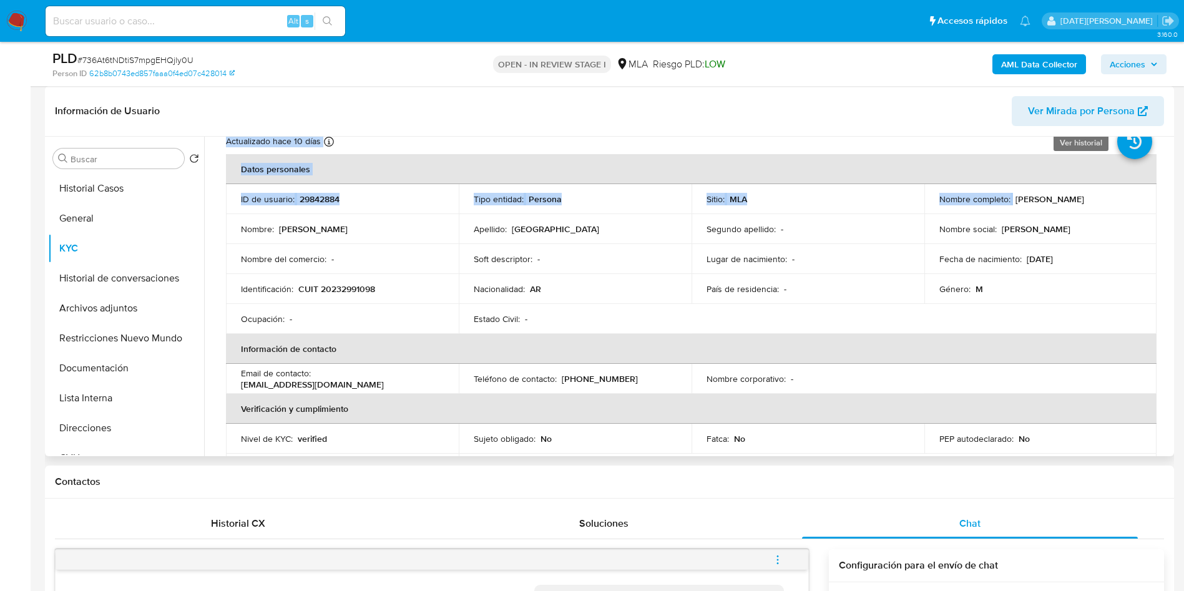
scroll to position [36, 0]
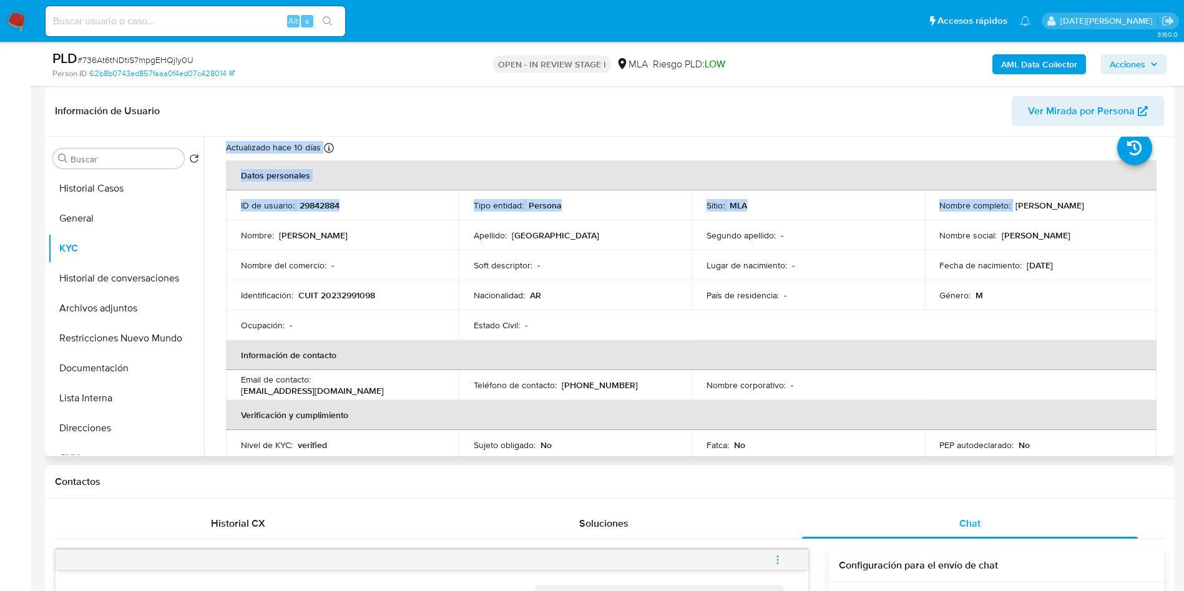
drag, startPoint x: 1010, startPoint y: 144, endPoint x: 1111, endPoint y: 194, distance: 112.8
click at [1111, 194] on td "Nombre completo : Damian Javier Monaco" at bounding box center [1041, 205] width 233 height 30
click at [99, 423] on button "Direcciones" at bounding box center [121, 428] width 146 height 30
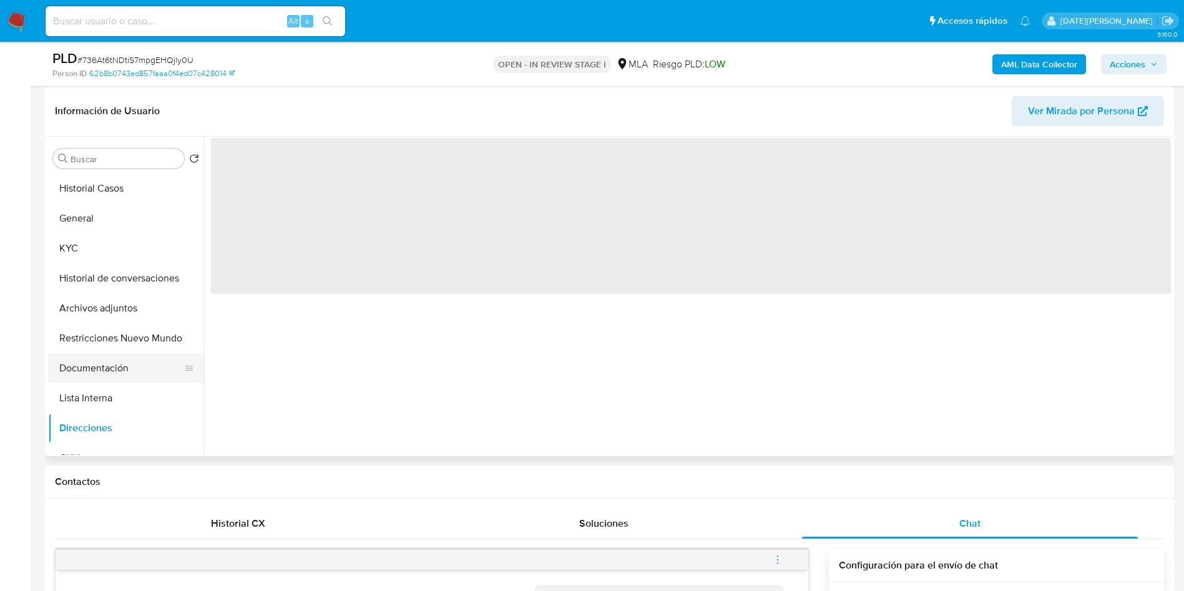
click at [100, 361] on button "Documentación" at bounding box center [121, 368] width 146 height 30
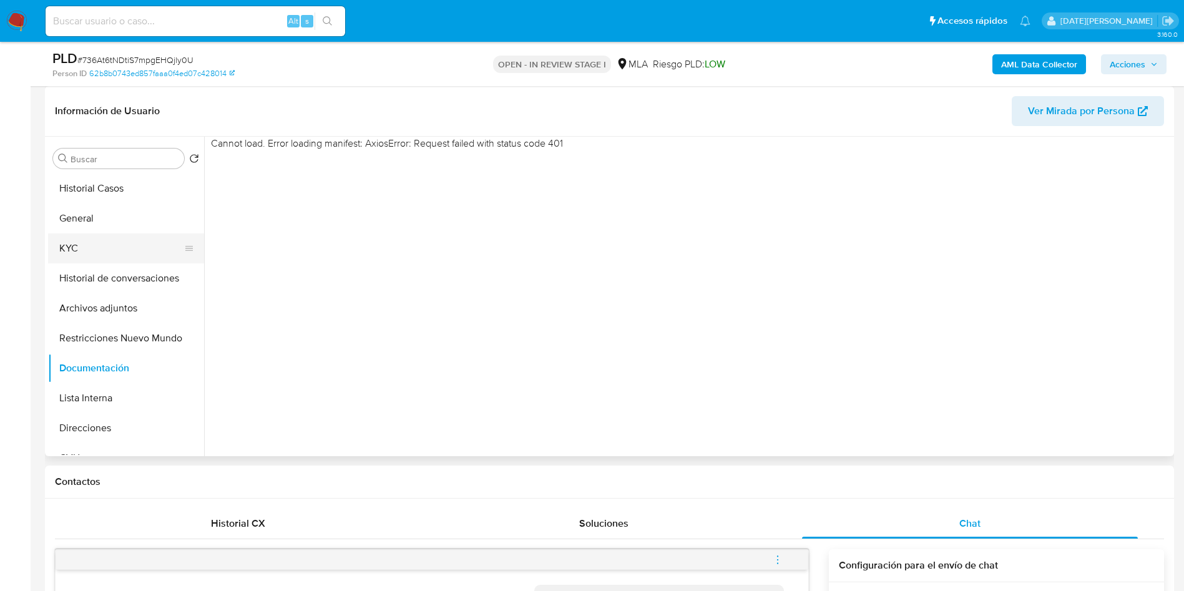
click at [112, 260] on button "KYC" at bounding box center [121, 248] width 146 height 30
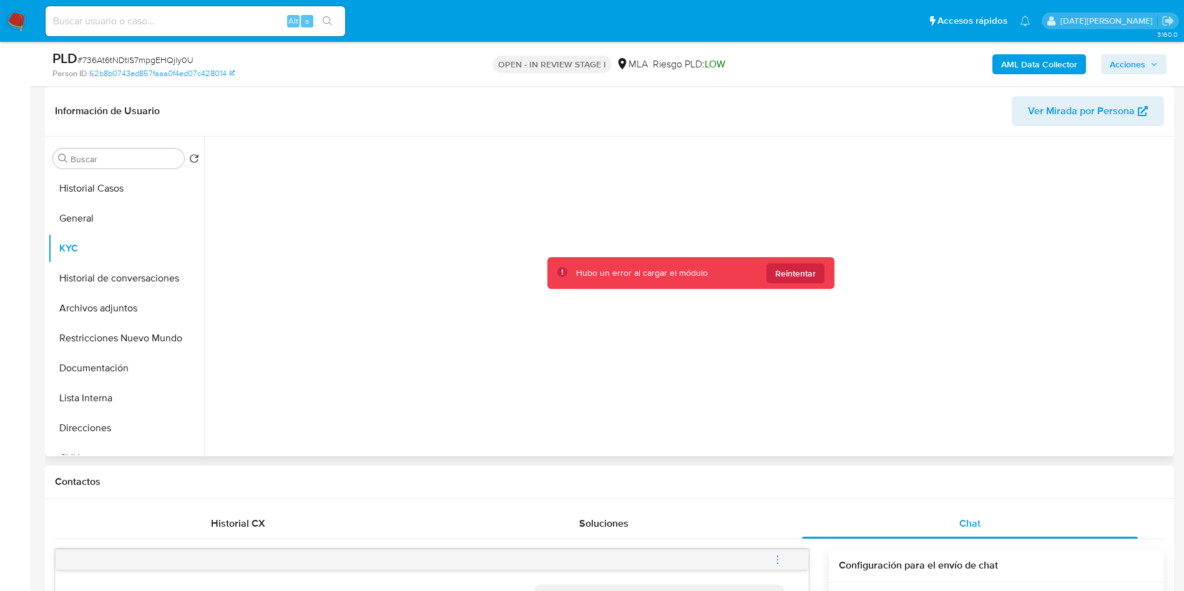
click at [805, 284] on div "Hubo un error al cargar el módulo Reintentar" at bounding box center [690, 273] width 287 height 32
click at [804, 273] on span "Reintentar" at bounding box center [795, 273] width 41 height 20
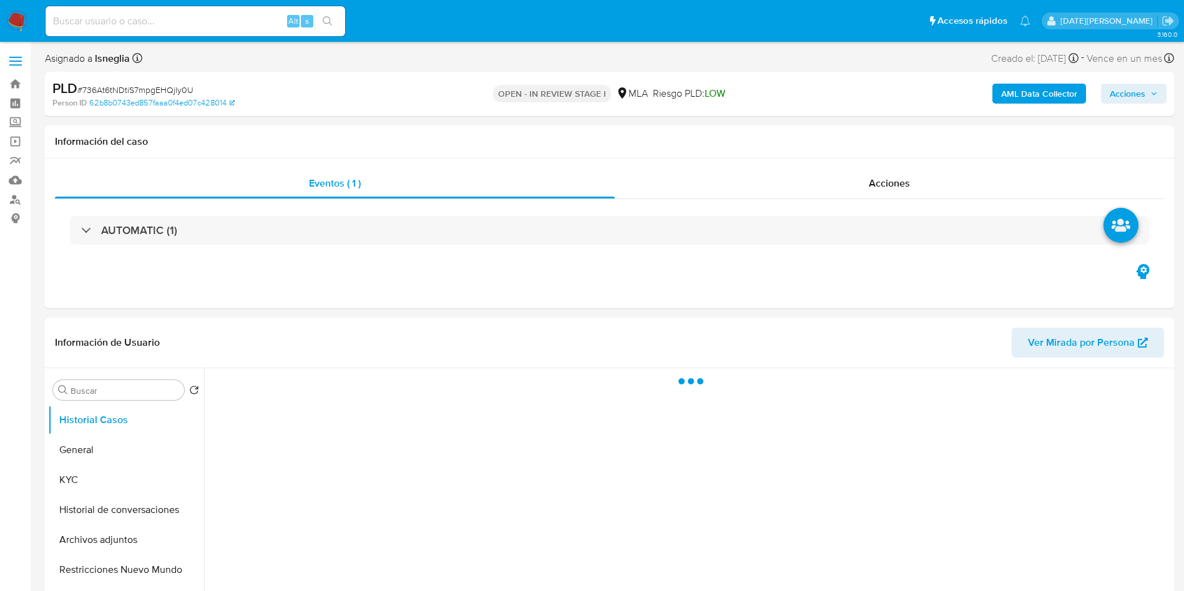
select select "10"
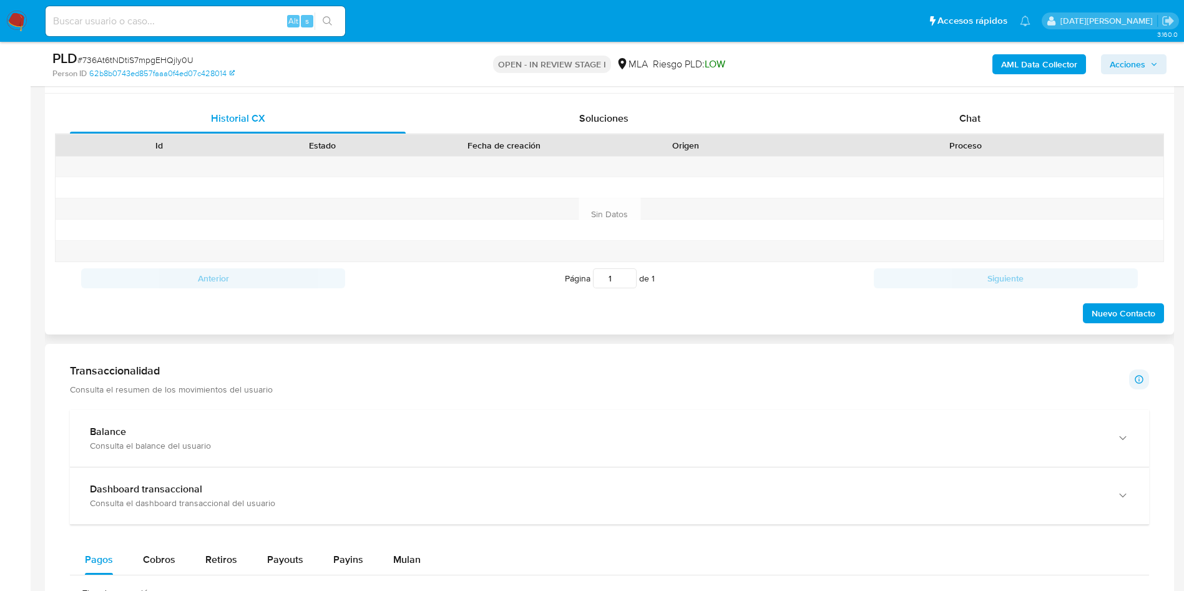
scroll to position [562, 0]
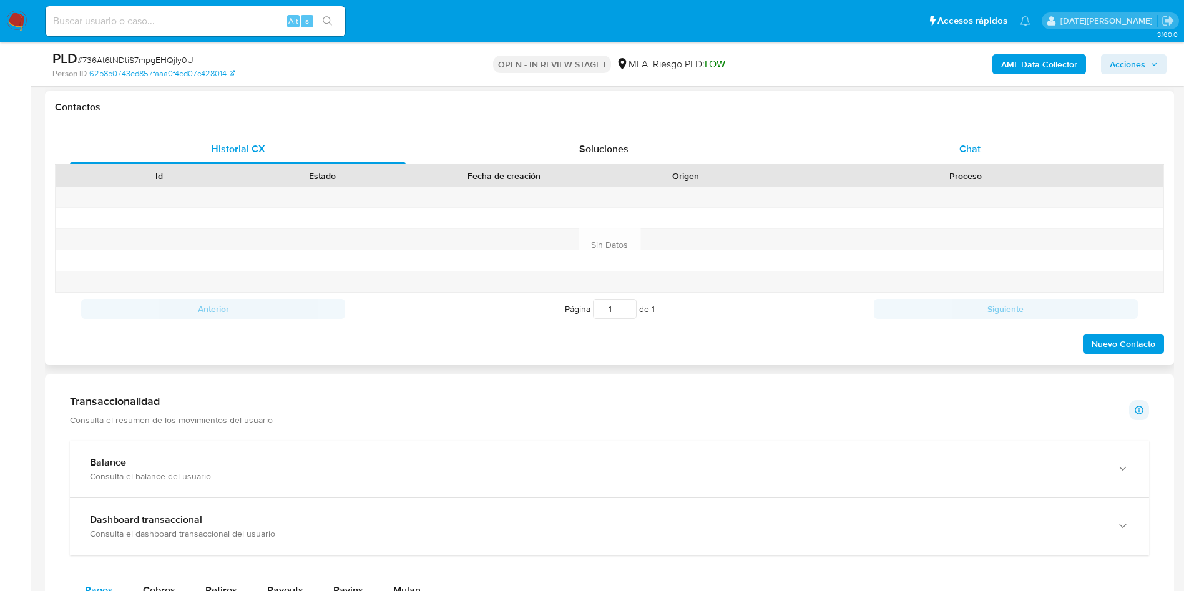
click at [983, 139] on div "Chat" at bounding box center [970, 149] width 336 height 30
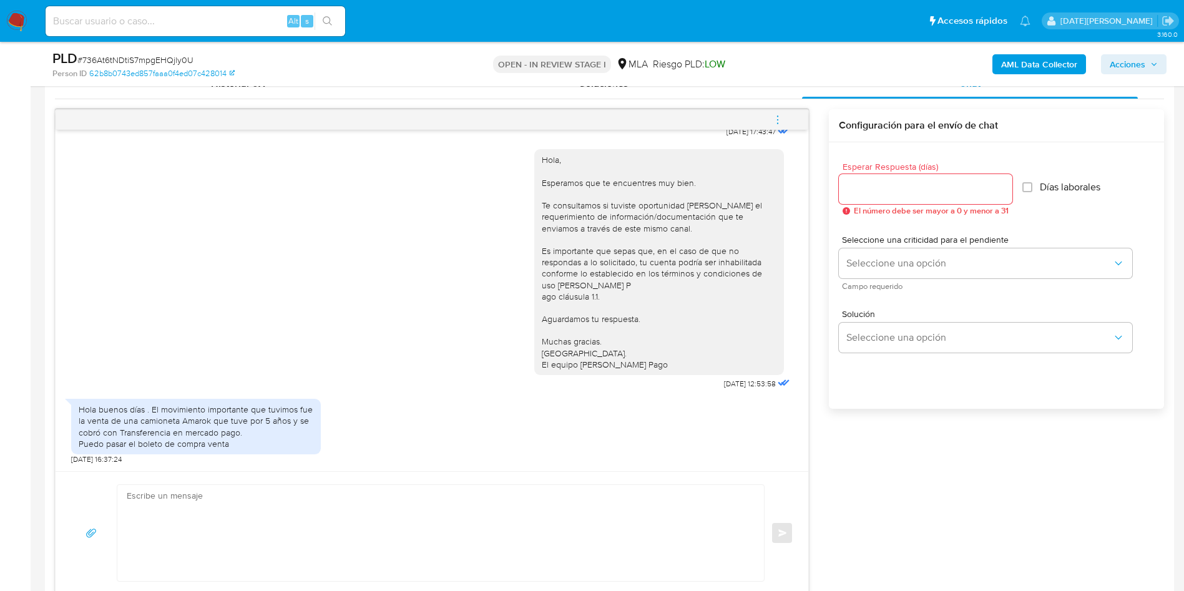
scroll to position [655, 0]
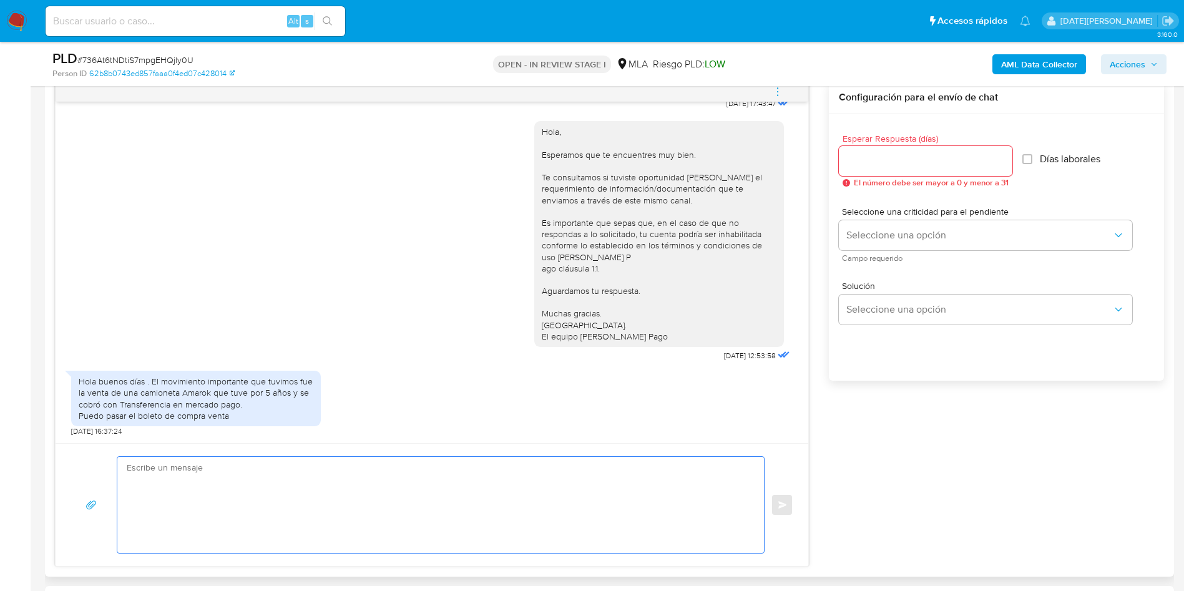
click at [281, 491] on textarea at bounding box center [438, 505] width 622 height 96
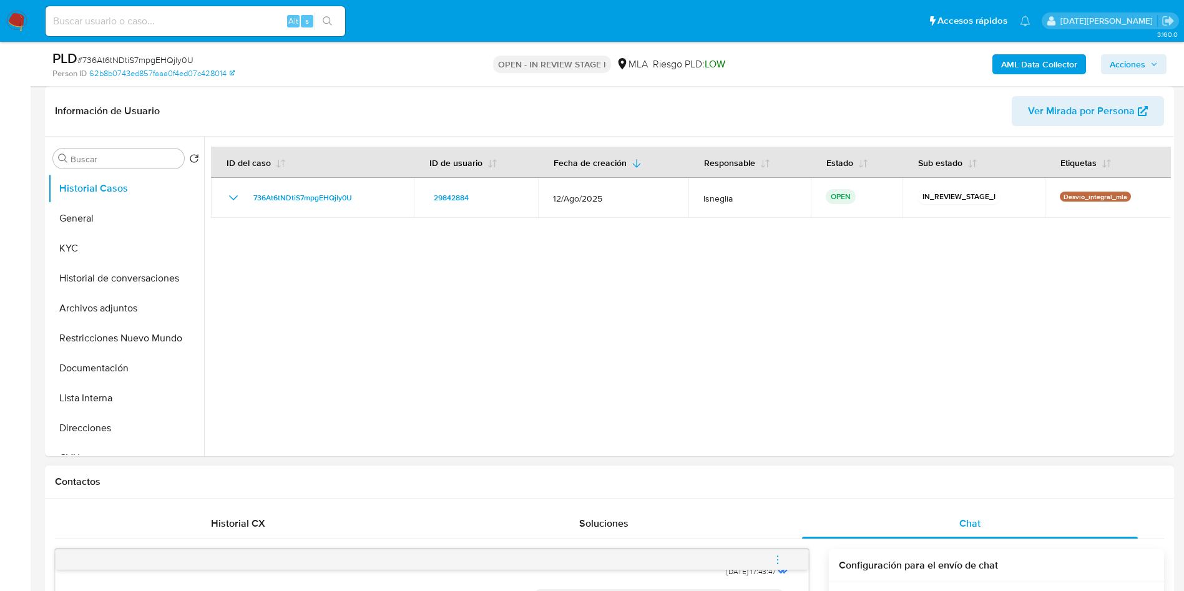
scroll to position [0, 0]
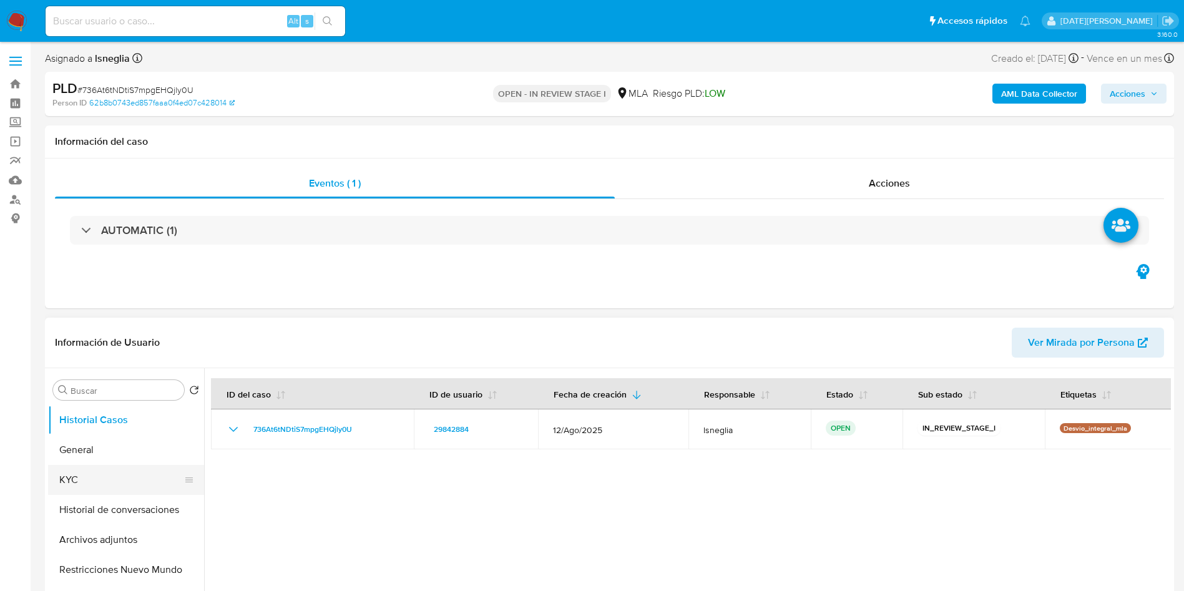
click at [82, 476] on button "KYC" at bounding box center [121, 480] width 146 height 30
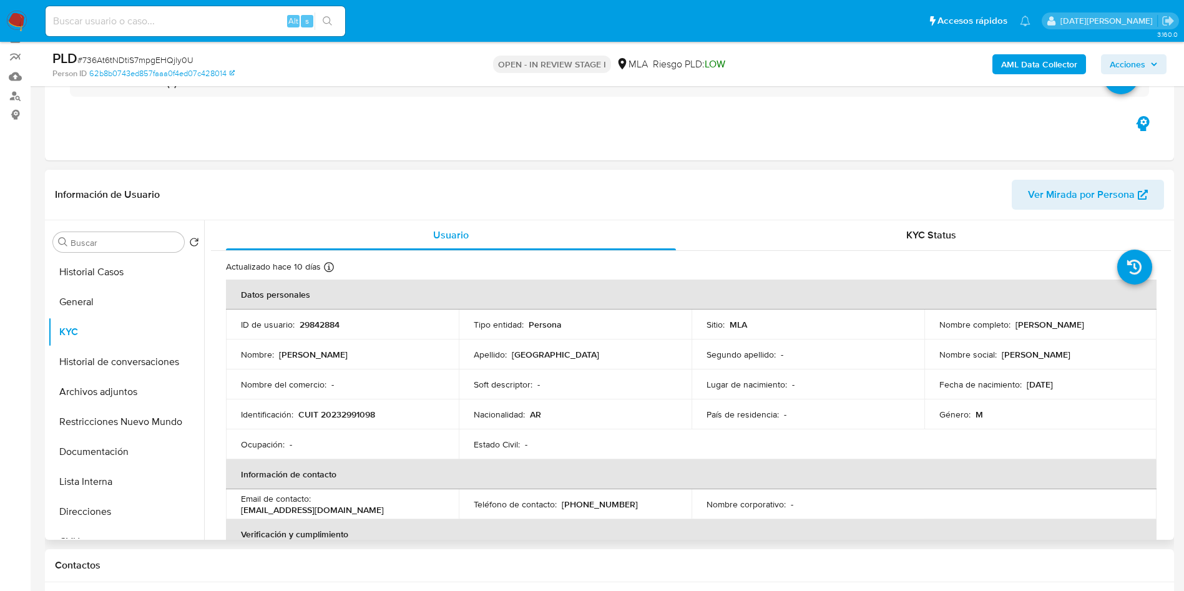
scroll to position [187, 0]
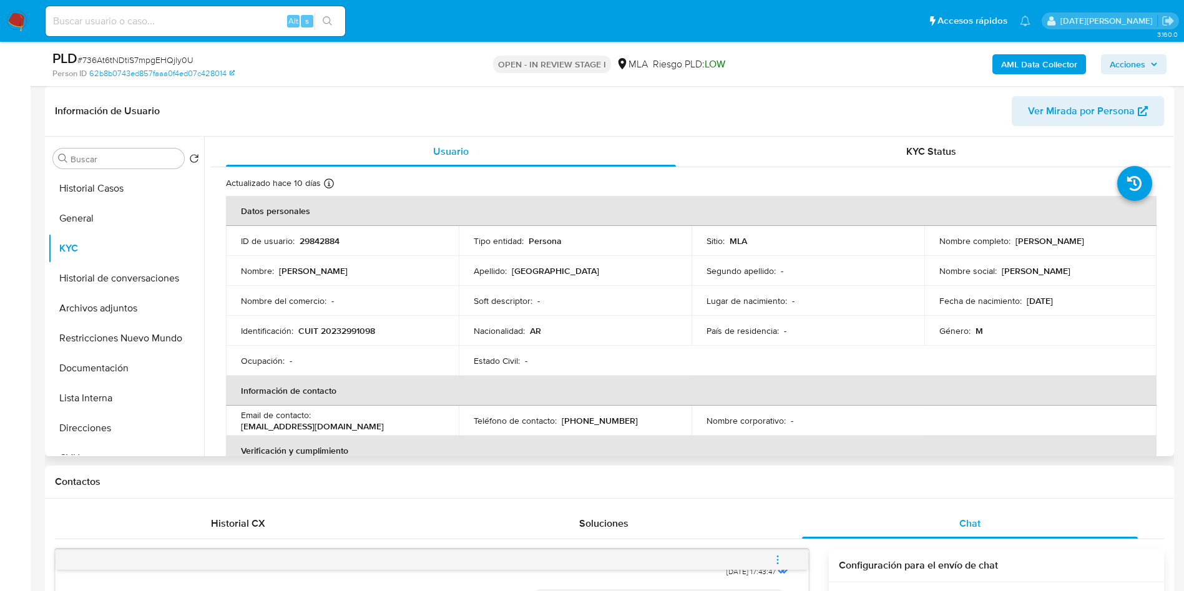
drag, startPoint x: 1010, startPoint y: 238, endPoint x: 1118, endPoint y: 236, distance: 108.0
click at [1118, 236] on div "Nombre completo : [PERSON_NAME]" at bounding box center [1041, 240] width 203 height 11
copy div "[PERSON_NAME]"
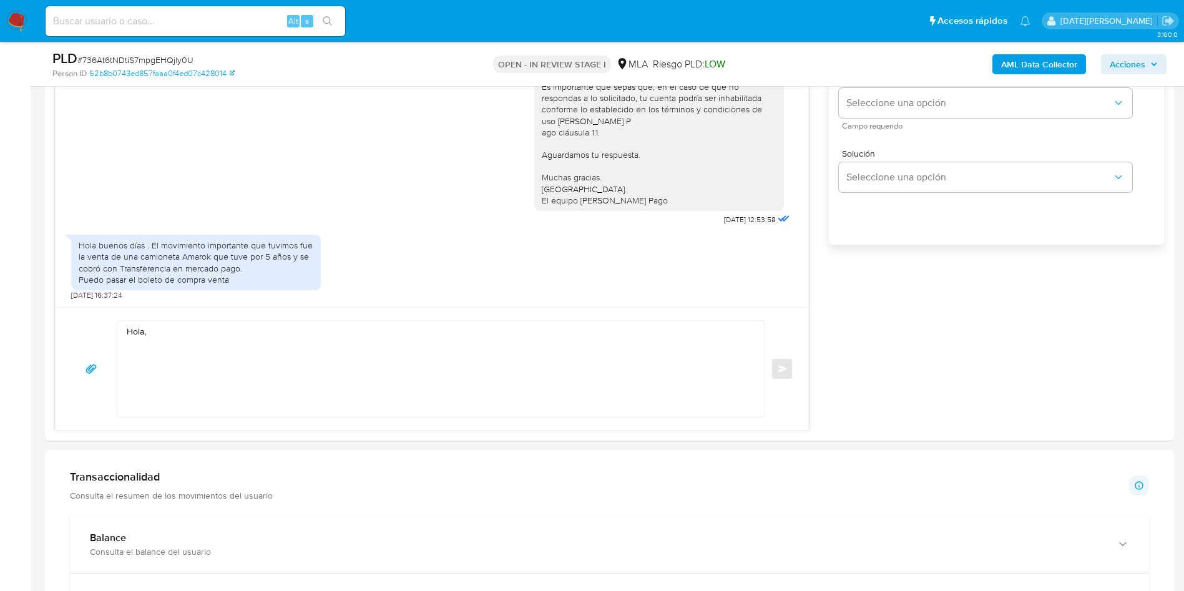
scroll to position [843, 0]
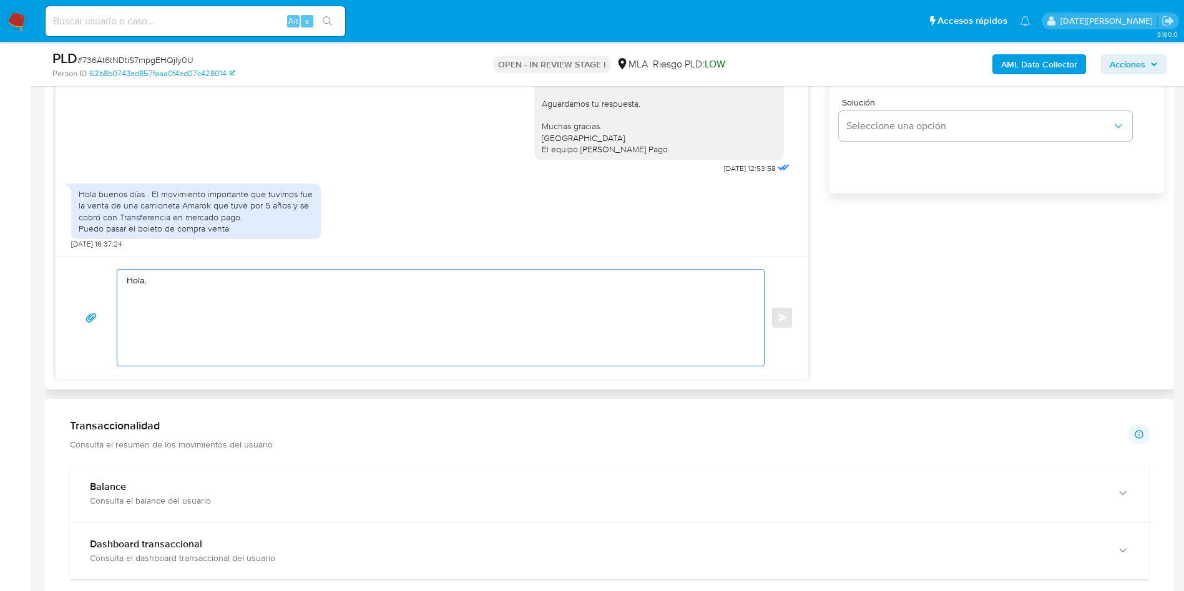
click at [199, 283] on textarea "Hola," at bounding box center [438, 318] width 622 height 96
paste textarea "[PERSON_NAME]"
drag, startPoint x: 191, startPoint y: 330, endPoint x: 287, endPoint y: 330, distance: 96.1
click at [287, 330] on textarea "[PERSON_NAME]. Muchas gracias por la respuesta. Te pedimos que nos indiques" at bounding box center [438, 318] width 622 height 96
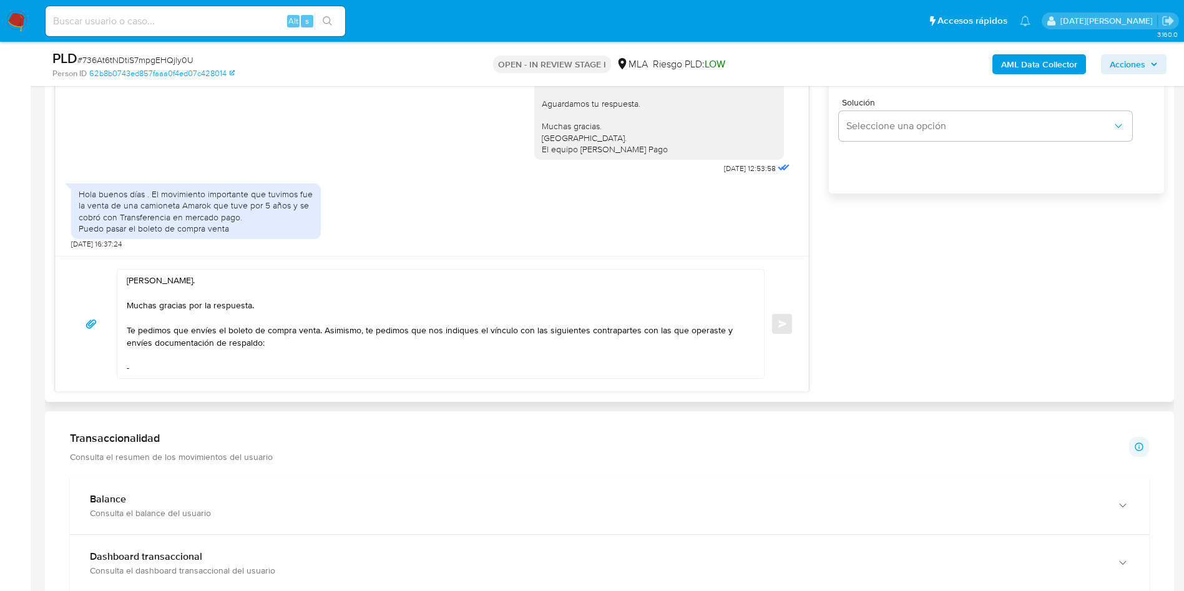
click at [188, 368] on textarea "[PERSON_NAME]. Muchas gracias por la respuesta. Te pedimos que envíes el boleto…" at bounding box center [438, 324] width 622 height 109
paste textarea "PYD ESPACIOS VERDES S. R. L"
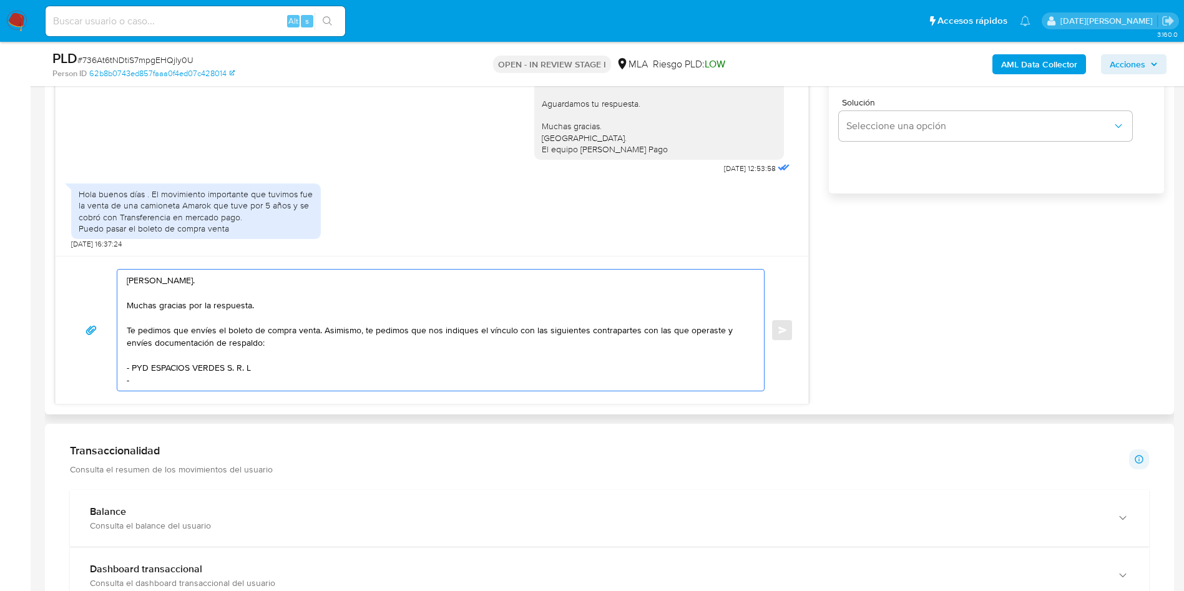
click at [209, 380] on textarea "[PERSON_NAME]. Muchas gracias por la respuesta. Te pedimos que envíes el boleto…" at bounding box center [438, 330] width 622 height 121
paste textarea "[PERSON_NAME]"
click at [263, 375] on textarea "[PERSON_NAME]. Muchas gracias por la respuesta. Te pedimos que envíes el boleto…" at bounding box center [438, 330] width 622 height 121
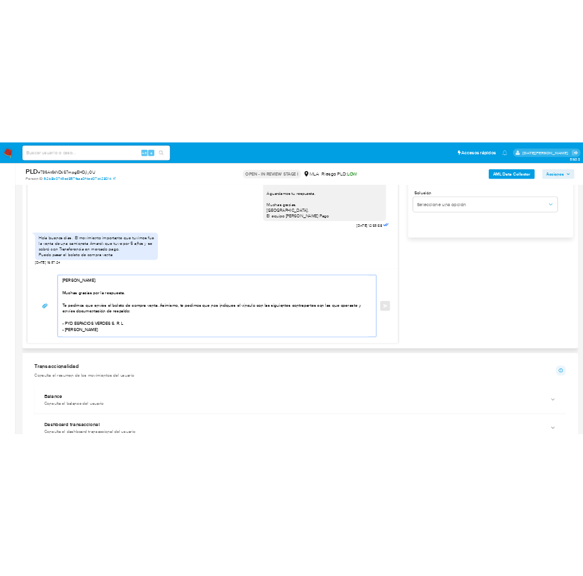
scroll to position [4, 0]
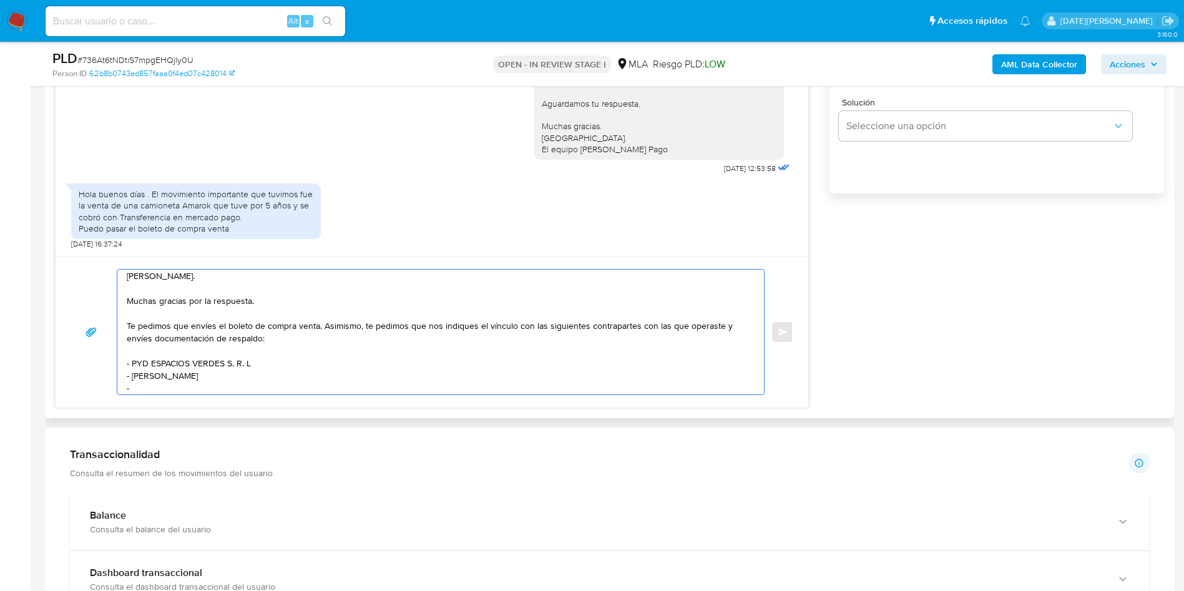
paste textarea "FORESTIER JAVIER"
click at [528, 29] on ul "Pausado Ver notificaciones Alt s Accesos rápidos Presiona las siguientes teclas…" at bounding box center [538, 20] width 998 height 31
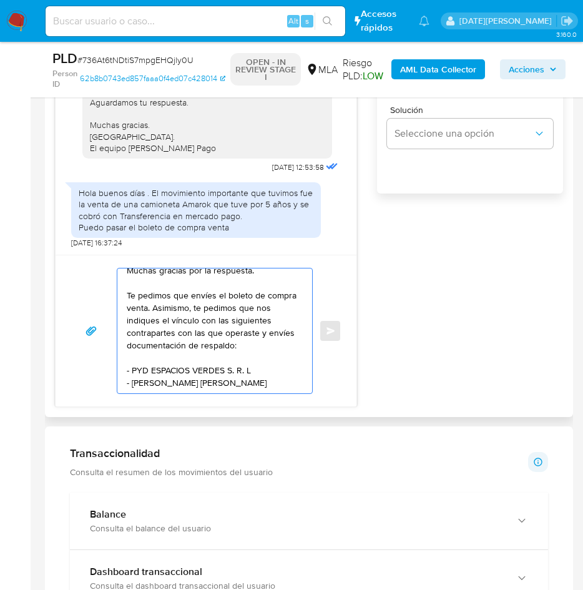
scroll to position [59, 0]
click at [222, 378] on textarea "Hola, Damian Javier Monaco. Muchas gracias por la respuesta. Te pedimos que env…" at bounding box center [212, 330] width 170 height 125
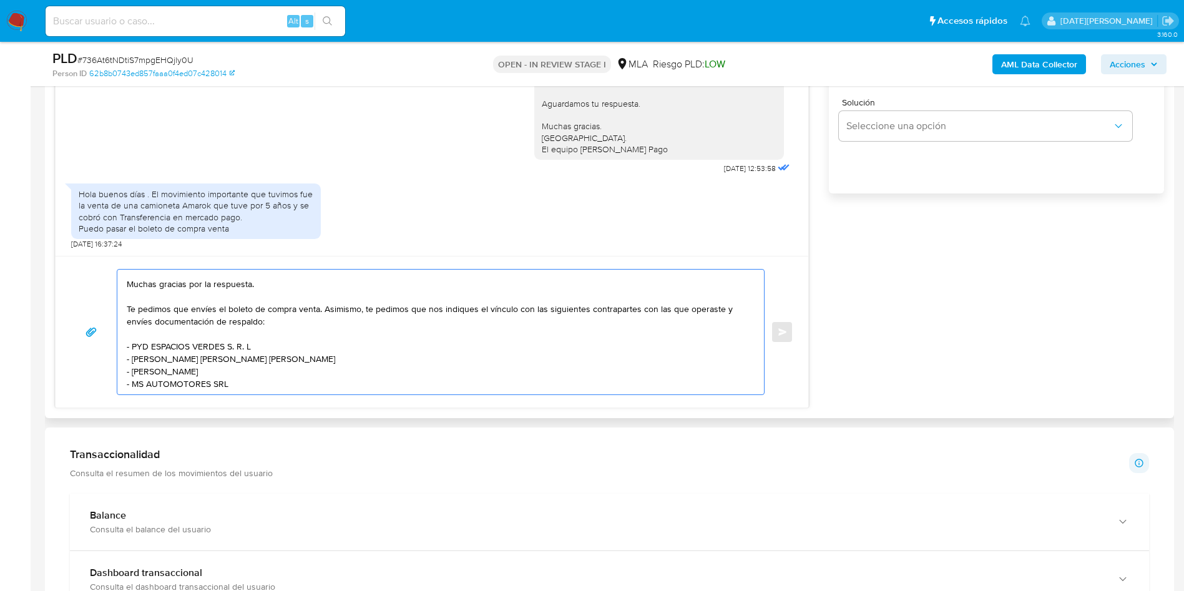
click at [365, 325] on textarea "Hola, Damian Javier Monaco. Muchas gracias por la respuesta. Te pedimos que env…" at bounding box center [438, 332] width 622 height 125
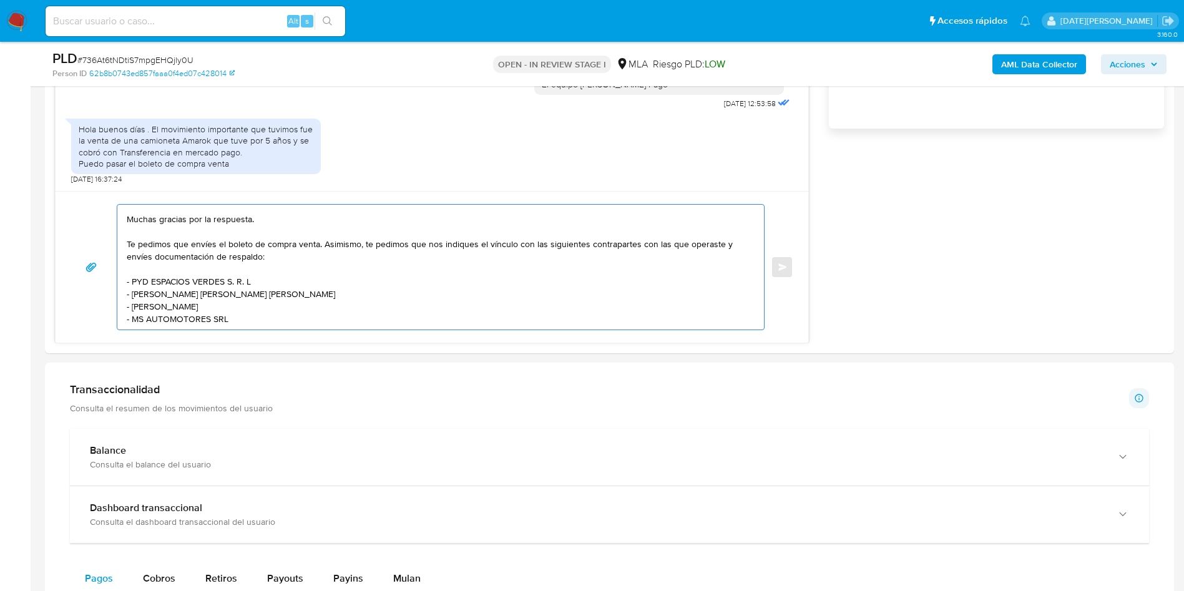
scroll to position [936, 0]
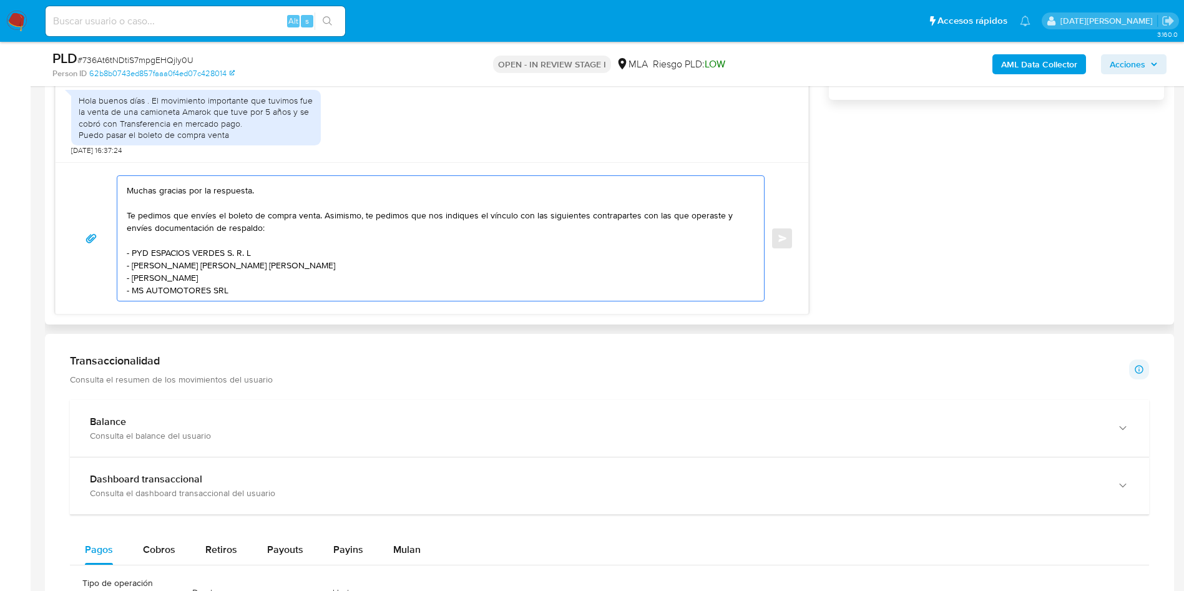
click at [260, 292] on textarea "Hola, Damian Javier Monaco. Muchas gracias por la respuesta. Te pedimos que env…" at bounding box center [438, 238] width 622 height 125
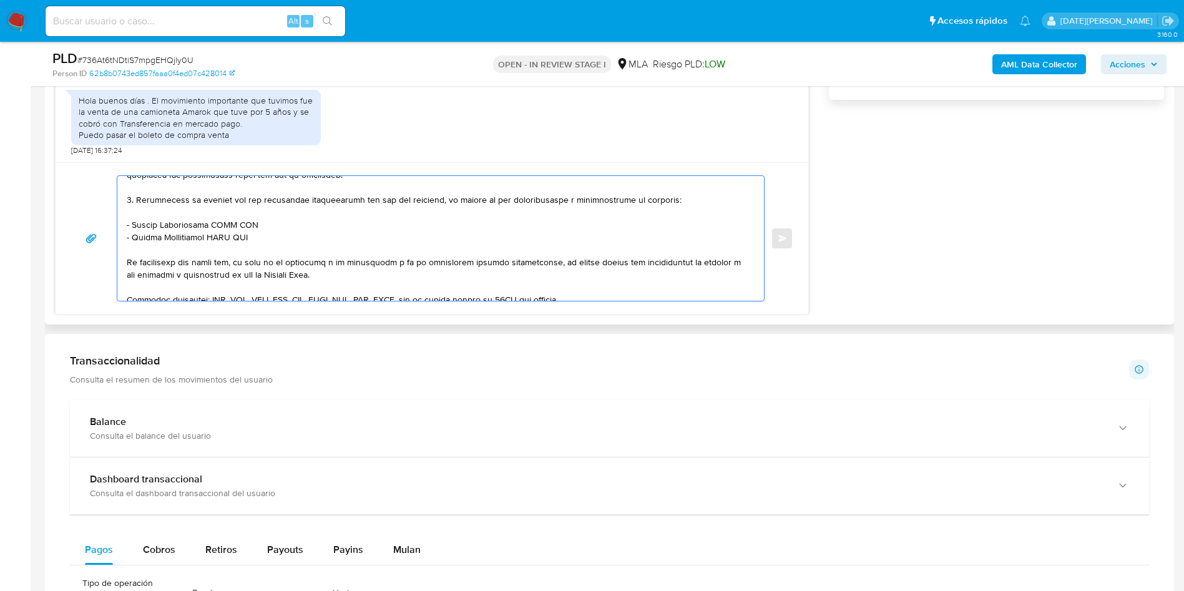
scroll to position [381, 0]
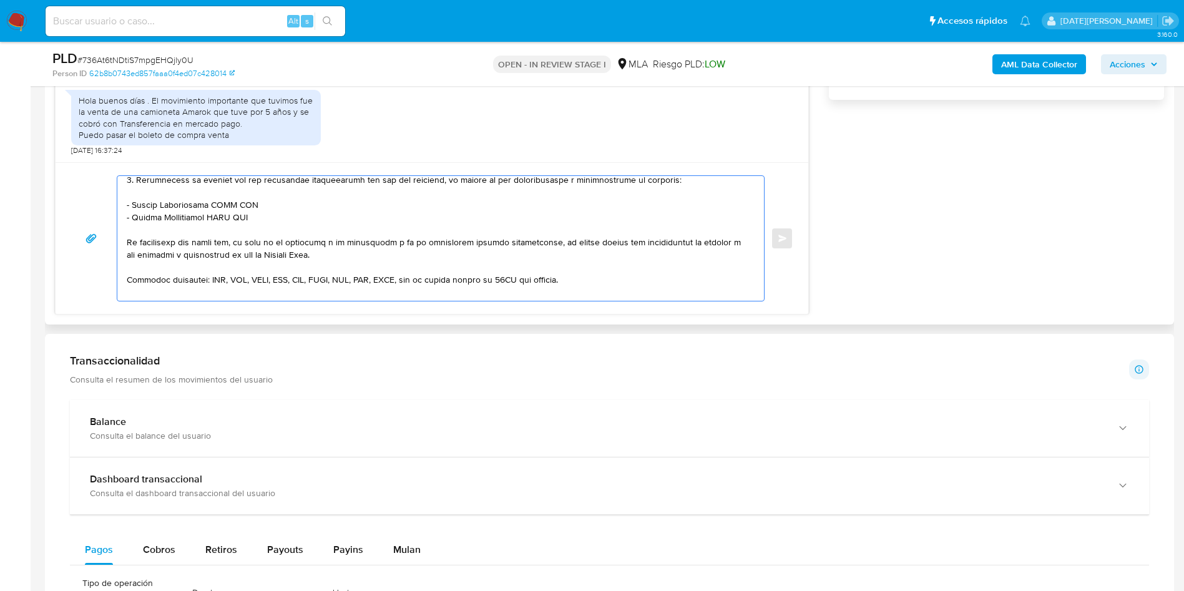
drag, startPoint x: 127, startPoint y: 199, endPoint x: 402, endPoint y: 213, distance: 275.1
click at [402, 213] on textarea at bounding box center [438, 238] width 622 height 125
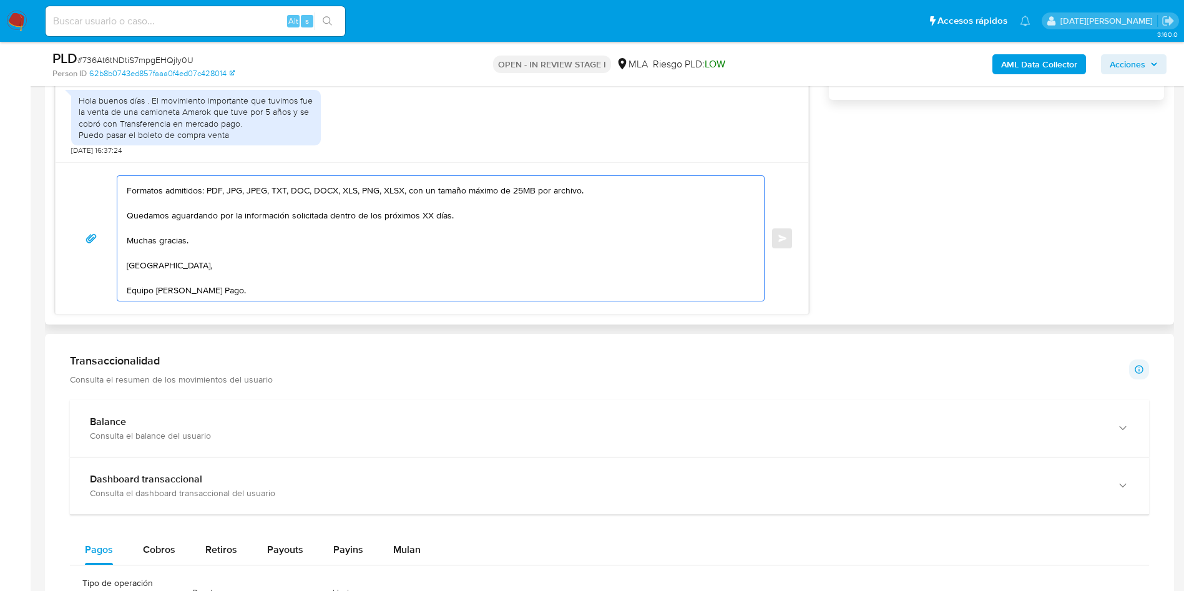
scroll to position [213, 0]
click at [428, 207] on textarea "Hola, Damian Javier Monaco. Muchas gracias por la respuesta. Te pedimos que env…" at bounding box center [438, 238] width 622 height 125
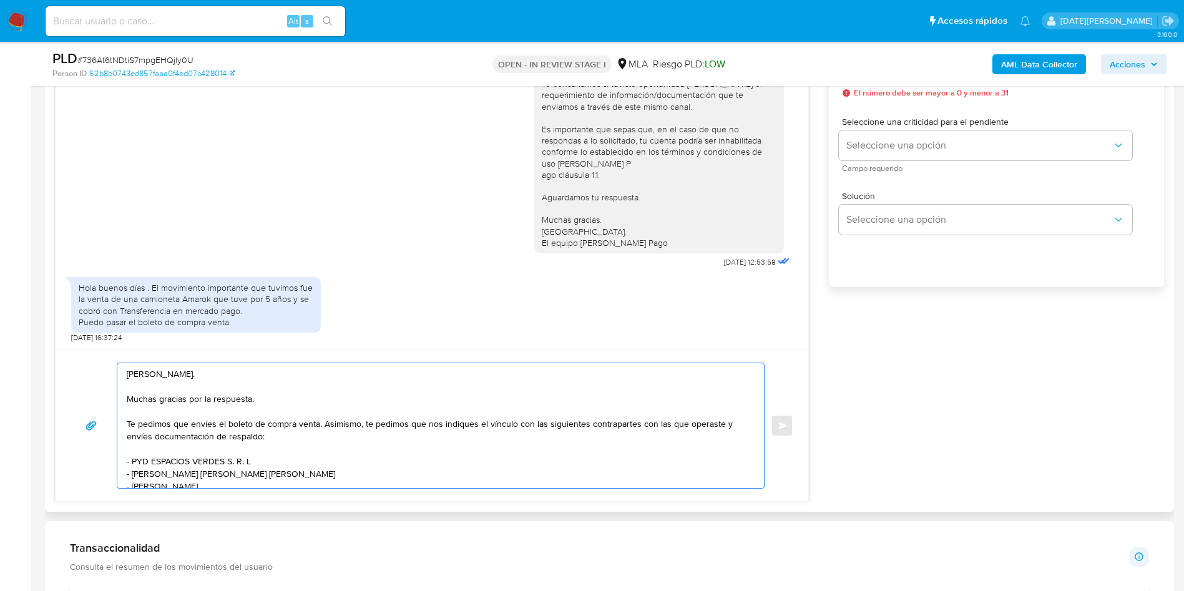
scroll to position [562, 0]
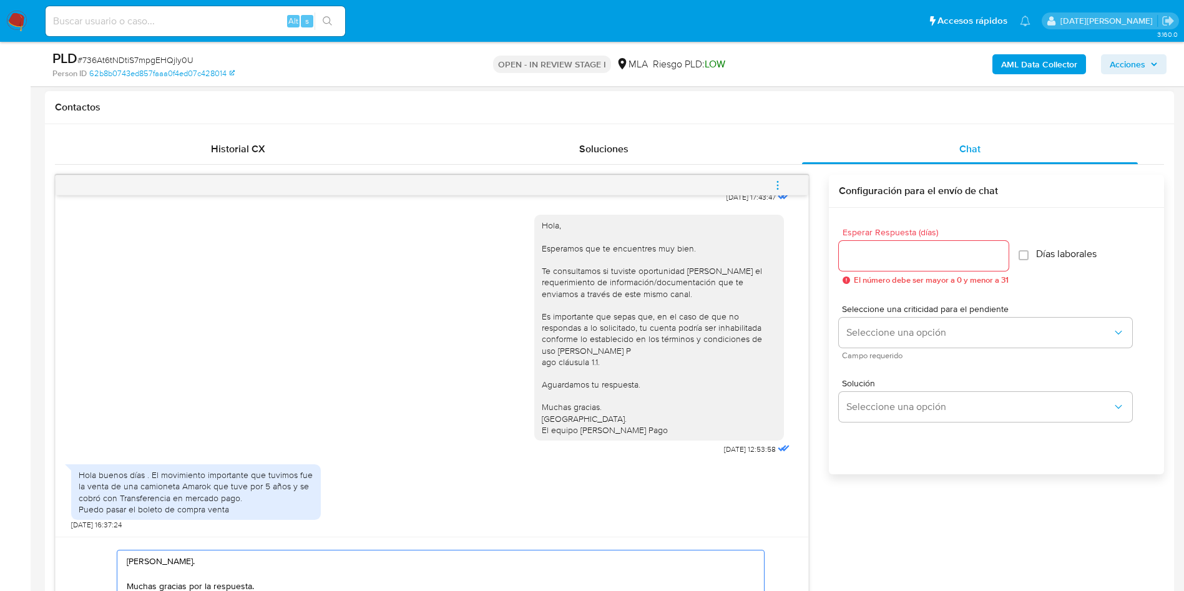
type textarea "Hola, Damian Javier Monaco. Muchas gracias por la respuesta. Te pedimos que env…"
click at [905, 262] on input "Esperar Respuesta (días)" at bounding box center [924, 256] width 170 height 16
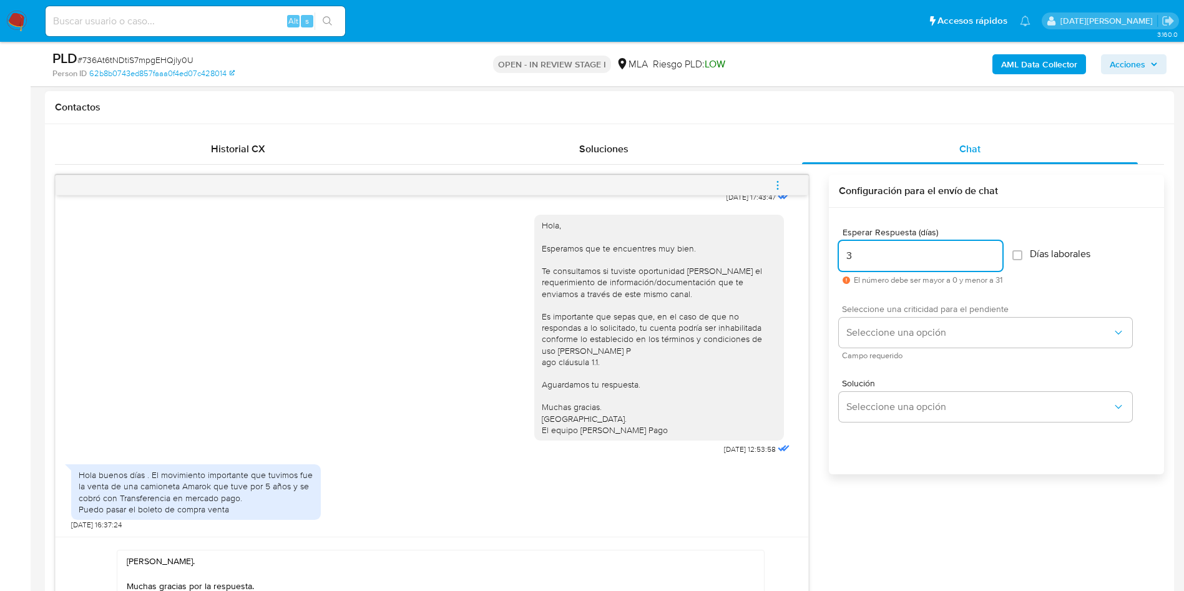
type input "3"
click at [910, 309] on span "Seleccione una criticidad para el pendiente" at bounding box center [988, 309] width 293 height 9
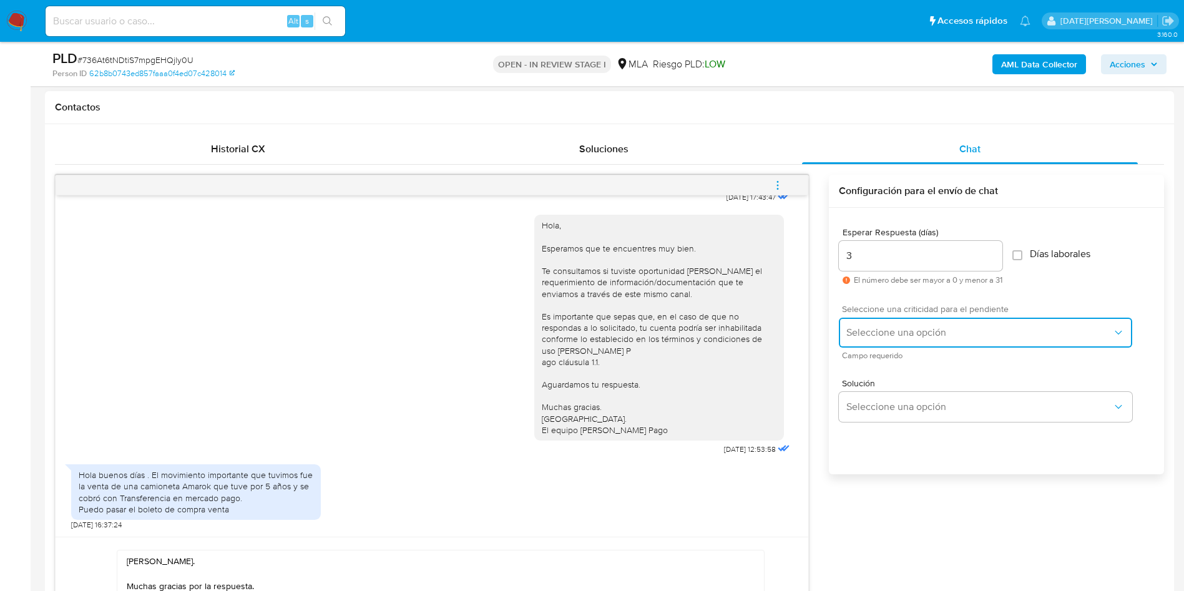
click at [913, 328] on span "Seleccione una opción" at bounding box center [980, 332] width 266 height 12
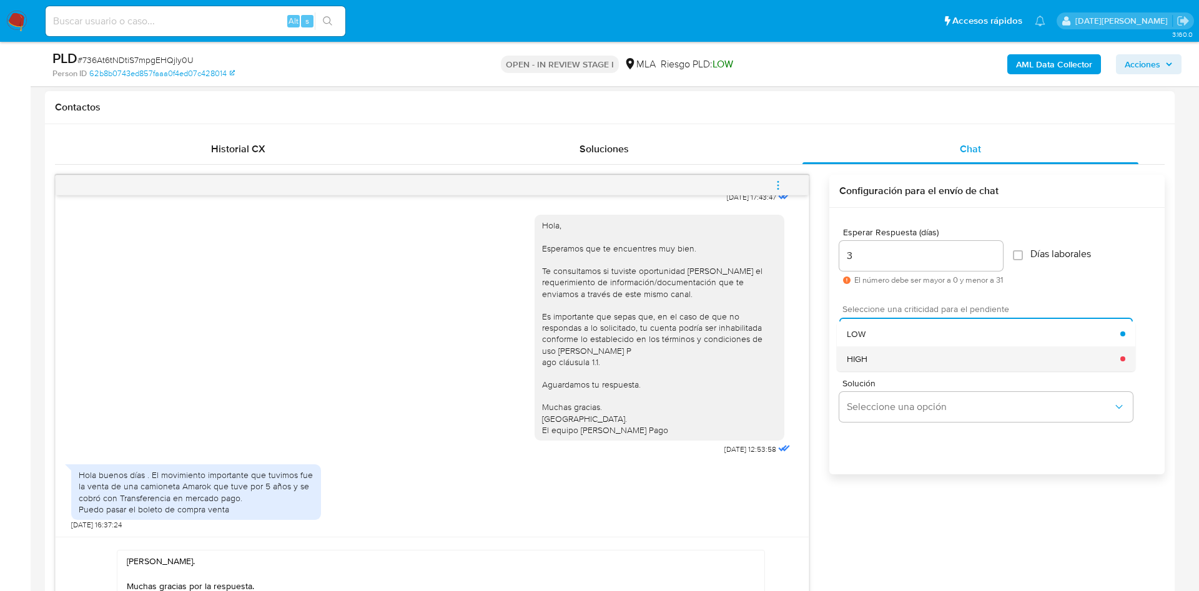
click at [883, 365] on div "HIGH" at bounding box center [983, 358] width 273 height 25
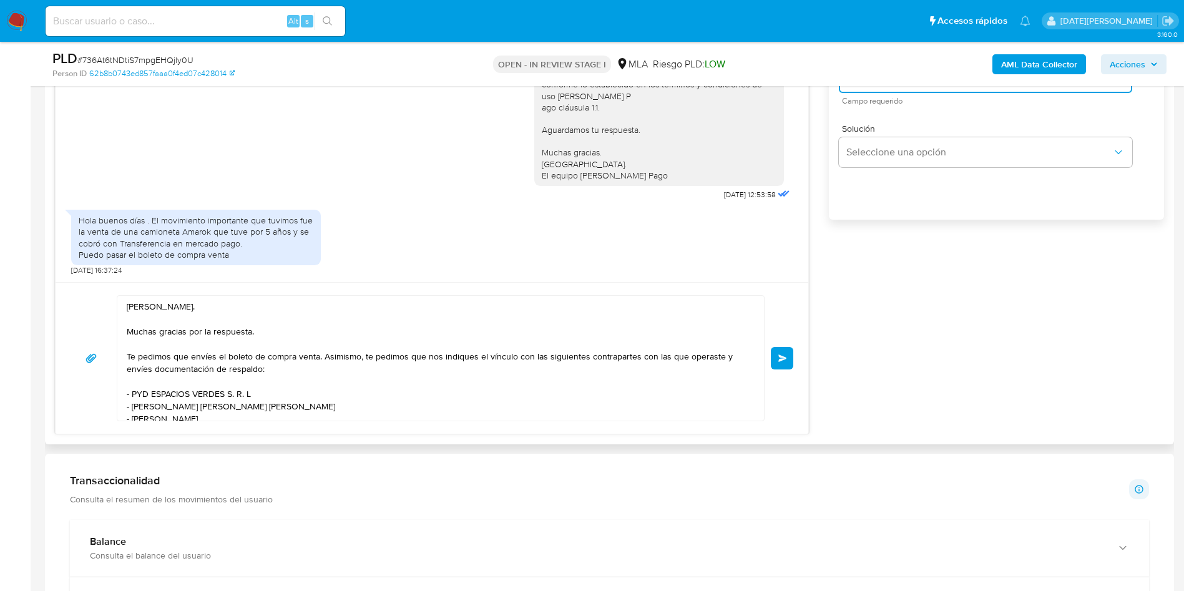
scroll to position [843, 0]
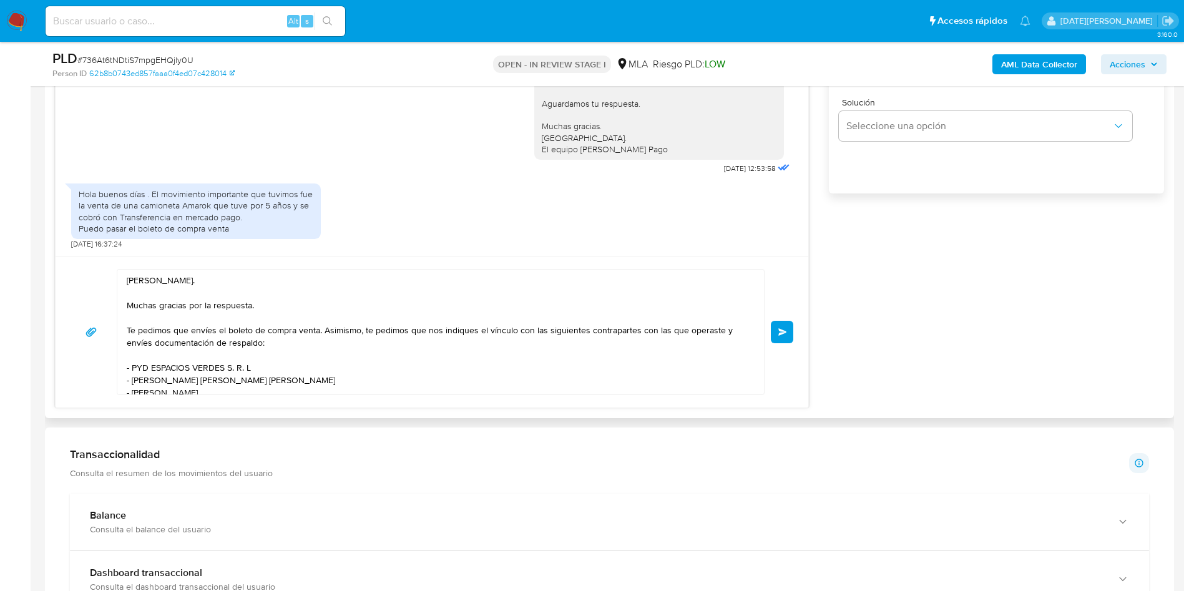
click at [262, 280] on textarea "Hola, Damian Javier Monaco. Muchas gracias por la respuesta. Te pedimos que env…" at bounding box center [438, 332] width 622 height 125
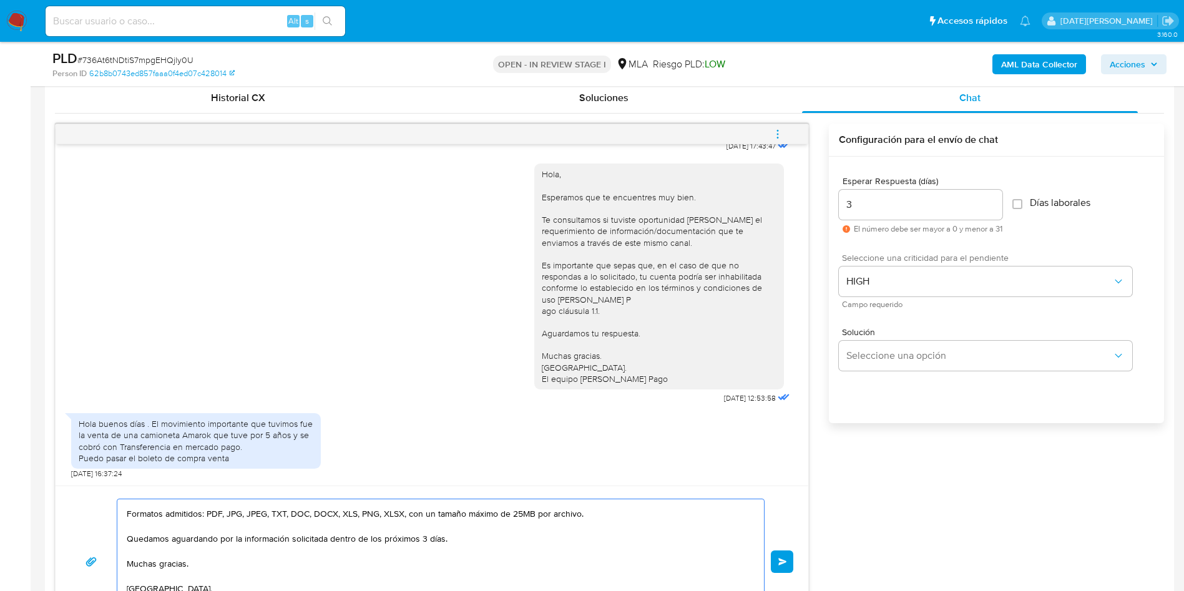
scroll to position [655, 0]
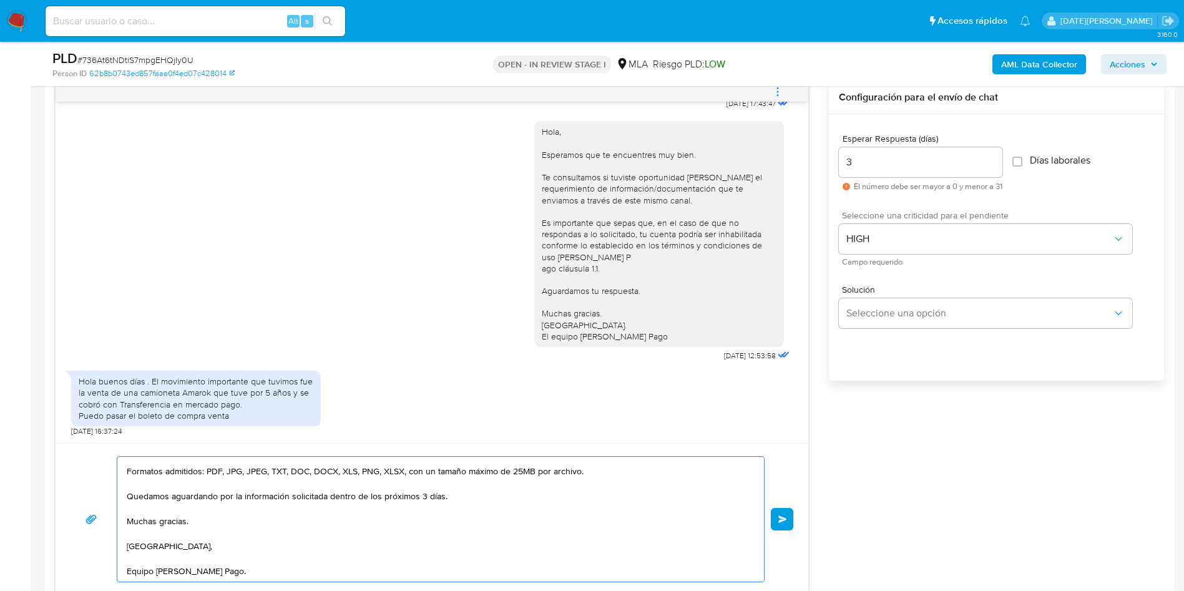
click at [789, 519] on button "Enviar" at bounding box center [782, 519] width 22 height 22
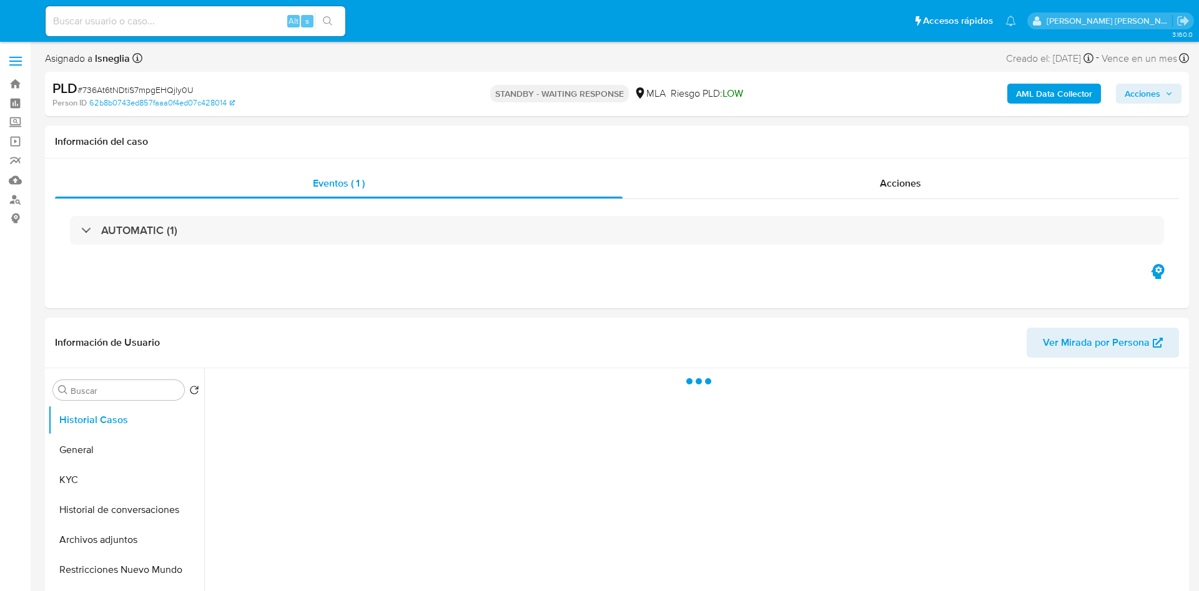
select select "10"
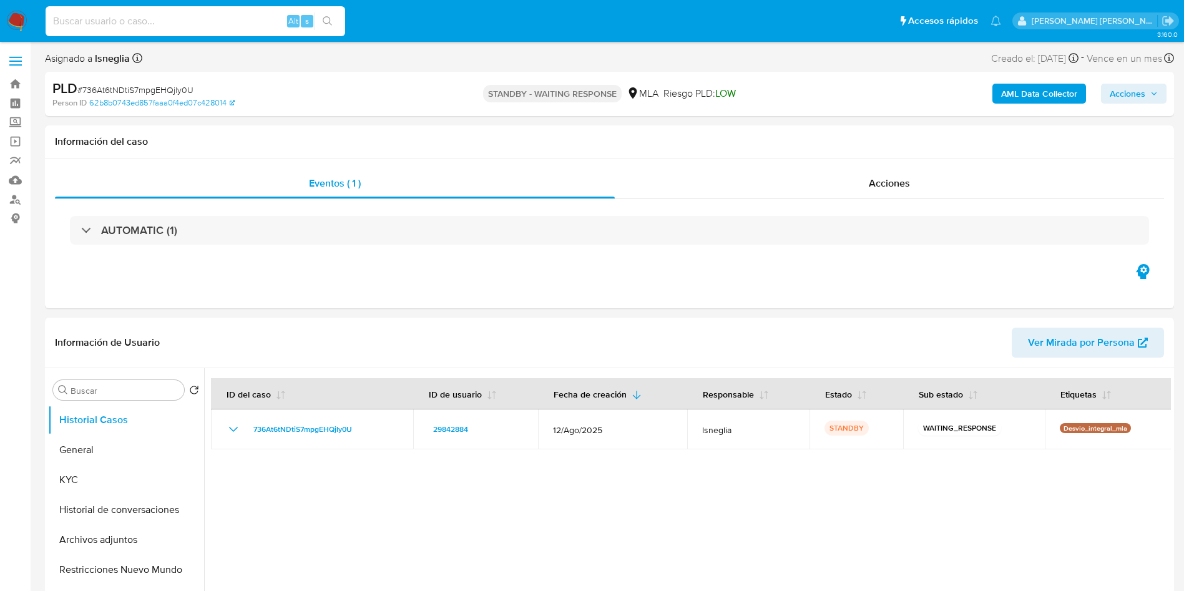
click at [199, 17] on input at bounding box center [196, 21] width 300 height 16
paste input "hF1JgmGknFNpzRcykYl5u5RE"
type input "hF1JgmGknFNpzRcykYl5u5RE"
click at [326, 19] on icon "search-icon" at bounding box center [328, 21] width 10 height 10
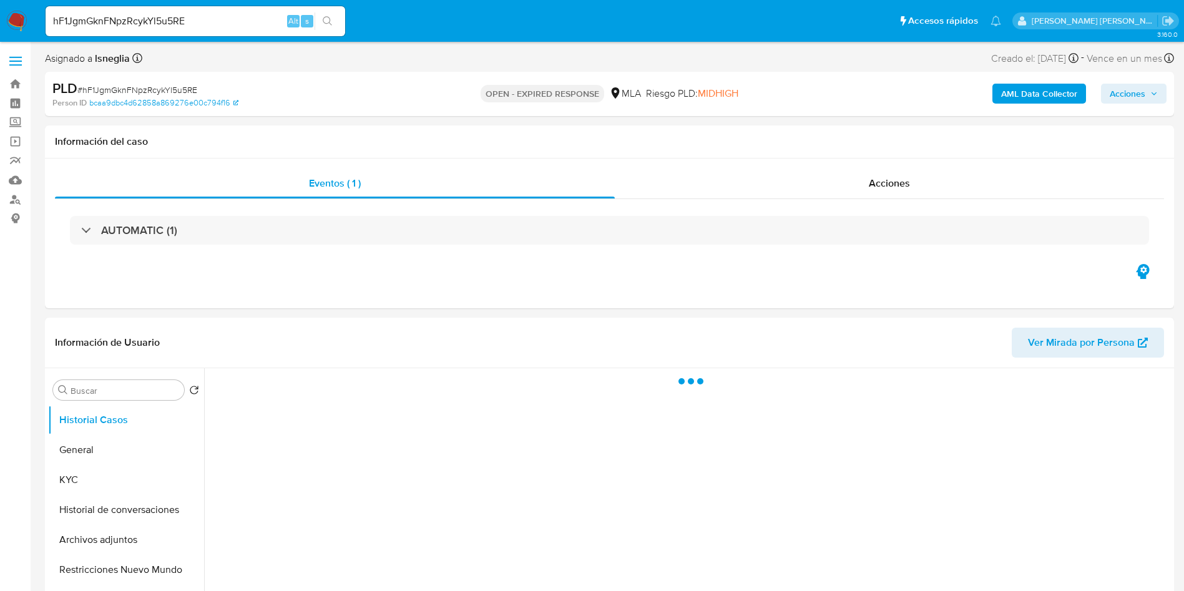
select select "10"
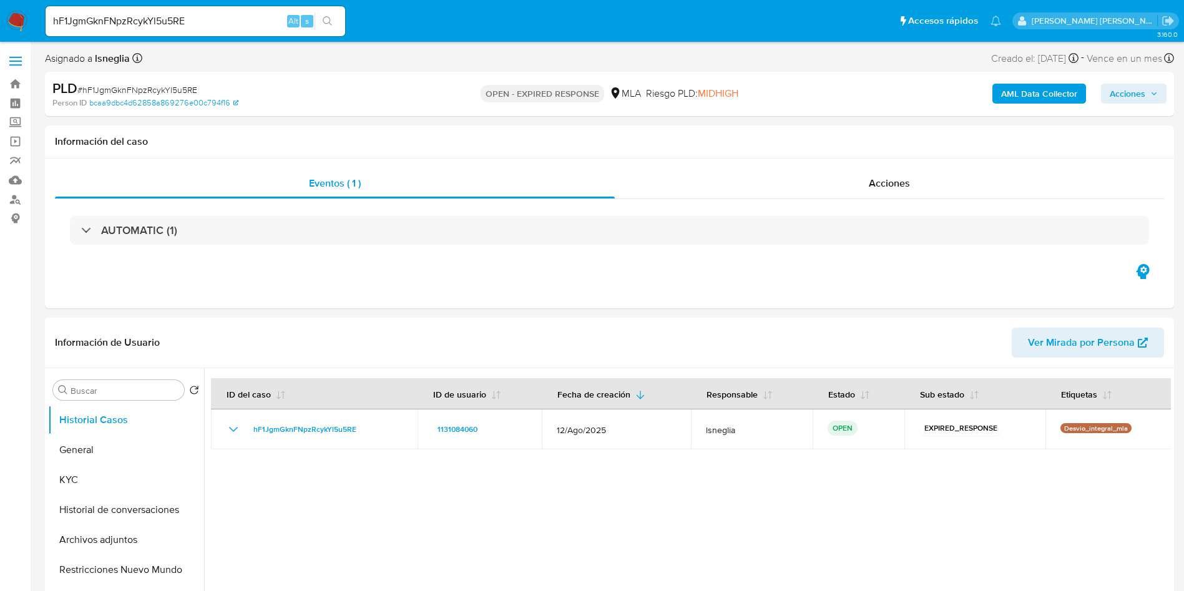
click at [164, 89] on span "# hF1JgmGknFNpzRcykYl5u5RE" at bounding box center [137, 90] width 120 height 12
copy span "hF1JgmGknFNpzRcykYl5u5RE"
click at [21, 21] on img at bounding box center [16, 21] width 21 height 21
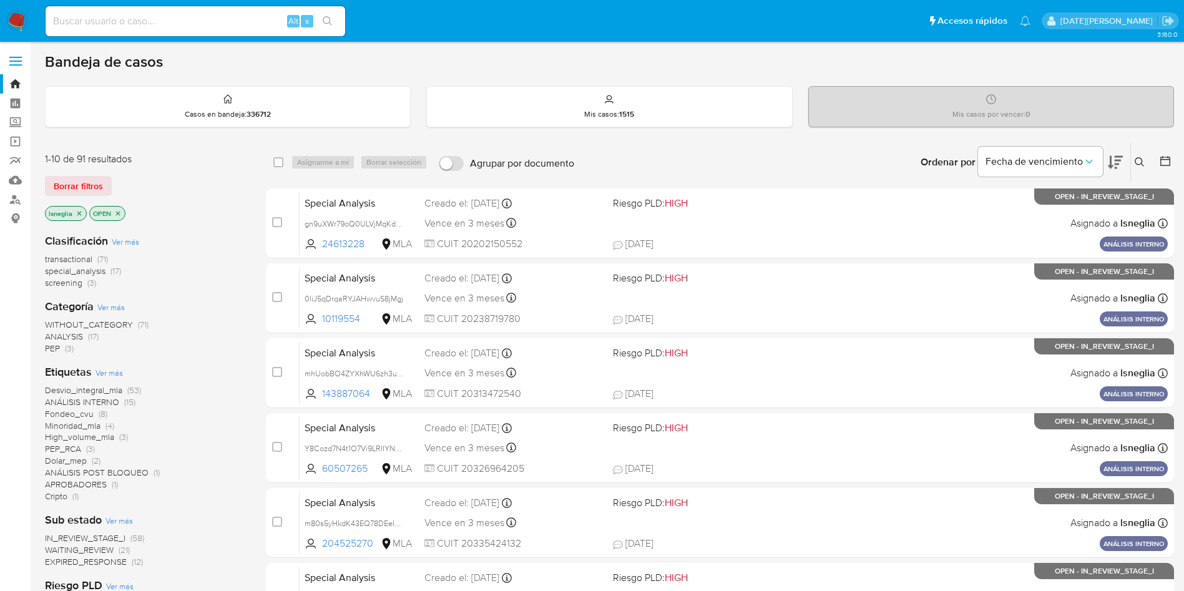
click at [1142, 164] on icon at bounding box center [1139, 161] width 9 height 9
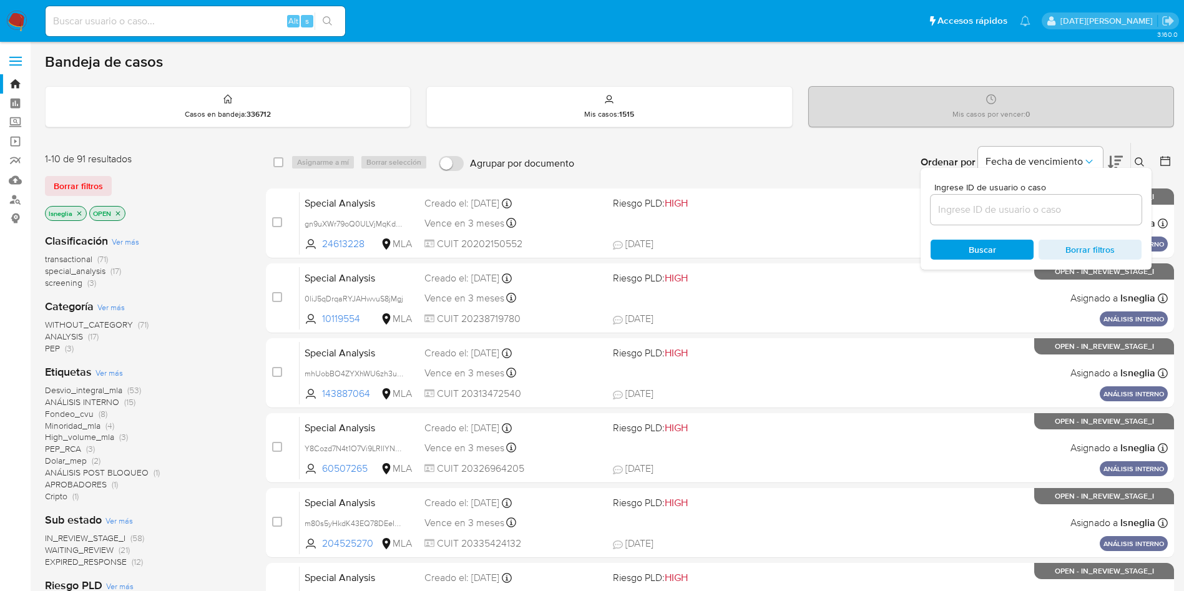
click at [973, 210] on input at bounding box center [1036, 210] width 211 height 16
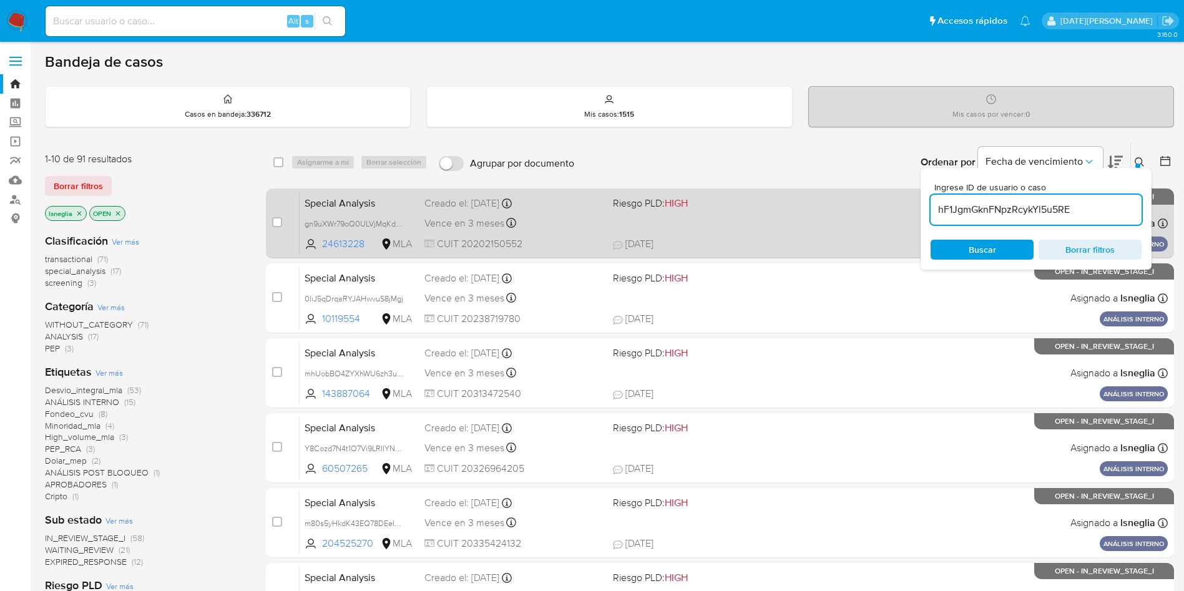
type input "hF1JgmGknFNpzRcykYl5u5RE"
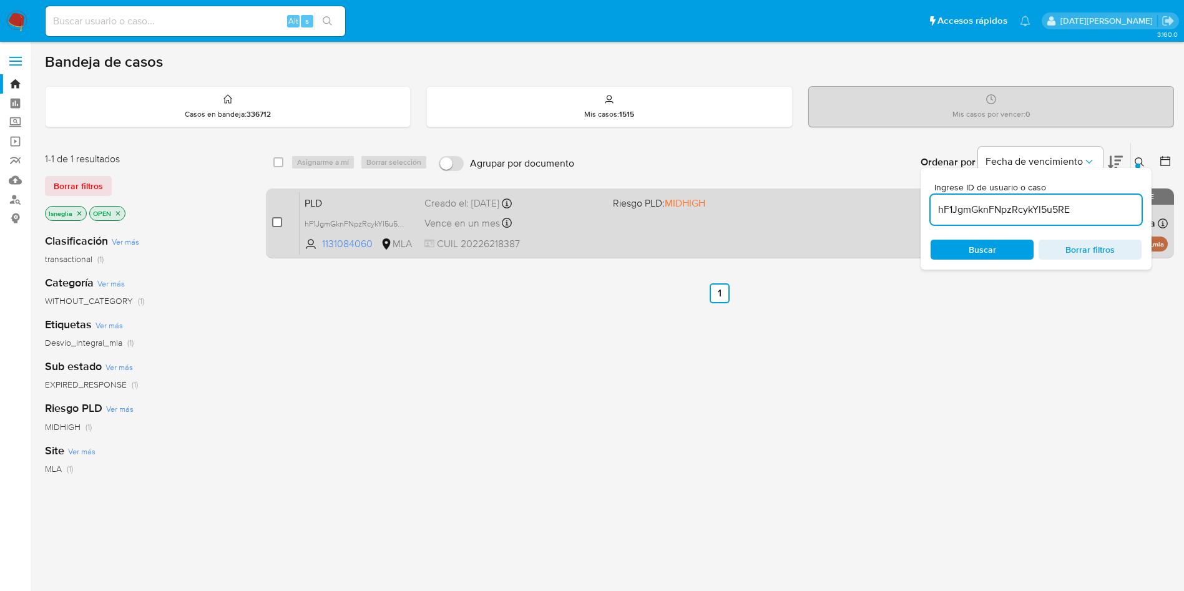
click at [278, 223] on input "checkbox" at bounding box center [277, 222] width 10 height 10
checkbox input "true"
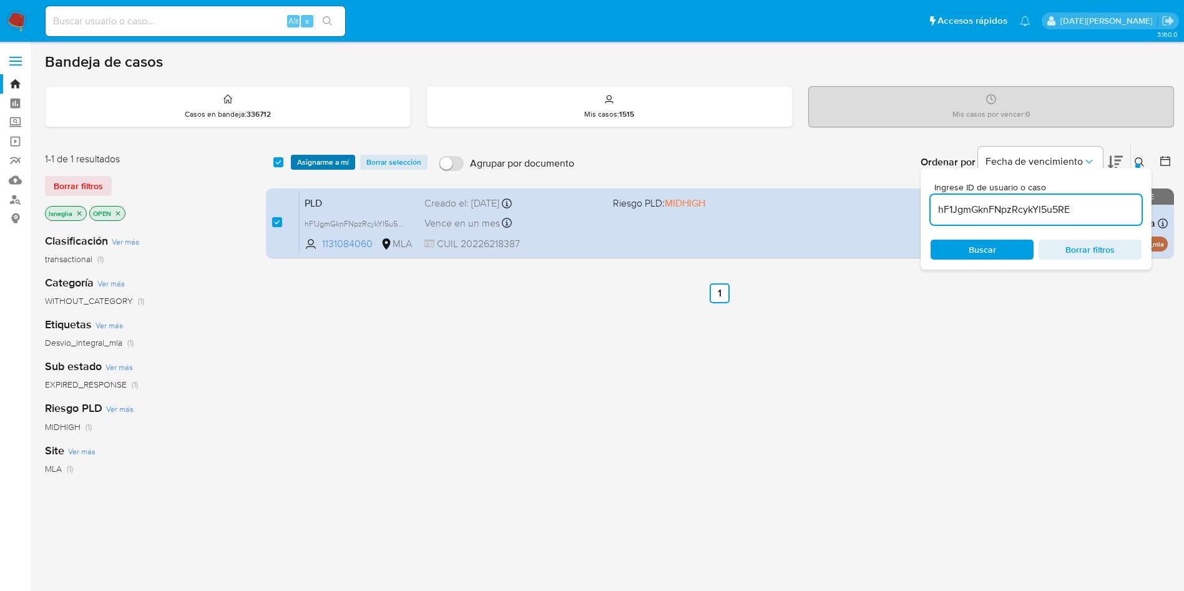
click at [318, 157] on span "Asignarme a mí" at bounding box center [323, 162] width 52 height 12
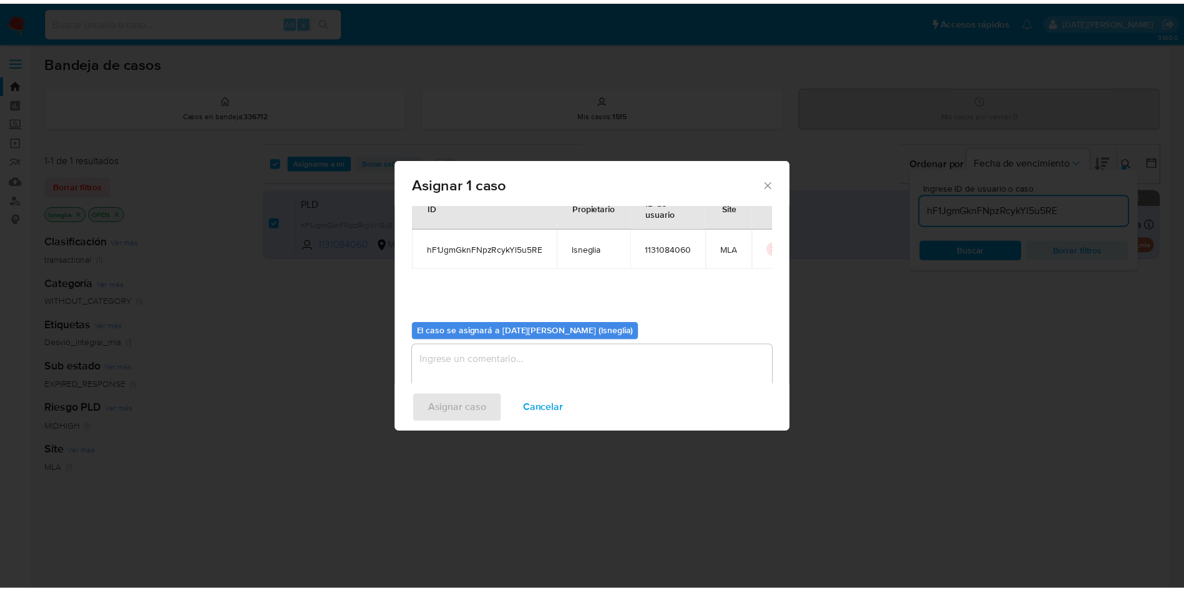
scroll to position [65, 0]
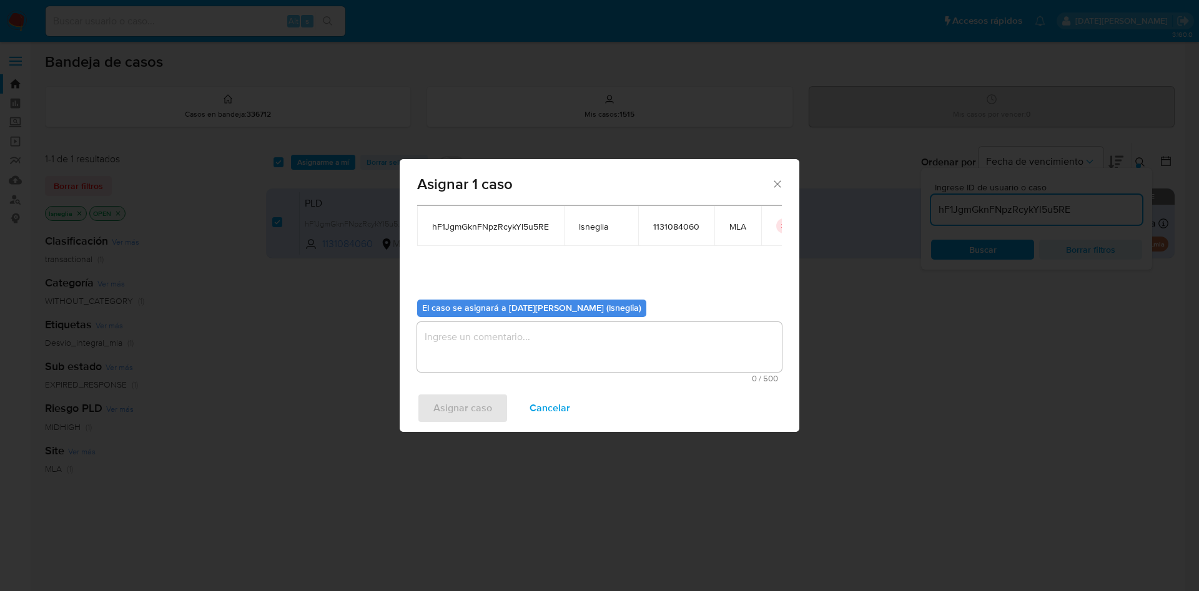
click at [515, 371] on textarea "assign-modal" at bounding box center [599, 347] width 365 height 50
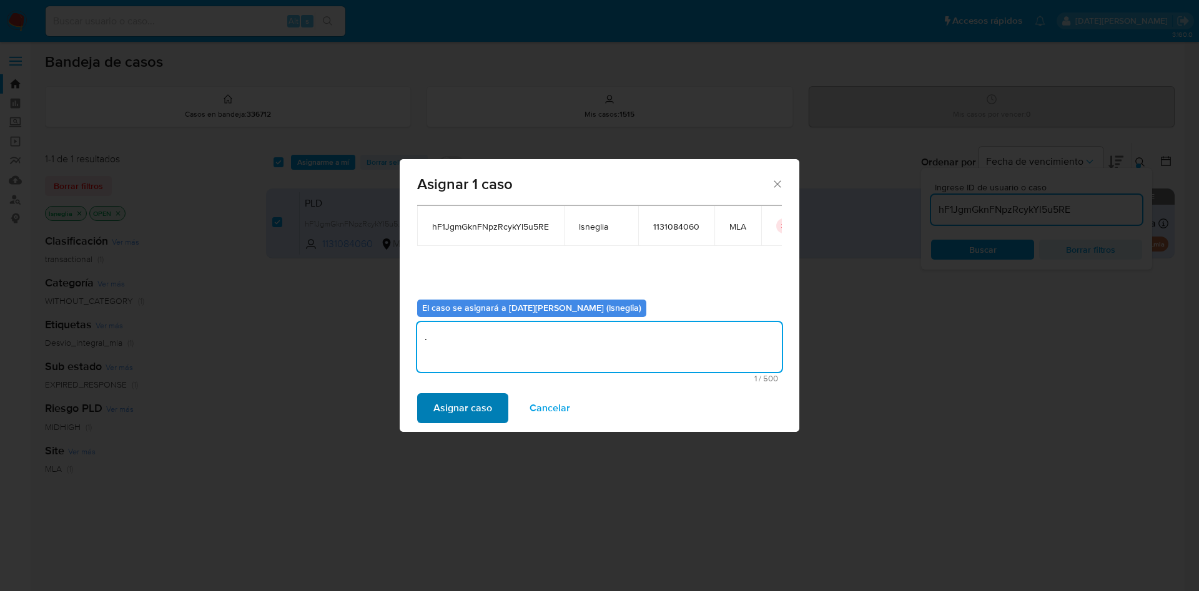
type textarea "."
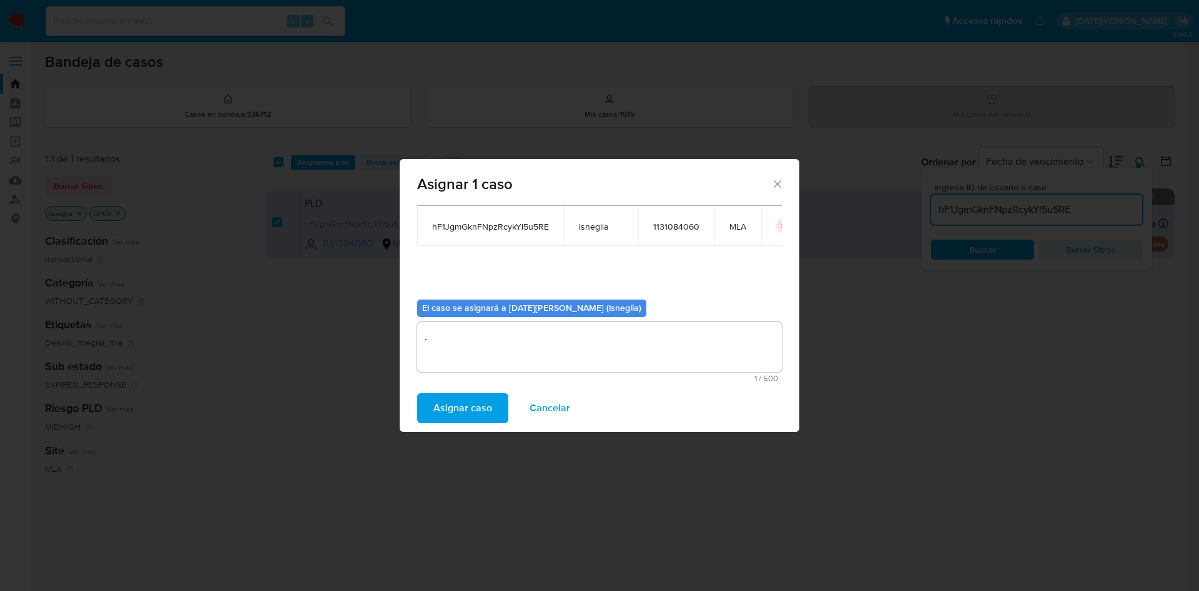
click at [464, 405] on span "Asignar caso" at bounding box center [462, 408] width 59 height 27
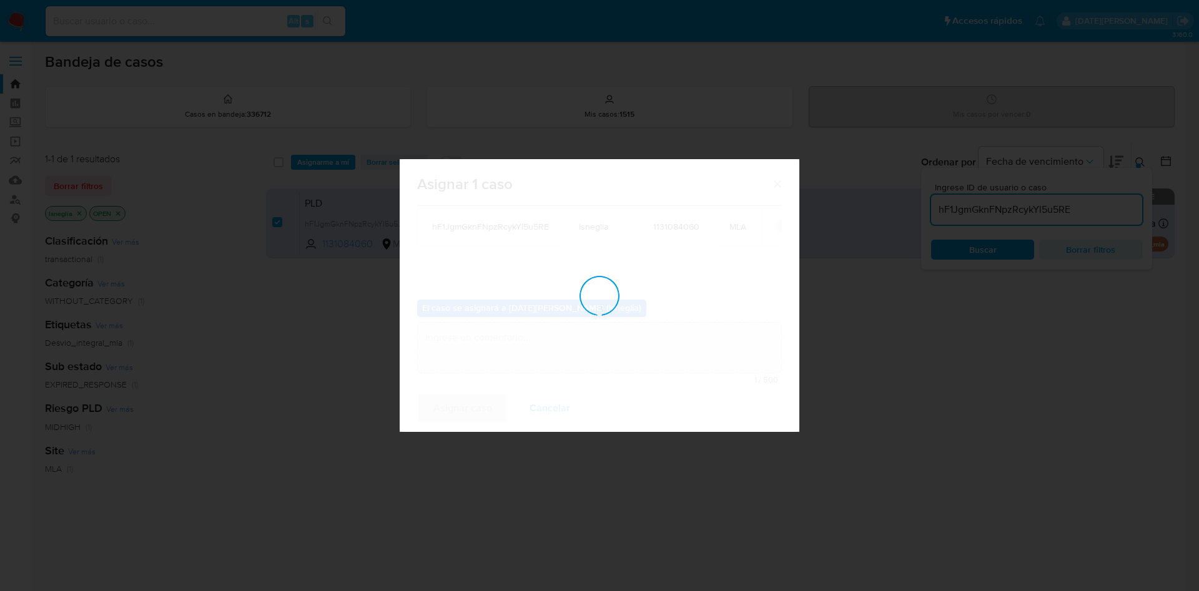
checkbox input "false"
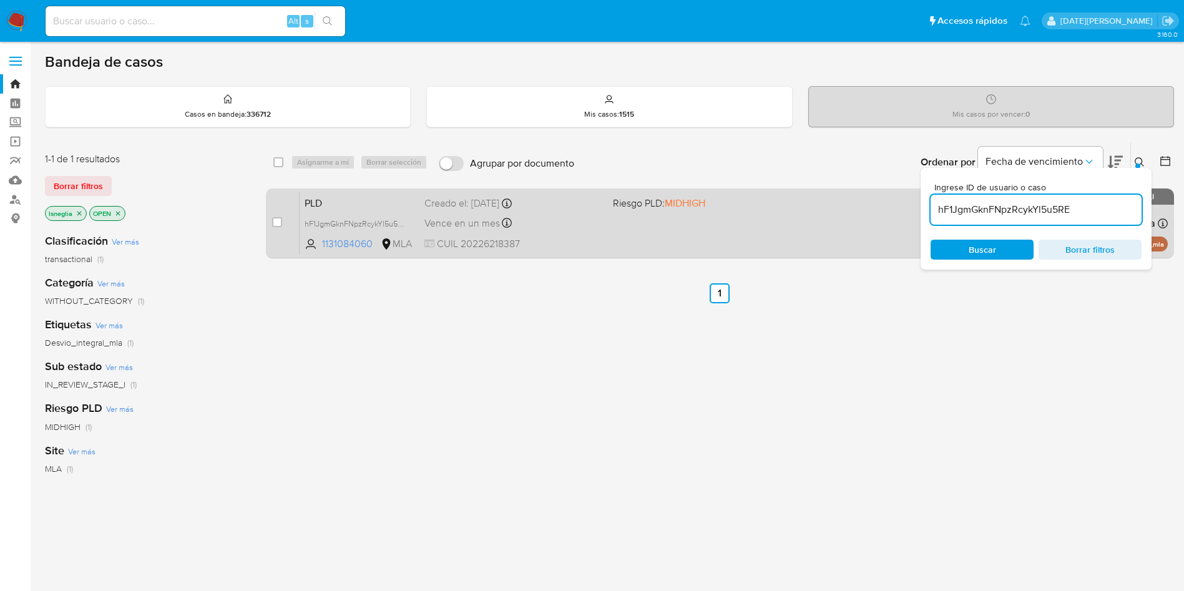
click at [356, 202] on span "PLD" at bounding box center [360, 202] width 110 height 16
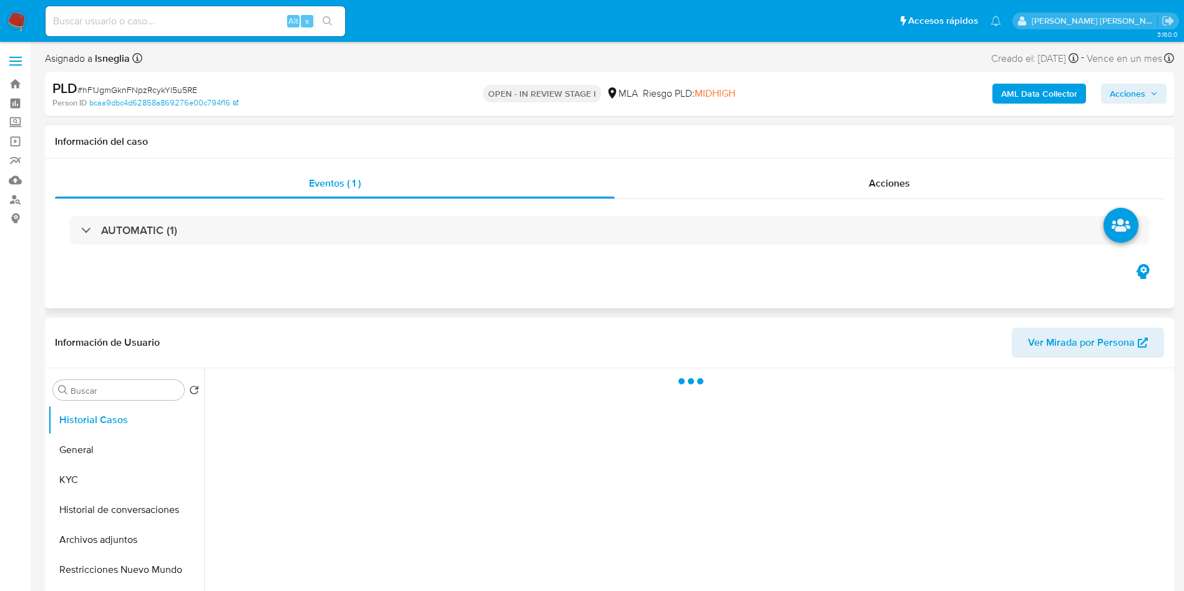
select select "10"
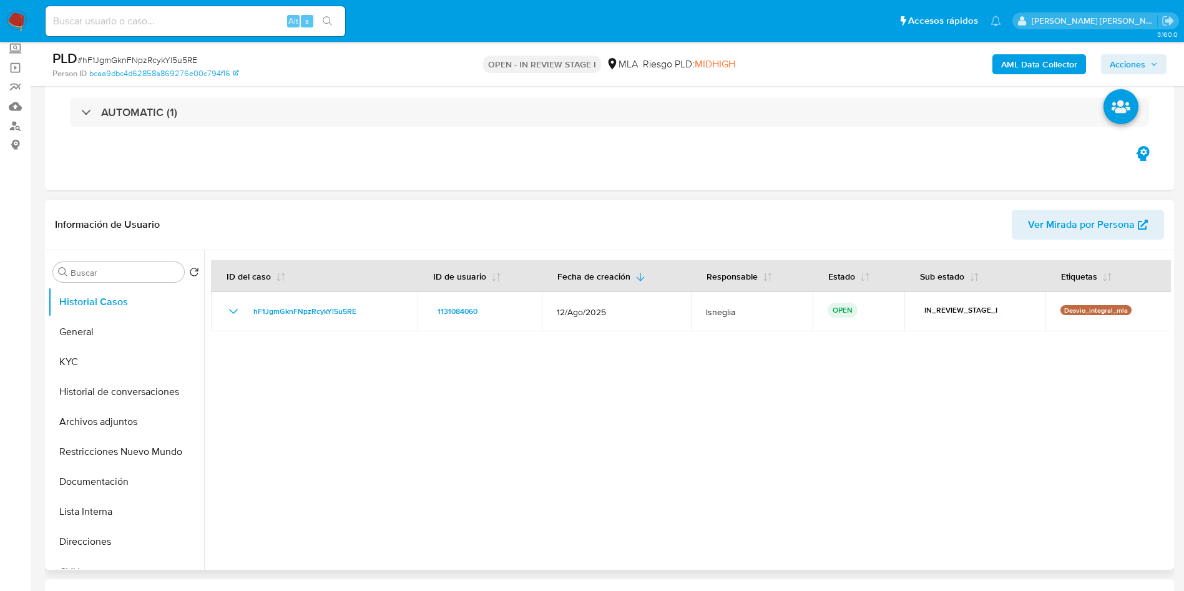
scroll to position [187, 0]
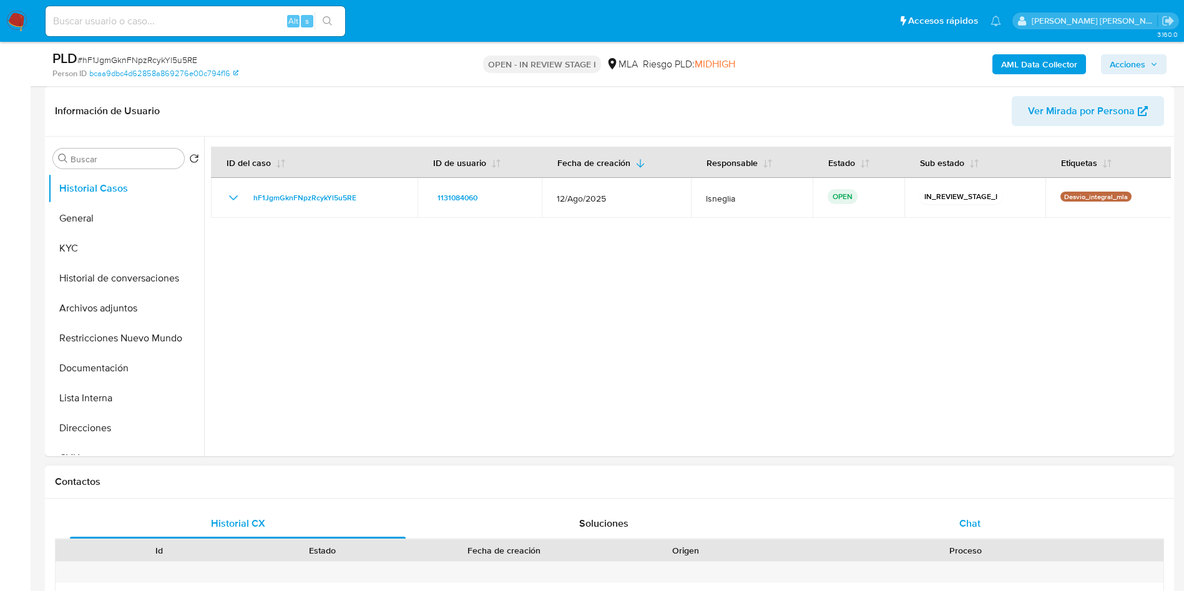
click at [923, 512] on div "Chat" at bounding box center [970, 524] width 336 height 30
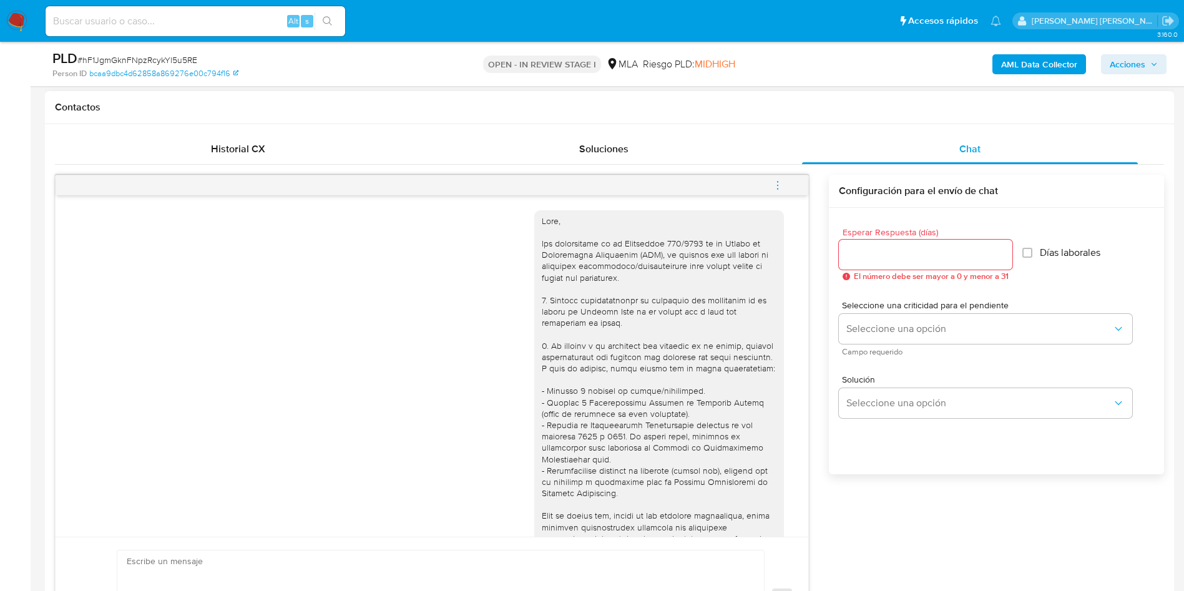
scroll to position [94, 0]
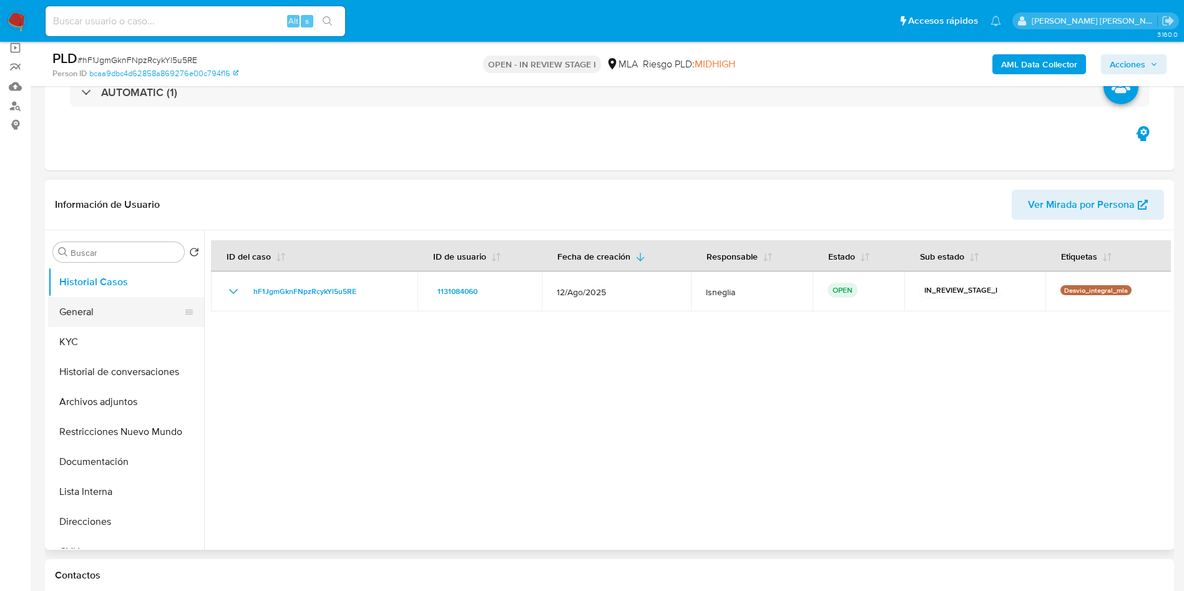
click at [96, 313] on button "General" at bounding box center [121, 312] width 146 height 30
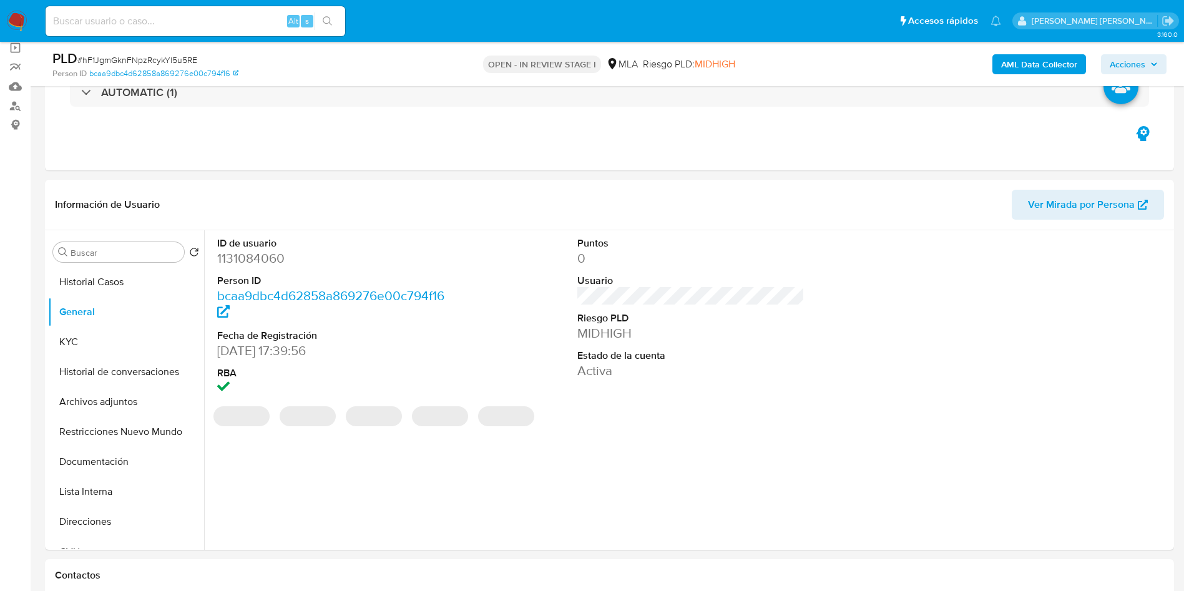
click at [255, 260] on dd "1131084060" at bounding box center [331, 258] width 228 height 17
copy dd "1131084060"
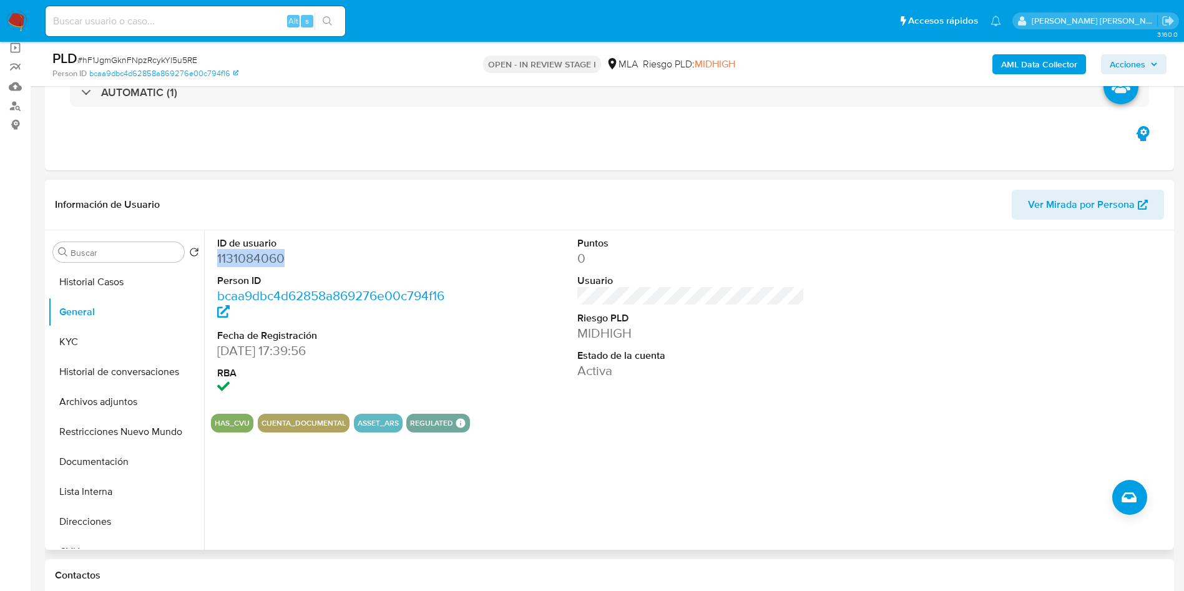
click at [268, 256] on dd "1131084060" at bounding box center [331, 258] width 228 height 17
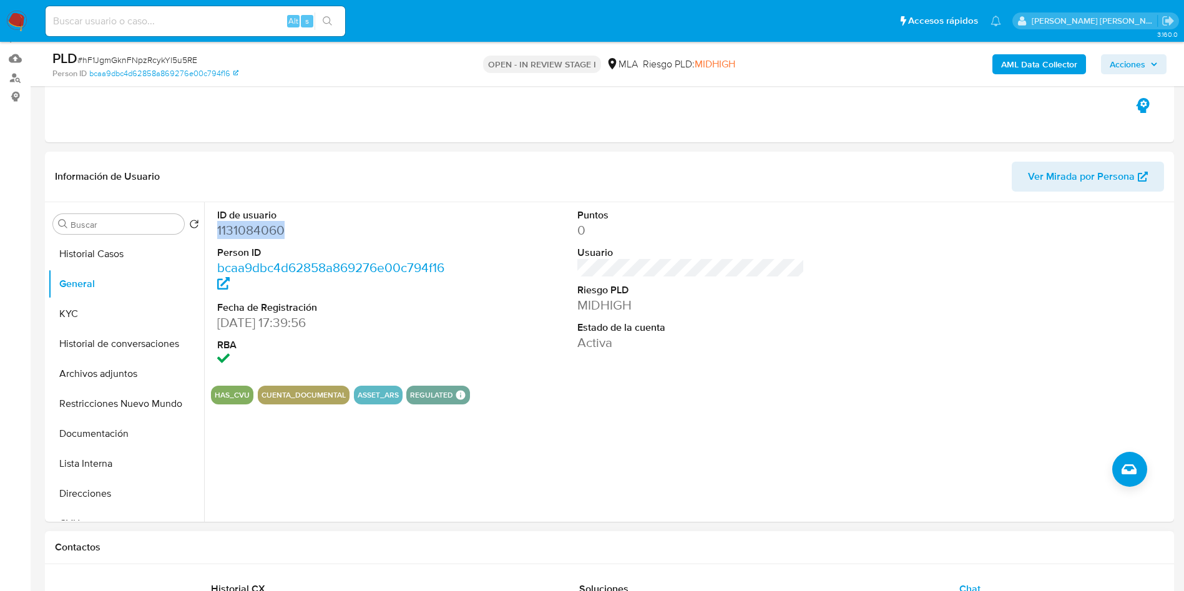
scroll to position [0, 0]
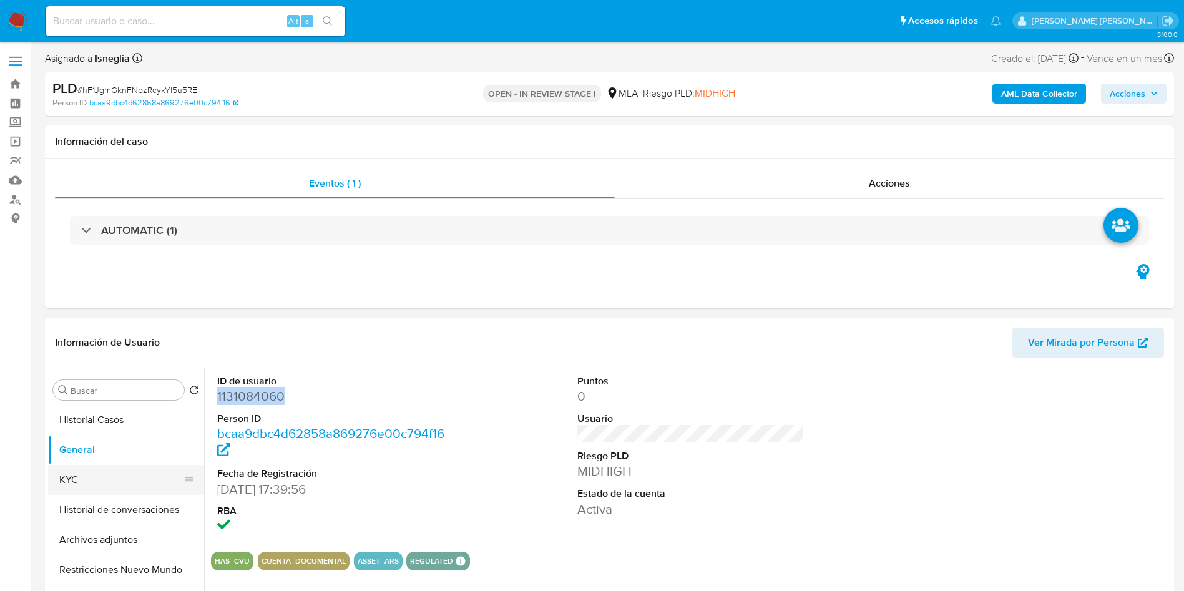
click at [117, 471] on button "KYC" at bounding box center [121, 480] width 146 height 30
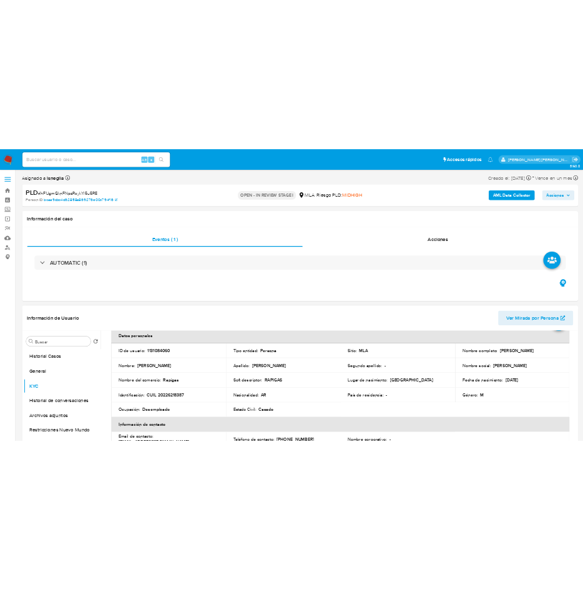
scroll to position [94, 0]
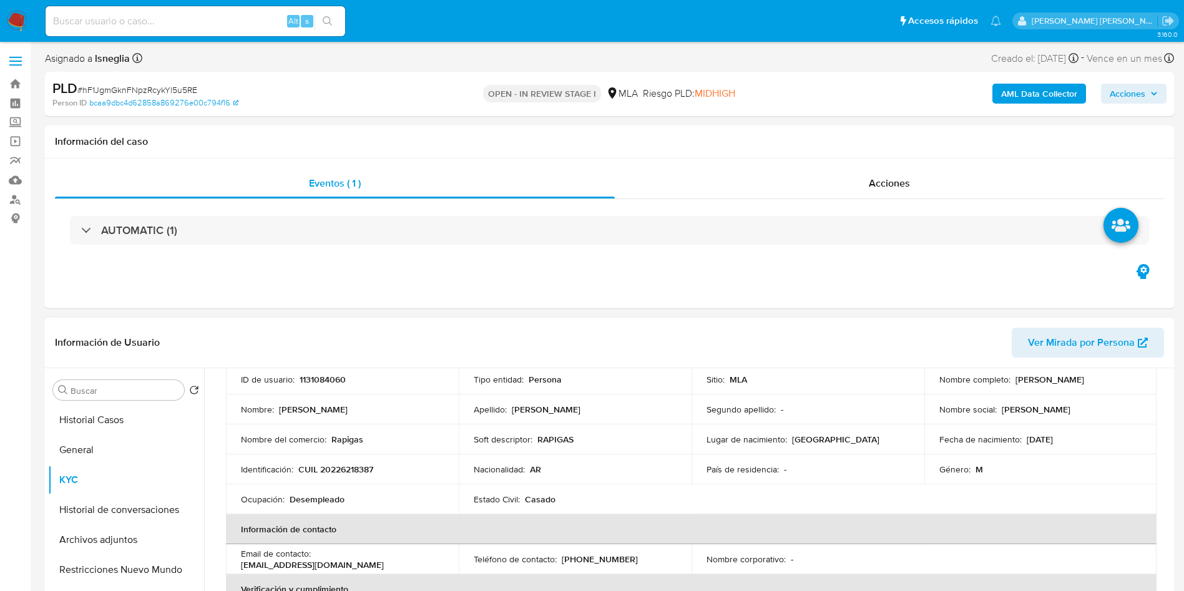
click at [350, 470] on p "CUIL 20226218387" at bounding box center [335, 469] width 75 height 11
copy p "20226218387"
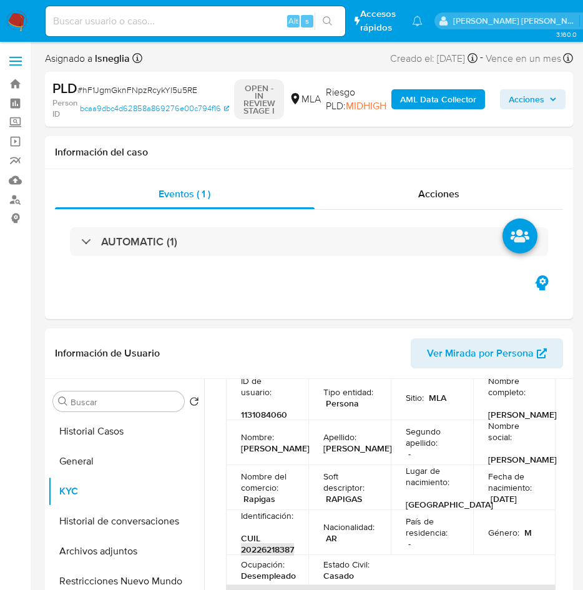
scroll to position [96, 0]
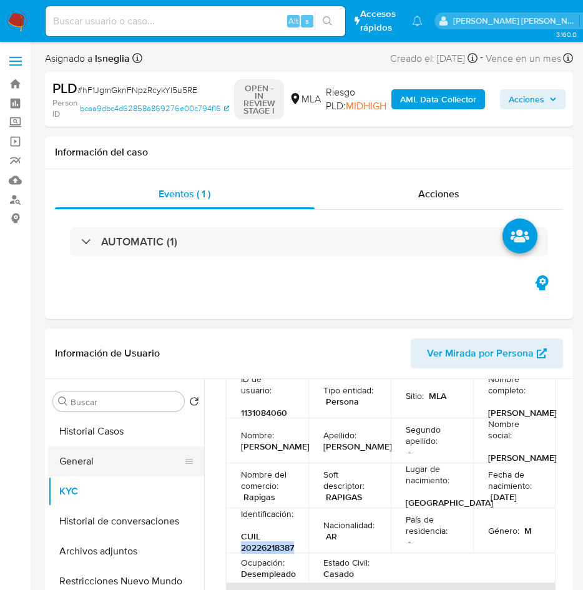
click at [98, 459] on button "General" at bounding box center [121, 461] width 146 height 30
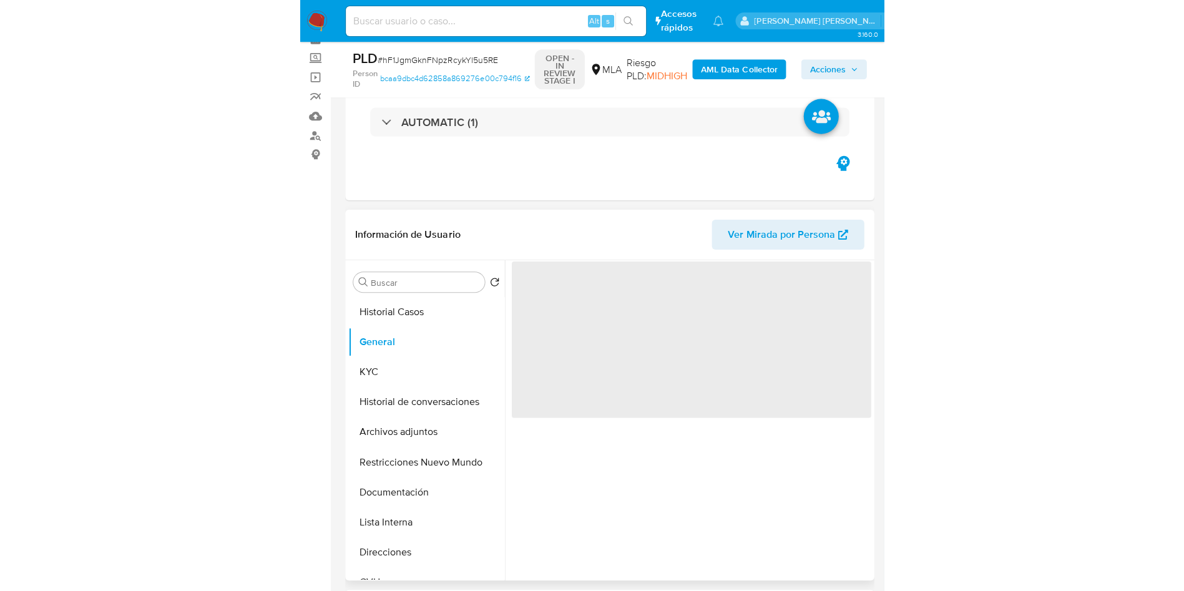
scroll to position [94, 0]
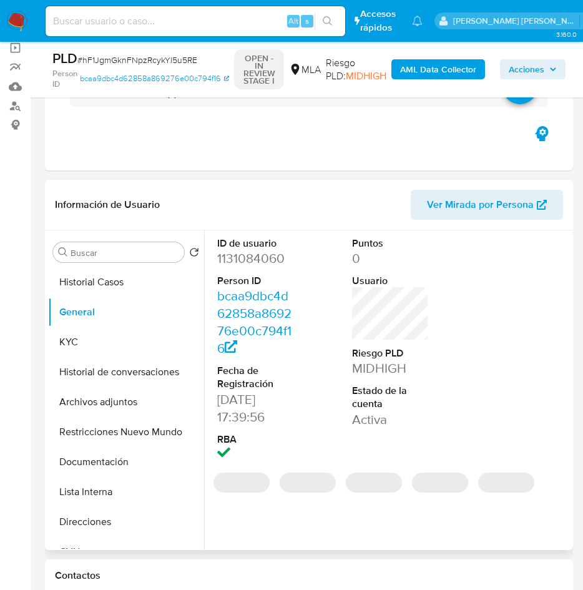
click at [258, 262] on dd "1131084060" at bounding box center [255, 258] width 77 height 17
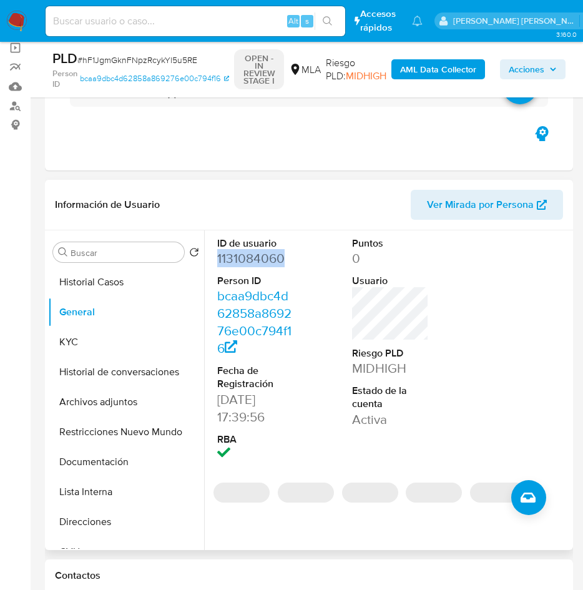
copy dd "1131084060"
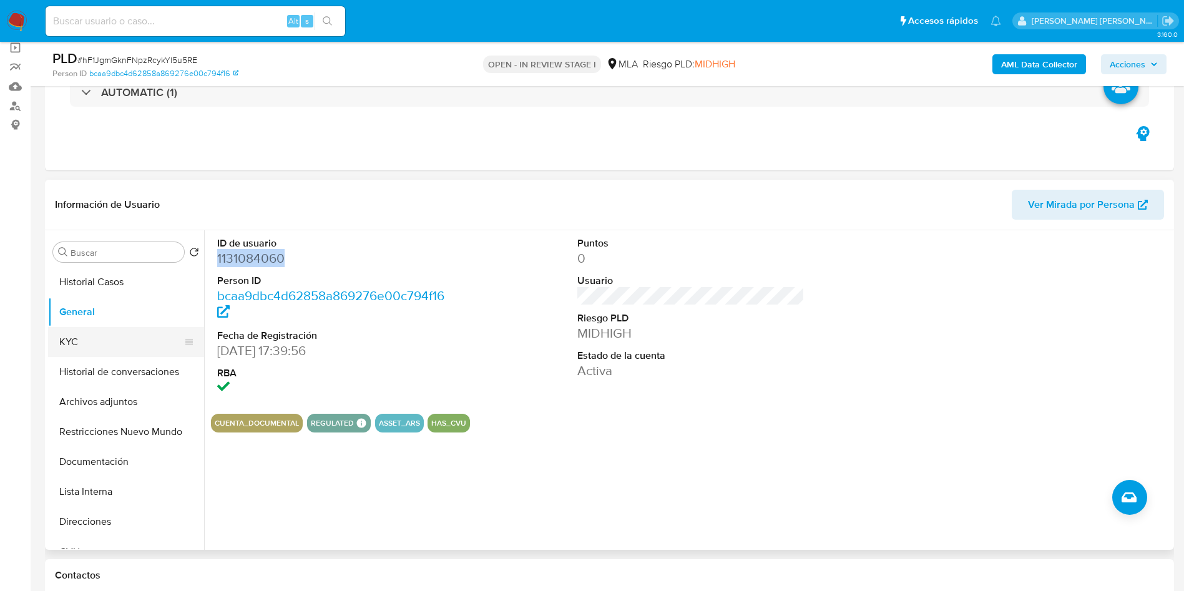
click at [82, 346] on button "KYC" at bounding box center [121, 342] width 146 height 30
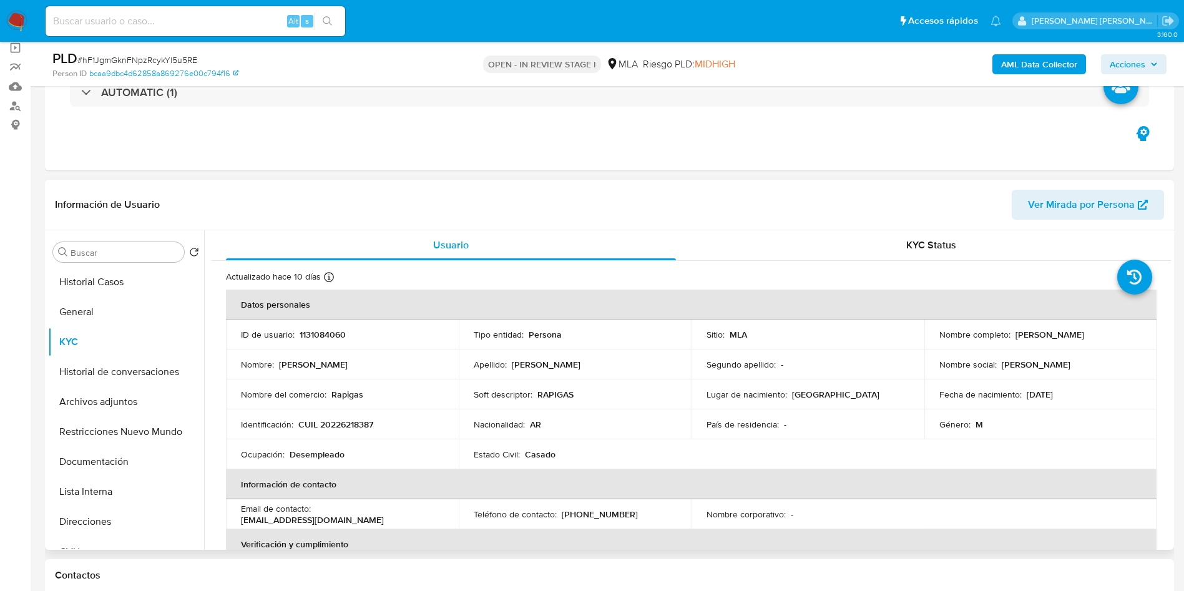
drag, startPoint x: 1013, startPoint y: 334, endPoint x: 1100, endPoint y: 335, distance: 86.8
click at [1100, 335] on div "Nombre completo : Luis Alberto Caliva" at bounding box center [1041, 334] width 203 height 11
copy p "Luis Alberto Caliva"
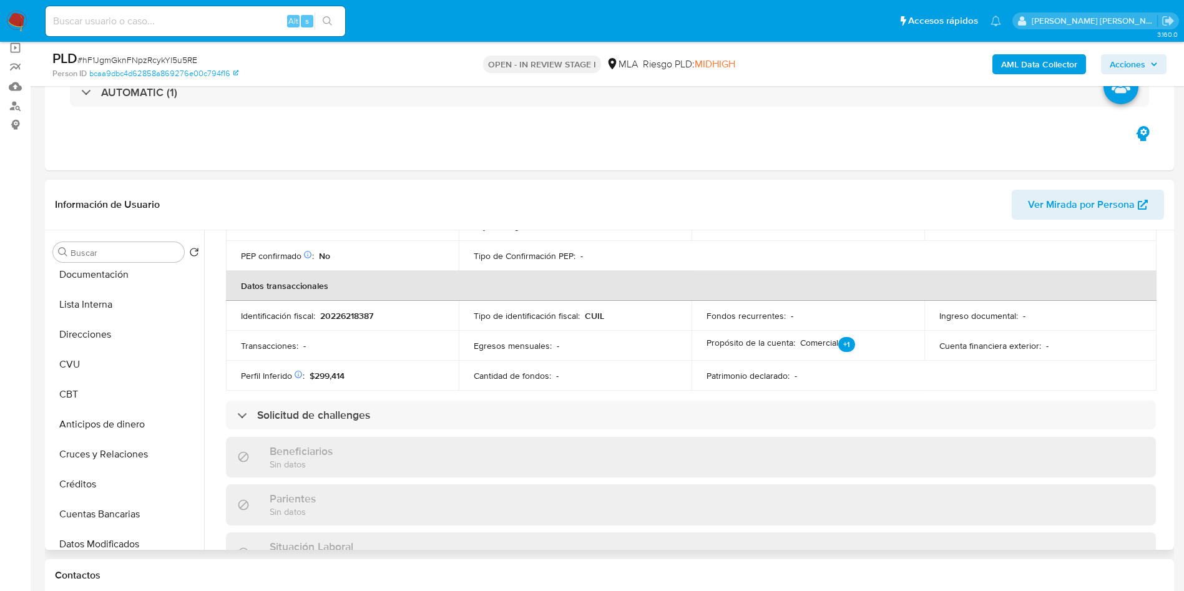
scroll to position [165, 0]
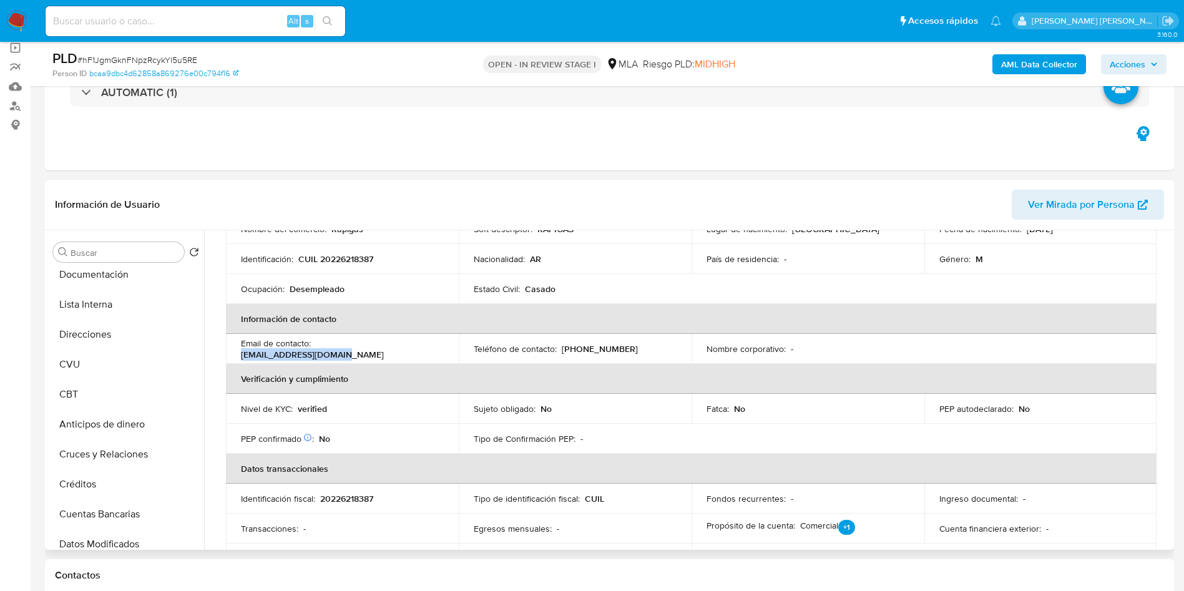
drag, startPoint x: 317, startPoint y: 350, endPoint x: 424, endPoint y: 350, distance: 107.4
click at [424, 350] on div "Email de contacto : calivaluis57@gmail.com" at bounding box center [342, 349] width 203 height 22
copy p "calivaluis57@gmail.com"
drag, startPoint x: 562, startPoint y: 352, endPoint x: 622, endPoint y: 351, distance: 59.3
click at [622, 351] on div "Teléfono de contacto : (380) 4506011" at bounding box center [575, 348] width 203 height 11
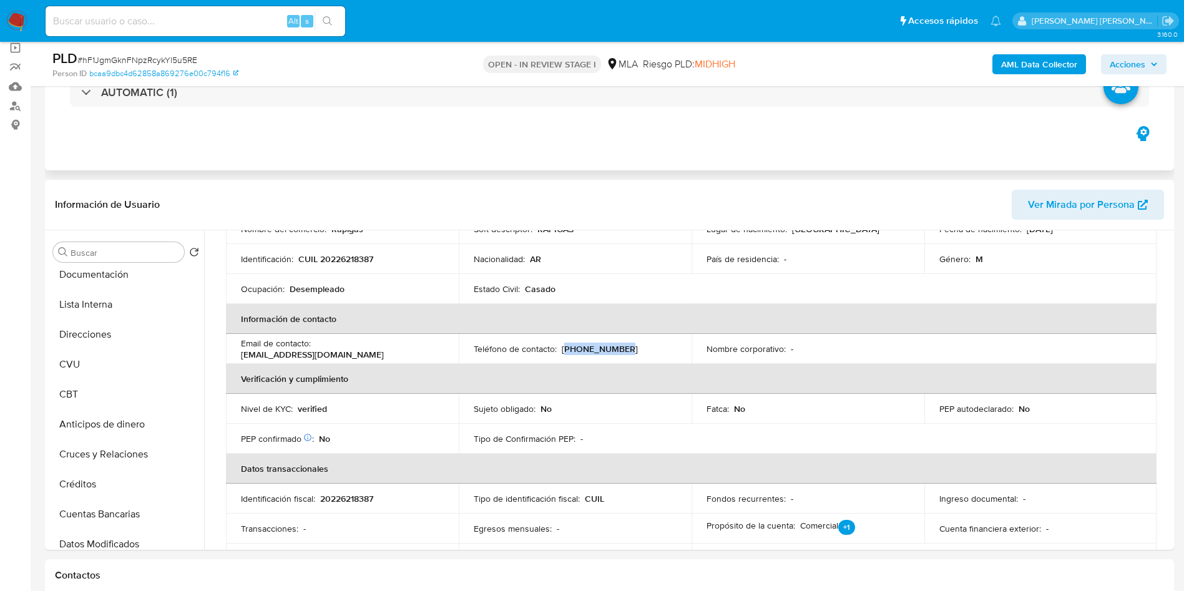
copy p "380) 4506011"
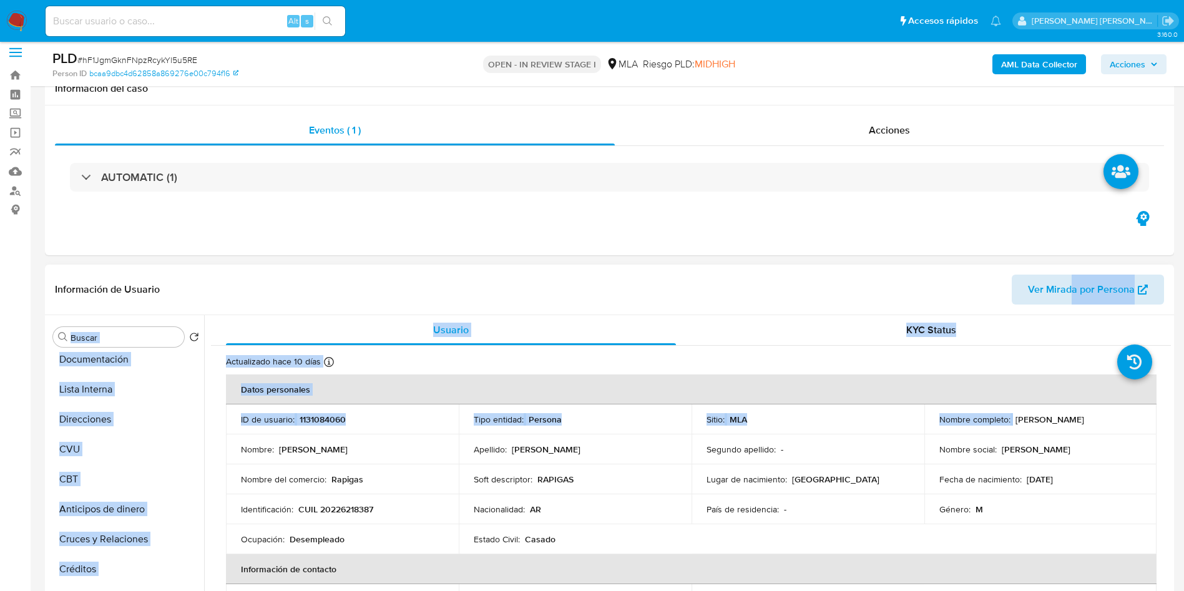
scroll to position [0, 0]
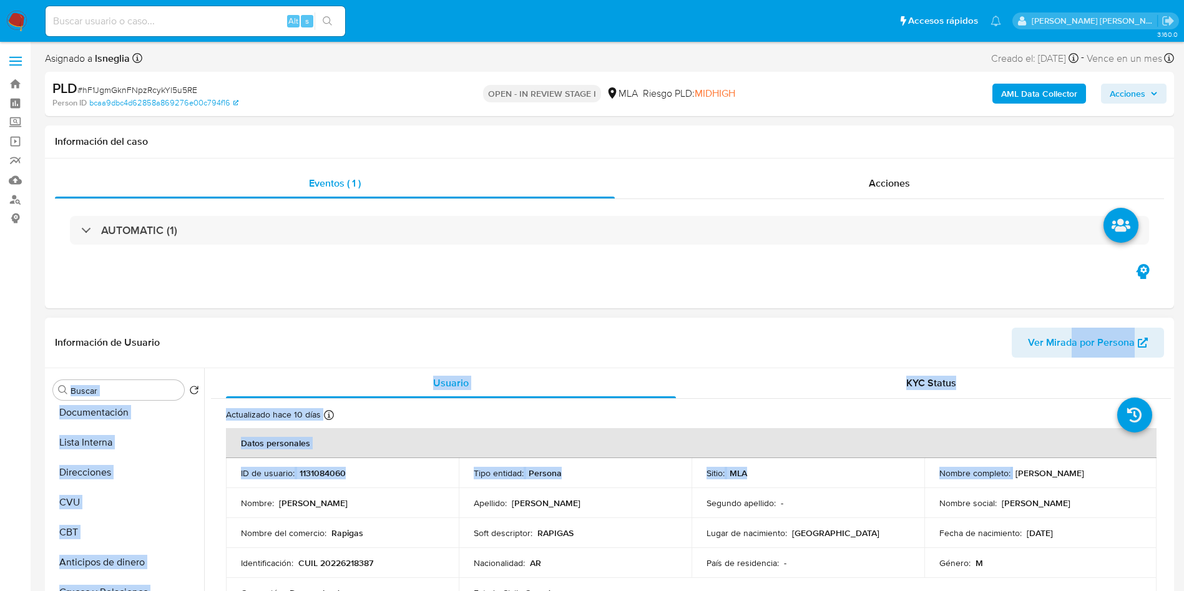
drag, startPoint x: 1010, startPoint y: 332, endPoint x: 1081, endPoint y: 473, distance: 158.0
click at [1081, 474] on div "Nombre completo : Luis Alberto Caliva" at bounding box center [1041, 473] width 203 height 11
drag, startPoint x: 1086, startPoint y: 475, endPoint x: 1012, endPoint y: 475, distance: 74.3
click at [1012, 475] on div "Nombre completo : Luis Alberto Caliva" at bounding box center [1041, 473] width 203 height 11
copy p "Luis Alberto Caliva"
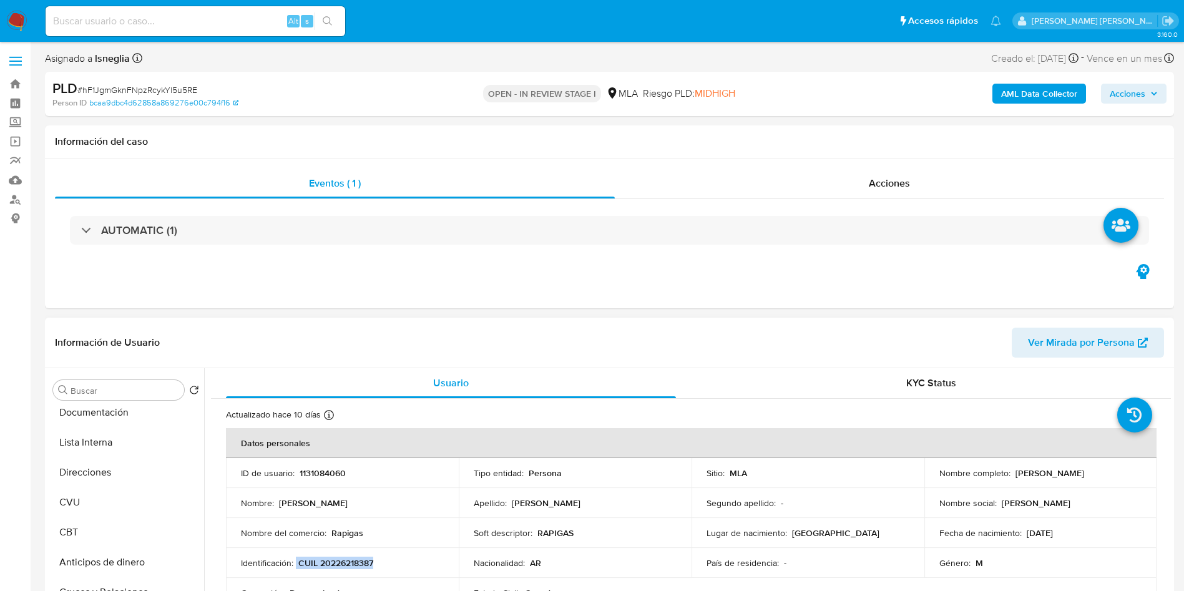
drag, startPoint x: 297, startPoint y: 563, endPoint x: 405, endPoint y: 560, distance: 108.0
click at [405, 560] on div "Identificación : CUIL 20226218387" at bounding box center [342, 562] width 203 height 11
copy div "CUIL 20226218387"
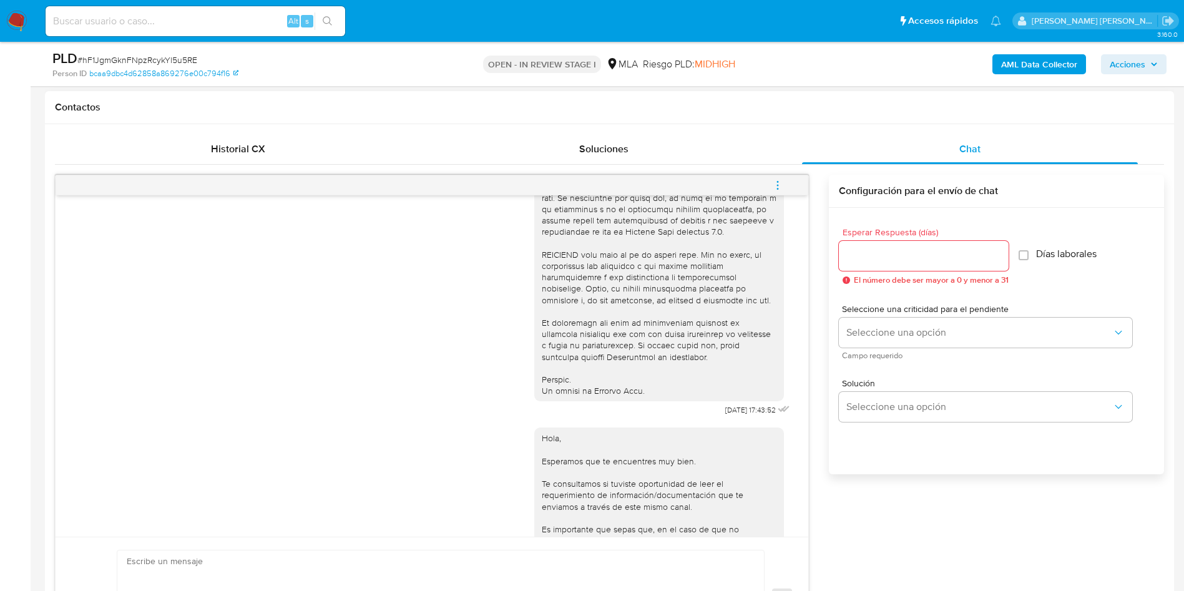
scroll to position [468, 0]
drag, startPoint x: 694, startPoint y: 432, endPoint x: 734, endPoint y: 431, distance: 40.6
click at [734, 417] on div "18/08/2025 17:43:52" at bounding box center [663, 75] width 258 height 684
copy span "18/08/2025"
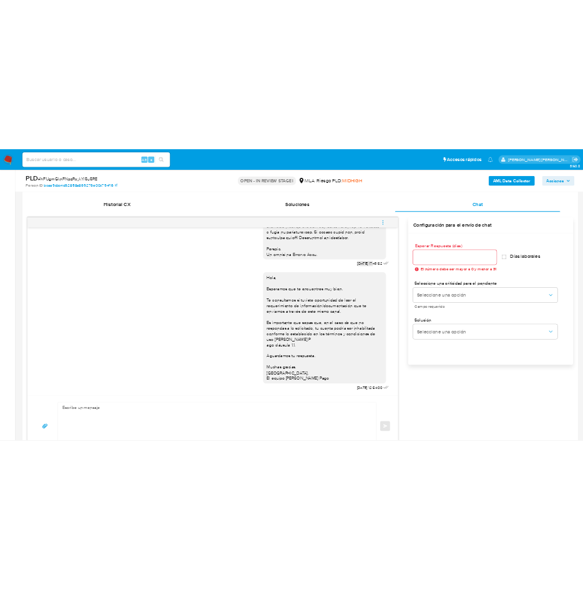
scroll to position [655, 0]
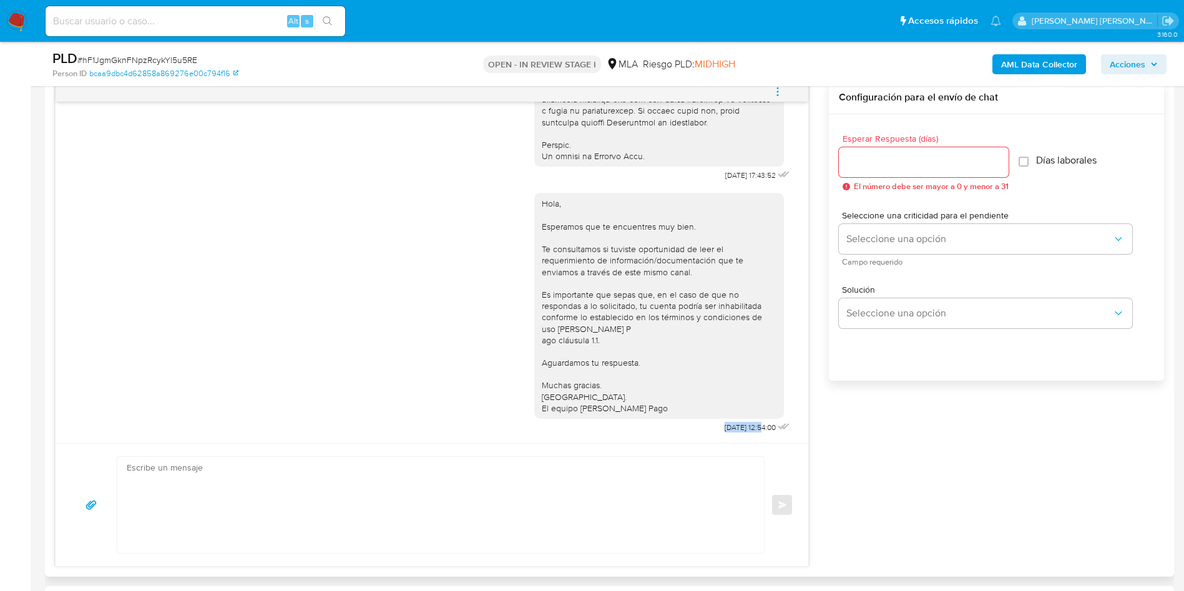
drag, startPoint x: 693, startPoint y: 426, endPoint x: 734, endPoint y: 430, distance: 40.8
click at [734, 430] on span "22/08/2025 12:54:00" at bounding box center [750, 428] width 51 height 10
copy span "22/08/2025"
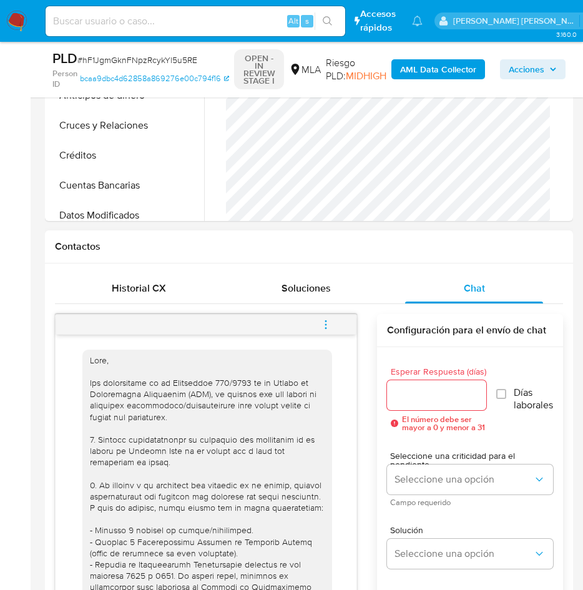
scroll to position [375, 0]
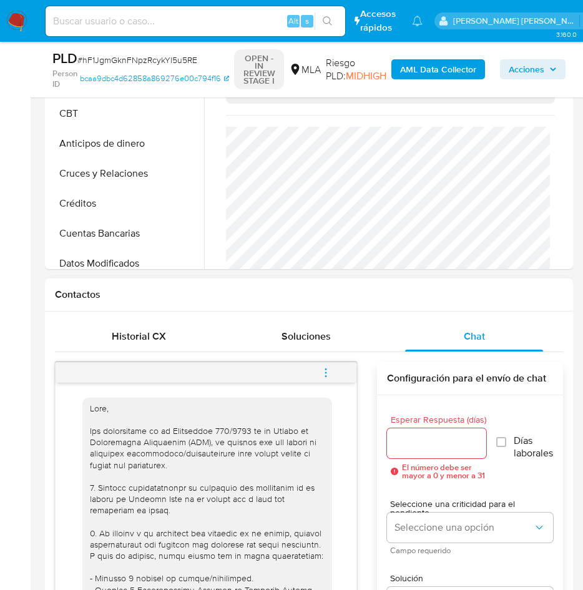
click at [334, 371] on button "menu-action" at bounding box center [325, 373] width 41 height 30
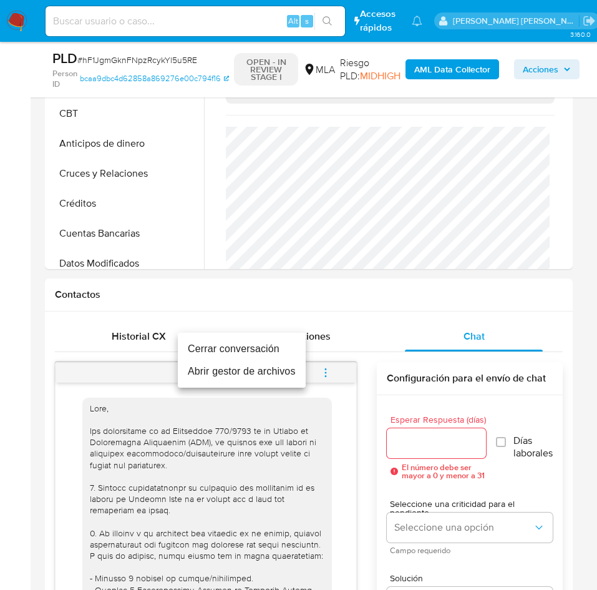
click at [241, 346] on li "Cerrar conversación" at bounding box center [242, 349] width 128 height 22
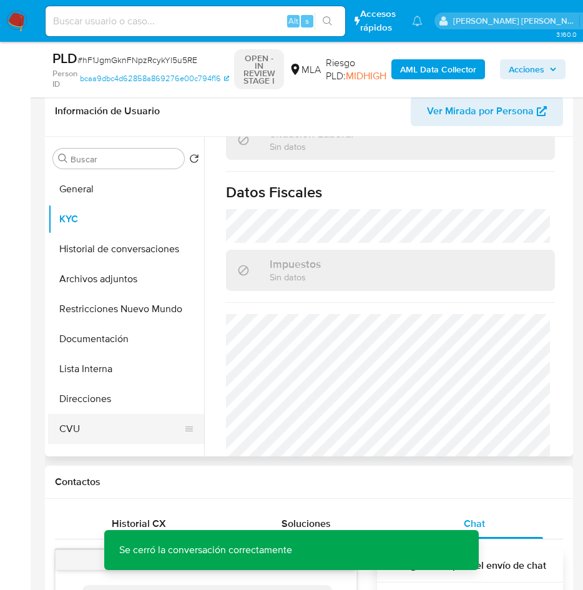
scroll to position [0, 0]
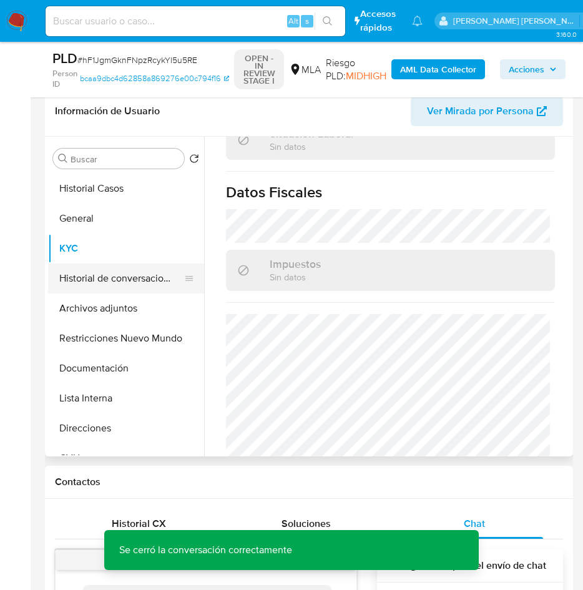
click at [140, 273] on button "Historial de conversaciones" at bounding box center [121, 278] width 146 height 30
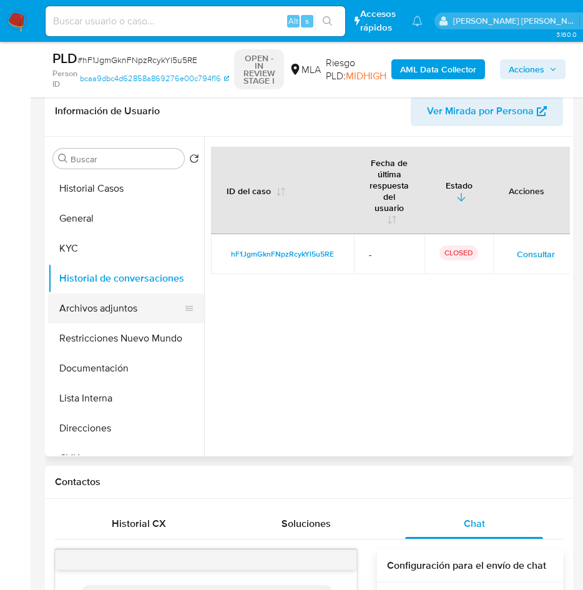
click at [110, 308] on button "Archivos adjuntos" at bounding box center [121, 308] width 146 height 30
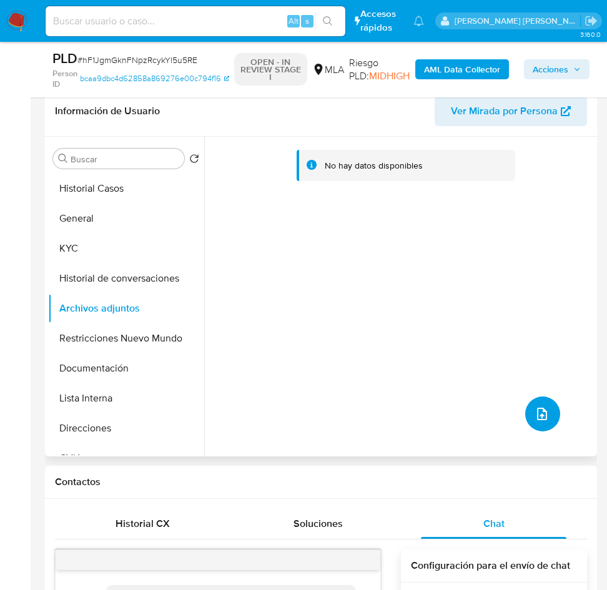
click at [539, 416] on icon "upload-file" at bounding box center [541, 413] width 15 height 15
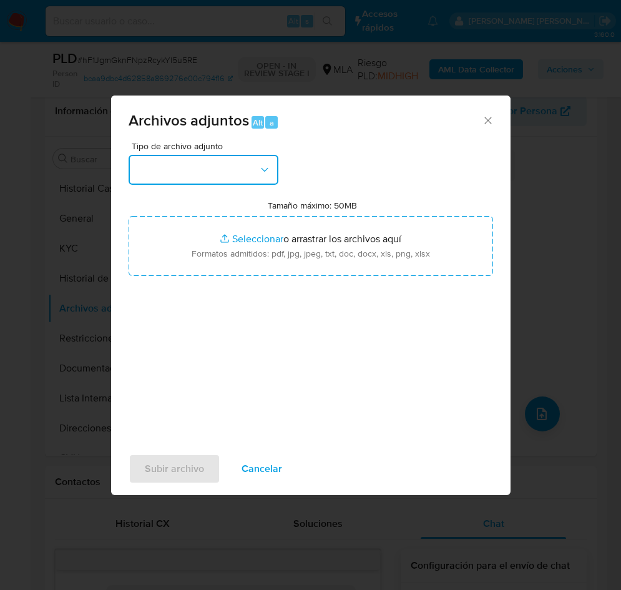
click at [197, 167] on button "button" at bounding box center [204, 170] width 150 height 30
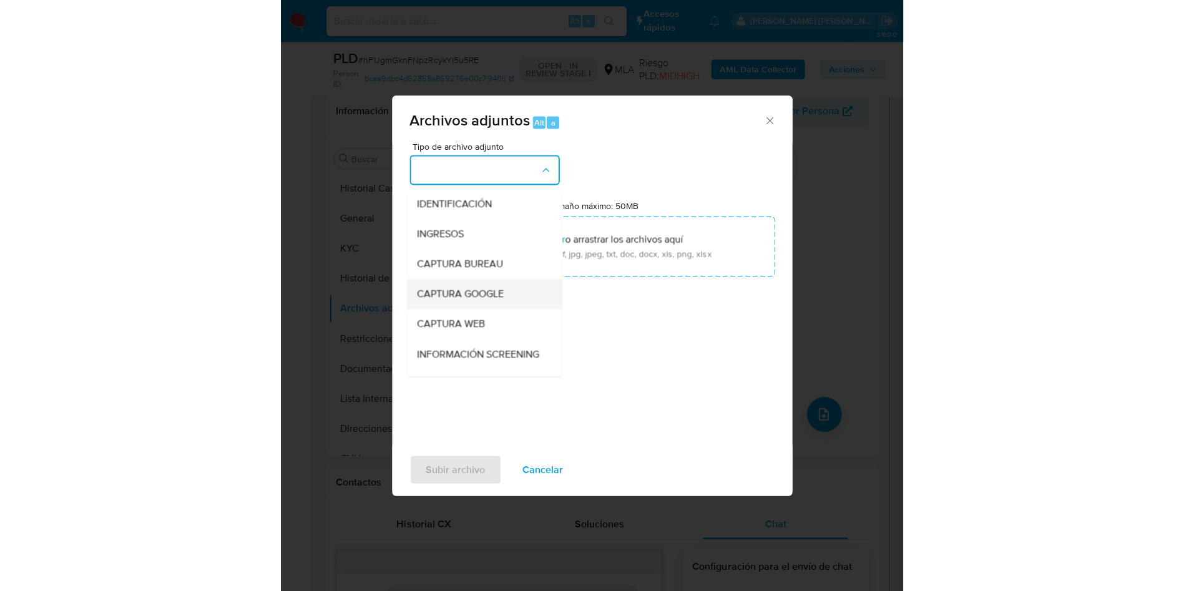
scroll to position [187, 0]
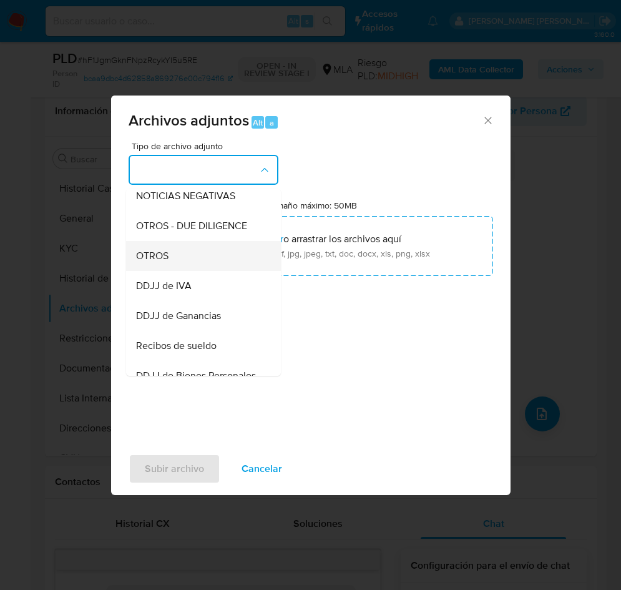
click at [178, 268] on div "OTROS" at bounding box center [199, 256] width 127 height 30
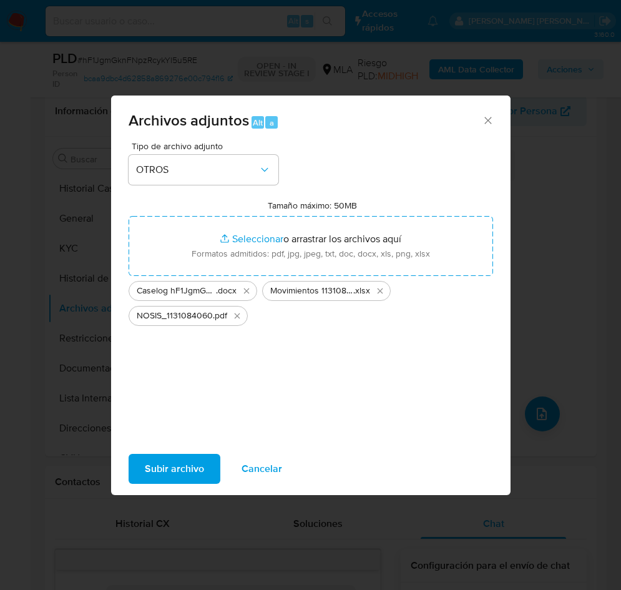
click at [172, 478] on span "Subir archivo" at bounding box center [174, 468] width 59 height 27
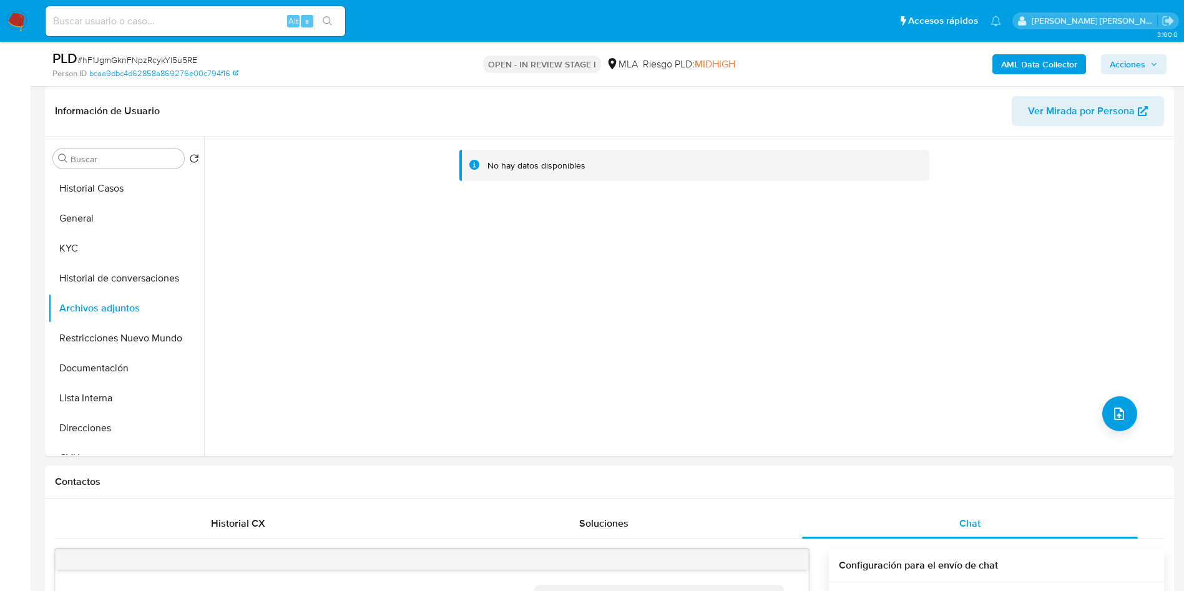
click at [1031, 52] on div "AML Data Collector Acciones" at bounding box center [982, 63] width 368 height 29
click at [1031, 61] on b "AML Data Collector" at bounding box center [1039, 64] width 76 height 20
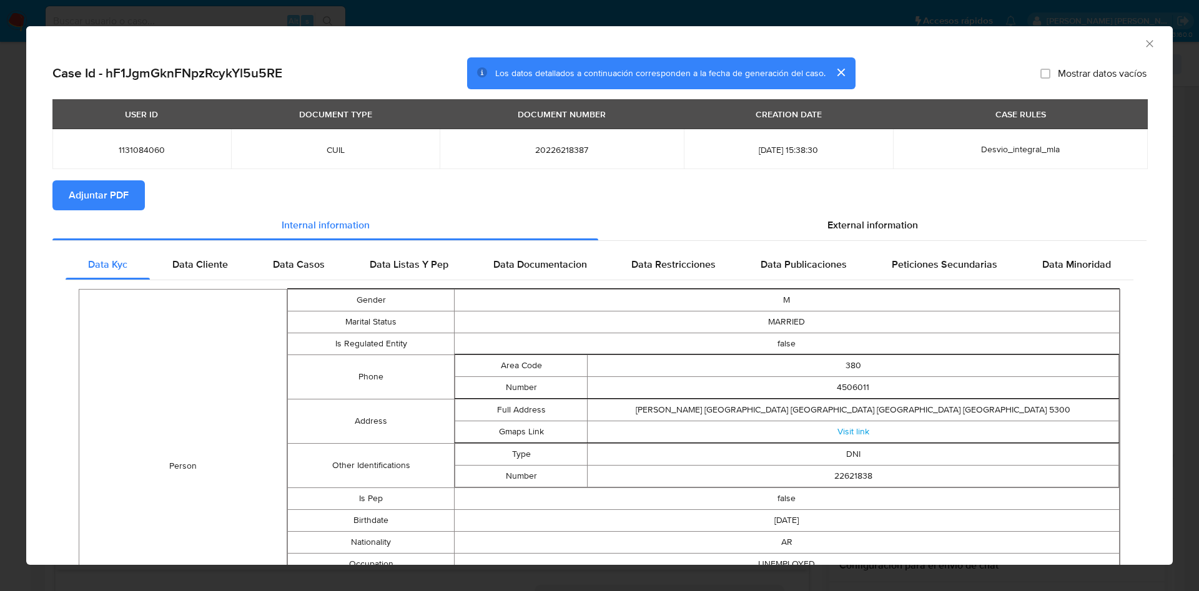
click at [73, 194] on span "Adjuntar PDF" at bounding box center [99, 195] width 60 height 27
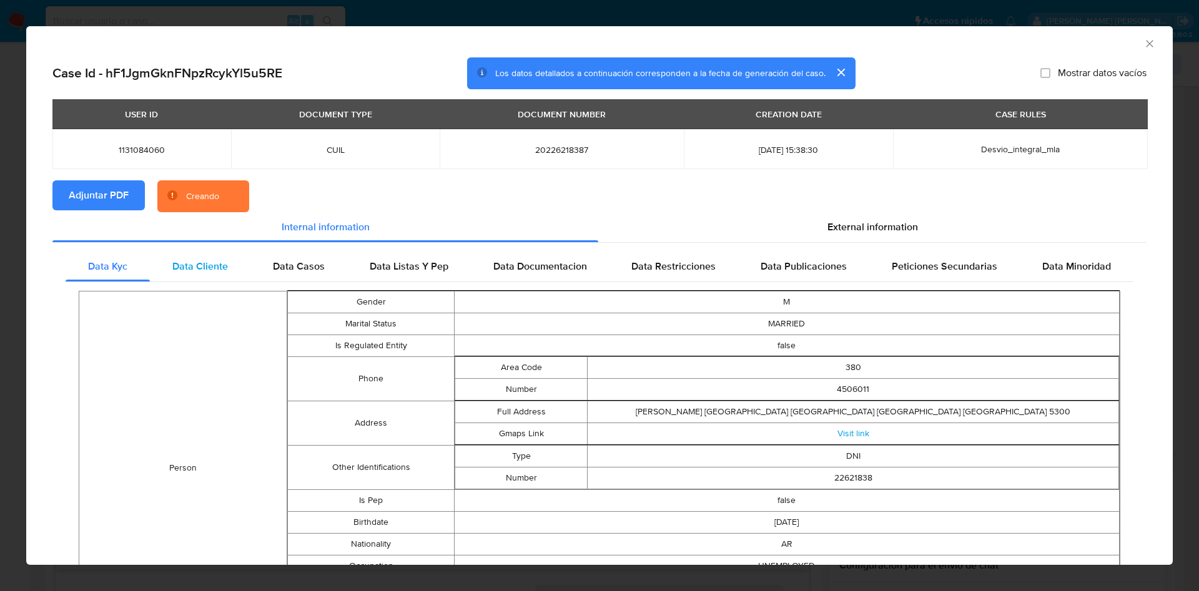
click at [220, 275] on div "Data Cliente" at bounding box center [200, 267] width 101 height 30
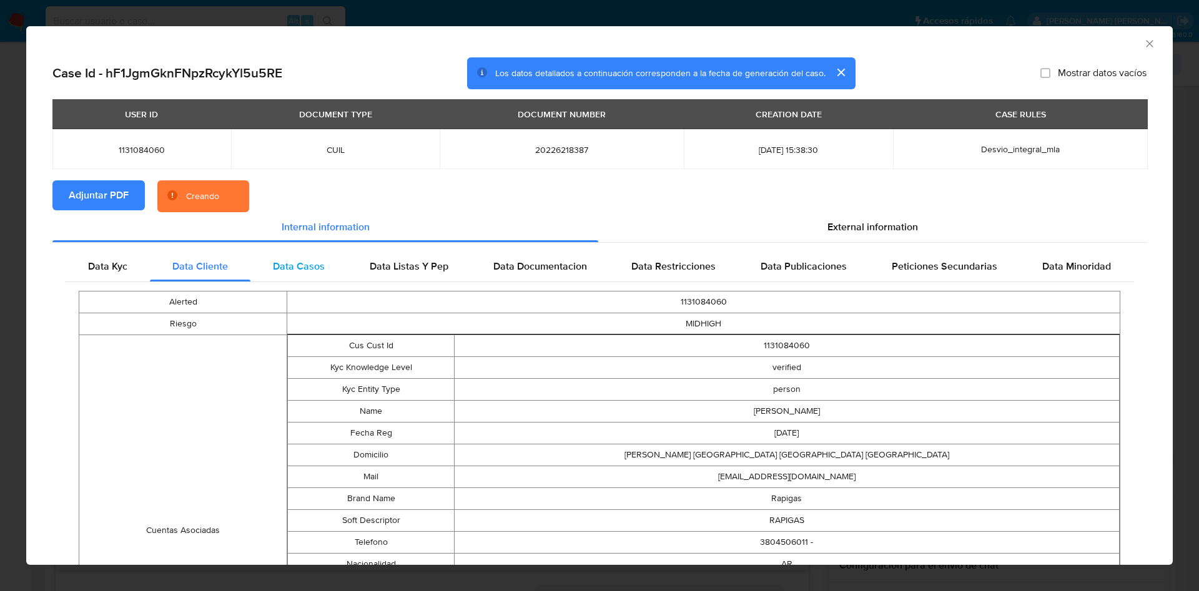
click at [287, 272] on span "Data Casos" at bounding box center [299, 266] width 52 height 14
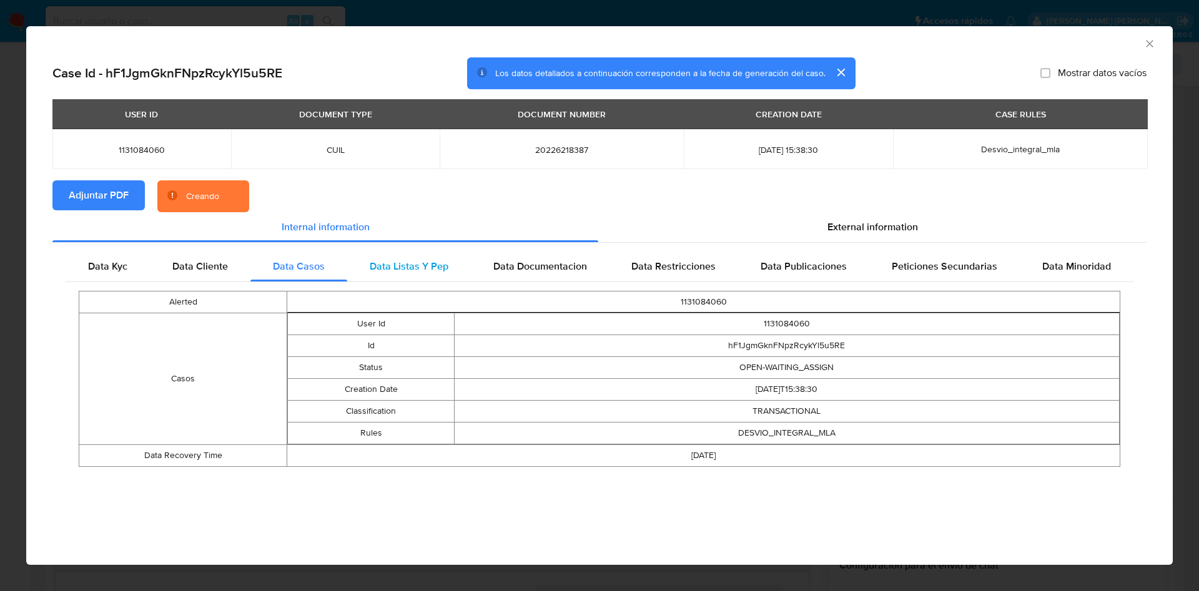
click at [396, 268] on span "Data Listas Y Pep" at bounding box center [409, 266] width 79 height 14
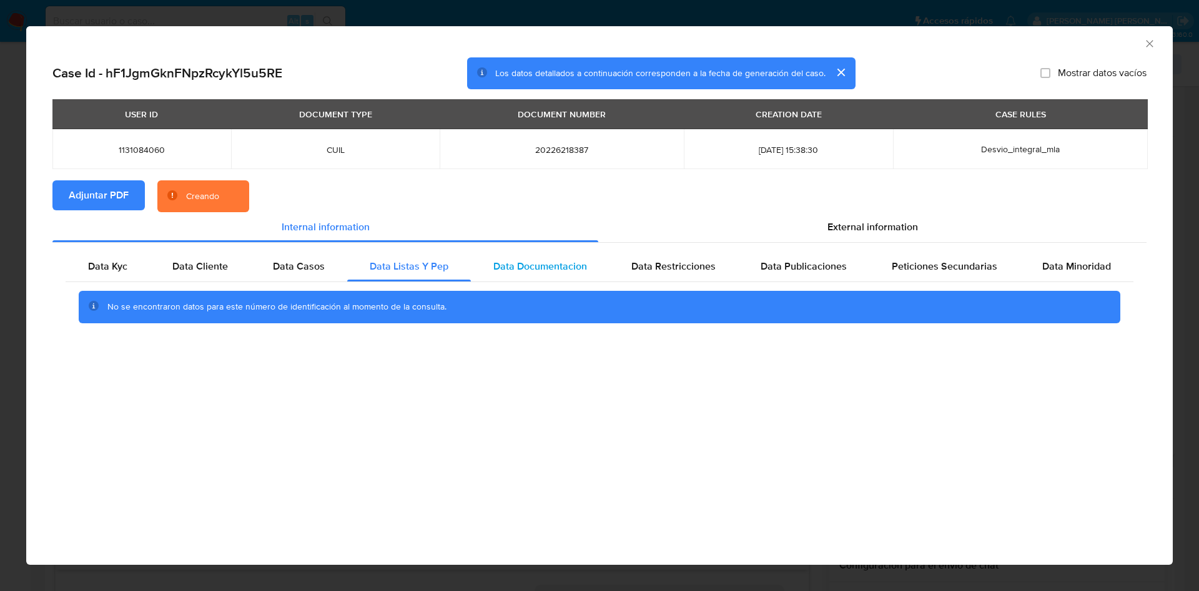
click at [526, 268] on span "Data Documentacion" at bounding box center [540, 266] width 94 height 14
click at [654, 268] on span "Data Restricciones" at bounding box center [673, 266] width 84 height 14
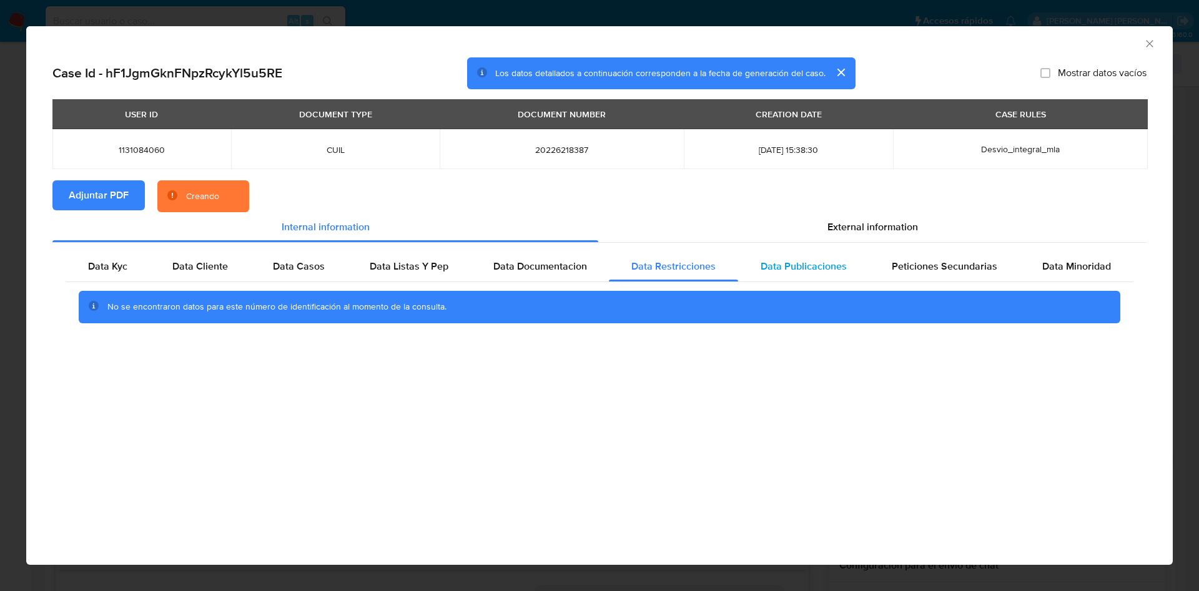
click at [804, 263] on span "Data Publicaciones" at bounding box center [803, 266] width 86 height 14
click at [935, 268] on span "Peticiones Secundarias" at bounding box center [944, 266] width 106 height 14
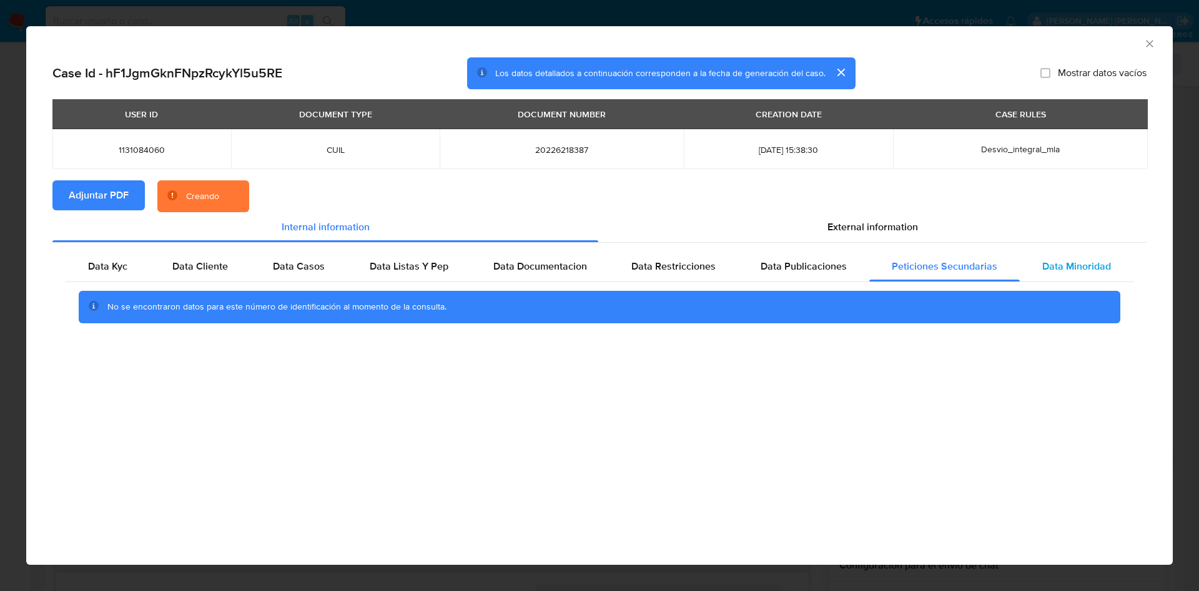
click at [1069, 252] on div "Data Minoridad" at bounding box center [1076, 267] width 114 height 30
click at [843, 203] on section "Adjuntar PDF Creando" at bounding box center [599, 196] width 1094 height 32
click at [830, 228] on span "External information" at bounding box center [872, 227] width 91 height 14
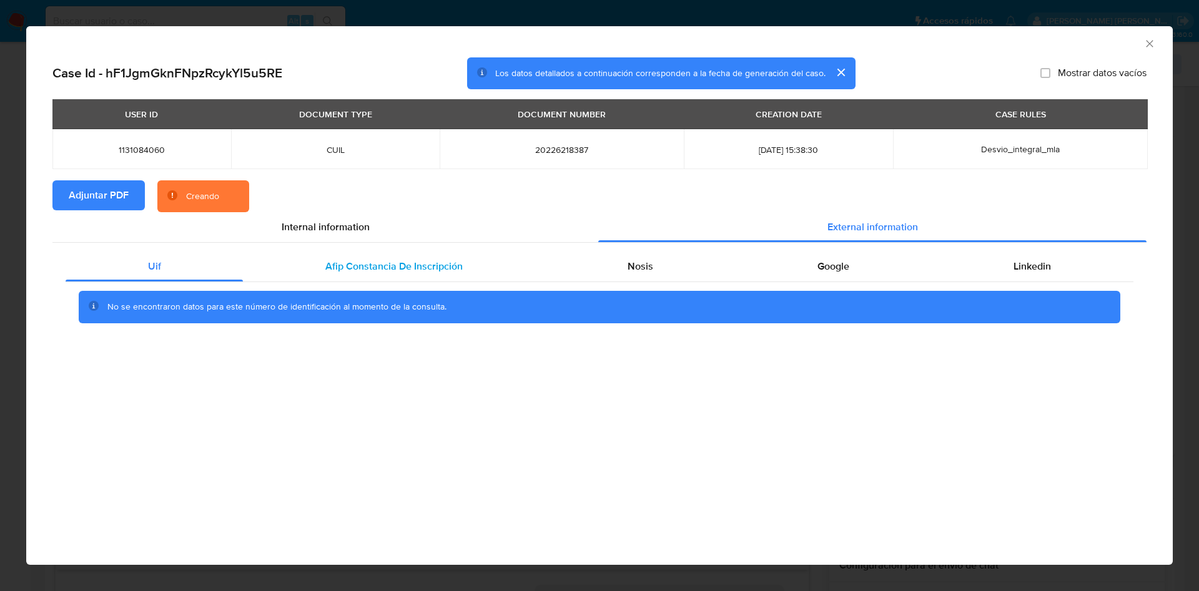
click at [397, 268] on span "Afip Constancia De Inscripción" at bounding box center [393, 266] width 137 height 14
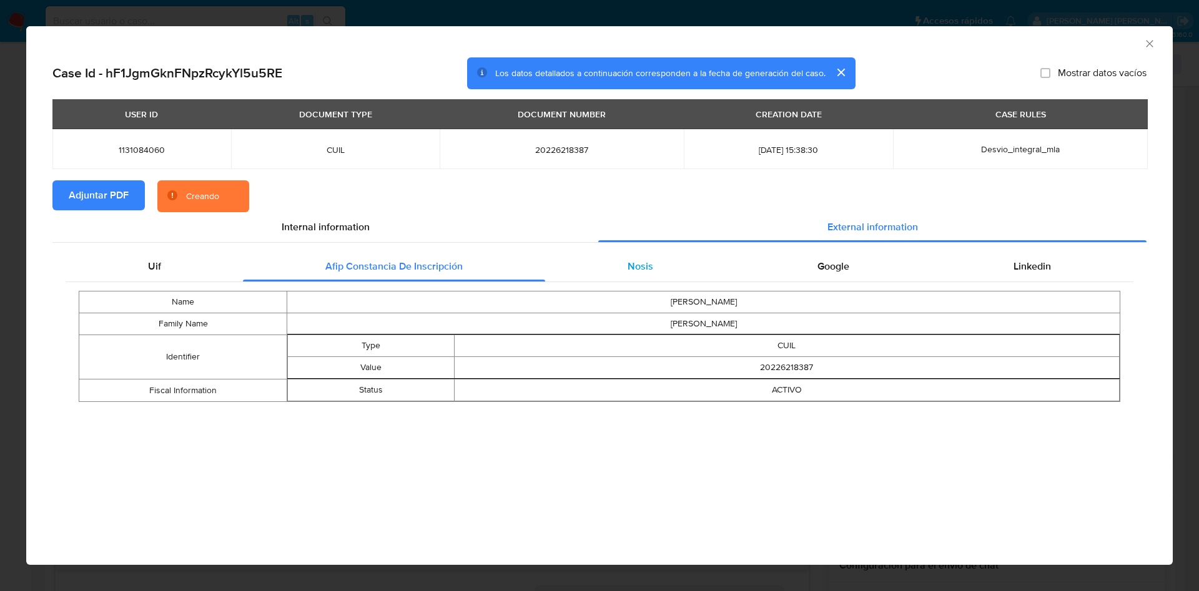
click at [675, 268] on div "Nosis" at bounding box center [640, 267] width 190 height 30
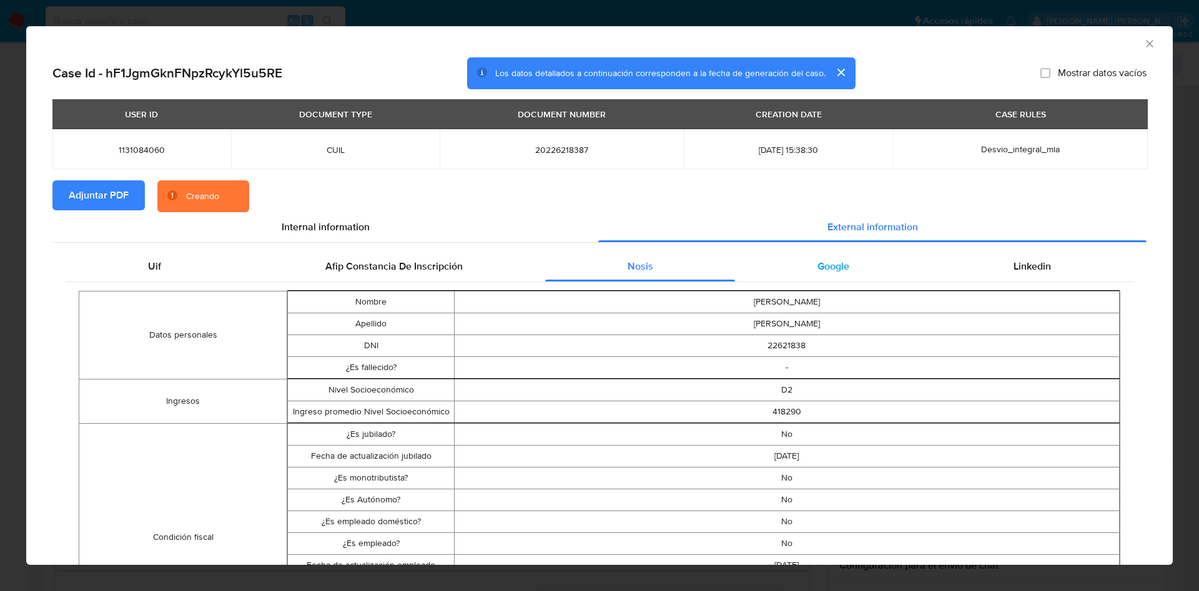
click at [817, 266] on span "Google" at bounding box center [833, 266] width 32 height 14
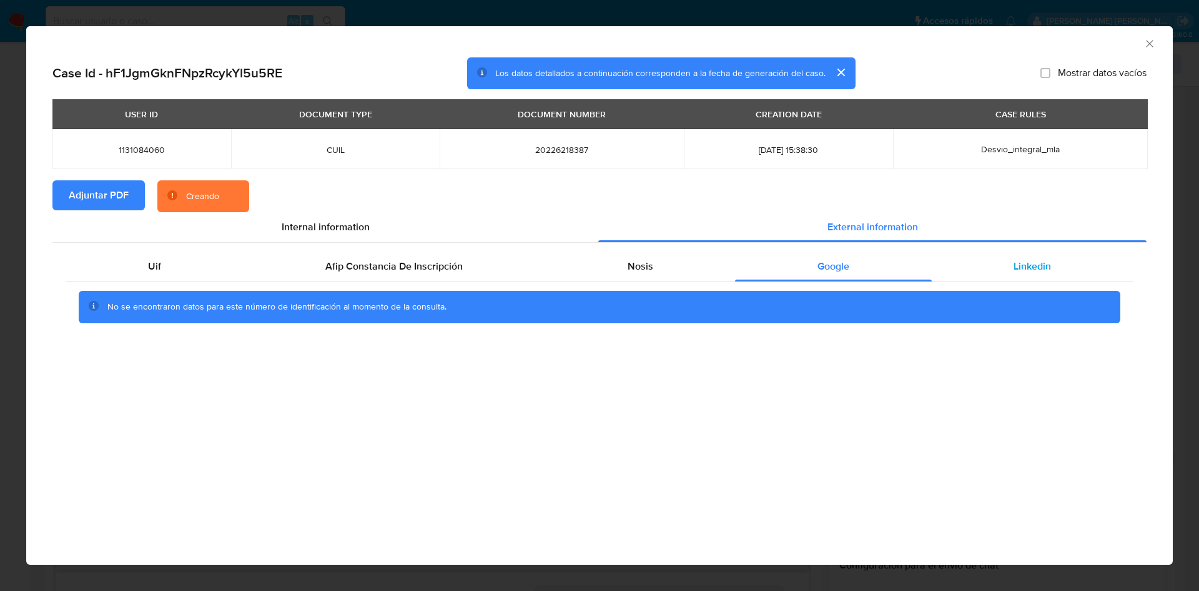
click at [981, 271] on div "Linkedin" at bounding box center [1032, 267] width 202 height 30
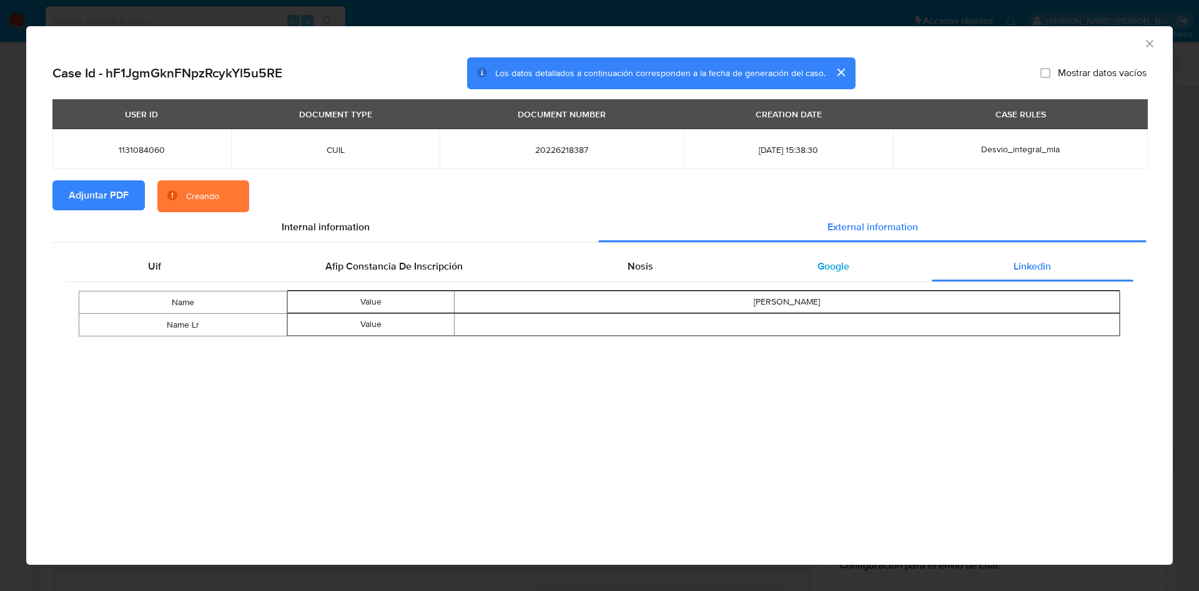
click at [817, 268] on span "Google" at bounding box center [833, 266] width 32 height 14
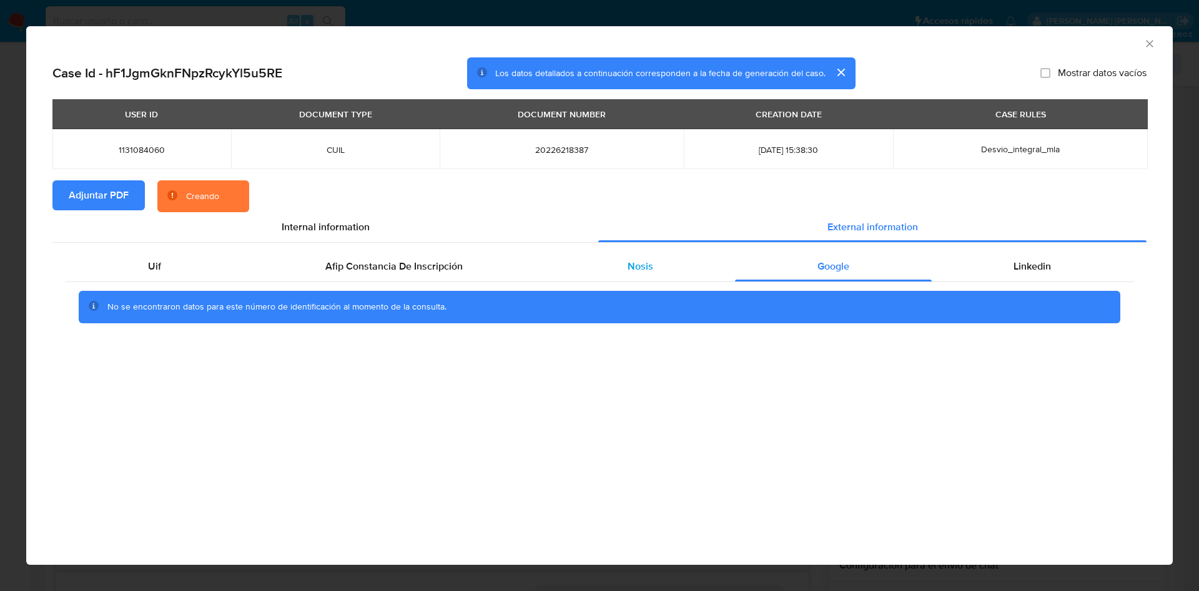
click at [656, 263] on div "Nosis" at bounding box center [640, 267] width 190 height 30
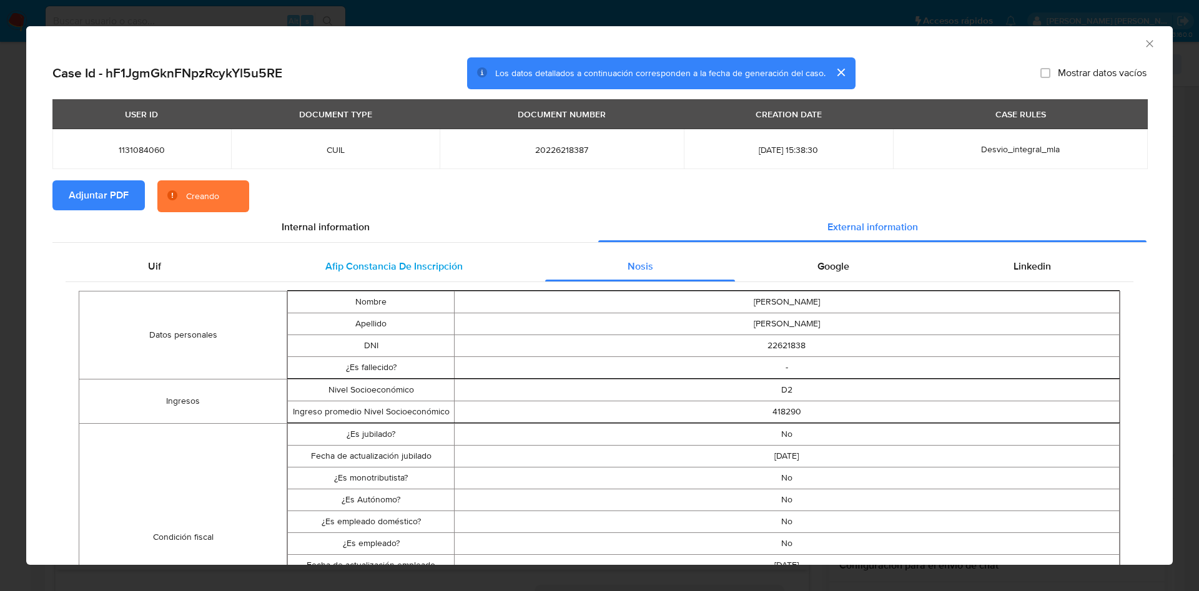
click at [411, 261] on span "Afip Constancia De Inscripción" at bounding box center [393, 266] width 137 height 14
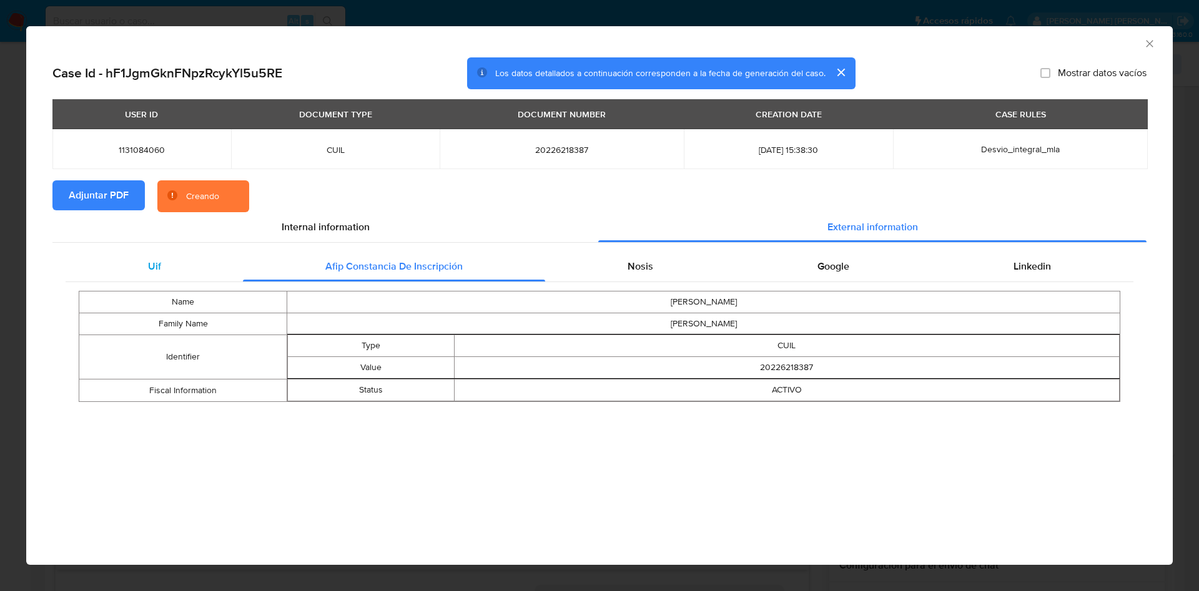
click at [150, 263] on span "Uif" at bounding box center [154, 266] width 13 height 14
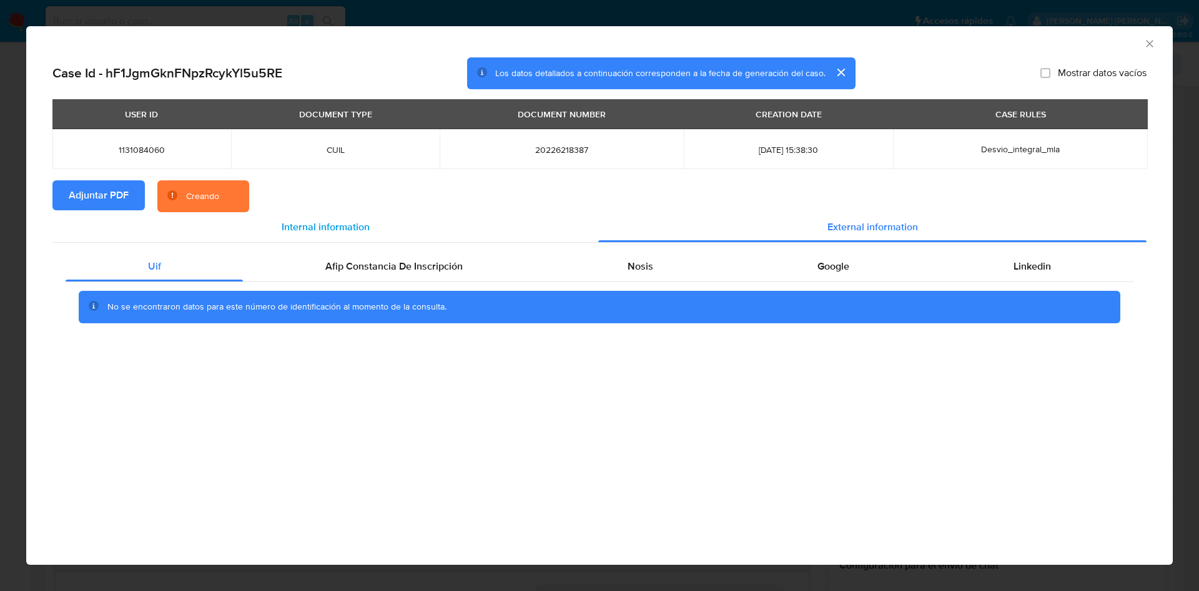
click at [286, 218] on div "Internal information" at bounding box center [325, 227] width 546 height 30
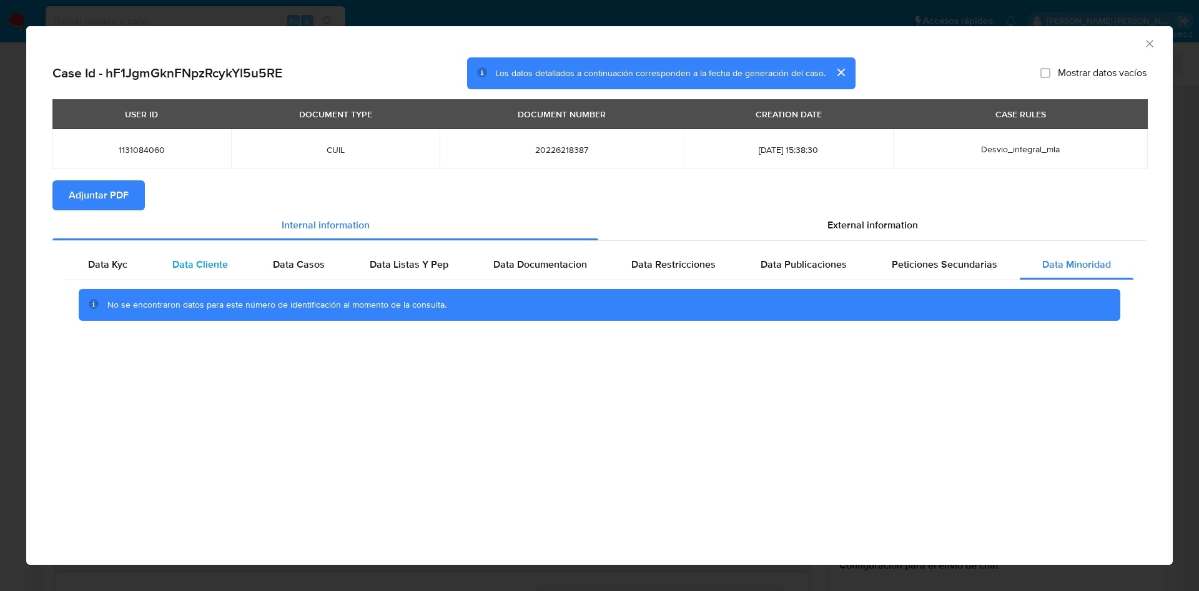
click at [164, 267] on div "Data Cliente" at bounding box center [200, 265] width 101 height 30
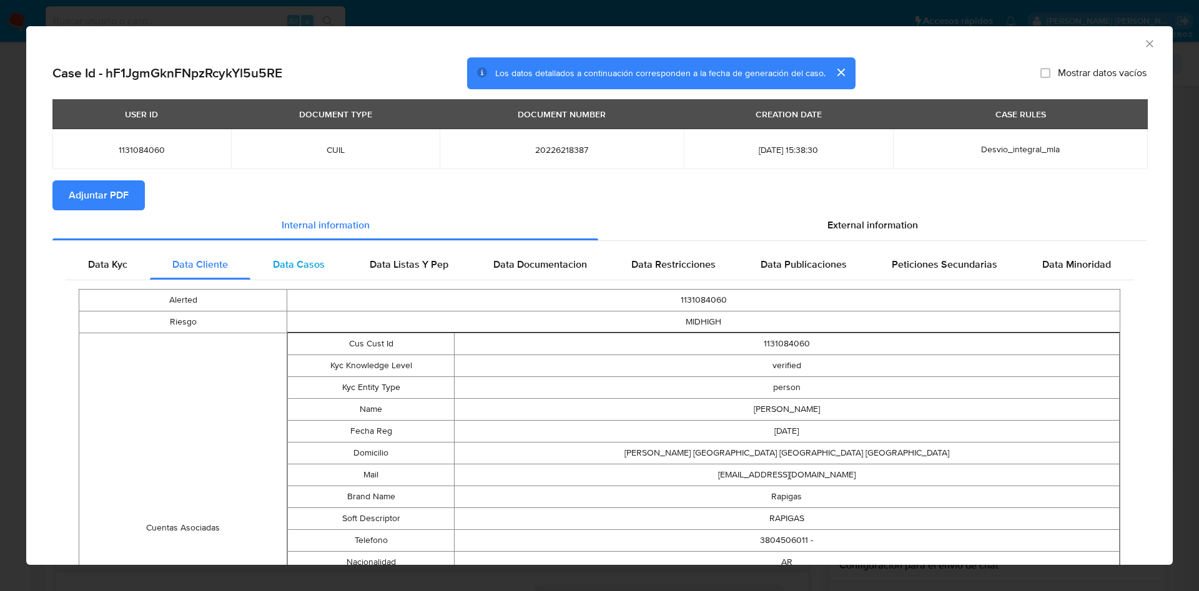
click at [320, 258] on span "Data Casos" at bounding box center [299, 264] width 52 height 14
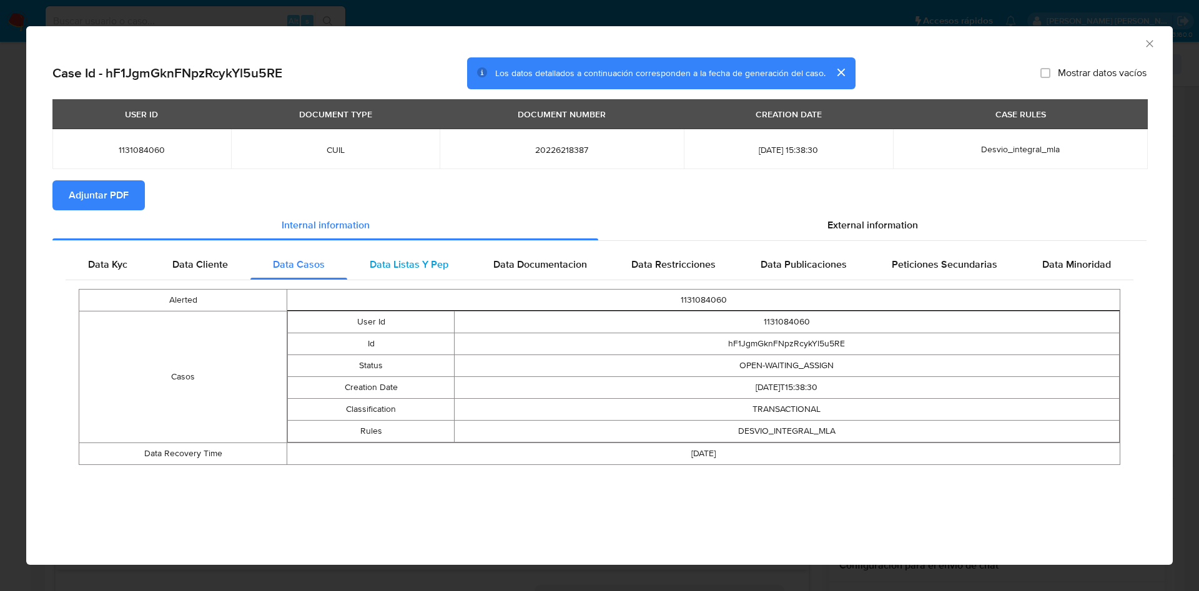
click at [416, 262] on span "Data Listas Y Pep" at bounding box center [409, 264] width 79 height 14
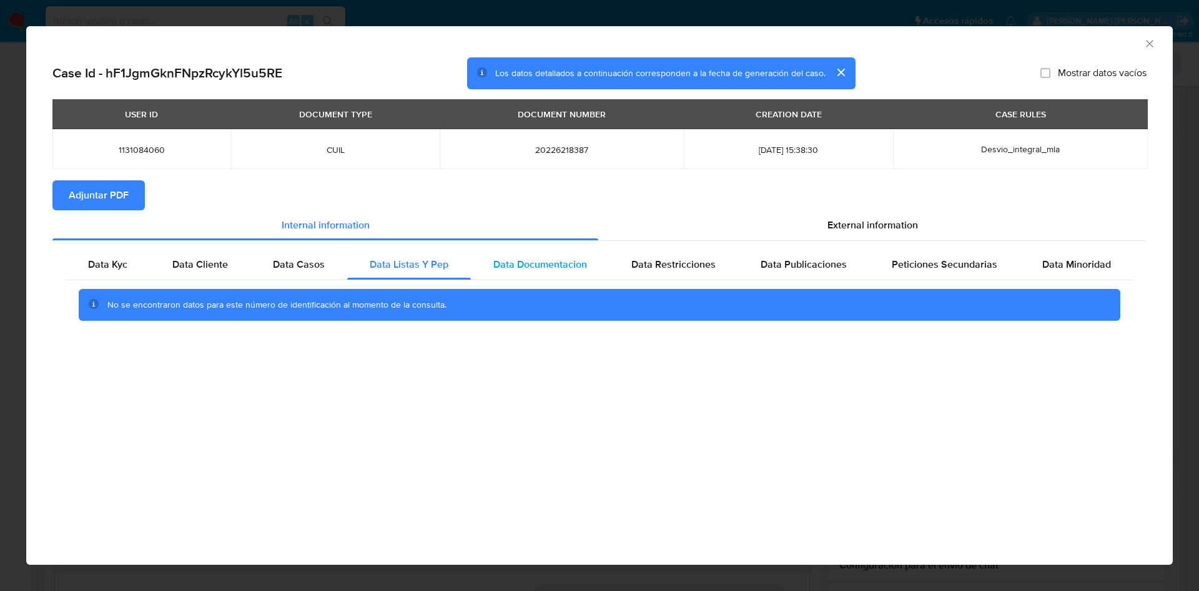
click at [551, 262] on span "Data Documentacion" at bounding box center [540, 264] width 94 height 14
click at [662, 265] on span "Data Restricciones" at bounding box center [673, 264] width 84 height 14
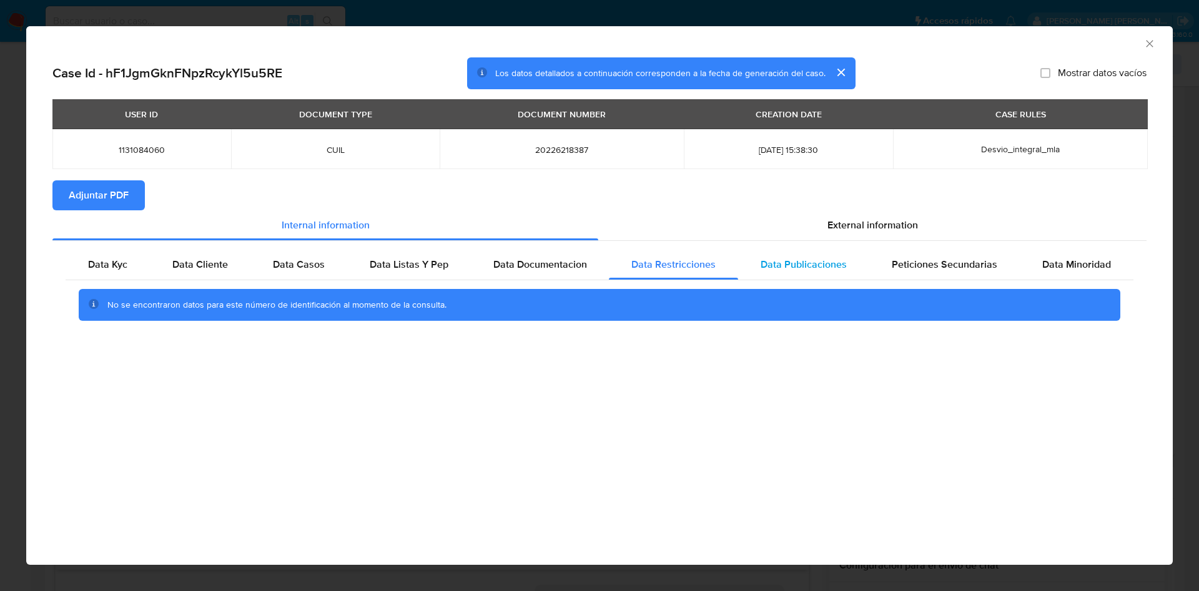
click at [814, 268] on span "Data Publicaciones" at bounding box center [803, 264] width 86 height 14
click at [938, 274] on div "Peticiones Secundarias" at bounding box center [944, 265] width 150 height 30
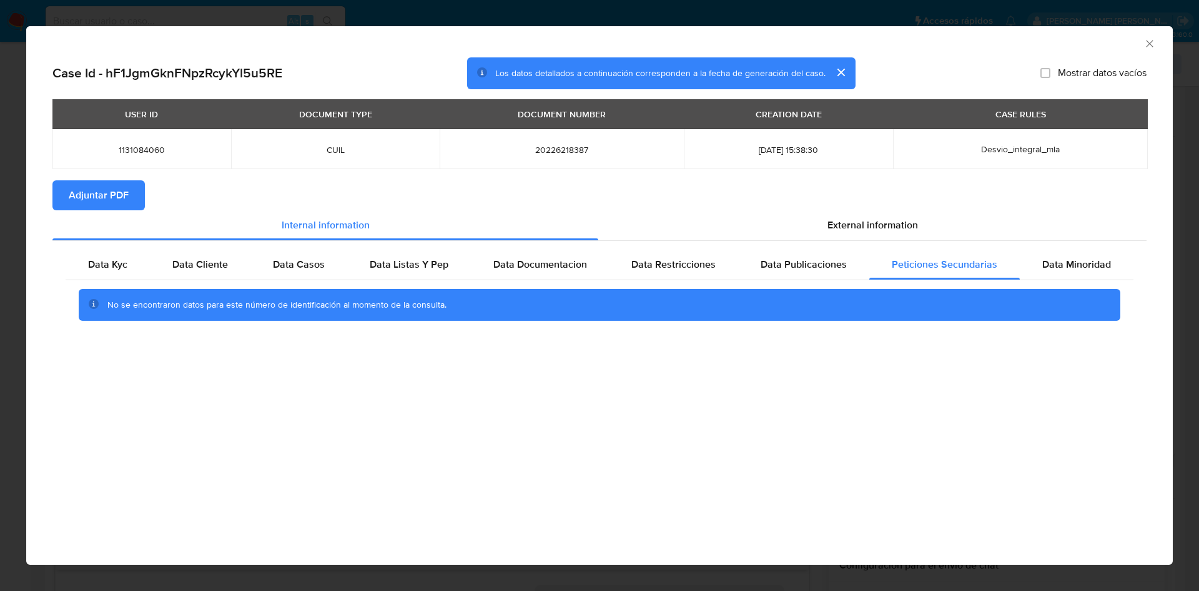
click at [1151, 42] on icon "Cerrar ventana" at bounding box center [1149, 43] width 12 height 12
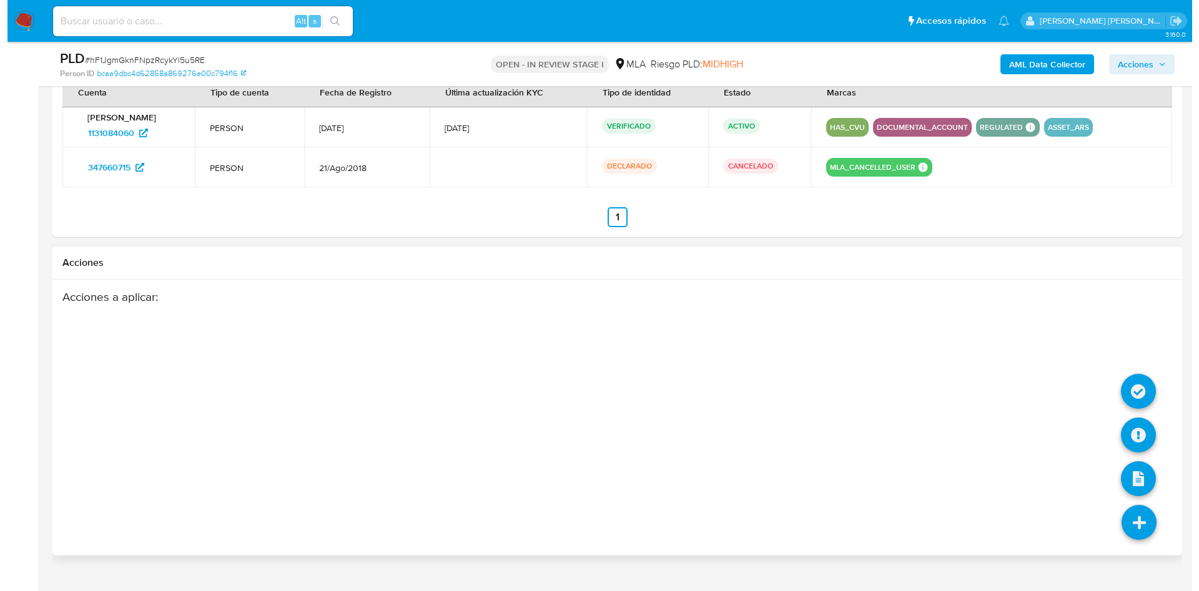
scroll to position [1950, 0]
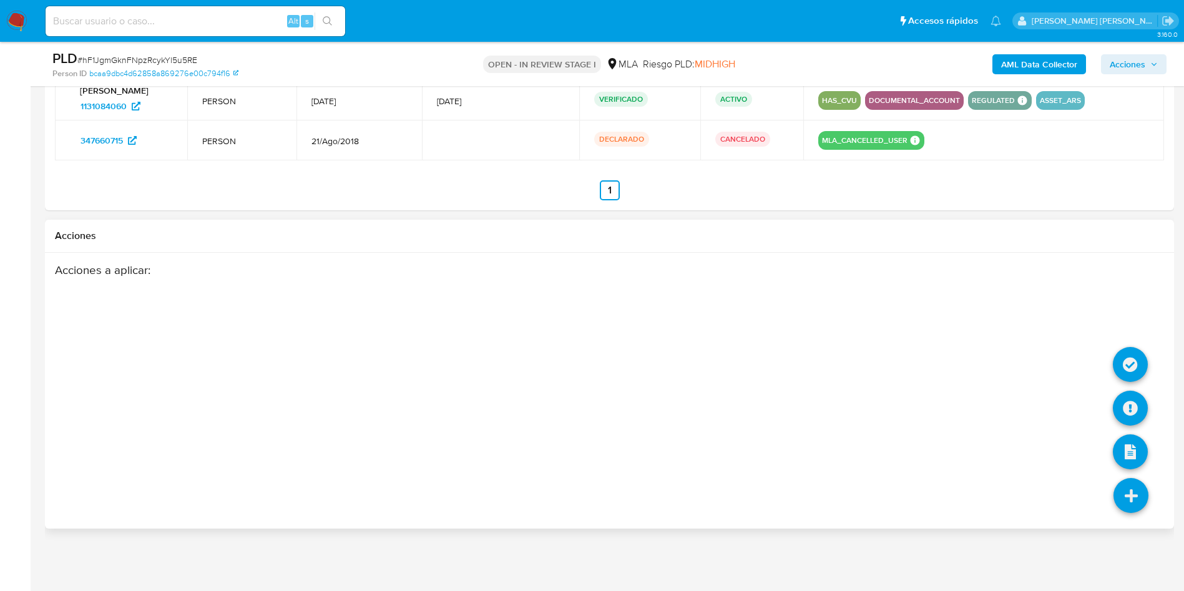
click at [1141, 499] on icon at bounding box center [1131, 495] width 35 height 35
click at [1134, 413] on icon at bounding box center [1130, 408] width 35 height 35
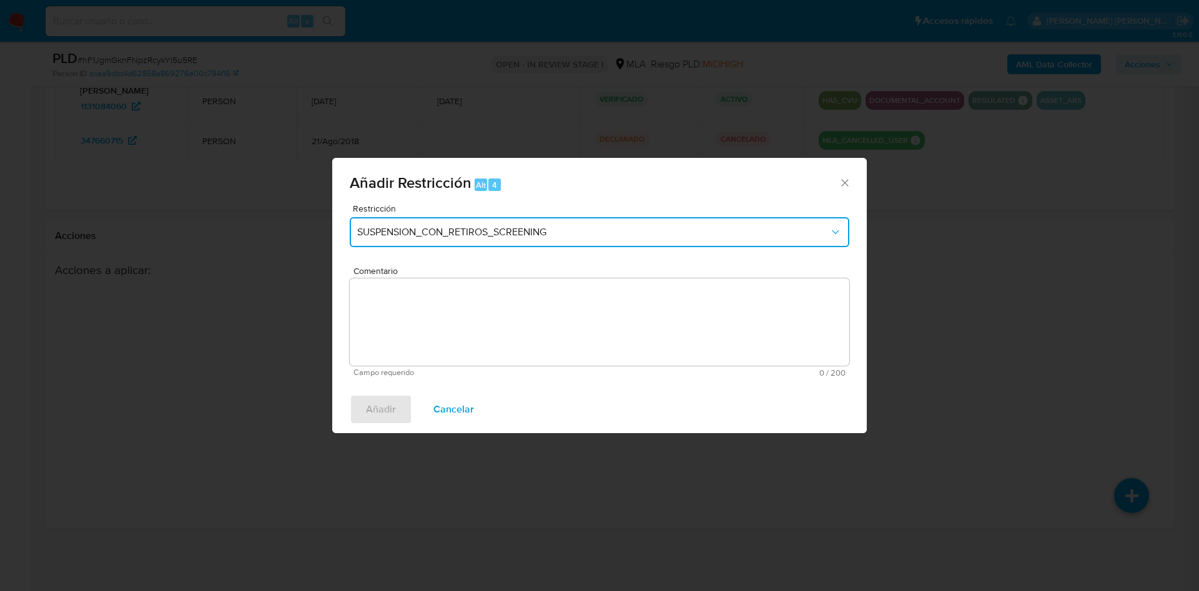
click at [522, 229] on span "SUSPENSION_CON_RETIROS_SCREENING" at bounding box center [593, 232] width 472 height 12
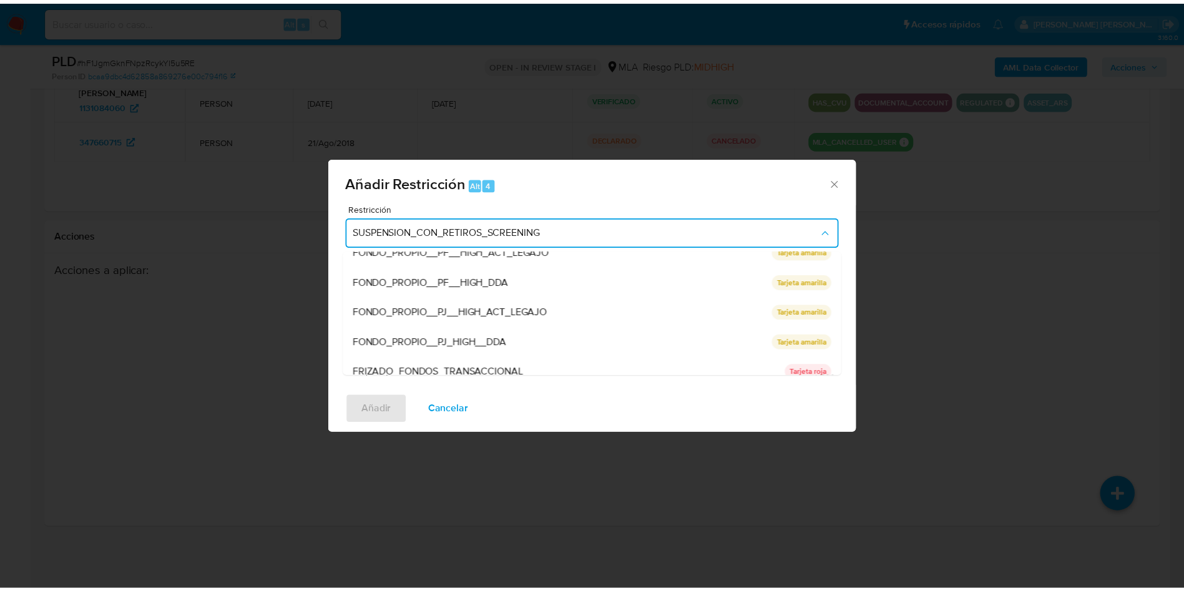
scroll to position [265, 0]
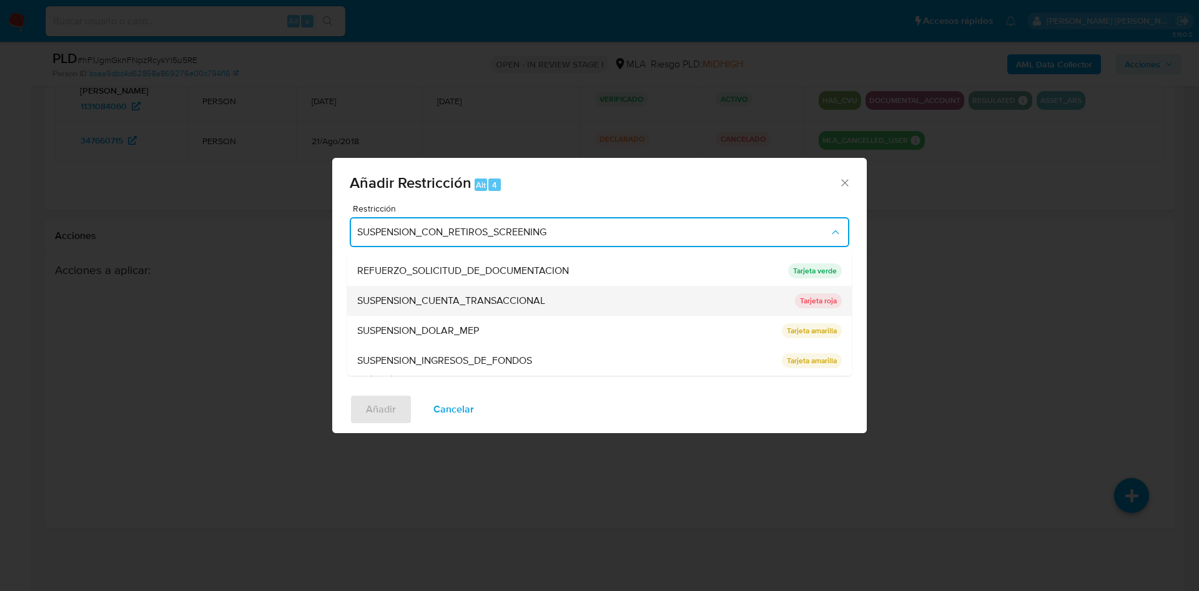
click at [510, 300] on span "SUSPENSION_CUENTA_TRANSACCIONAL" at bounding box center [451, 301] width 188 height 12
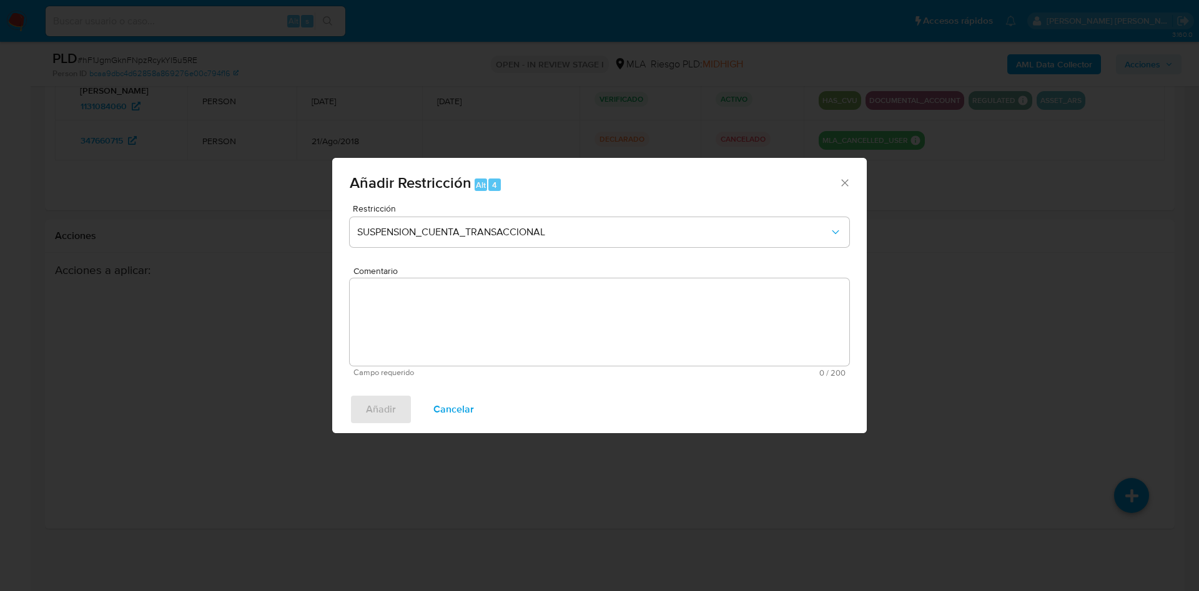
click at [508, 326] on textarea "Comentario" at bounding box center [599, 321] width 499 height 87
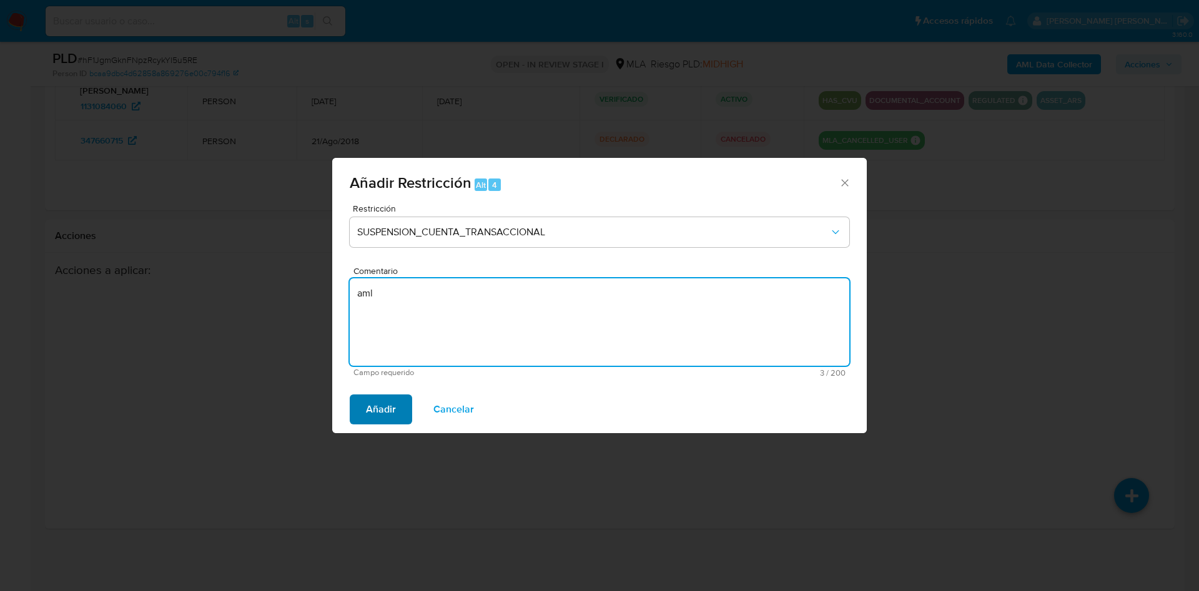
type textarea "aml"
click at [401, 410] on button "Añadir" at bounding box center [381, 410] width 62 height 30
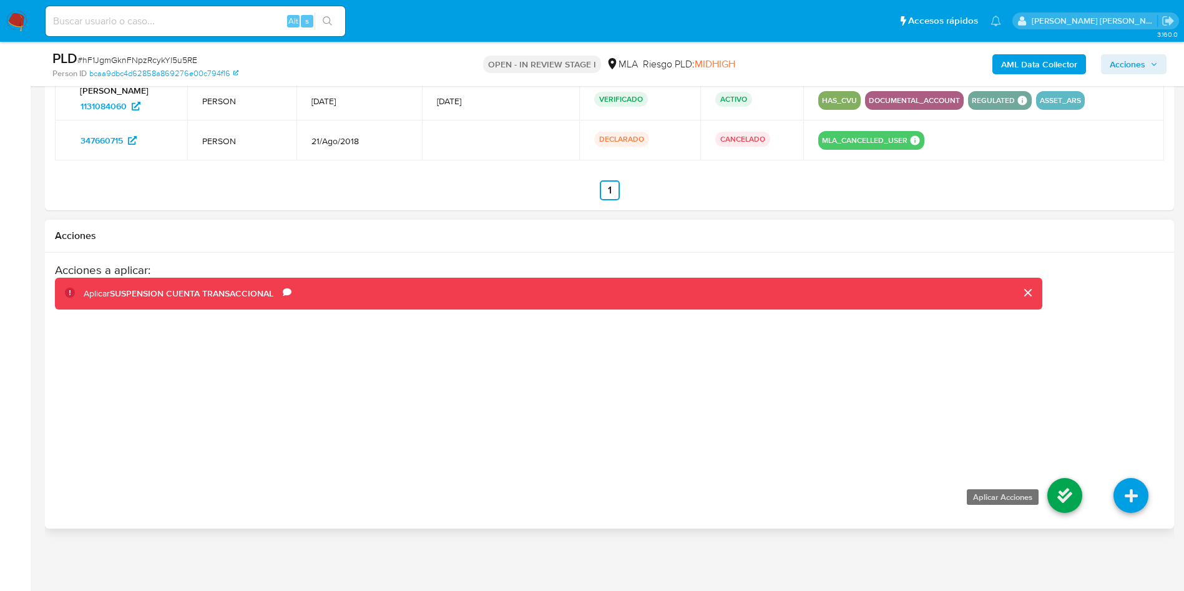
click at [1055, 495] on icon at bounding box center [1065, 495] width 35 height 35
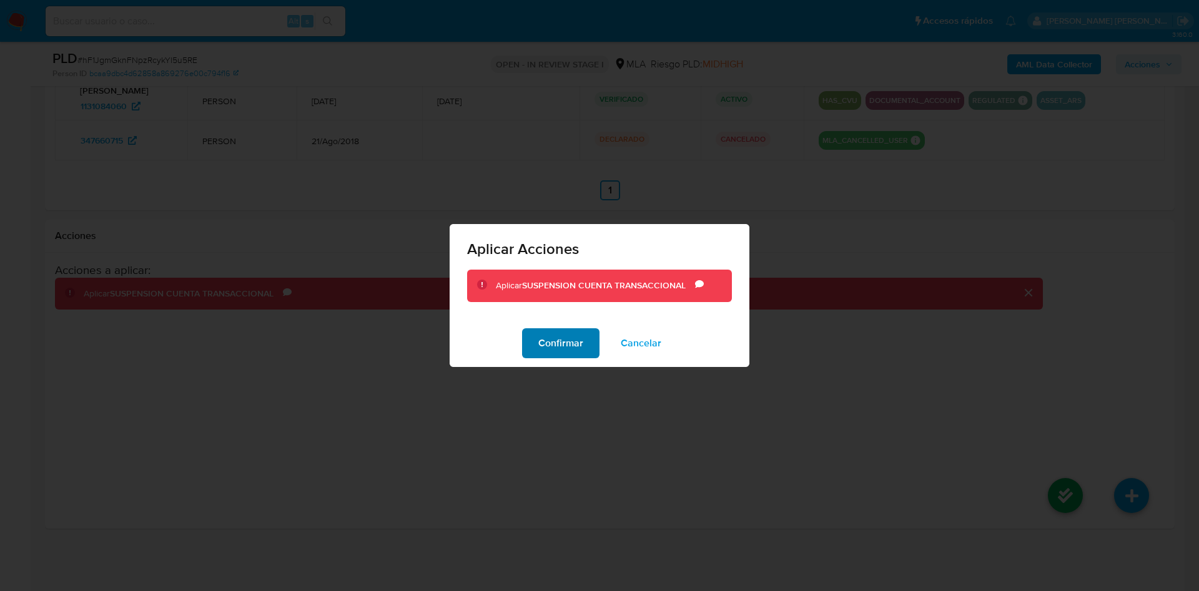
click at [552, 346] on span "Confirmar" at bounding box center [560, 343] width 45 height 27
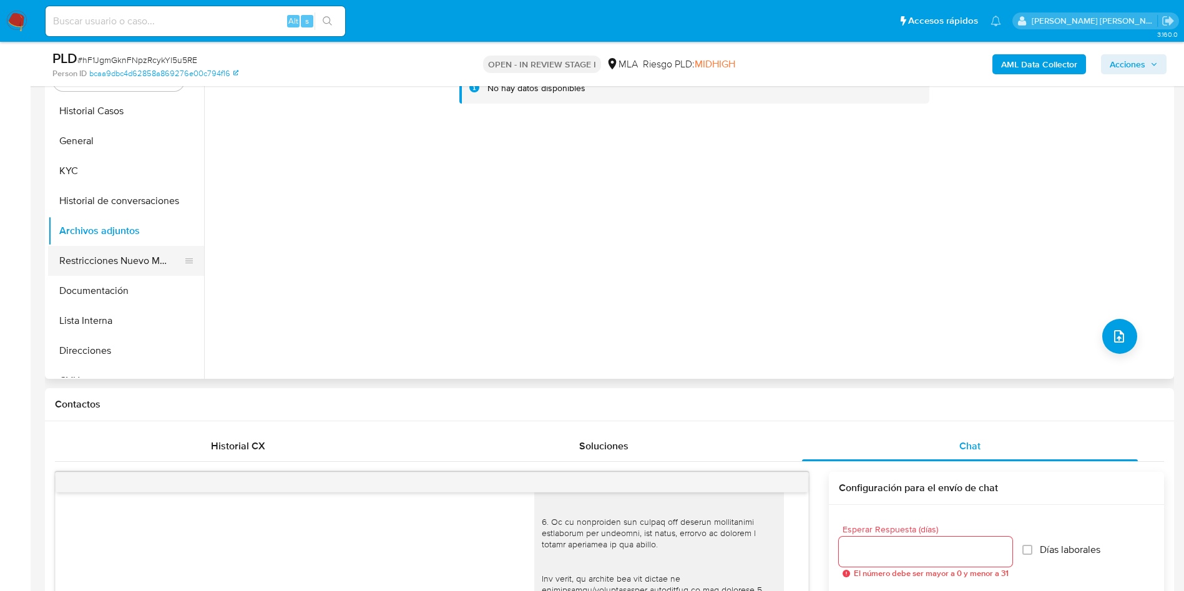
click at [125, 259] on button "Restricciones Nuevo Mundo" at bounding box center [121, 261] width 146 height 30
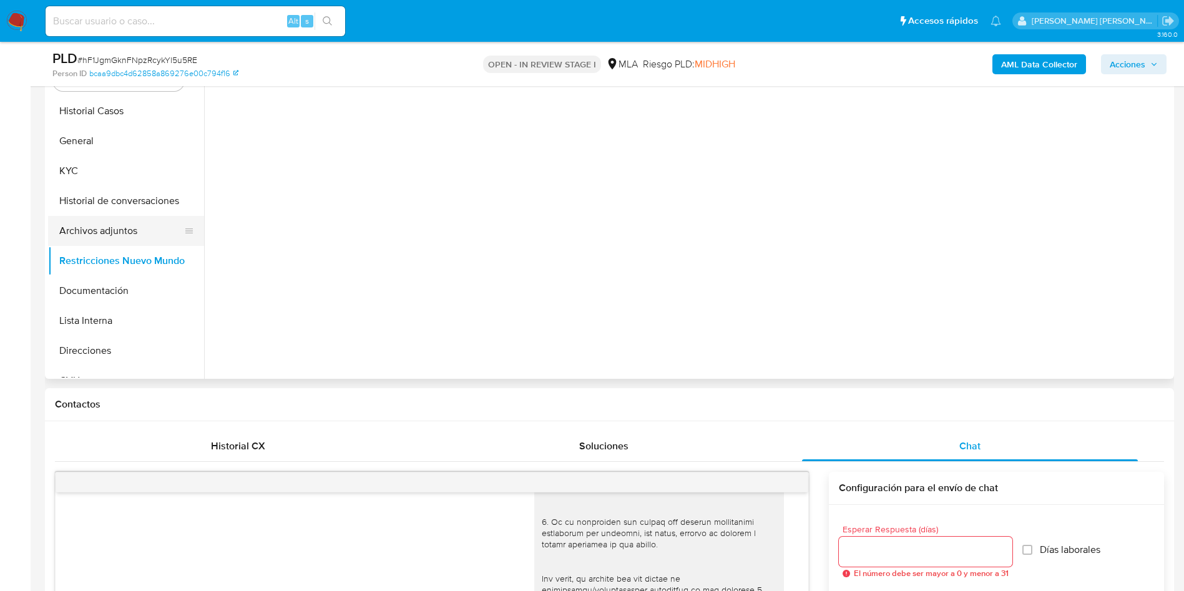
click at [127, 234] on button "Archivos adjuntos" at bounding box center [121, 231] width 146 height 30
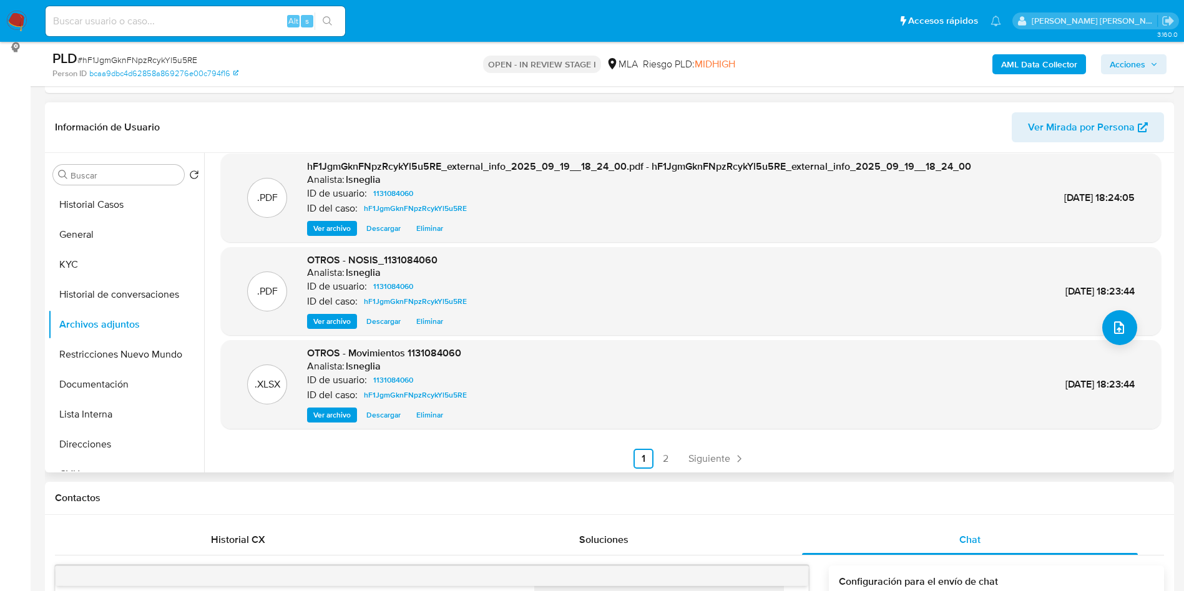
scroll to position [105, 0]
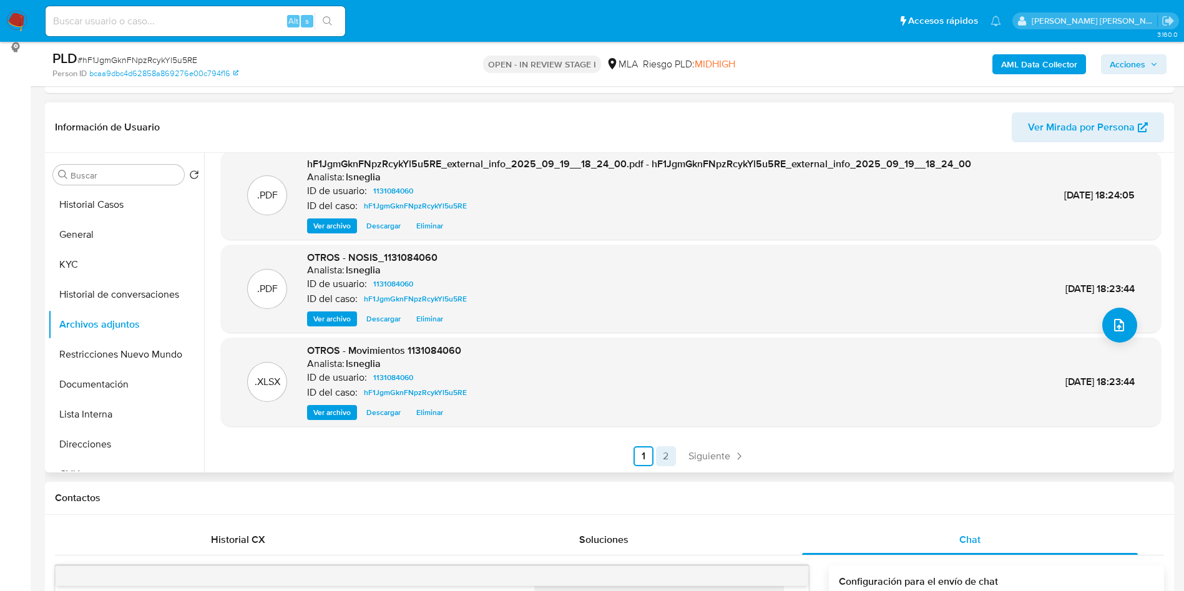
click at [667, 455] on link "2" at bounding box center [666, 456] width 20 height 20
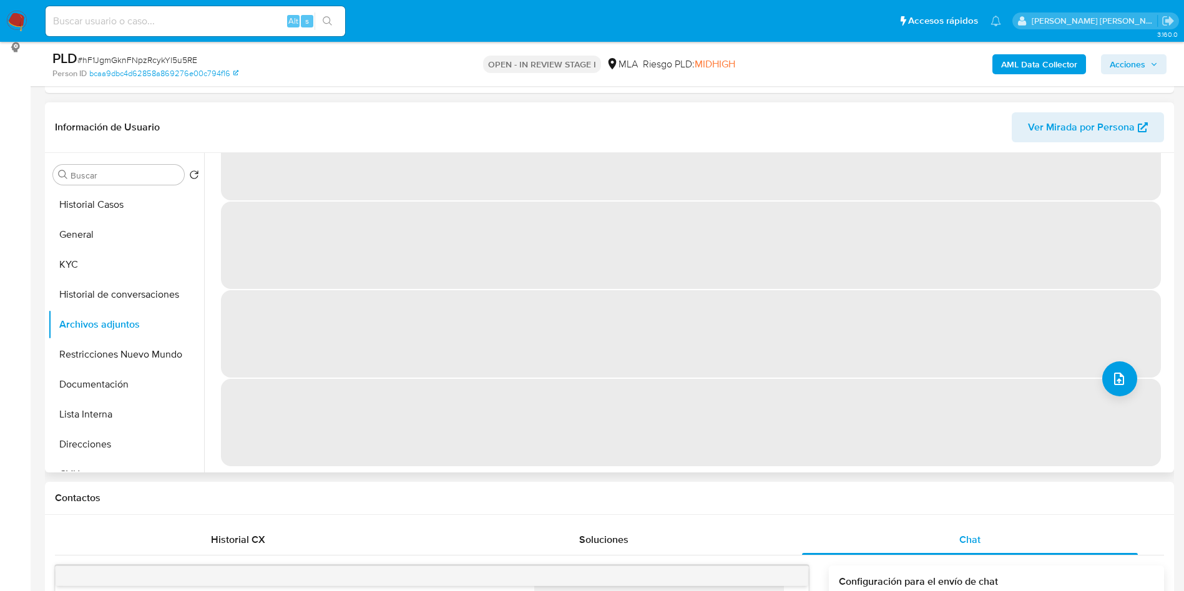
scroll to position [0, 0]
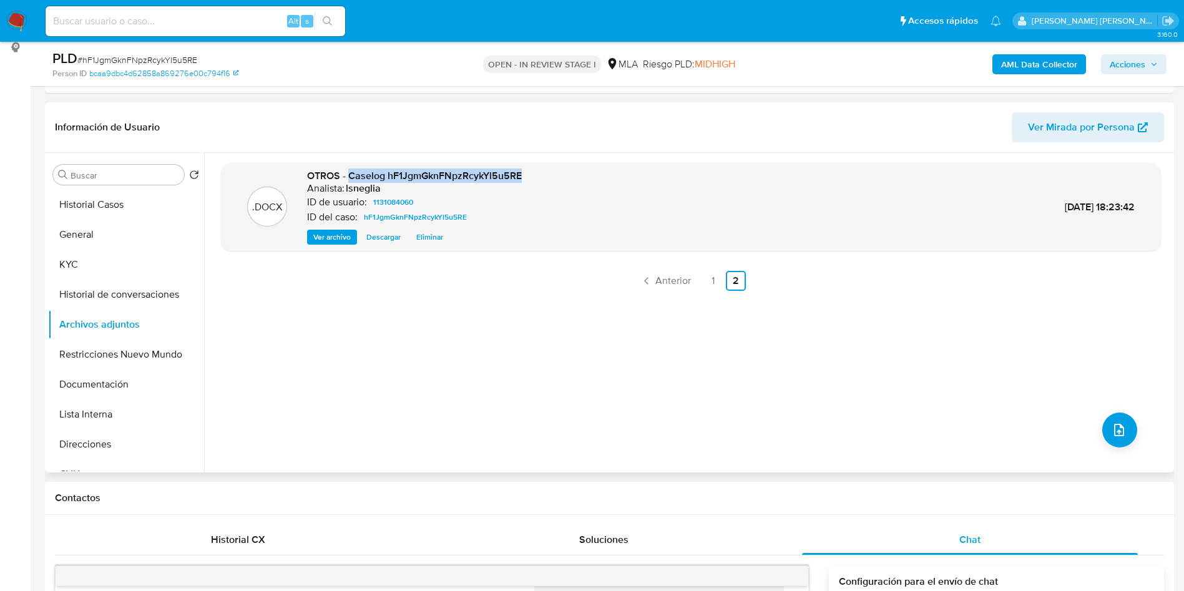
drag, startPoint x: 348, startPoint y: 176, endPoint x: 524, endPoint y: 177, distance: 175.4
click at [524, 177] on div ".DOCX OTROS - Caselog hF1JgmGknFNpzRcykYl5u5RE Analista: lsneglia ID de usuario…" at bounding box center [691, 207] width 928 height 76
click at [709, 285] on link "1" at bounding box center [714, 281] width 20 height 20
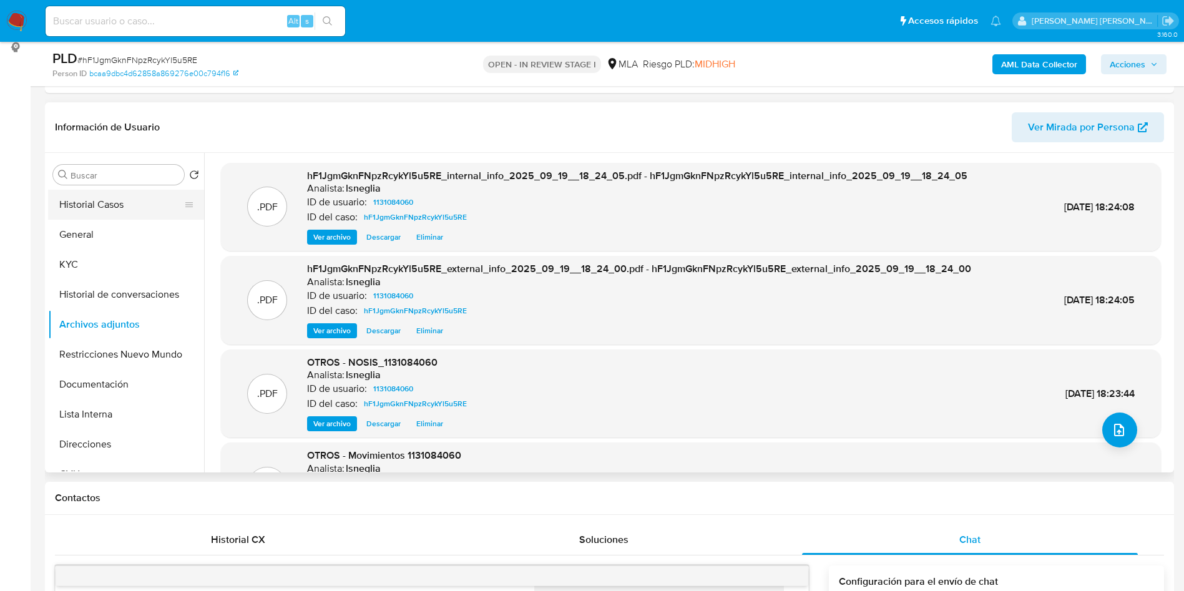
click at [139, 216] on button "Historial Casos" at bounding box center [121, 205] width 146 height 30
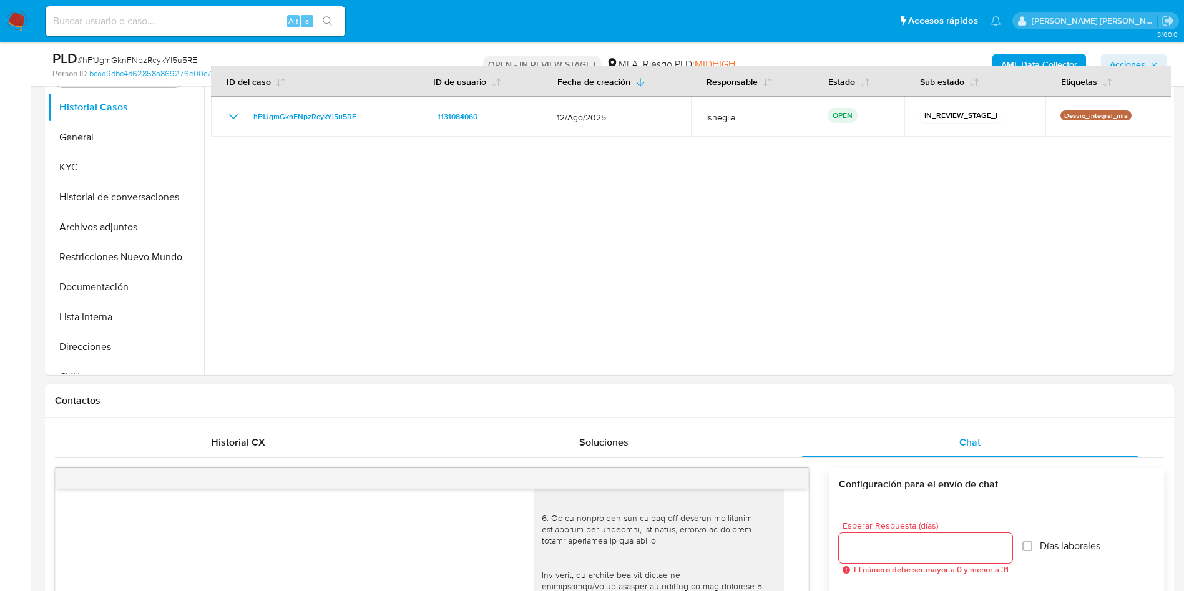
scroll to position [358, 0]
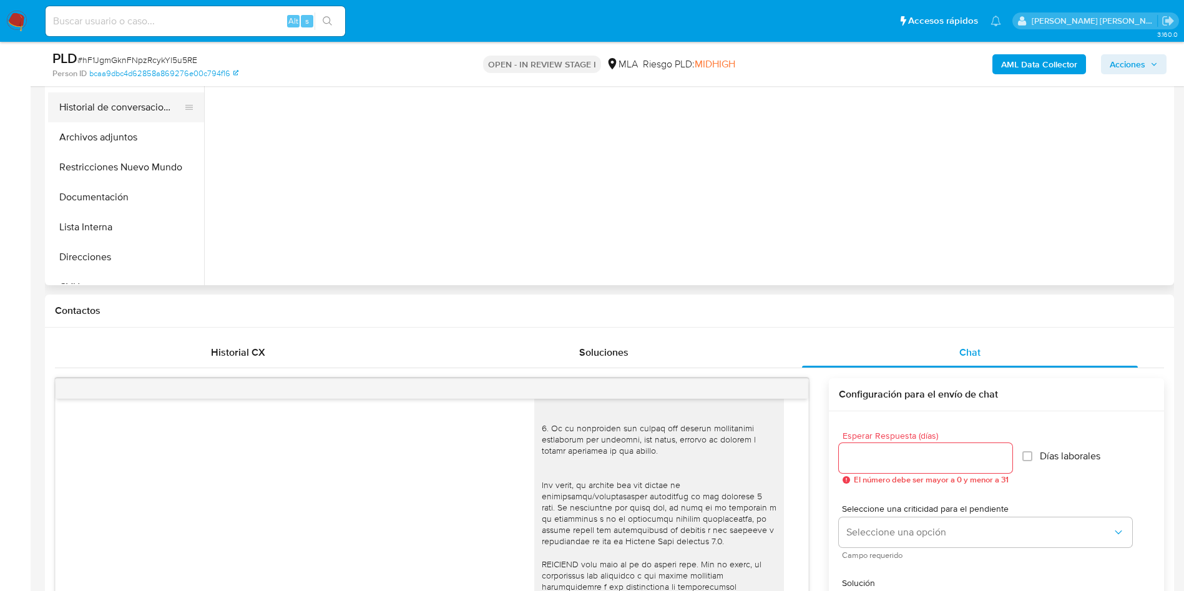
click at [147, 111] on button "Historial de conversaciones" at bounding box center [121, 107] width 146 height 30
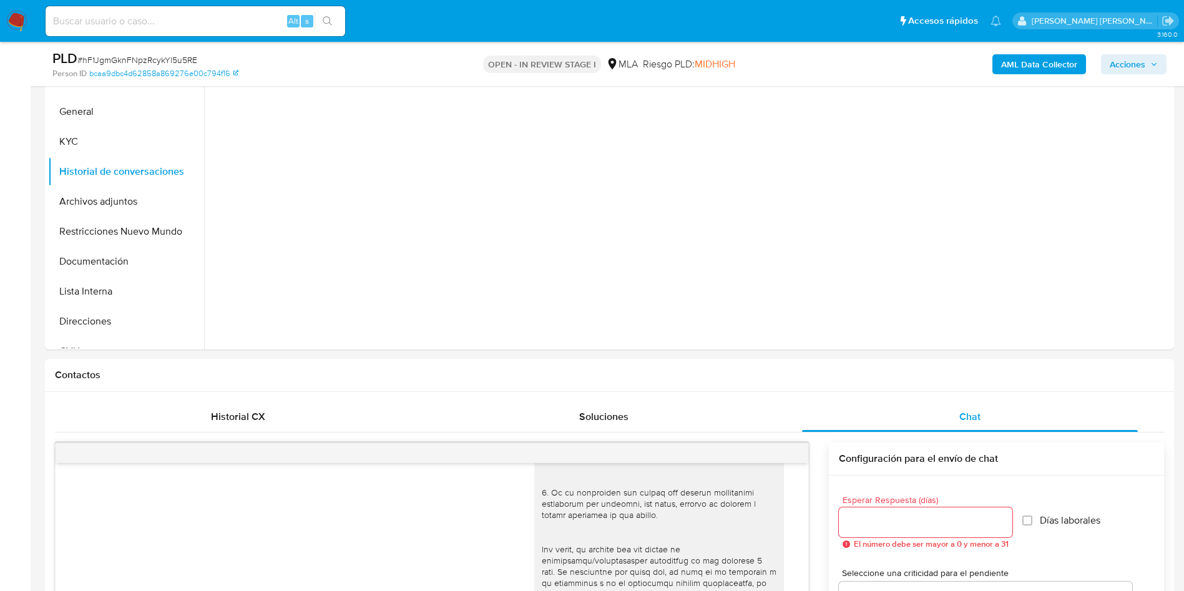
scroll to position [265, 0]
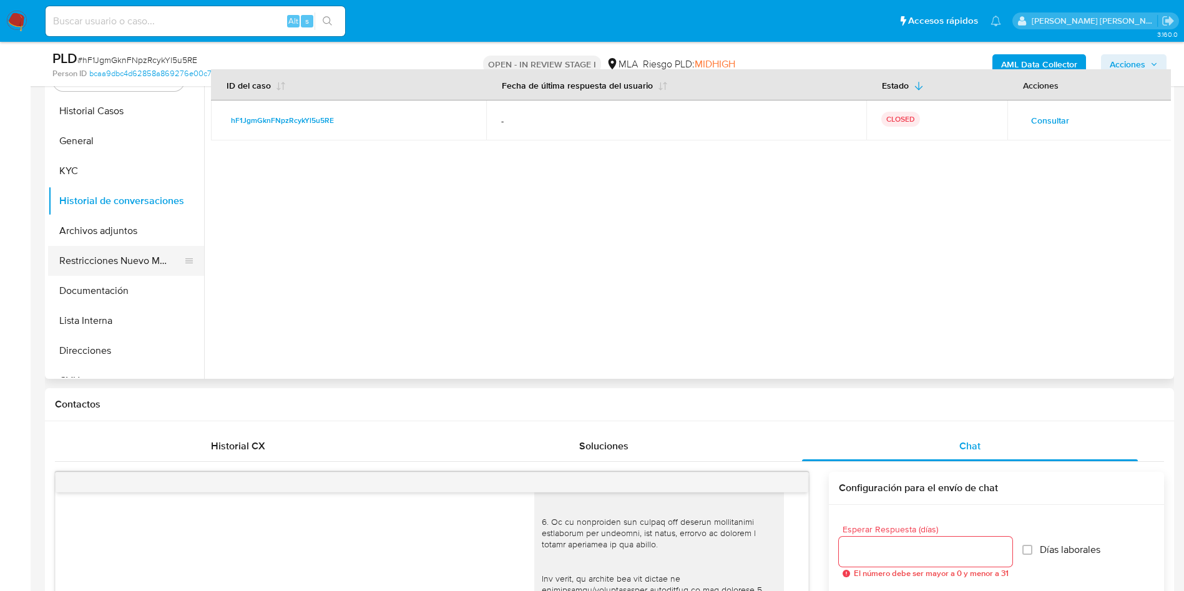
click at [101, 263] on button "Restricciones Nuevo Mundo" at bounding box center [121, 261] width 146 height 30
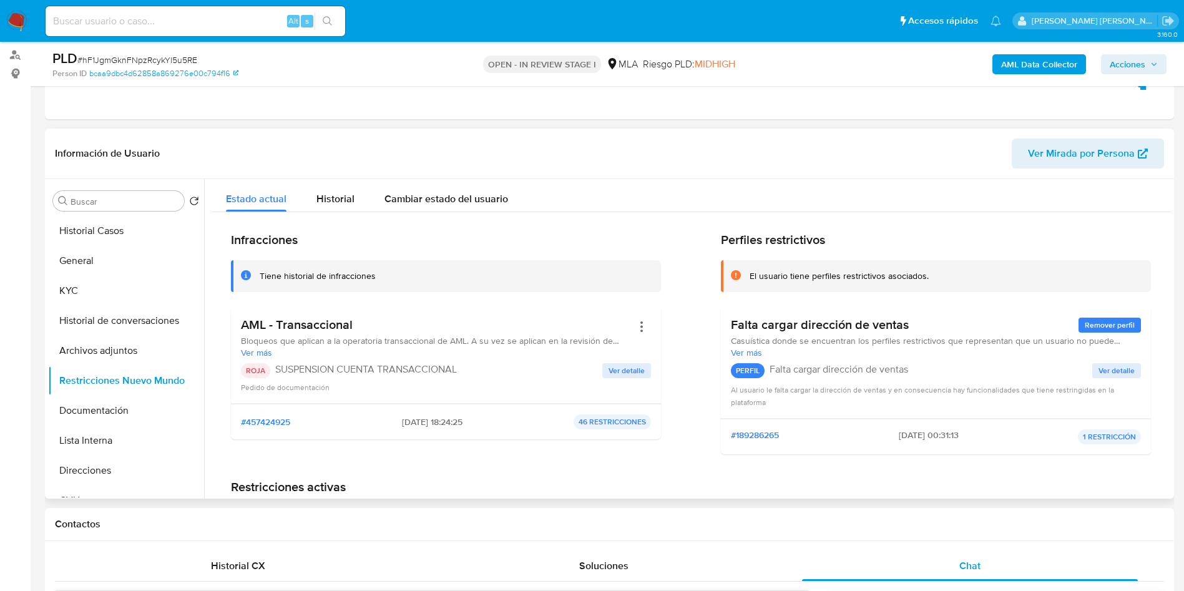
scroll to position [77, 0]
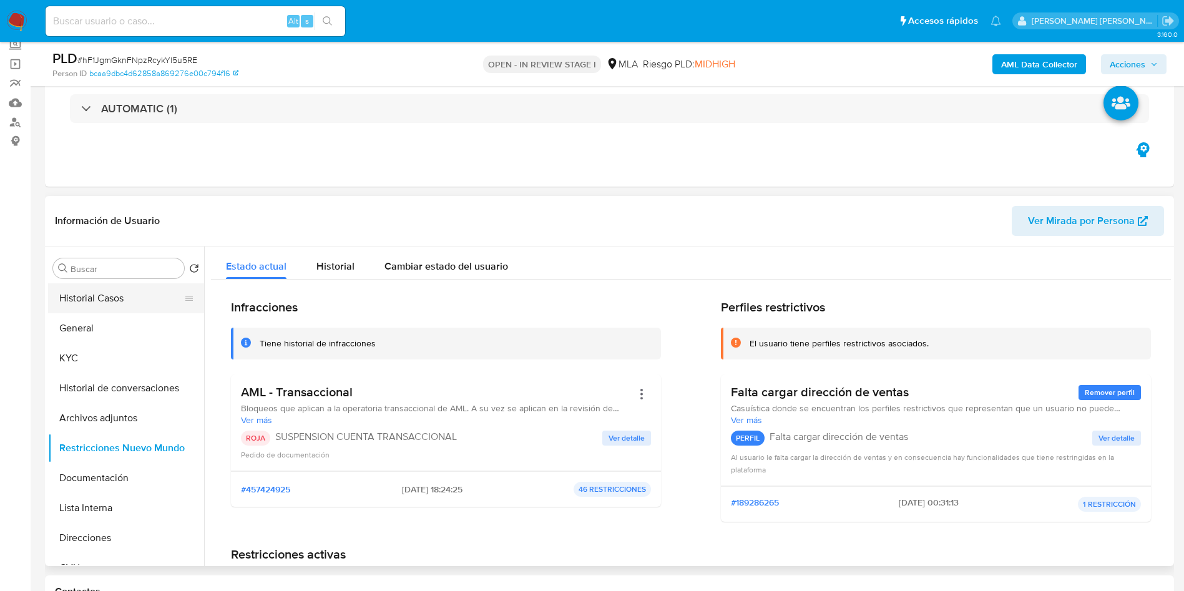
click at [89, 298] on button "Historial Casos" at bounding box center [121, 298] width 146 height 30
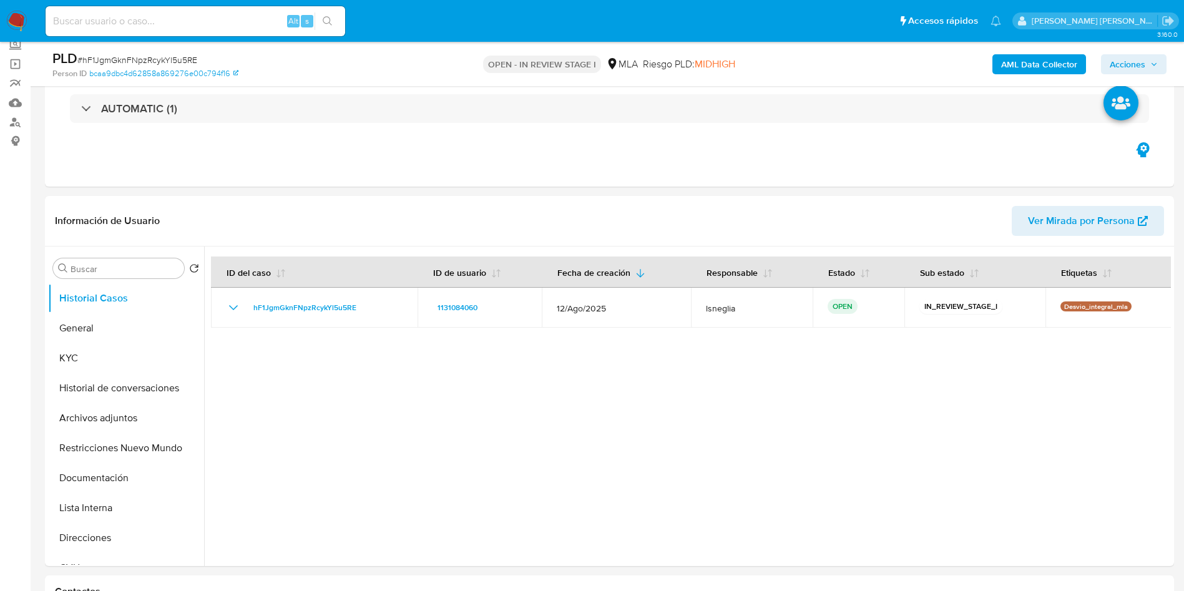
click at [1141, 59] on span "Acciones" at bounding box center [1128, 64] width 36 height 20
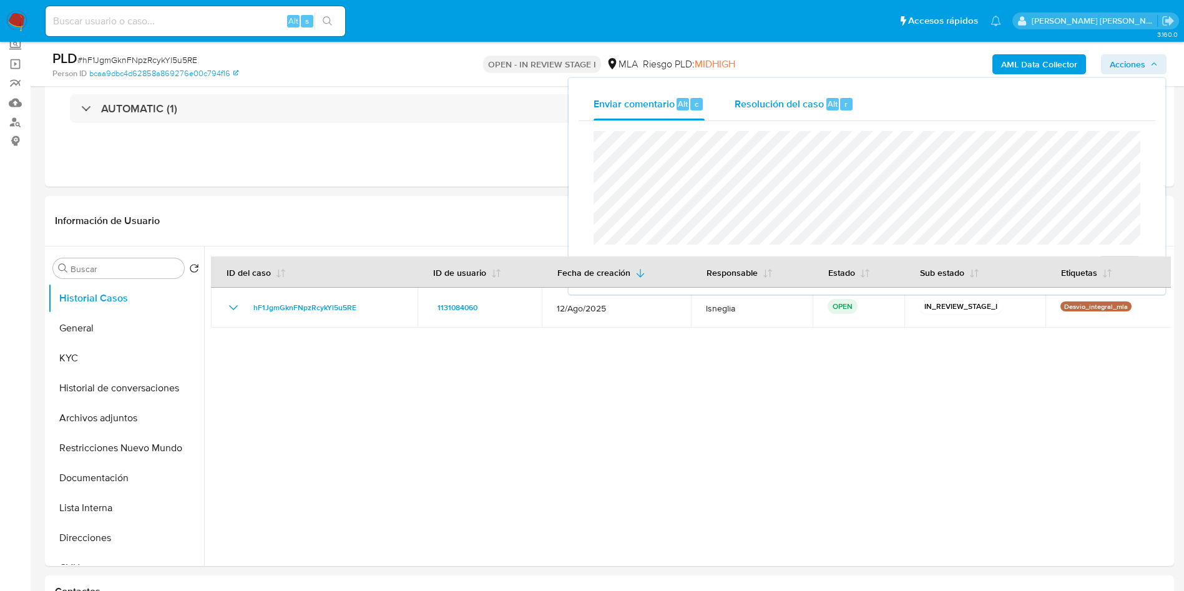
click at [765, 114] on div "Resolución del caso Alt r" at bounding box center [794, 104] width 119 height 32
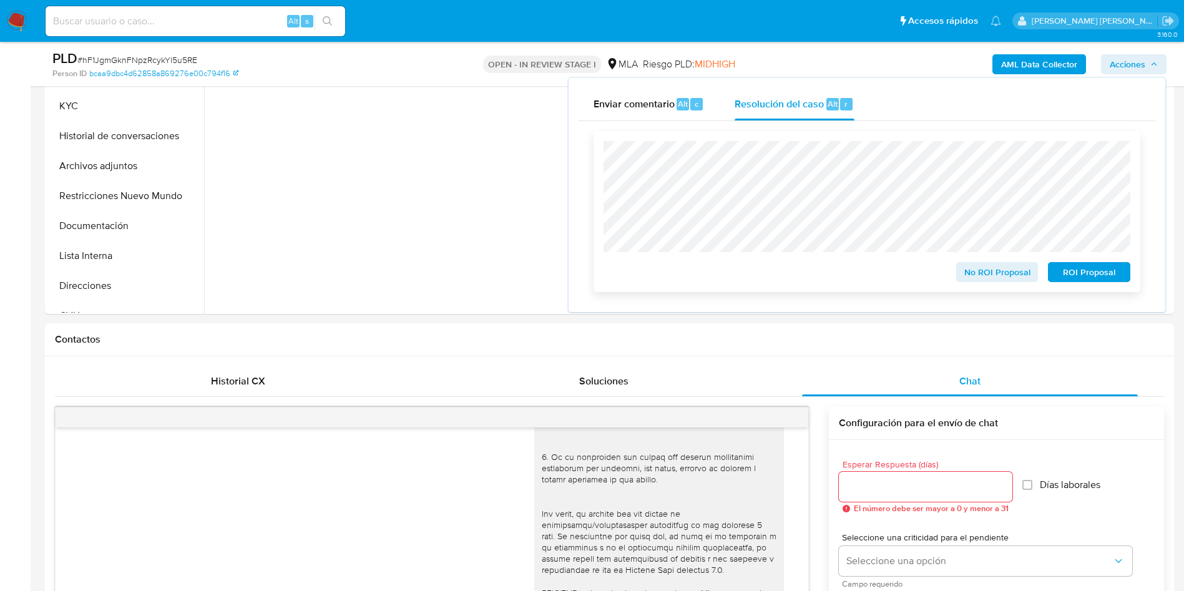
scroll to position [358, 0]
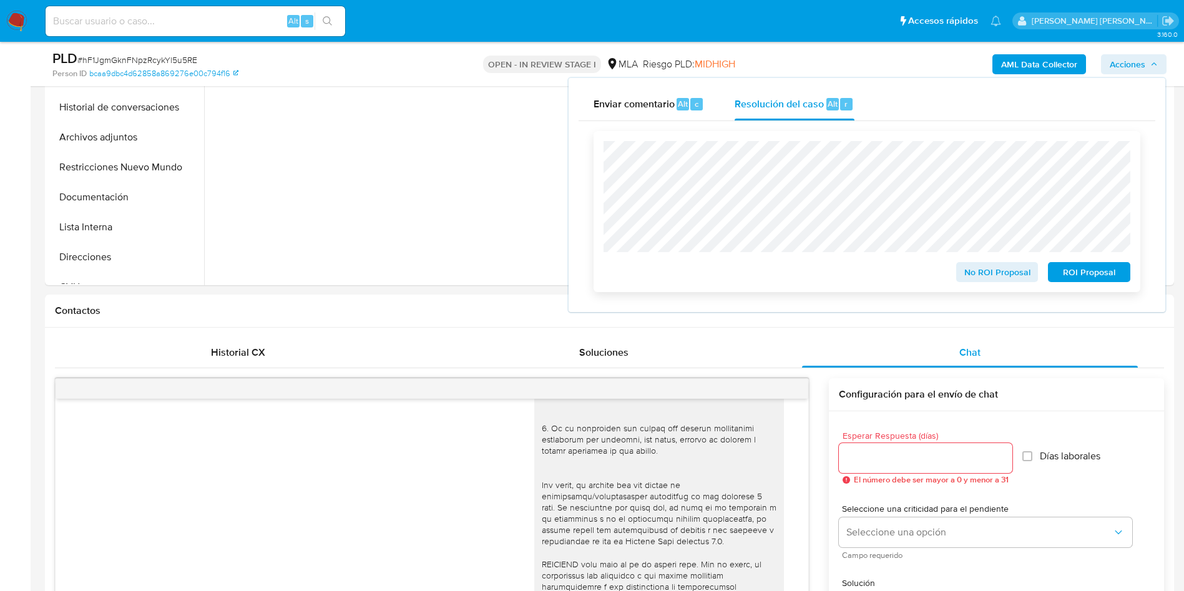
click at [1085, 272] on span "ROI Proposal" at bounding box center [1089, 271] width 65 height 17
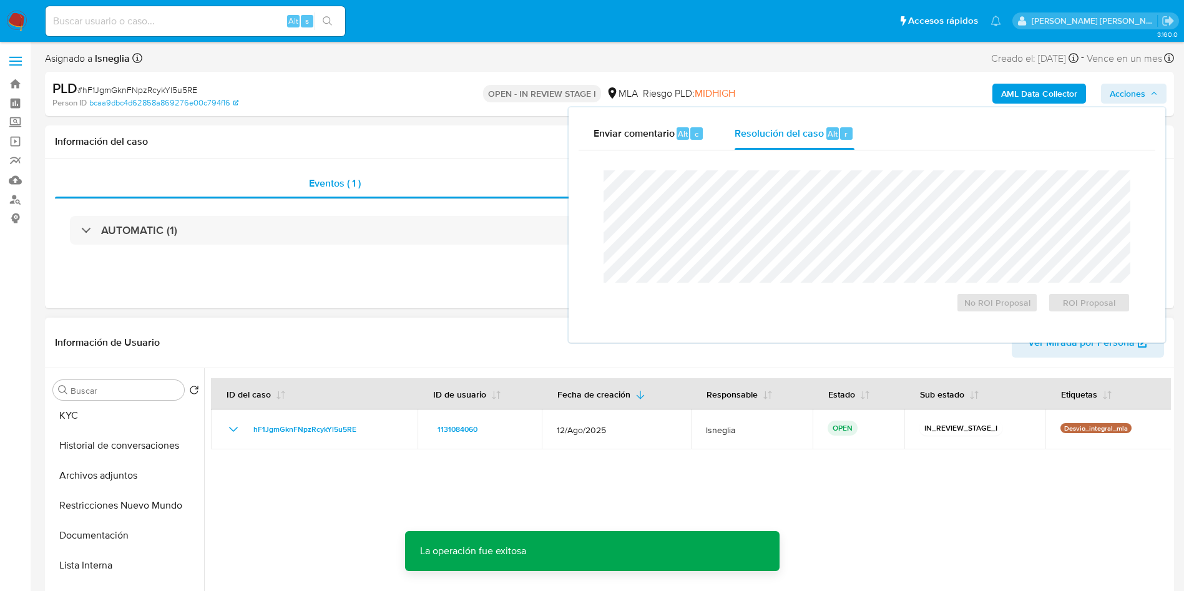
scroll to position [94, 0]
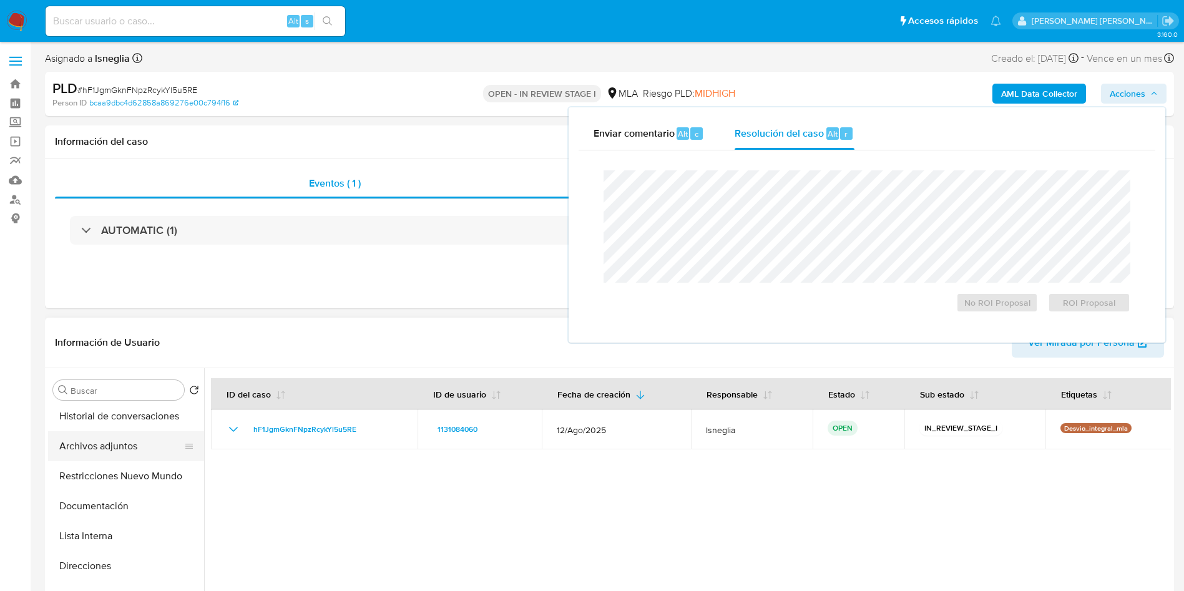
click at [102, 439] on button "Archivos adjuntos" at bounding box center [121, 446] width 146 height 30
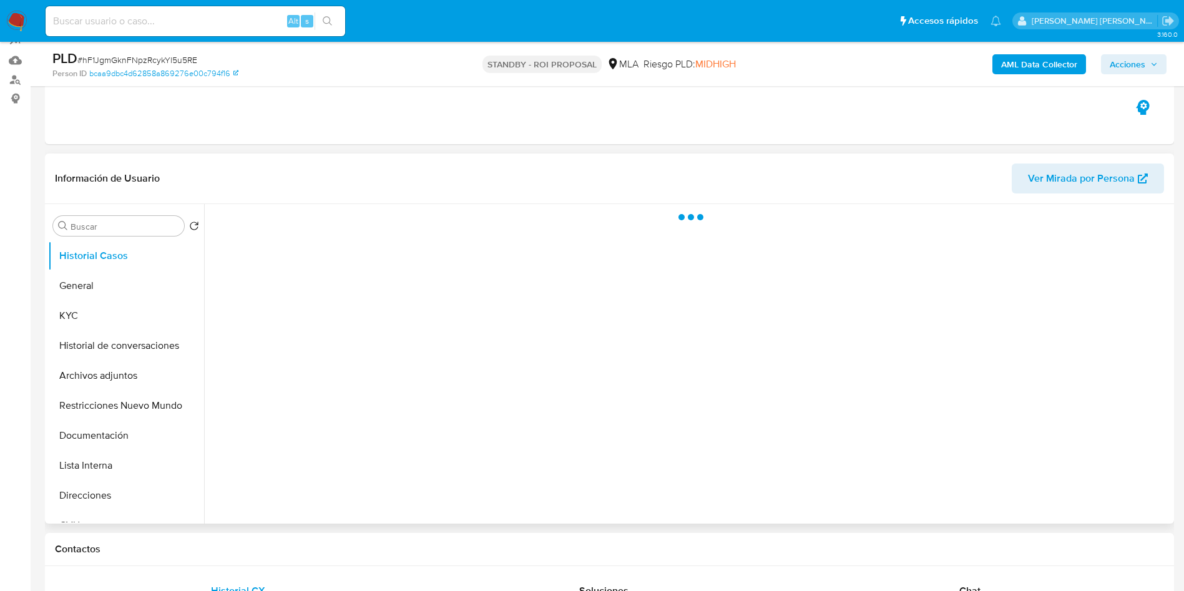
scroll to position [187, 0]
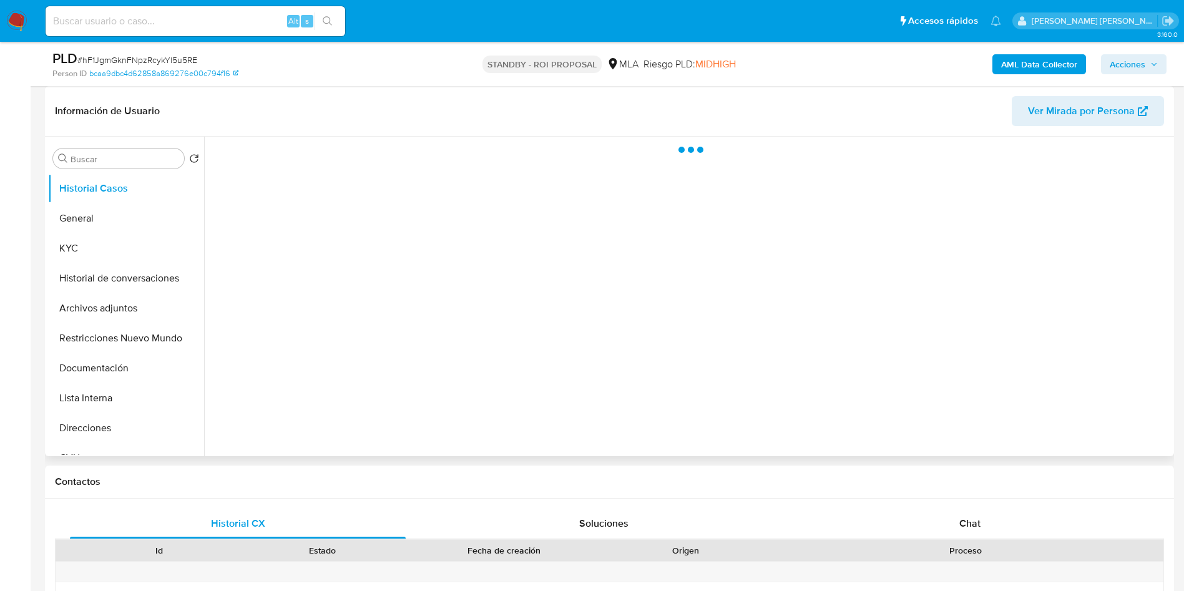
select select "10"
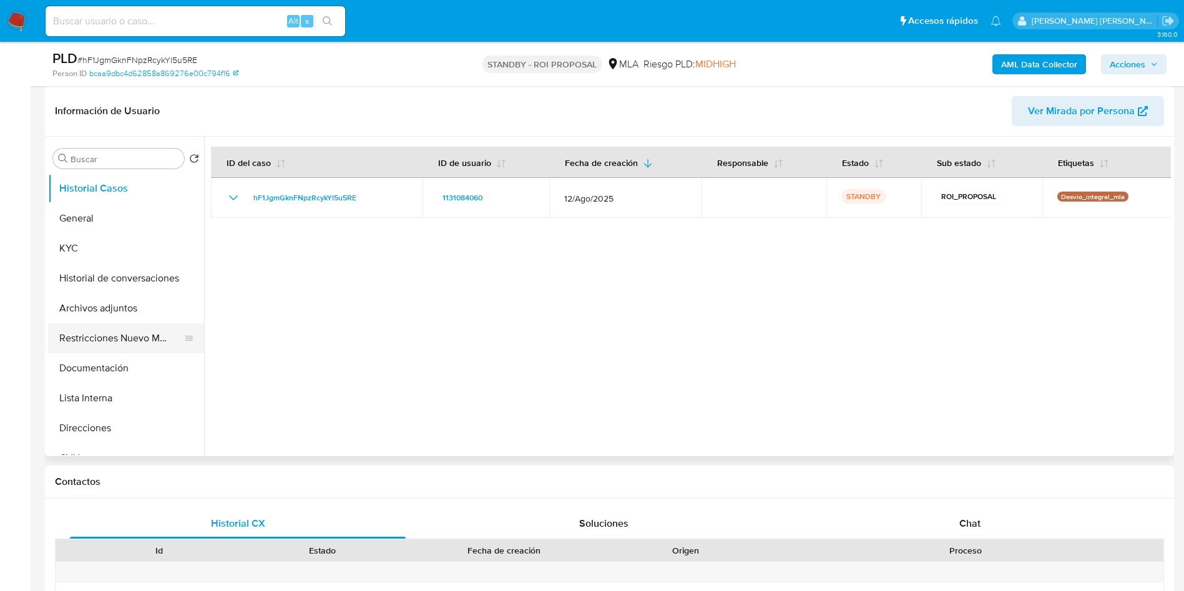
click at [114, 339] on button "Restricciones Nuevo Mundo" at bounding box center [121, 338] width 146 height 30
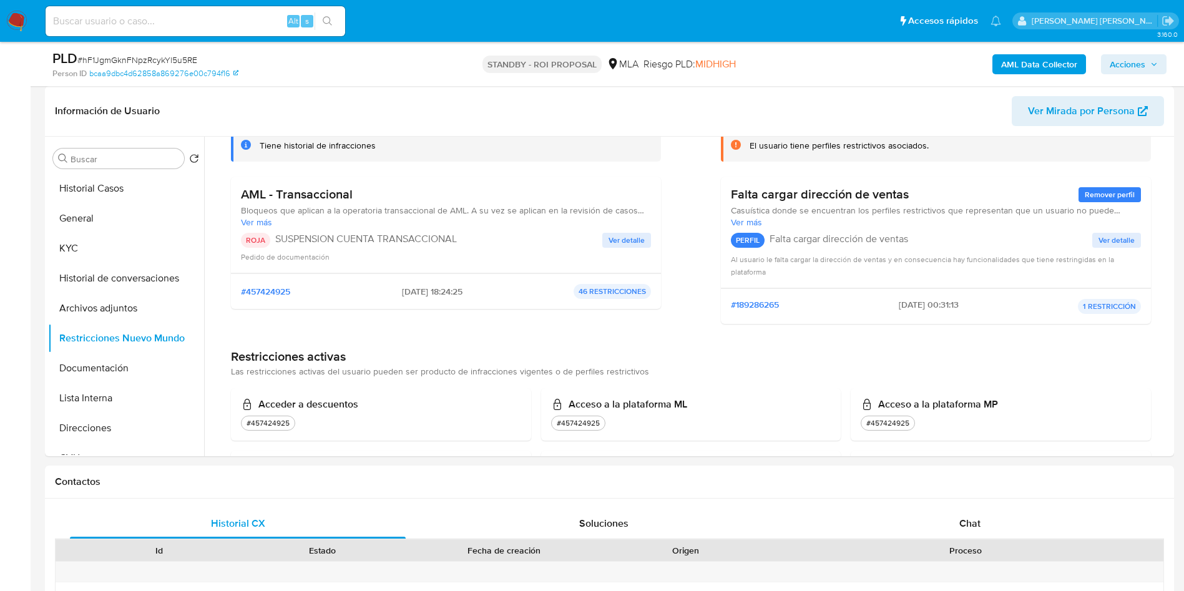
scroll to position [0, 0]
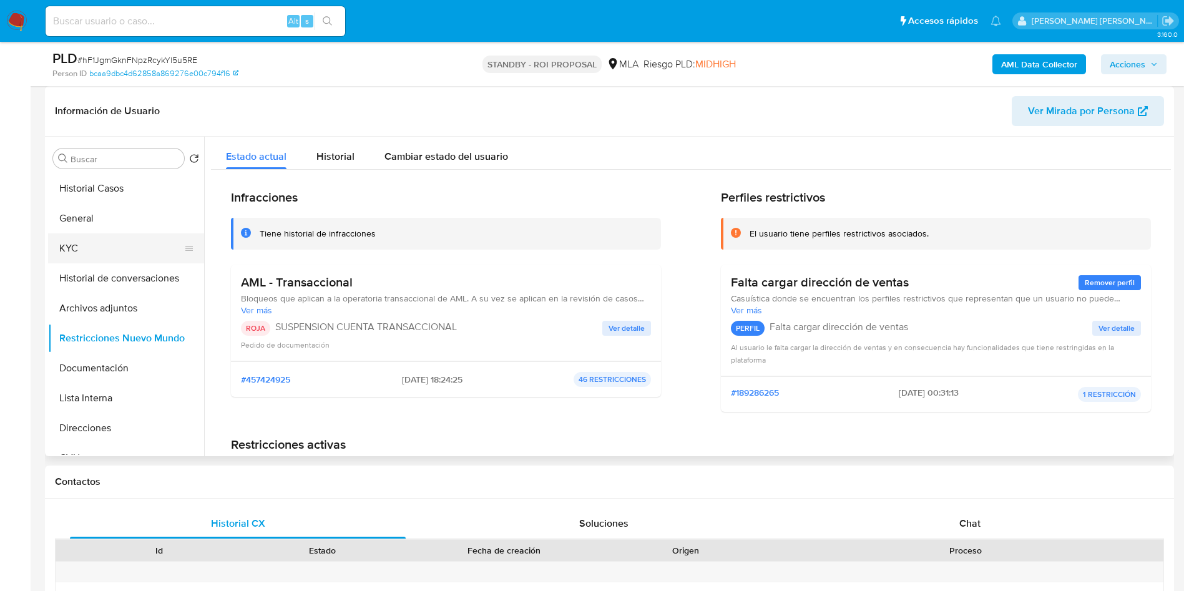
click at [107, 248] on button "KYC" at bounding box center [121, 248] width 146 height 30
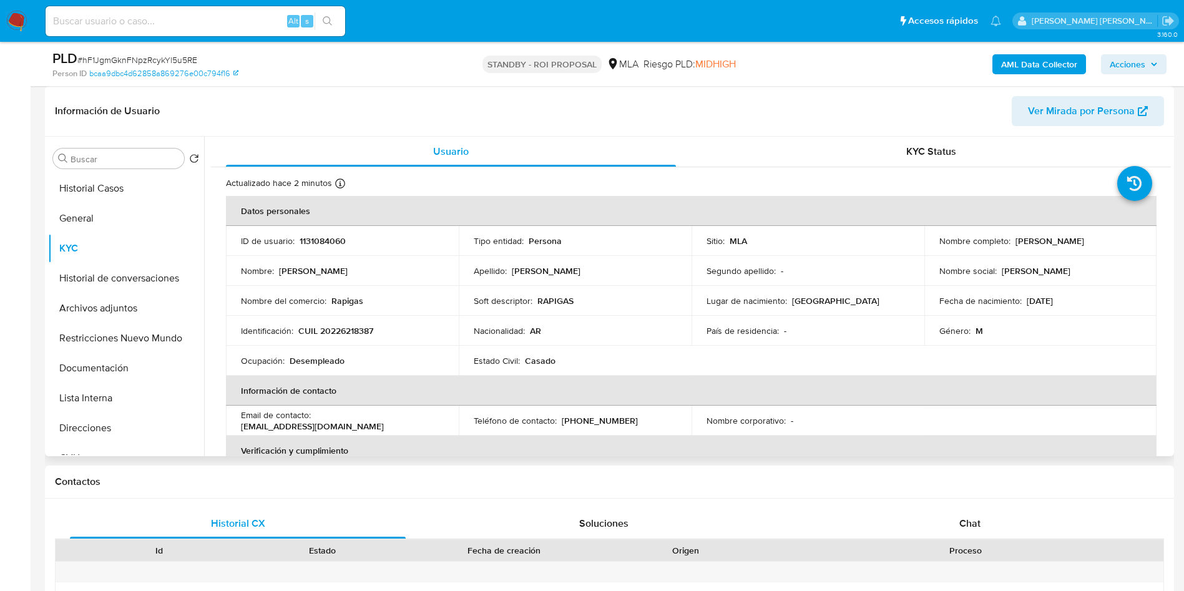
click at [338, 336] on p "CUIL 20226218387" at bounding box center [335, 330] width 75 height 11
copy p "20226218387"
click at [164, 19] on input at bounding box center [196, 21] width 300 height 16
paste input "P6yblgZfDRZRrbdJZZ4xLupg"
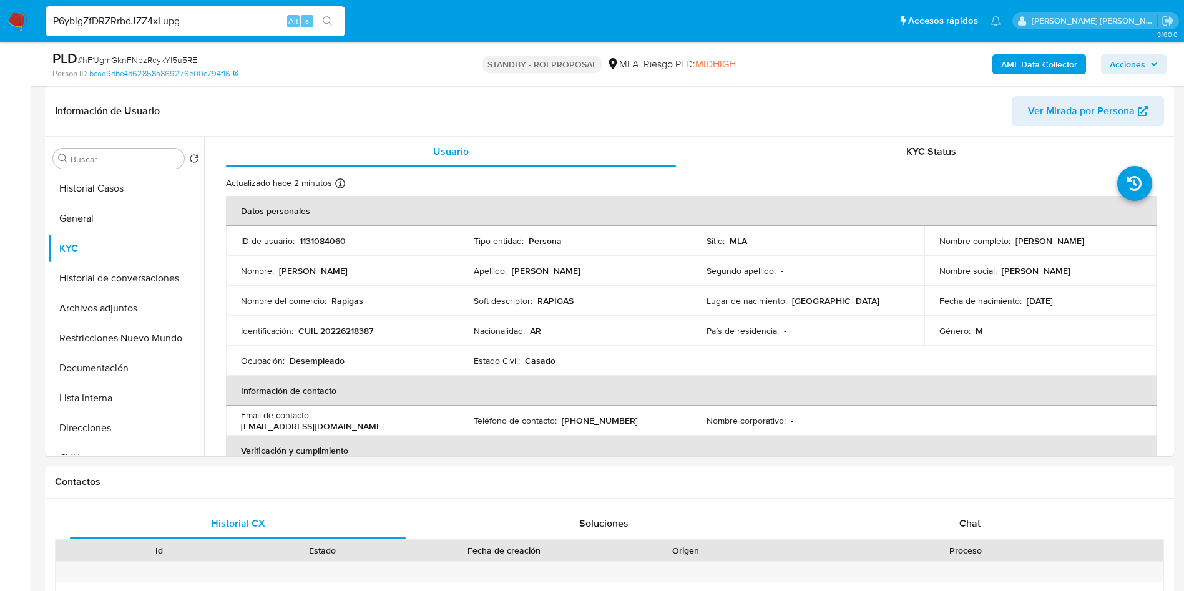
type input "P6yblgZfDRZRrbdJZZ4xLupg"
click at [325, 15] on button "search-icon" at bounding box center [328, 20] width 26 height 17
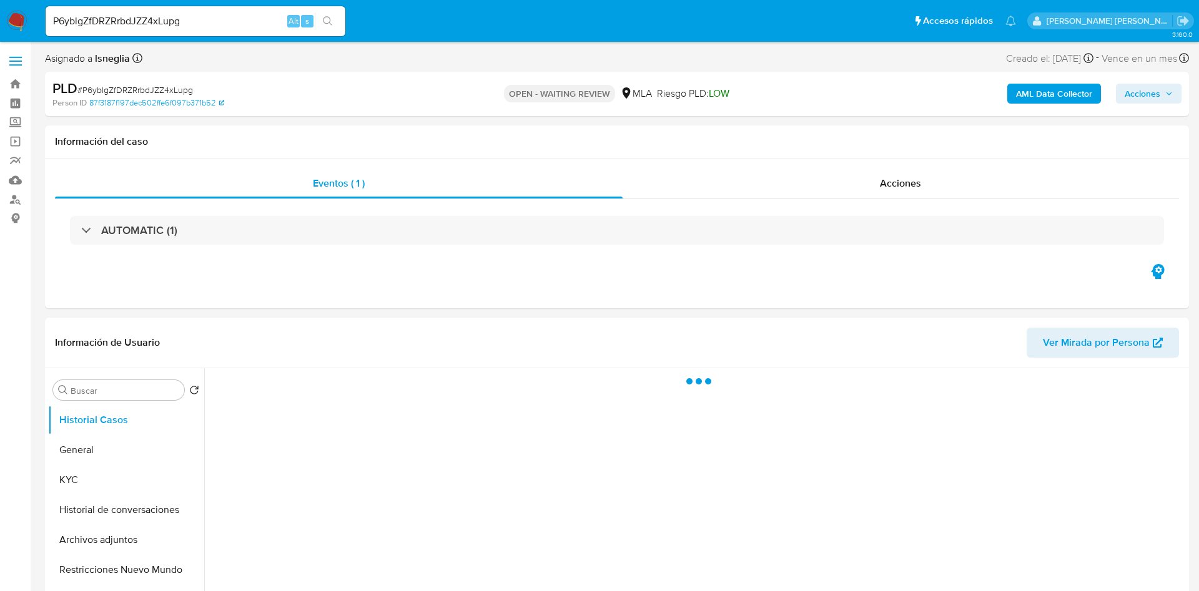
select select "10"
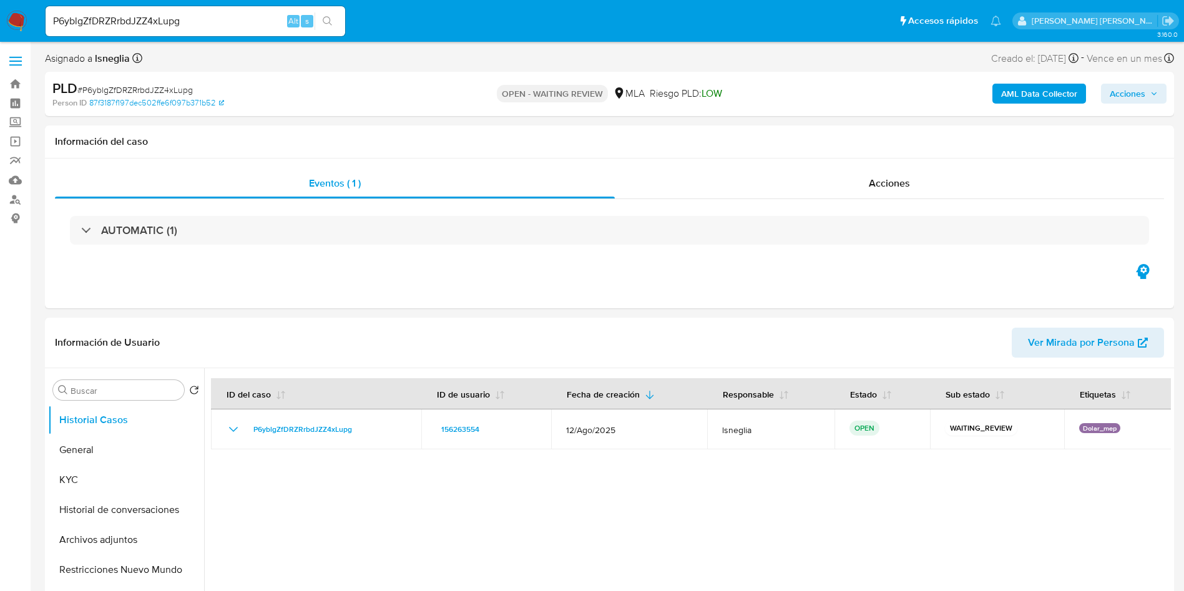
click at [172, 92] on span "# P6yblgZfDRZRrbdJZZ4xLupg" at bounding box center [134, 90] width 115 height 12
copy span "P6yblgZfDRZRrbdJZZ4xLupg"
click at [26, 23] on img at bounding box center [16, 21] width 21 height 21
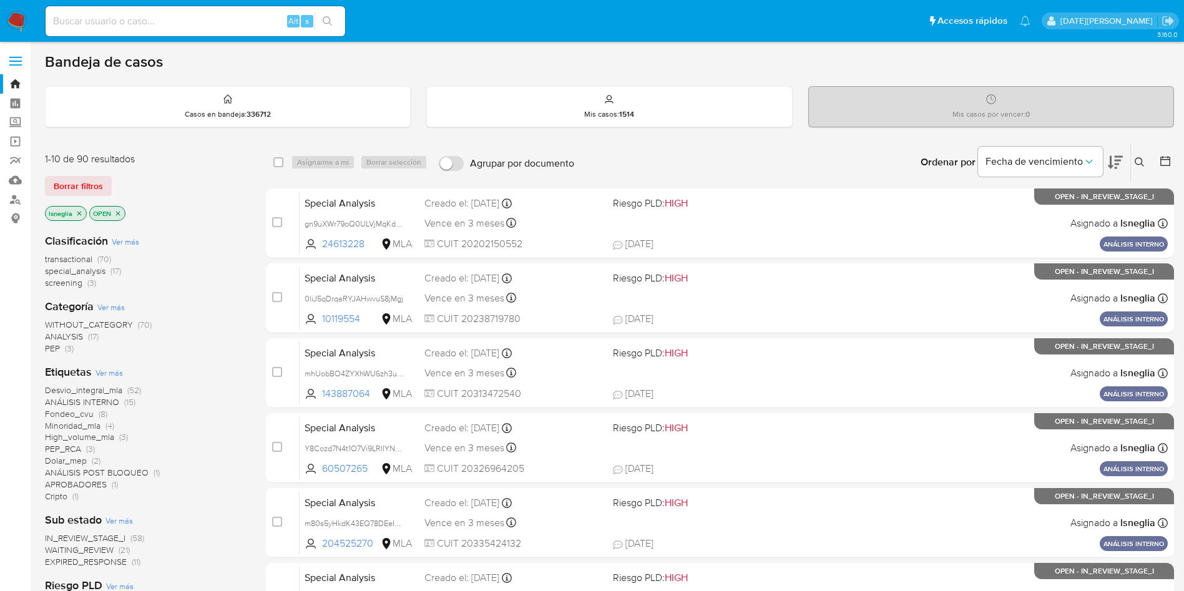
click at [1142, 162] on icon at bounding box center [1140, 162] width 10 height 10
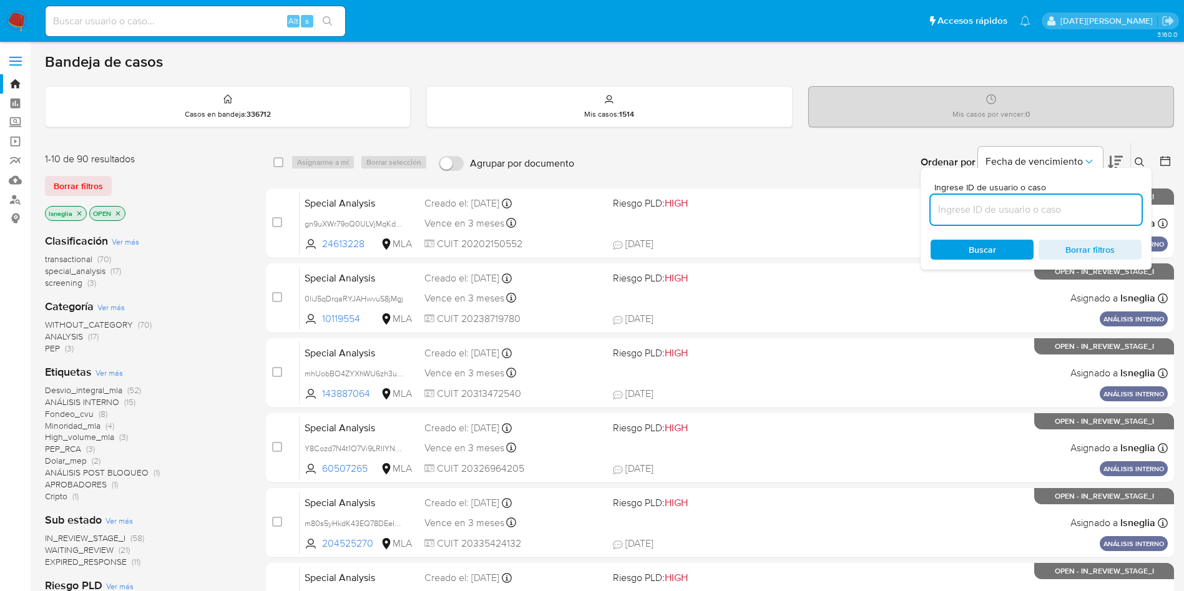
click at [993, 209] on input at bounding box center [1036, 210] width 211 height 16
type input "P6yblgZfDRZRrbdJZZ4xLupg"
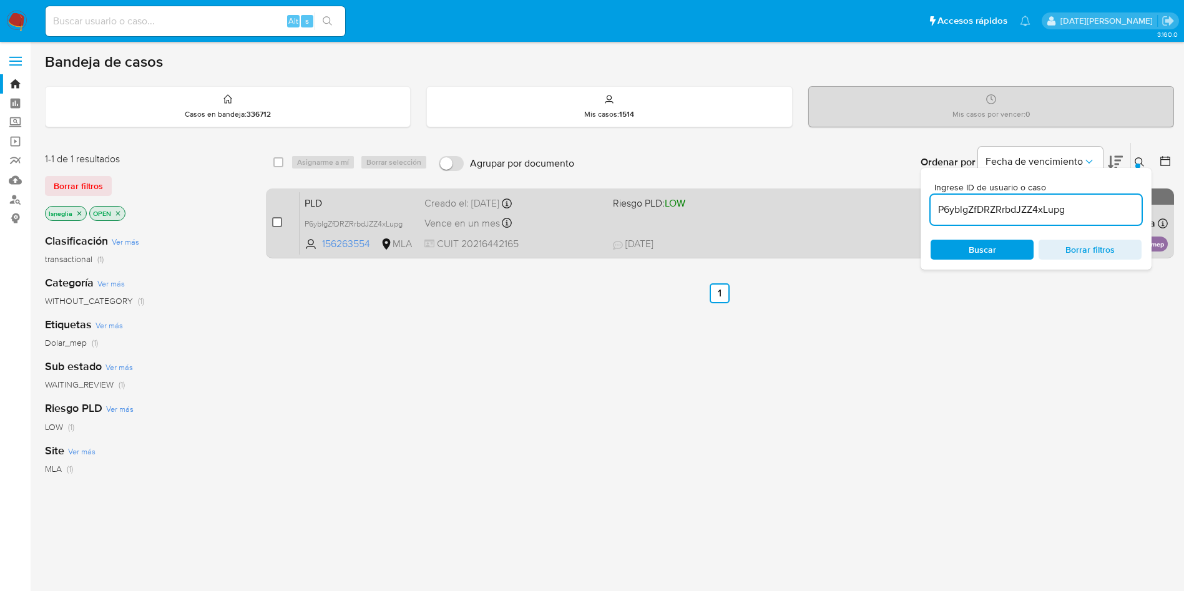
click at [277, 221] on input "checkbox" at bounding box center [277, 222] width 10 height 10
checkbox input "true"
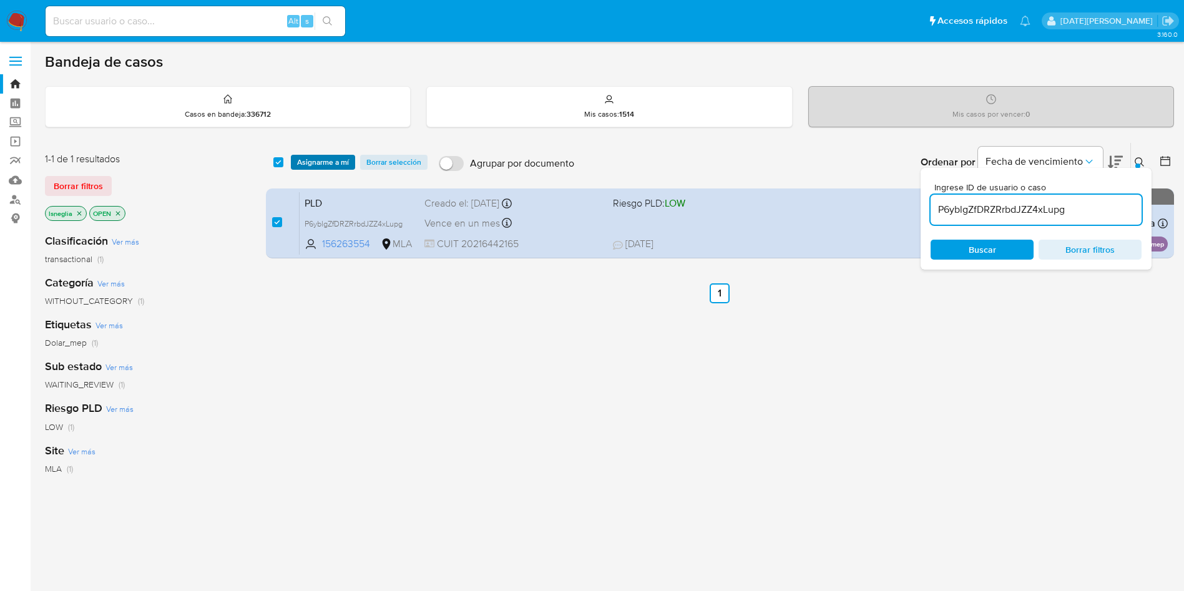
click at [336, 160] on span "Asignarme a mí" at bounding box center [323, 162] width 52 height 12
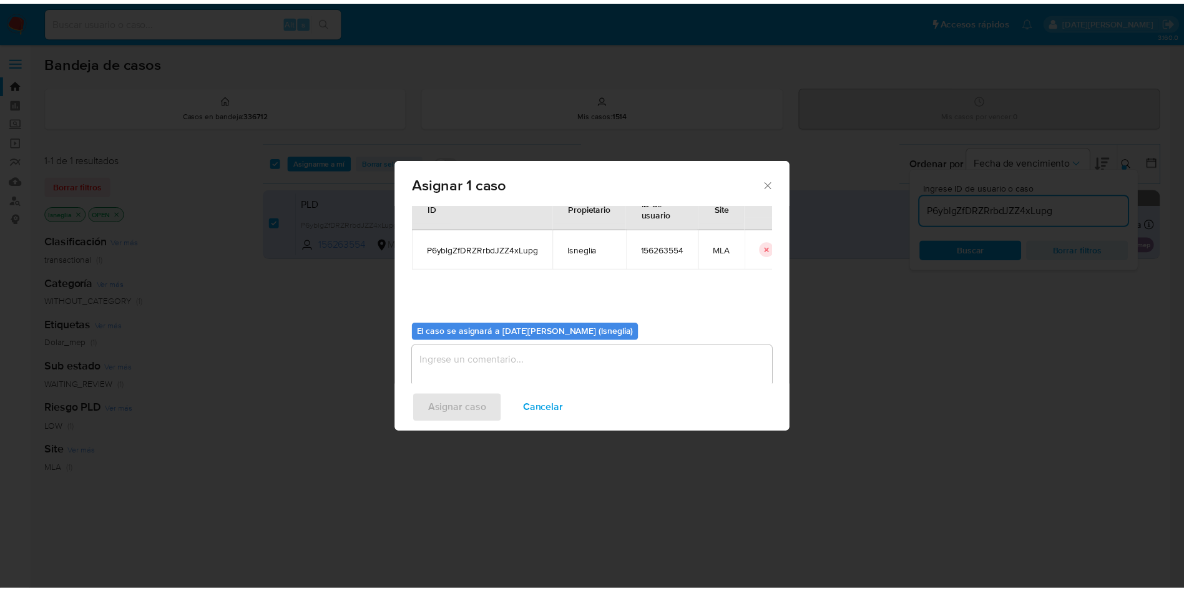
scroll to position [65, 0]
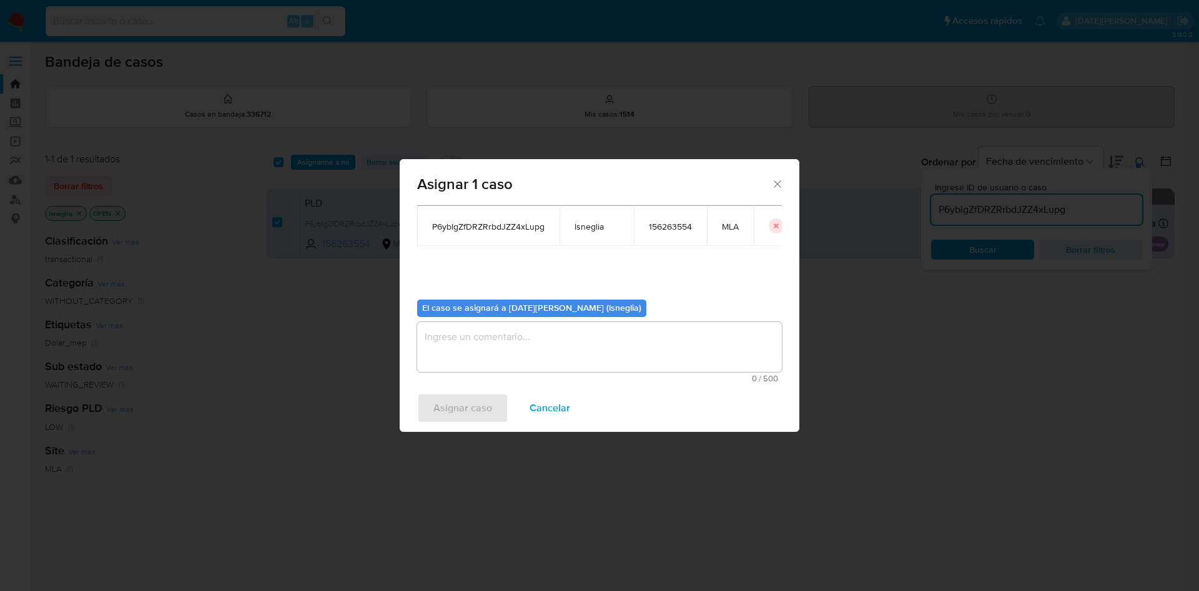
click at [484, 358] on textarea "assign-modal" at bounding box center [599, 347] width 365 height 50
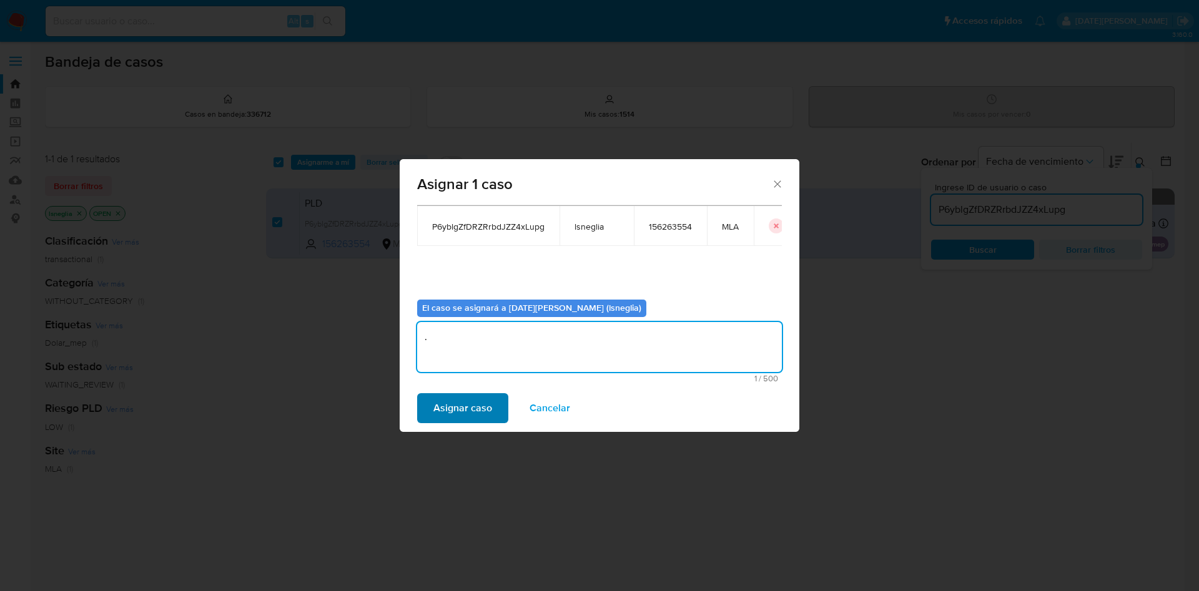
type textarea "."
click at [470, 403] on span "Asignar caso" at bounding box center [462, 408] width 59 height 27
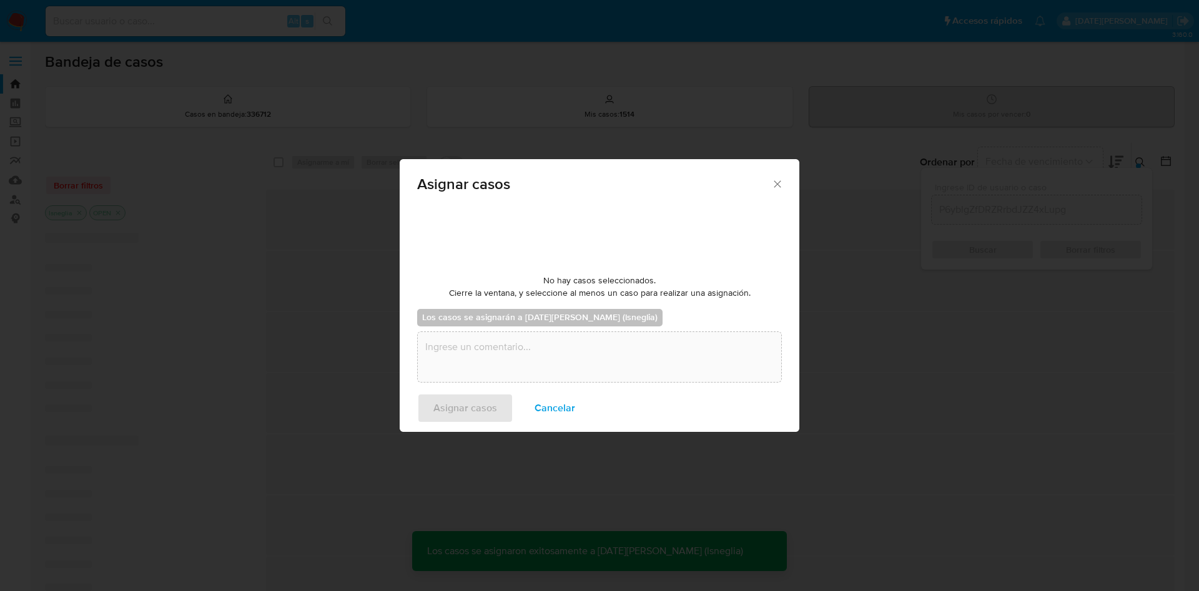
checkbox input "false"
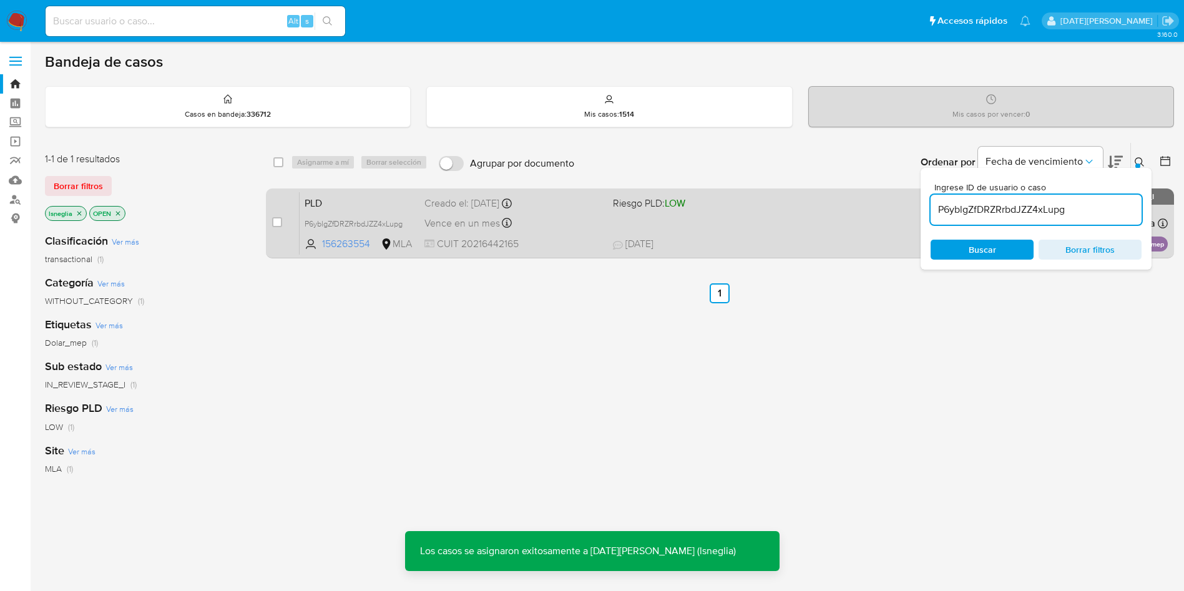
click at [355, 208] on span "PLD" at bounding box center [360, 202] width 110 height 16
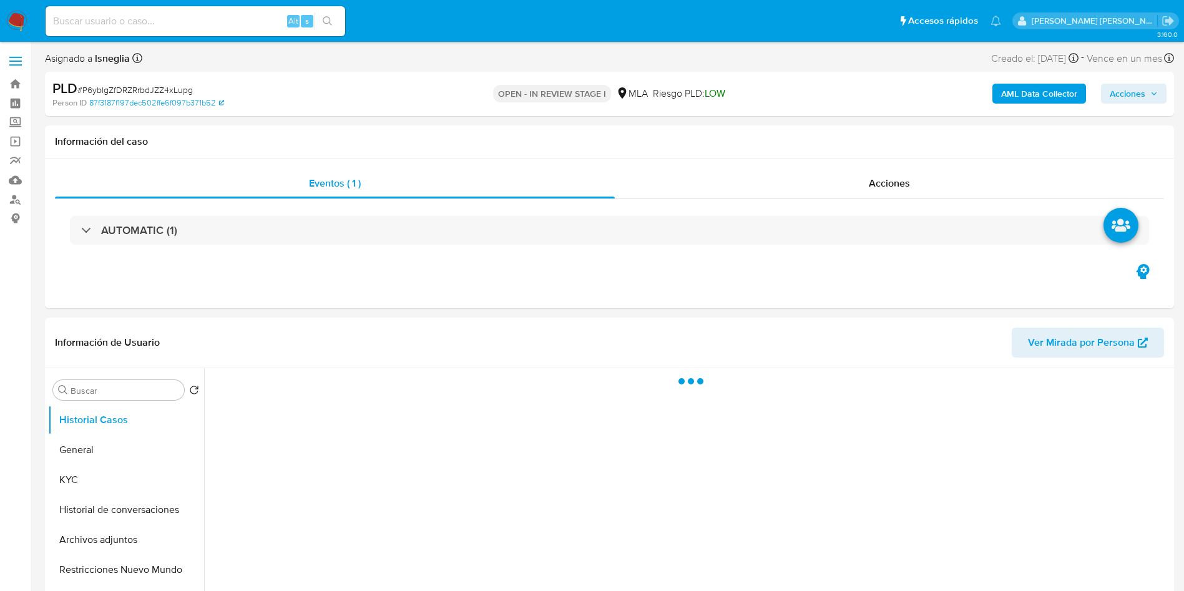
select select "10"
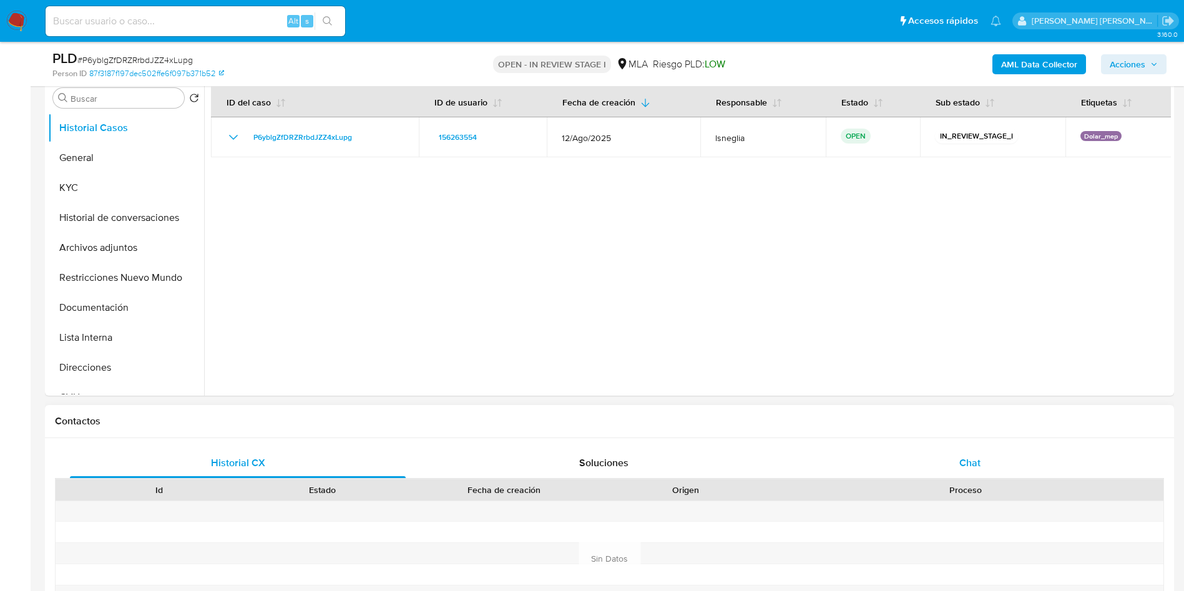
scroll to position [375, 0]
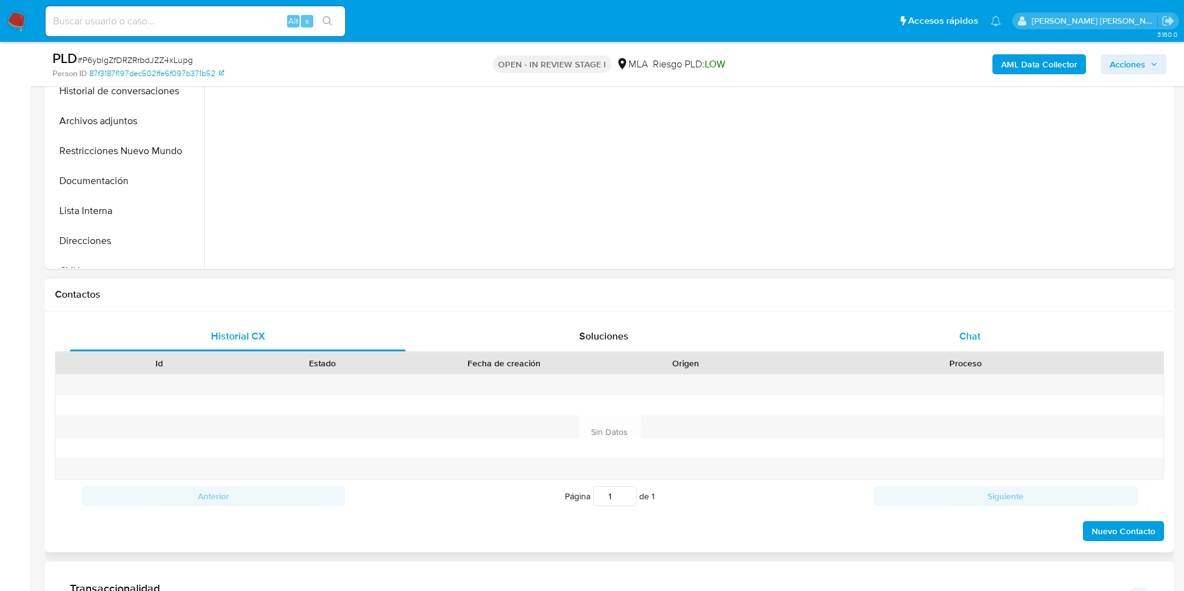
click at [966, 340] on span "Chat" at bounding box center [969, 336] width 21 height 14
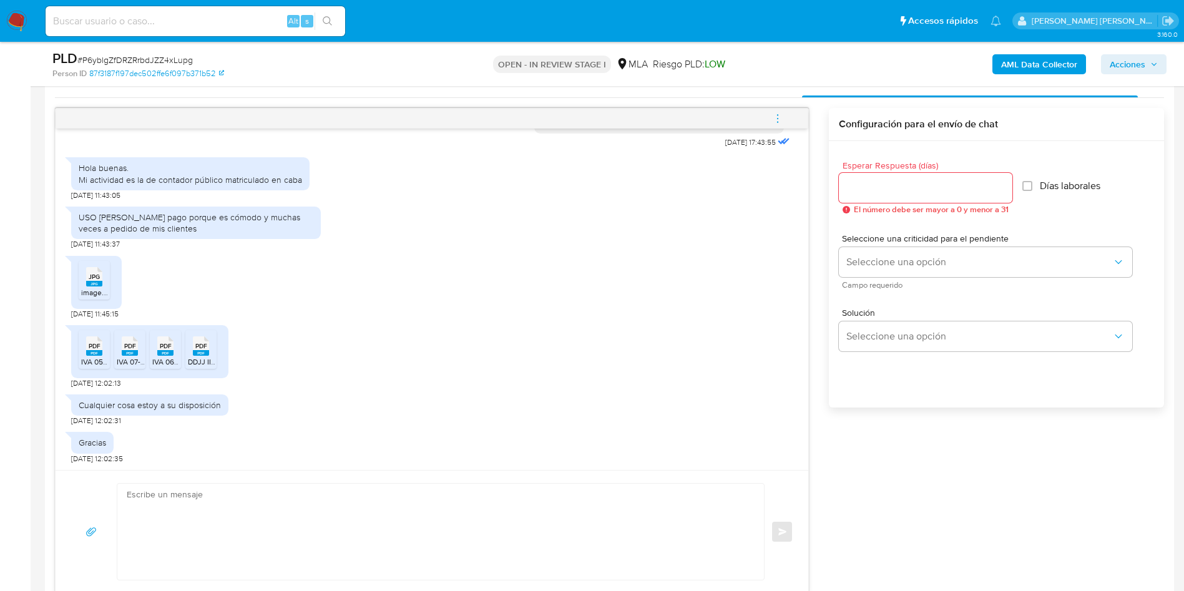
scroll to position [655, 0]
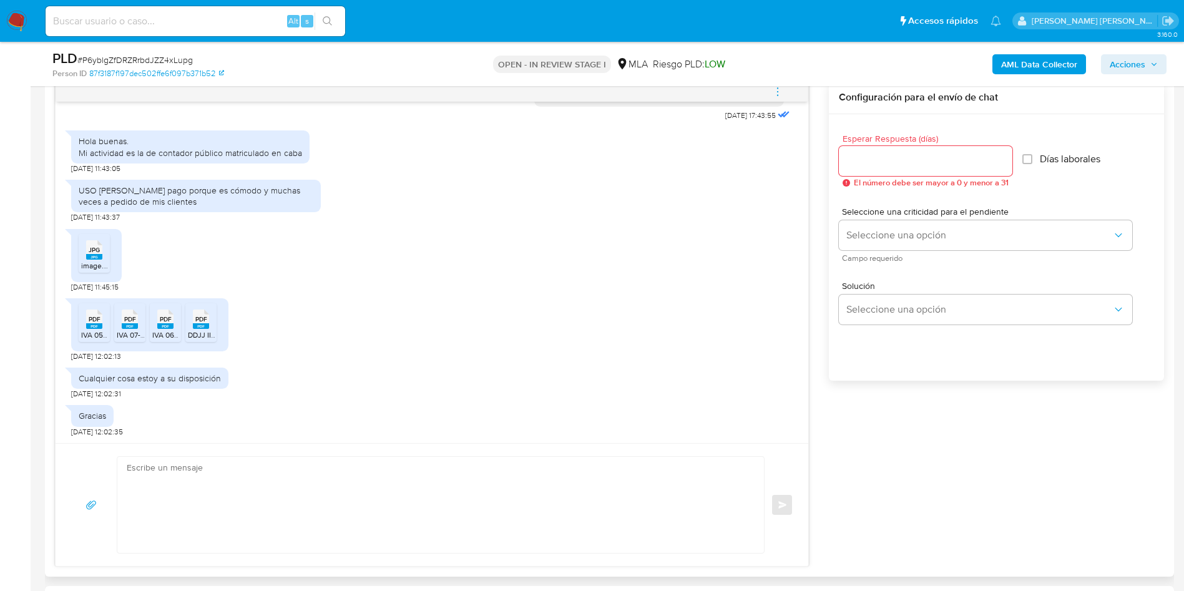
click at [393, 293] on div "PDF PDF IVA 05-2025 PMG.pdf PDF PDF IVA 07-2025 PMG.pdf PDF PDF IVA 06-2025 PMG…" at bounding box center [432, 326] width 722 height 69
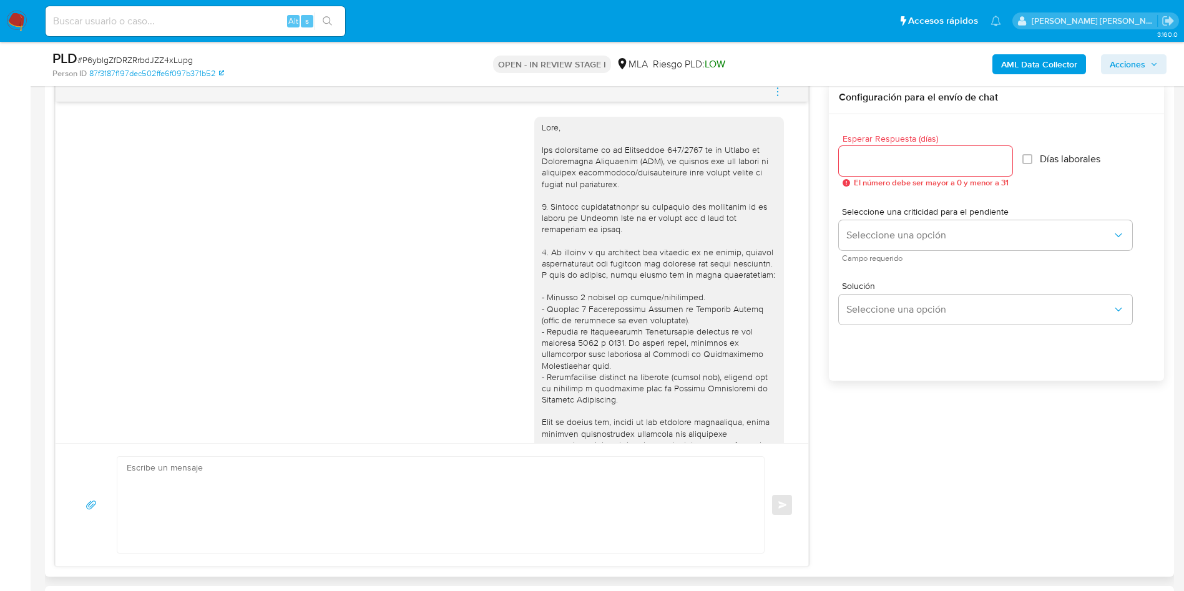
scroll to position [281, 0]
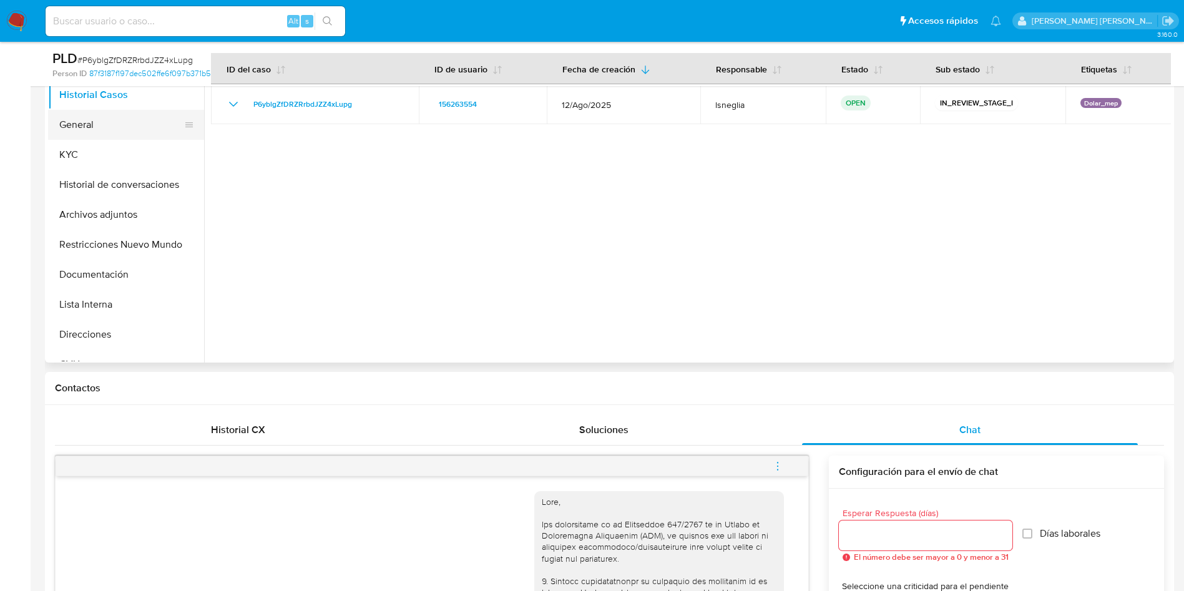
click at [99, 130] on button "General" at bounding box center [121, 125] width 146 height 30
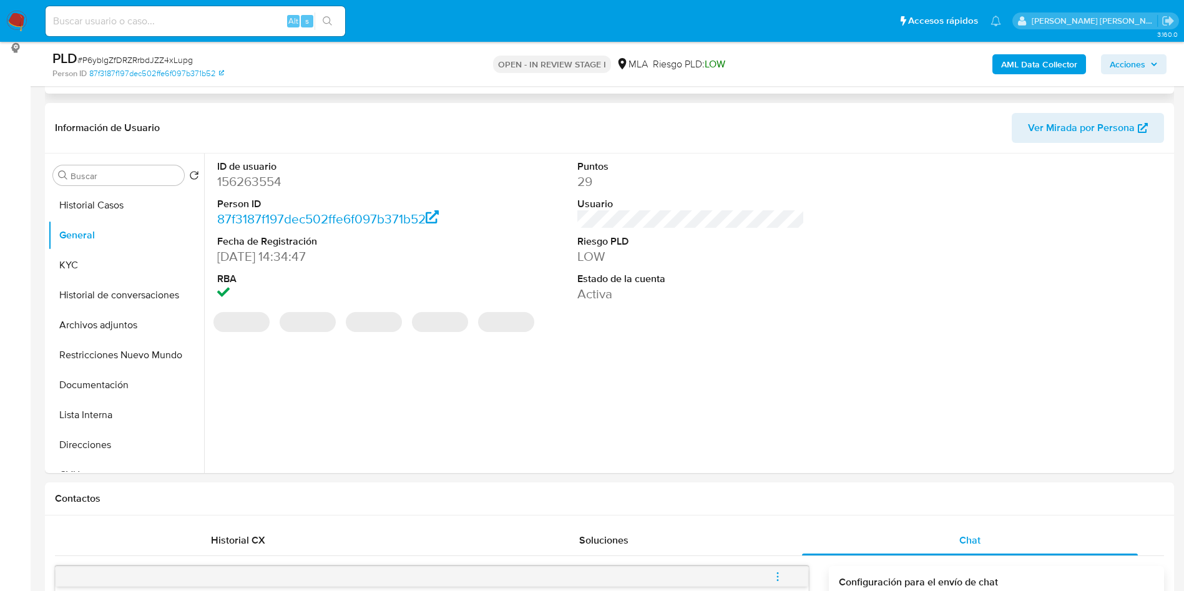
scroll to position [0, 0]
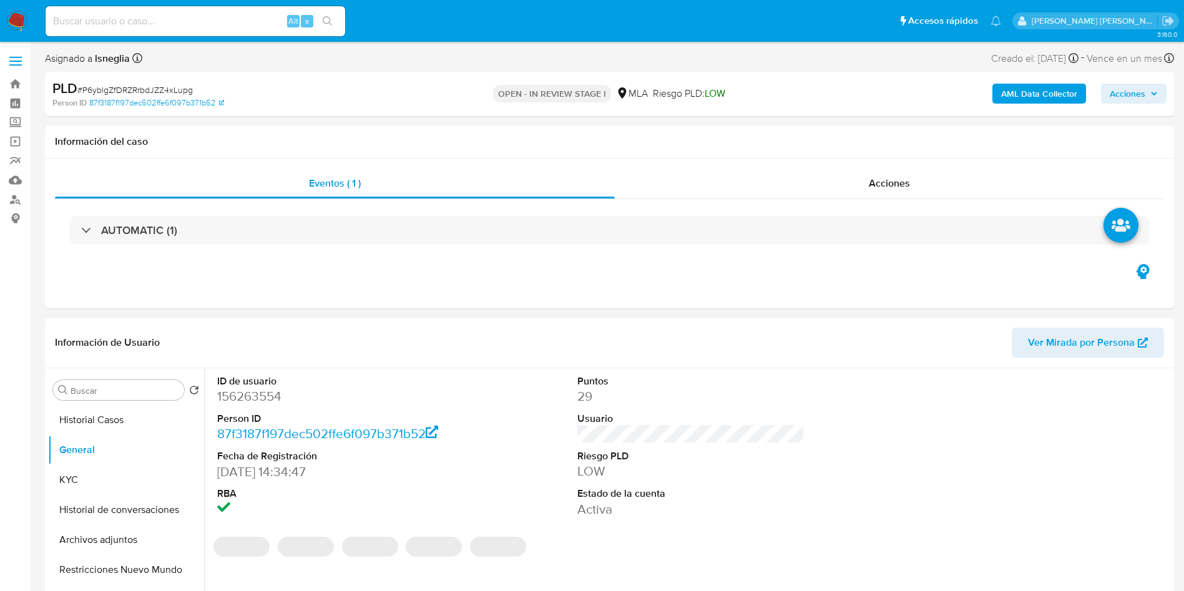
click at [249, 407] on dl "ID de usuario 156263554 Person ID 87f3187f197dec502ffe6f097b371b52 Fecha de Reg…" at bounding box center [331, 447] width 228 height 144
click at [250, 407] on dl "ID de usuario 156263554 Person ID 87f3187f197dec502ffe6f097b371b52 Fecha de Reg…" at bounding box center [331, 447] width 228 height 144
click at [256, 394] on dd "156263554" at bounding box center [331, 396] width 228 height 17
copy dd "156263554"
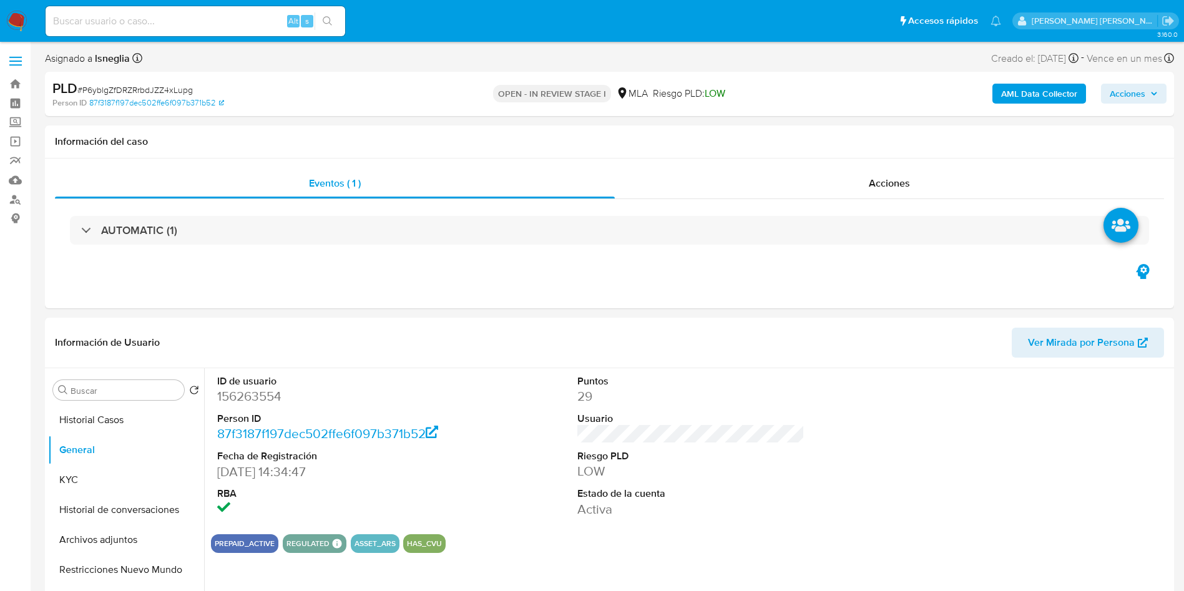
click at [253, 86] on div "PLD # P6yblgZfDRZRrbdJZZ4xLupg" at bounding box center [235, 88] width 367 height 19
click at [258, 400] on dd "156263554" at bounding box center [331, 396] width 228 height 17
copy dd "156263554"
click at [89, 468] on button "KYC" at bounding box center [121, 480] width 146 height 30
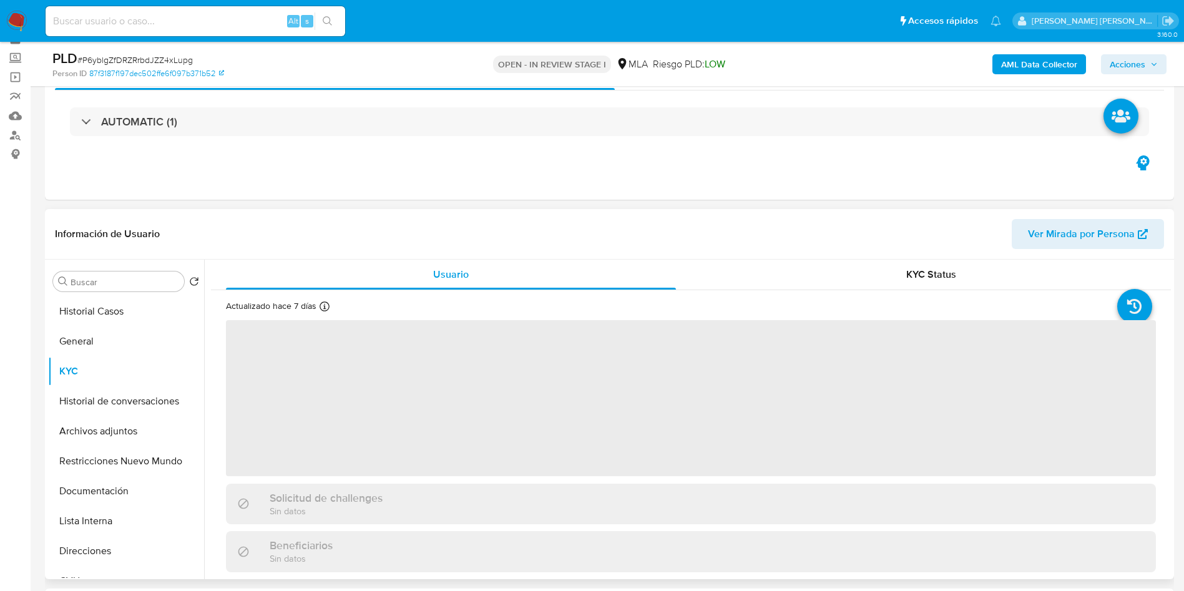
scroll to position [94, 0]
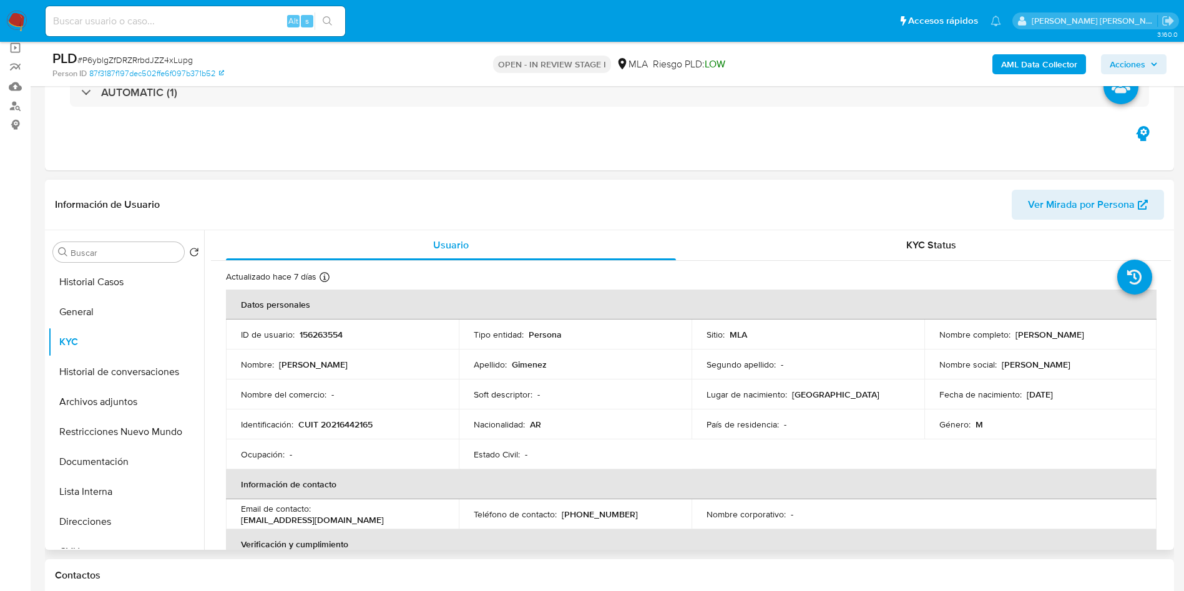
drag, startPoint x: 1013, startPoint y: 335, endPoint x: 1103, endPoint y: 336, distance: 90.5
click at [1103, 336] on div "Nombre completo : [PERSON_NAME]" at bounding box center [1041, 334] width 203 height 11
copy p "[PERSON_NAME]"
drag, startPoint x: 299, startPoint y: 424, endPoint x: 385, endPoint y: 429, distance: 86.3
click at [385, 429] on div "Identificación : CUIT 20216442165" at bounding box center [342, 424] width 203 height 11
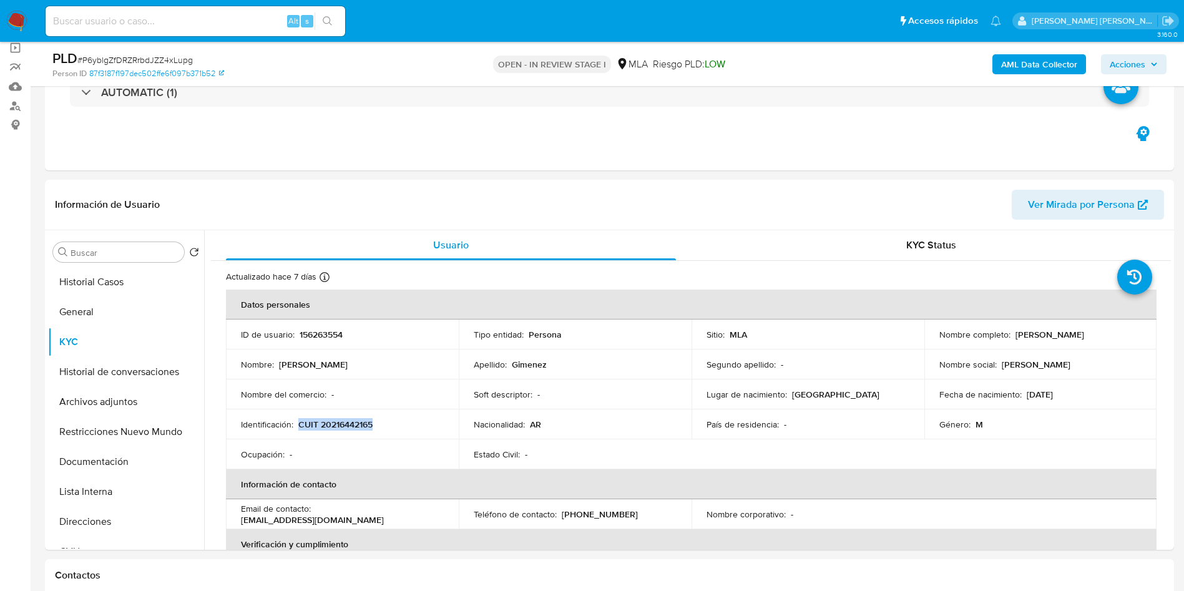
copy p "CUIT 20216442165"
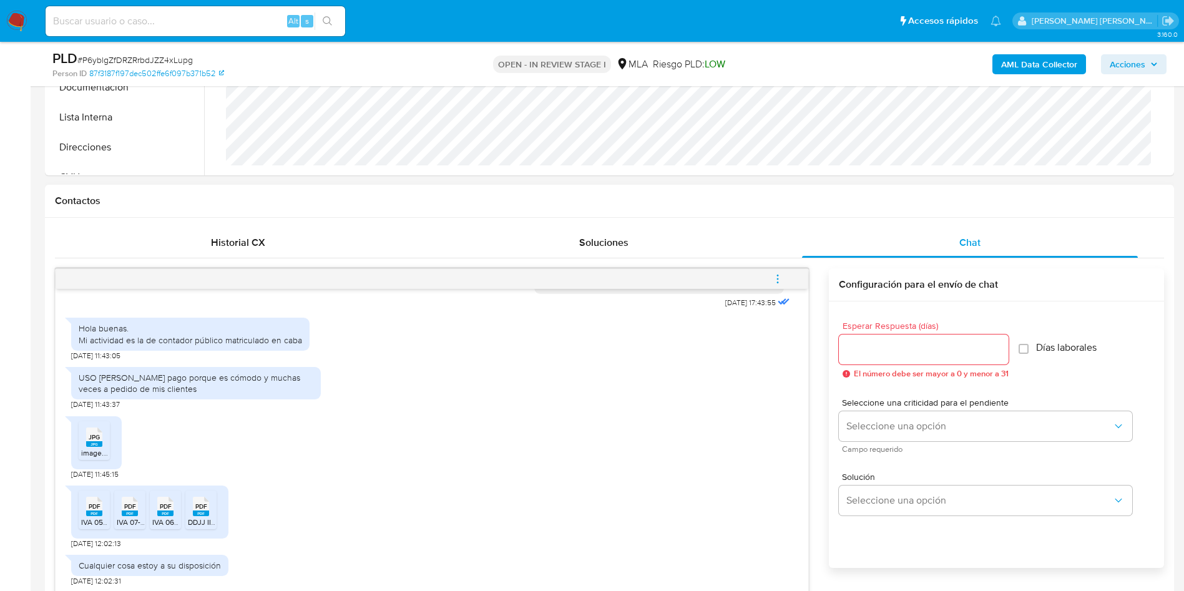
scroll to position [689, 0]
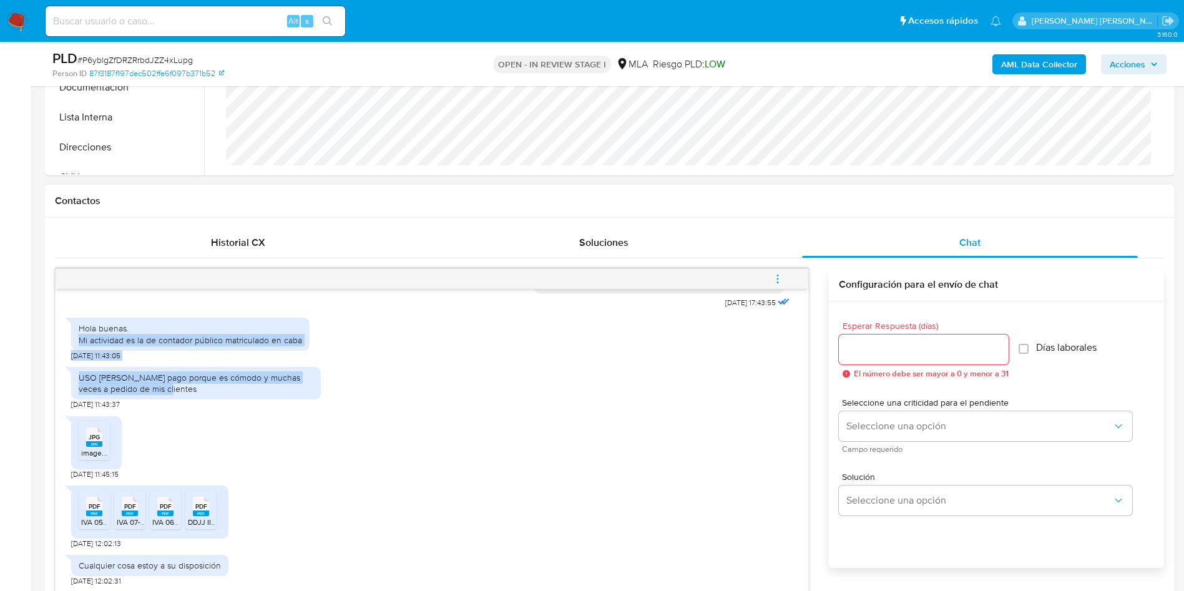
drag, startPoint x: 79, startPoint y: 339, endPoint x: 179, endPoint y: 387, distance: 110.8
click at [179, 387] on div "[DATE] 17:43:55 Hola buenas. Mi actividad es la de contador público matriculado…" at bounding box center [432, 459] width 753 height 341
copy div "Mi actividad es la de contador público matriculado en caba [DATE] 11:43:05 USO …"
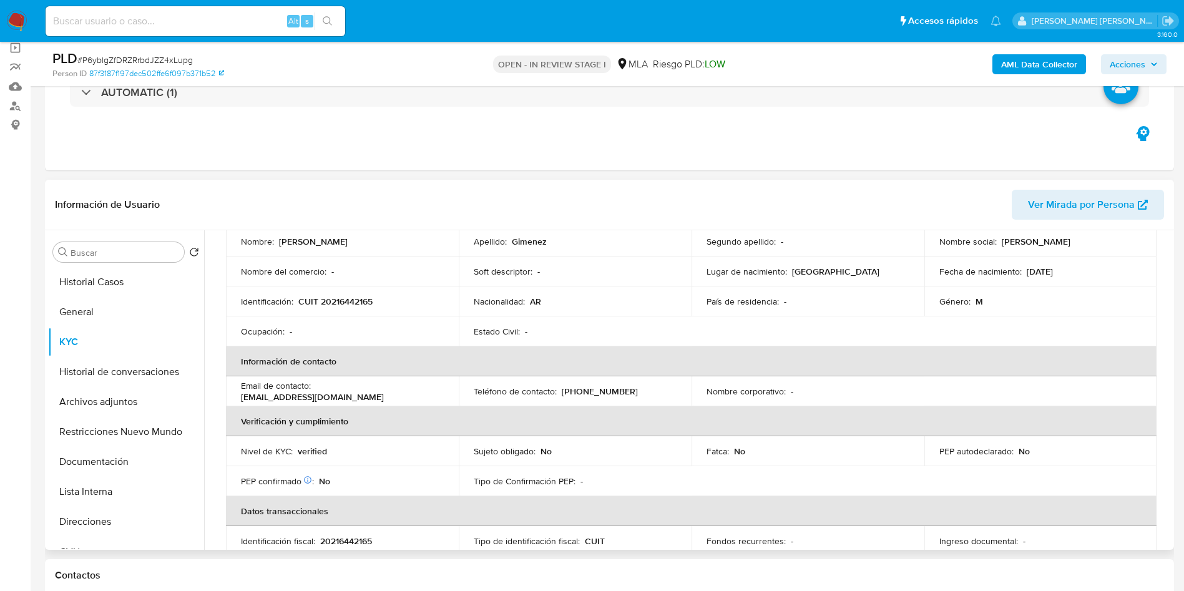
scroll to position [94, 0]
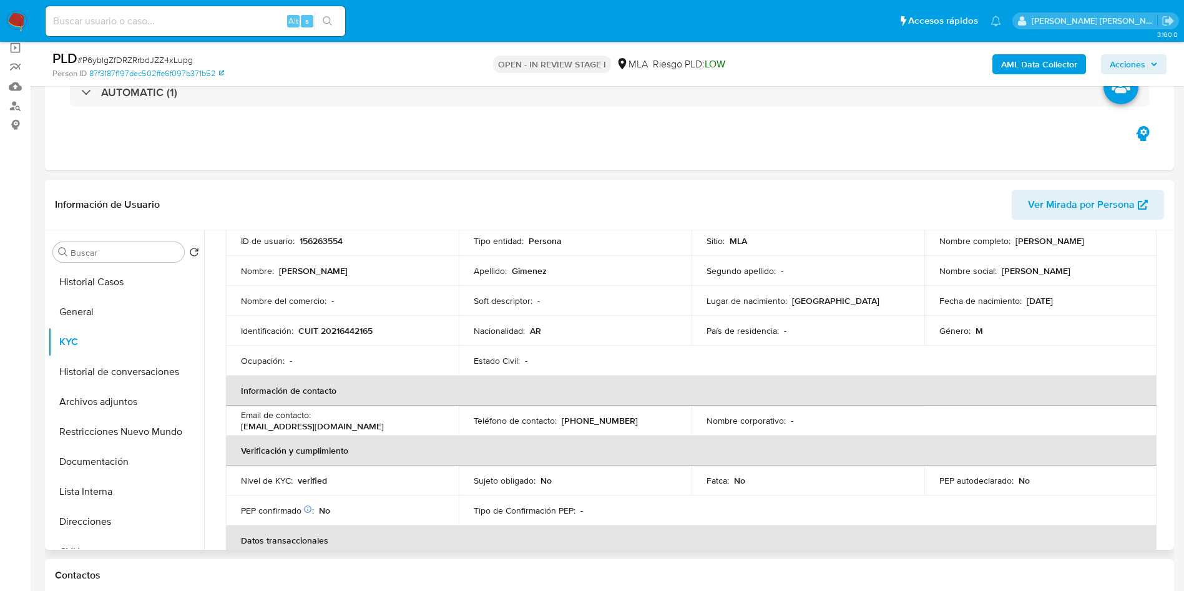
click at [329, 321] on td "Identificación : CUIT 20216442165" at bounding box center [342, 331] width 233 height 30
click at [333, 327] on p "CUIT 20216442165" at bounding box center [335, 330] width 74 height 11
copy p "20216442165"
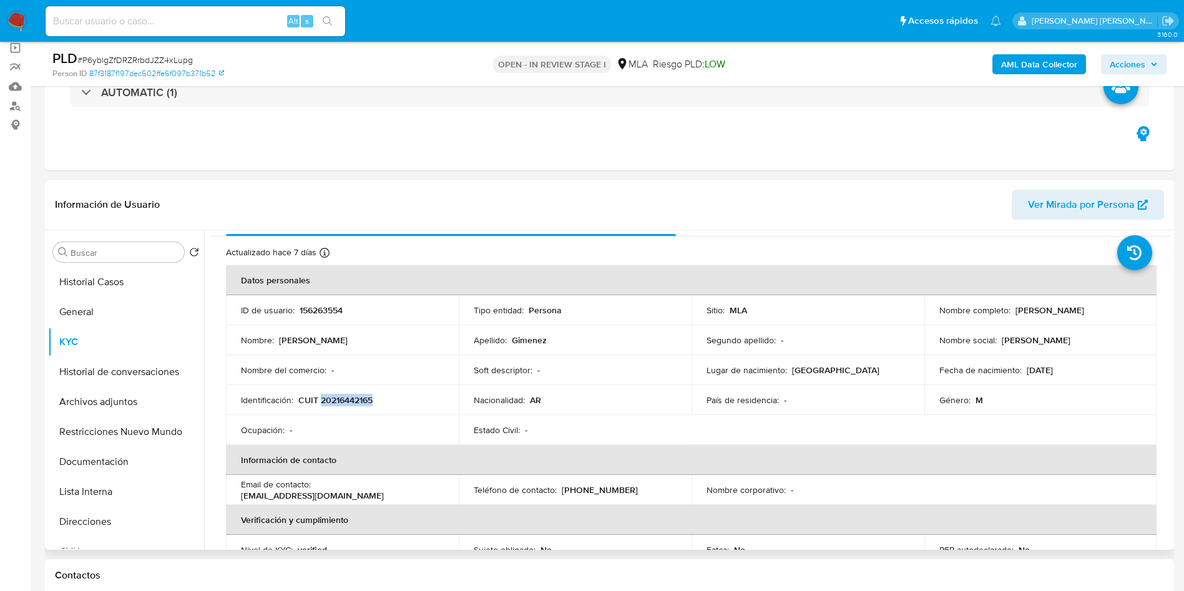
scroll to position [0, 0]
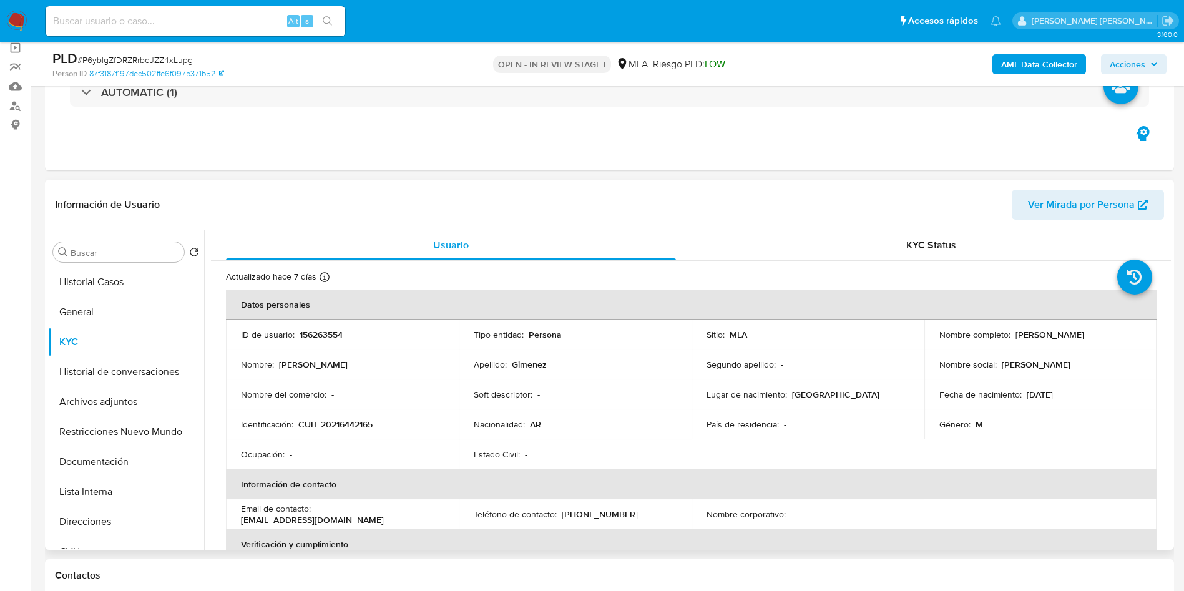
click at [302, 332] on p "156263554" at bounding box center [321, 334] width 43 height 11
copy p "156263554"
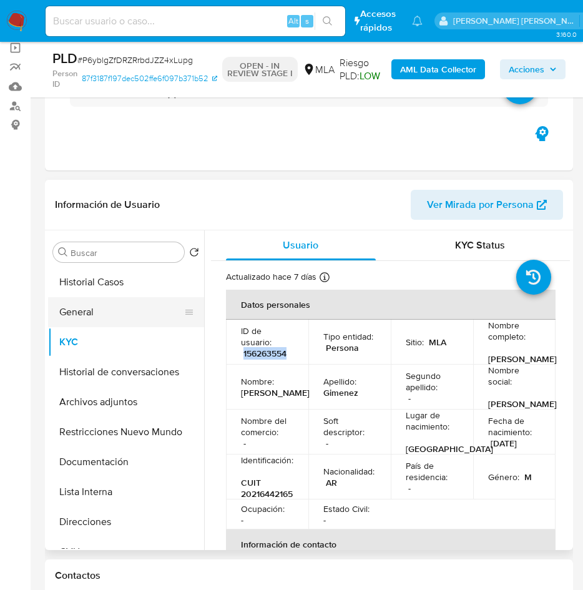
click at [89, 316] on button "General" at bounding box center [121, 312] width 146 height 30
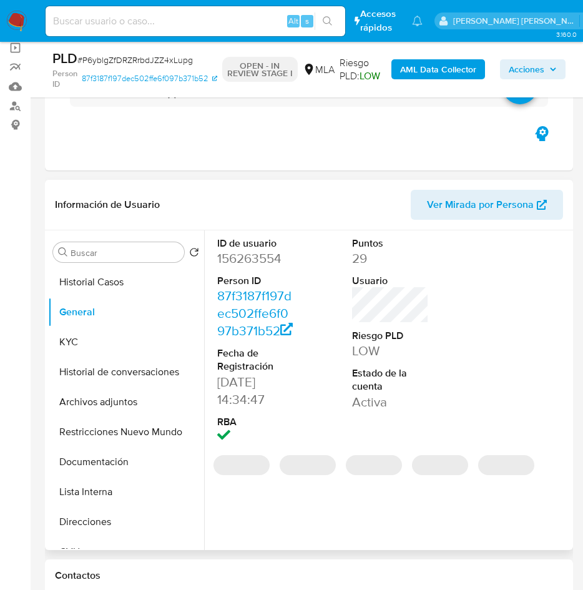
click at [237, 263] on dd "156263554" at bounding box center [255, 258] width 77 height 17
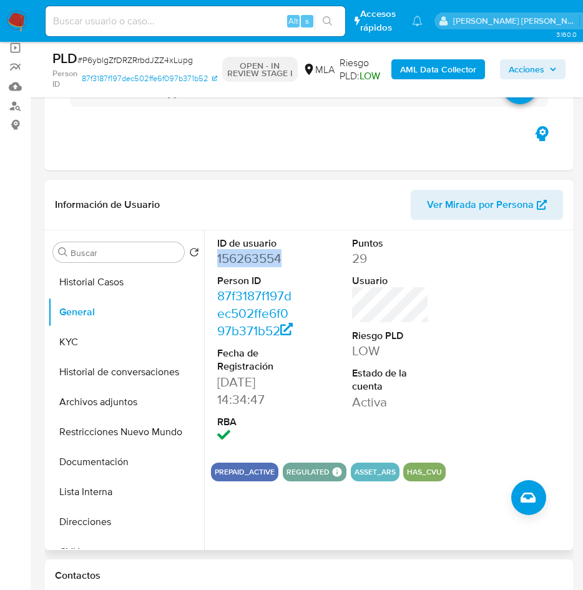
copy dd "156263554"
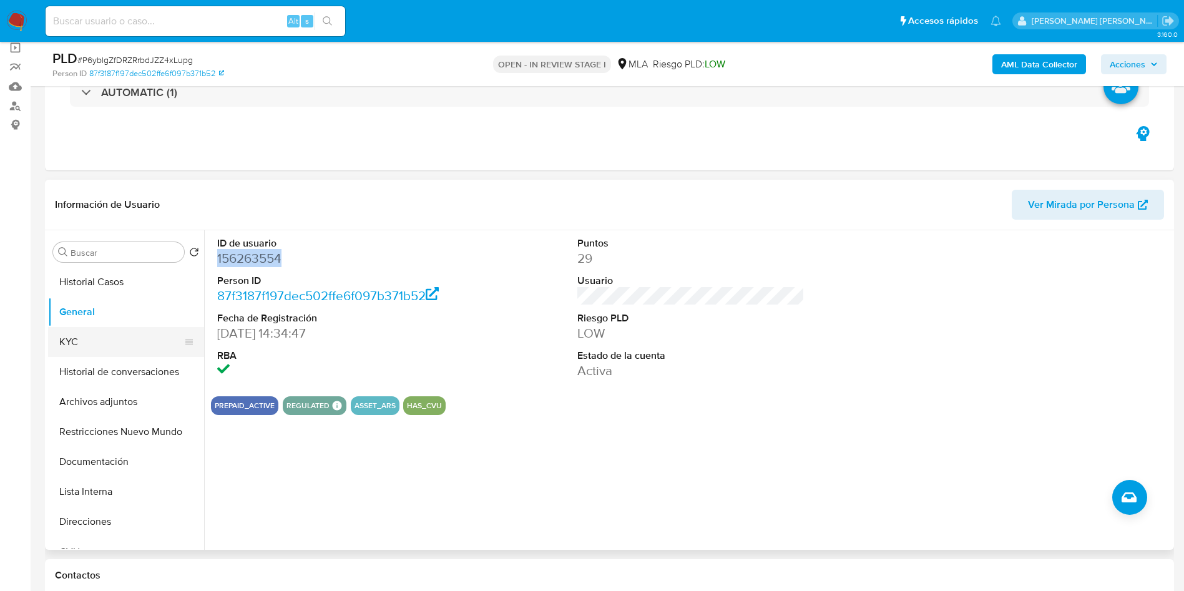
click at [79, 348] on button "KYC" at bounding box center [121, 342] width 146 height 30
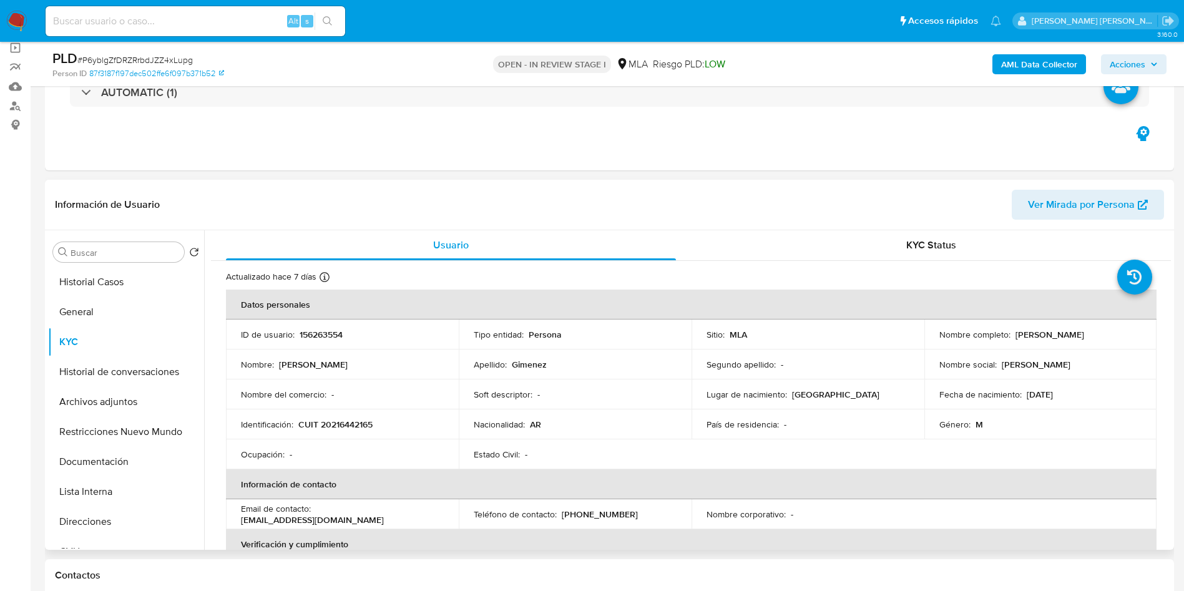
drag, startPoint x: 1012, startPoint y: 335, endPoint x: 1124, endPoint y: 333, distance: 112.4
click at [1124, 333] on div "Nombre completo : Pablo Martin Gimenez" at bounding box center [1041, 334] width 203 height 11
copy p "Pablo Martin Gimenez"
click at [95, 461] on button "Documentación" at bounding box center [121, 462] width 146 height 30
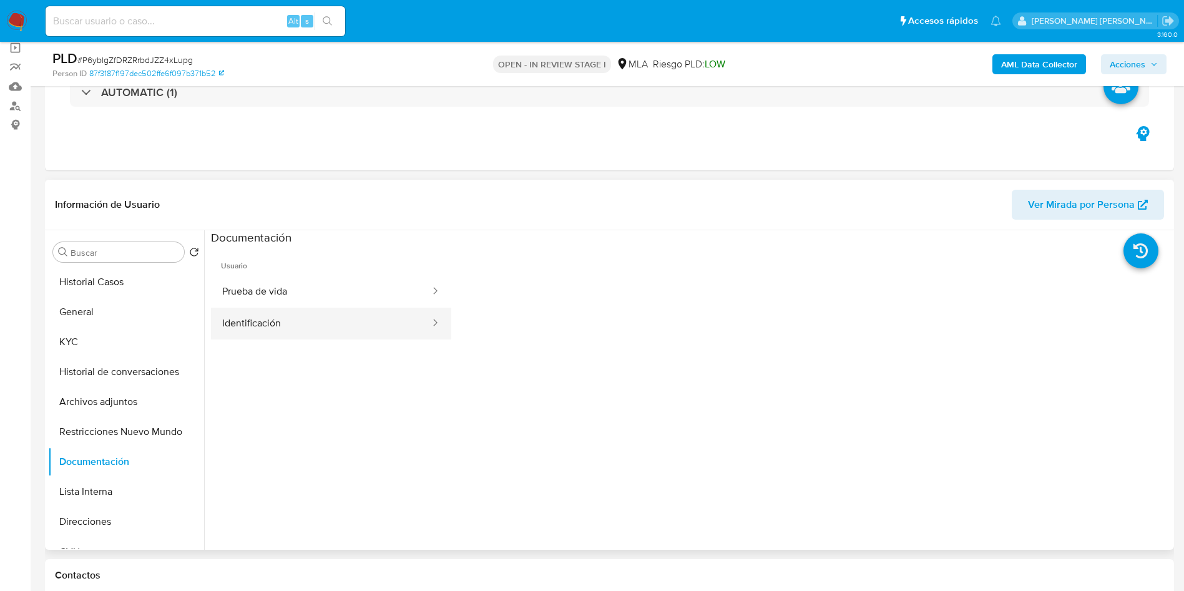
click at [315, 315] on button "Identificación" at bounding box center [321, 324] width 220 height 32
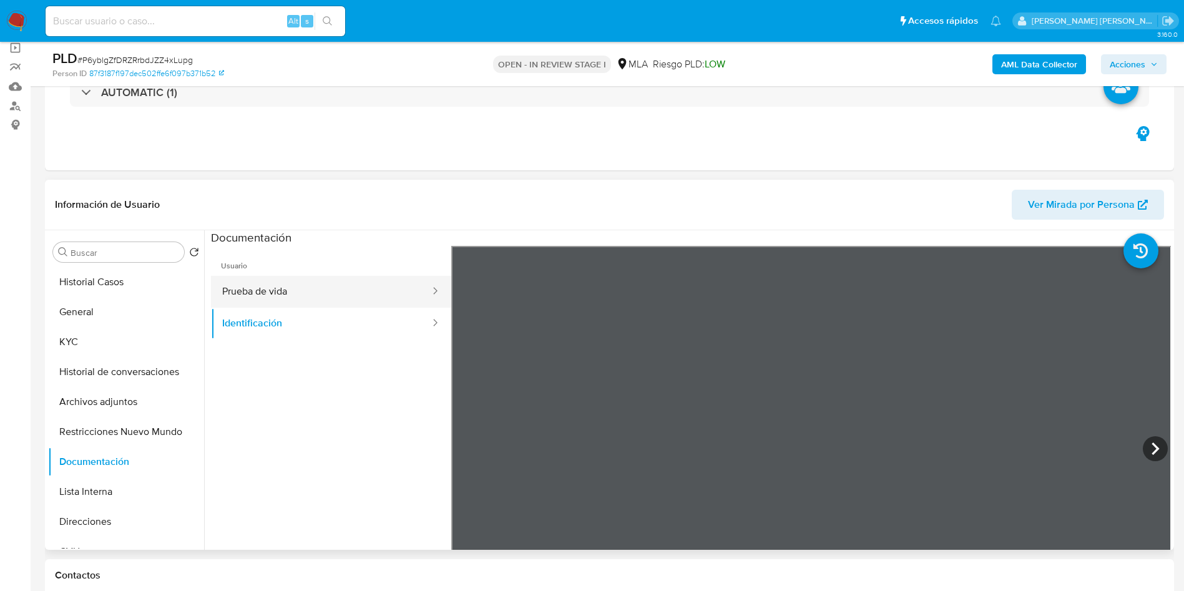
click at [257, 290] on button "Prueba de vida" at bounding box center [321, 292] width 220 height 32
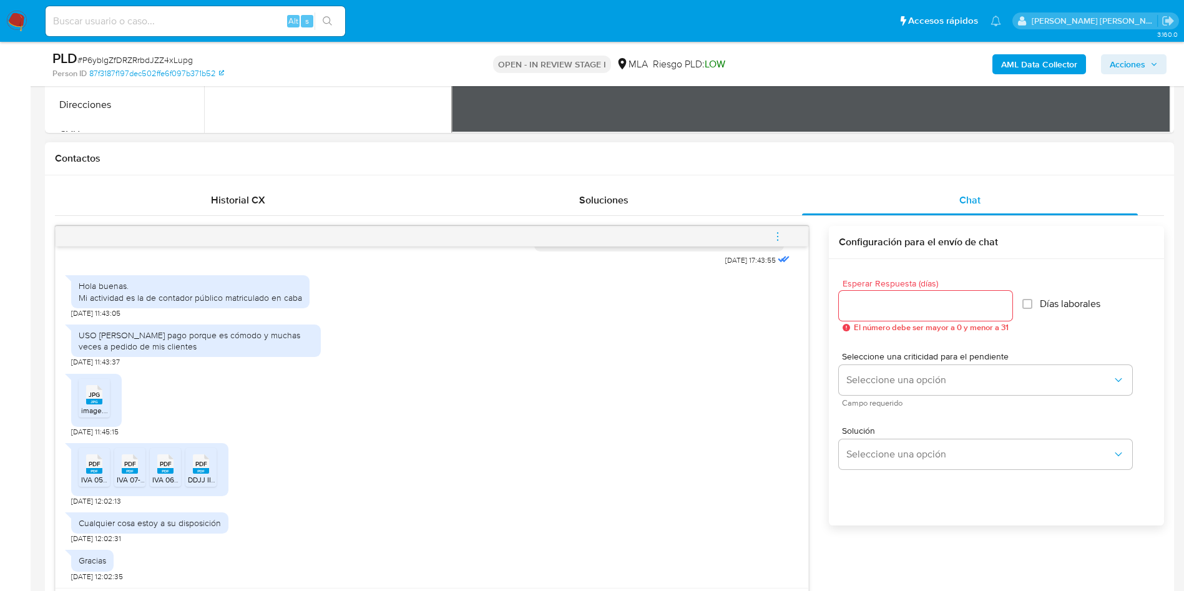
scroll to position [562, 0]
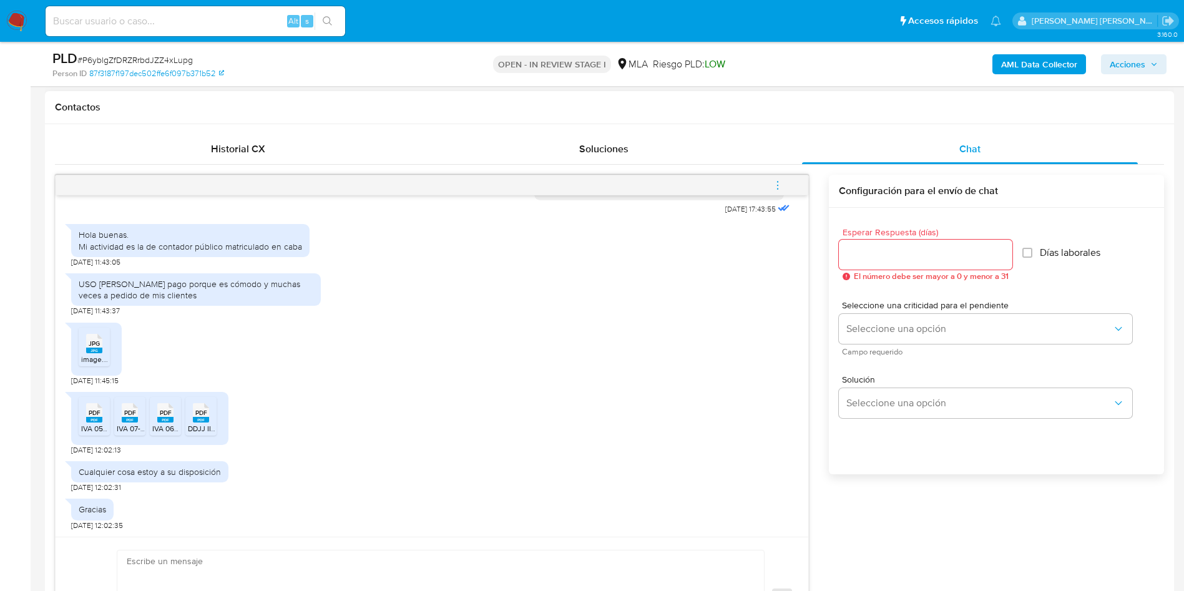
click at [89, 355] on span "image.jpg" at bounding box center [97, 359] width 33 height 11
click at [92, 409] on span "PDF" at bounding box center [95, 413] width 12 height 8
click at [129, 423] on icon "PDF" at bounding box center [130, 413] width 16 height 22
click at [159, 423] on icon "PDF" at bounding box center [165, 413] width 16 height 22
click at [208, 423] on icon "PDF" at bounding box center [201, 413] width 16 height 22
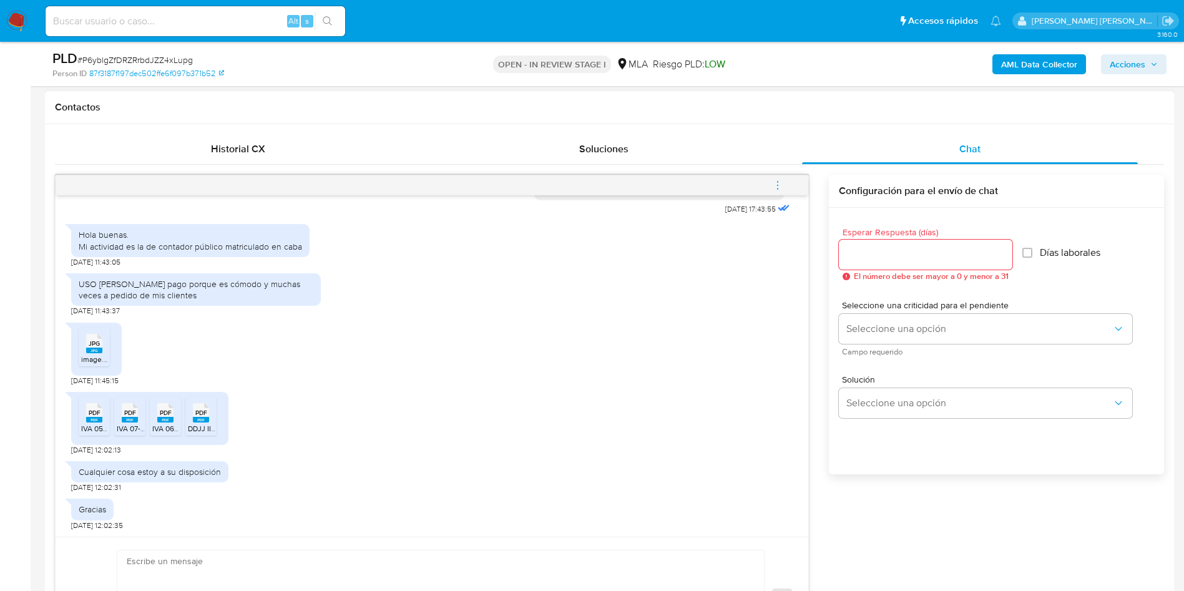
click at [260, 365] on div "JPG JPG image.jpg 19/08/2025 11:45:15" at bounding box center [432, 351] width 722 height 69
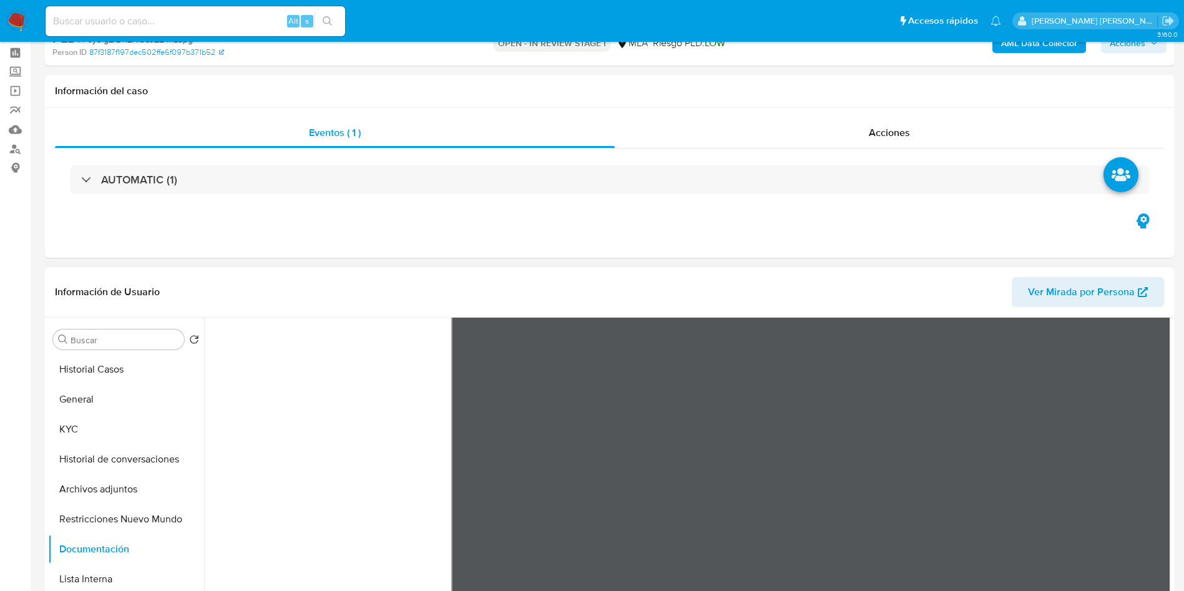
scroll to position [94, 0]
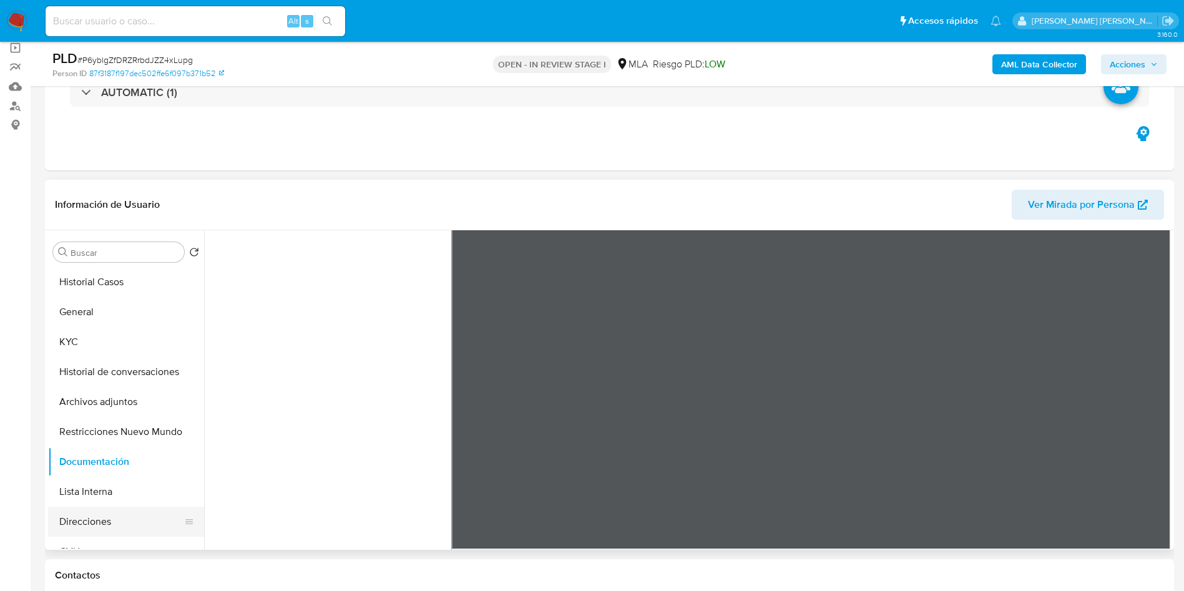
click at [86, 521] on button "Direcciones" at bounding box center [121, 522] width 146 height 30
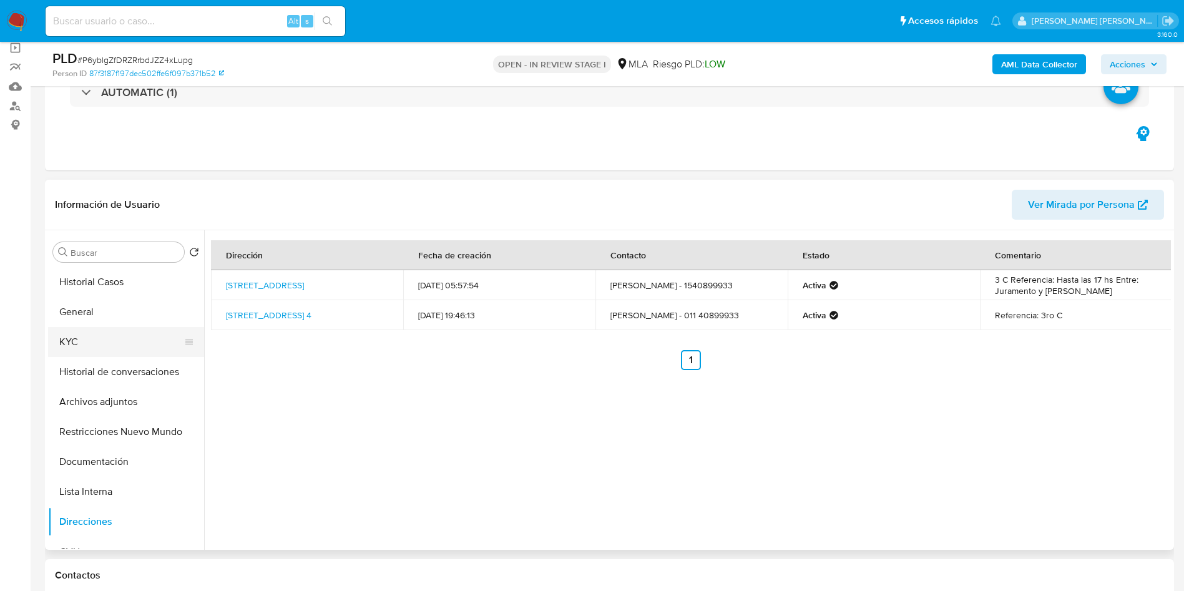
click at [96, 335] on button "KYC" at bounding box center [121, 342] width 146 height 30
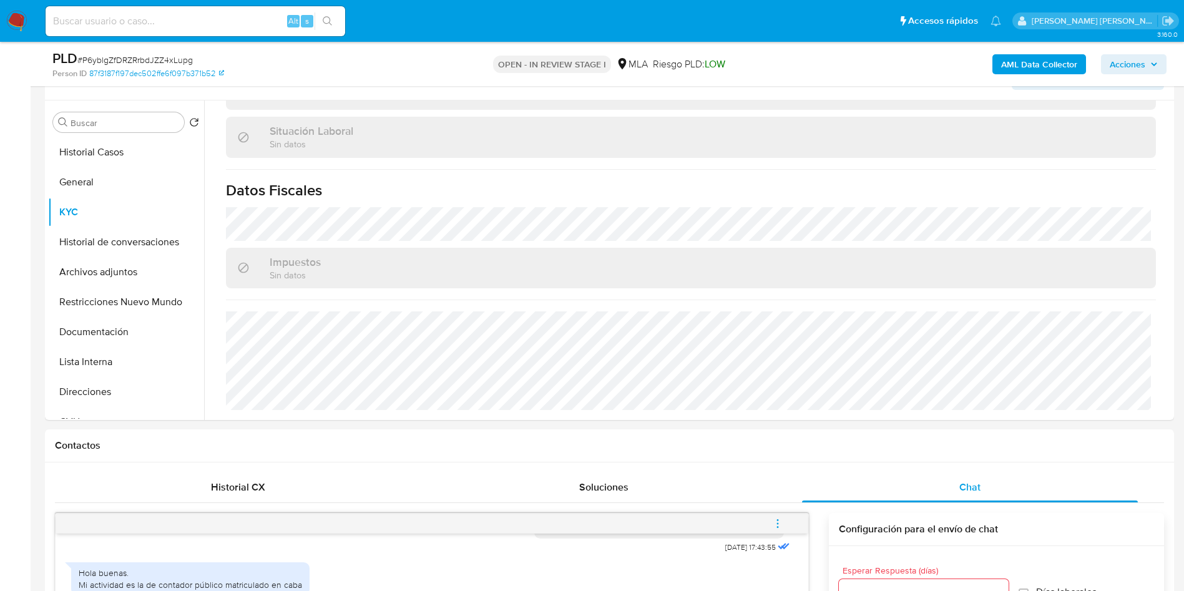
scroll to position [187, 0]
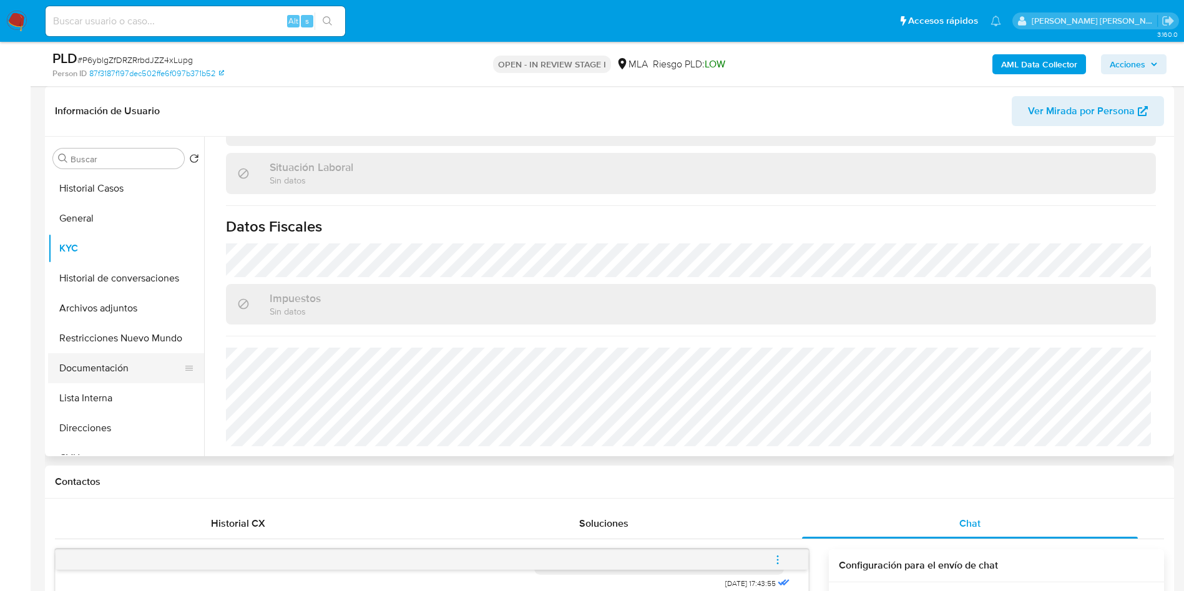
click at [92, 381] on button "Documentación" at bounding box center [121, 368] width 146 height 30
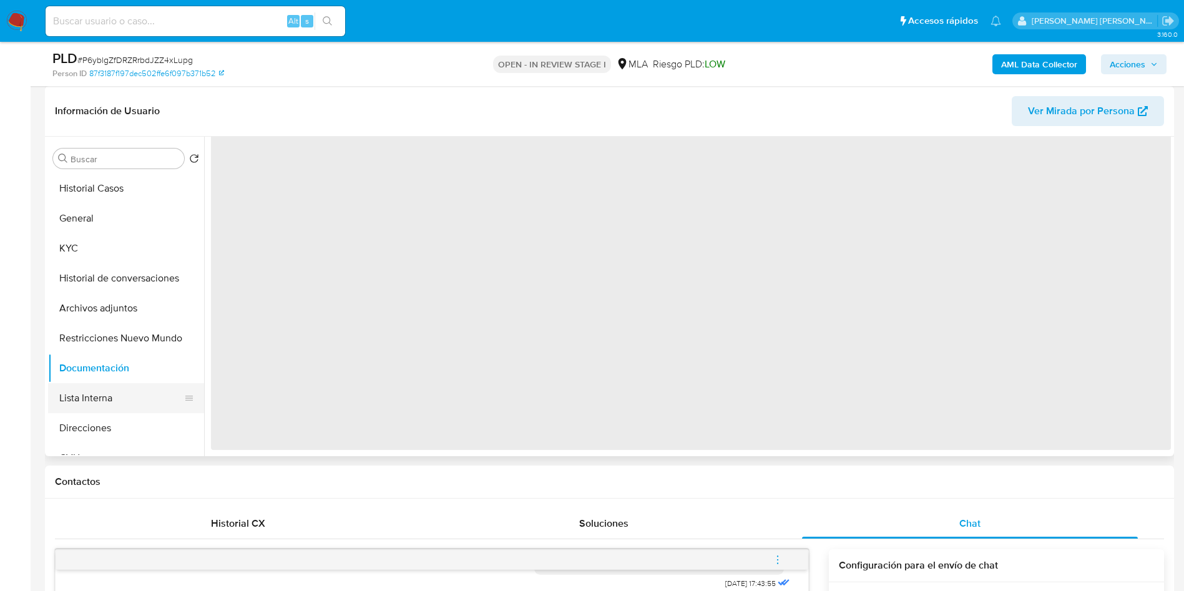
scroll to position [0, 0]
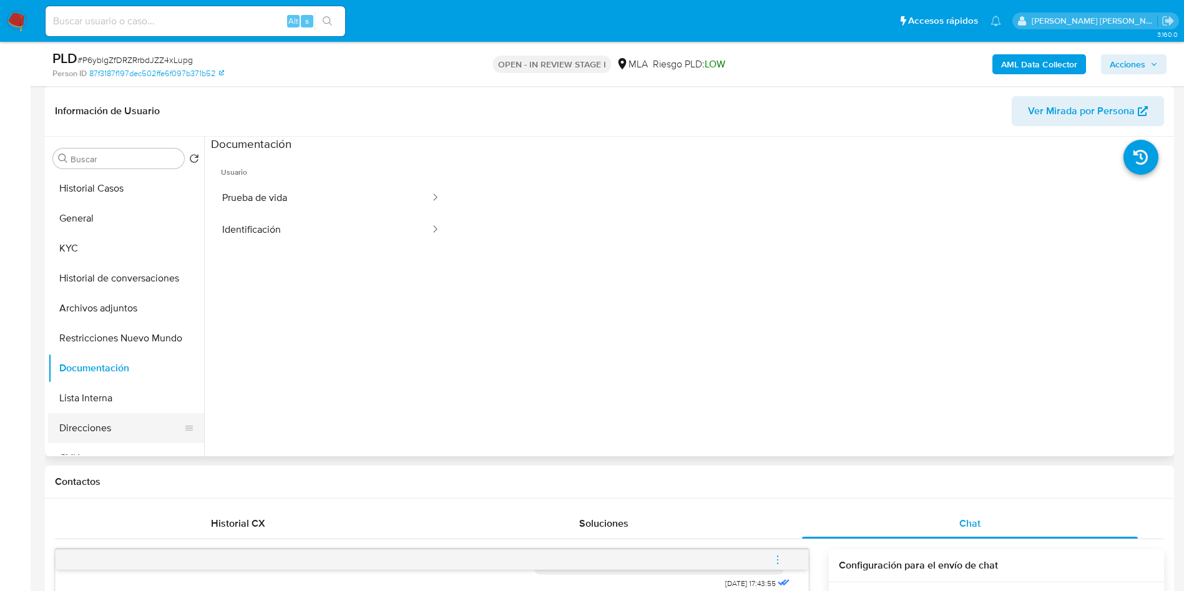
click at [91, 425] on button "Direcciones" at bounding box center [121, 428] width 146 height 30
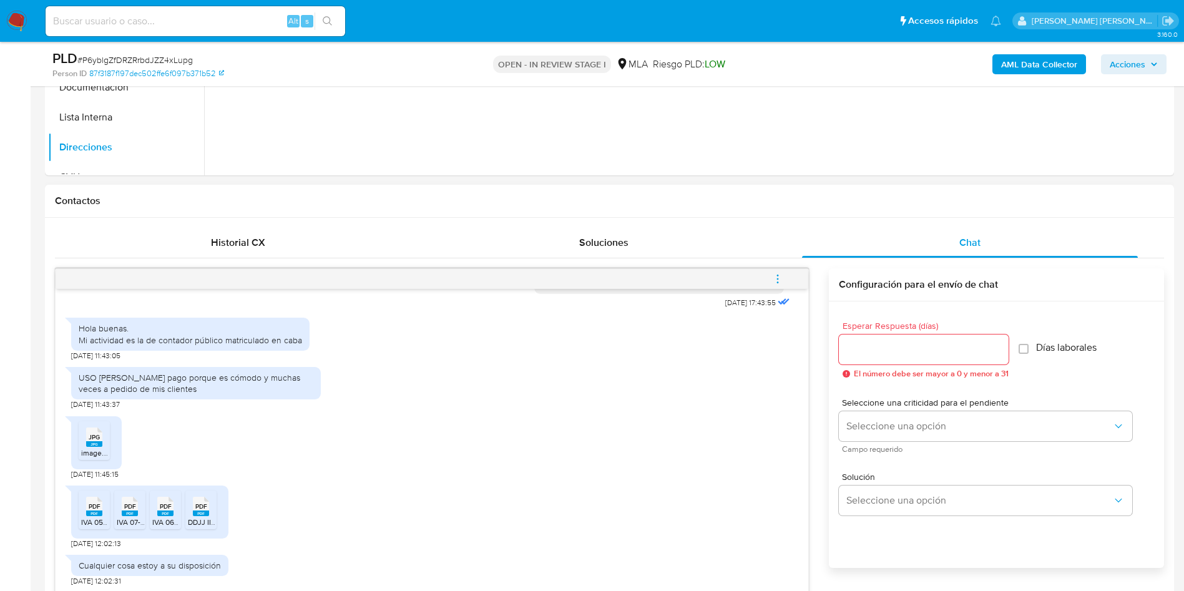
scroll to position [562, 0]
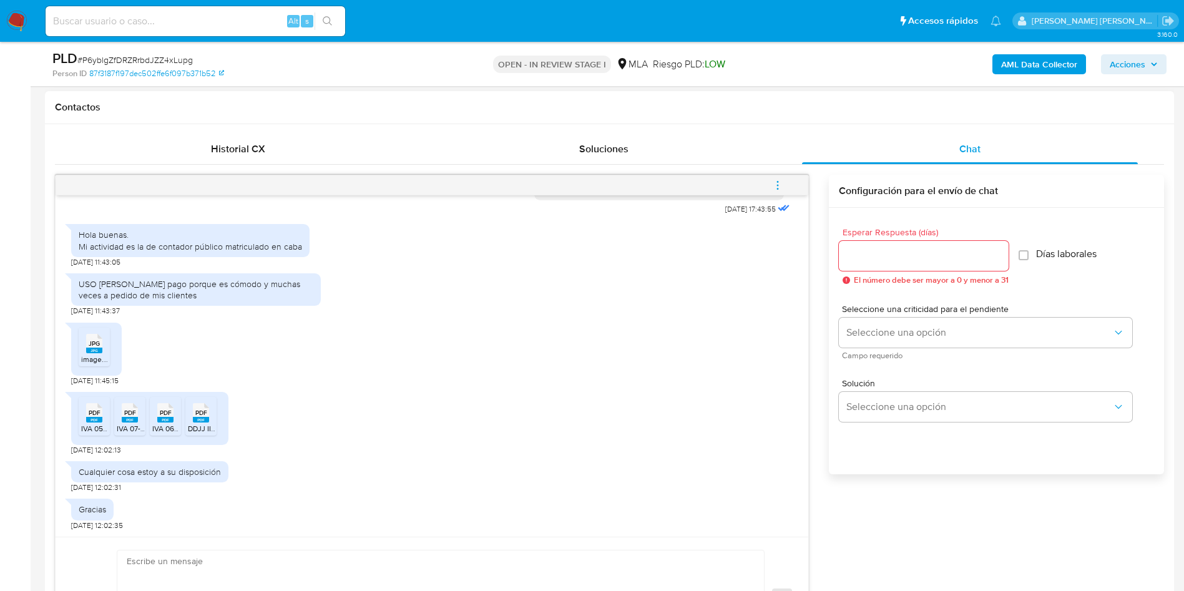
click at [776, 184] on icon "menu-action" at bounding box center [777, 185] width 11 height 11
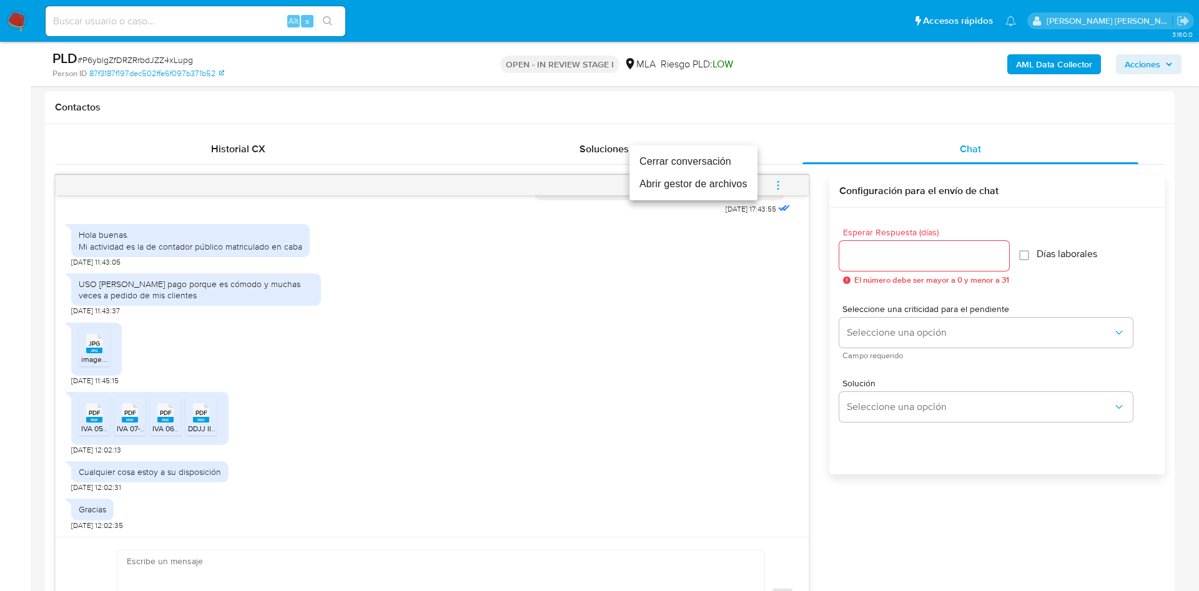
click at [695, 164] on li "Cerrar conversación" at bounding box center [693, 161] width 128 height 22
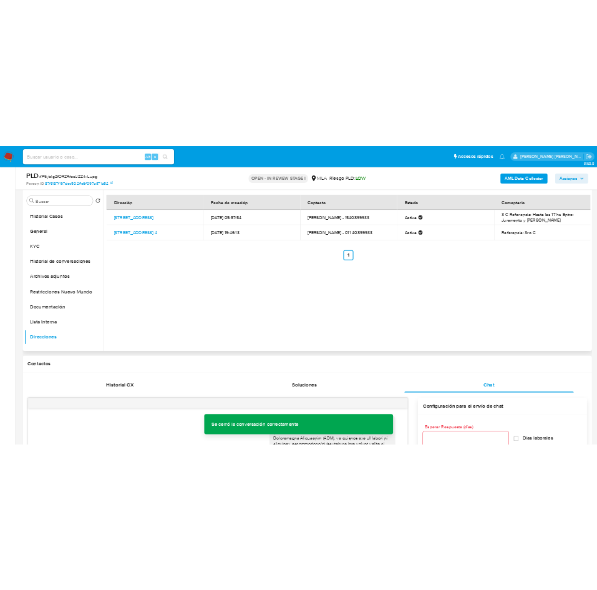
scroll to position [187, 0]
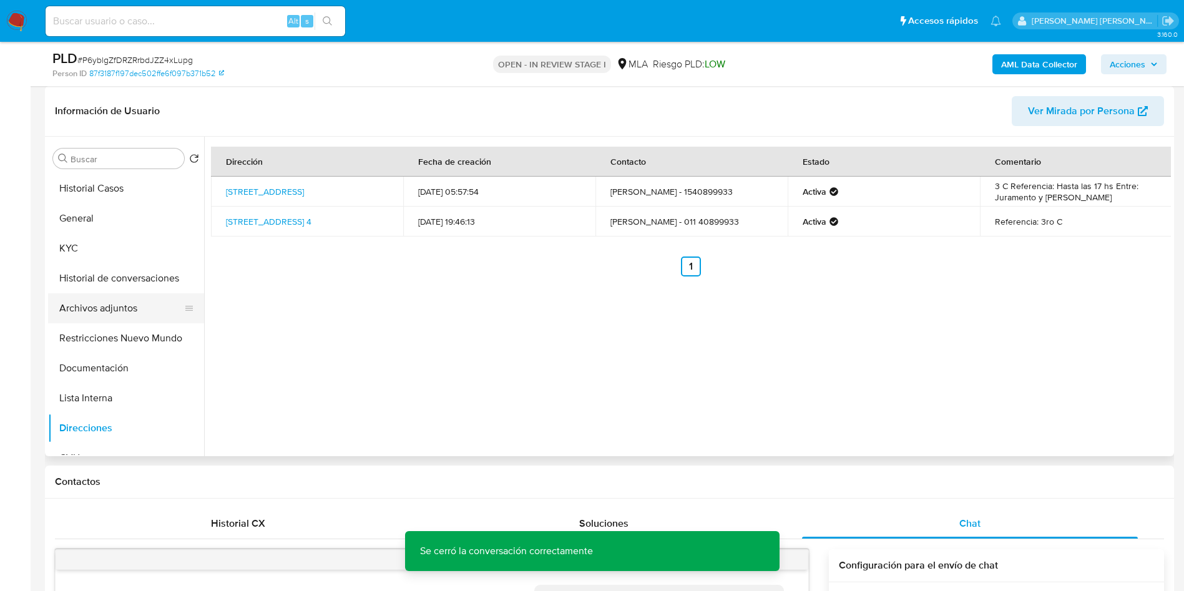
click at [80, 305] on button "Archivos adjuntos" at bounding box center [121, 308] width 146 height 30
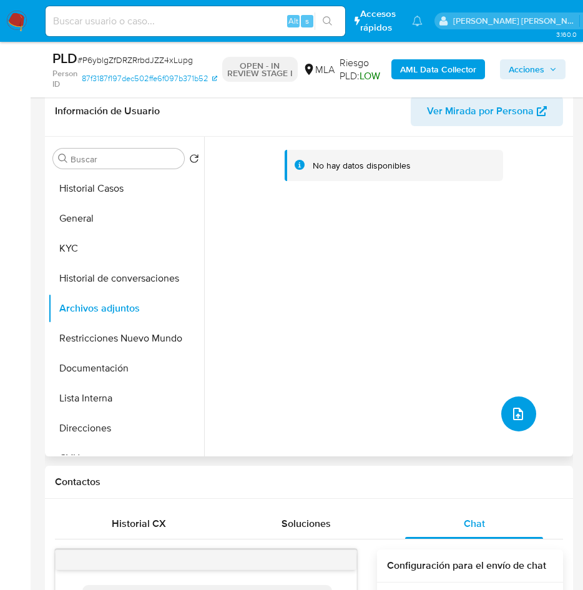
click at [511, 420] on icon "upload-file" at bounding box center [518, 413] width 15 height 15
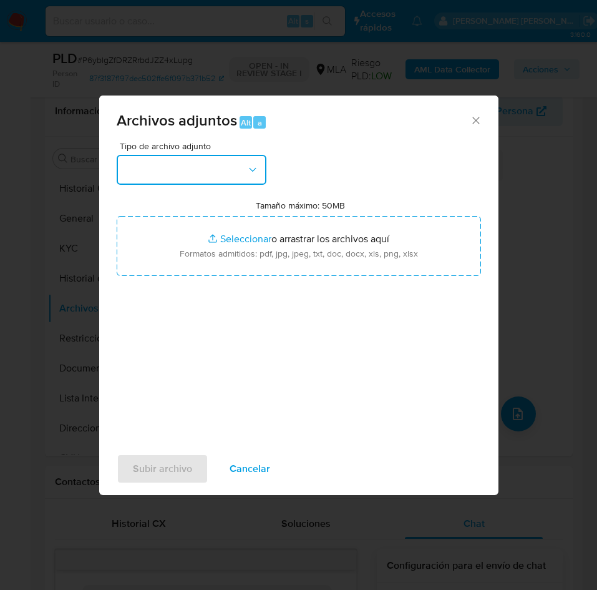
click at [212, 160] on button "button" at bounding box center [192, 170] width 150 height 30
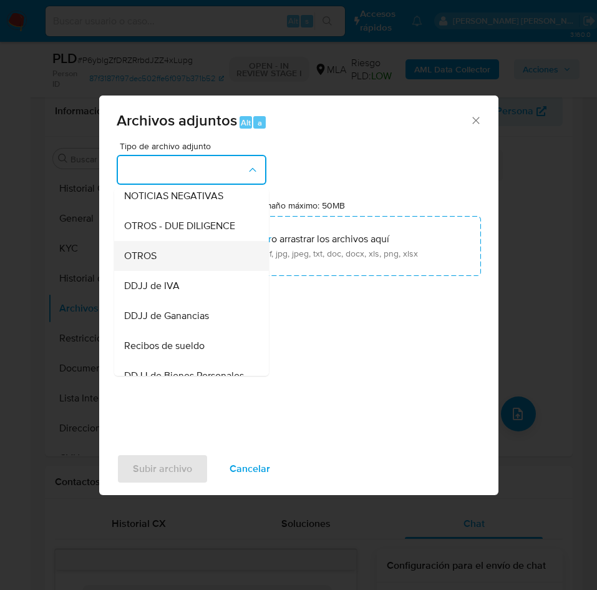
click at [162, 266] on div "OTROS" at bounding box center [187, 256] width 127 height 30
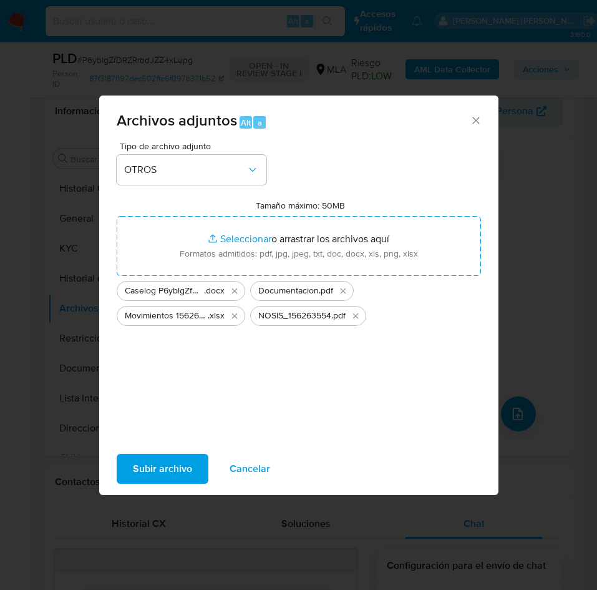
click at [178, 464] on span "Subir archivo" at bounding box center [162, 468] width 59 height 27
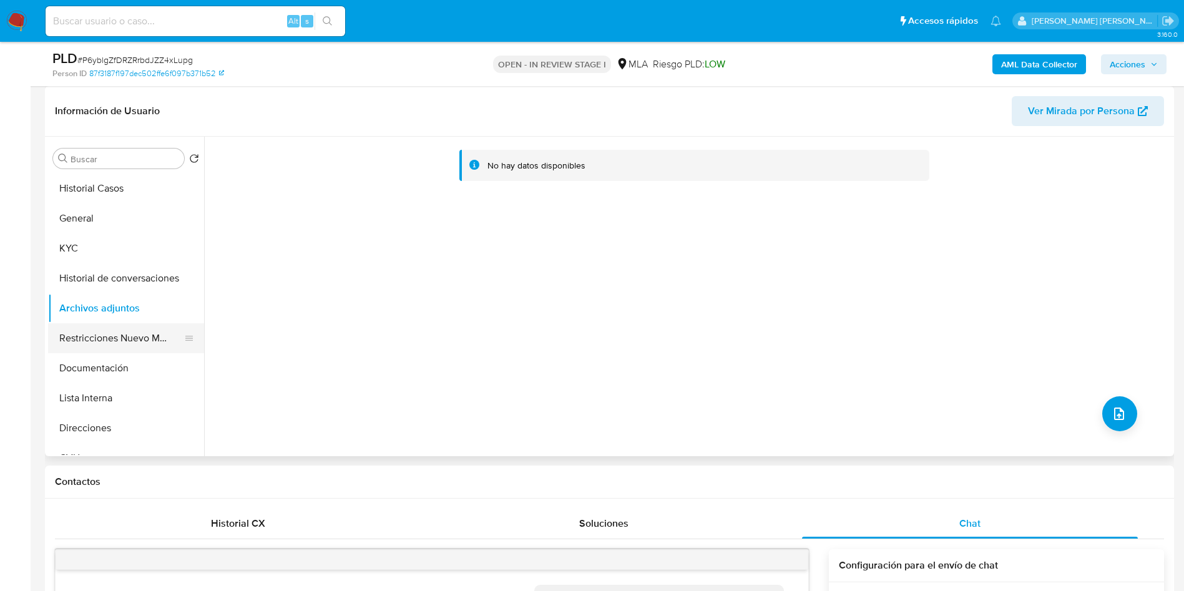
drag, startPoint x: 91, startPoint y: 335, endPoint x: 102, endPoint y: 335, distance: 10.6
click at [94, 335] on button "Restricciones Nuevo Mundo" at bounding box center [121, 338] width 146 height 30
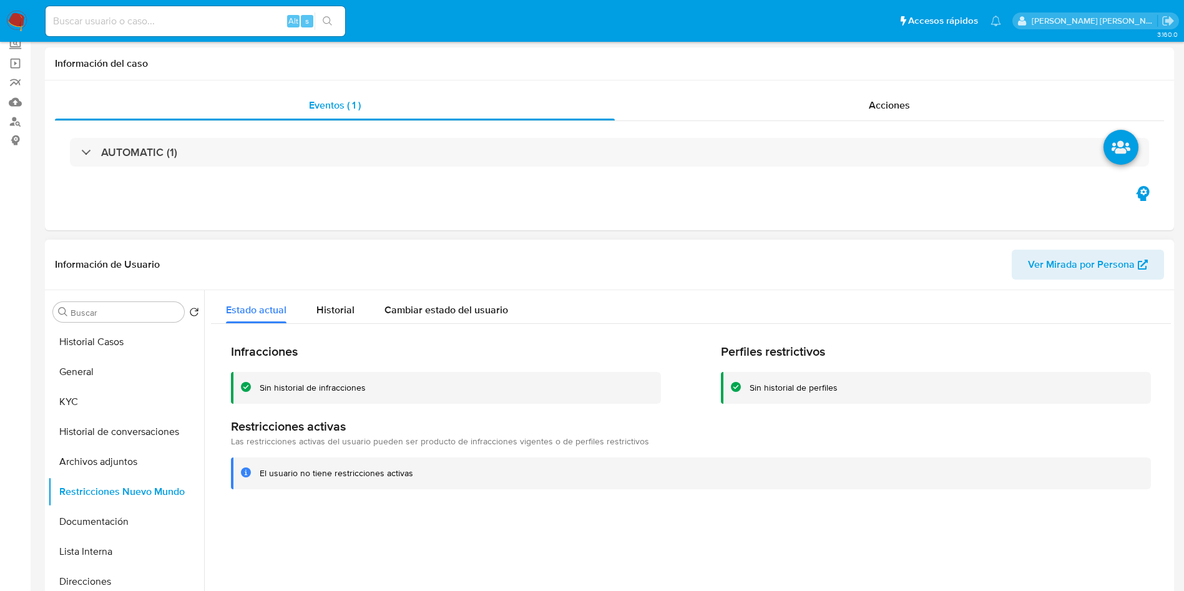
scroll to position [0, 0]
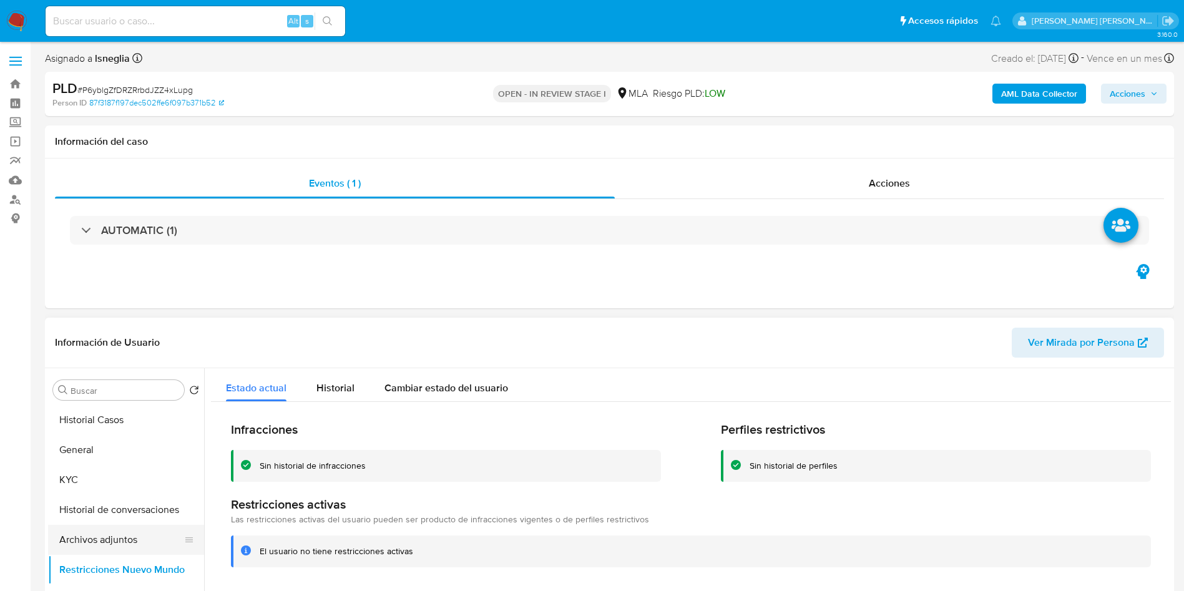
click at [167, 547] on button "Archivos adjuntos" at bounding box center [121, 540] width 146 height 30
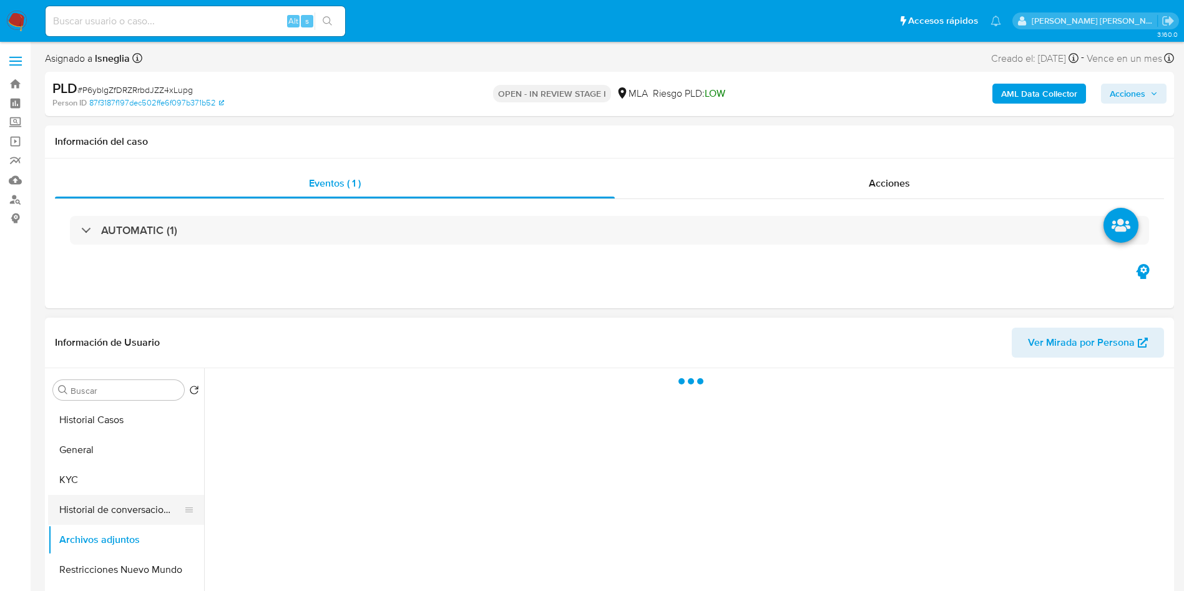
click at [104, 501] on button "Historial de conversaciones" at bounding box center [121, 510] width 146 height 30
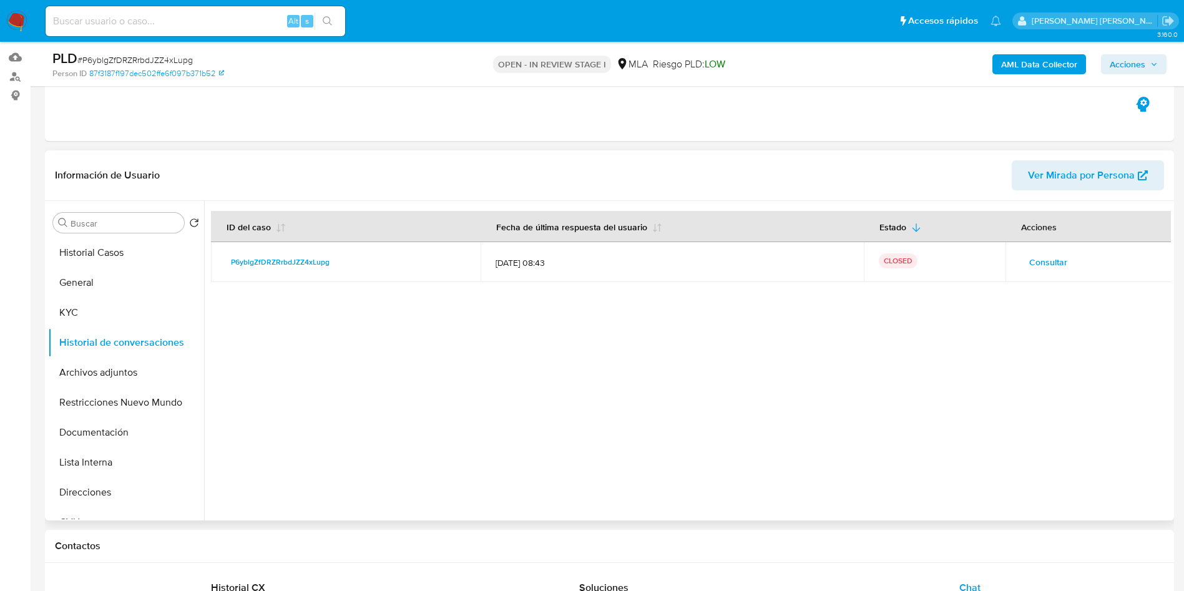
scroll to position [94, 0]
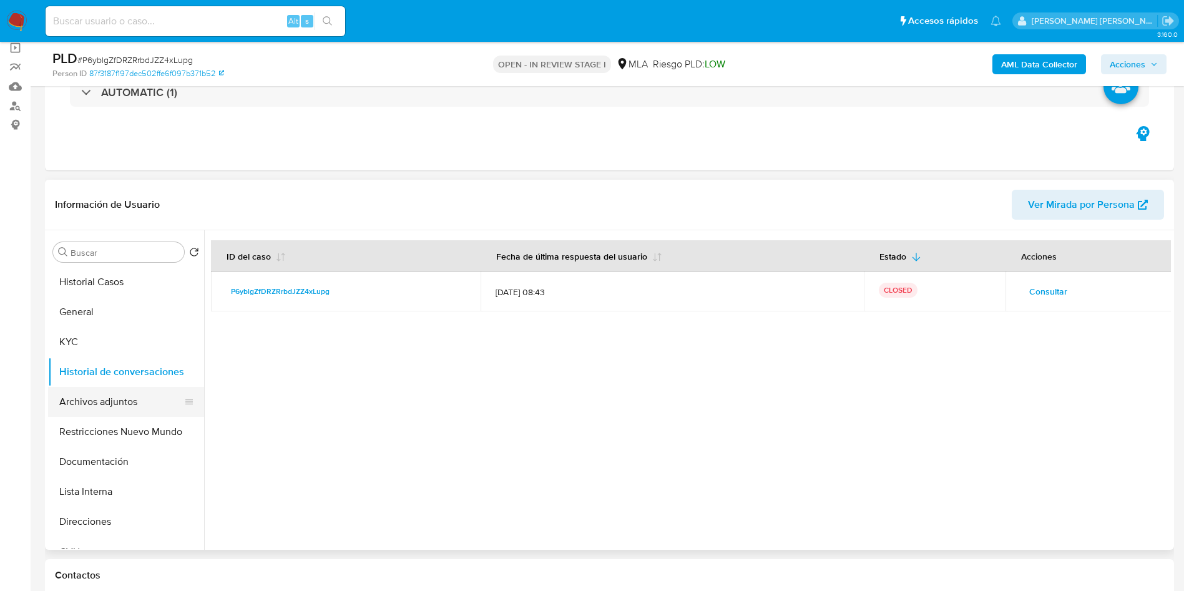
click at [82, 398] on button "Archivos adjuntos" at bounding box center [121, 402] width 146 height 30
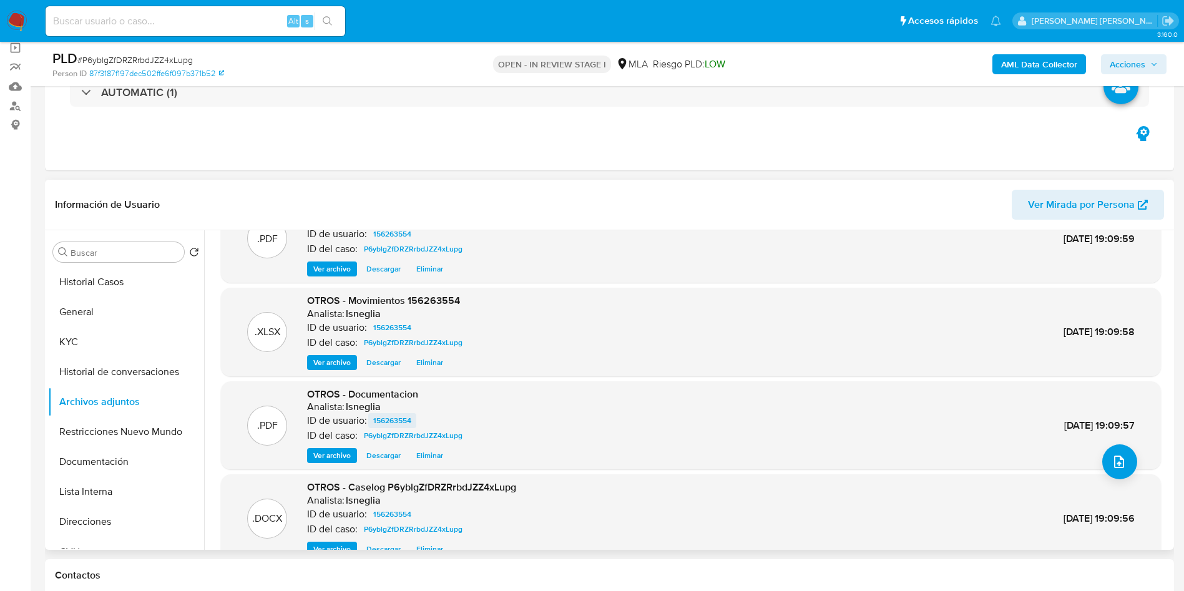
scroll to position [70, 0]
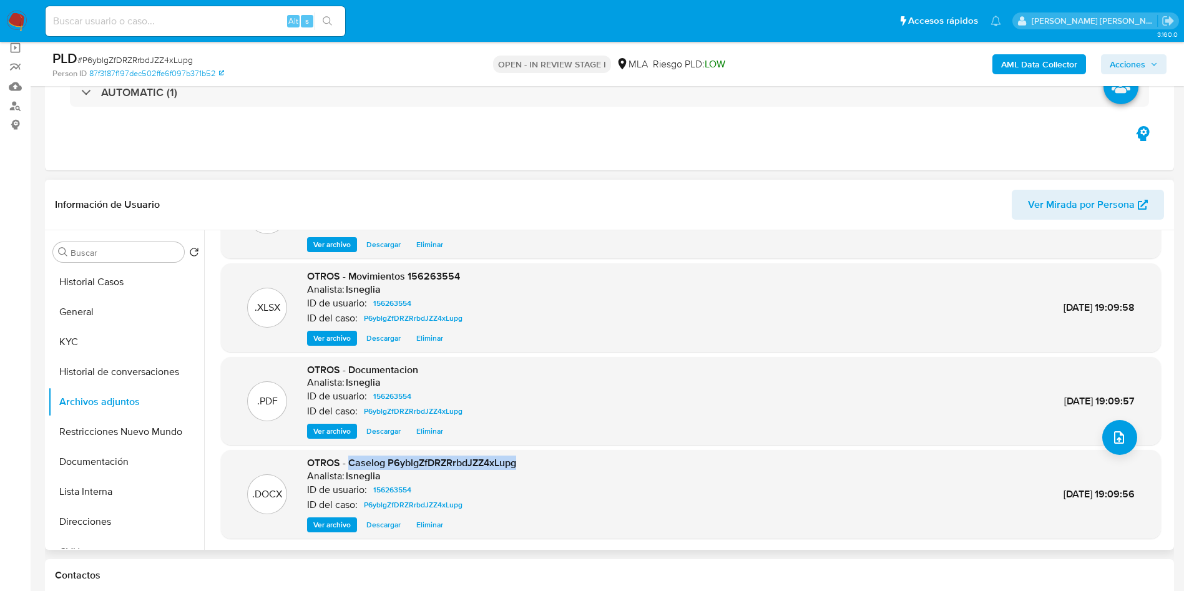
drag, startPoint x: 349, startPoint y: 463, endPoint x: 521, endPoint y: 461, distance: 172.3
click at [521, 461] on div ".DOCX OTROS - Caselog P6yblgZfDRZRrbdJZZ4xLupg Analista: lsneglia ID de usuario…" at bounding box center [691, 494] width 928 height 76
copy span "Caselog P6yblgZfDRZRrbdJZZ4xLupg"
click at [98, 433] on button "Restricciones Nuevo Mundo" at bounding box center [121, 432] width 146 height 30
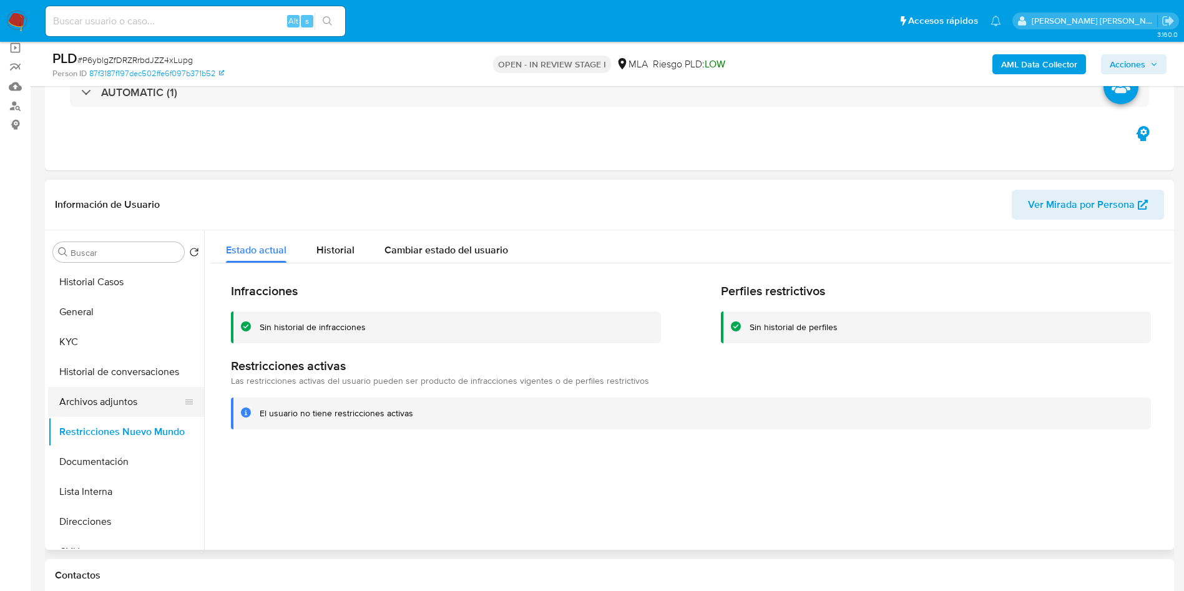
click at [126, 403] on button "Archivos adjuntos" at bounding box center [121, 402] width 146 height 30
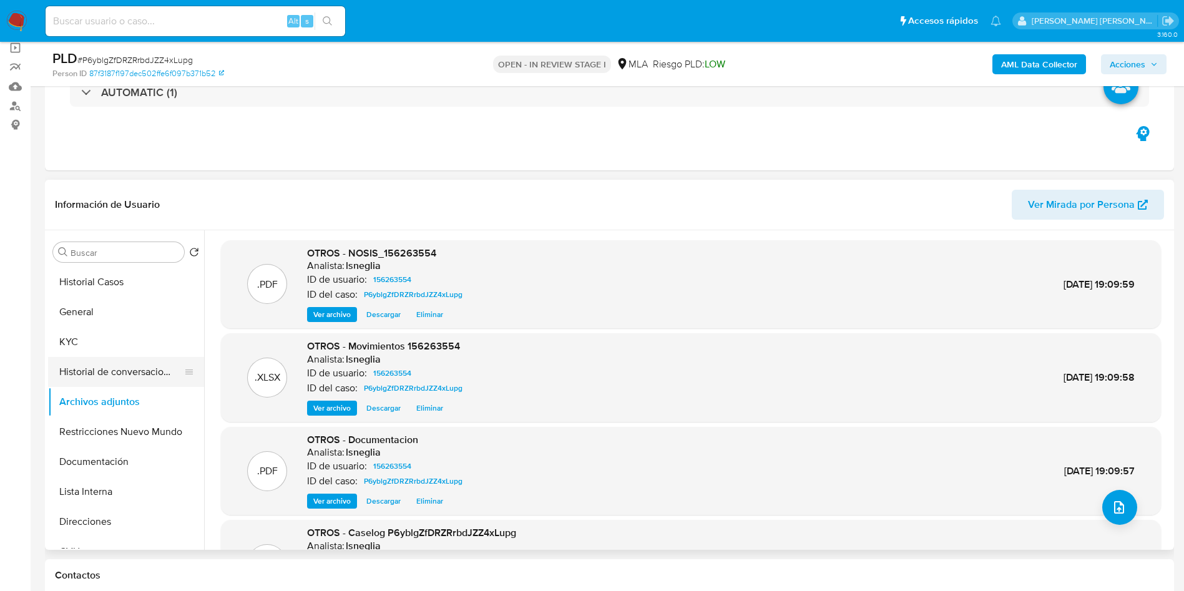
click at [134, 369] on button "Historial de conversaciones" at bounding box center [121, 372] width 146 height 30
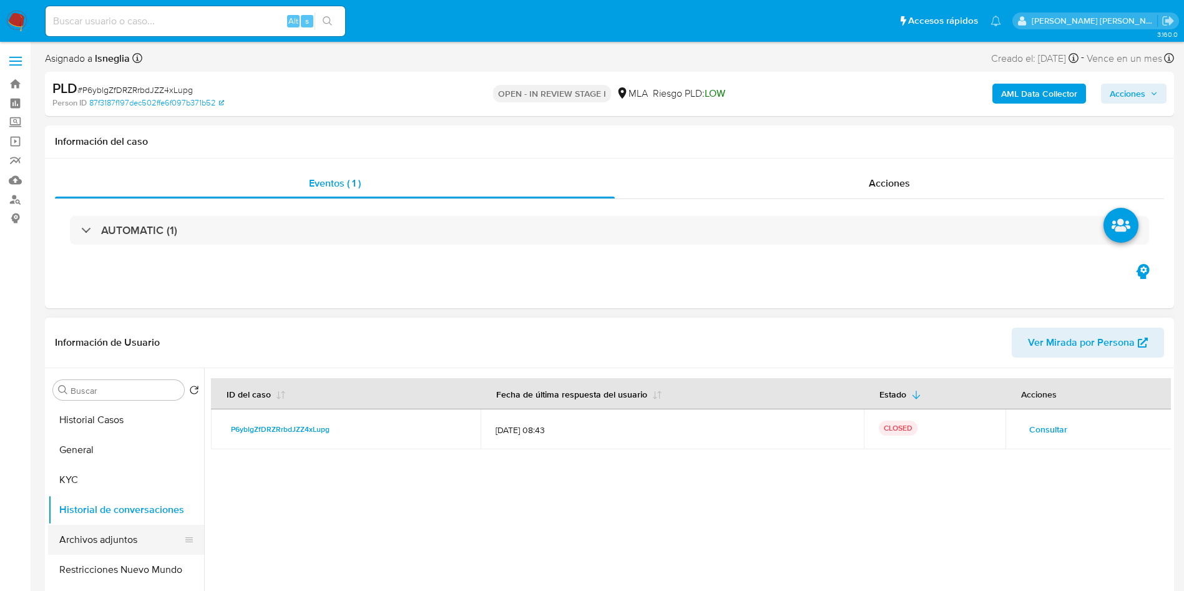
click at [105, 526] on button "Archivos adjuntos" at bounding box center [121, 540] width 146 height 30
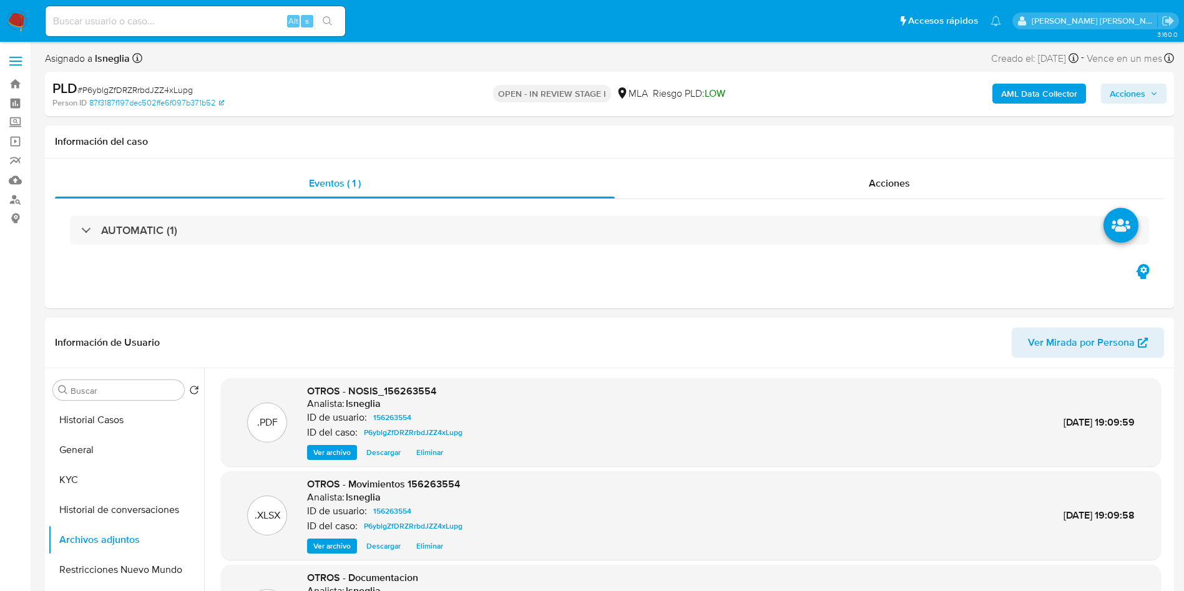
click at [994, 100] on button "AML Data Collector" at bounding box center [1040, 94] width 94 height 20
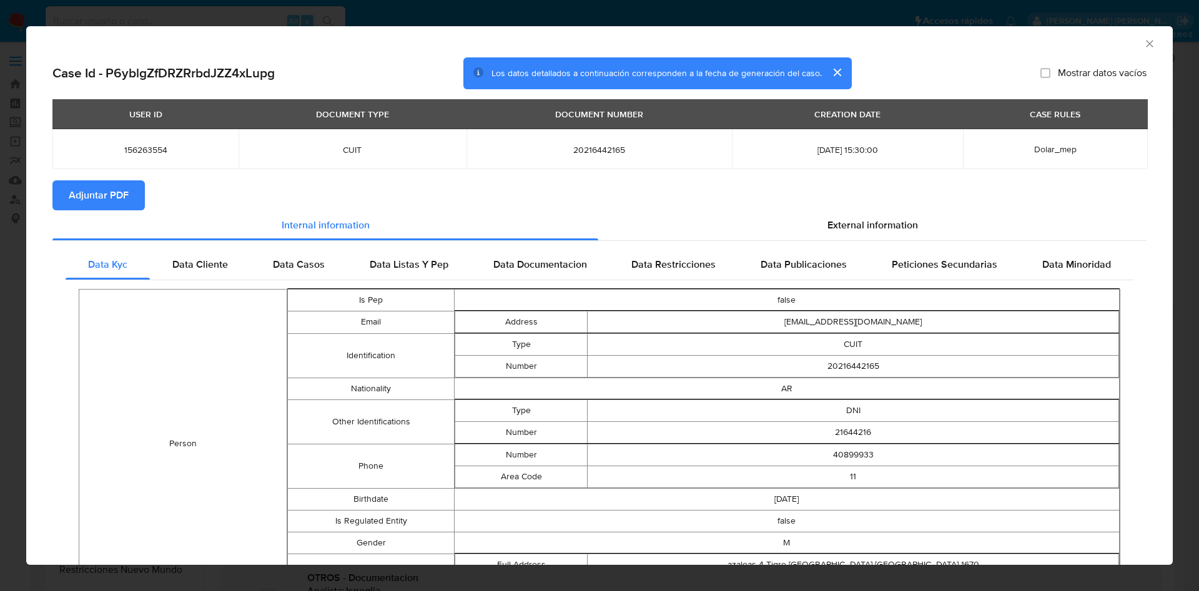
click at [85, 192] on span "Adjuntar PDF" at bounding box center [99, 195] width 60 height 27
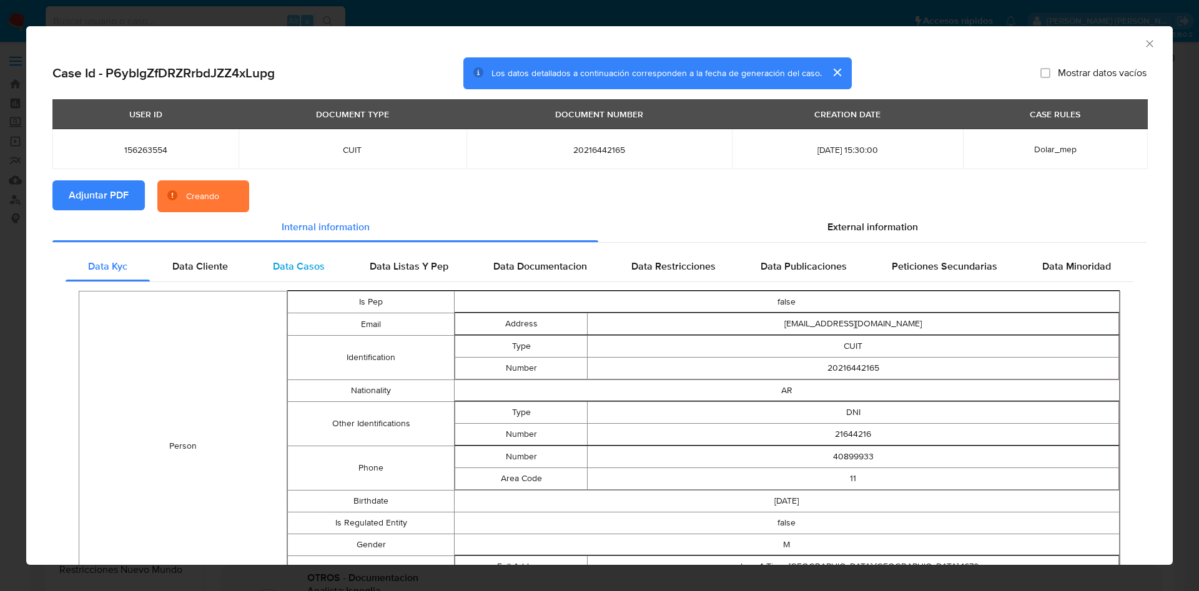
drag, startPoint x: 183, startPoint y: 270, endPoint x: 270, endPoint y: 270, distance: 86.8
click at [184, 270] on span "Data Cliente" at bounding box center [200, 266] width 56 height 14
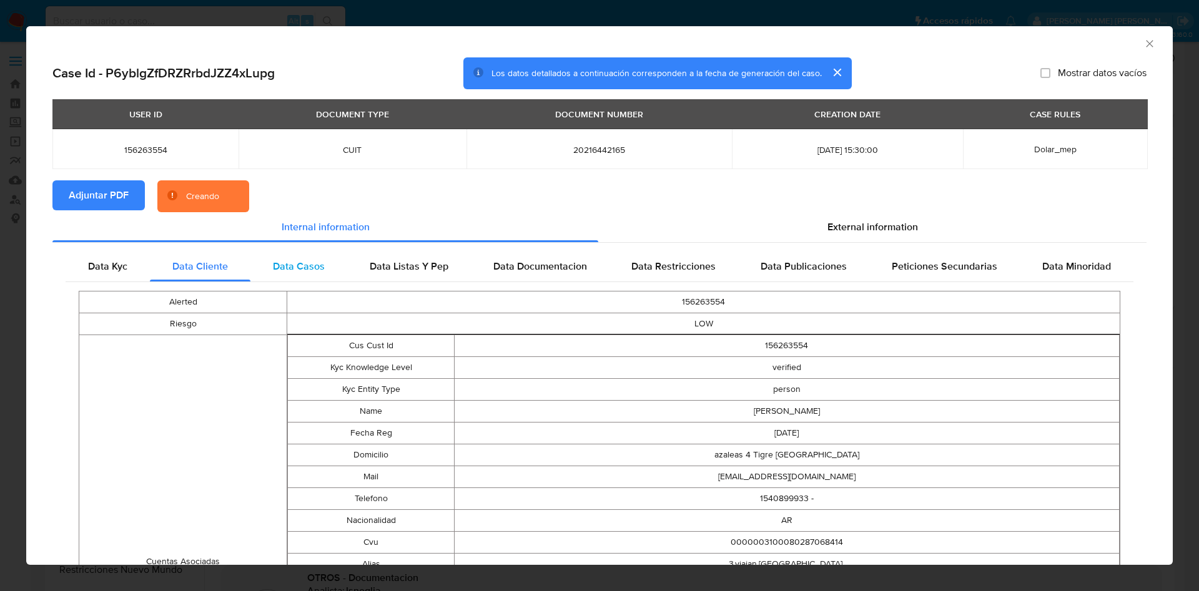
click at [305, 270] on span "Data Casos" at bounding box center [299, 266] width 52 height 14
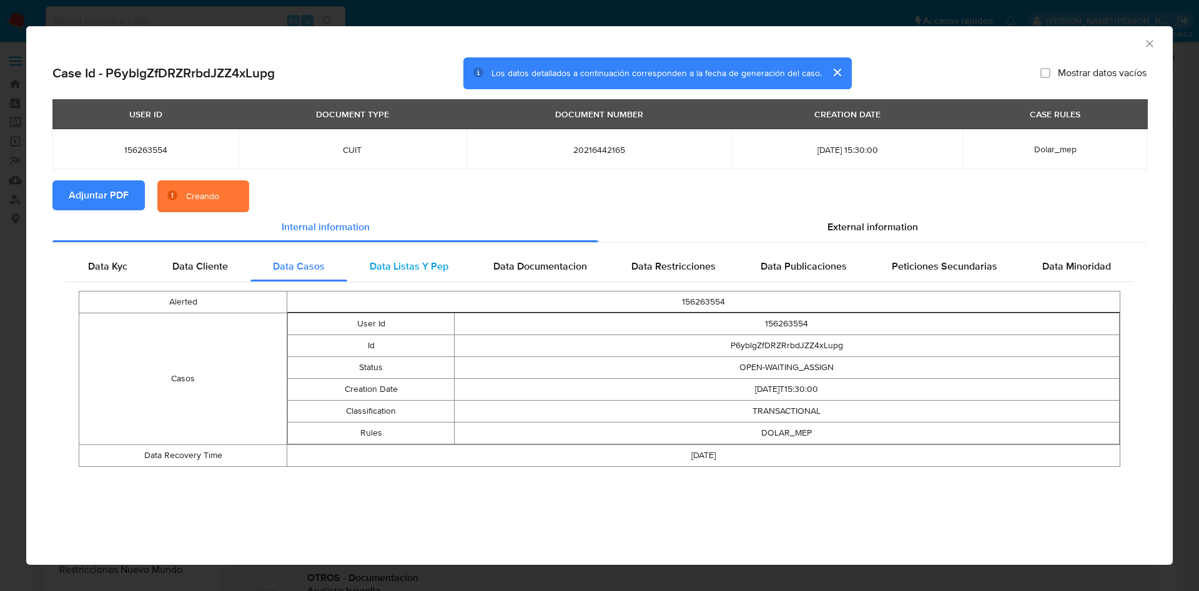
click at [393, 267] on span "Data Listas Y Pep" at bounding box center [409, 266] width 79 height 14
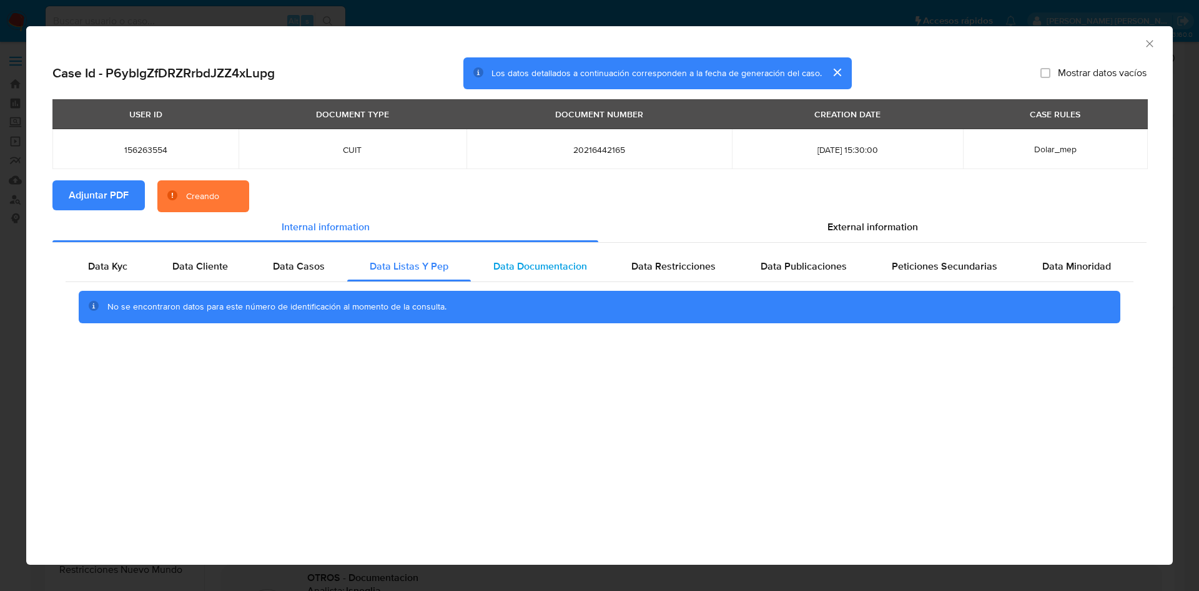
click at [521, 264] on span "Data Documentacion" at bounding box center [540, 266] width 94 height 14
click at [635, 263] on span "Data Restricciones" at bounding box center [673, 266] width 84 height 14
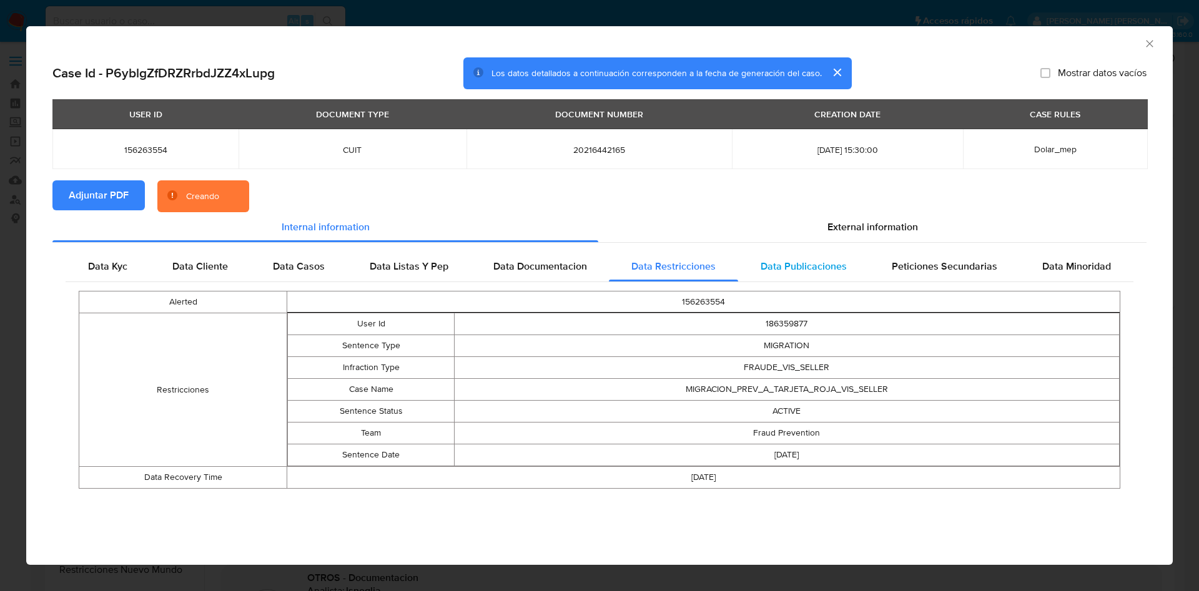
click at [748, 261] on div "Data Publicaciones" at bounding box center [803, 267] width 131 height 30
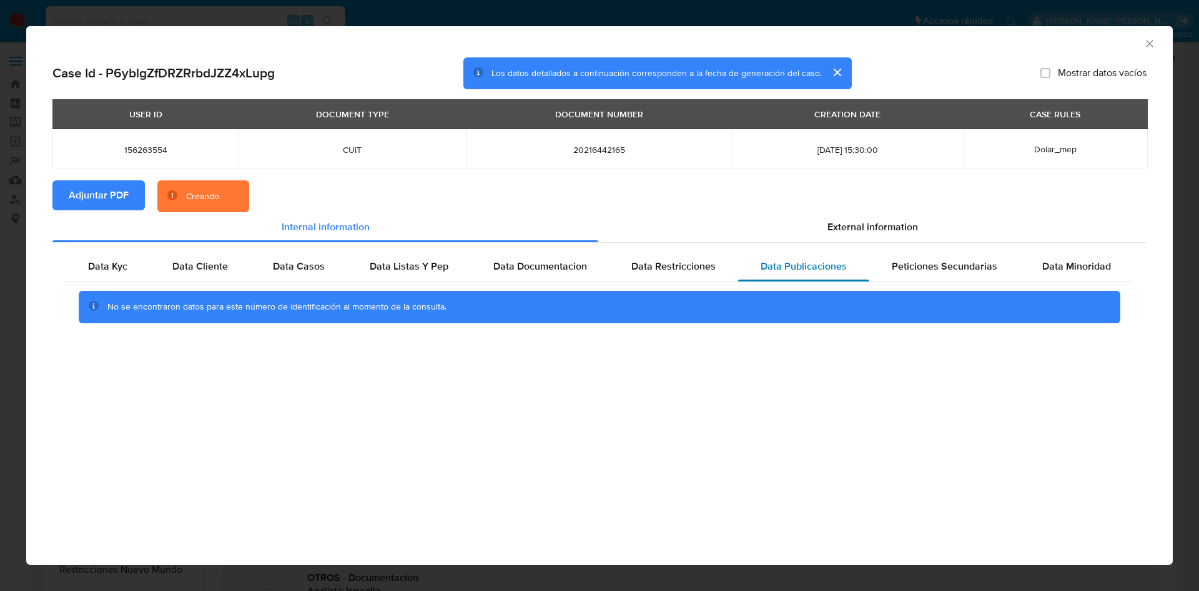
click at [858, 265] on div "Data Publicaciones" at bounding box center [803, 267] width 131 height 30
click at [952, 261] on span "Peticiones Secundarias" at bounding box center [944, 266] width 106 height 14
click at [1037, 253] on div "Data Minoridad" at bounding box center [1076, 267] width 114 height 30
click at [885, 235] on div "External information" at bounding box center [872, 227] width 548 height 30
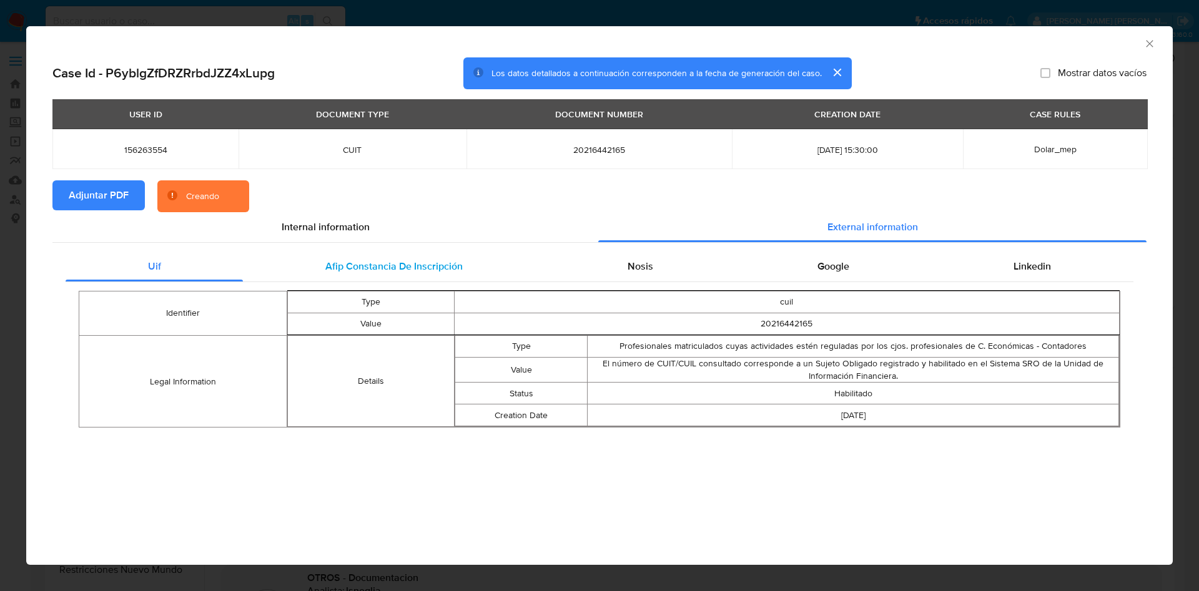
click at [380, 272] on span "Afip Constancia De Inscripción" at bounding box center [393, 266] width 137 height 14
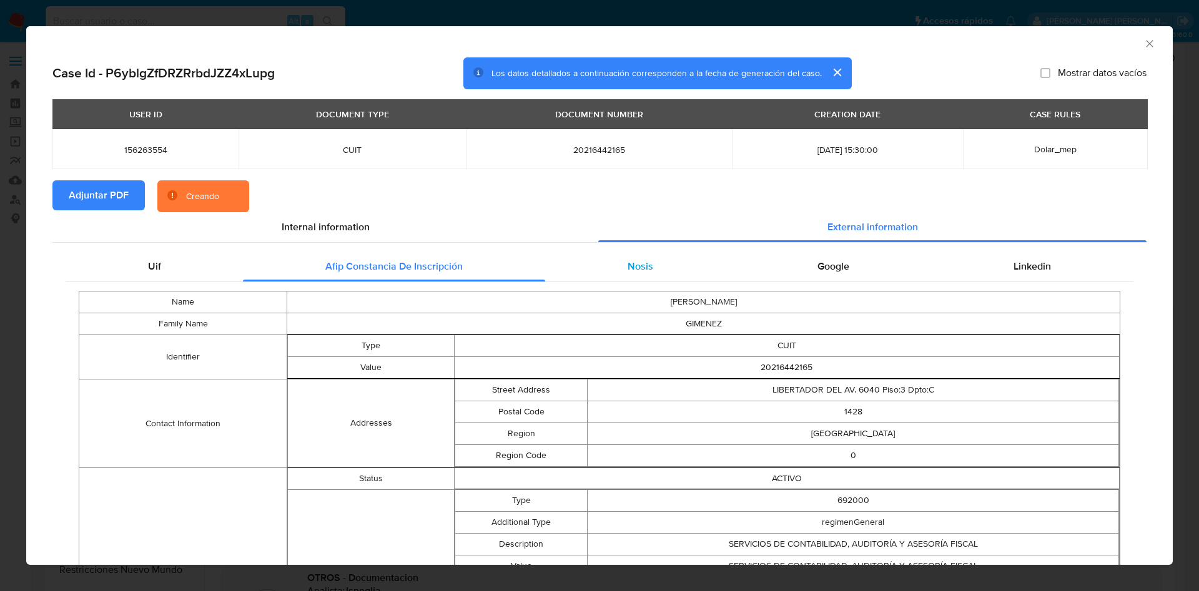
click at [607, 275] on div "Nosis" at bounding box center [640, 267] width 190 height 30
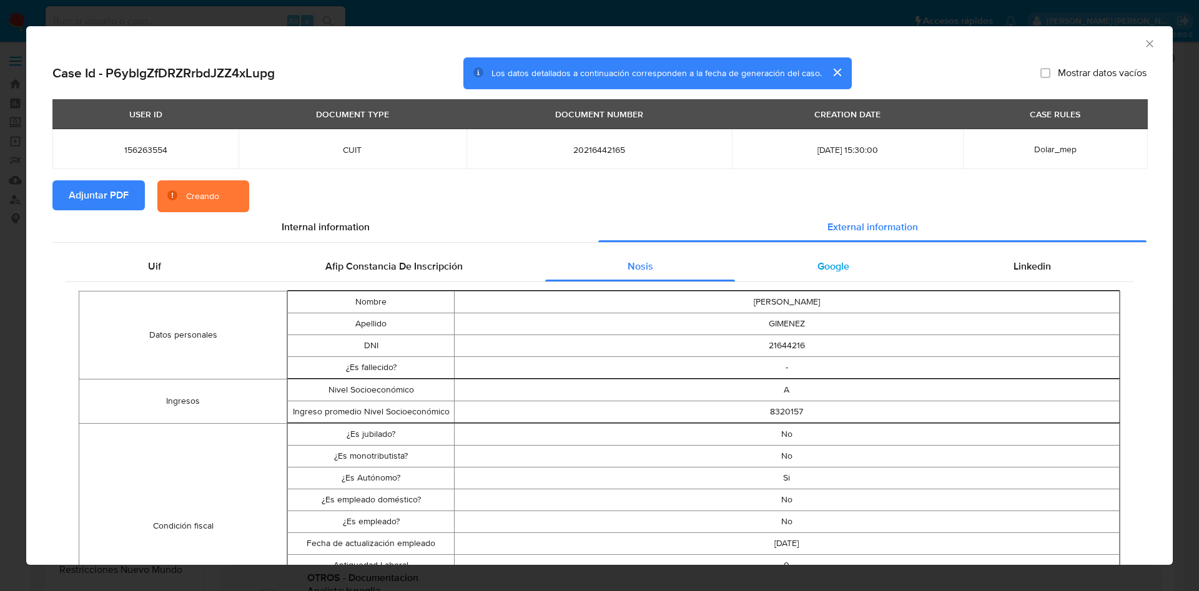
click at [817, 272] on span "Google" at bounding box center [833, 266] width 32 height 14
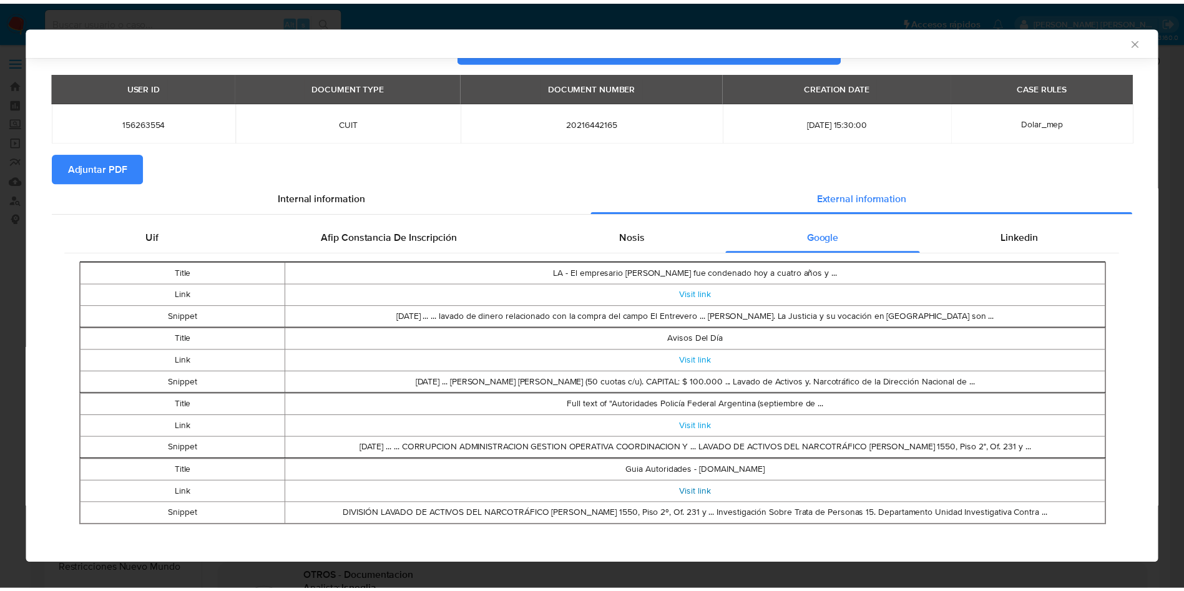
scroll to position [30, 0]
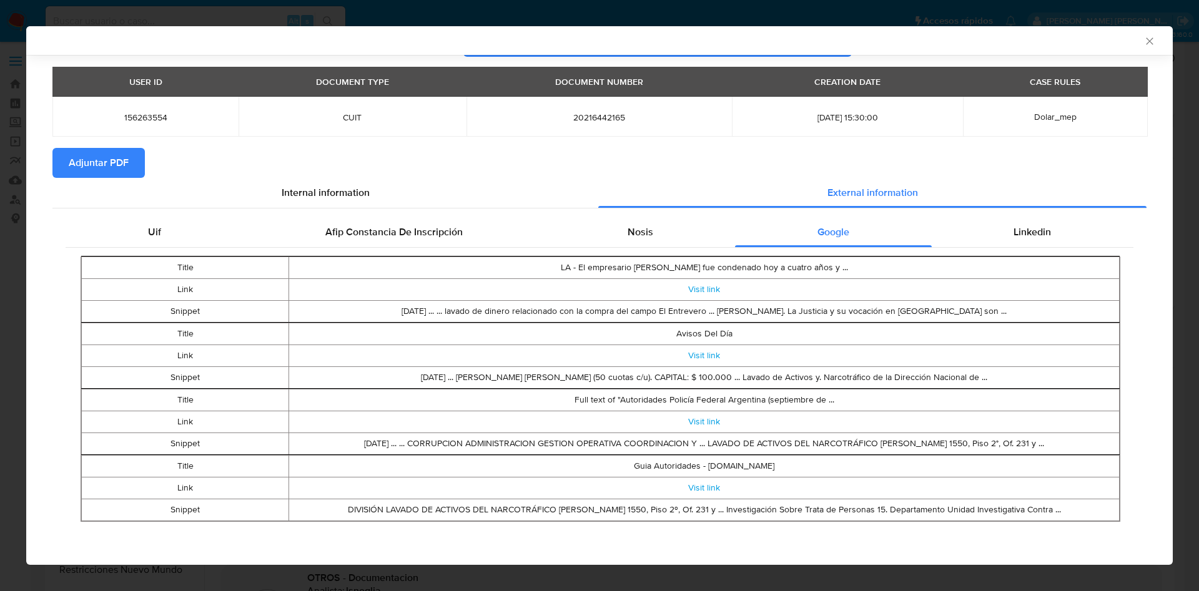
click at [1146, 42] on icon "Cerrar ventana" at bounding box center [1149, 40] width 7 height 7
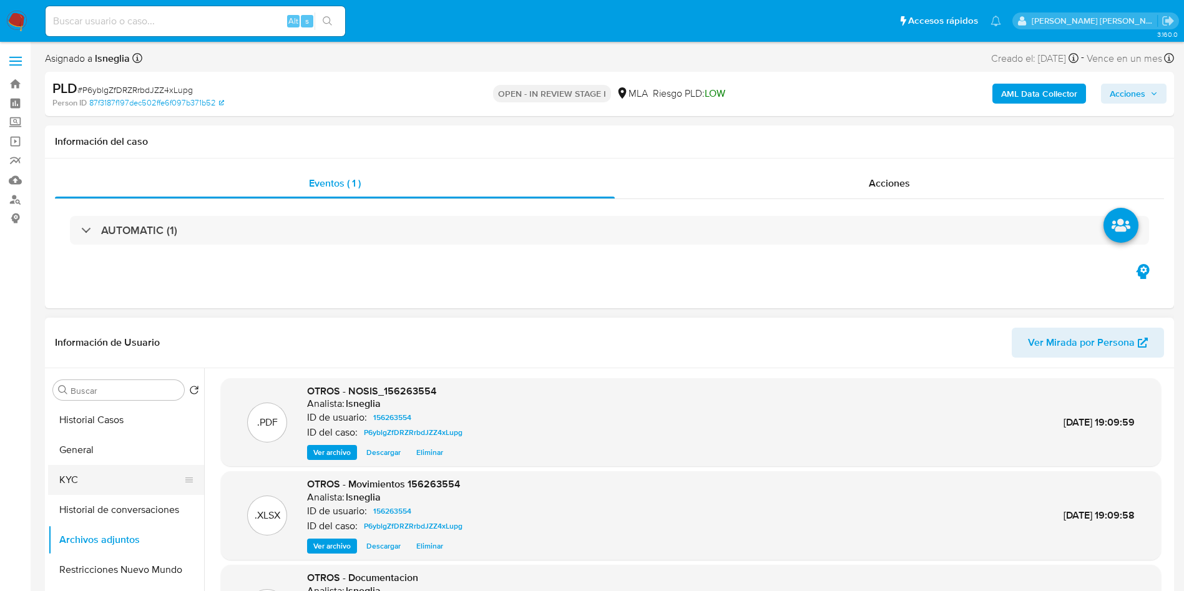
click at [100, 474] on button "KYC" at bounding box center [121, 480] width 146 height 30
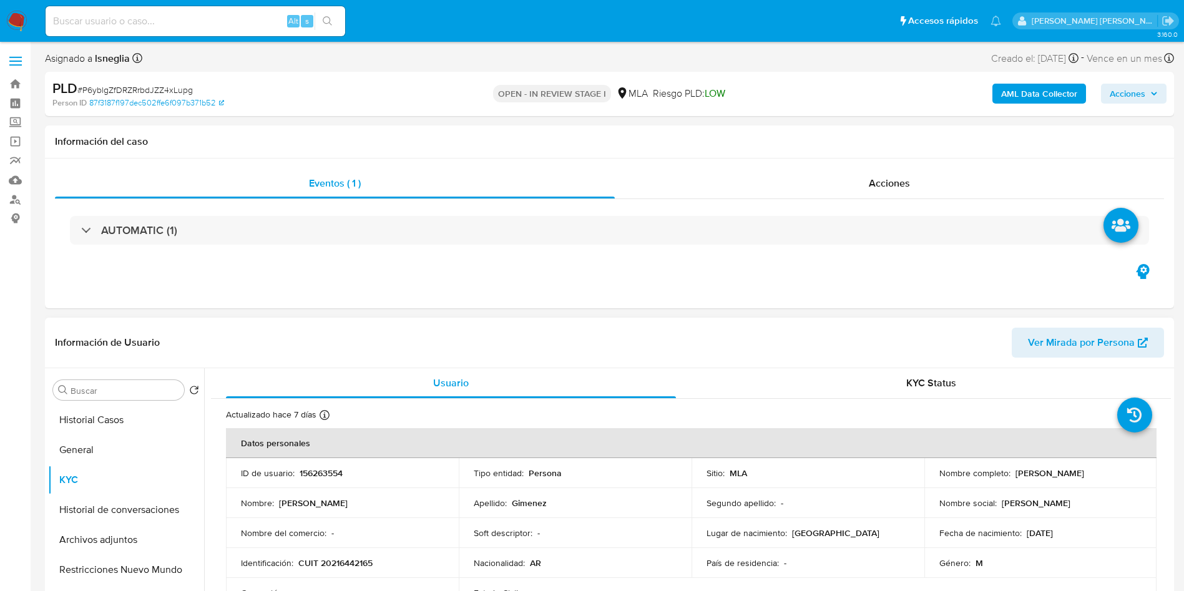
drag, startPoint x: 1012, startPoint y: 473, endPoint x: 1106, endPoint y: 471, distance: 93.7
click at [1106, 471] on div "Nombre completo : Pablo Martin Gimenez" at bounding box center [1041, 473] width 203 height 11
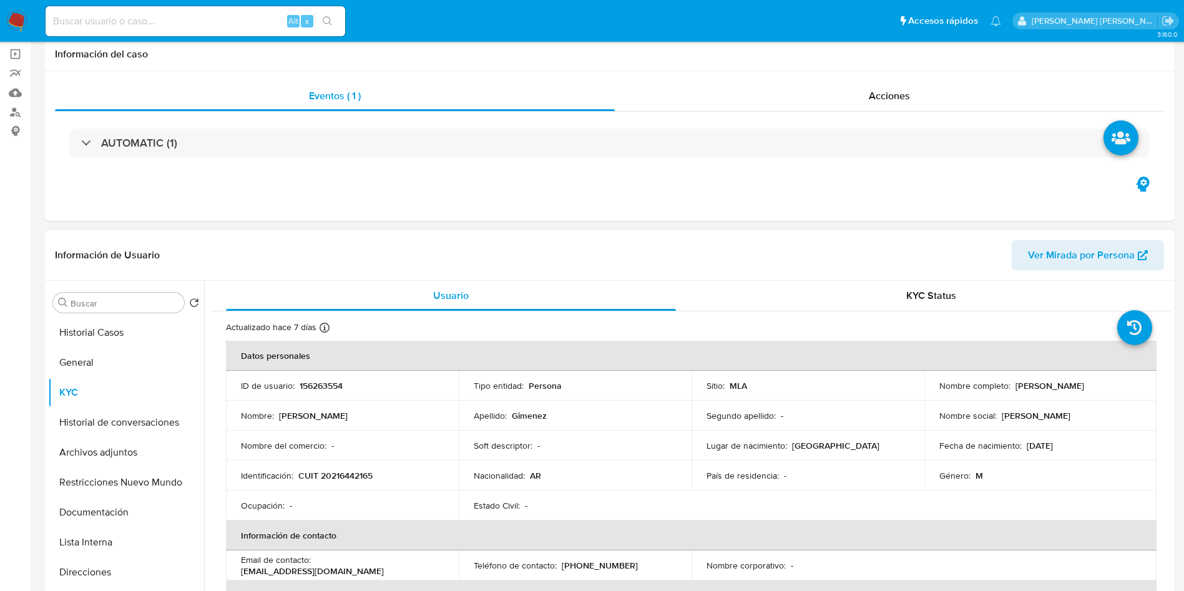
scroll to position [187, 0]
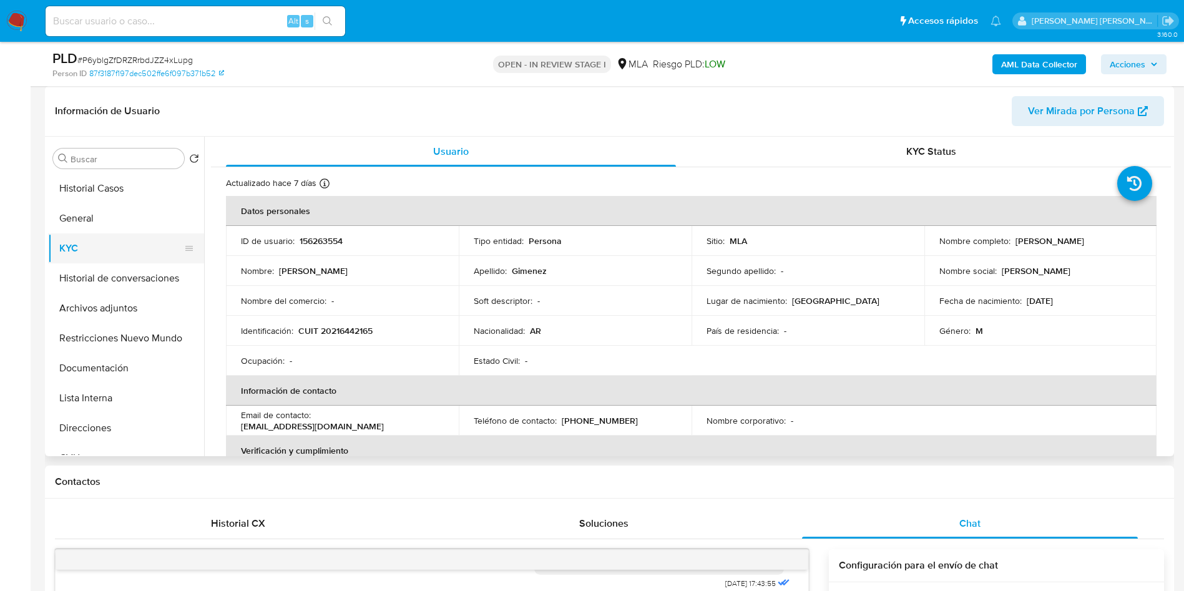
click at [112, 260] on button "KYC" at bounding box center [121, 248] width 146 height 30
click at [111, 267] on button "Historial de conversaciones" at bounding box center [121, 278] width 146 height 30
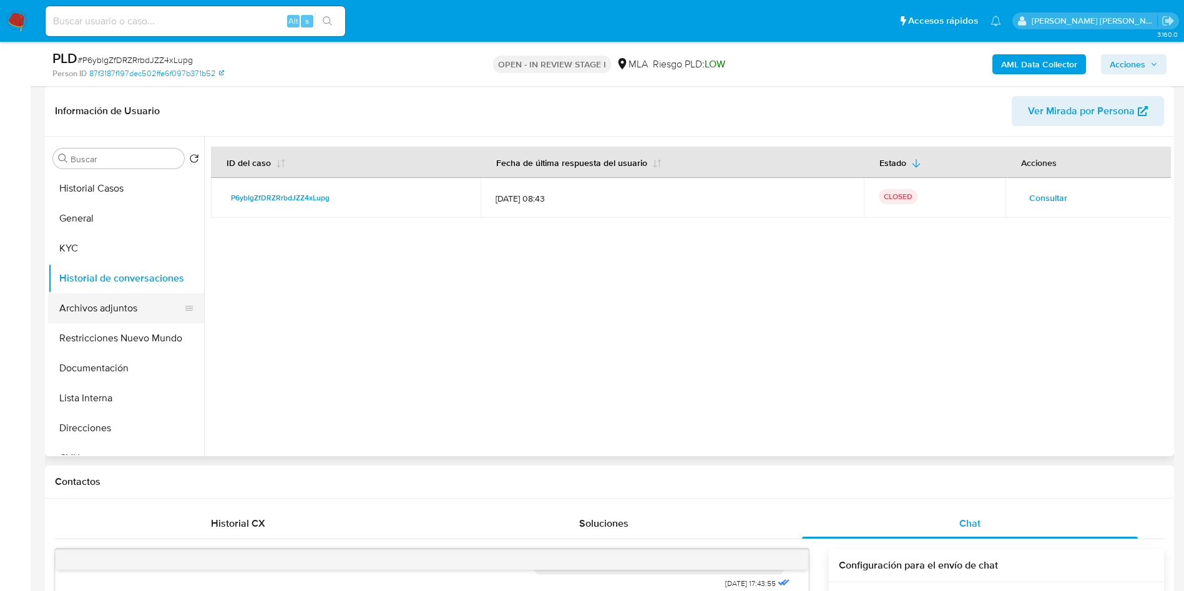
click at [139, 311] on button "Archivos adjuntos" at bounding box center [121, 308] width 146 height 30
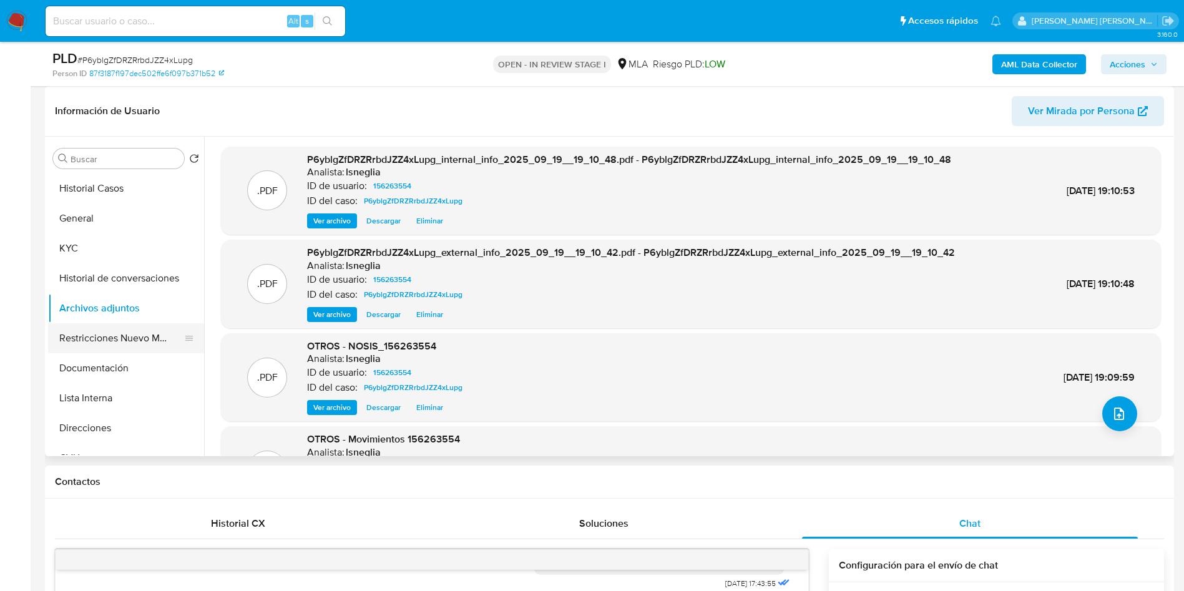
click at [109, 341] on button "Restricciones Nuevo Mundo" at bounding box center [121, 338] width 146 height 30
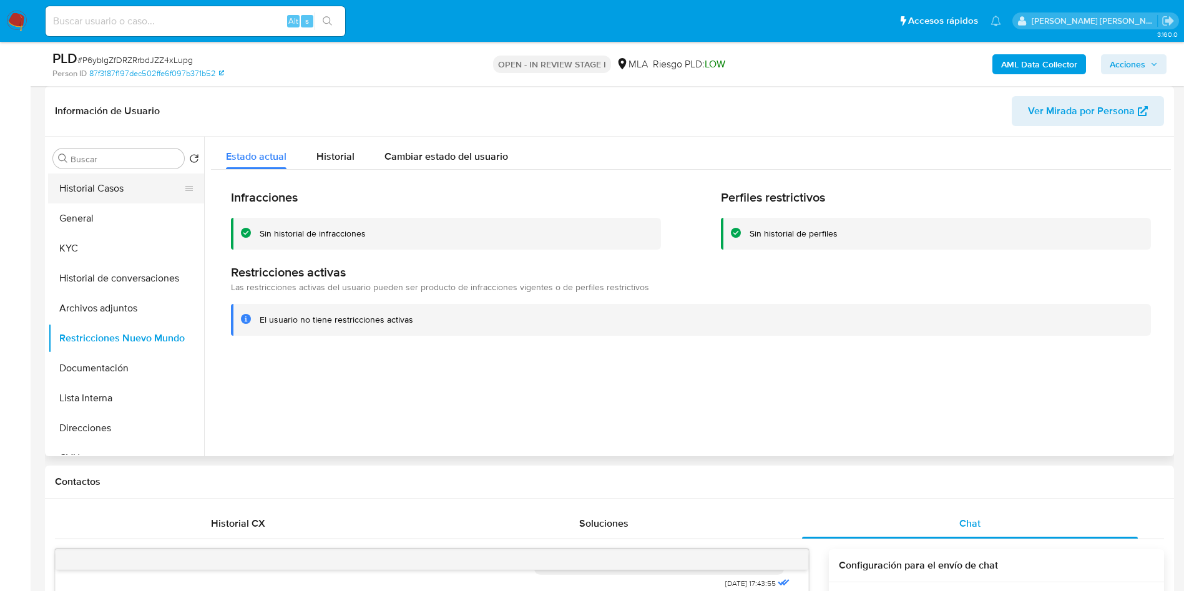
click at [126, 192] on button "Historial Casos" at bounding box center [121, 189] width 146 height 30
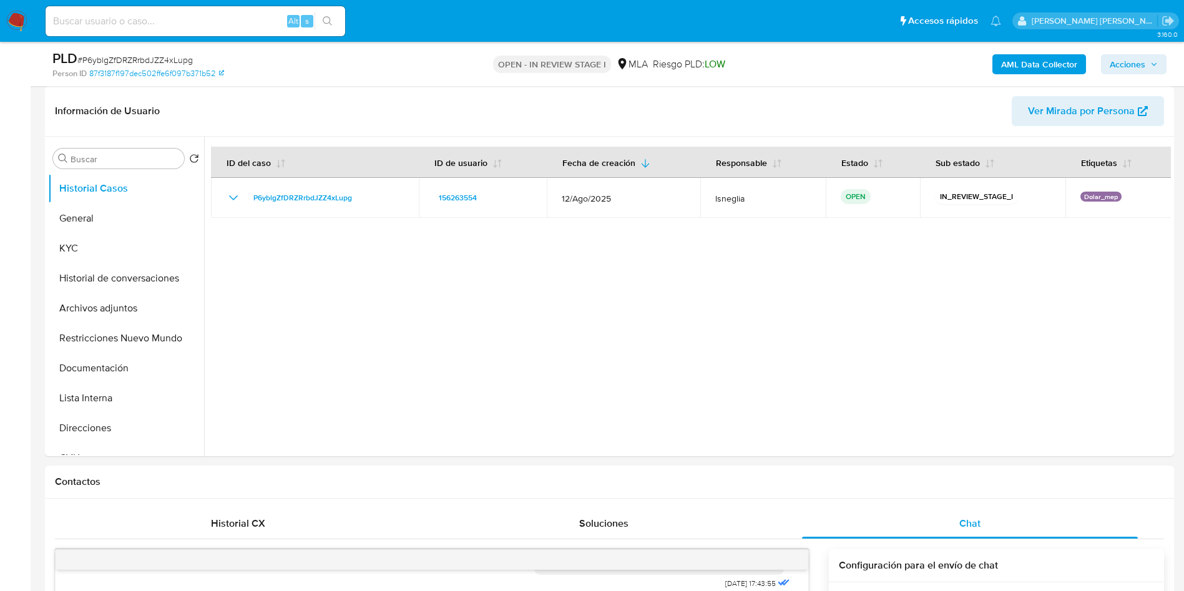
click at [1175, 59] on div "PLD # P6yblgZfDRZRrbdJZZ4xLupg Person ID 87f3187f197dec502ffe6f097b371b52 OPEN …" at bounding box center [592, 64] width 1184 height 44
click at [1149, 66] on span "Acciones" at bounding box center [1134, 64] width 48 height 17
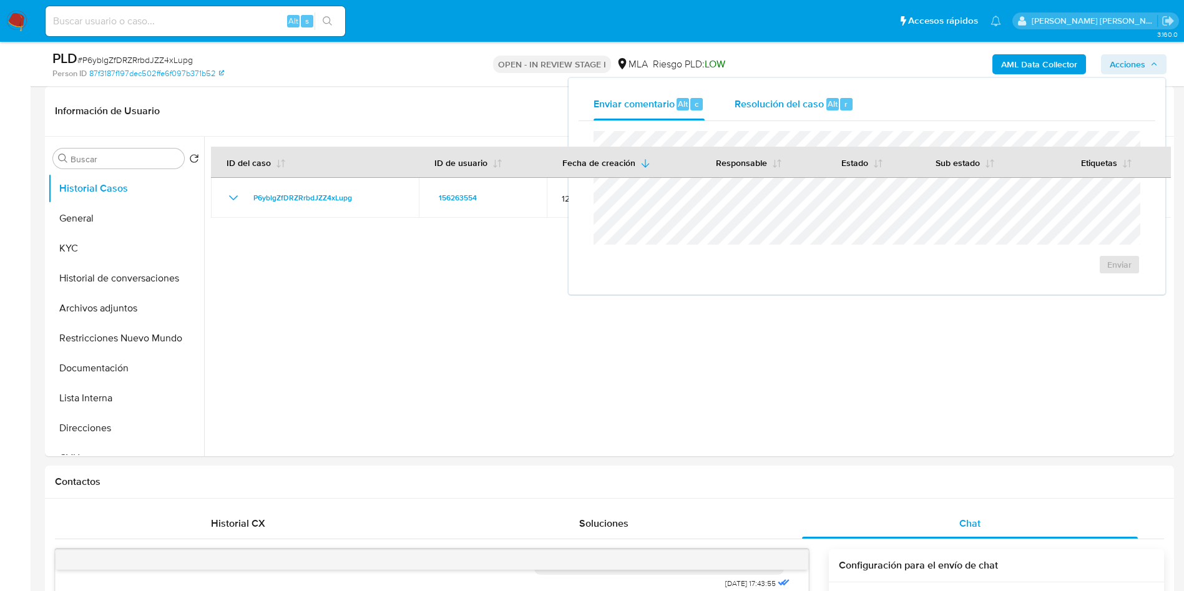
click at [811, 95] on div "Resolución del caso Alt r" at bounding box center [794, 104] width 119 height 32
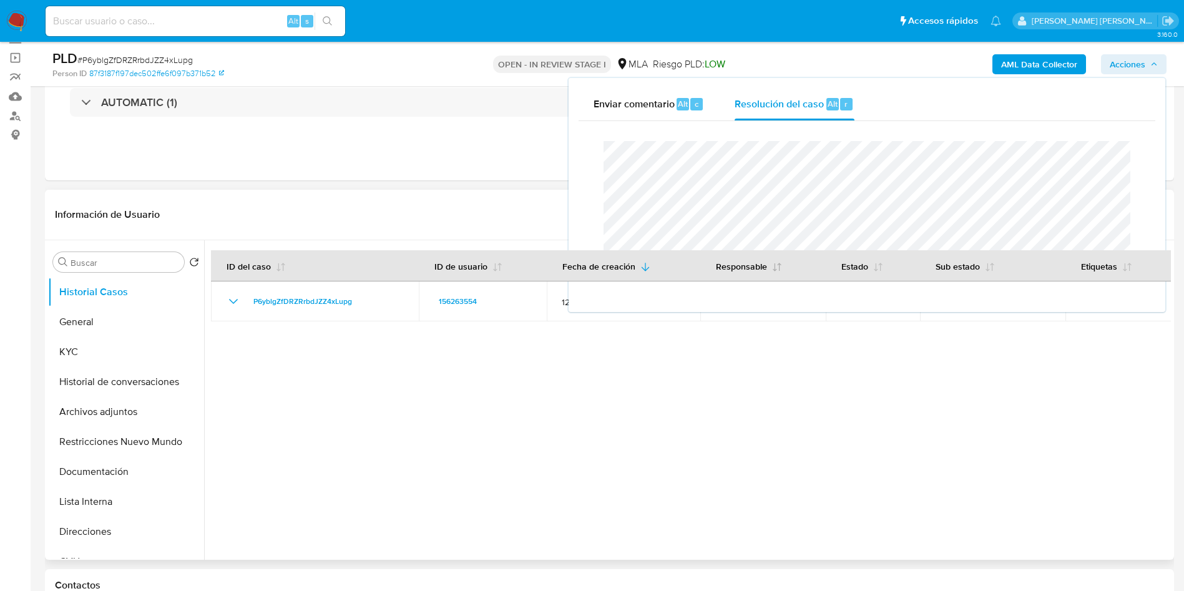
scroll to position [0, 0]
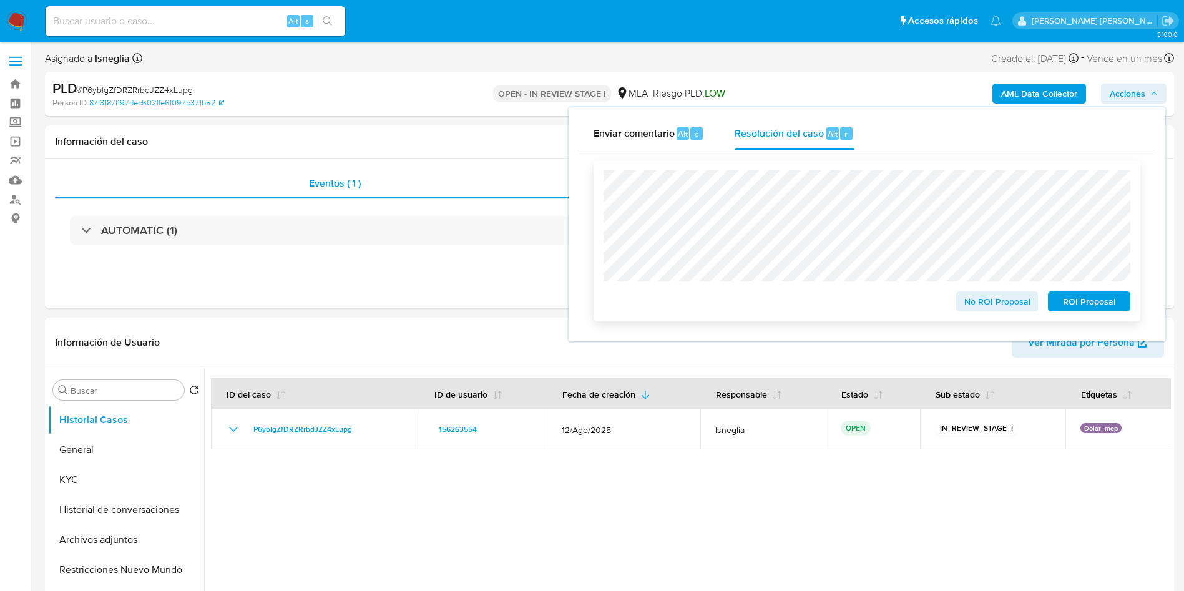
click at [1004, 302] on span "No ROI Proposal" at bounding box center [997, 301] width 65 height 17
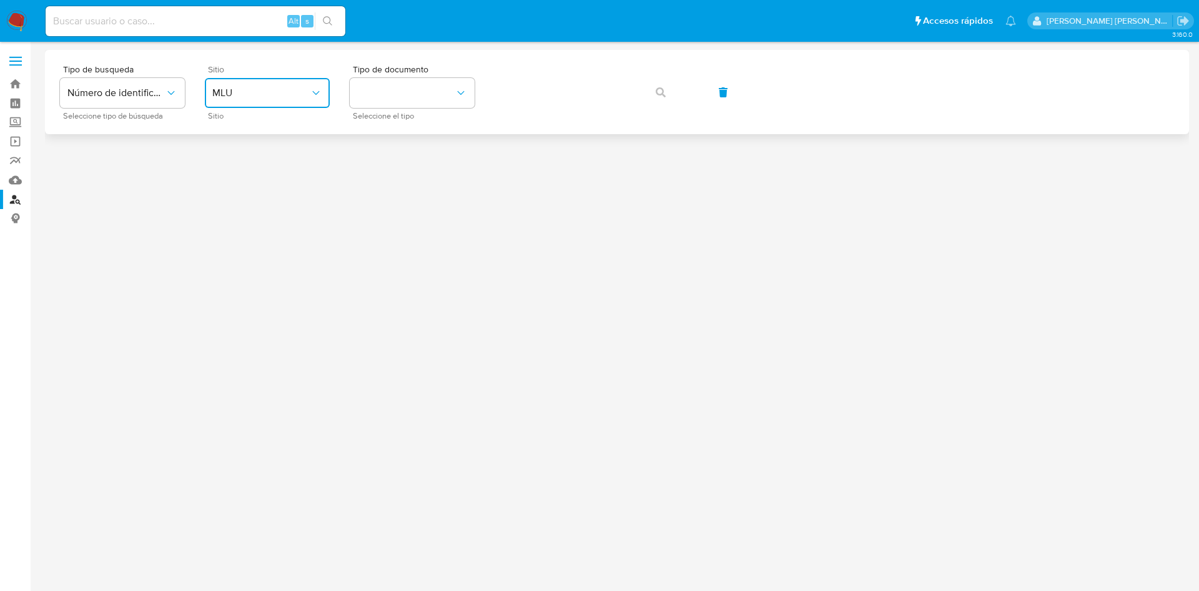
click at [299, 79] on button "MLU" at bounding box center [267, 93] width 125 height 30
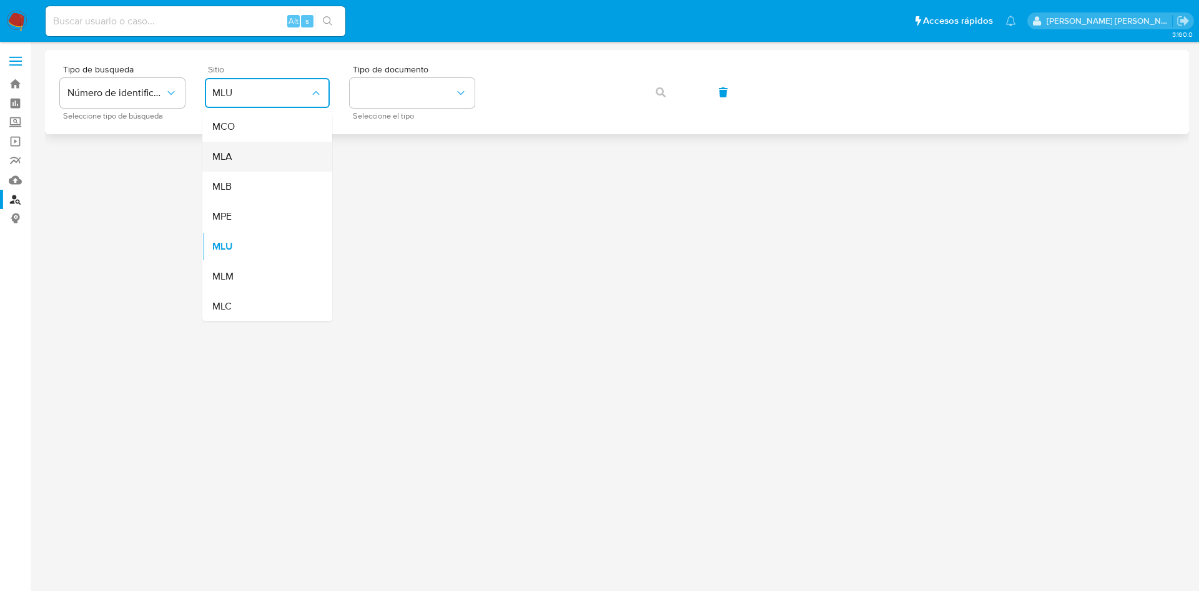
click at [277, 165] on div "MLA" at bounding box center [263, 157] width 102 height 30
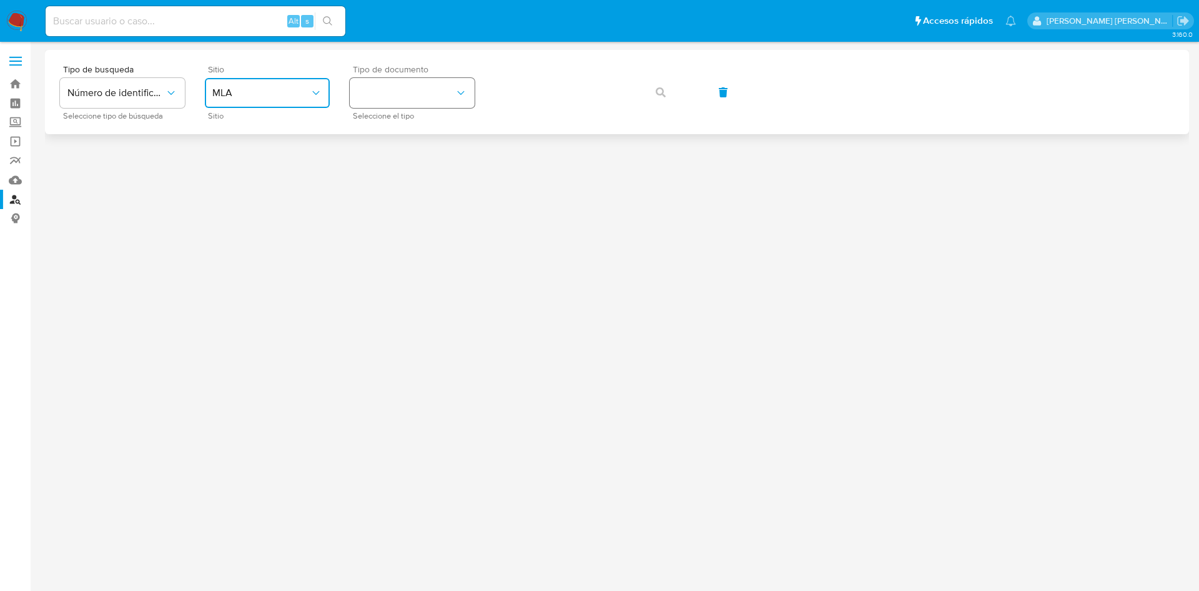
click at [424, 100] on button "identificationType" at bounding box center [412, 93] width 125 height 30
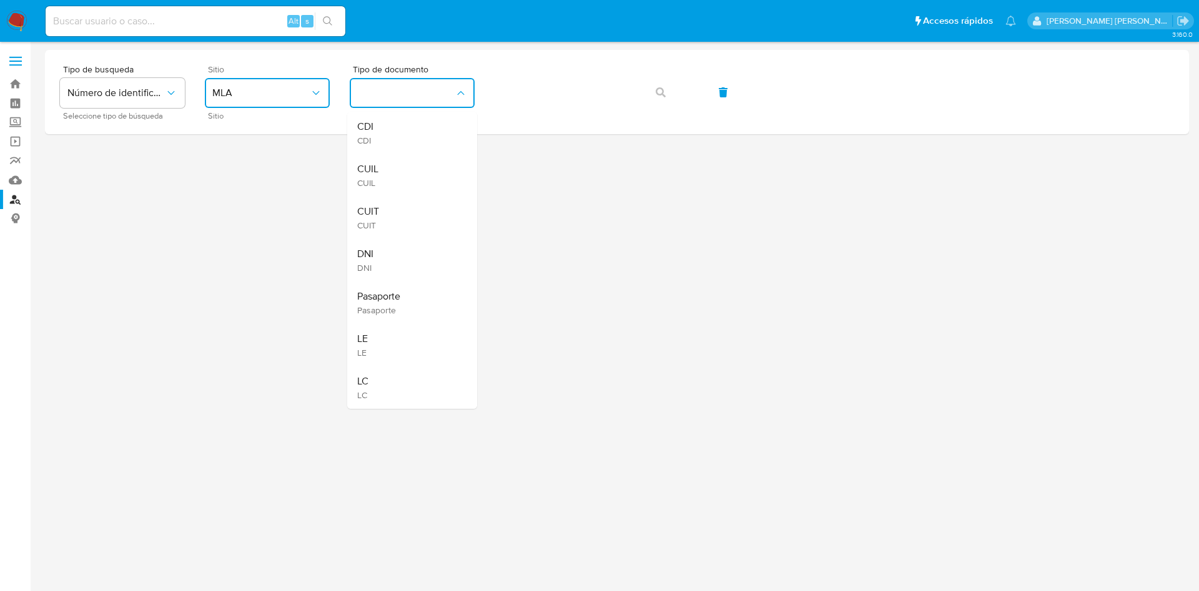
drag, startPoint x: 396, startPoint y: 212, endPoint x: 398, endPoint y: 204, distance: 8.3
click at [396, 212] on div "CUIT CUIT" at bounding box center [408, 218] width 102 height 42
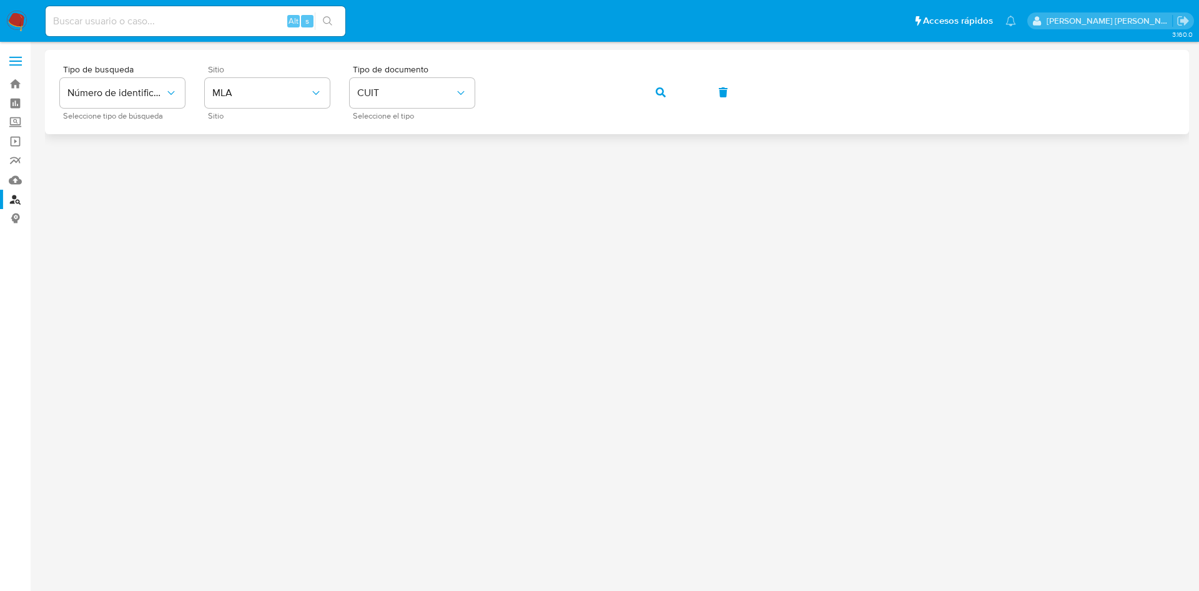
click at [665, 93] on icon "button" at bounding box center [660, 92] width 10 height 10
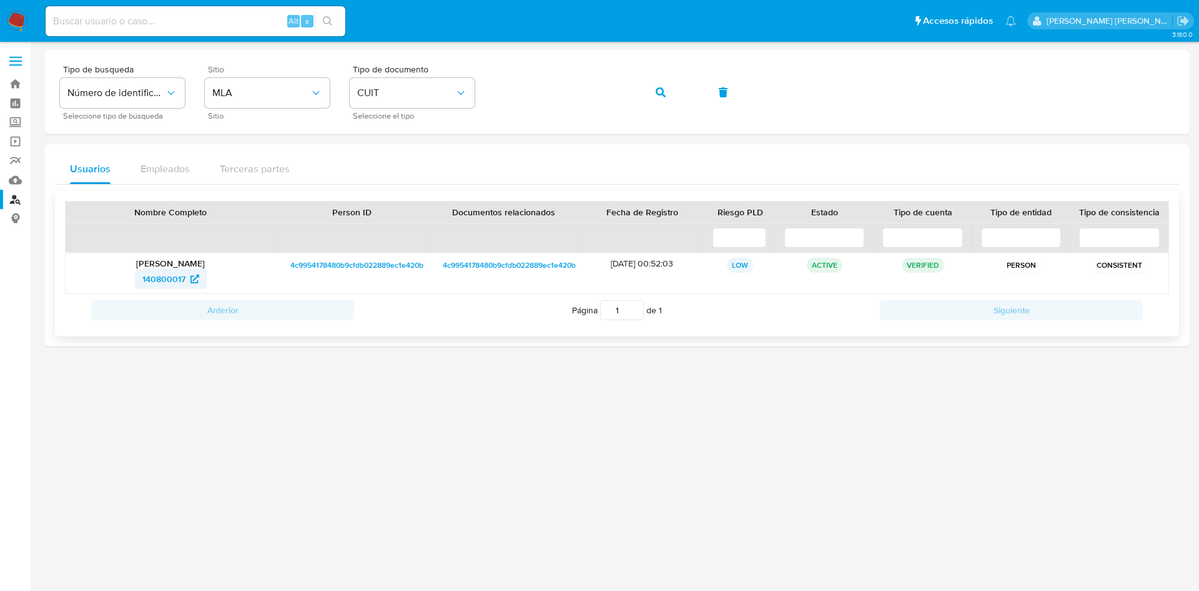
click at [158, 275] on span "140800017" at bounding box center [163, 279] width 43 height 20
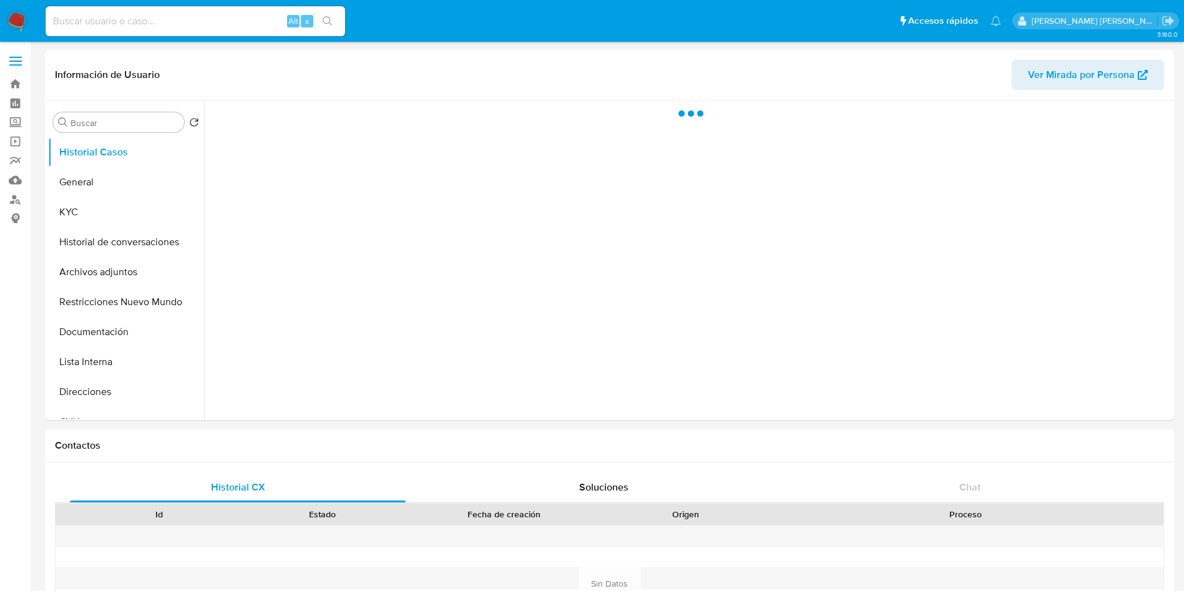
select select "10"
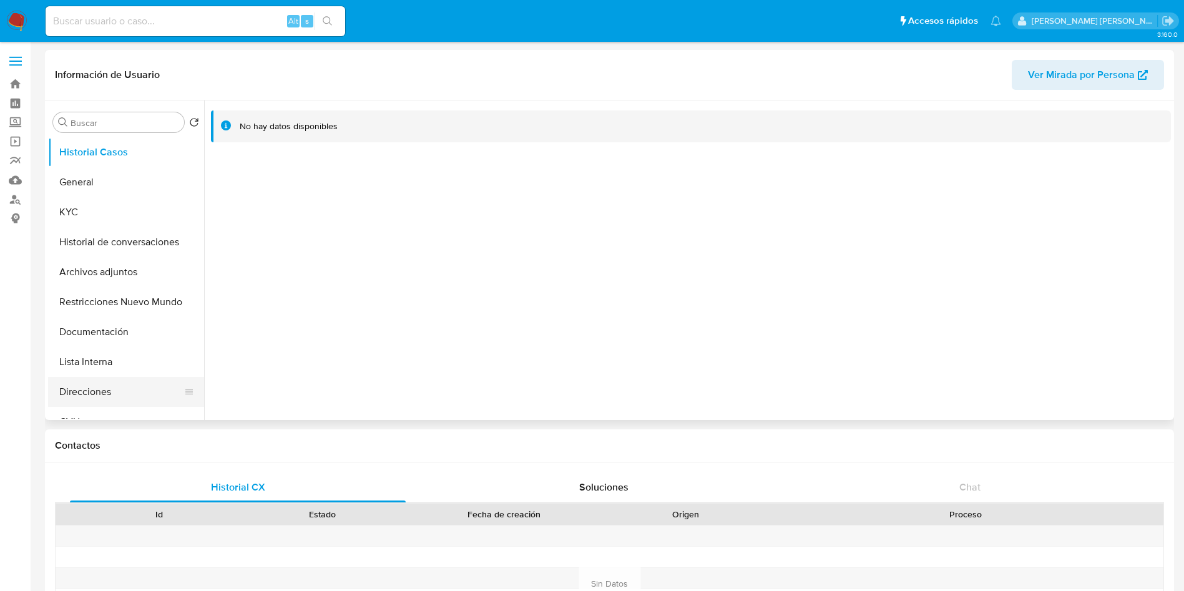
click at [97, 387] on button "Direcciones" at bounding box center [121, 392] width 146 height 30
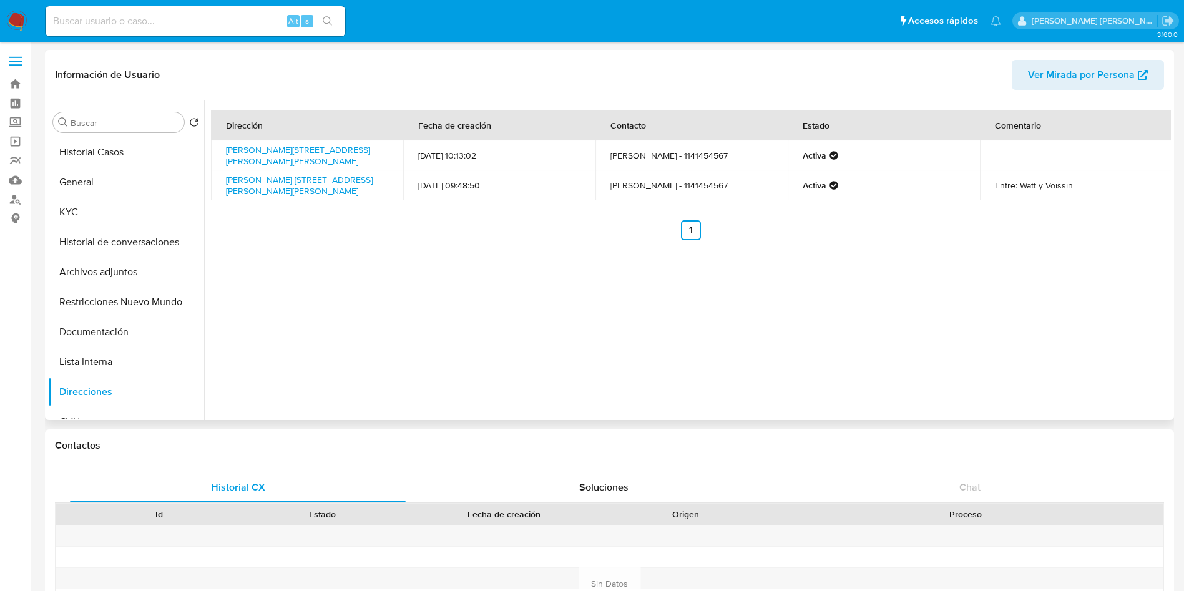
drag, startPoint x: 90, startPoint y: 330, endPoint x: 275, endPoint y: 228, distance: 210.9
click at [92, 330] on button "Documentación" at bounding box center [126, 332] width 156 height 30
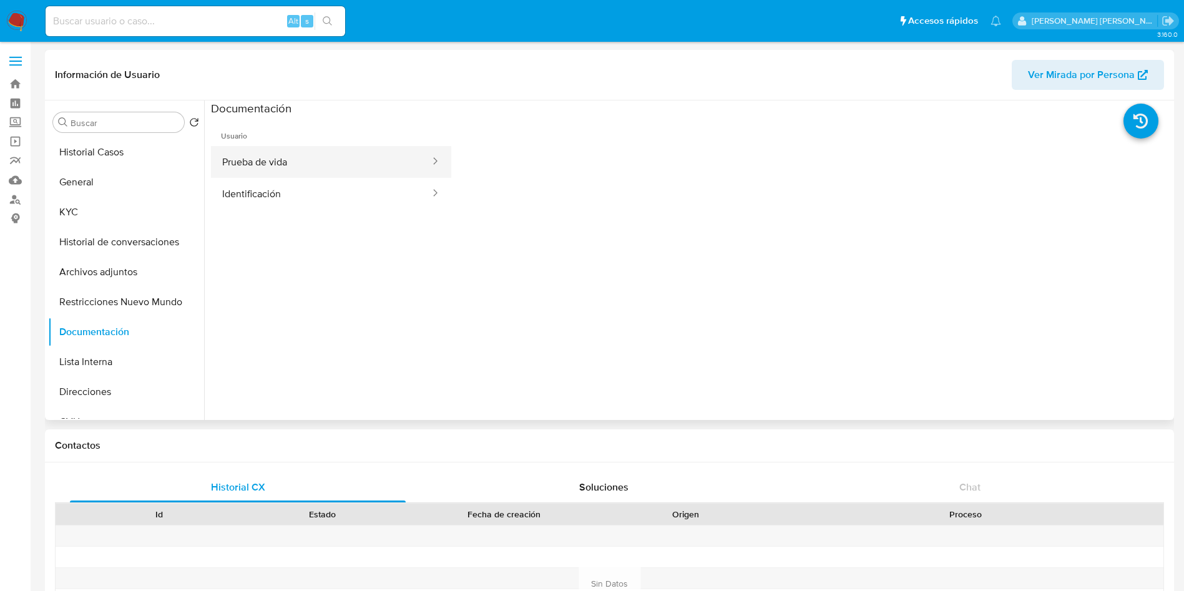
click at [297, 157] on button "Prueba de vida" at bounding box center [321, 162] width 220 height 32
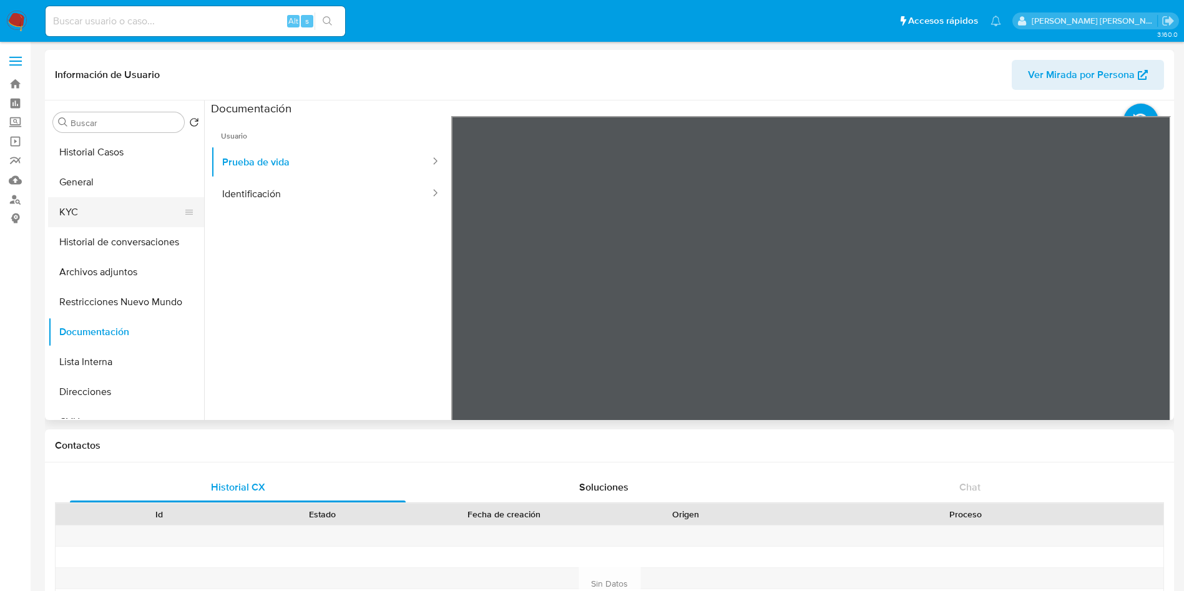
click at [103, 209] on button "KYC" at bounding box center [121, 212] width 146 height 30
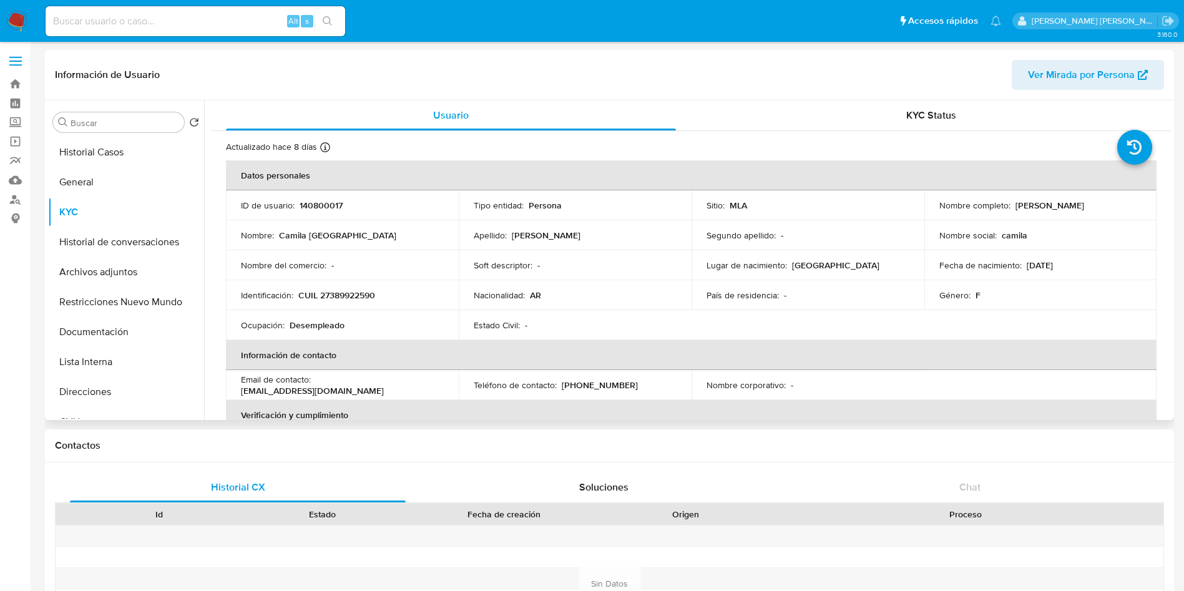
click at [353, 297] on p "CUIL 27389922590" at bounding box center [336, 295] width 77 height 11
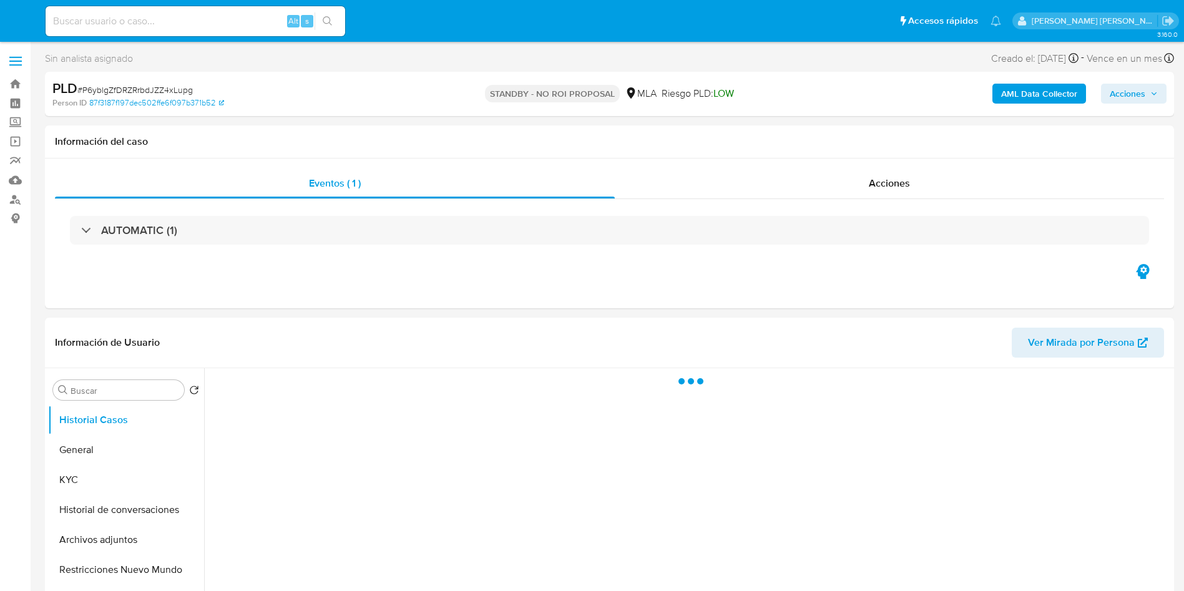
select select "10"
